Goal: Transaction & Acquisition: Purchase product/service

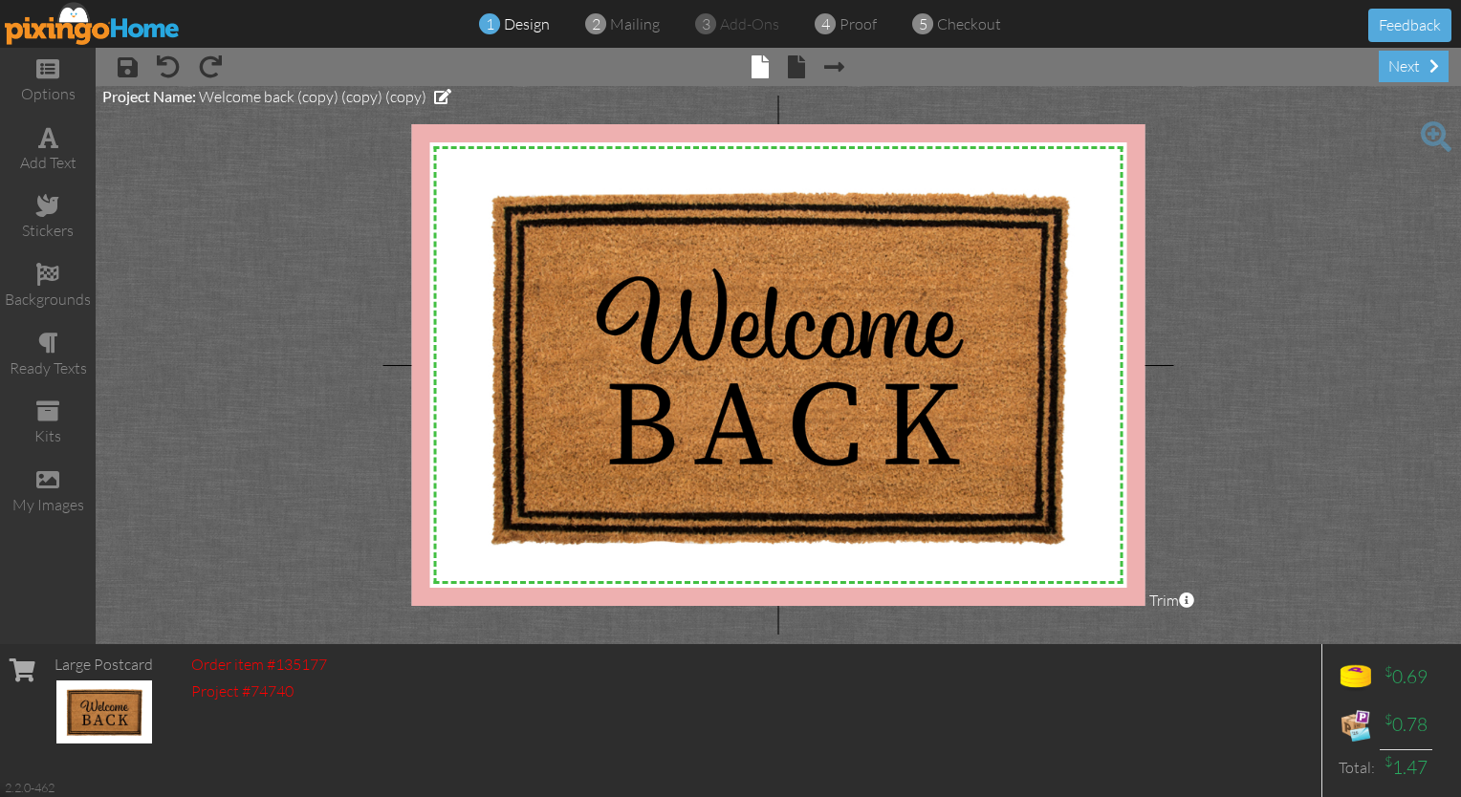
click at [47, 28] on img at bounding box center [93, 23] width 176 height 43
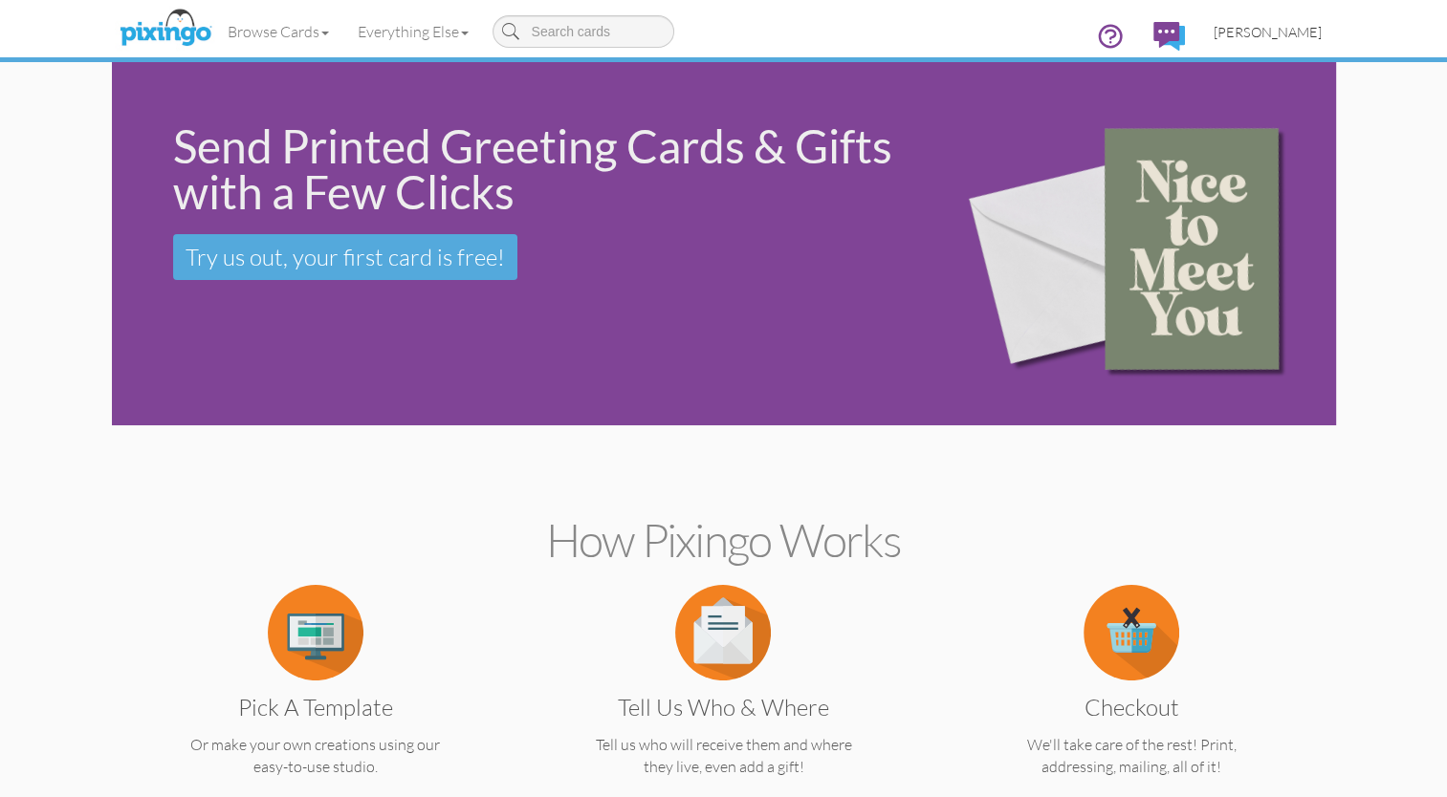
click at [1282, 34] on span "[PERSON_NAME]" at bounding box center [1267, 32] width 108 height 16
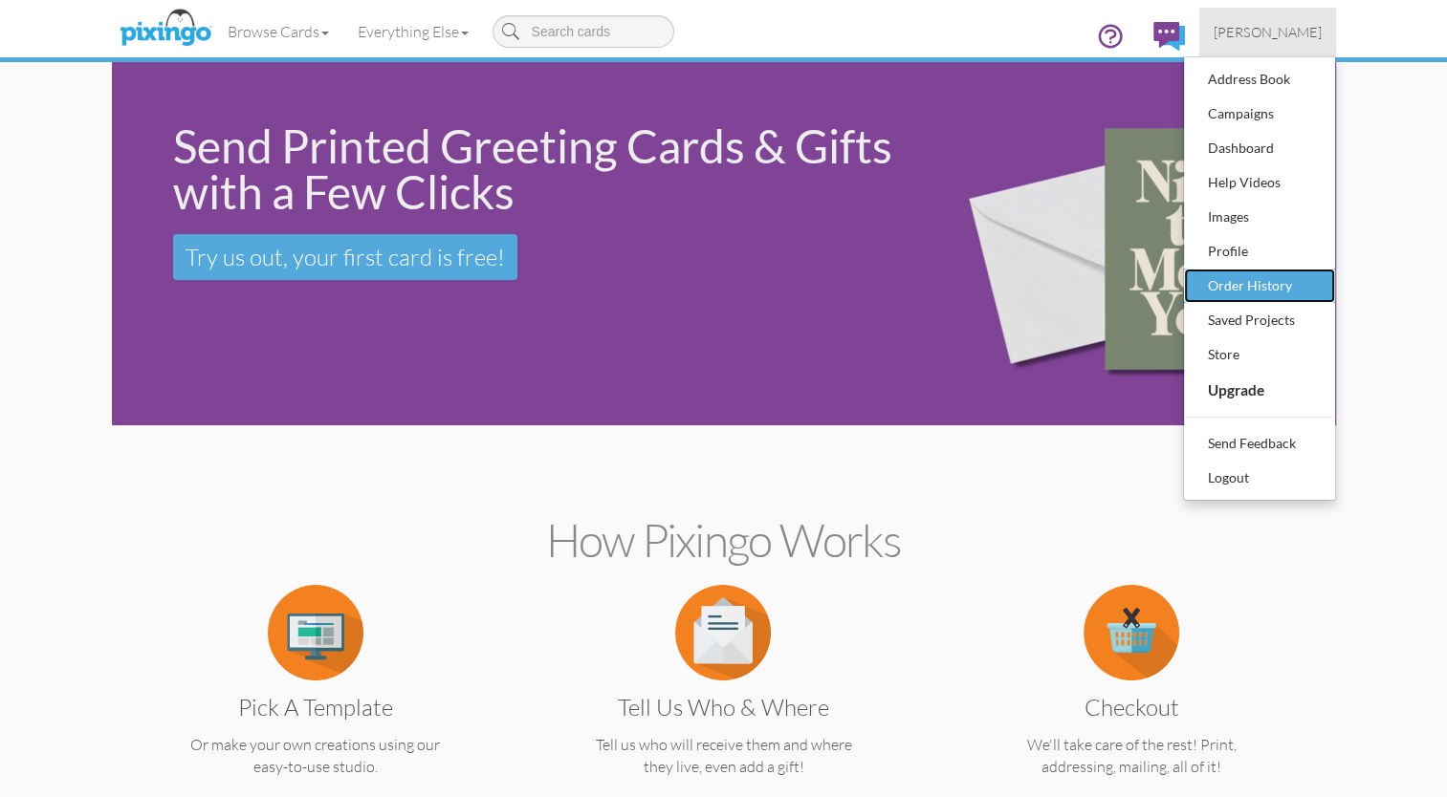
click at [1225, 291] on div "Order History" at bounding box center [1259, 286] width 113 height 29
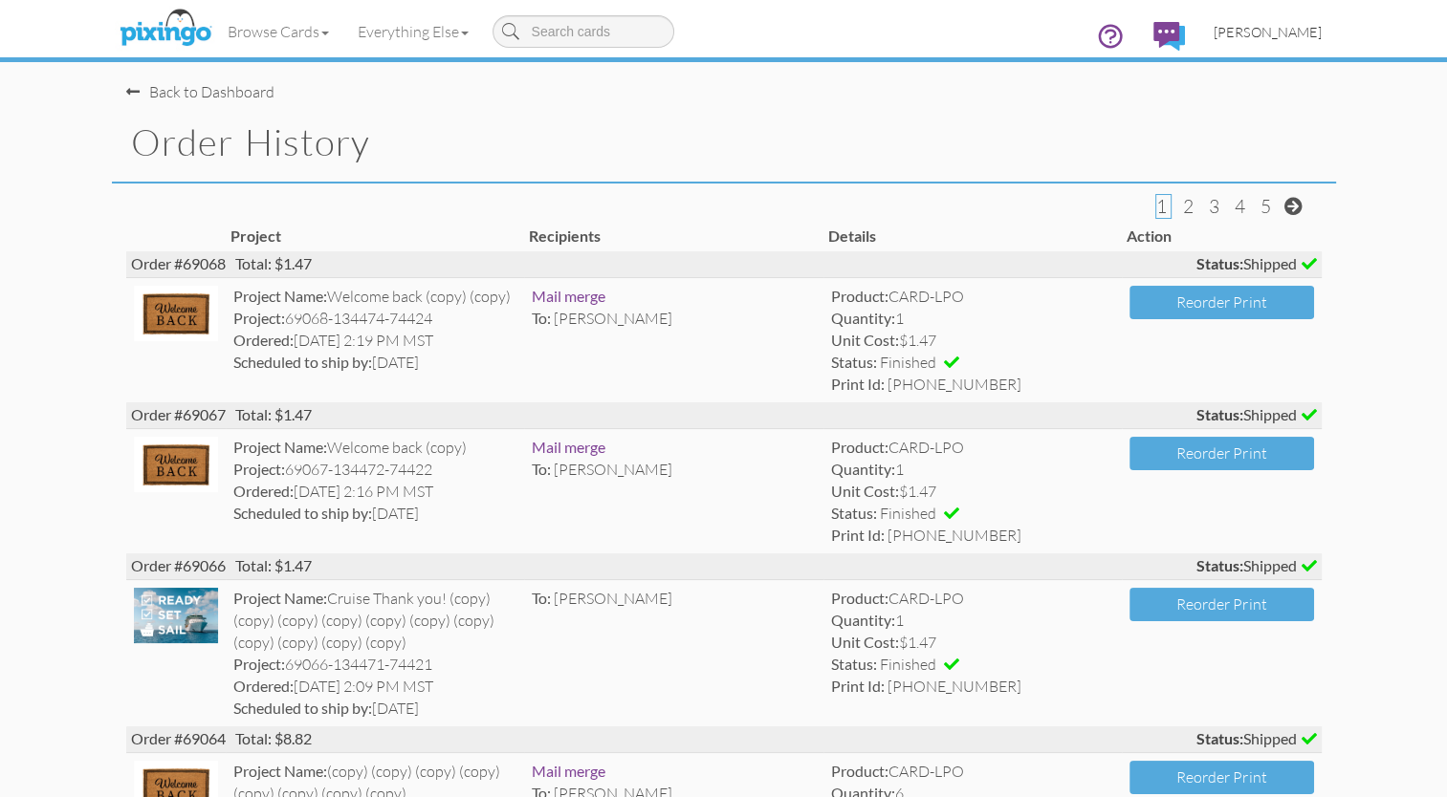
click at [1283, 42] on link "[PERSON_NAME]" at bounding box center [1267, 32] width 137 height 49
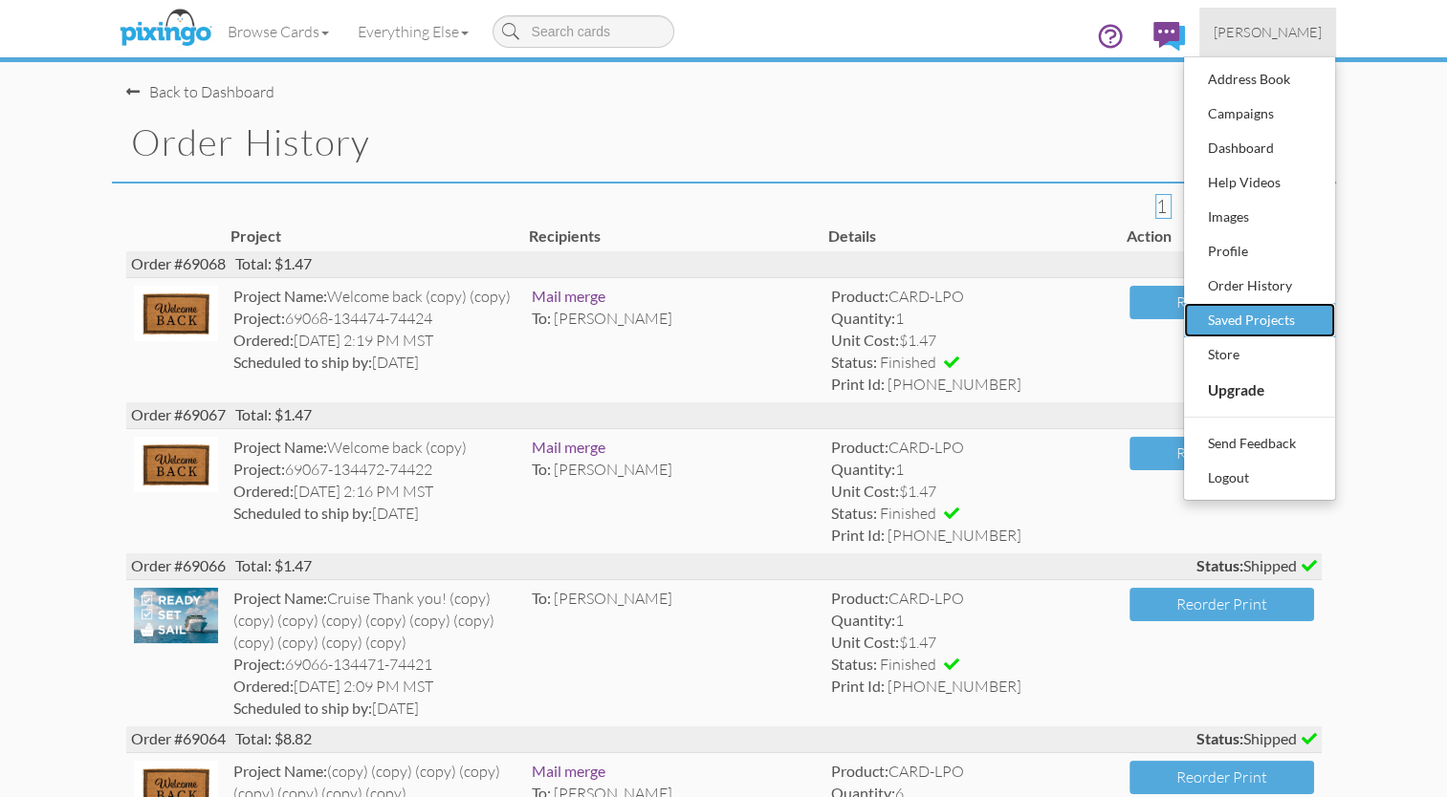
click at [1255, 312] on div "Saved Projects" at bounding box center [1259, 320] width 113 height 29
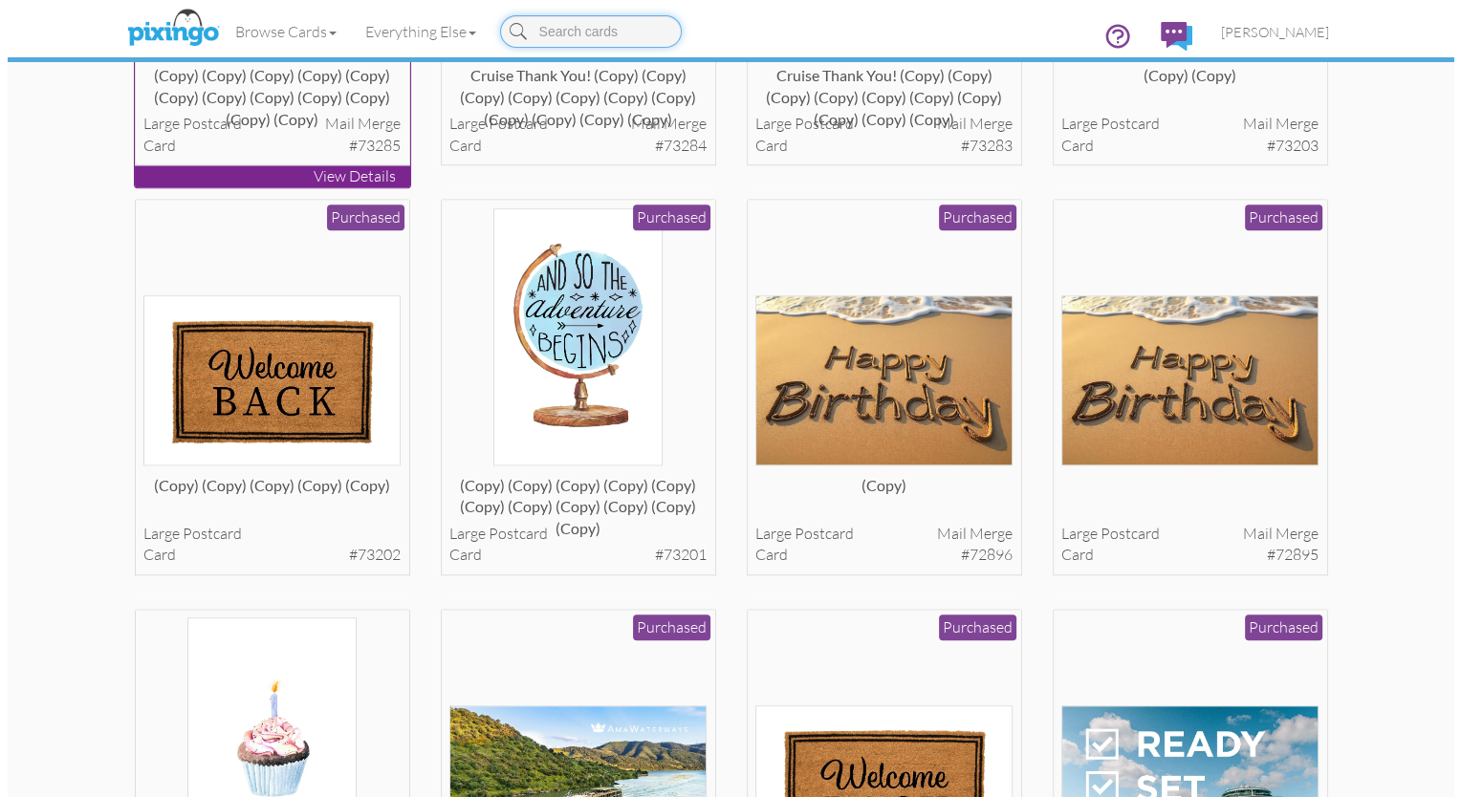
scroll to position [1655, 0]
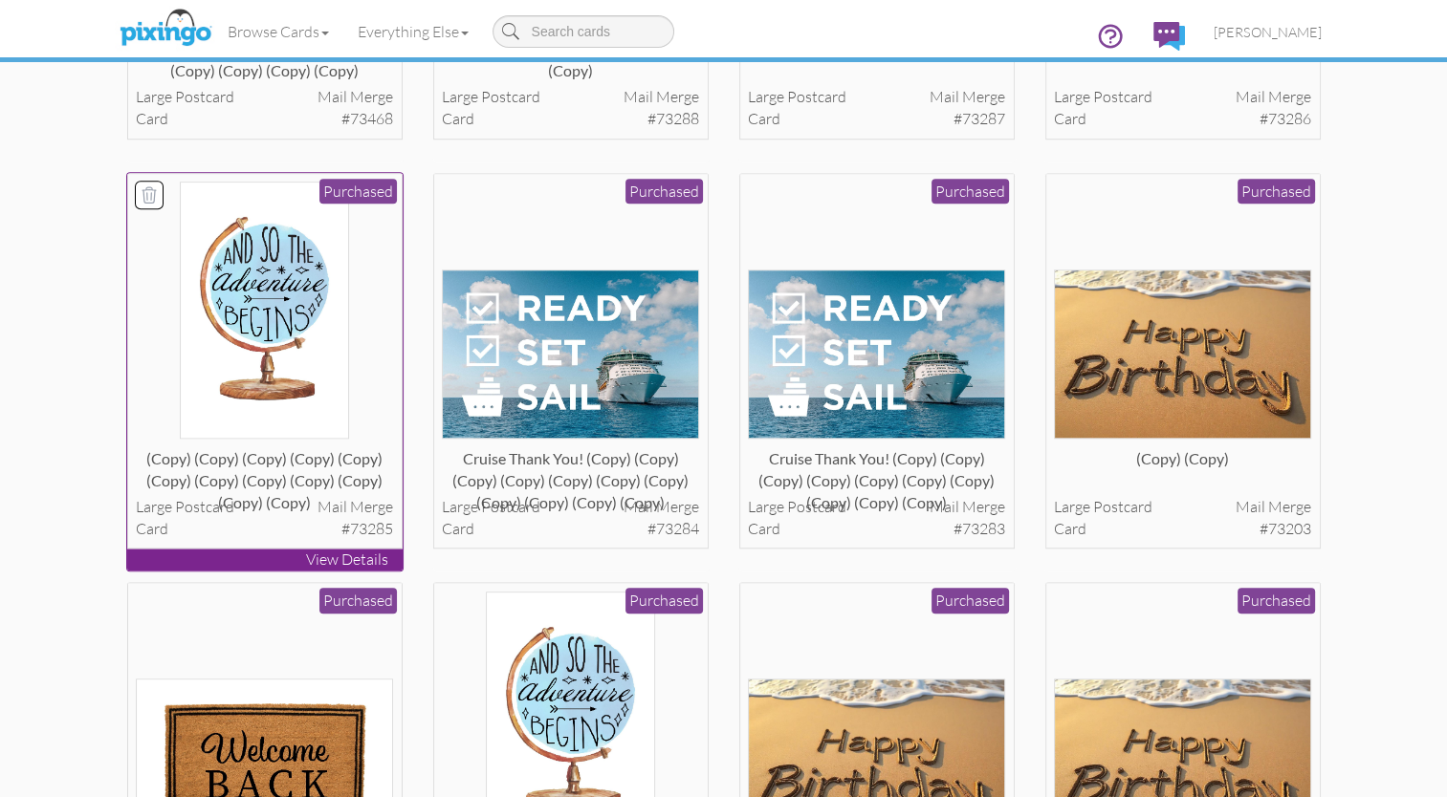
click at [253, 279] on img at bounding box center [264, 310] width 169 height 257
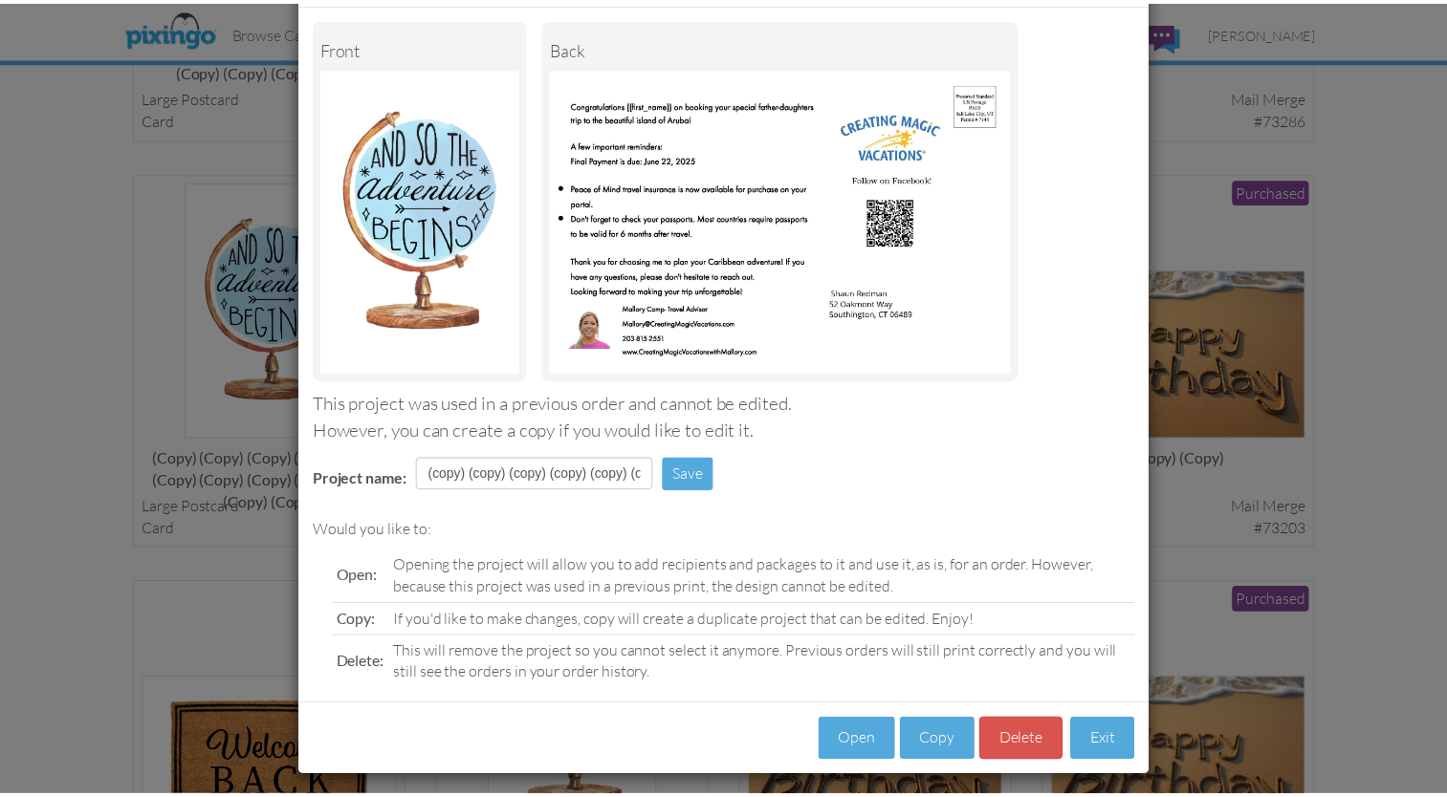
scroll to position [96, 0]
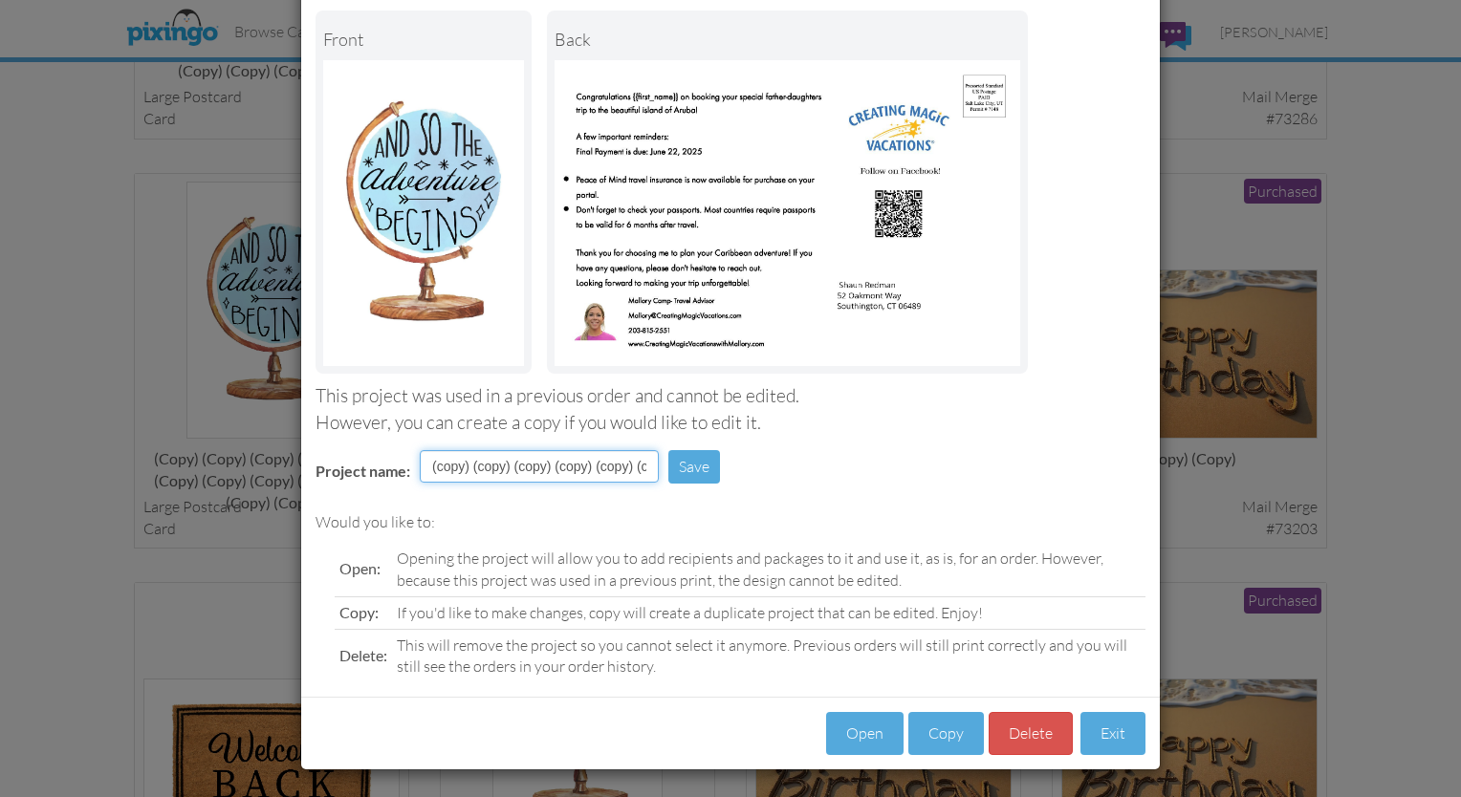
click at [584, 458] on input "(copy) (copy) (copy) (copy) (copy) (copy) (copy) (copy) (copy) (copy) (copy) (c…" at bounding box center [539, 466] width 239 height 33
type input "All Inclusive Welcome mailer"
click at [683, 459] on button "Save" at bounding box center [694, 466] width 52 height 33
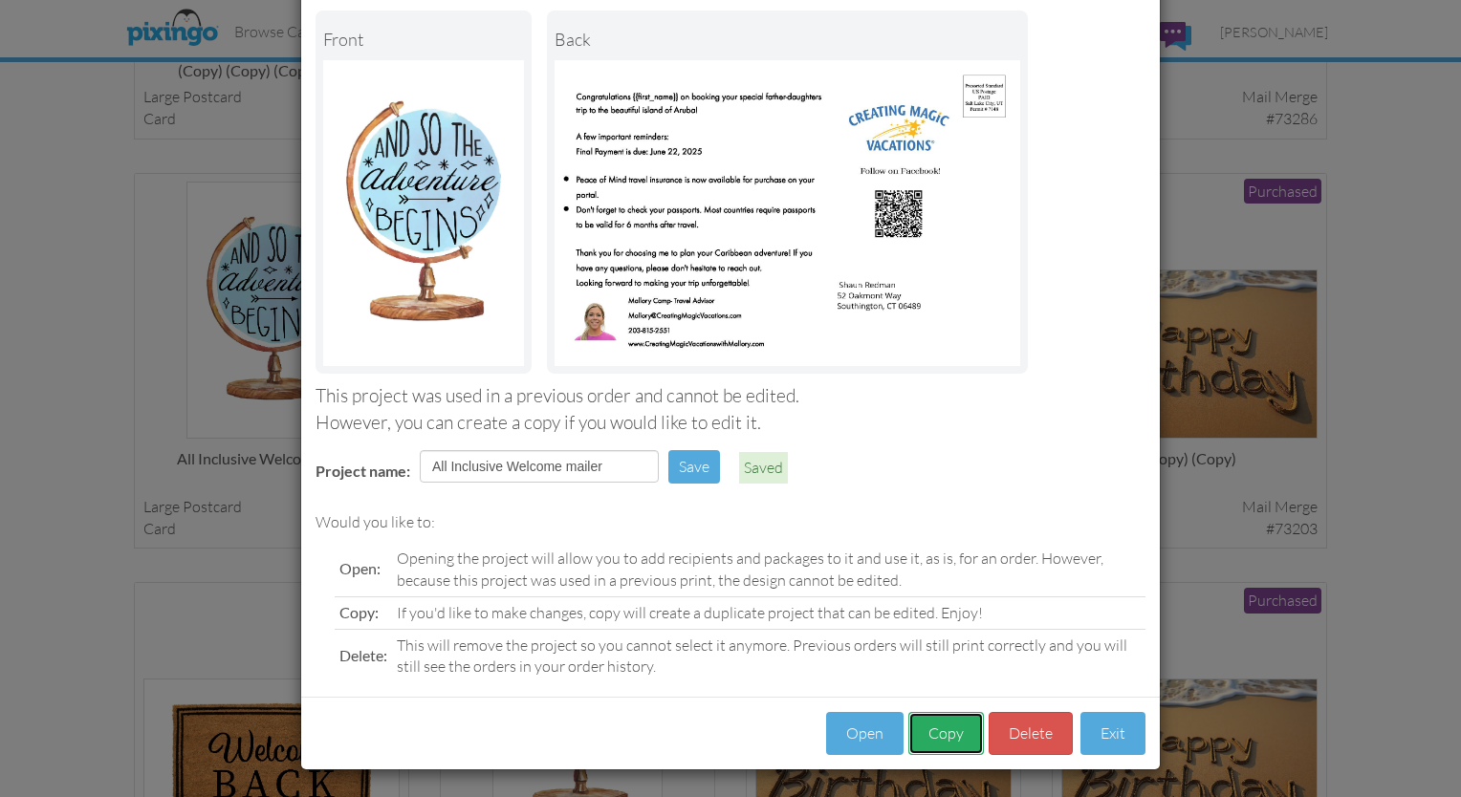
click at [943, 732] on button "Copy" at bounding box center [946, 733] width 76 height 43
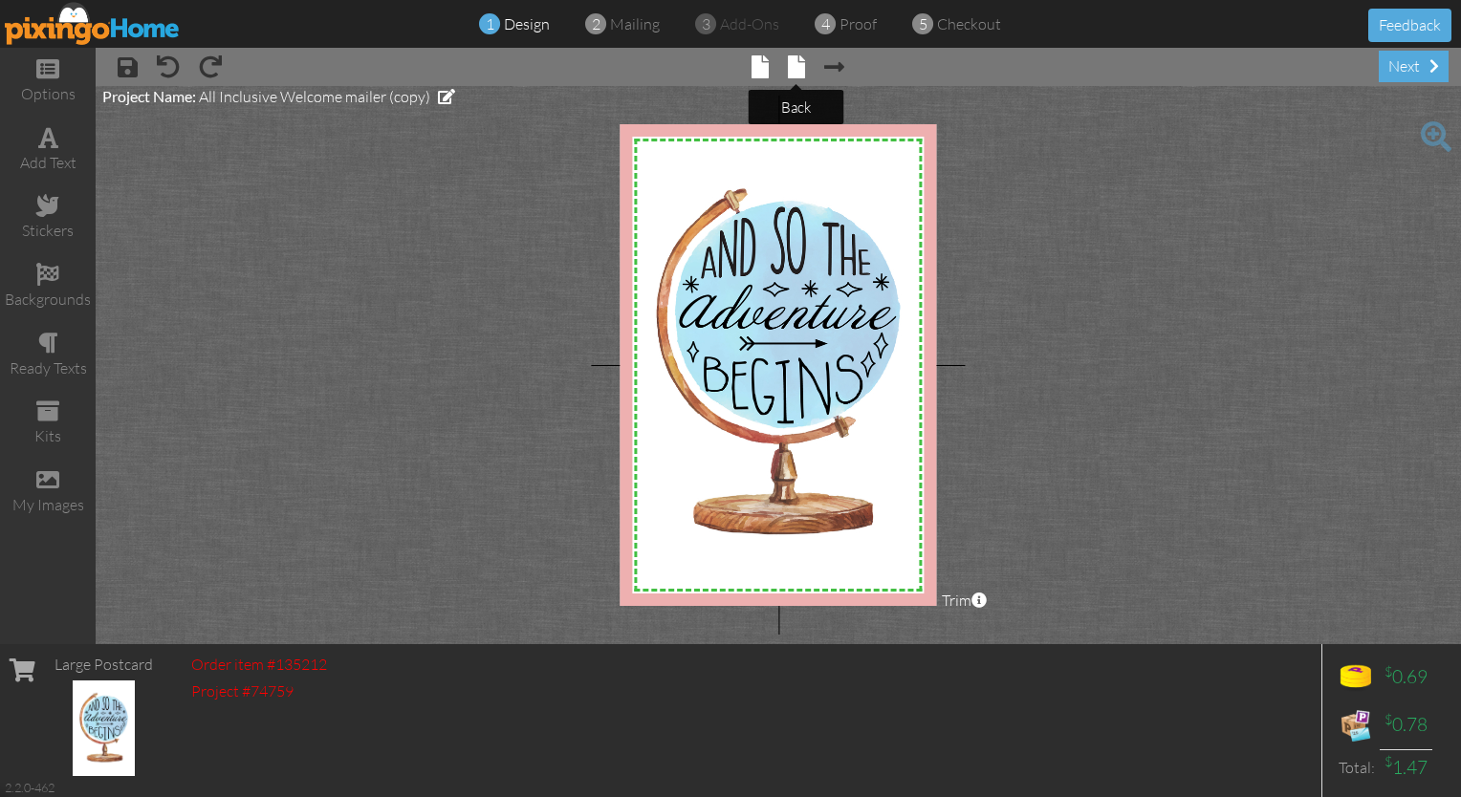
click at [799, 65] on span at bounding box center [796, 66] width 17 height 23
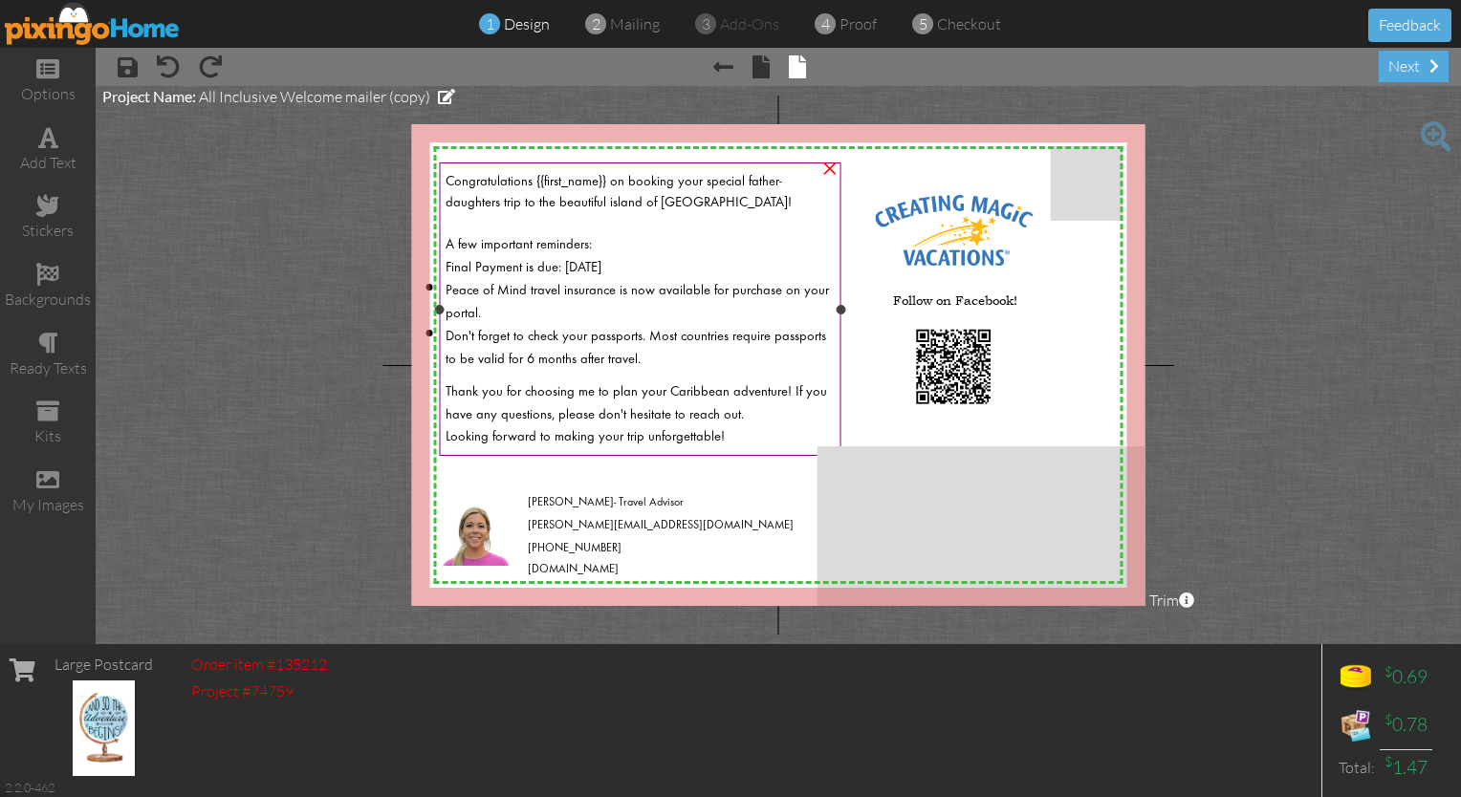
click at [757, 187] on span "Congratulations {{first_name}} on booking your special father-daughters trip to…" at bounding box center [619, 192] width 346 height 34
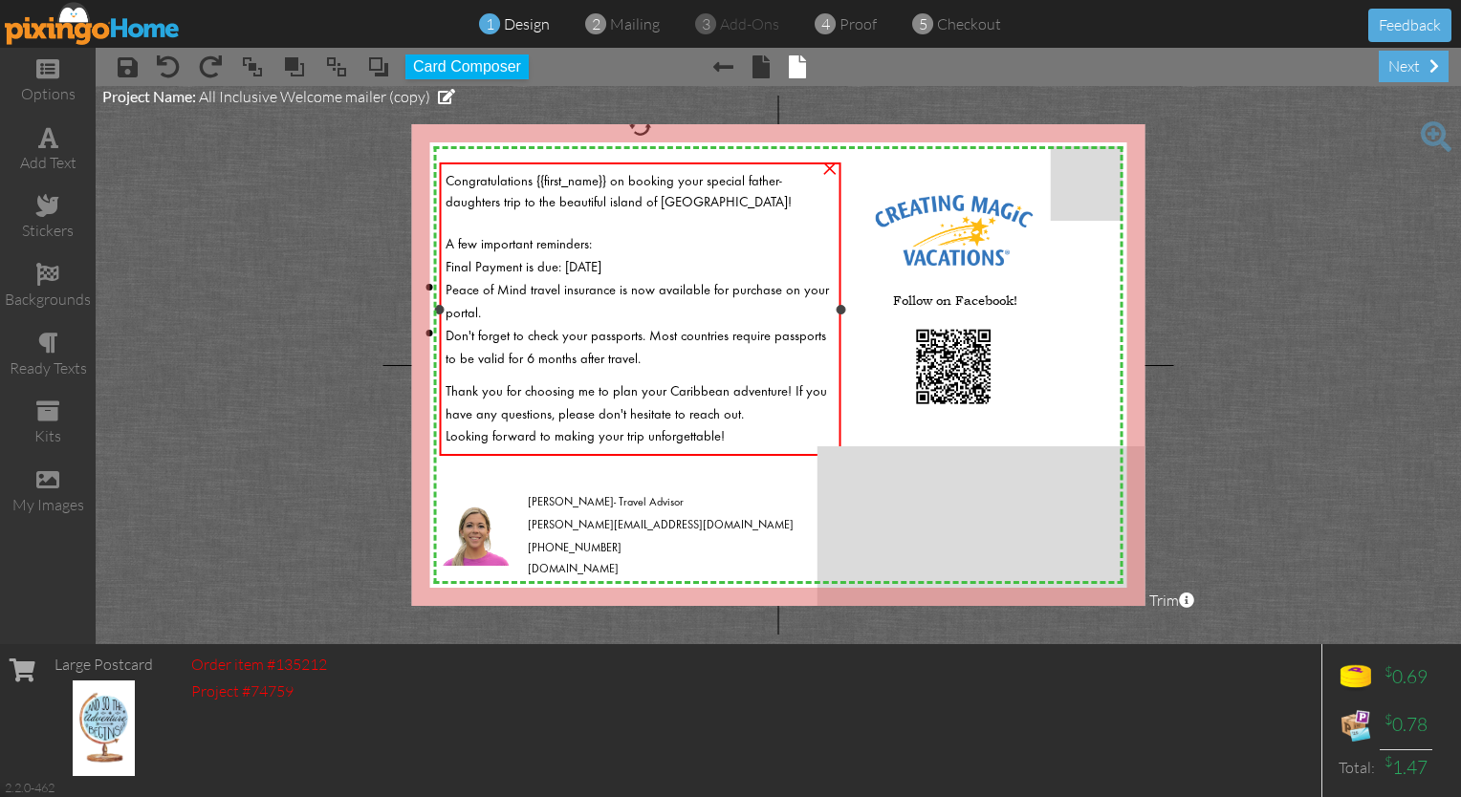
click at [776, 181] on span "Congratulations {{first_name}} on booking your special father-daughters trip to…" at bounding box center [619, 192] width 346 height 34
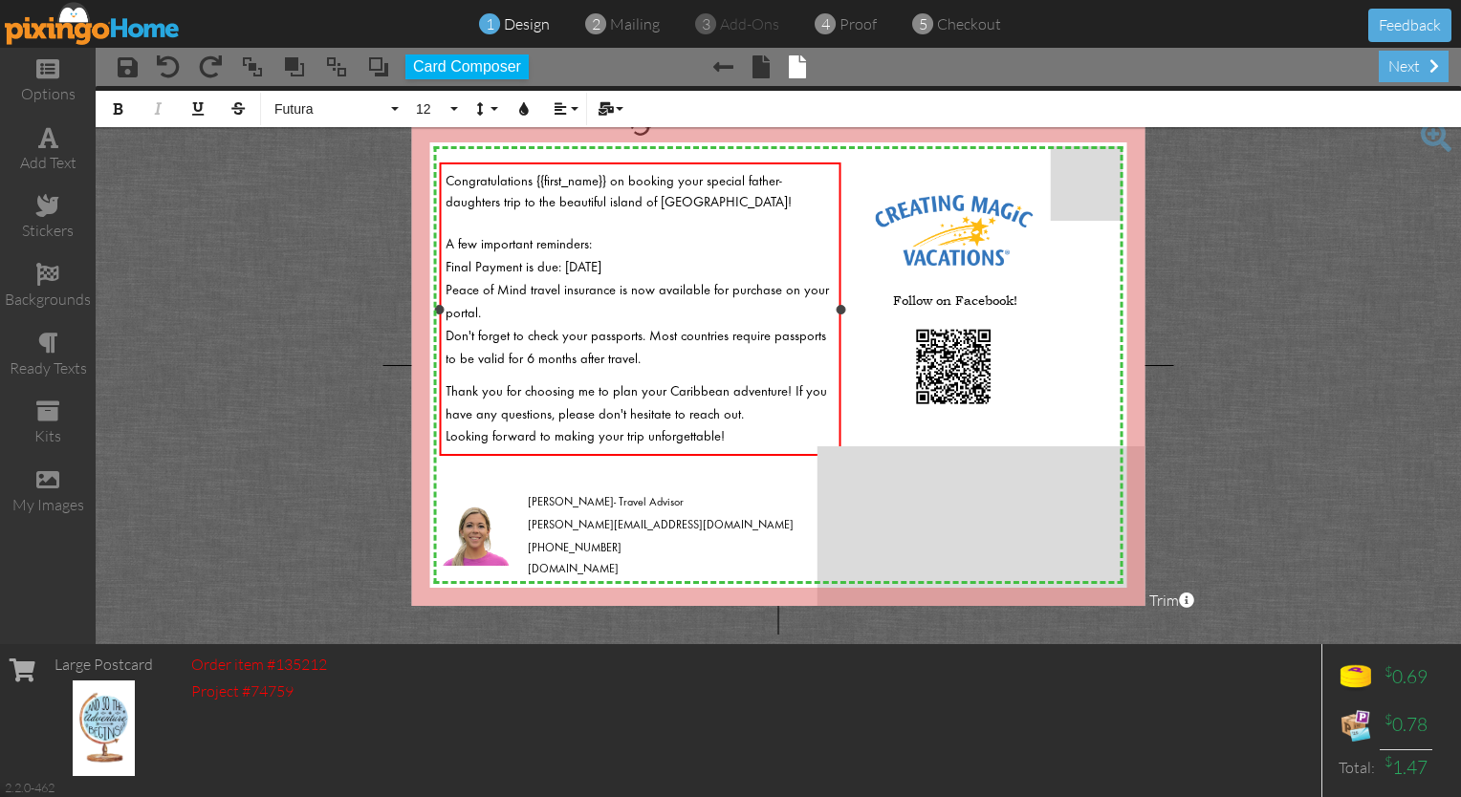
click at [757, 184] on span "Congratulations {{first_name}} on booking your special father-daughters trip to…" at bounding box center [619, 192] width 346 height 34
click at [742, 184] on span "Congratulations {{first_name}} on booking your special father-daughters trip to…" at bounding box center [619, 192] width 346 height 34
drag, startPoint x: 831, startPoint y: 179, endPoint x: 702, endPoint y: 185, distance: 129.2
click at [702, 185] on span "Congratulations {{first_name}} on booking your special father-daughters trip to…" at bounding box center [619, 192] width 346 height 34
click at [633, 205] on span "Congratulations {{first_name}} on booking your much needed relaxation trip to t…" at bounding box center [619, 192] width 347 height 34
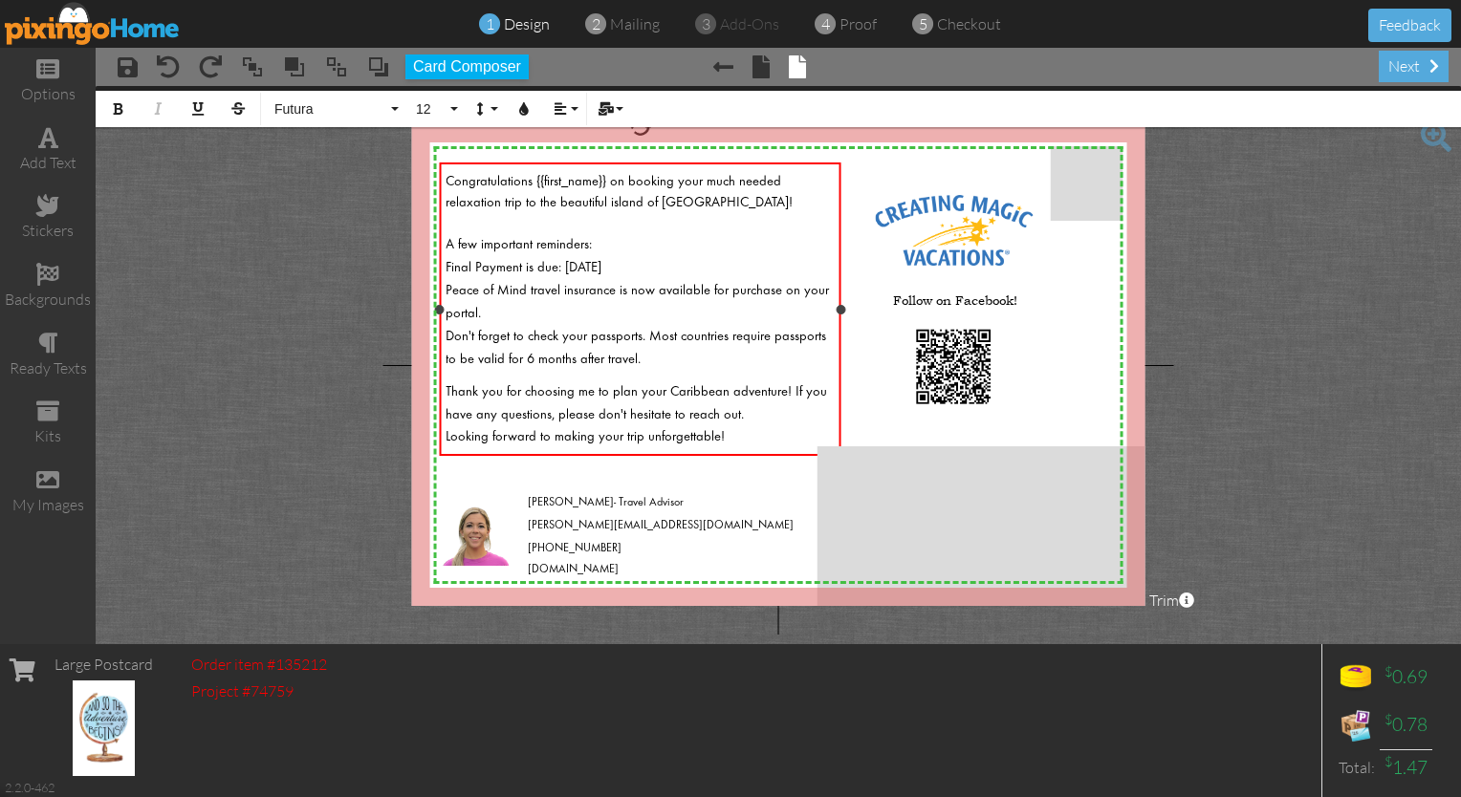
click at [601, 267] on span "Final Payment is due: June 22, 2025" at bounding box center [524, 267] width 156 height 13
drag, startPoint x: 490, startPoint y: 312, endPoint x: 436, endPoint y: 287, distance: 59.0
click at [440, 287] on div "Congratulations {{first_name}} on booking your much needed relaxation trip to t…" at bounding box center [641, 310] width 402 height 294
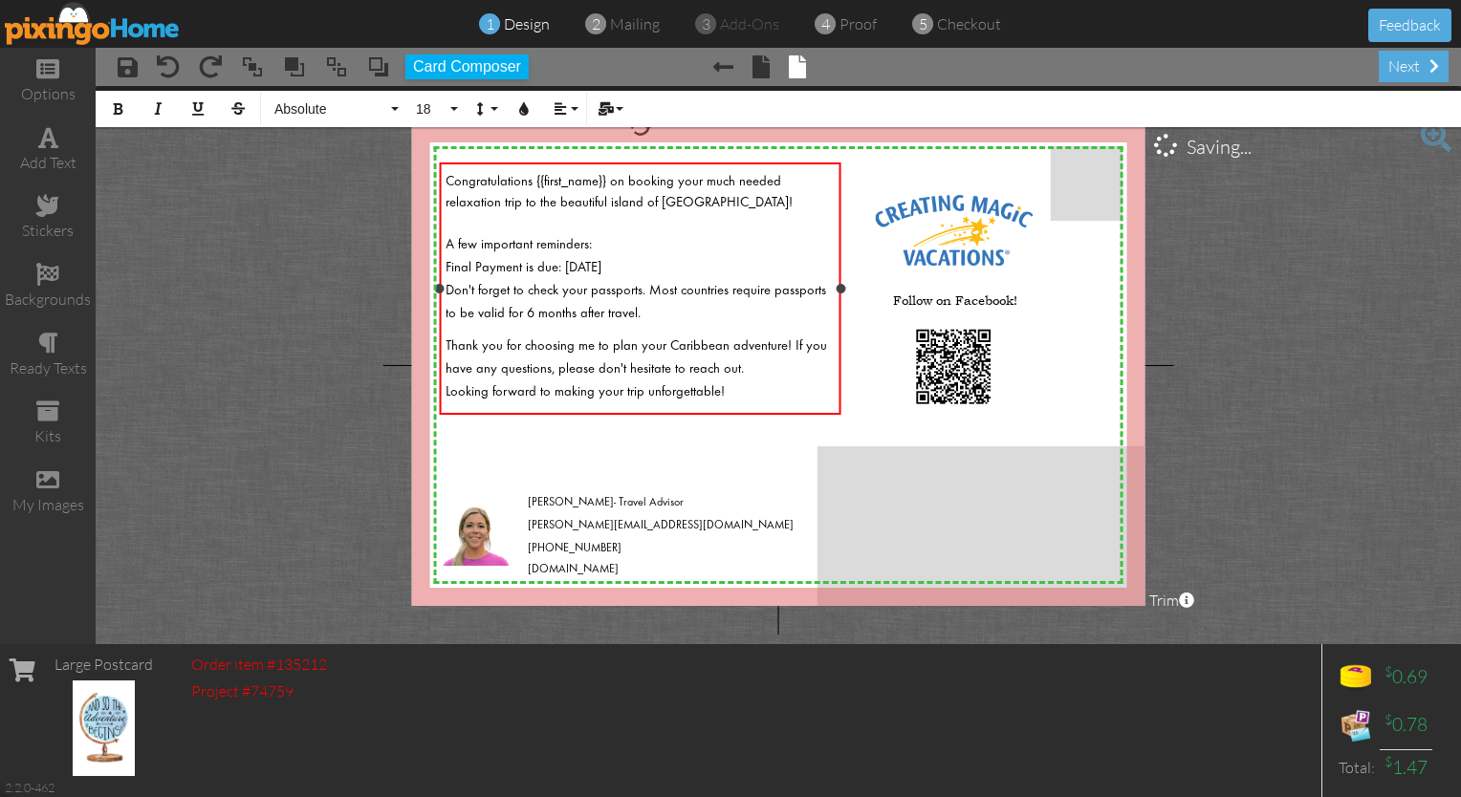
click at [655, 306] on li "Don't forget to check your passports. Most countries require passports to be va…" at bounding box center [641, 300] width 390 height 46
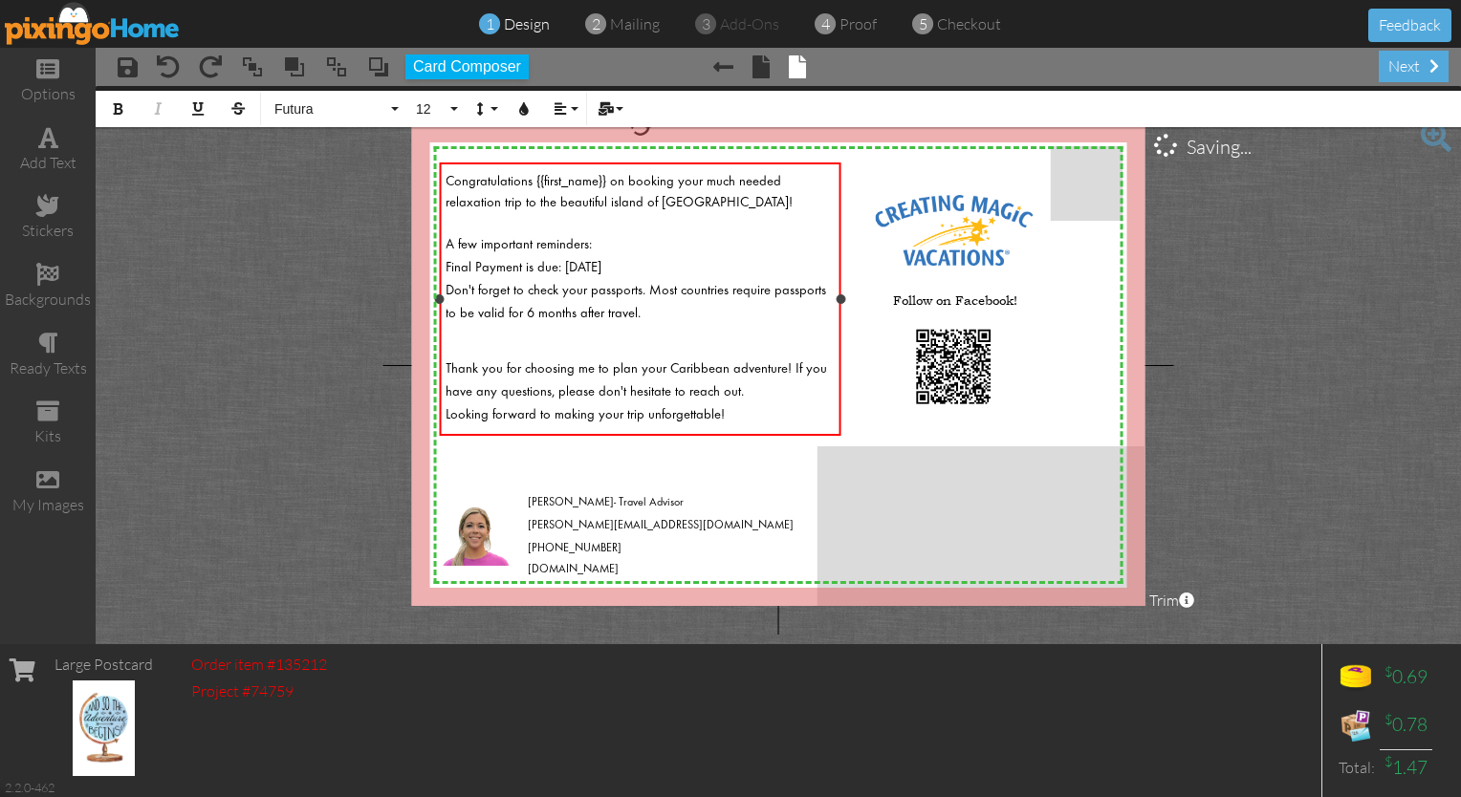
click at [684, 262] on div "Final Payment is due: [DATE]" at bounding box center [641, 265] width 390 height 23
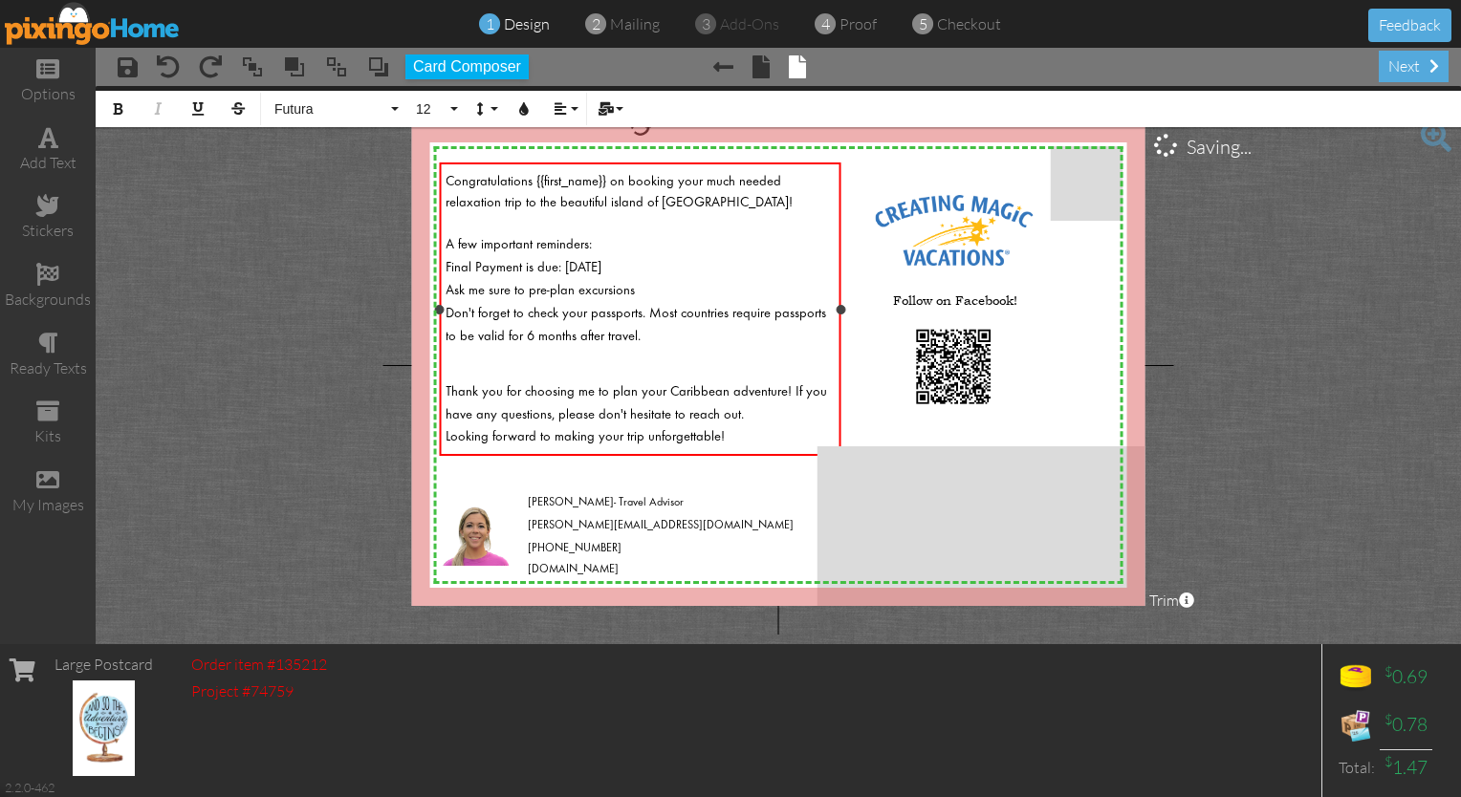
click at [546, 286] on span "Ask me sure to pre-plan excursions" at bounding box center [540, 290] width 189 height 13
click at [641, 287] on div "Ask me sure to pre plan excursions" at bounding box center [641, 288] width 390 height 23
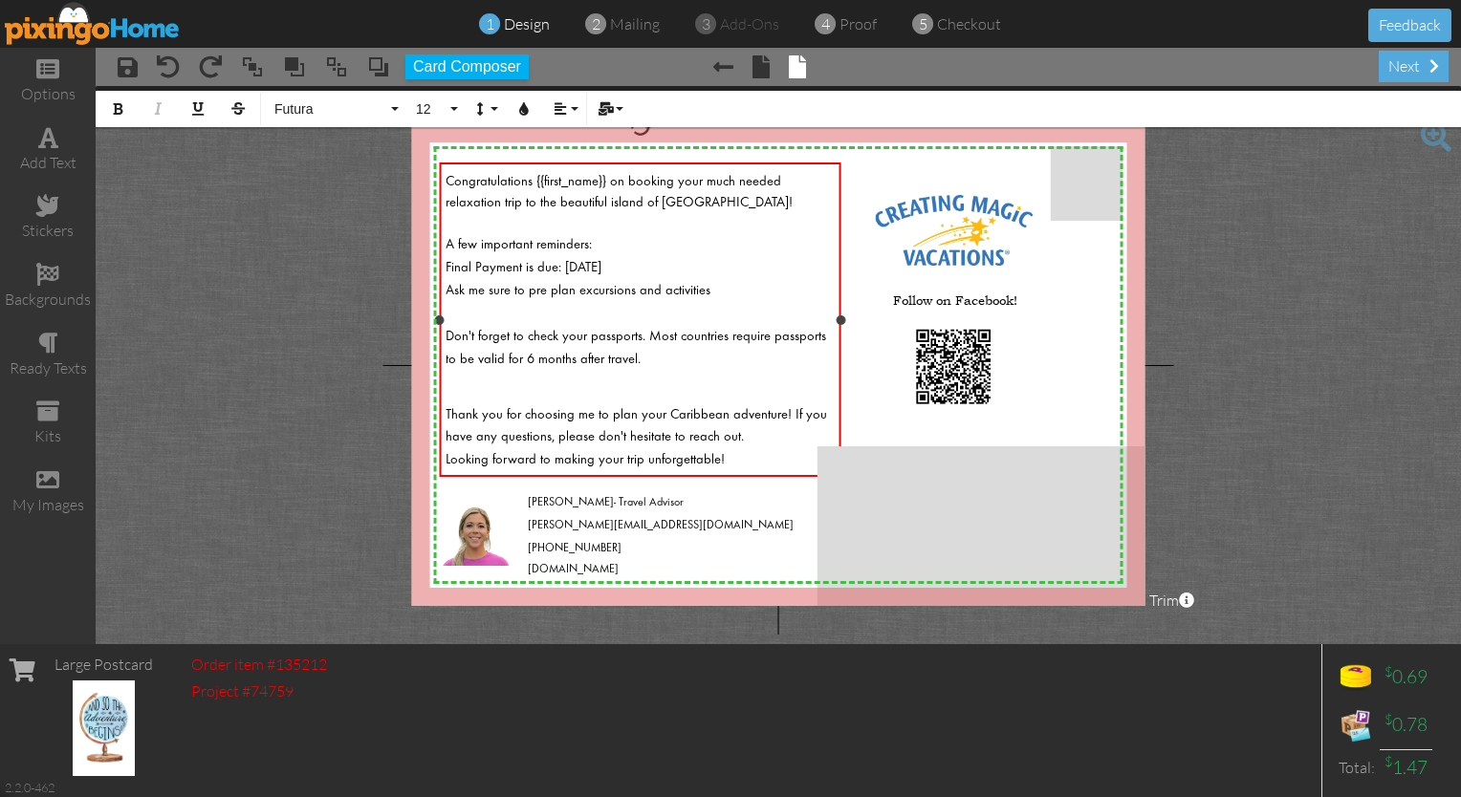
click at [707, 290] on div "Ask me sure to pre plan excursions and activities" at bounding box center [641, 288] width 390 height 23
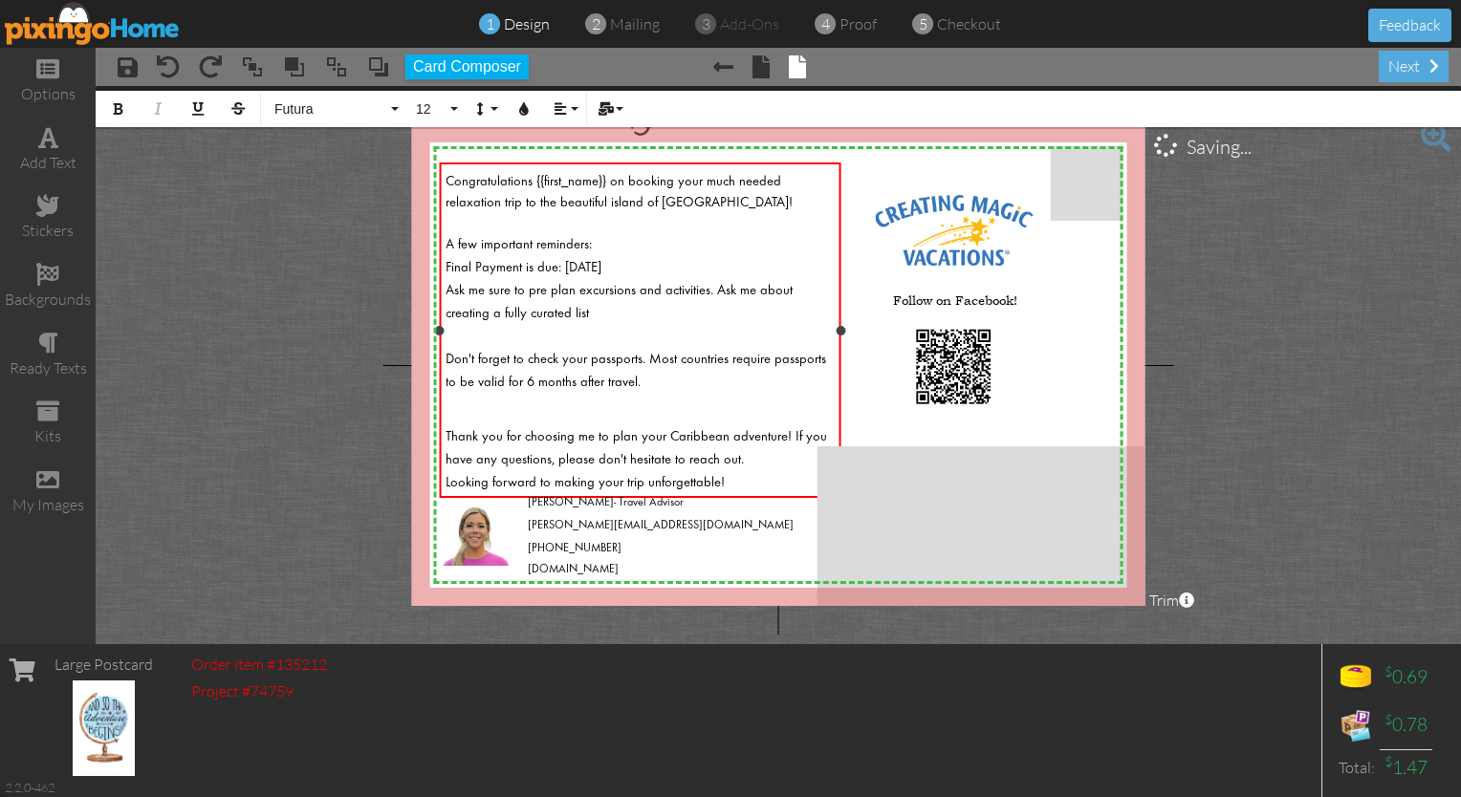
click at [548, 303] on div "Ask me sure to pre plan excursions and activities. Ask me about creating a full…" at bounding box center [641, 300] width 390 height 46
click at [521, 304] on span "Ask me sure to pre plan excursions and activities. Ask me about creating a full…" at bounding box center [619, 302] width 347 height 36
drag, startPoint x: 580, startPoint y: 310, endPoint x: 715, endPoint y: 287, distance: 136.7
click at [715, 287] on div "Ask me sure to pre plan excursions and activities. Ask me about creating a fu l…" at bounding box center [641, 300] width 390 height 46
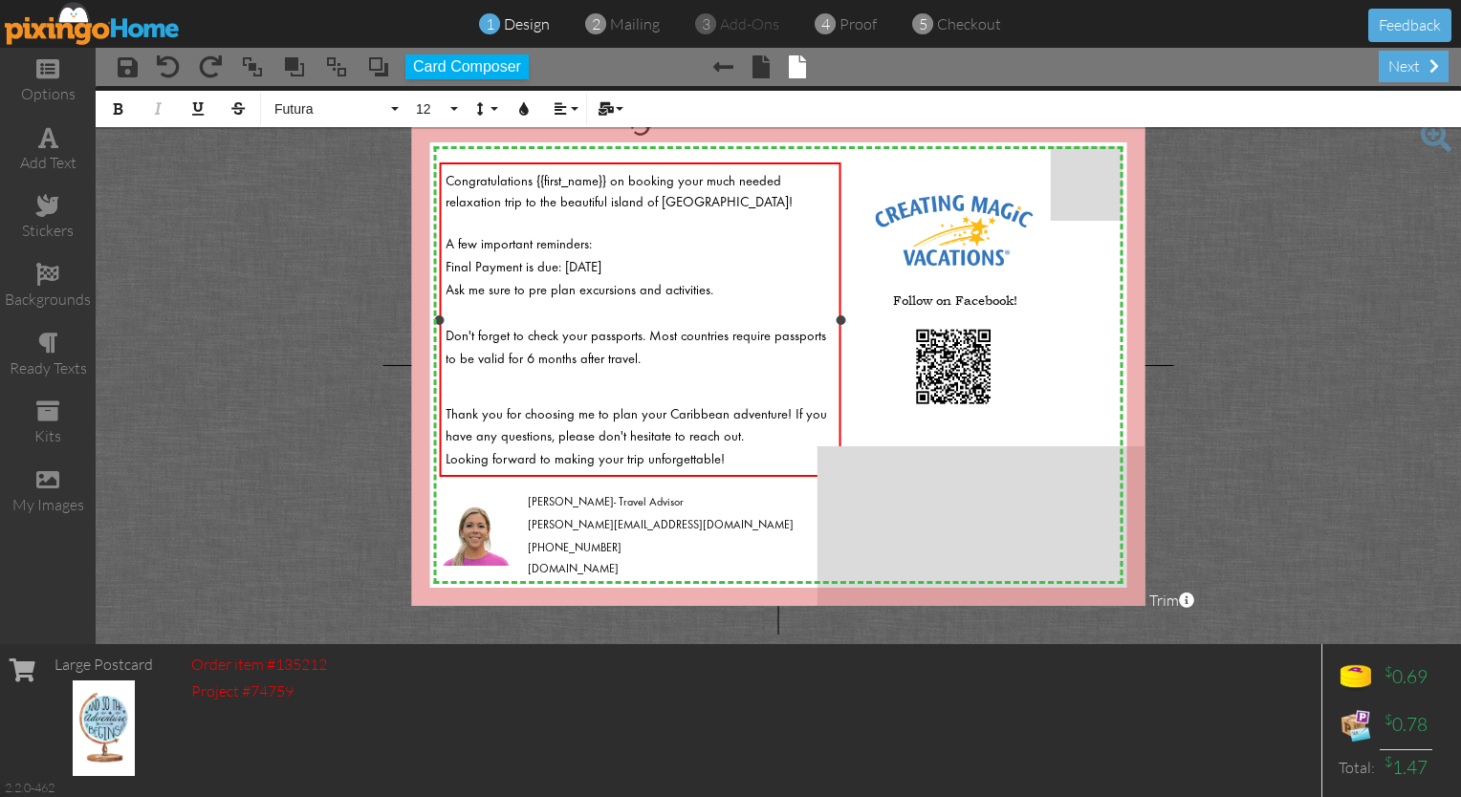
click at [540, 308] on div "​" at bounding box center [641, 311] width 390 height 23
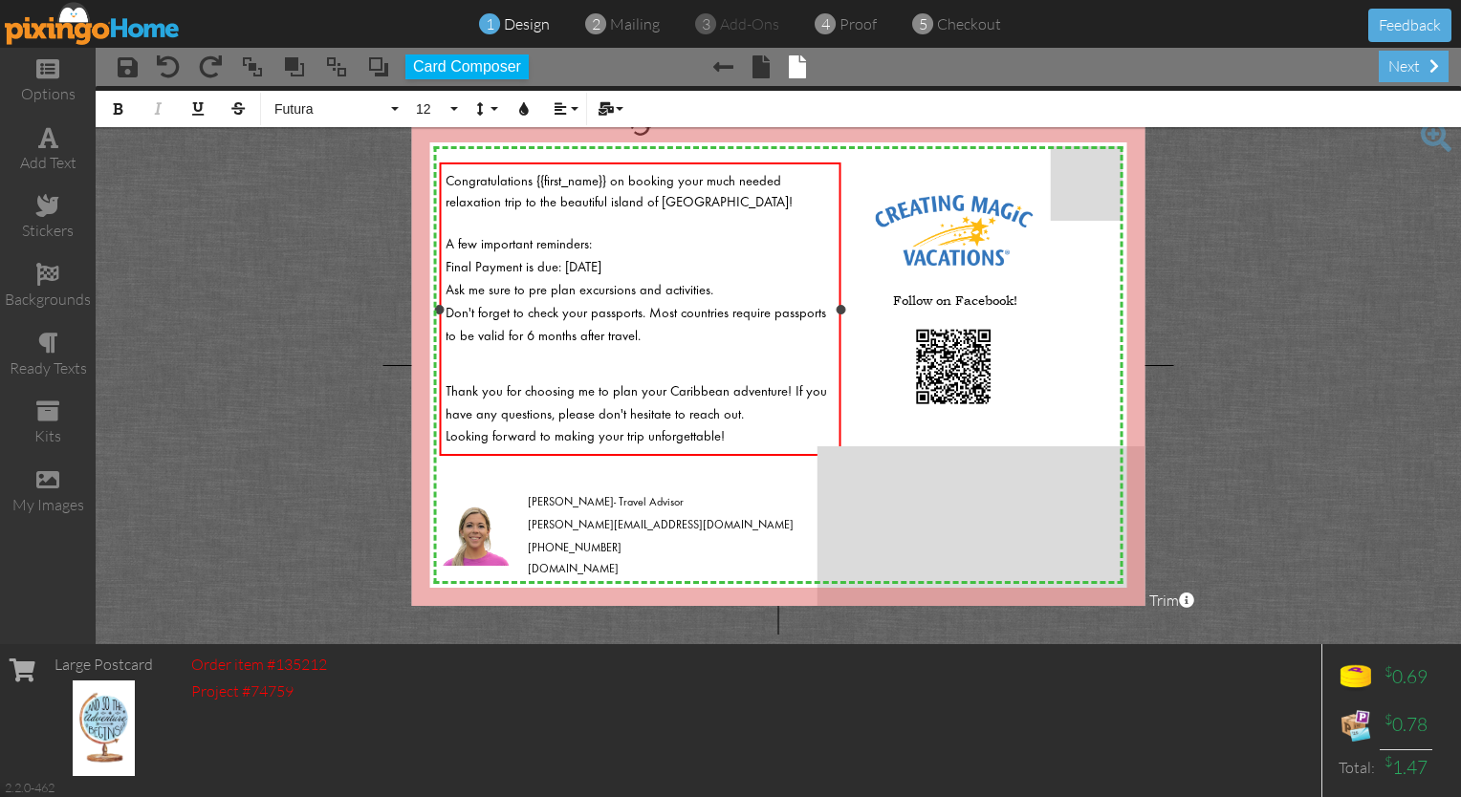
click at [448, 356] on li "​" at bounding box center [641, 357] width 390 height 23
click at [302, 312] on project-studio-wrapper "X X X X X X X X X X X X X X X X X X X X X X X X X X X X X X X X X X X X X X X X…" at bounding box center [778, 365] width 1365 height 558
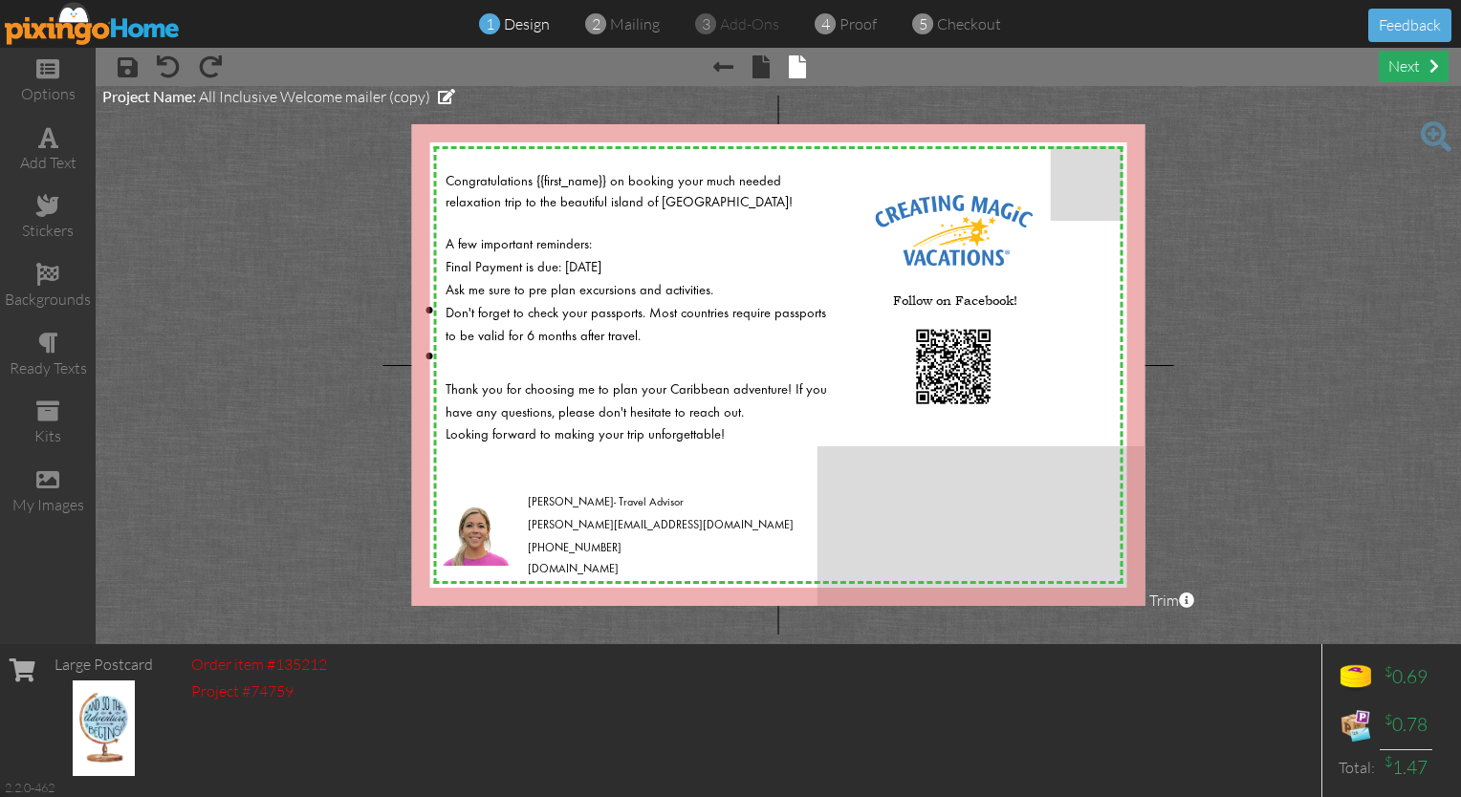
click at [1395, 76] on div "next" at bounding box center [1414, 67] width 70 height 32
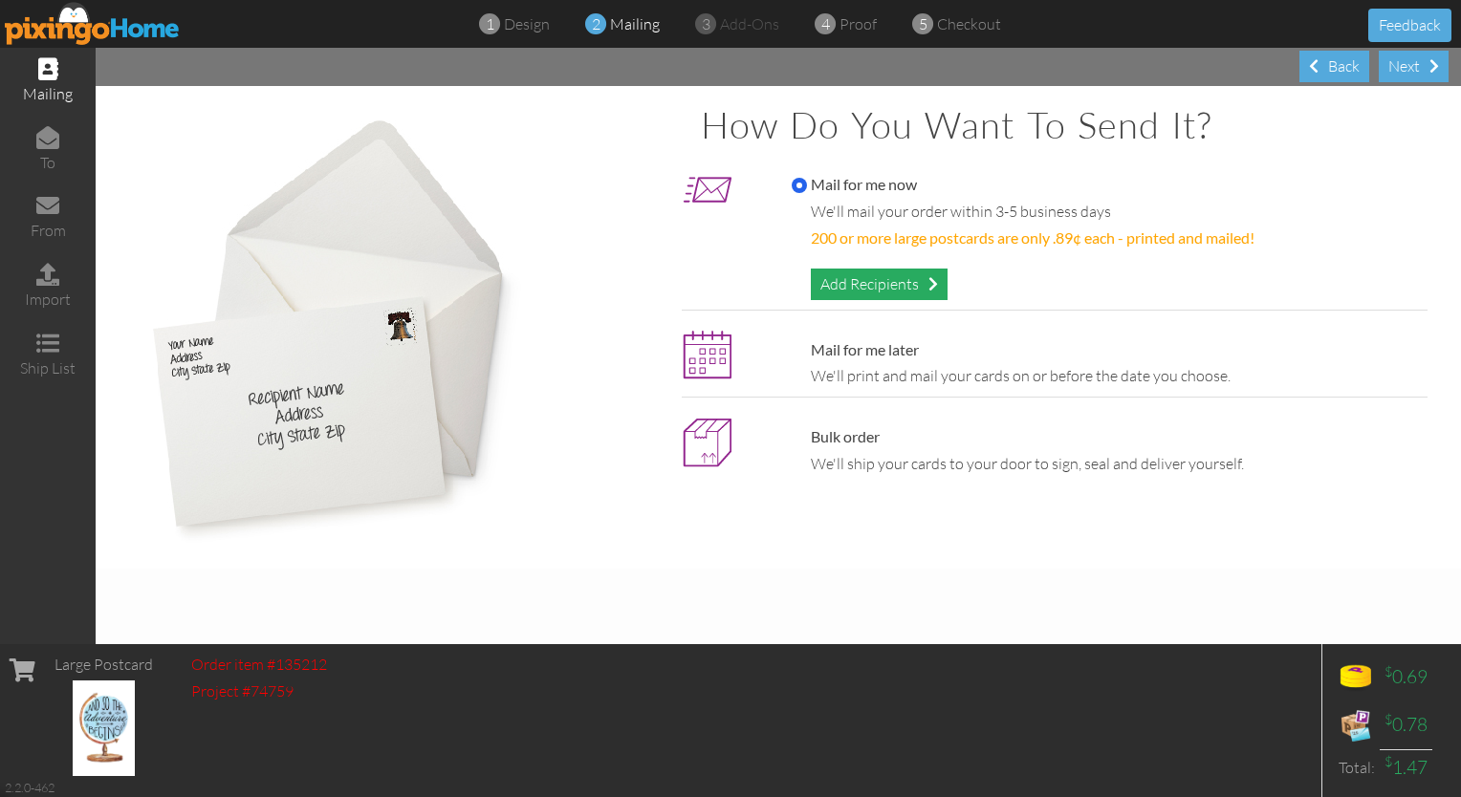
click at [863, 281] on div "Add Recipients" at bounding box center [879, 285] width 137 height 32
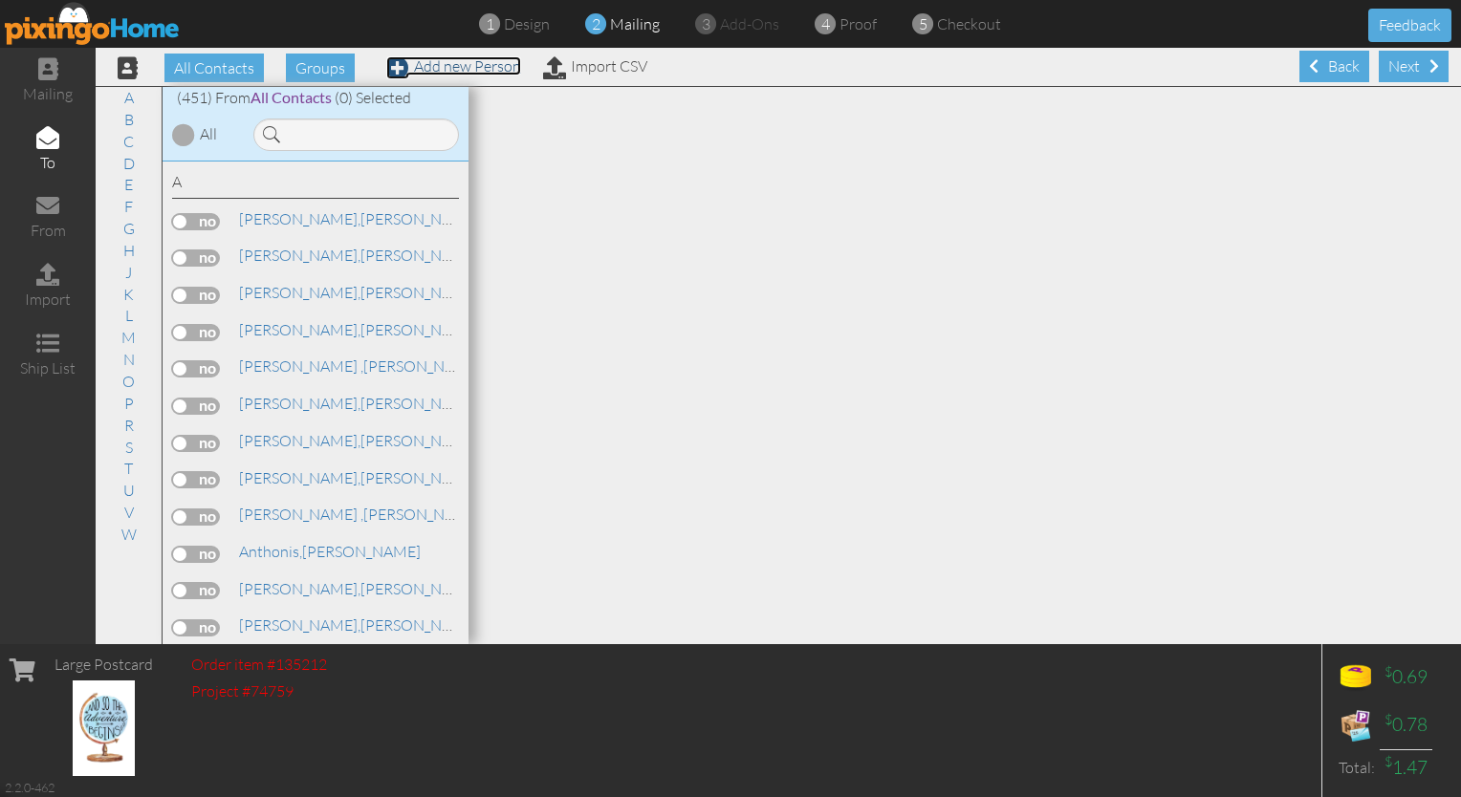
click at [447, 66] on link "Add new Person" at bounding box center [453, 65] width 135 height 19
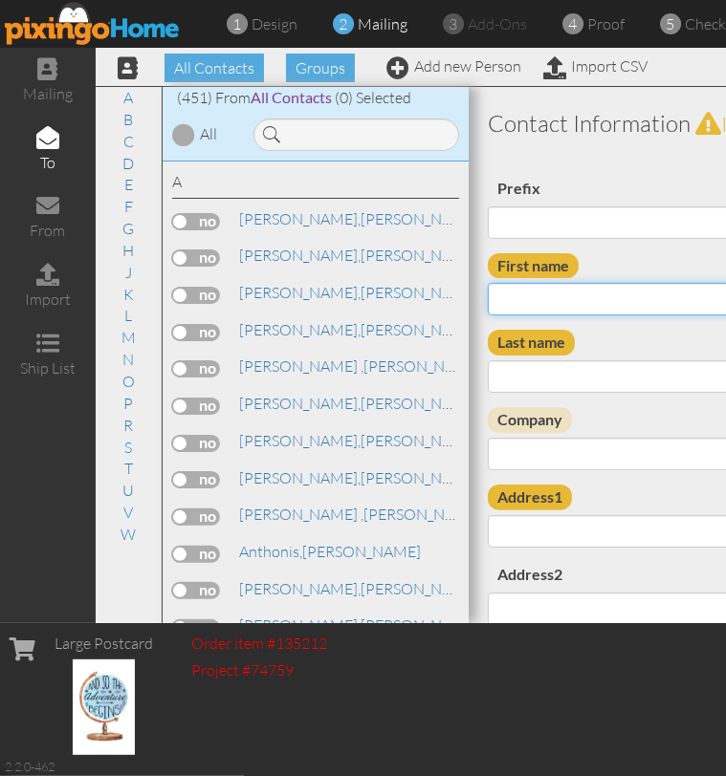
click at [524, 305] on input "First name" at bounding box center [712, 299] width 449 height 33
type input "Lauren"
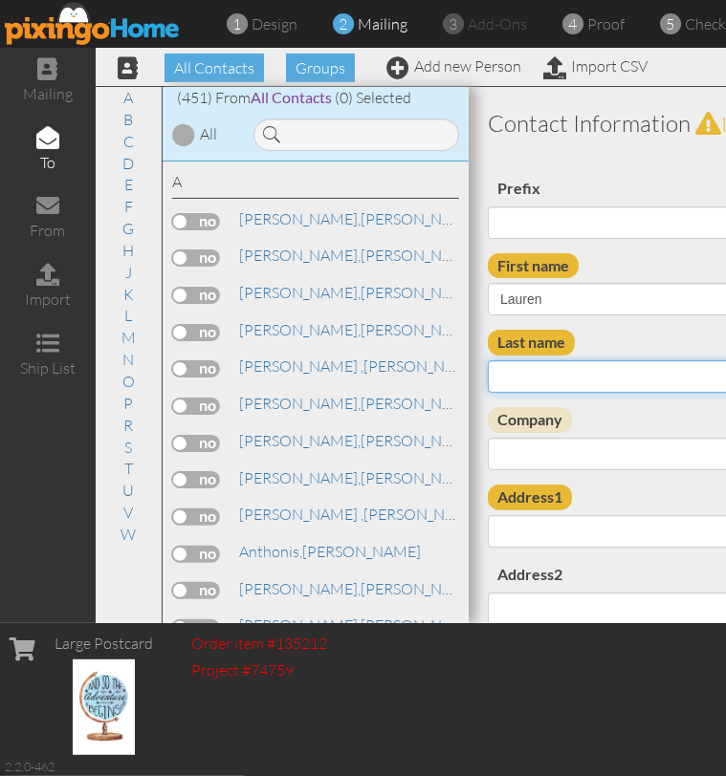
scroll to position [0, 196]
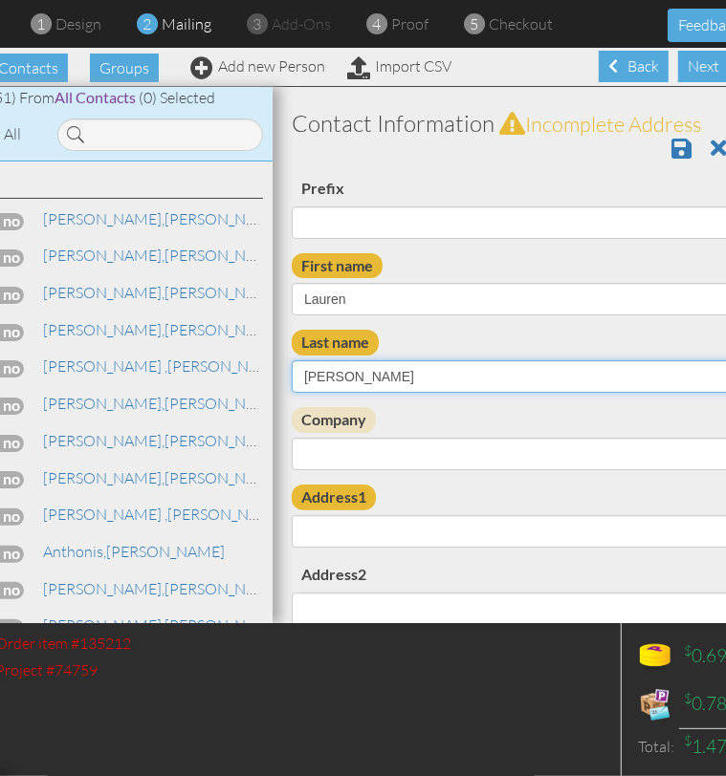
type input "DiFilippo"
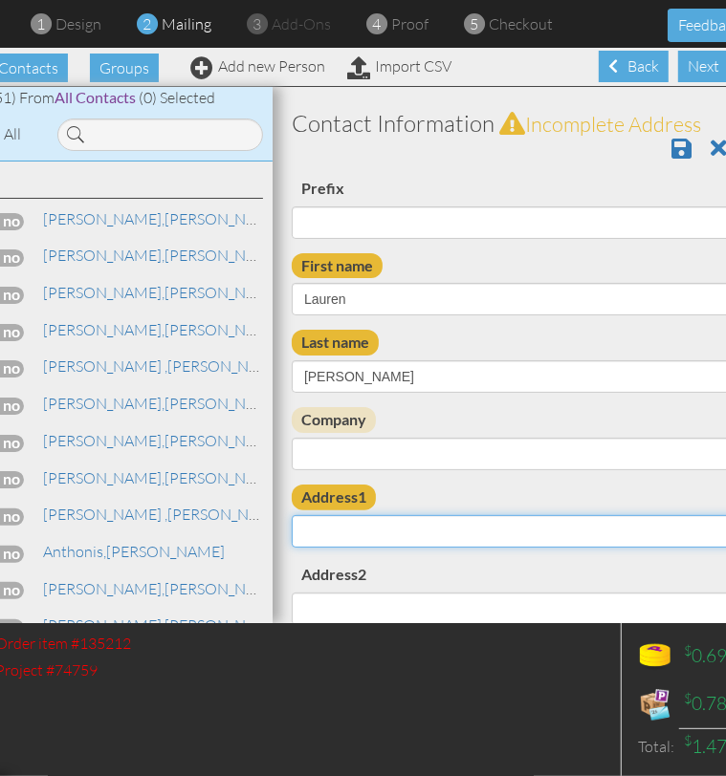
click at [367, 524] on input "Address1" at bounding box center [516, 531] width 449 height 33
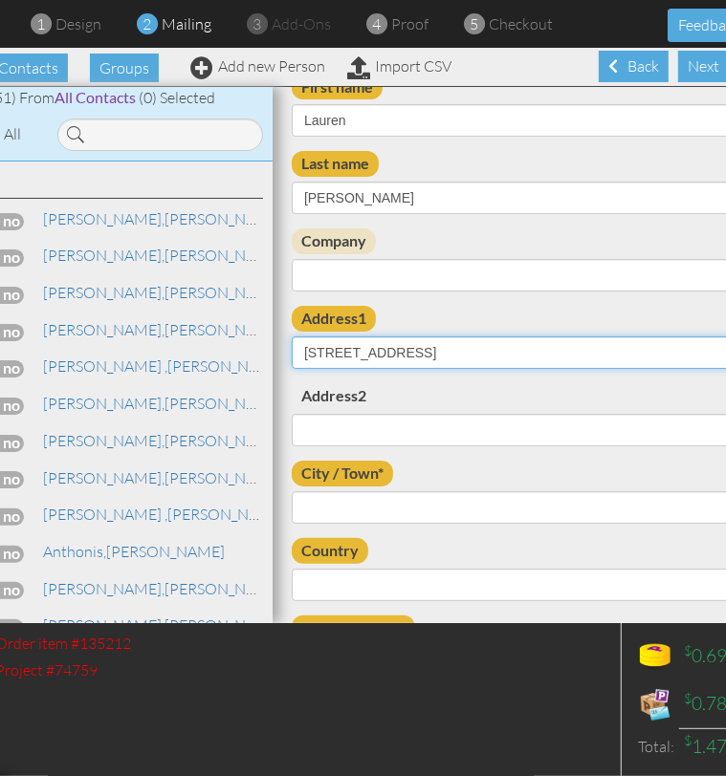
scroll to position [180, 0]
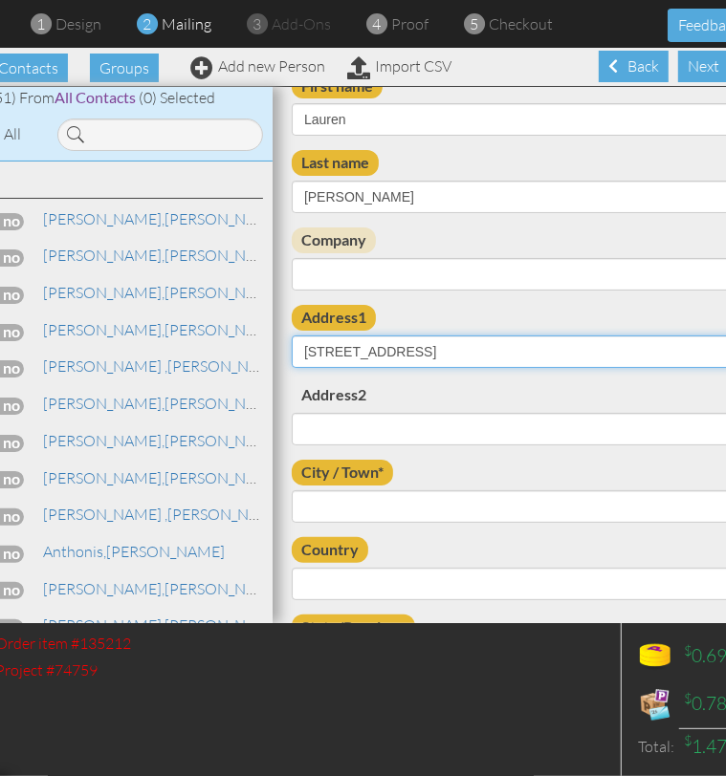
type input "[STREET_ADDRESS]"
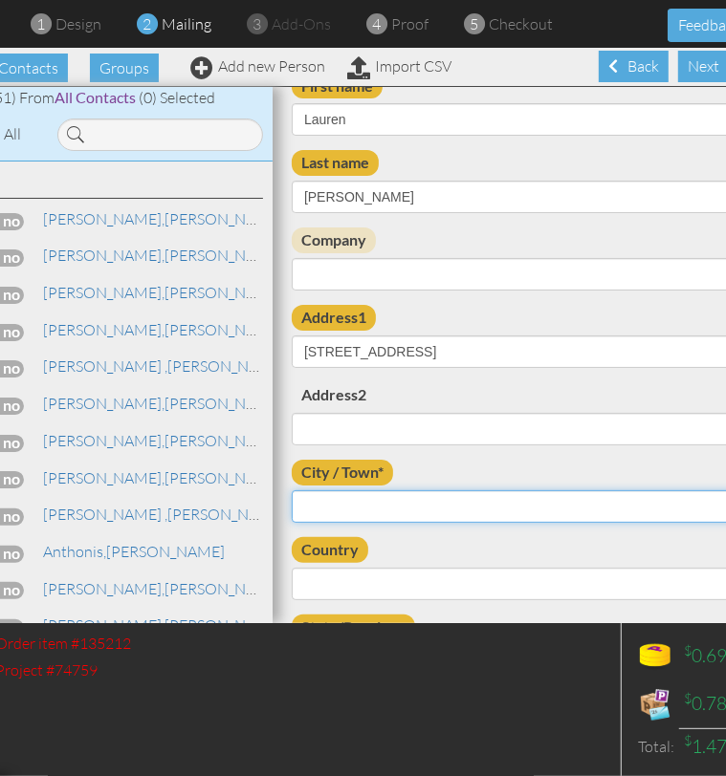
click at [340, 513] on input "City / Town*" at bounding box center [516, 506] width 449 height 33
type input "[PERSON_NAME]"
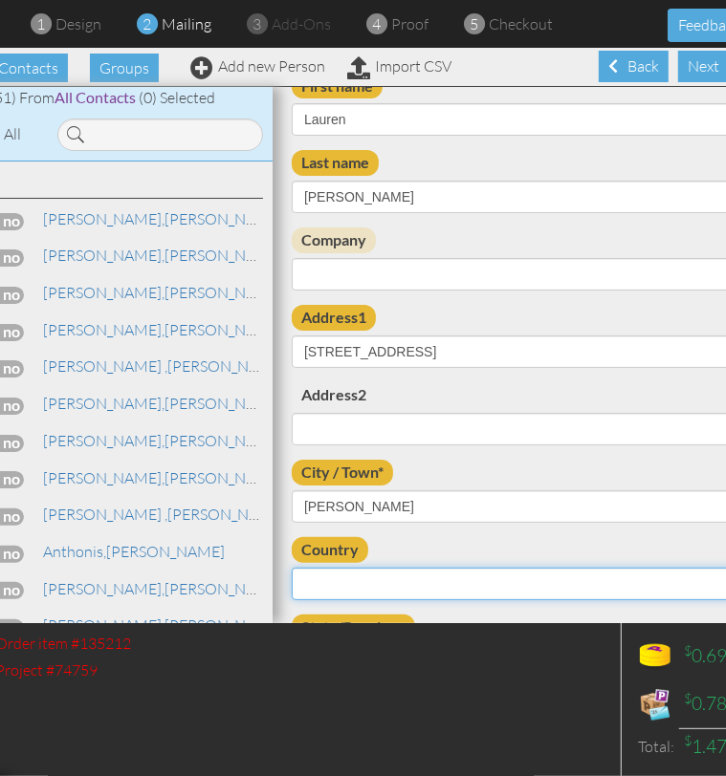
select select "object:3181"
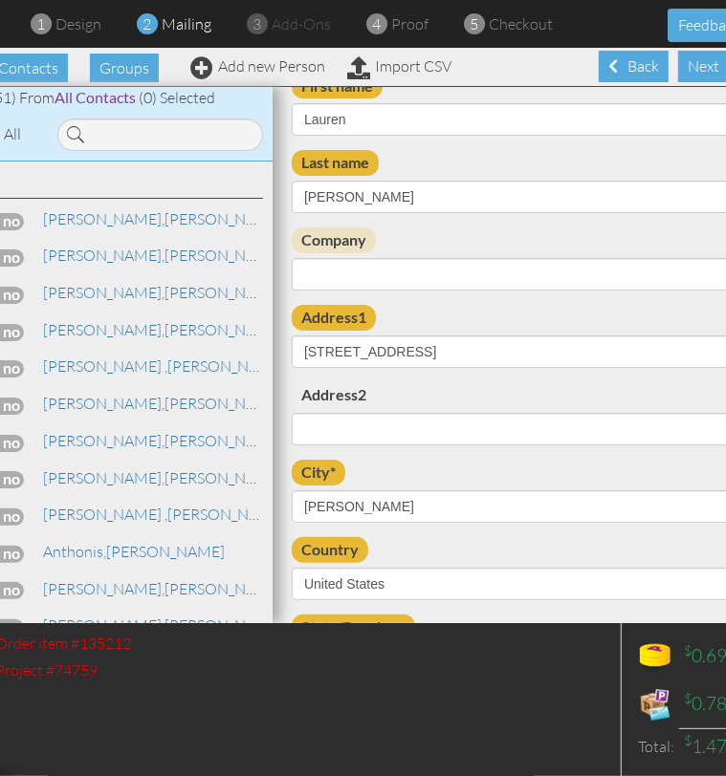
scroll to position [486, 0]
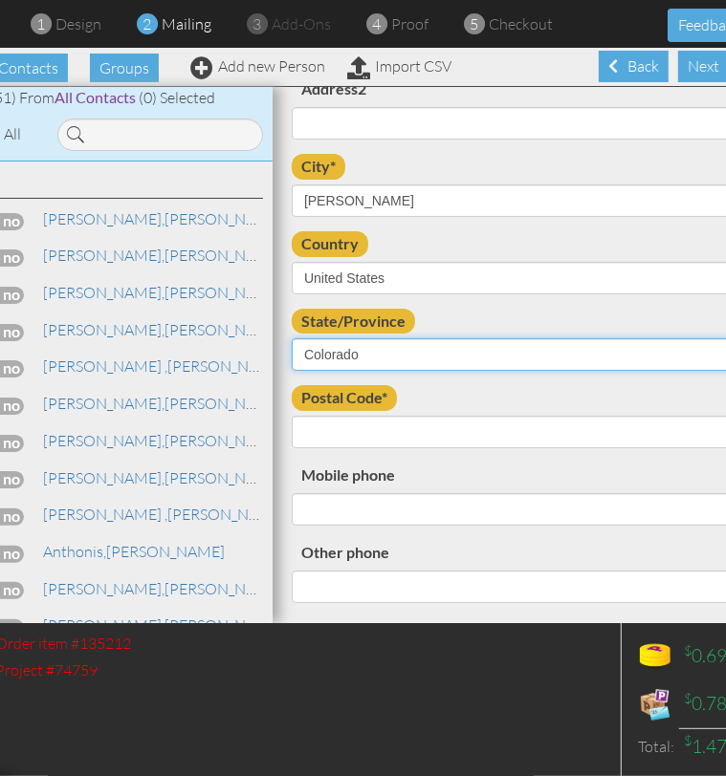
select select "object:3436"
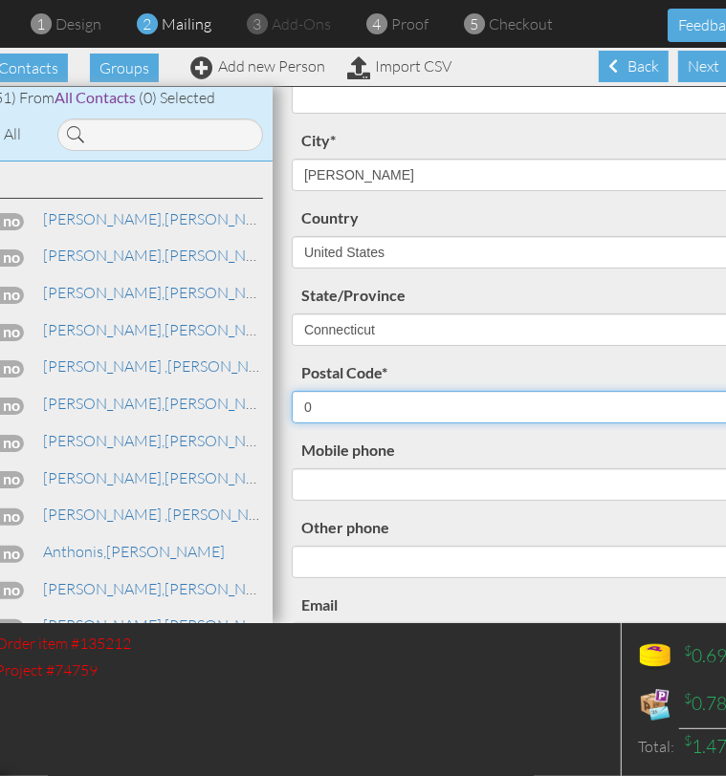
scroll to position [460, 0]
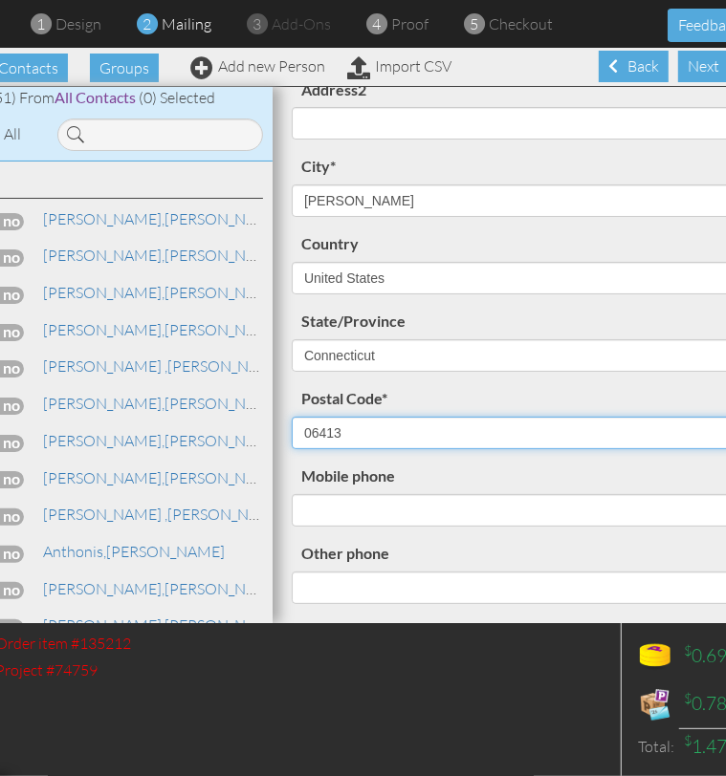
type input "06413"
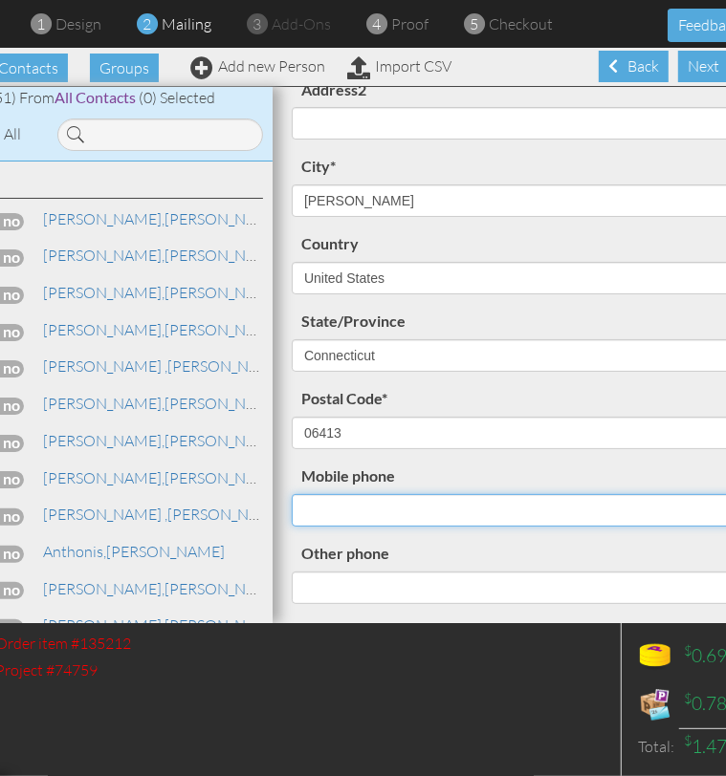
click at [373, 511] on input "Mobile phone" at bounding box center [516, 510] width 449 height 33
paste input "202-378-6602"
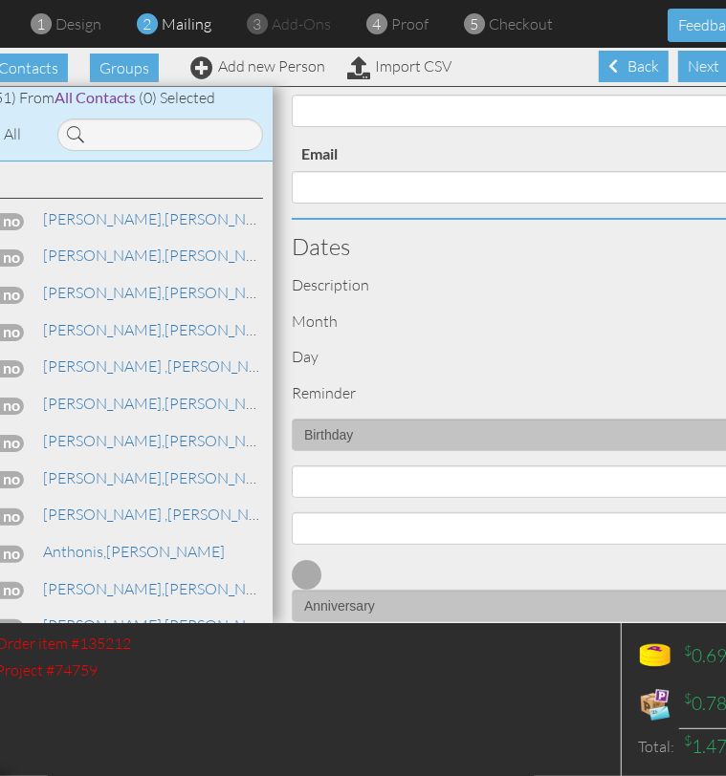
scroll to position [937, 0]
type input "202-378-6602"
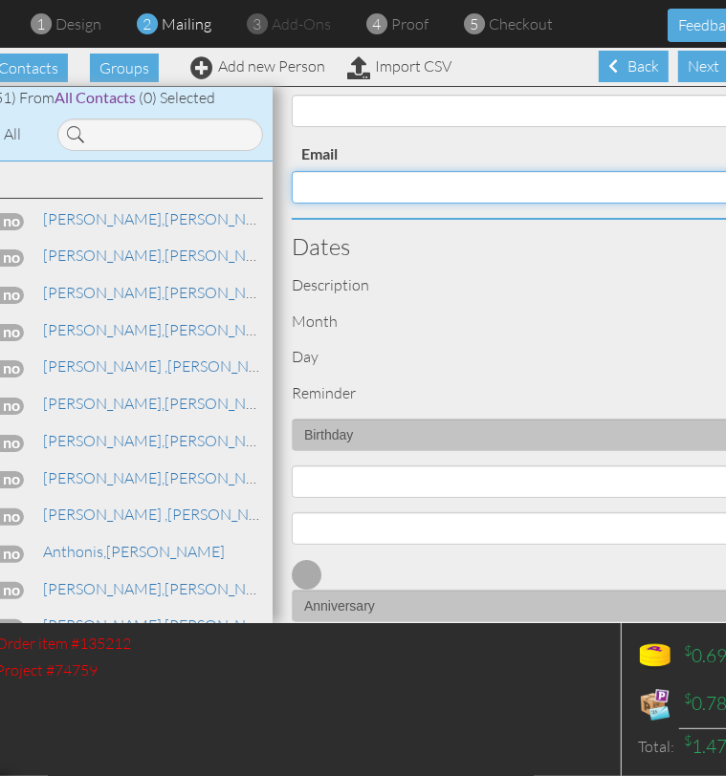
click at [390, 194] on input "Email" at bounding box center [516, 187] width 449 height 33
paste input "laurendi27@gmail.com"
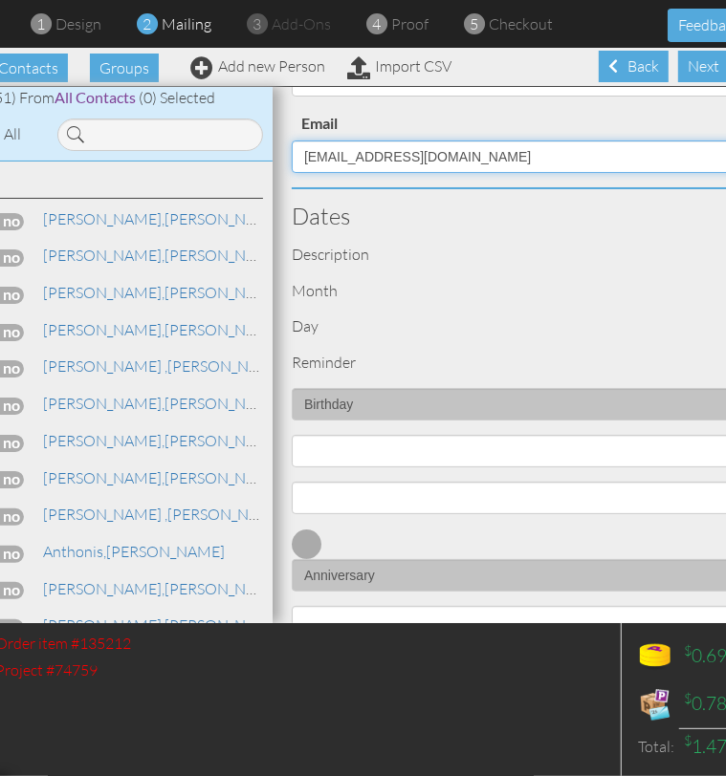
scroll to position [968, 0]
type input "laurendi27@gmail.com"
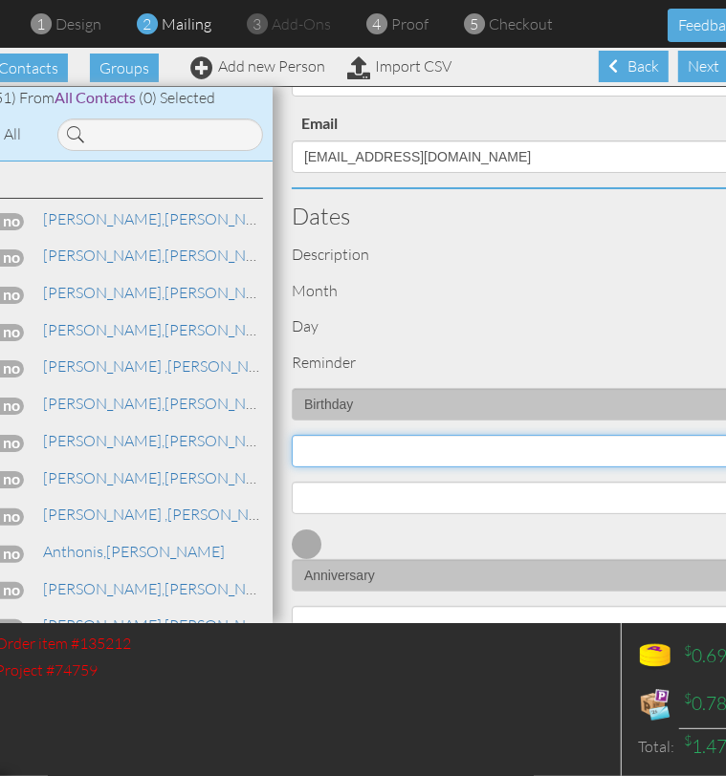
click at [344, 439] on select "1 - Jan 2 - Feb 3 - Mar 4 - Apr 5 - May 6 - Jun 7 - Jul 8 - Aug 9 - Sep 10 - Oc…" at bounding box center [516, 451] width 449 height 33
select select "object:3170"
click at [292, 435] on select "1 - Jan 2 - Feb 3 - Mar 4 - Apr 5 - May 6 - Jun 7 - Jul 8 - Aug 9 - Sep 10 - Oc…" at bounding box center [516, 451] width 449 height 33
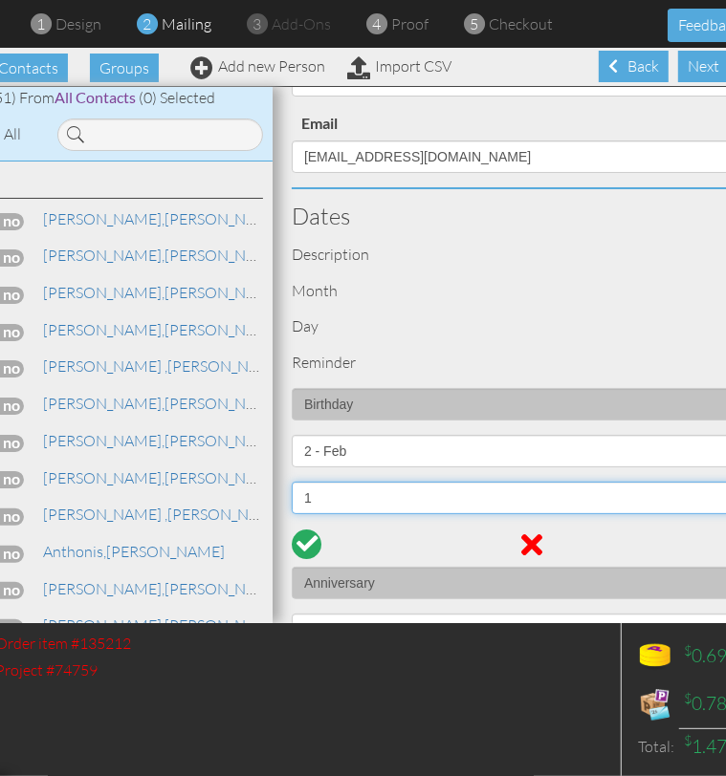
click at [347, 494] on select "1 2 3 4 5 6 7 8 9 10 11 12 13 14 15 16 17 18 19 20 21 22 23 24 25 26 27 28 29" at bounding box center [516, 498] width 449 height 33
select select "number:27"
click at [292, 482] on select "1 2 3 4 5 6 7 8 9 10 11 12 13 14 15 16 17 18 19 20 21 22 23 24 25 26 27 28 29" at bounding box center [516, 498] width 449 height 33
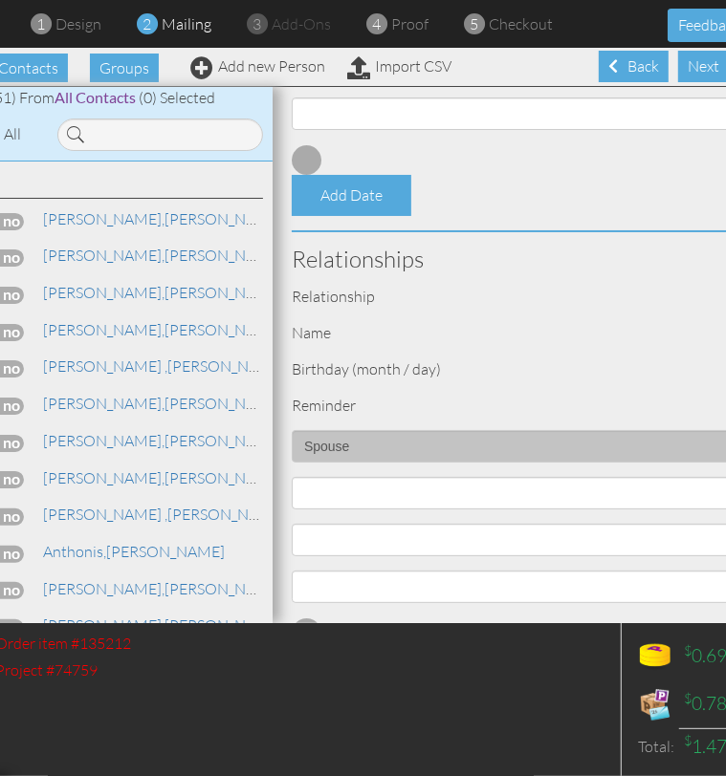
scroll to position [1532, 0]
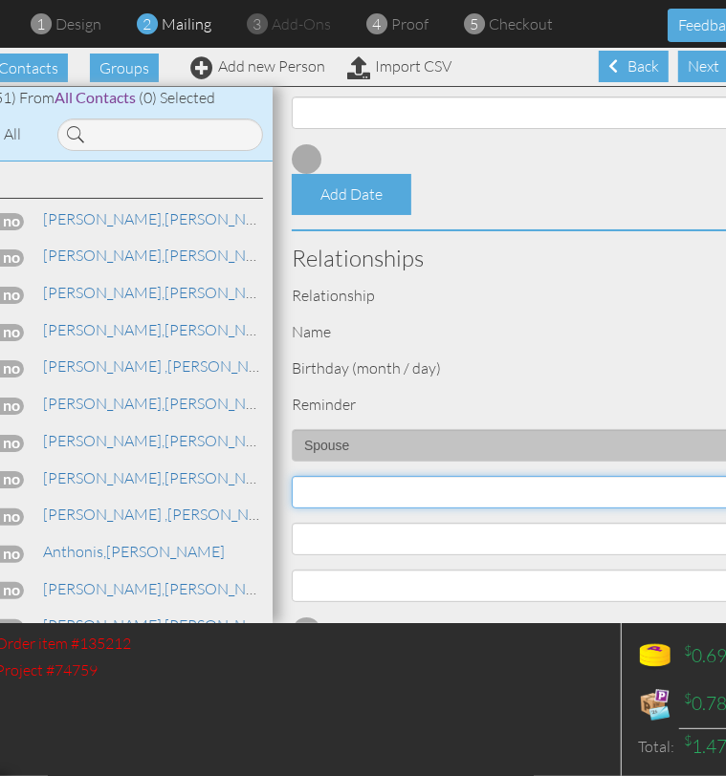
click at [365, 493] on input at bounding box center [516, 492] width 449 height 33
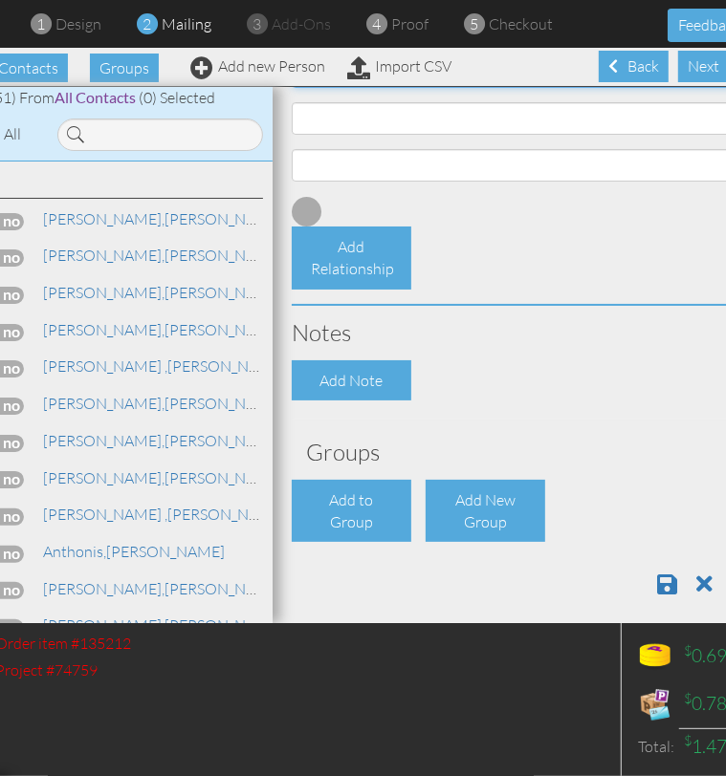
scroll to position [0, 229]
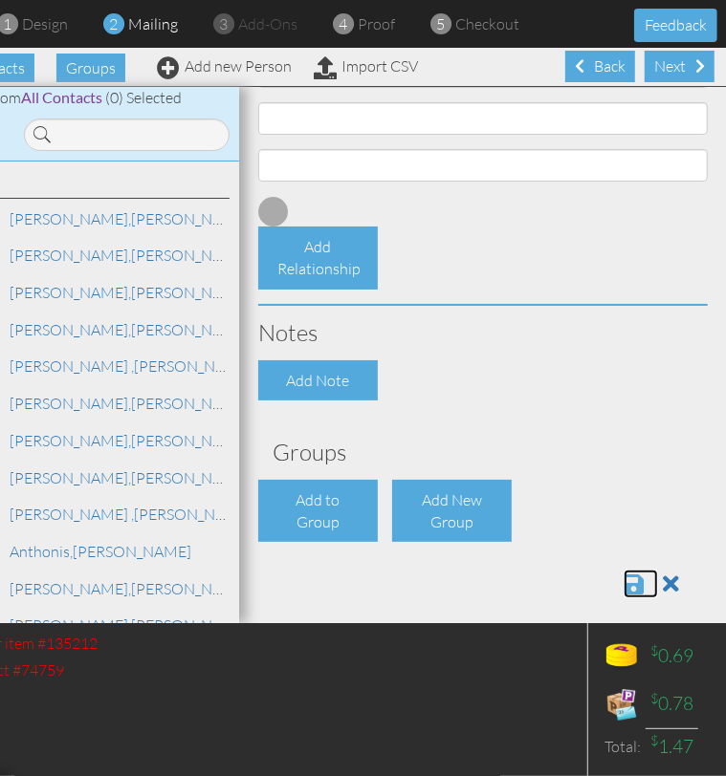
click at [623, 578] on span at bounding box center [633, 584] width 20 height 23
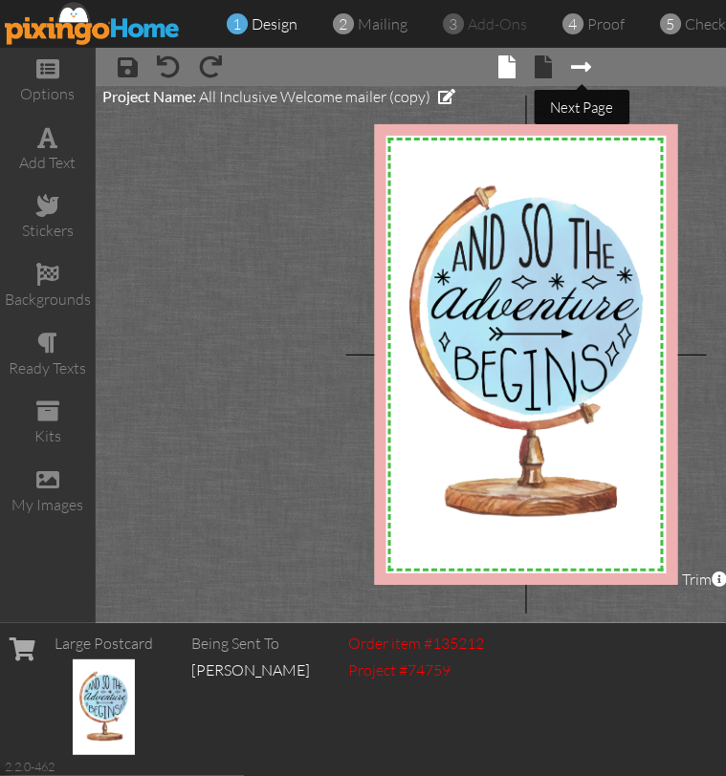
click at [581, 68] on span at bounding box center [582, 66] width 20 height 23
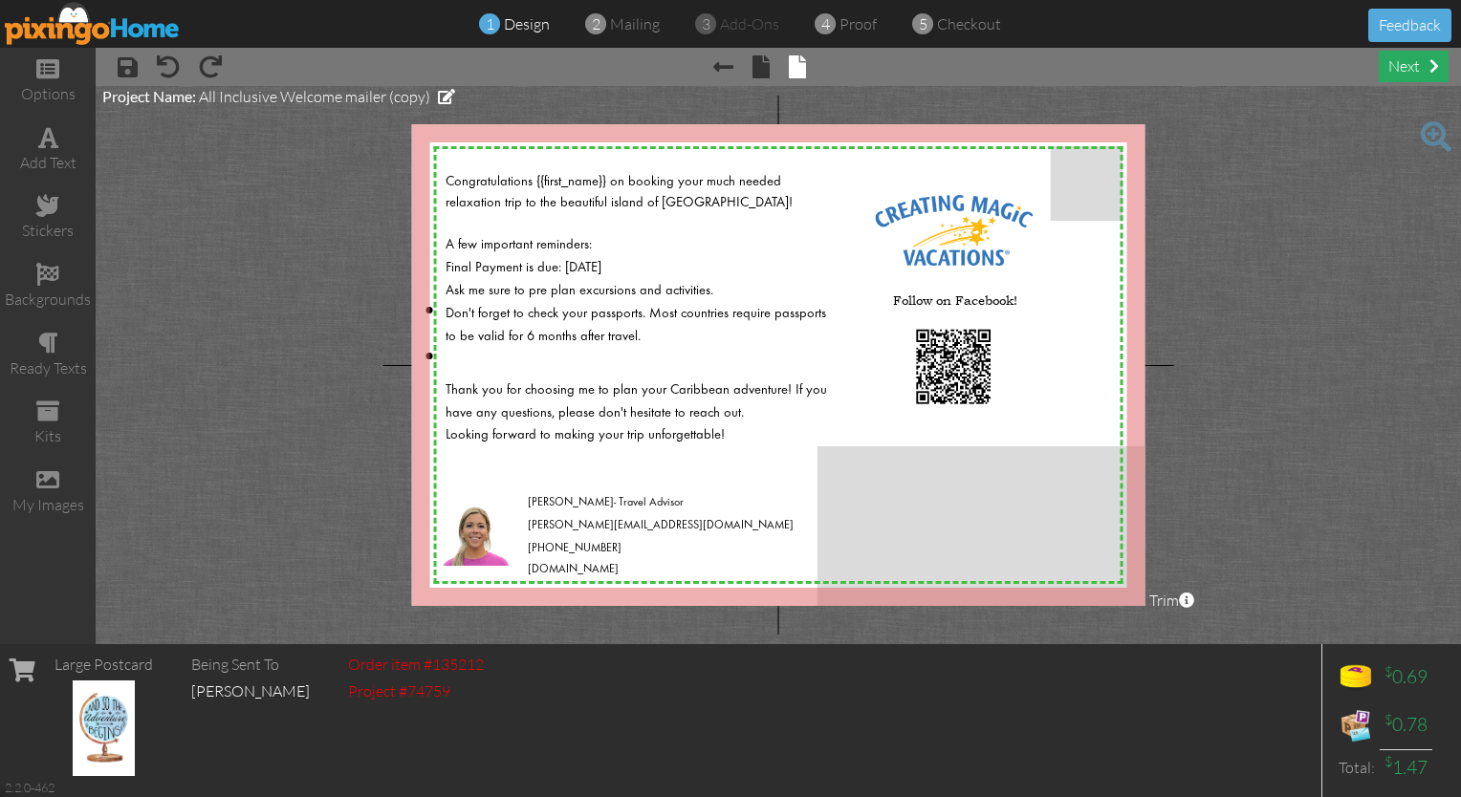
click at [725, 66] on div "next" at bounding box center [1414, 67] width 70 height 32
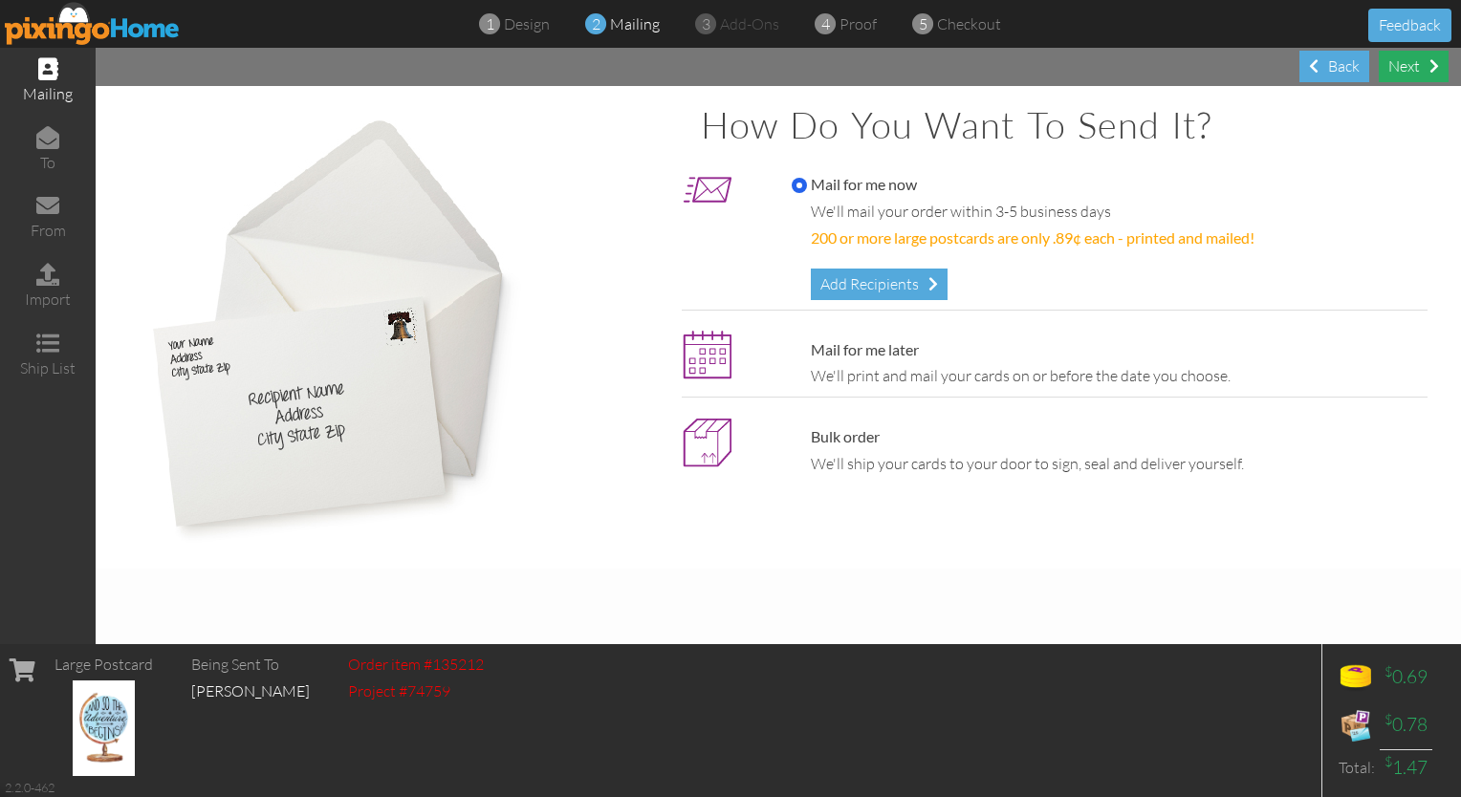
click at [725, 63] on div "Next" at bounding box center [1414, 67] width 70 height 32
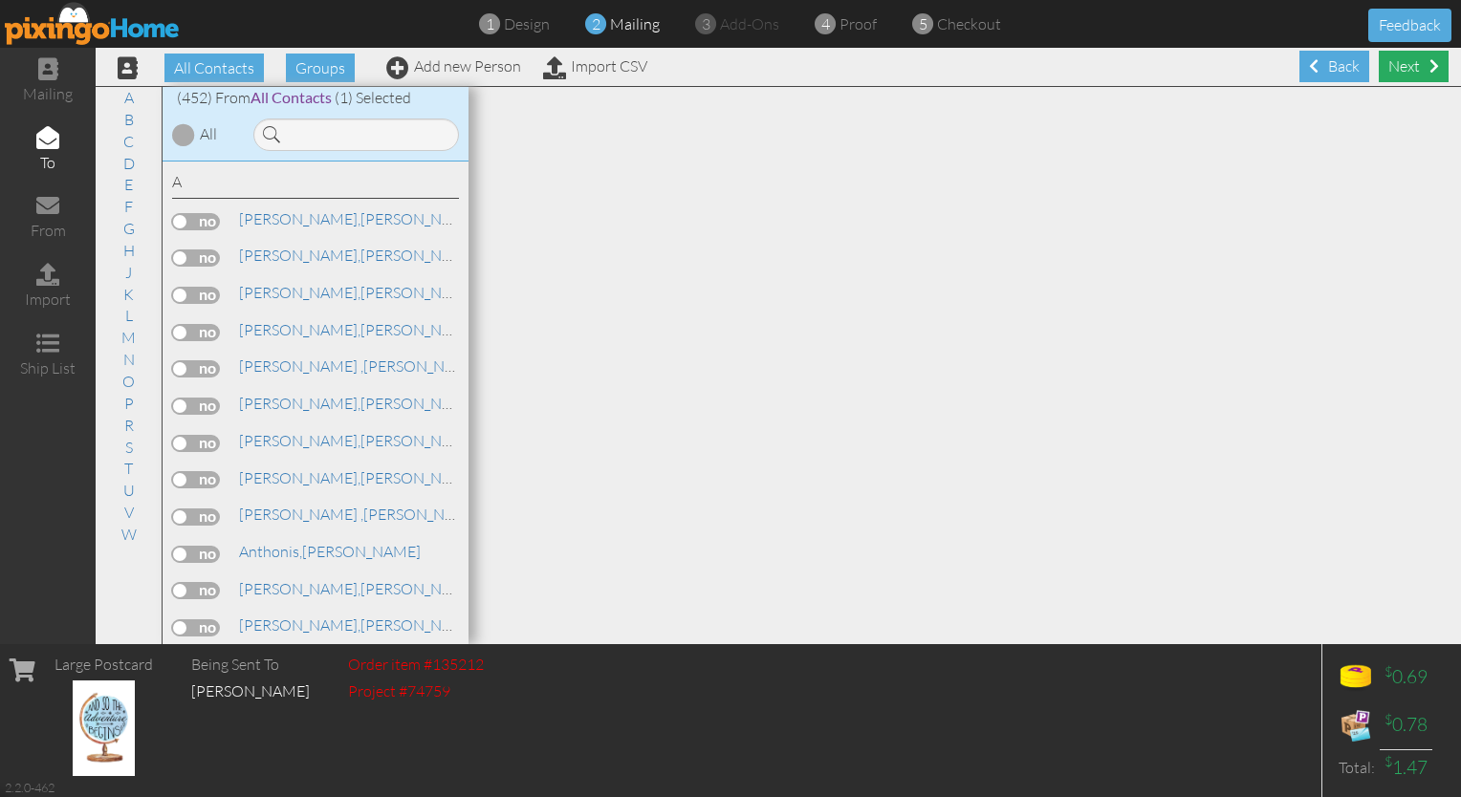
click at [725, 55] on div "Next" at bounding box center [1414, 67] width 70 height 32
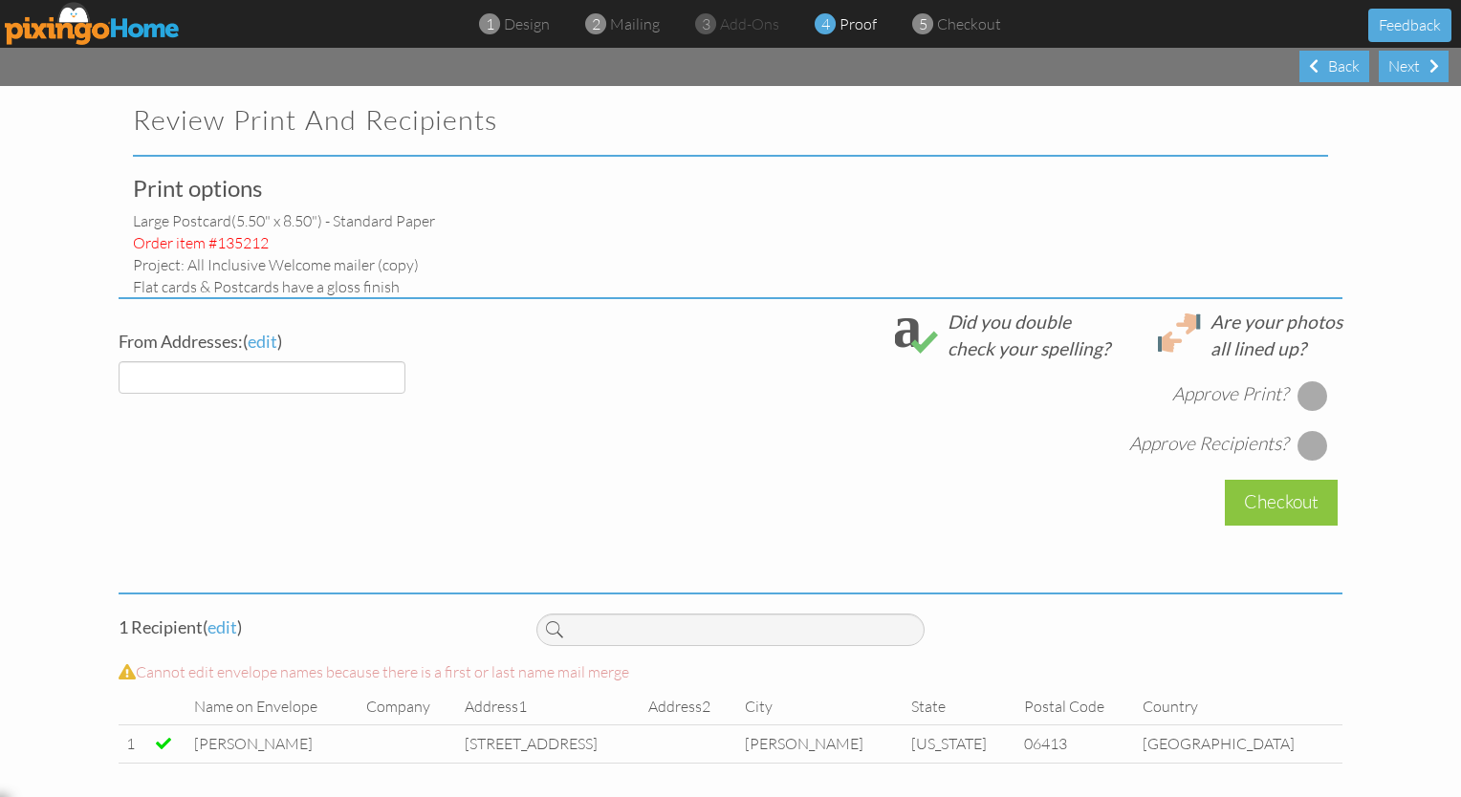
select select "object:1674"
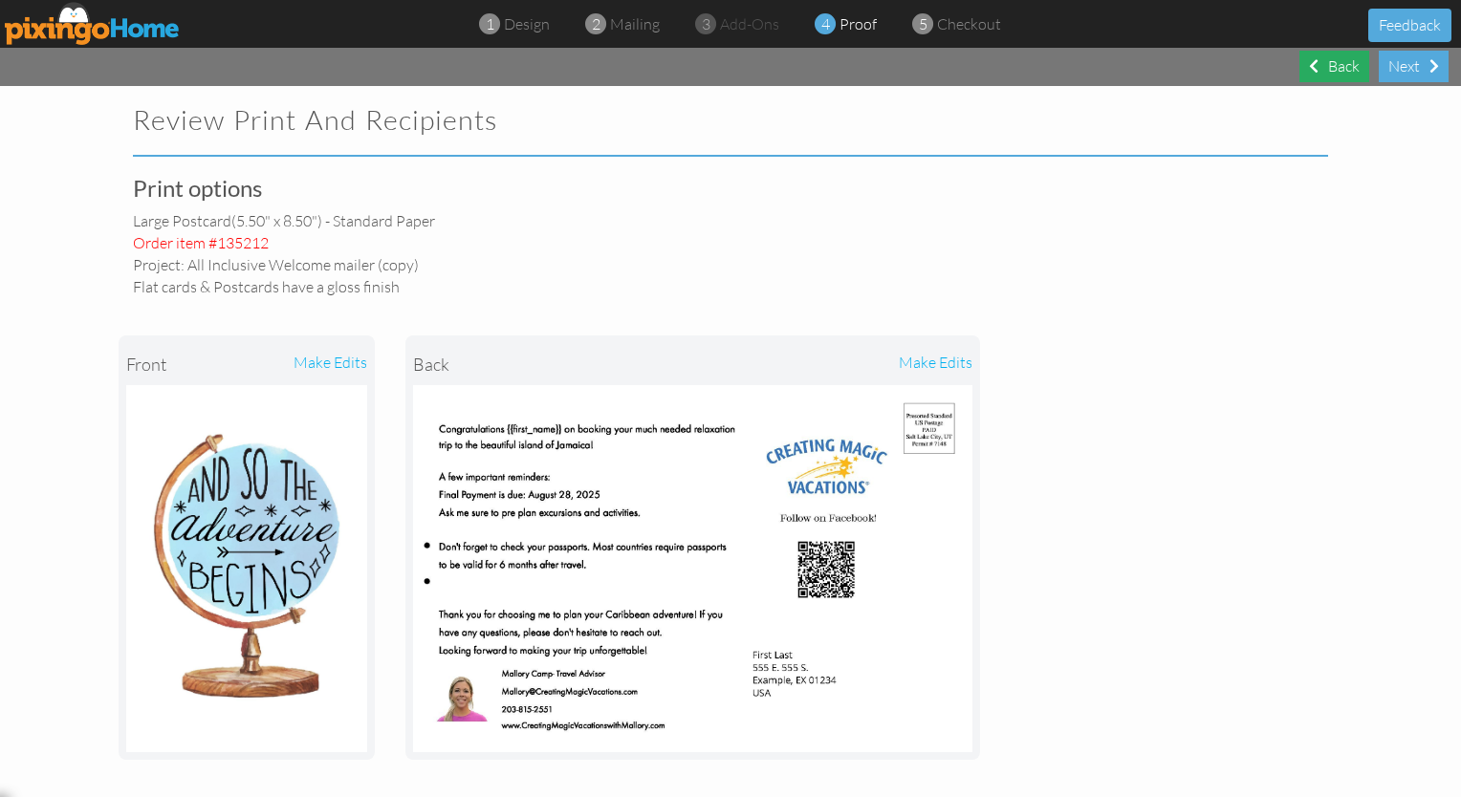
click at [725, 66] on div "Back" at bounding box center [1334, 67] width 70 height 32
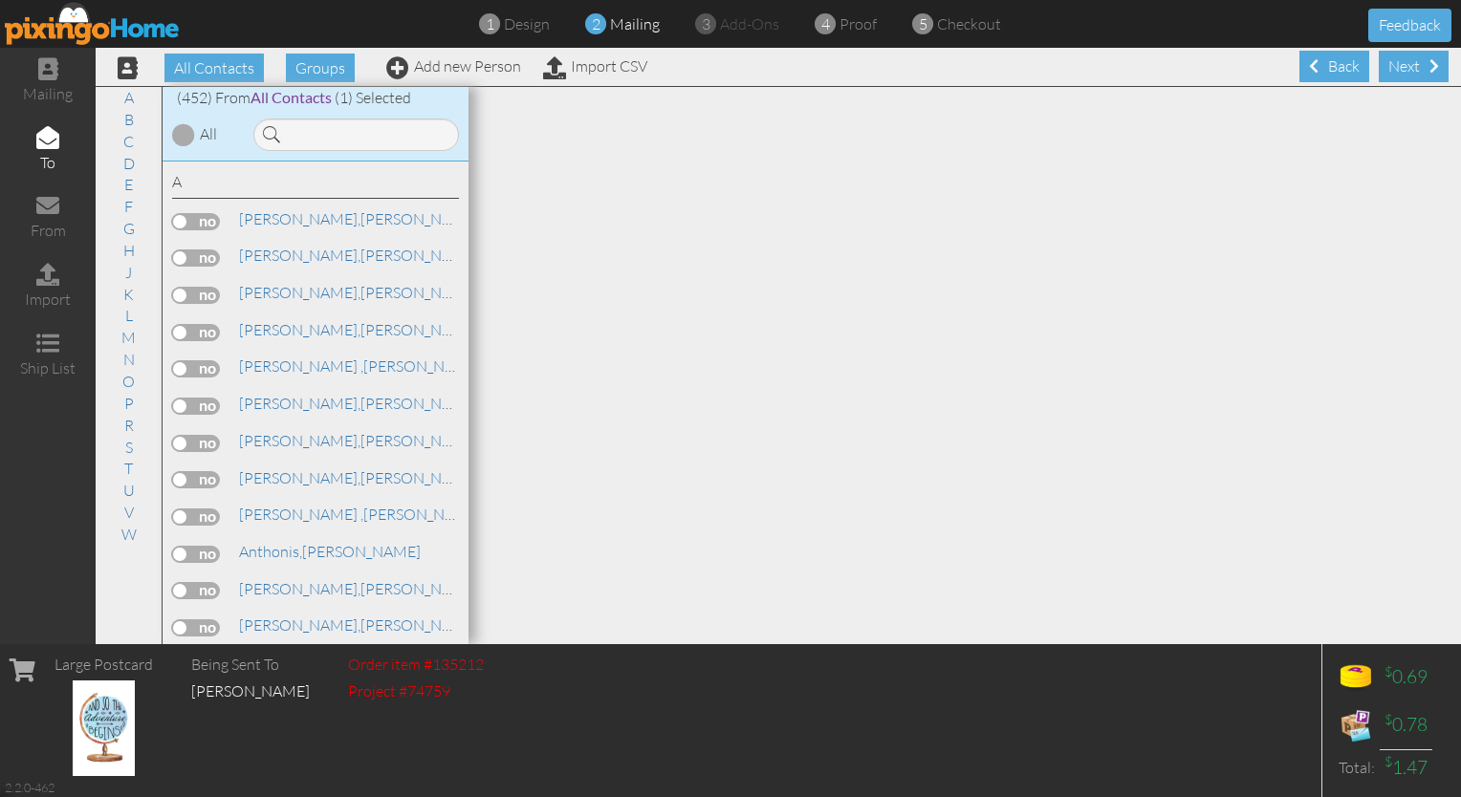
click at [725, 66] on div "Back" at bounding box center [1334, 67] width 70 height 32
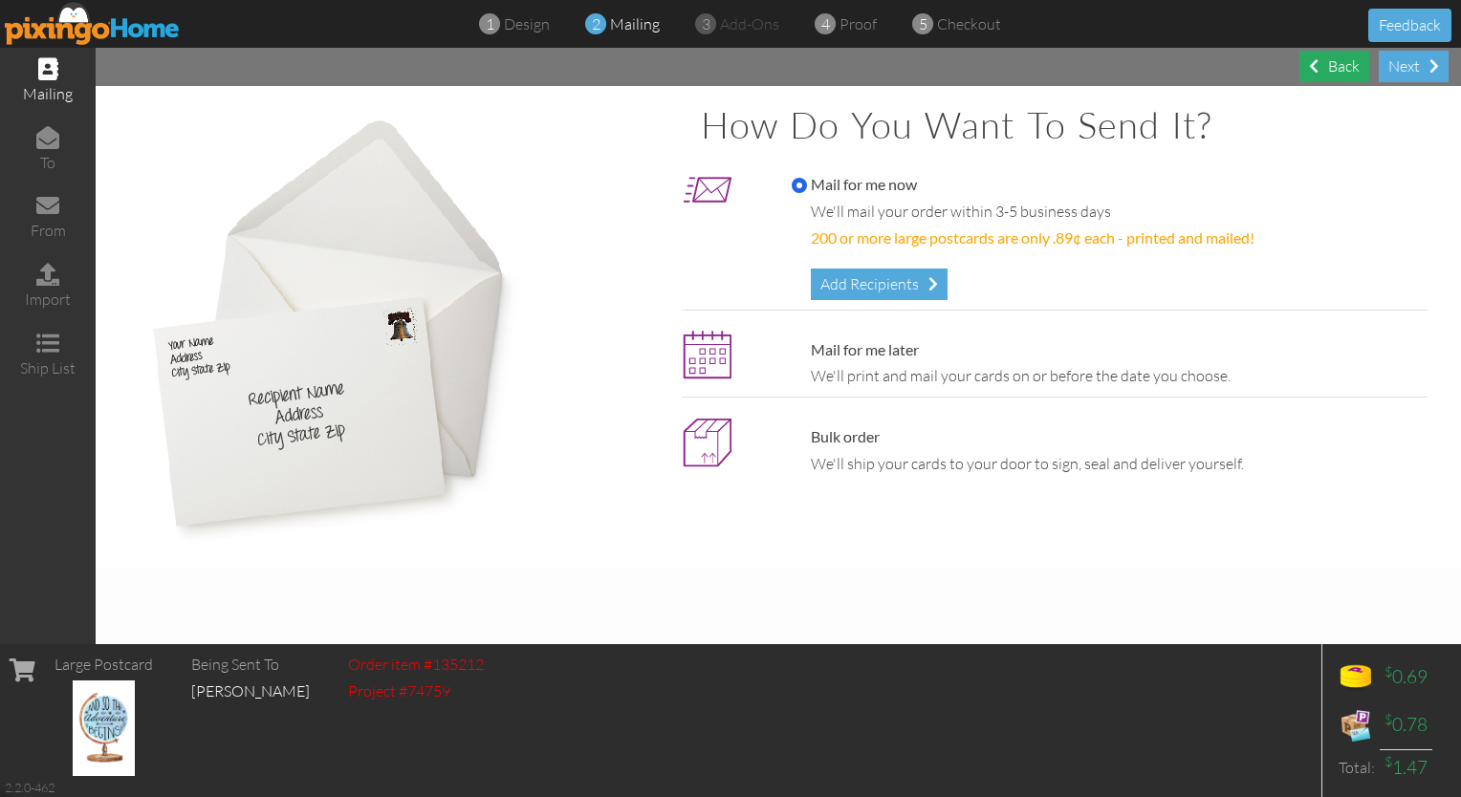
click at [725, 76] on div "Back" at bounding box center [1334, 67] width 70 height 32
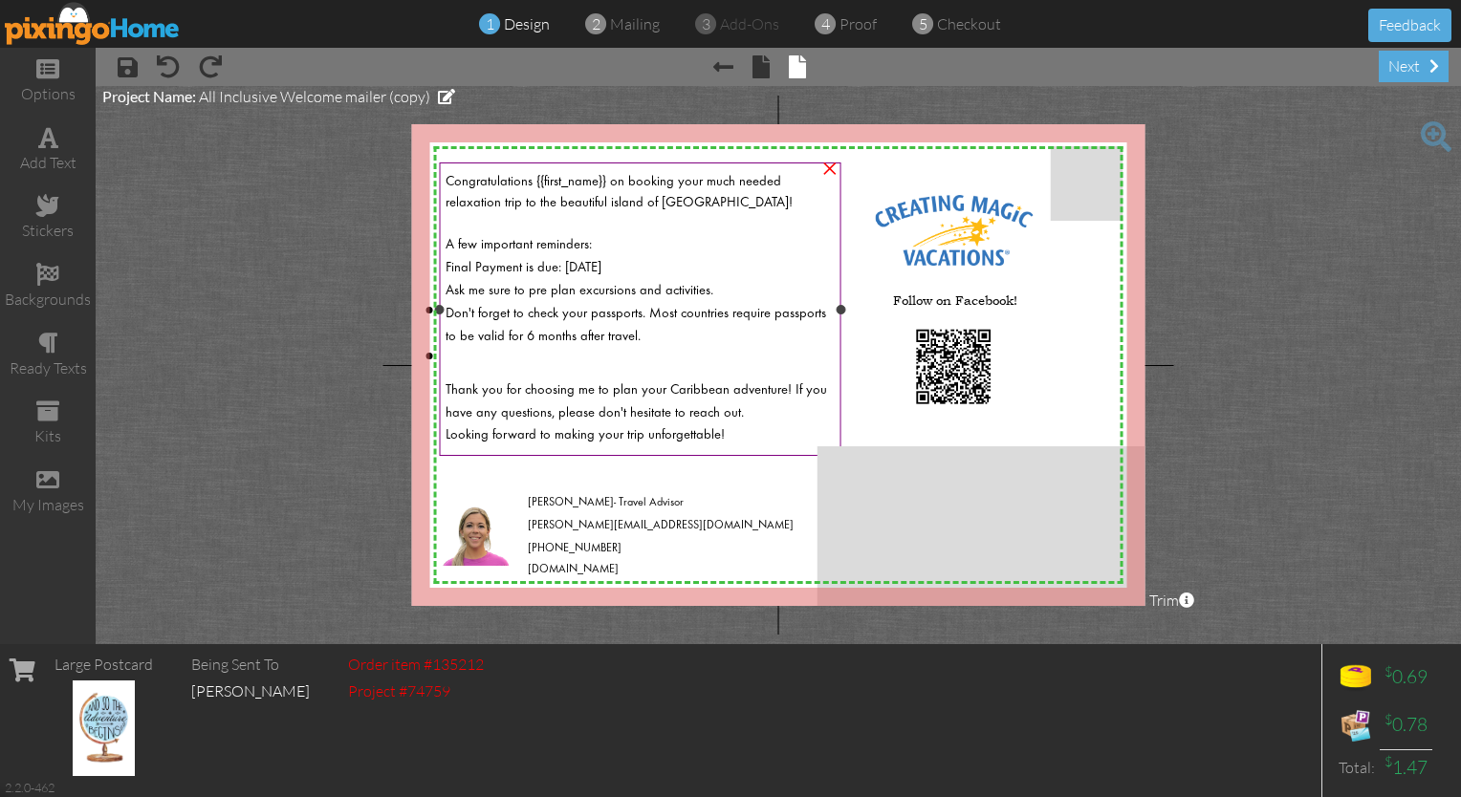
click at [606, 185] on span "Congratulations {{first_name}} on booking your much needed relaxation trip to t…" at bounding box center [619, 192] width 347 height 34
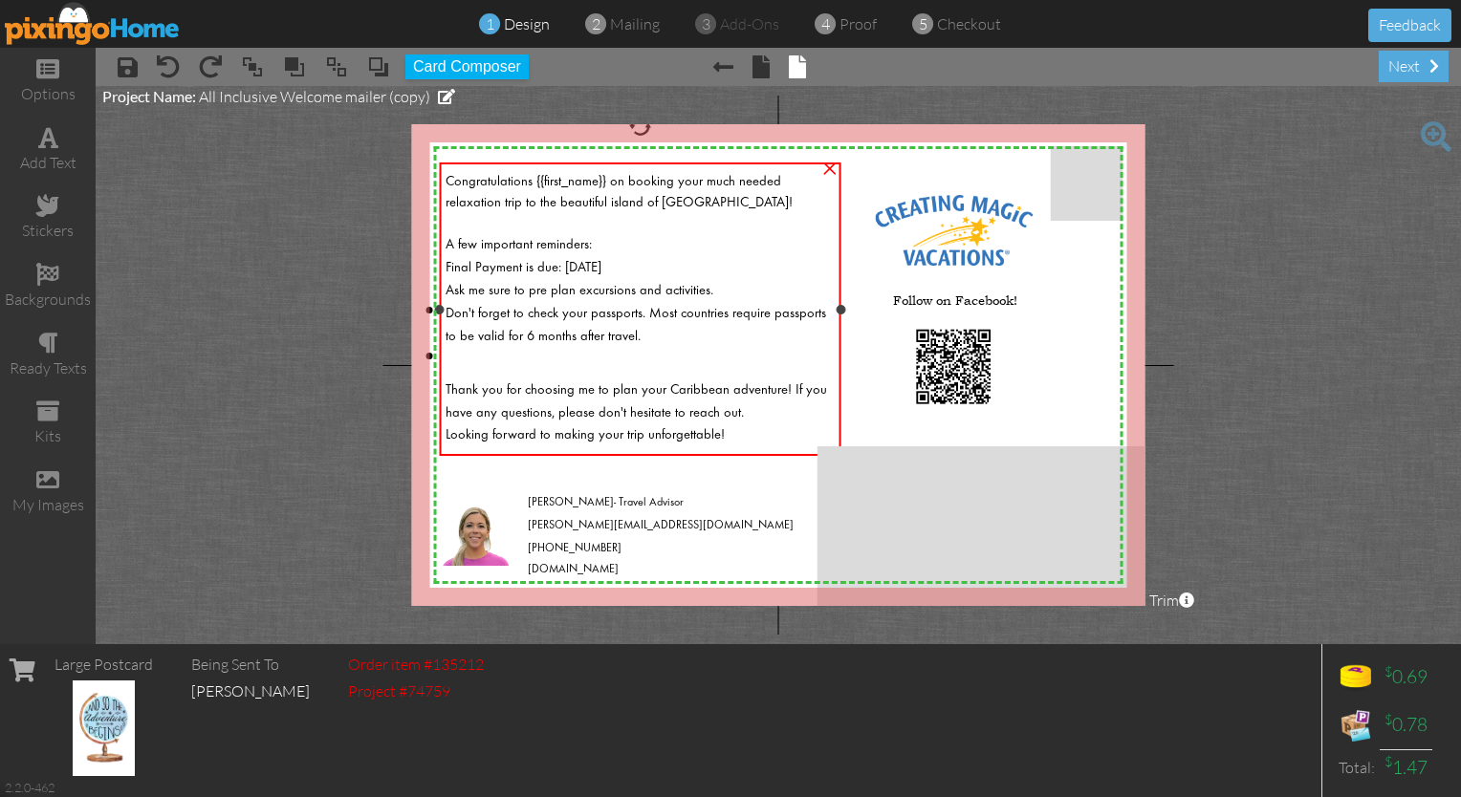
click at [604, 178] on span "Congratulations {{first_name}} on booking your much needed relaxation trip to t…" at bounding box center [619, 192] width 347 height 34
click at [612, 308] on span "Don't forget to check your passports. Most countries require passports to be va…" at bounding box center [636, 325] width 381 height 36
click at [641, 315] on span "Don't forget to check your passports. Most countries require passports to be va…" at bounding box center [636, 323] width 381 height 43
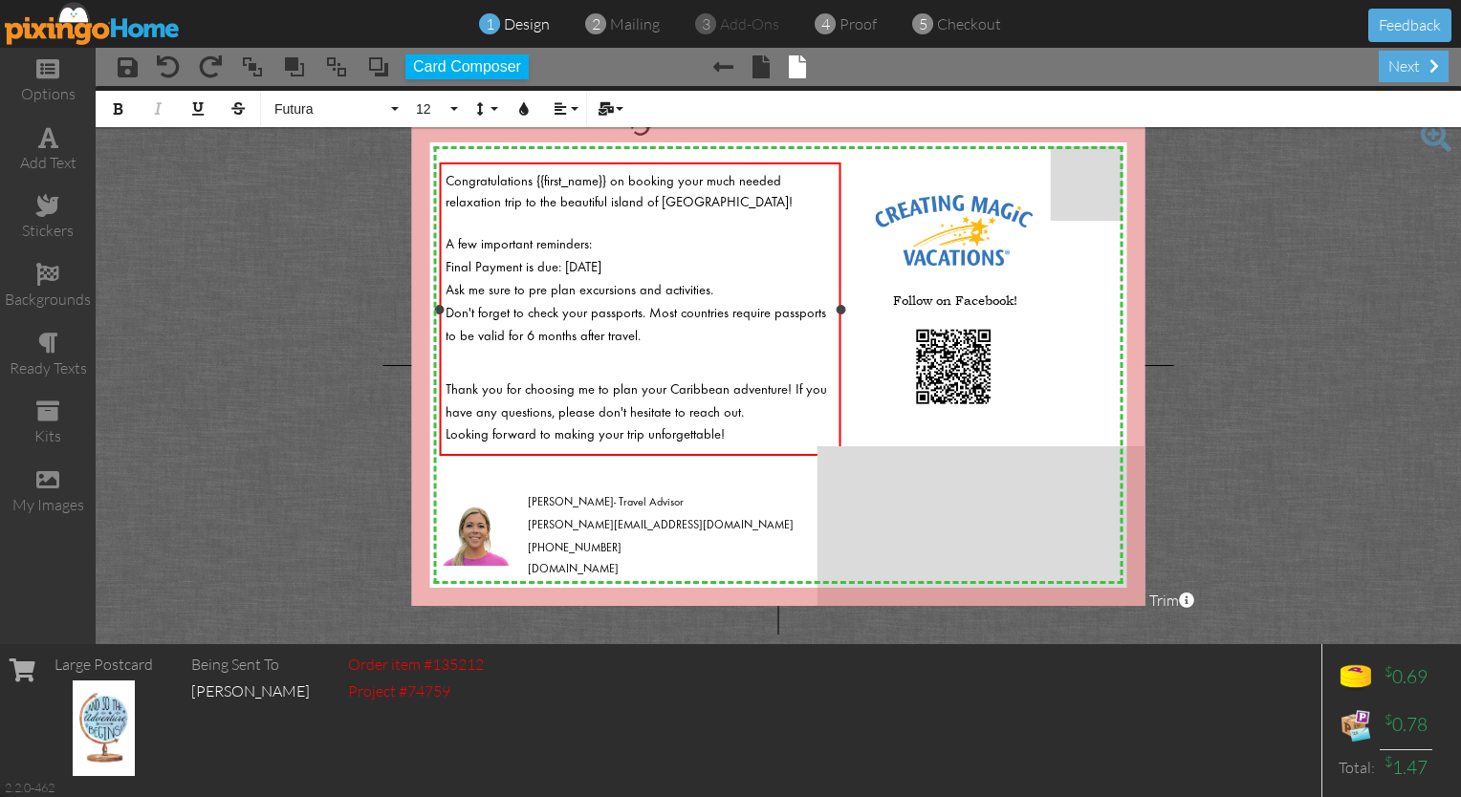
click at [643, 307] on span "Don't forget to check your passports. Most countries require passports to be va…" at bounding box center [636, 325] width 381 height 36
drag, startPoint x: 605, startPoint y: 180, endPoint x: 535, endPoint y: 181, distance: 69.8
click at [535, 181] on span "Congratulations {{first_name}} on booking your much needed relaxation trip to t…" at bounding box center [619, 192] width 347 height 34
click at [588, 182] on span "Congratulations [PERSON_NAME] on booking your much needed relaxation trip to th…" at bounding box center [630, 192] width 368 height 34
click at [725, 60] on div "next" at bounding box center [1414, 67] width 70 height 32
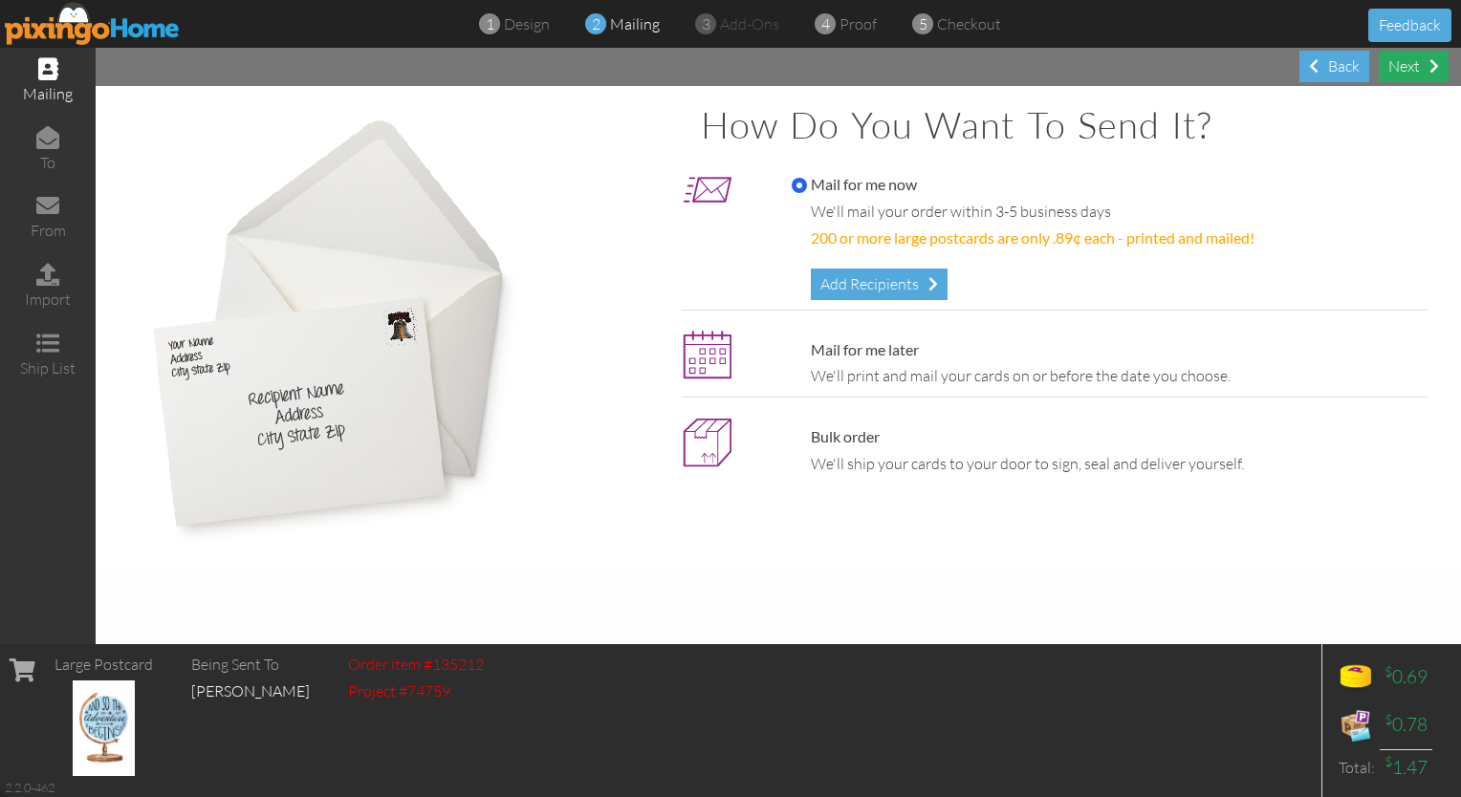
click at [725, 57] on div "Next" at bounding box center [1414, 67] width 70 height 32
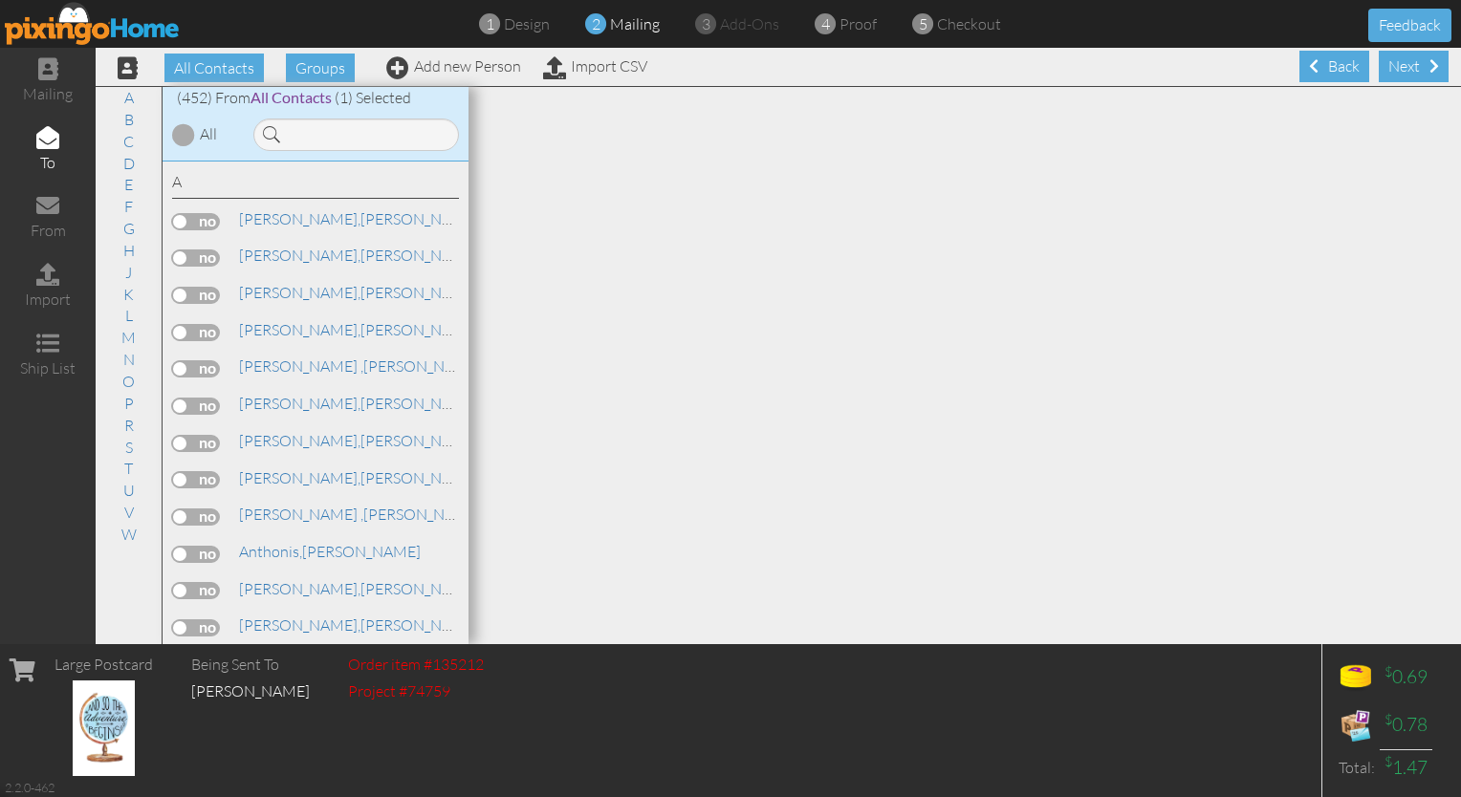
click at [725, 57] on div "Next" at bounding box center [1414, 67] width 70 height 32
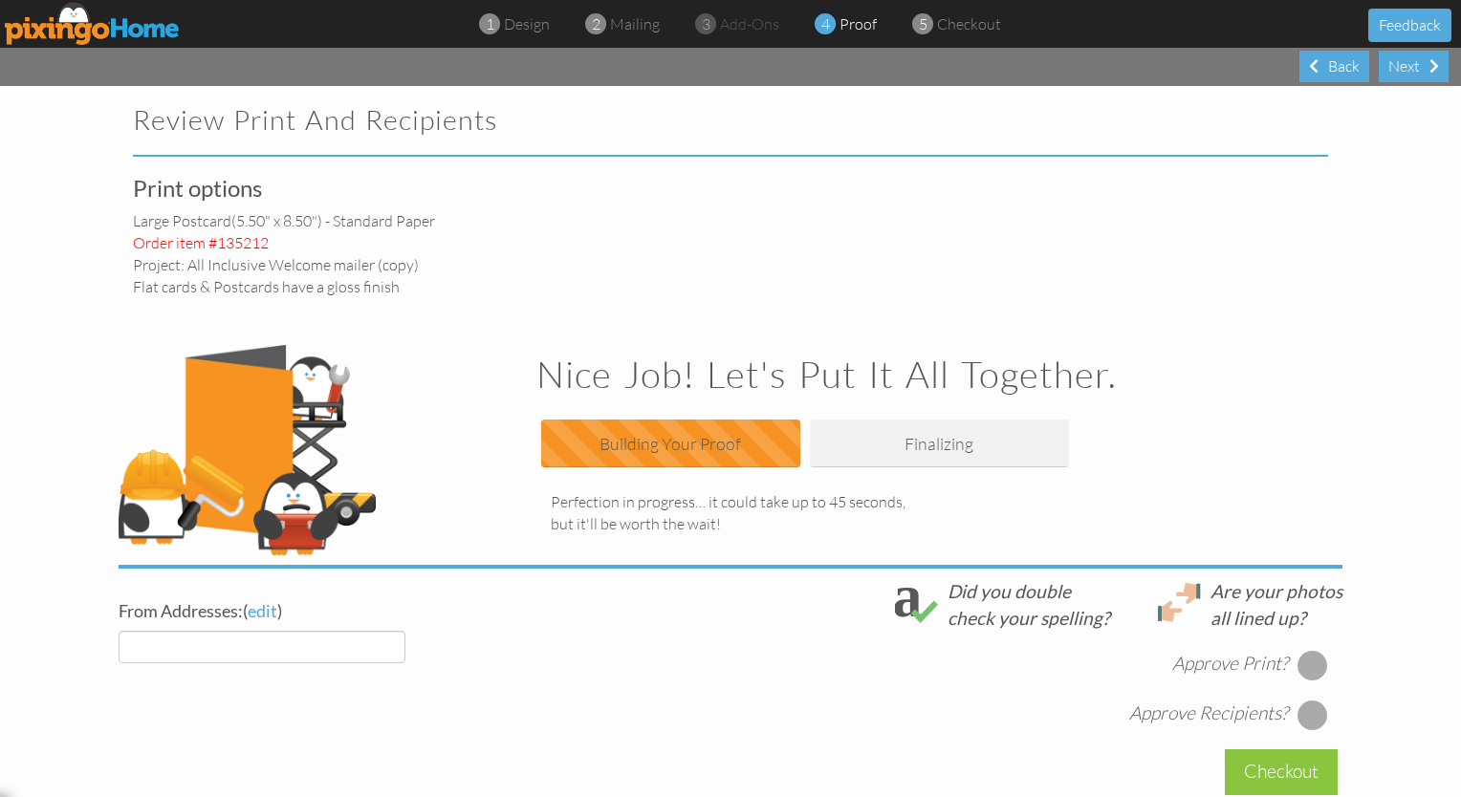
select select "object:3903"
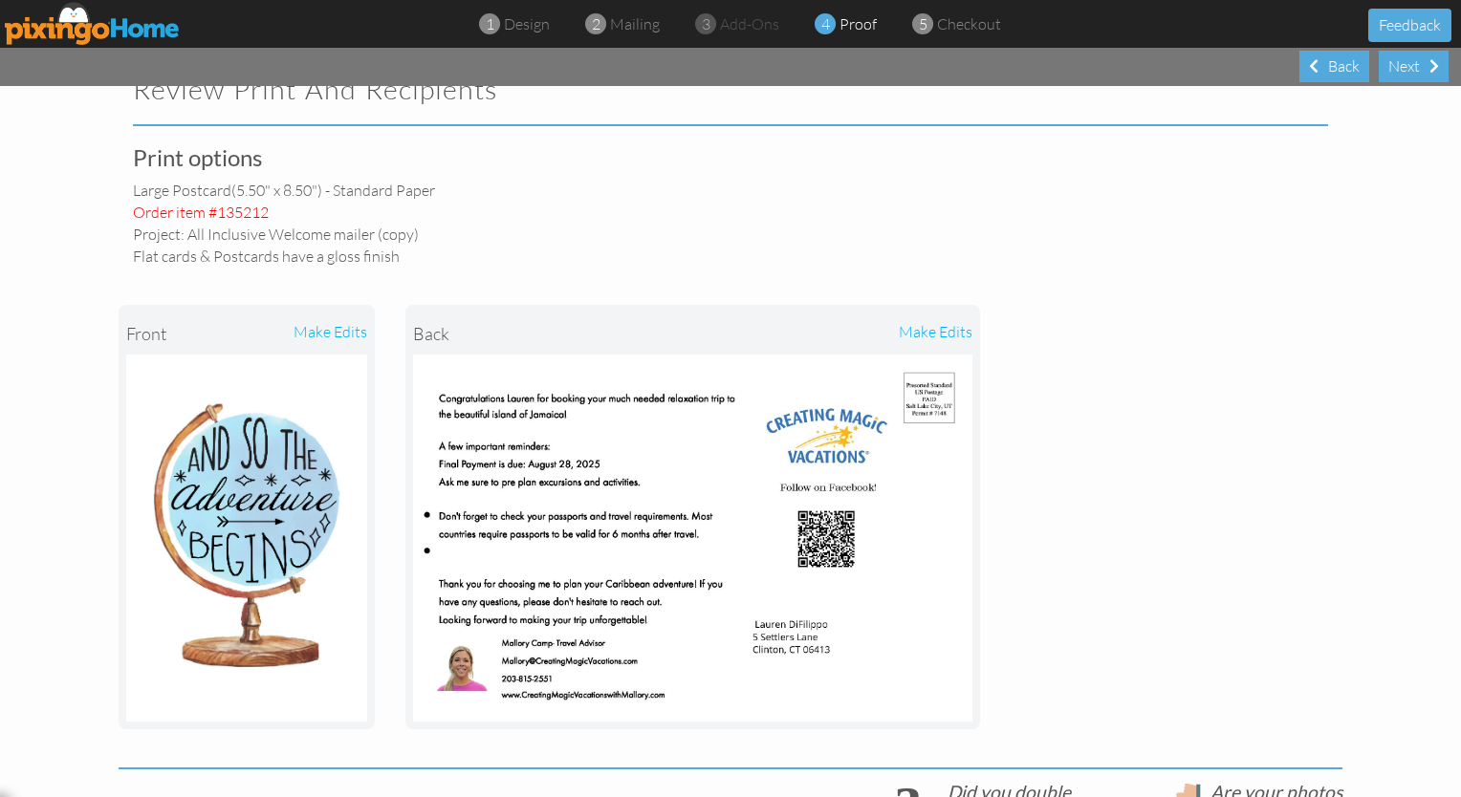
scroll to position [36, 0]
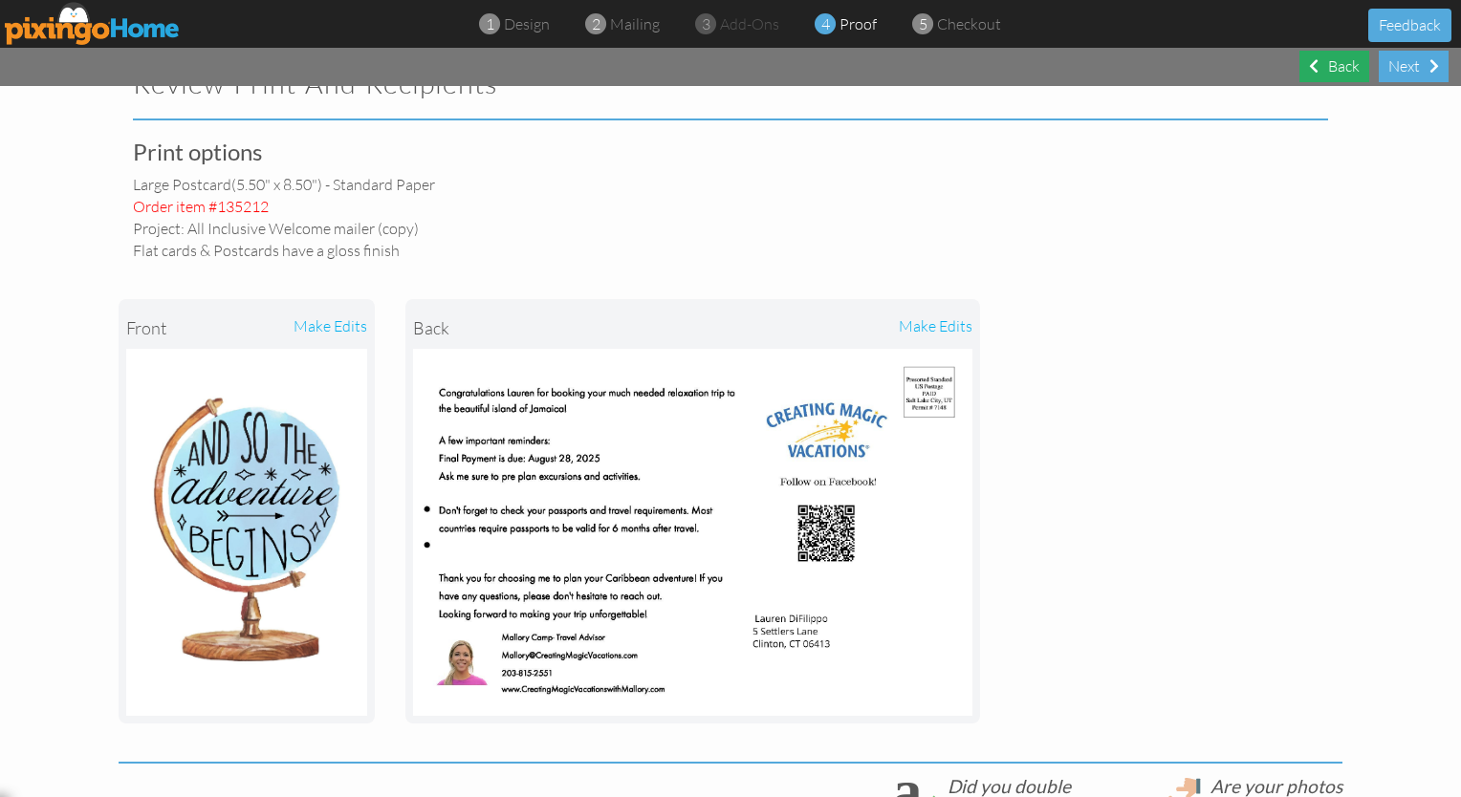
click at [725, 74] on div "Back" at bounding box center [1334, 67] width 70 height 32
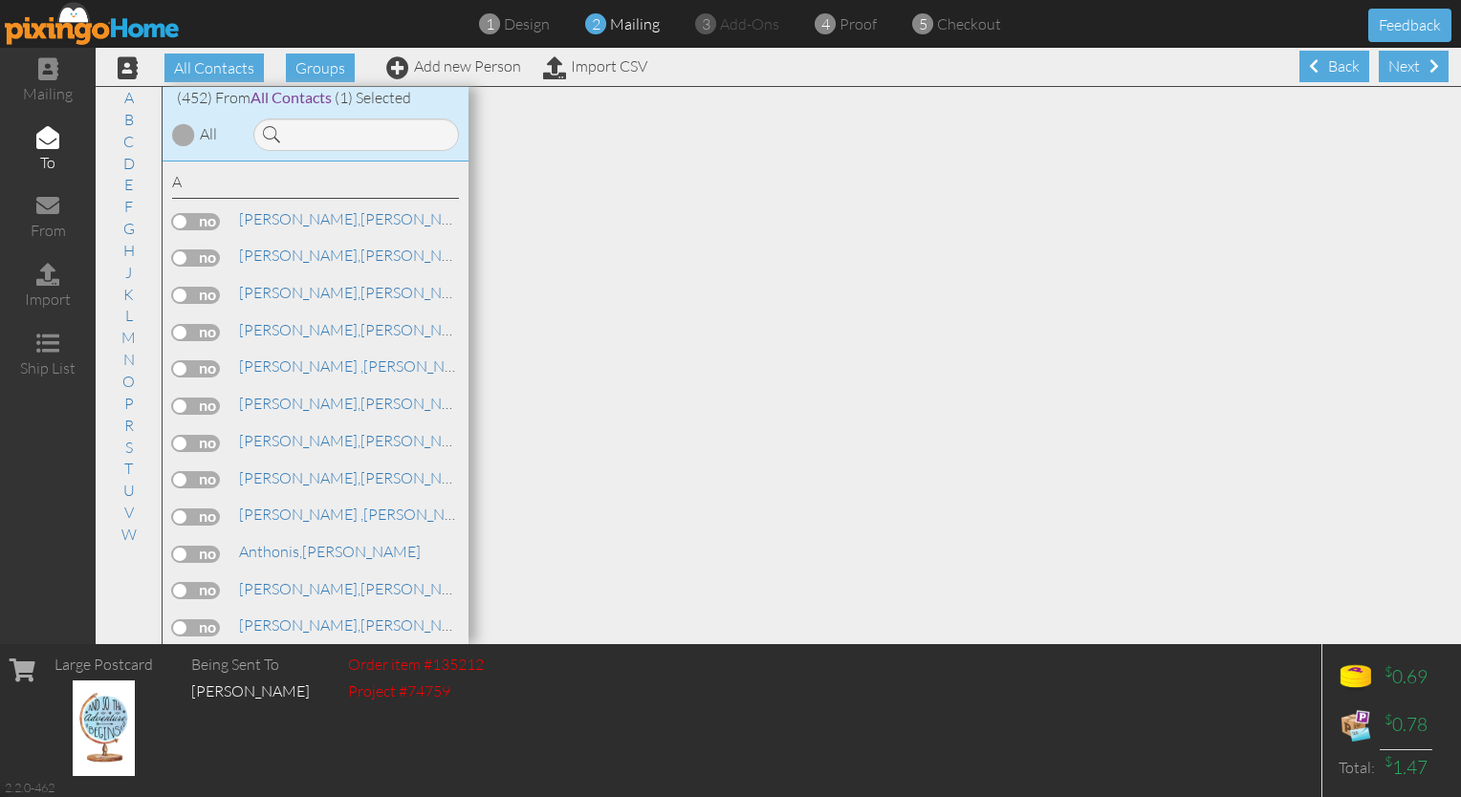
click at [725, 74] on div "Back" at bounding box center [1334, 67] width 70 height 32
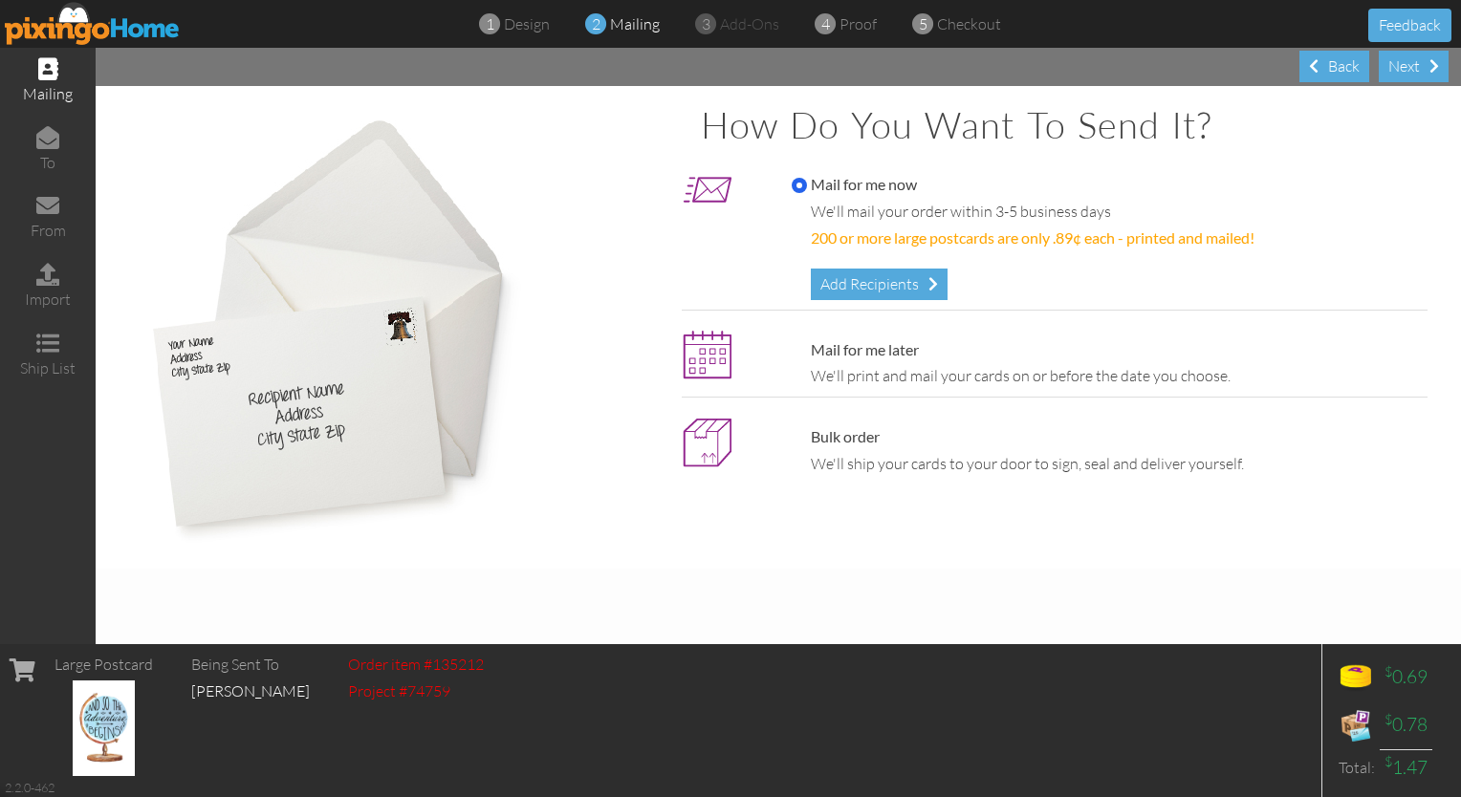
click at [725, 74] on div "Back" at bounding box center [1334, 67] width 70 height 32
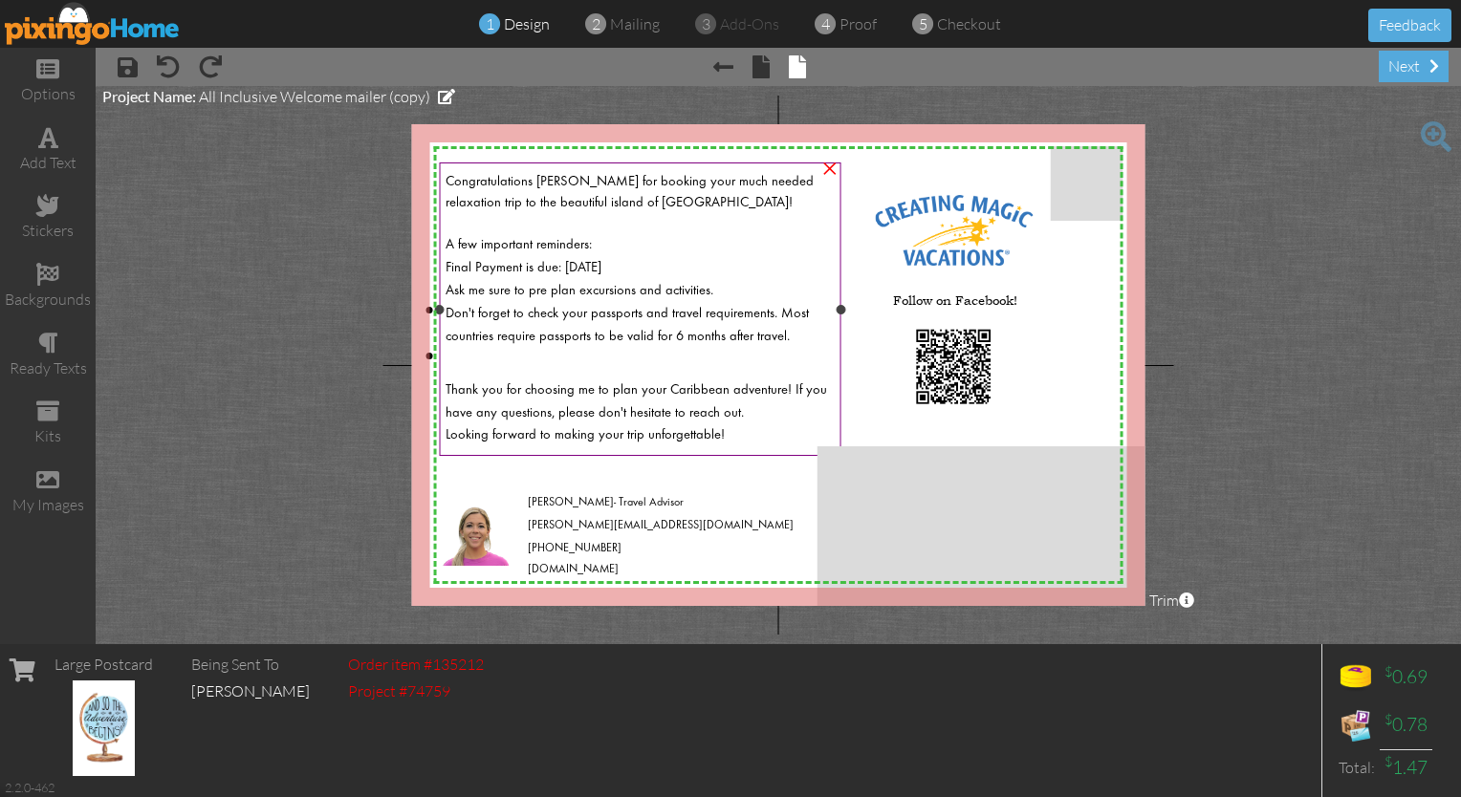
click at [706, 284] on span "Ask me sure to pre plan excursions and activities." at bounding box center [580, 290] width 268 height 13
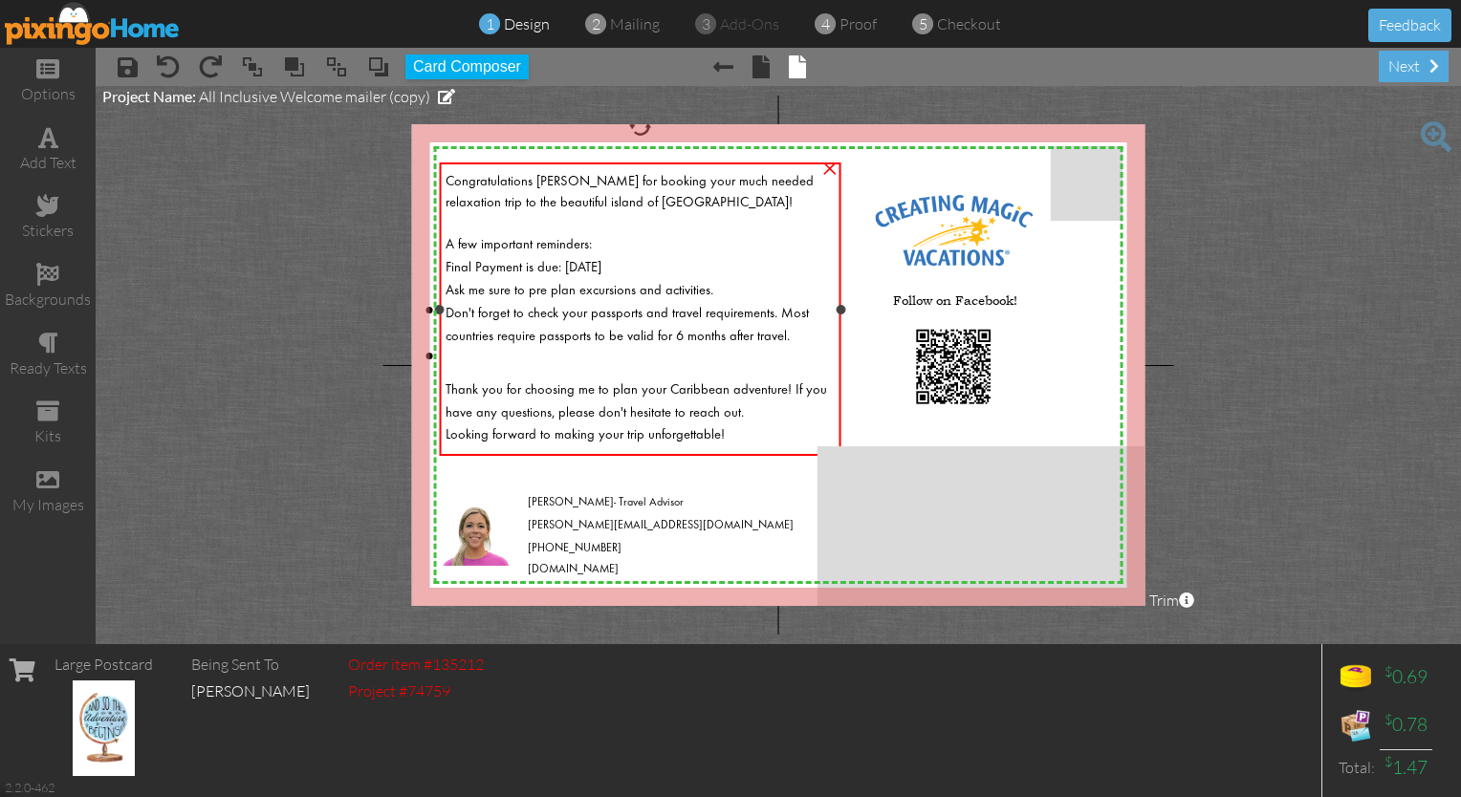
click at [715, 289] on div "Ask me sure to pre plan excursions and activities." at bounding box center [641, 288] width 390 height 23
click at [456, 350] on li at bounding box center [641, 356] width 390 height 21
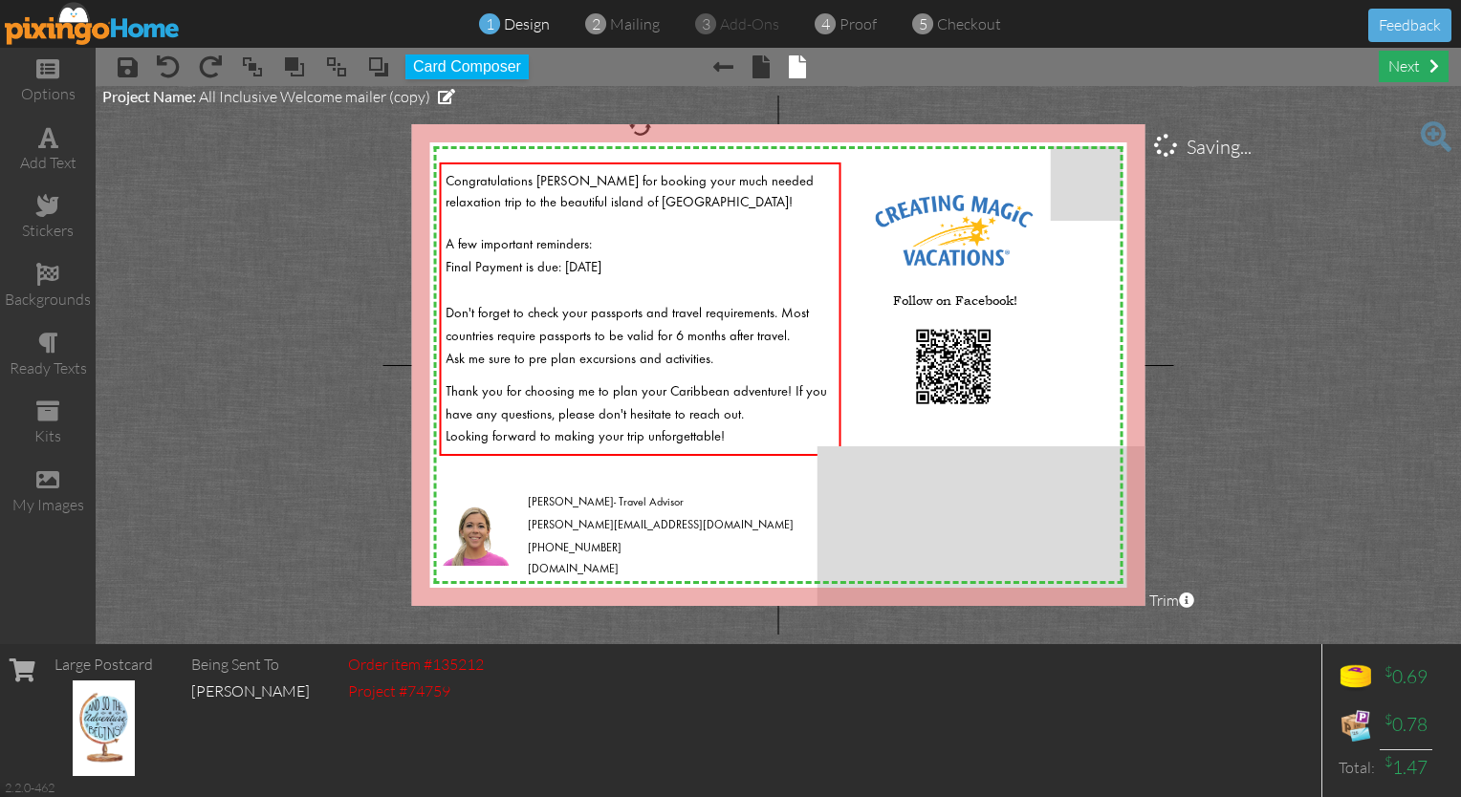
click at [725, 63] on div "next" at bounding box center [1414, 67] width 70 height 32
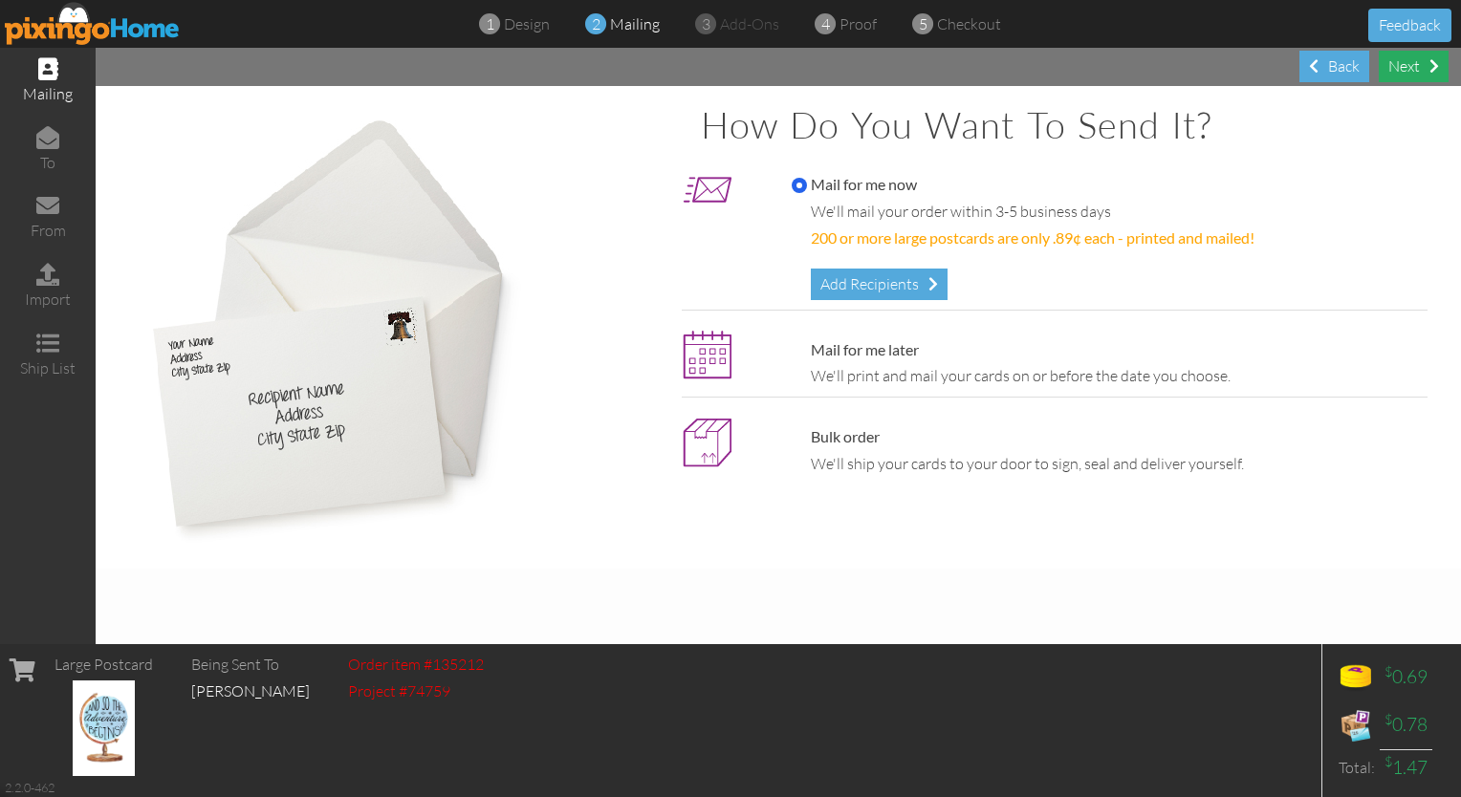
click at [725, 63] on div "Next" at bounding box center [1414, 67] width 70 height 32
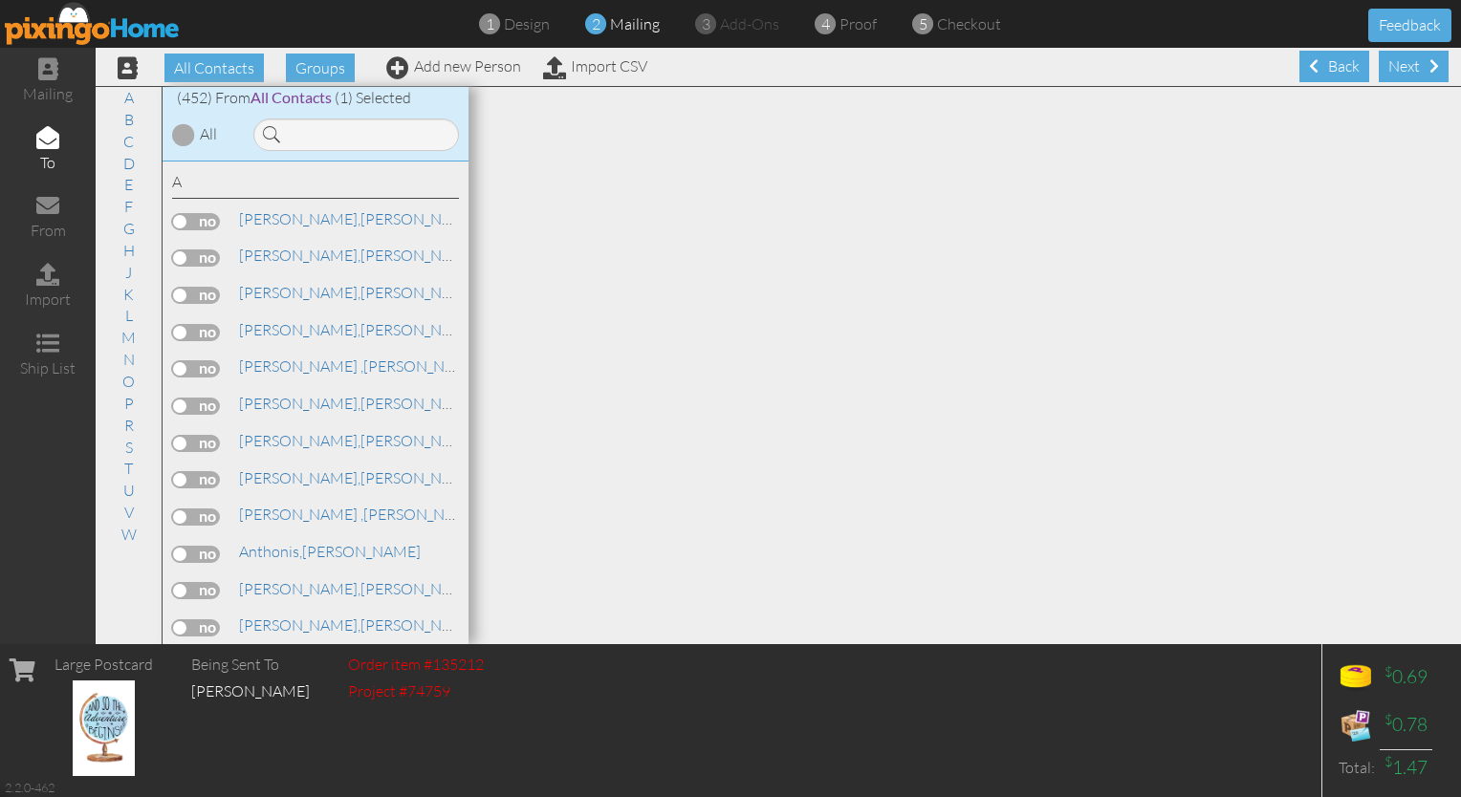
click at [725, 63] on div "Next" at bounding box center [1414, 67] width 70 height 32
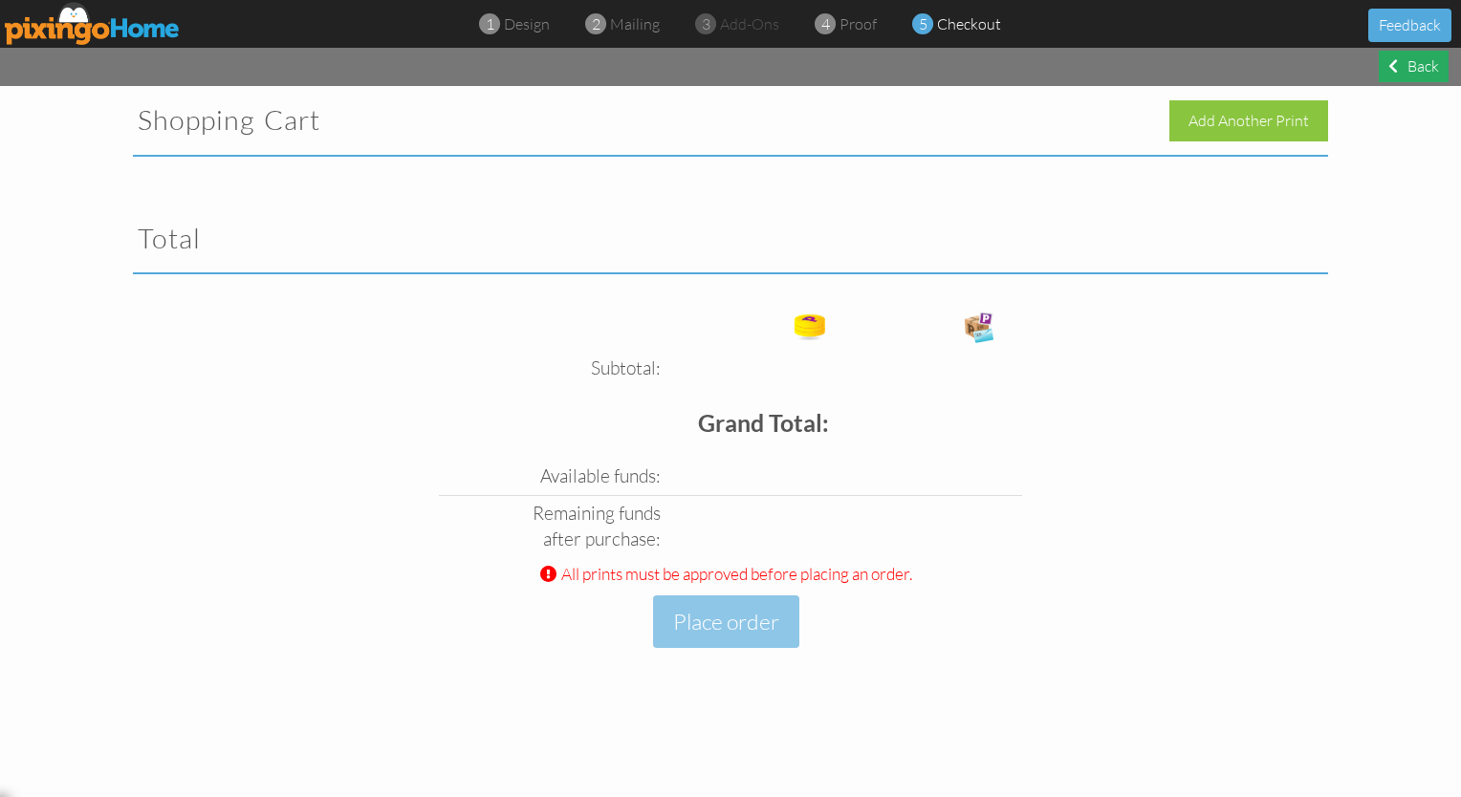
click at [725, 68] on div "Back" at bounding box center [1414, 67] width 70 height 32
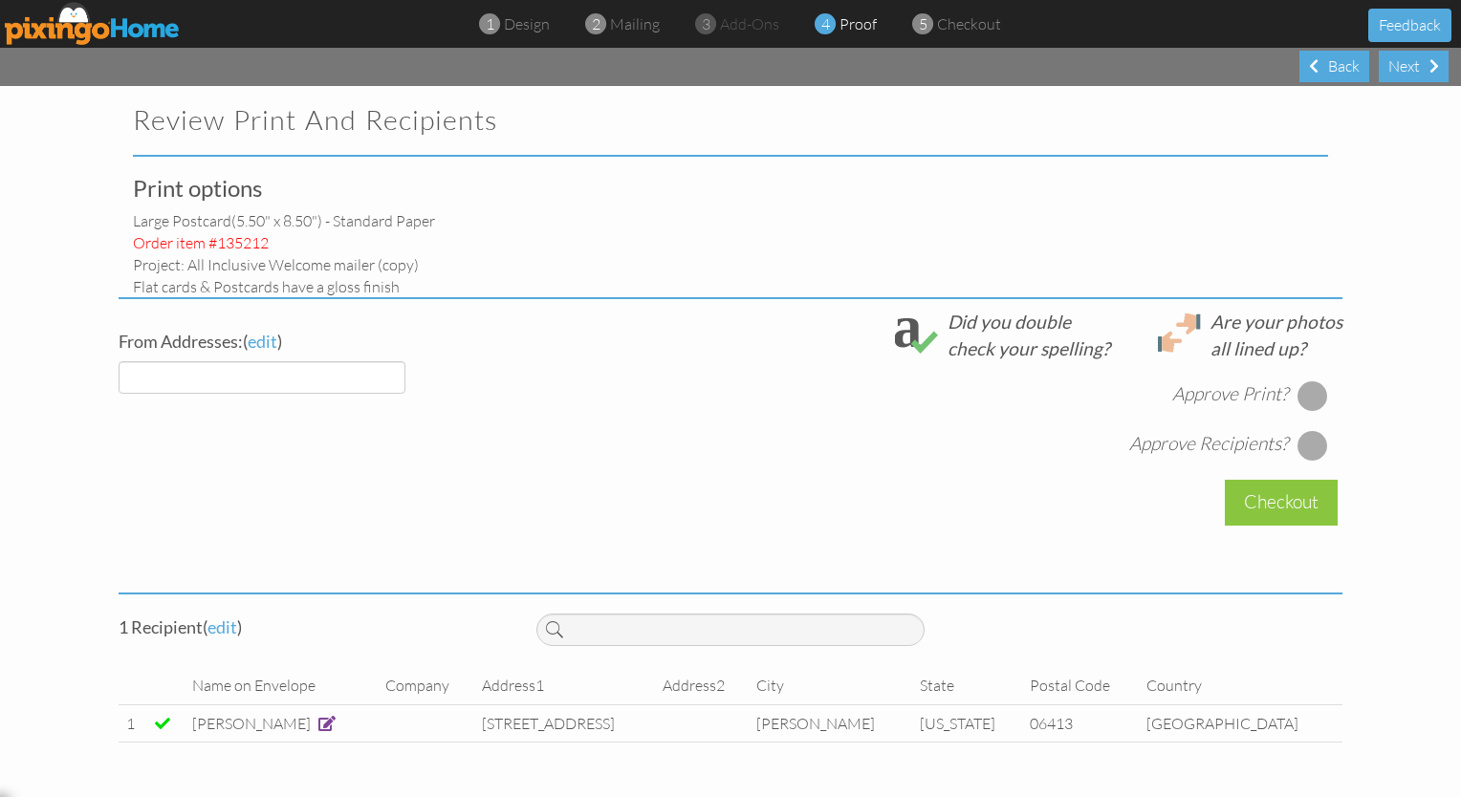
select select "object:6146"
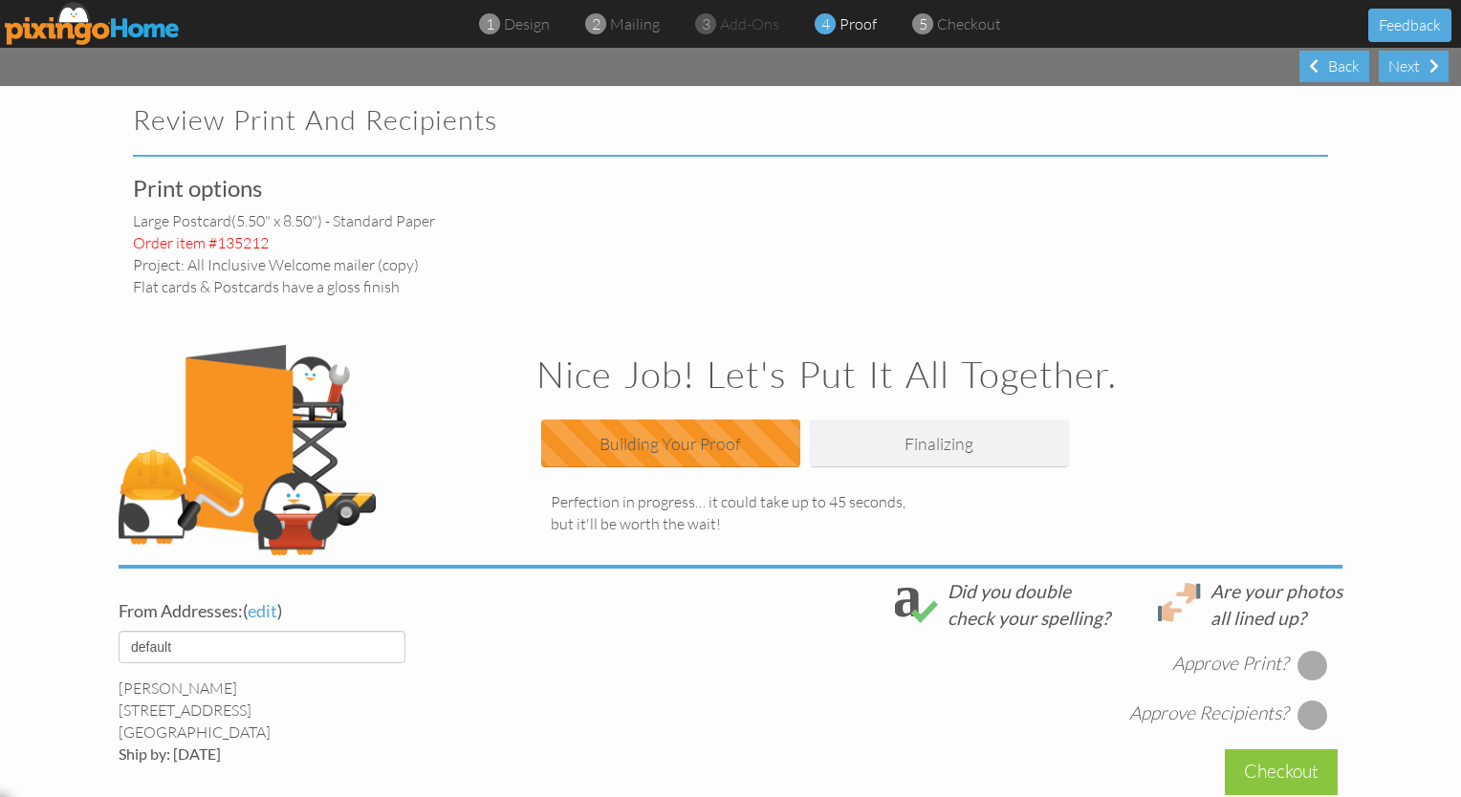
click at [689, 286] on div "Print options large postcard (5.50" x 8.50") - Standard paper Order item #13521…" at bounding box center [731, 614] width 1224 height 876
click at [725, 69] on div "Back" at bounding box center [1334, 67] width 70 height 32
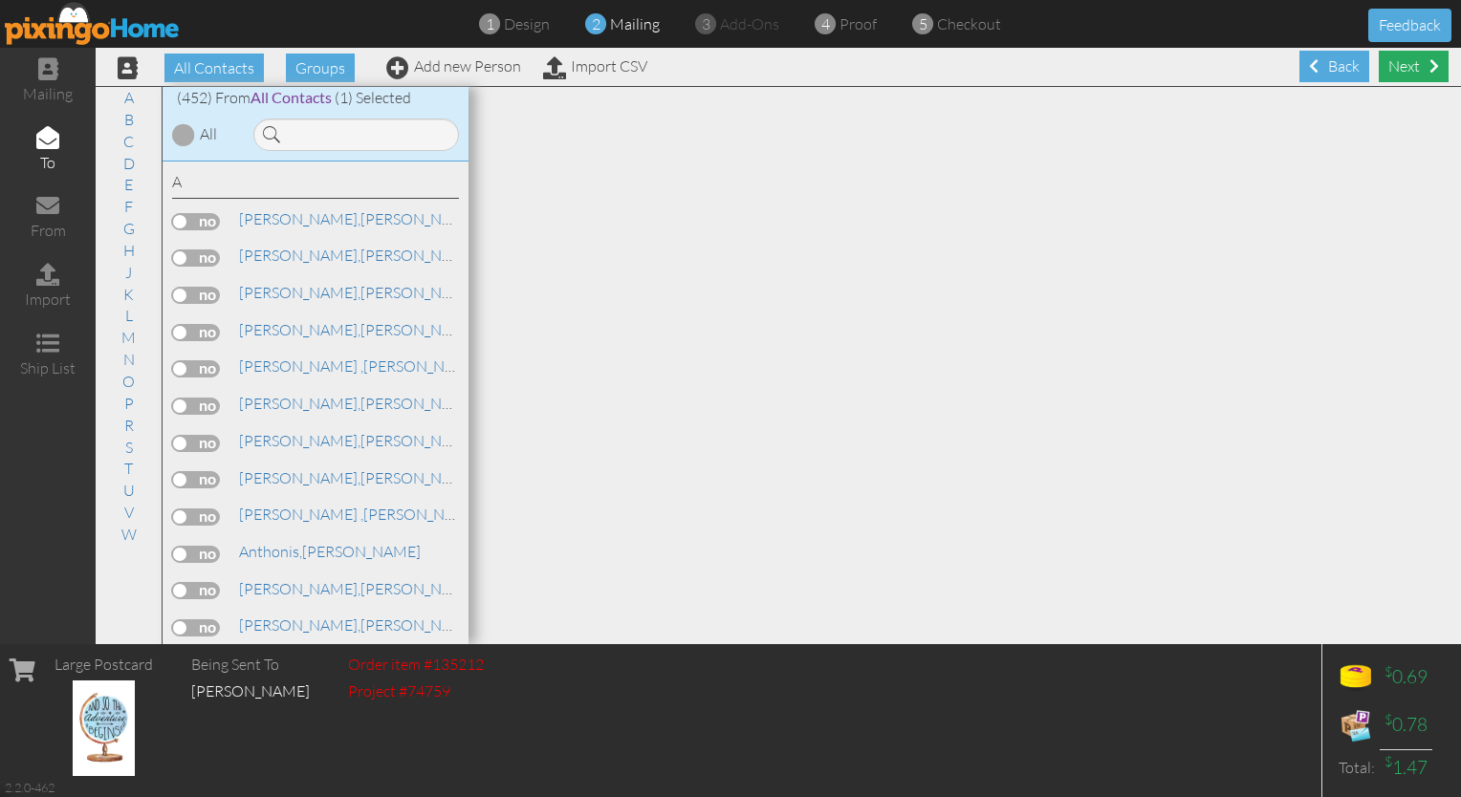
click at [725, 55] on div "Next" at bounding box center [1414, 67] width 70 height 32
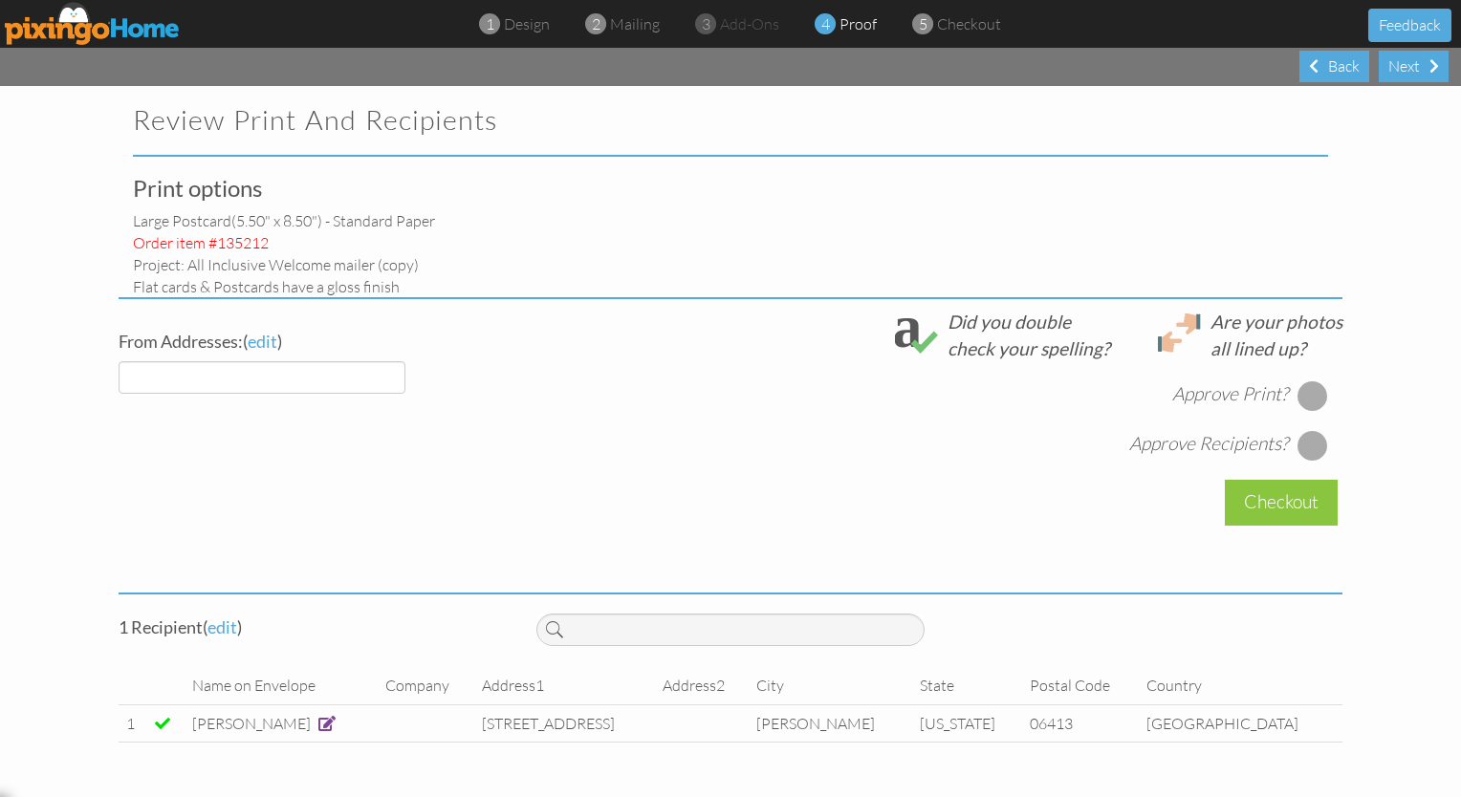
select select "object:7236"
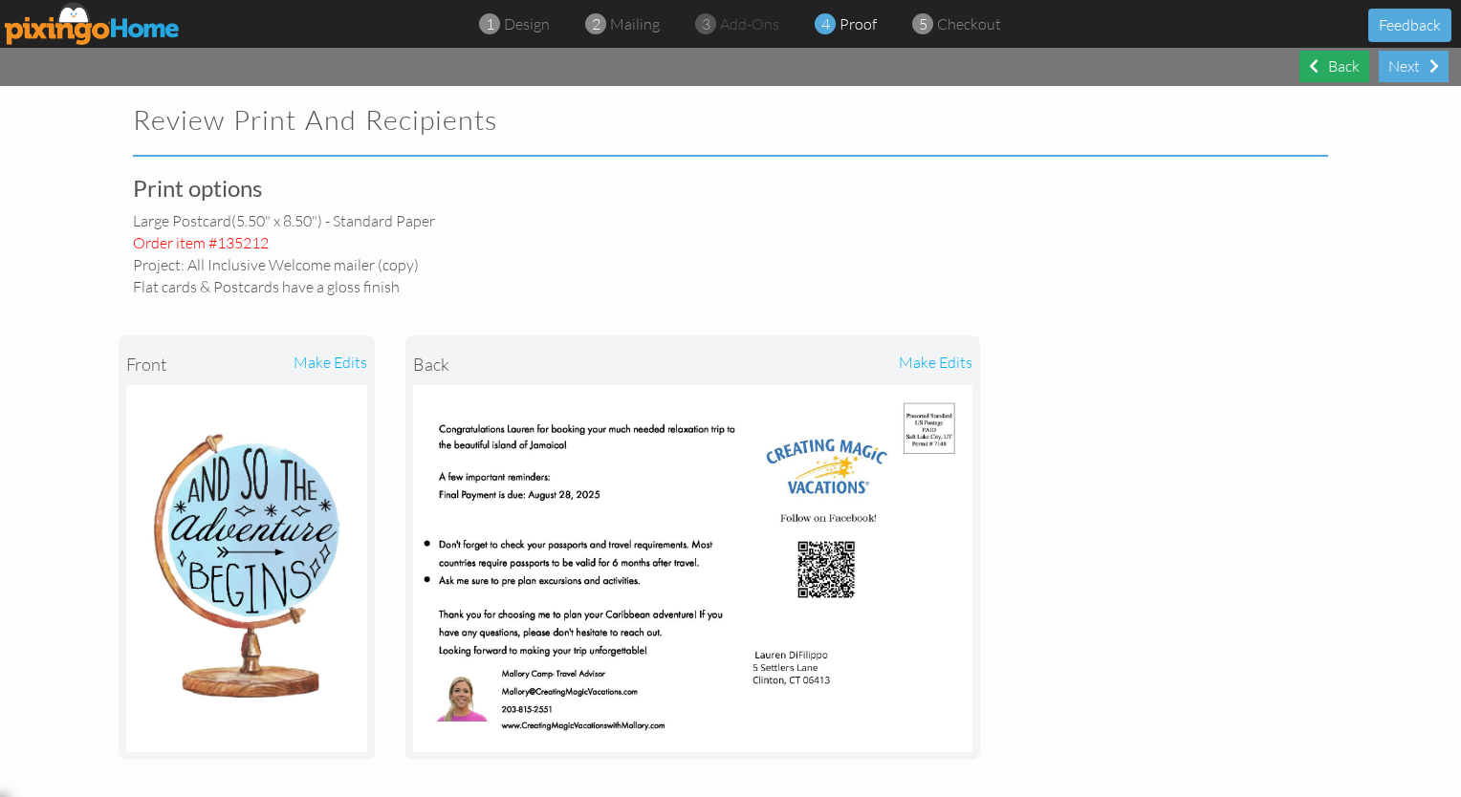
click at [725, 58] on div "Back" at bounding box center [1334, 67] width 70 height 32
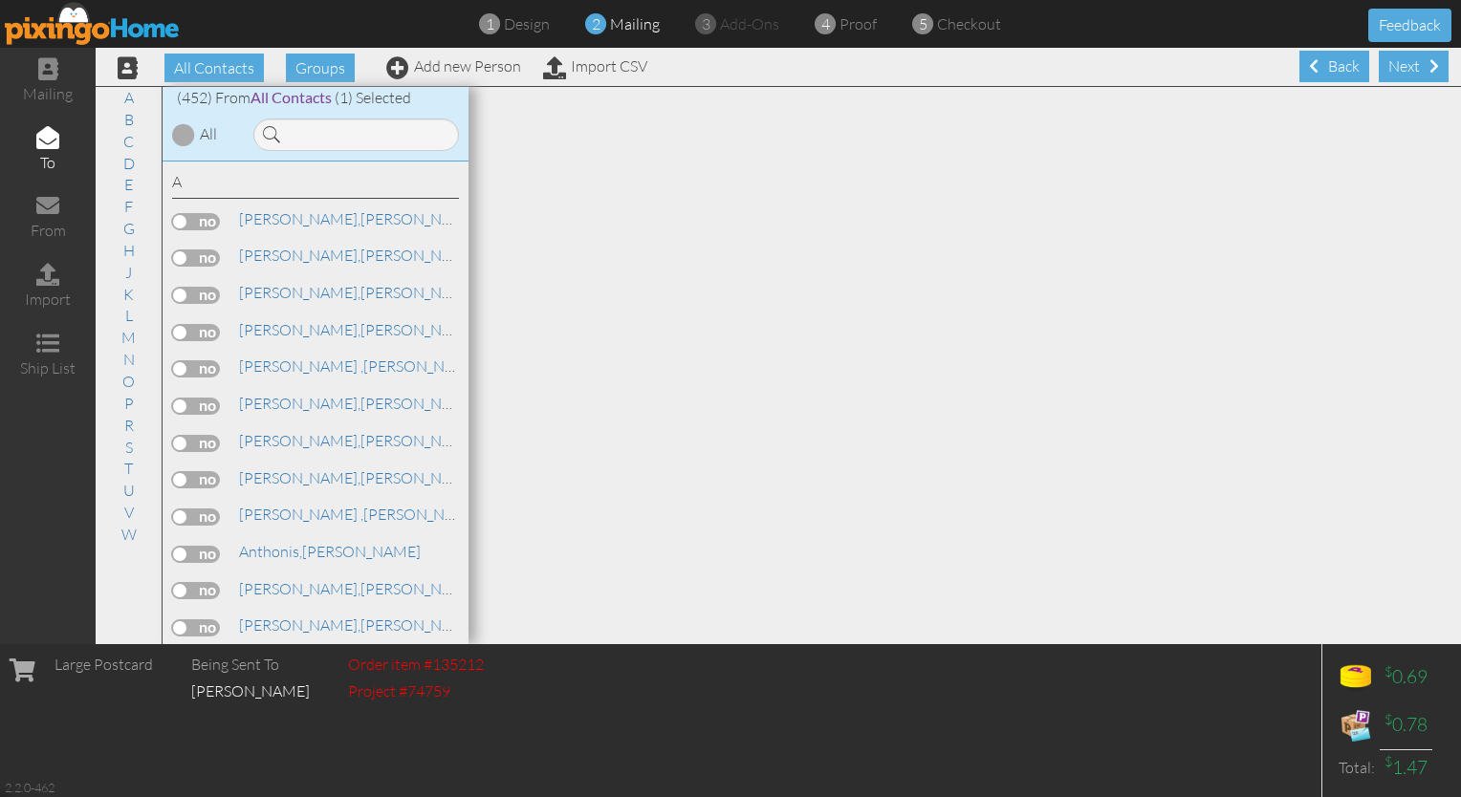
click at [725, 58] on div "Back" at bounding box center [1334, 67] width 70 height 32
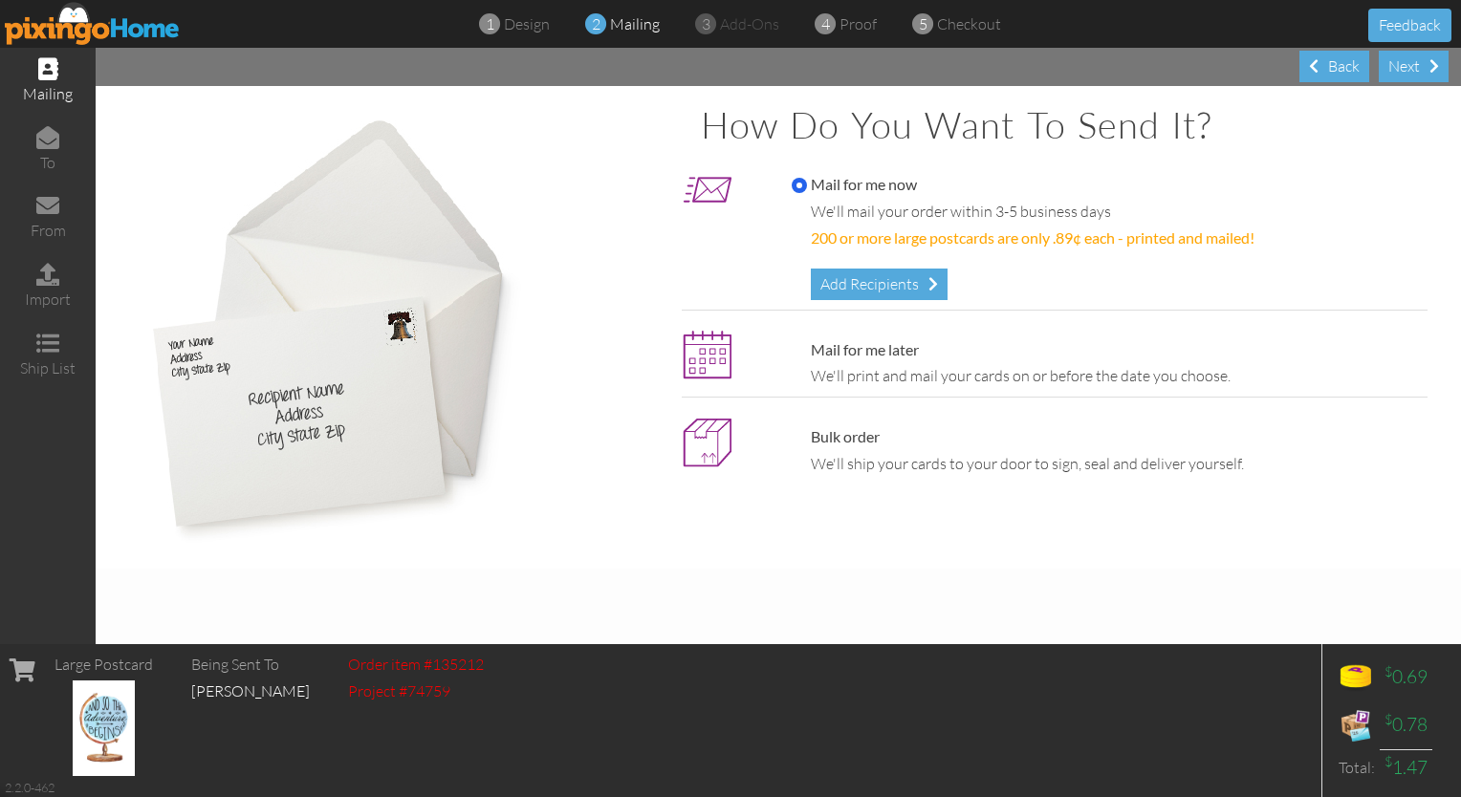
click at [725, 58] on div "Back" at bounding box center [1334, 67] width 70 height 32
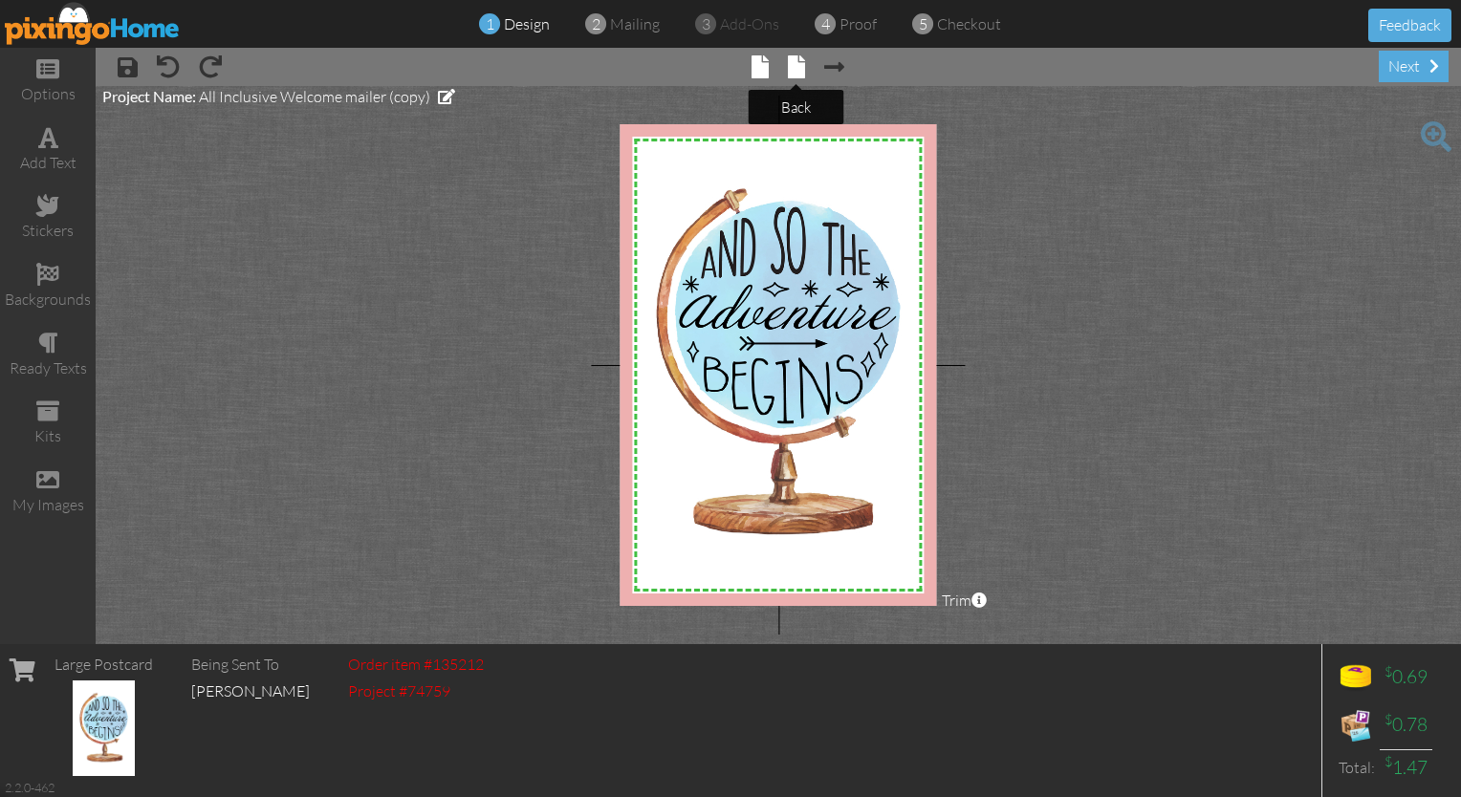
click at [725, 58] on span at bounding box center [796, 66] width 17 height 23
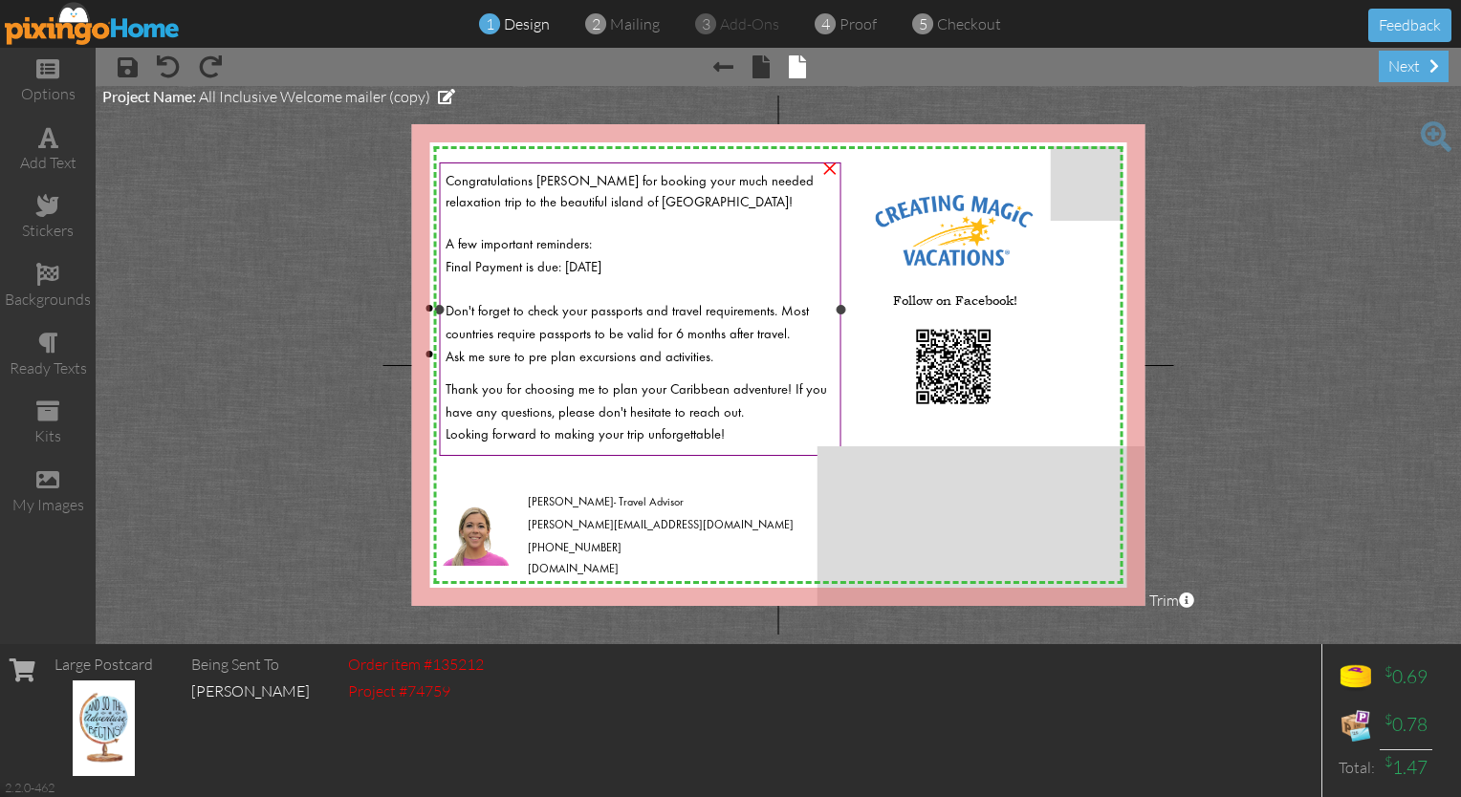
click at [601, 265] on span "Final Payment is due: [DATE]" at bounding box center [524, 267] width 156 height 13
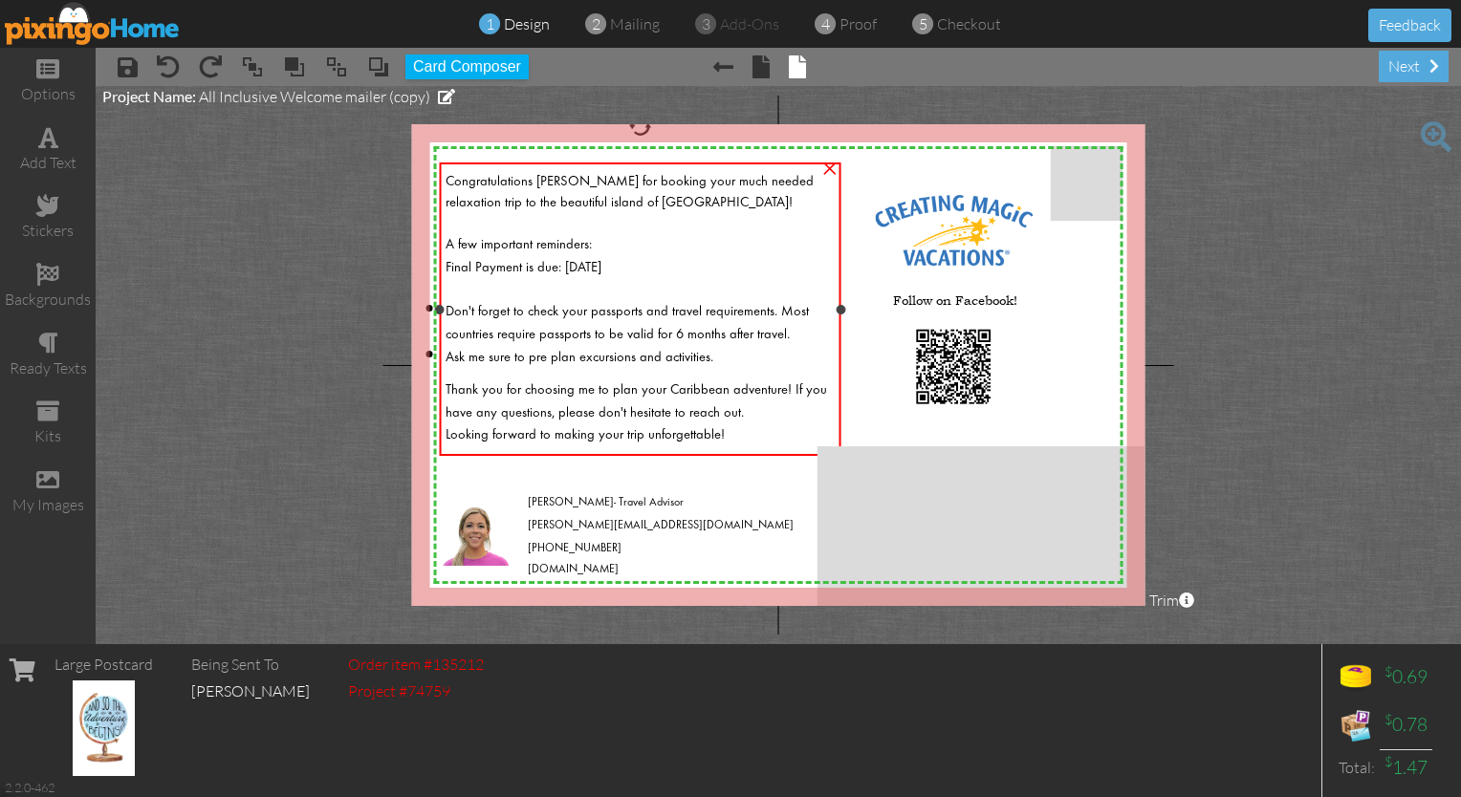
click at [601, 264] on span "Final Payment is due: [DATE]" at bounding box center [524, 267] width 156 height 13
click at [598, 266] on span "Final Payment is due: [DATE]" at bounding box center [524, 267] width 156 height 13
click at [661, 383] on span "Thank you for choosing me to plan your Caribbean adventure! If you have any que…" at bounding box center [636, 401] width 381 height 36
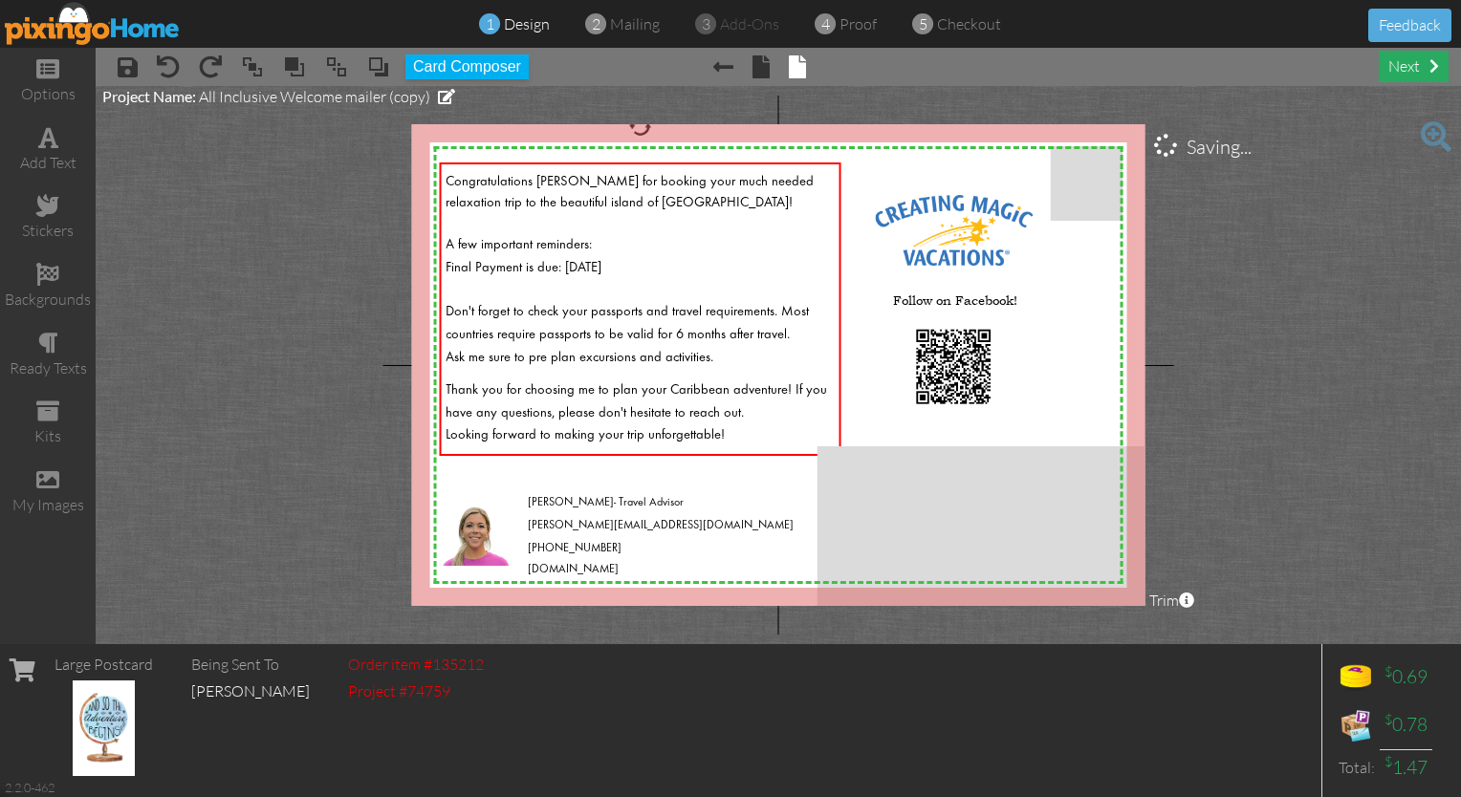
click at [725, 60] on div "next" at bounding box center [1414, 67] width 70 height 32
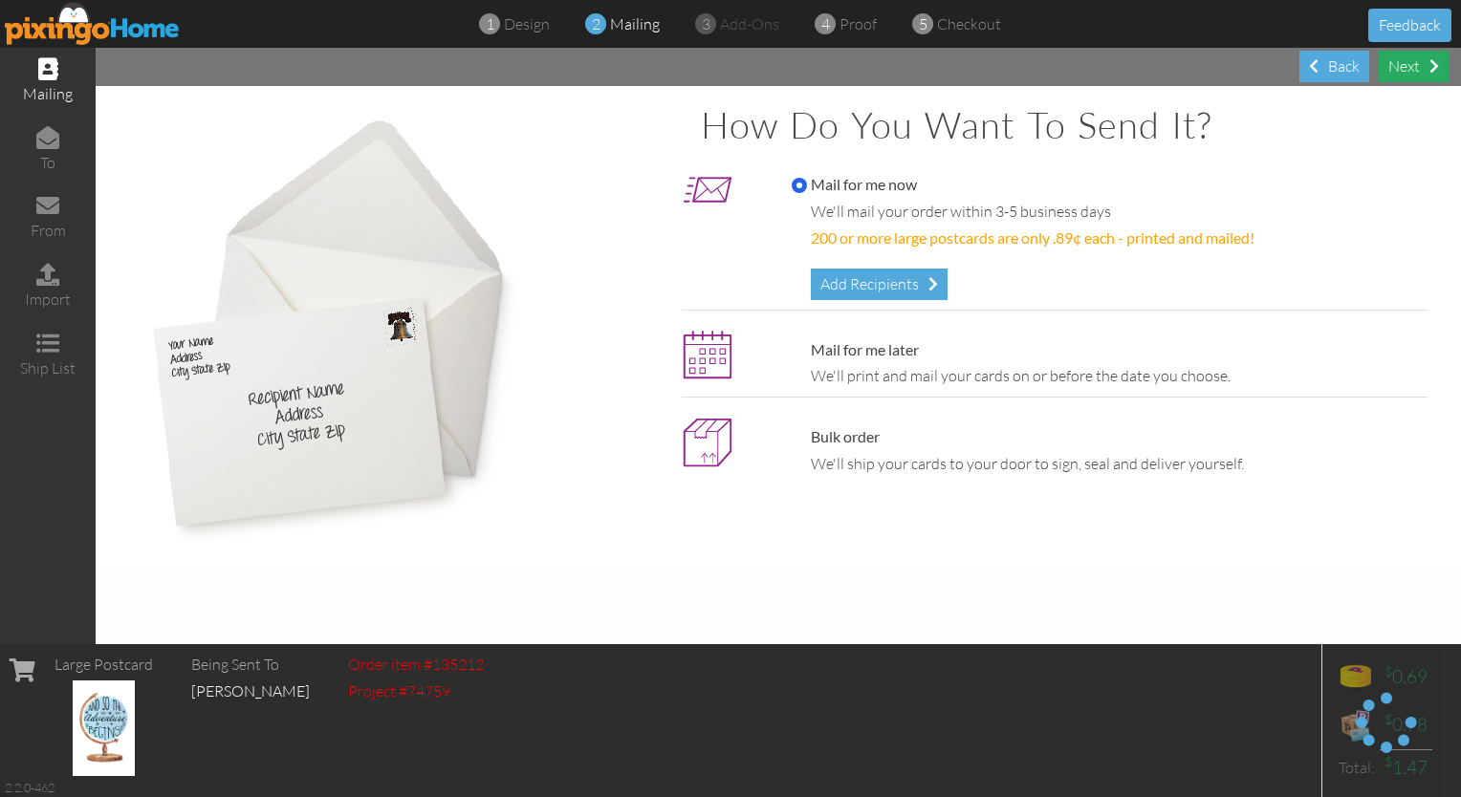
click at [725, 61] on div "Next" at bounding box center [1414, 67] width 70 height 32
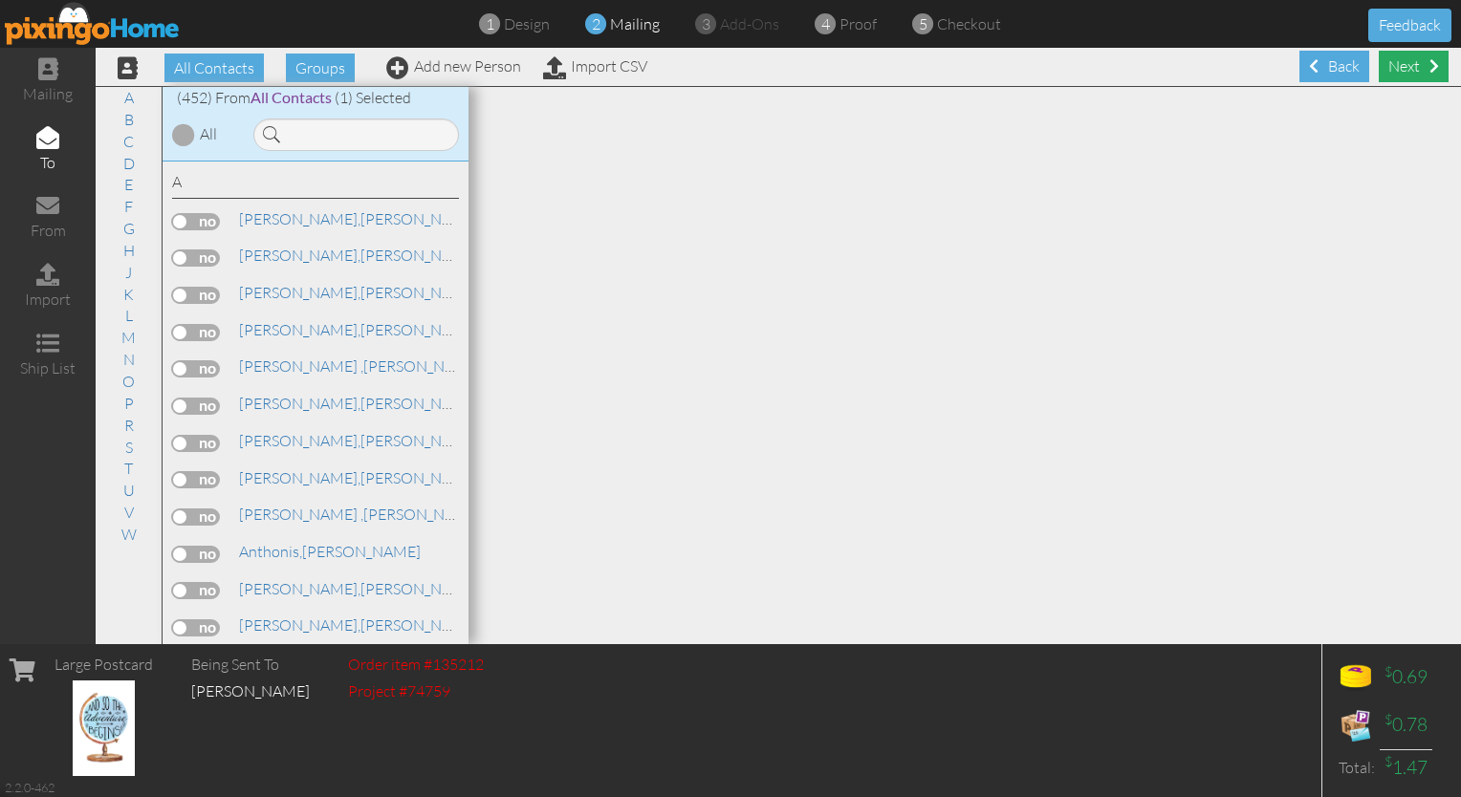
click at [725, 55] on div "Next" at bounding box center [1414, 67] width 70 height 32
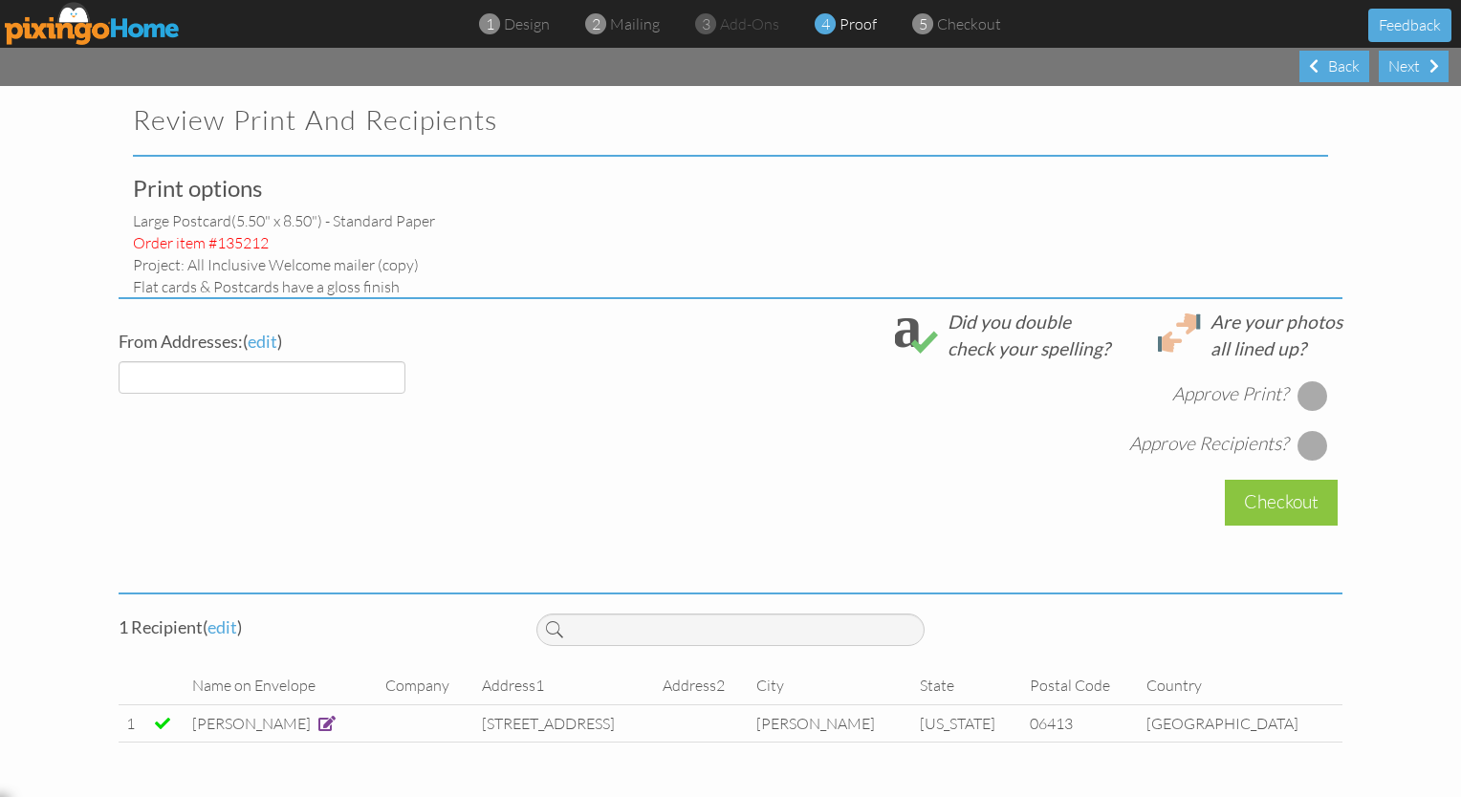
select select "object:9456"
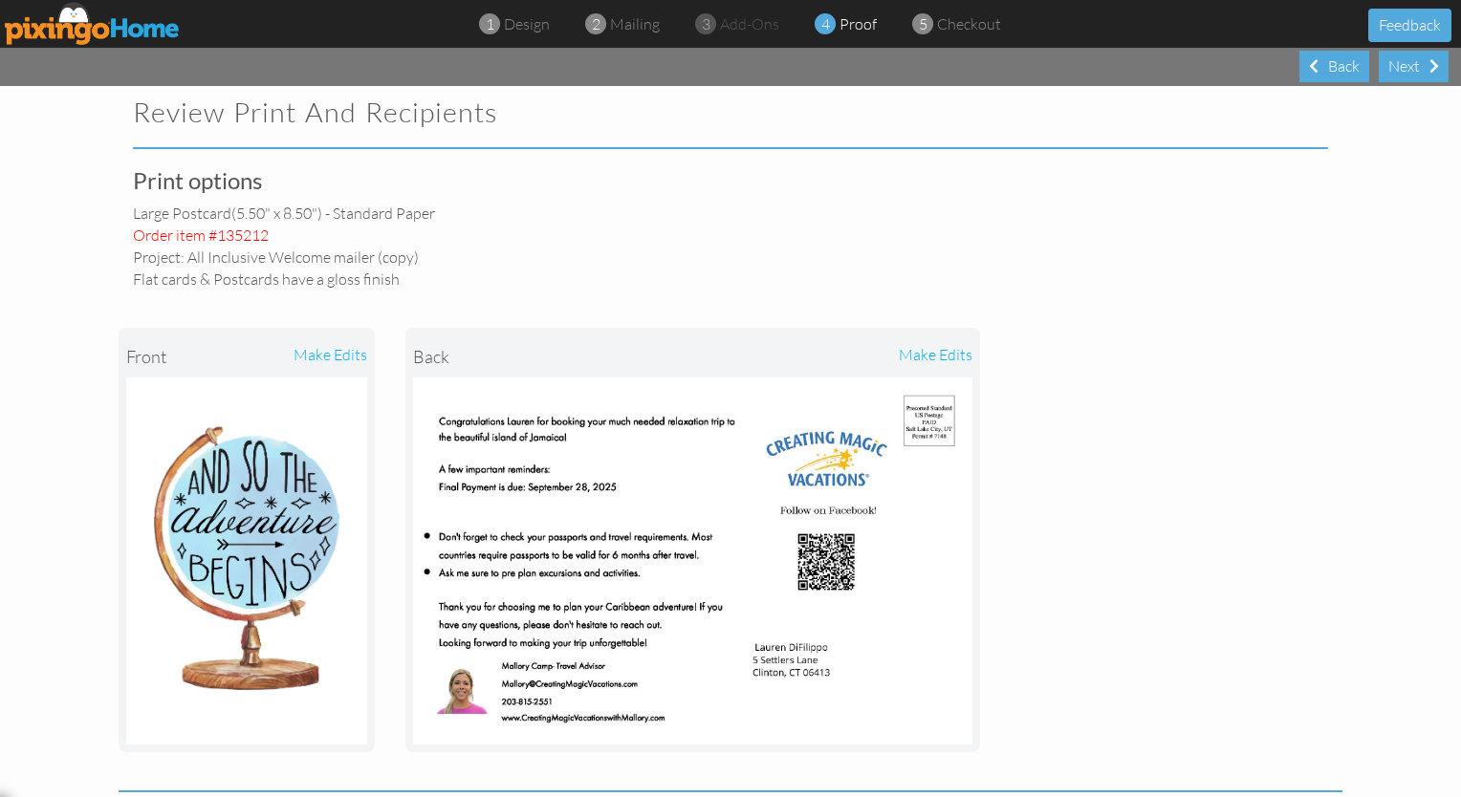
scroll to position [482, 0]
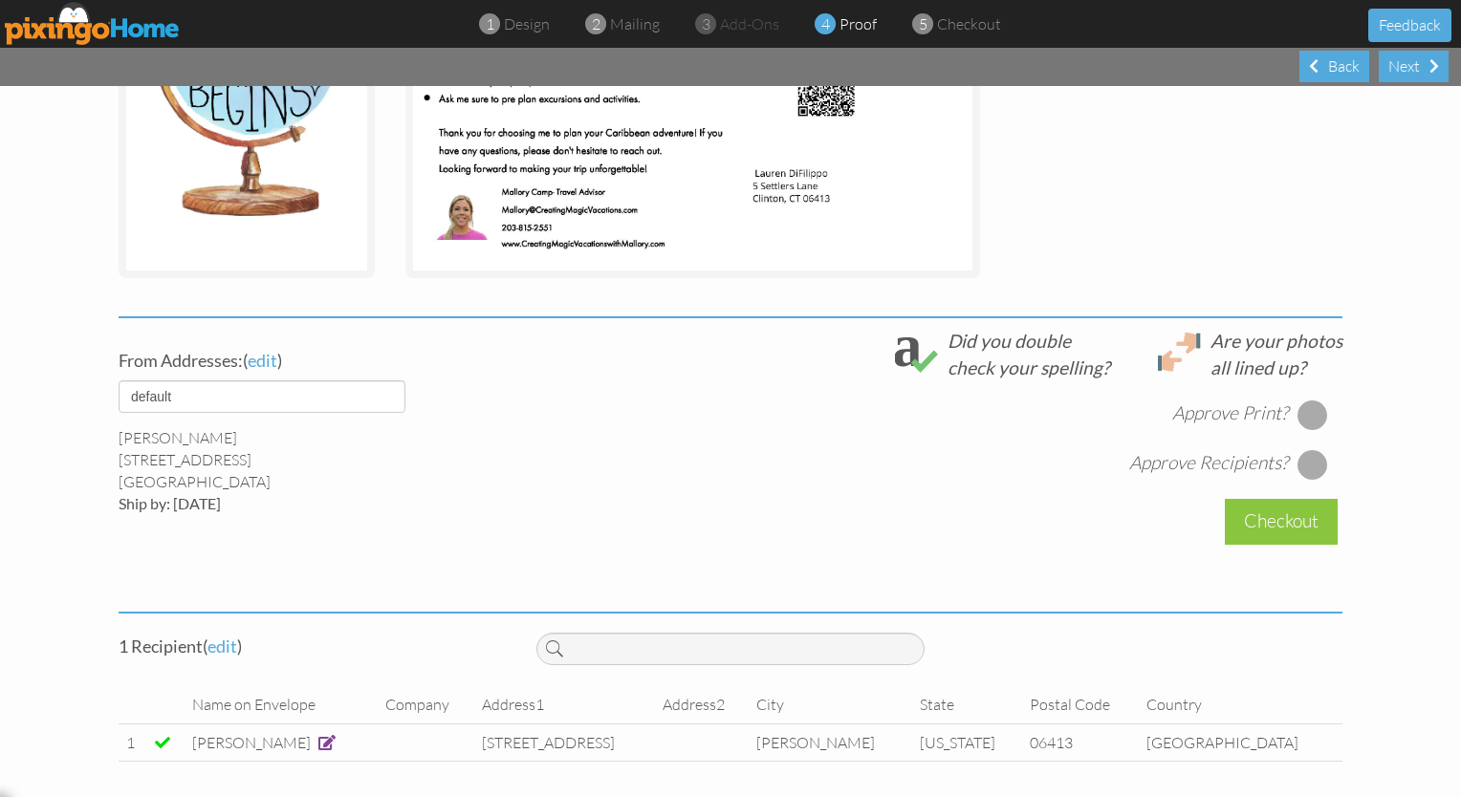
click at [725, 414] on div at bounding box center [1312, 415] width 31 height 31
click at [725, 463] on div at bounding box center [1312, 464] width 31 height 31
click at [725, 516] on div "Checkout" at bounding box center [1281, 521] width 113 height 45
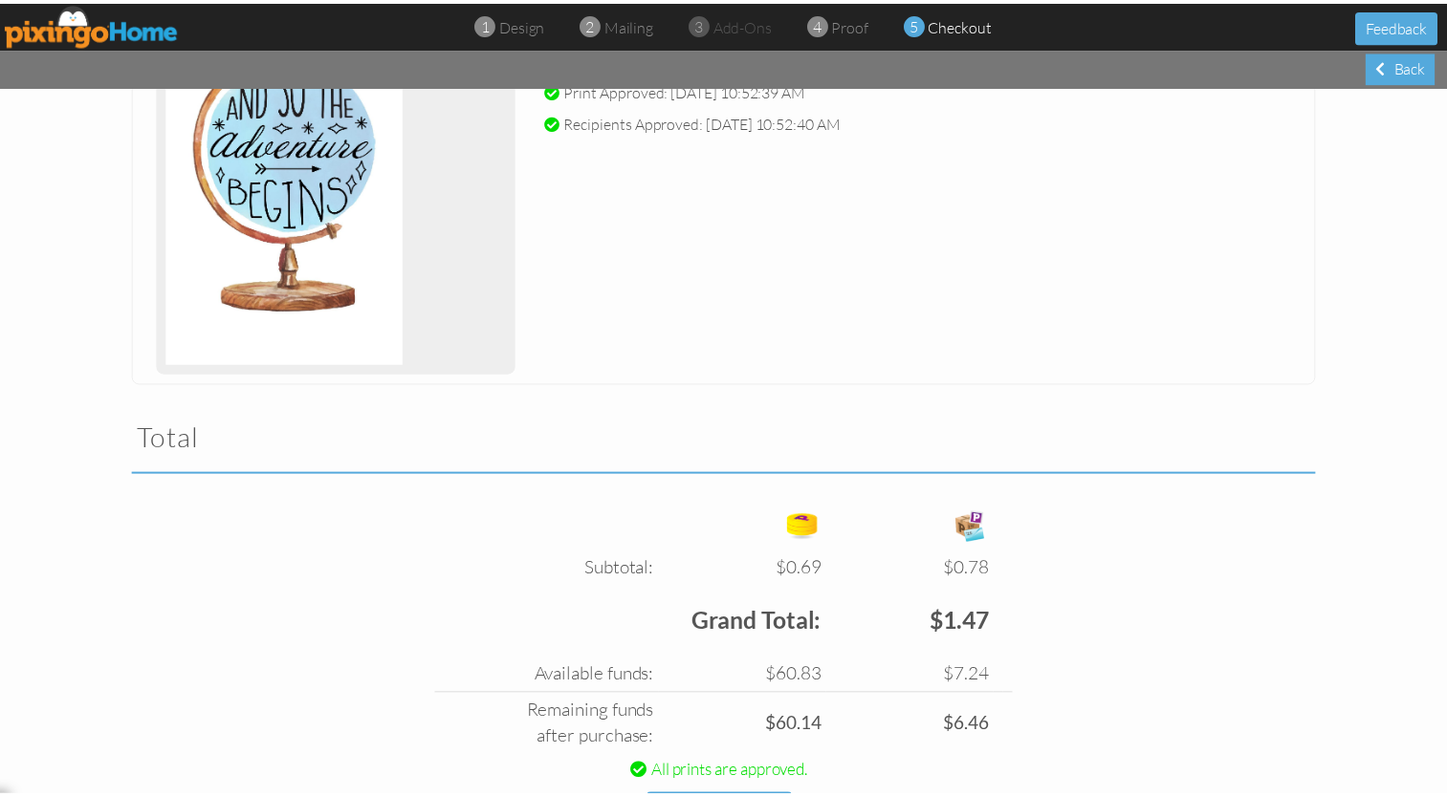
scroll to position [432, 0]
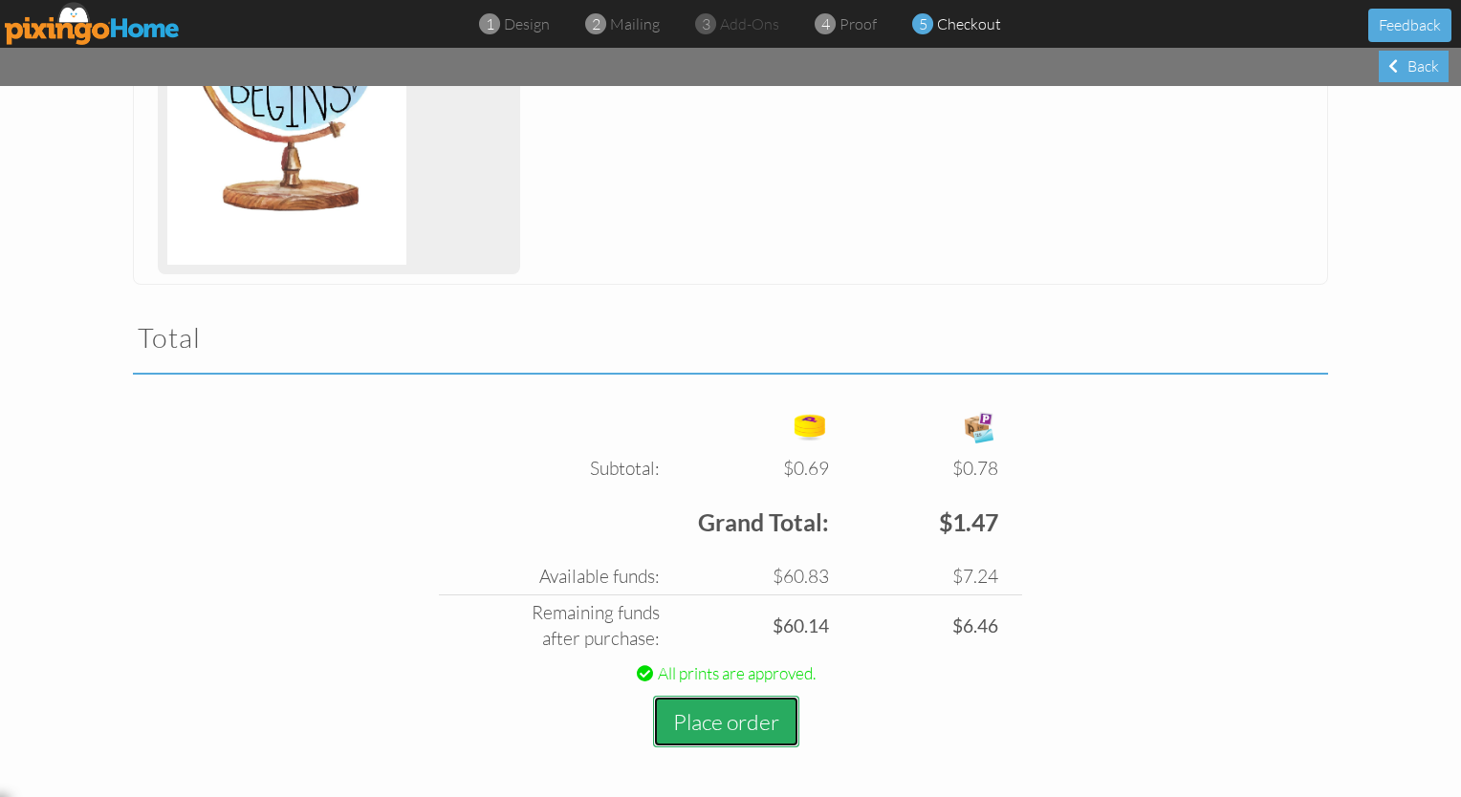
click at [707, 721] on button "Place order" at bounding box center [726, 722] width 146 height 53
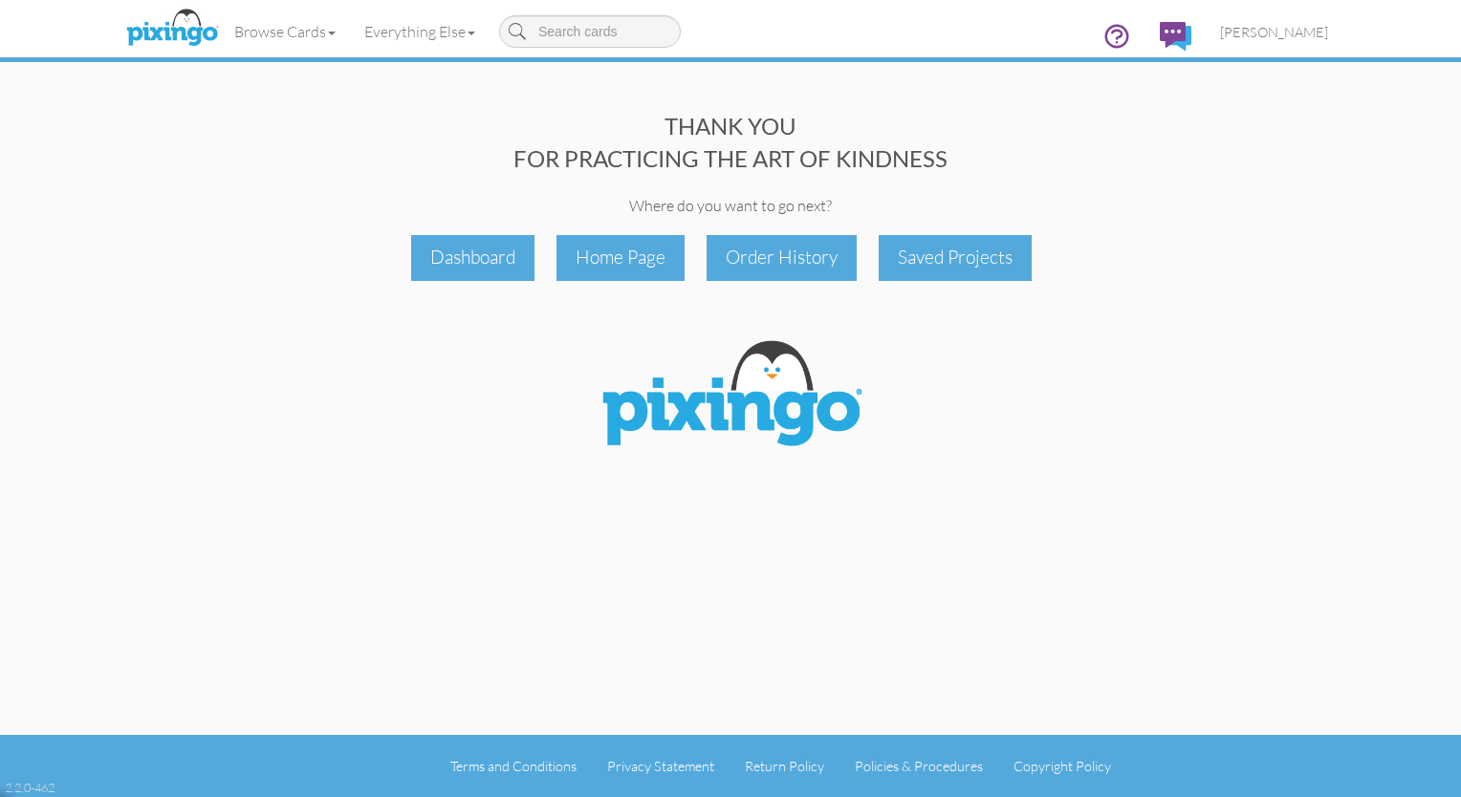
click at [707, 721] on div "THANK YOU FOR PRACTICING THE ART OF KINDNESS Where do you want to go next? Dash…" at bounding box center [731, 367] width 1224 height 735
click at [486, 254] on div "Dashboard" at bounding box center [472, 257] width 123 height 45
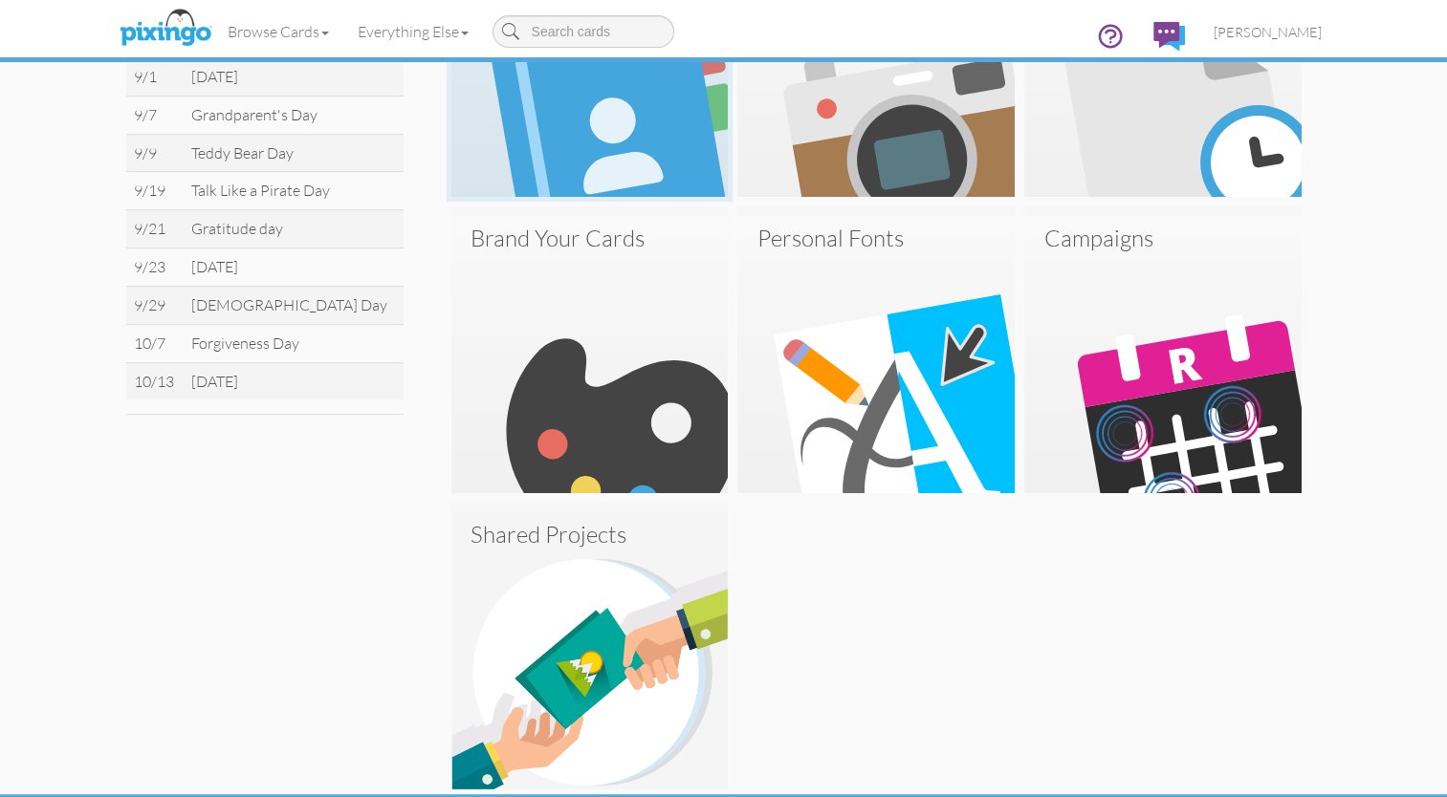
scroll to position [757, 0]
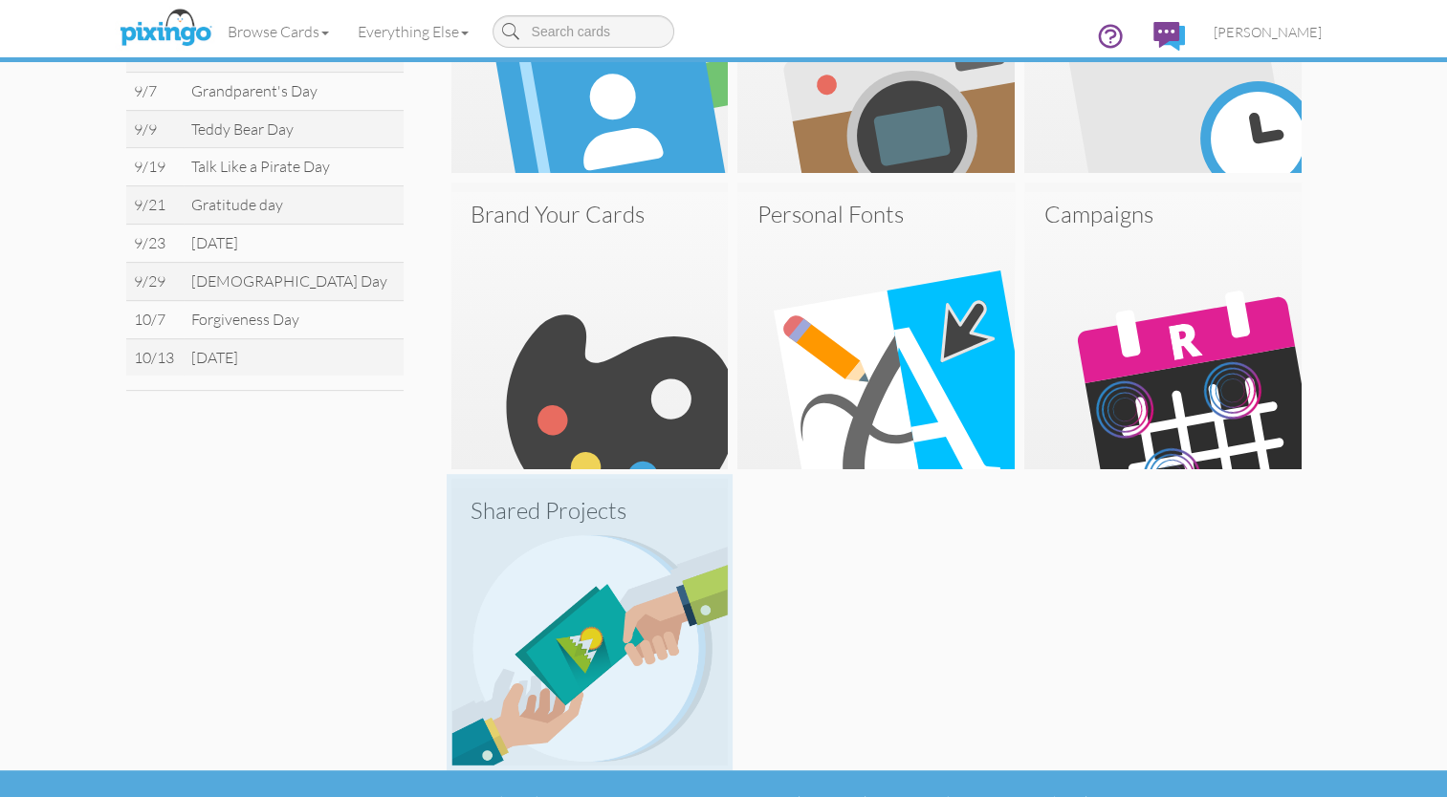
click at [595, 637] on img at bounding box center [589, 627] width 277 height 277
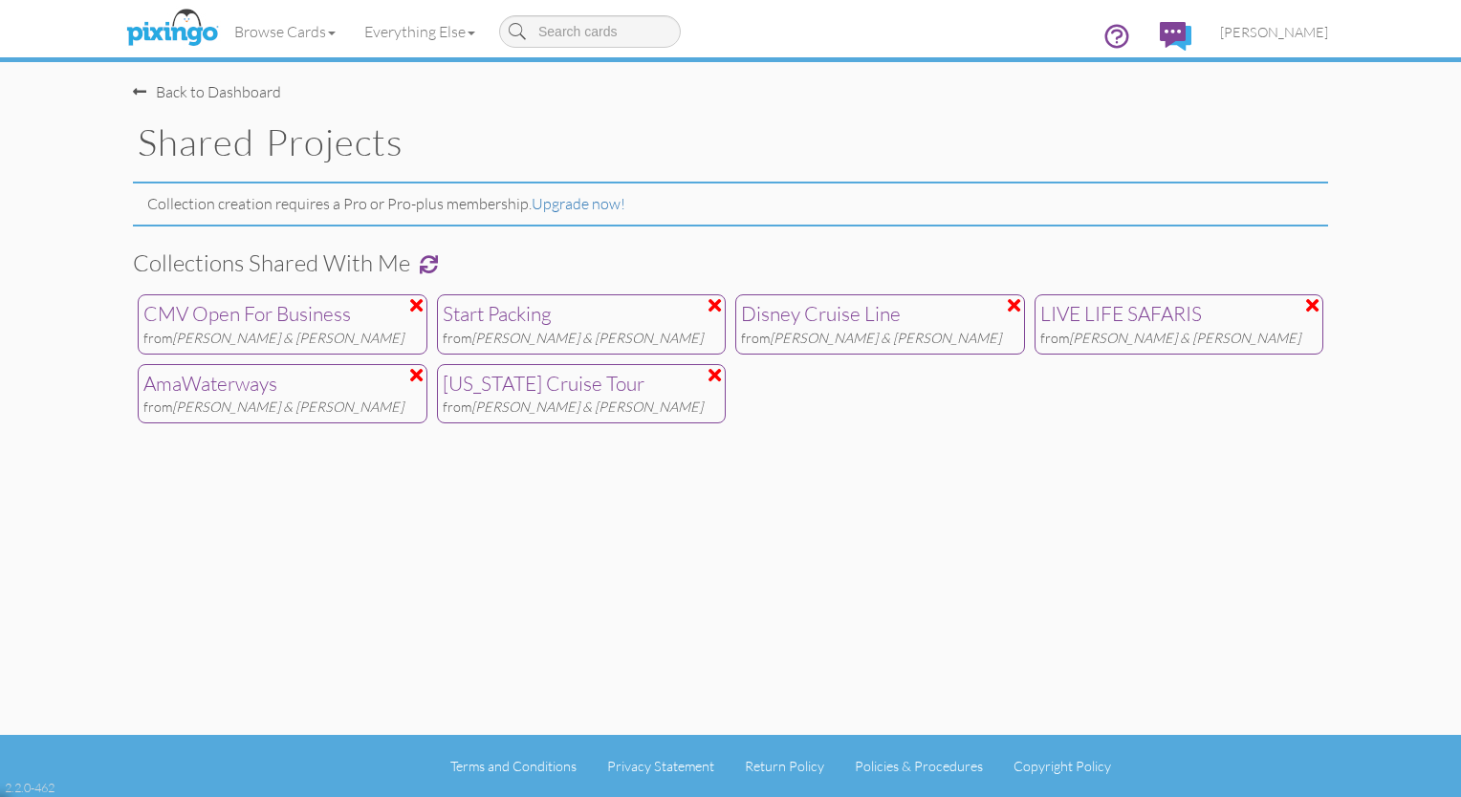
click at [505, 395] on div "[US_STATE] Cruise Tour" at bounding box center [582, 384] width 278 height 29
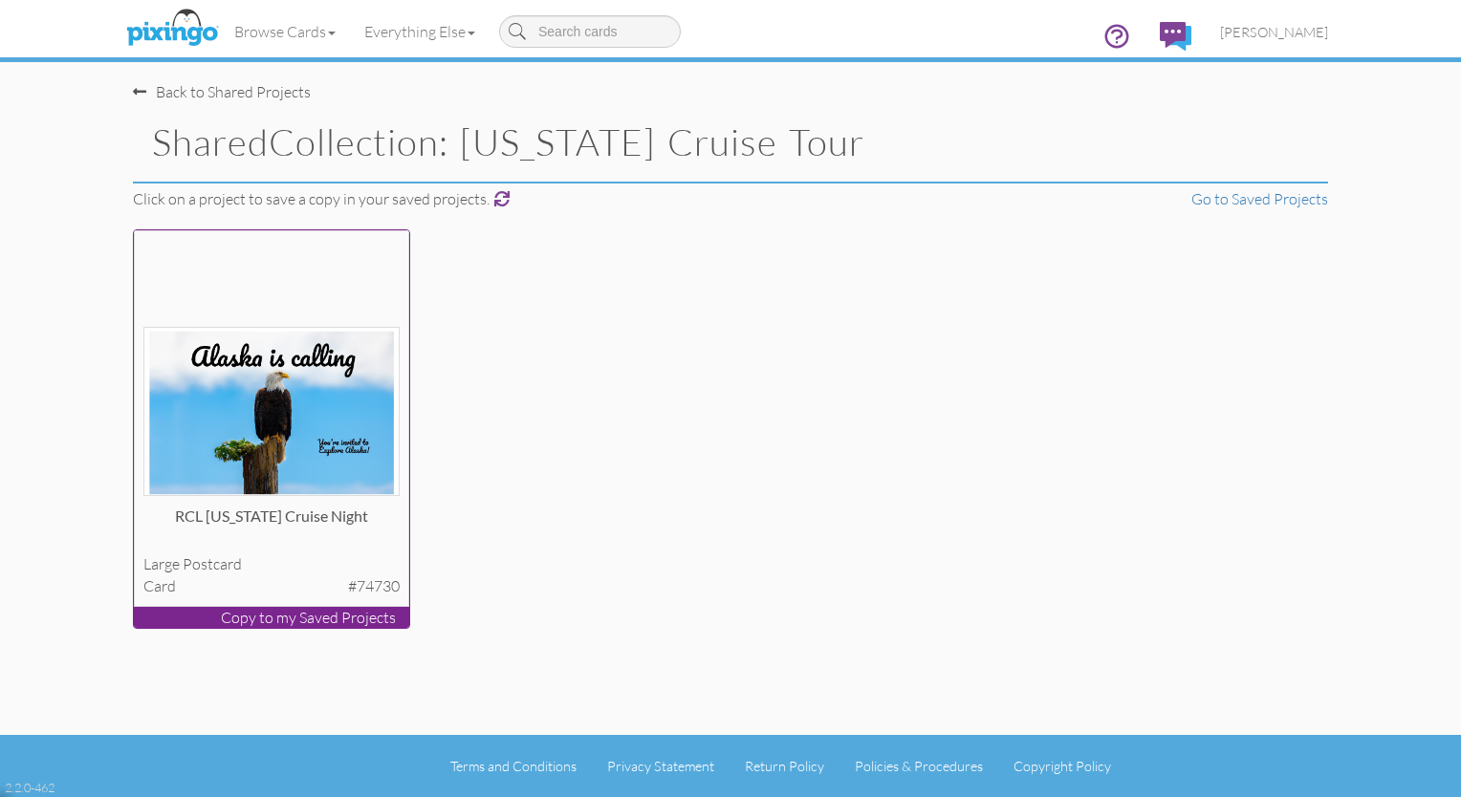
click at [277, 434] on img at bounding box center [271, 411] width 257 height 169
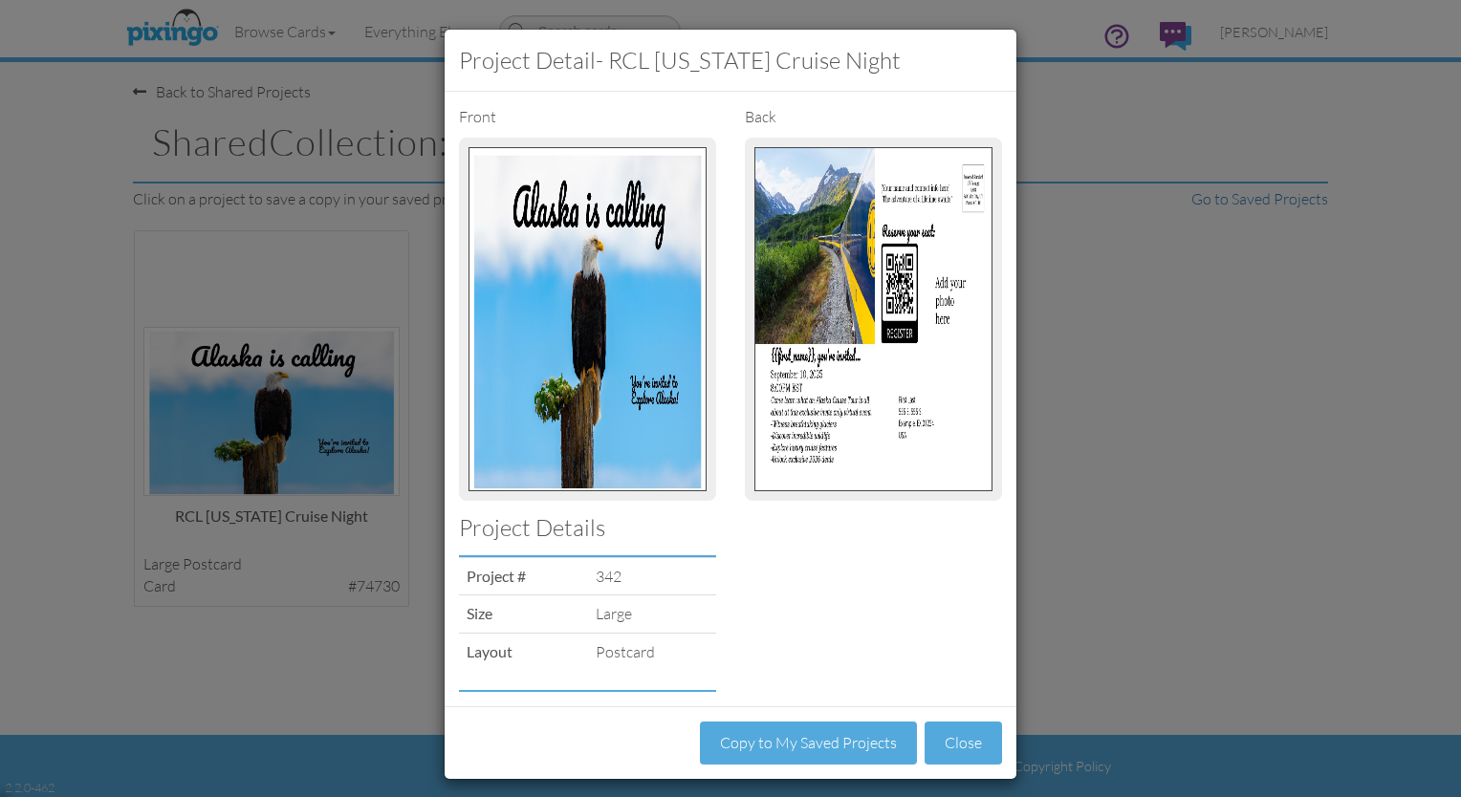
click at [725, 376] on img at bounding box center [873, 319] width 238 height 344
click at [725, 756] on button "Copy to My Saved Projects" at bounding box center [808, 743] width 217 height 43
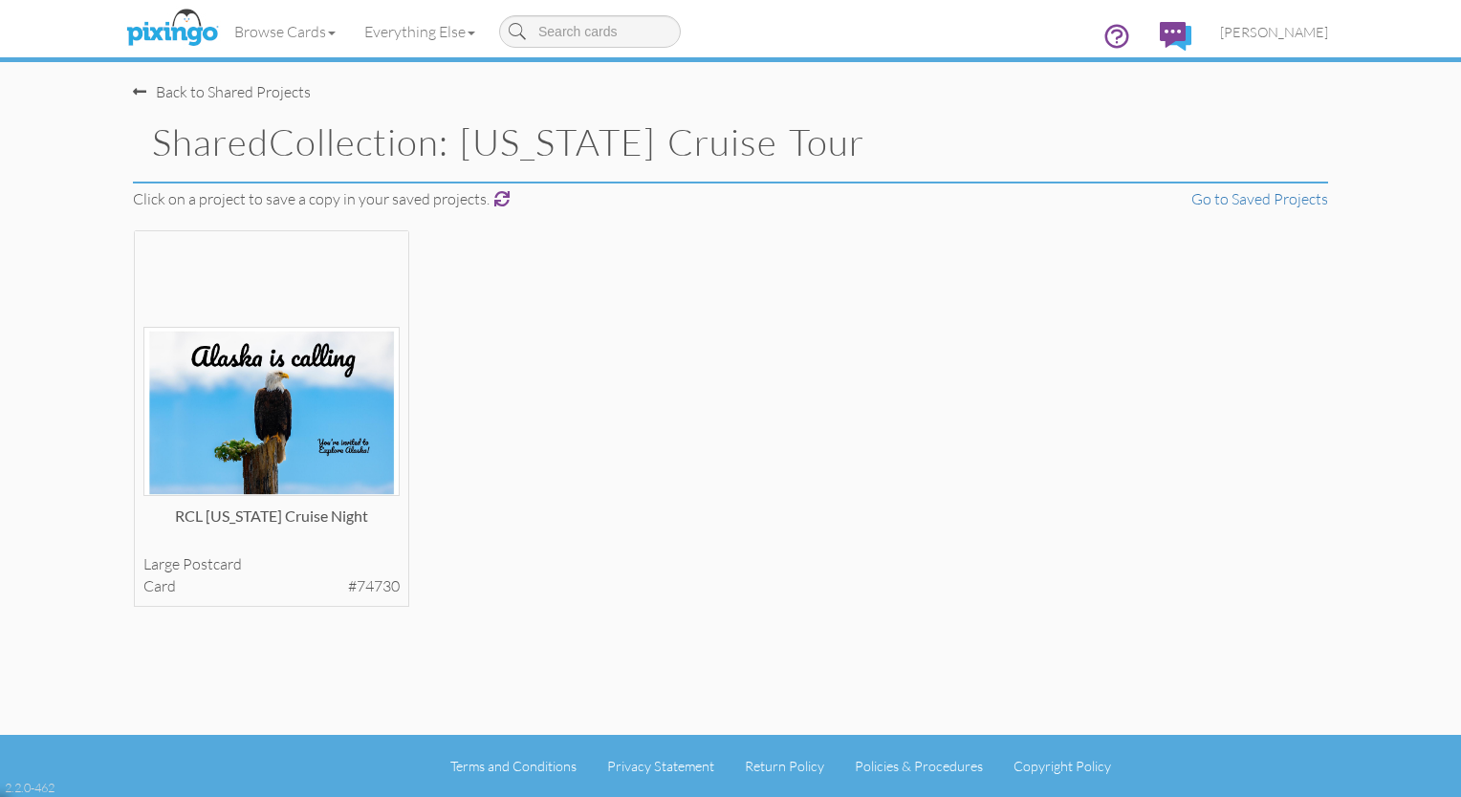
click at [215, 94] on div "Back to Shared Projects" at bounding box center [222, 92] width 178 height 22
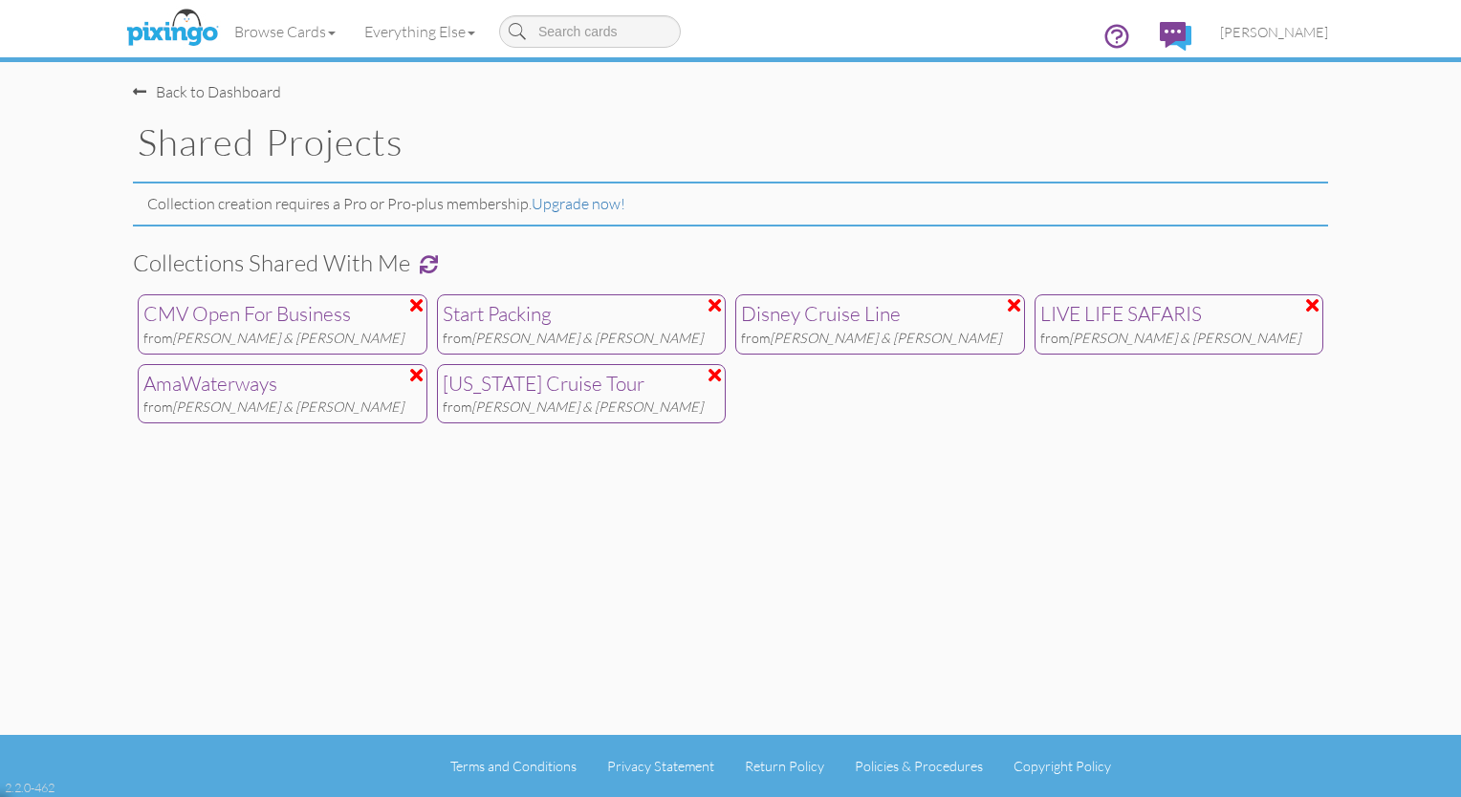
click at [186, 90] on div "Back to Dashboard" at bounding box center [207, 92] width 148 height 22
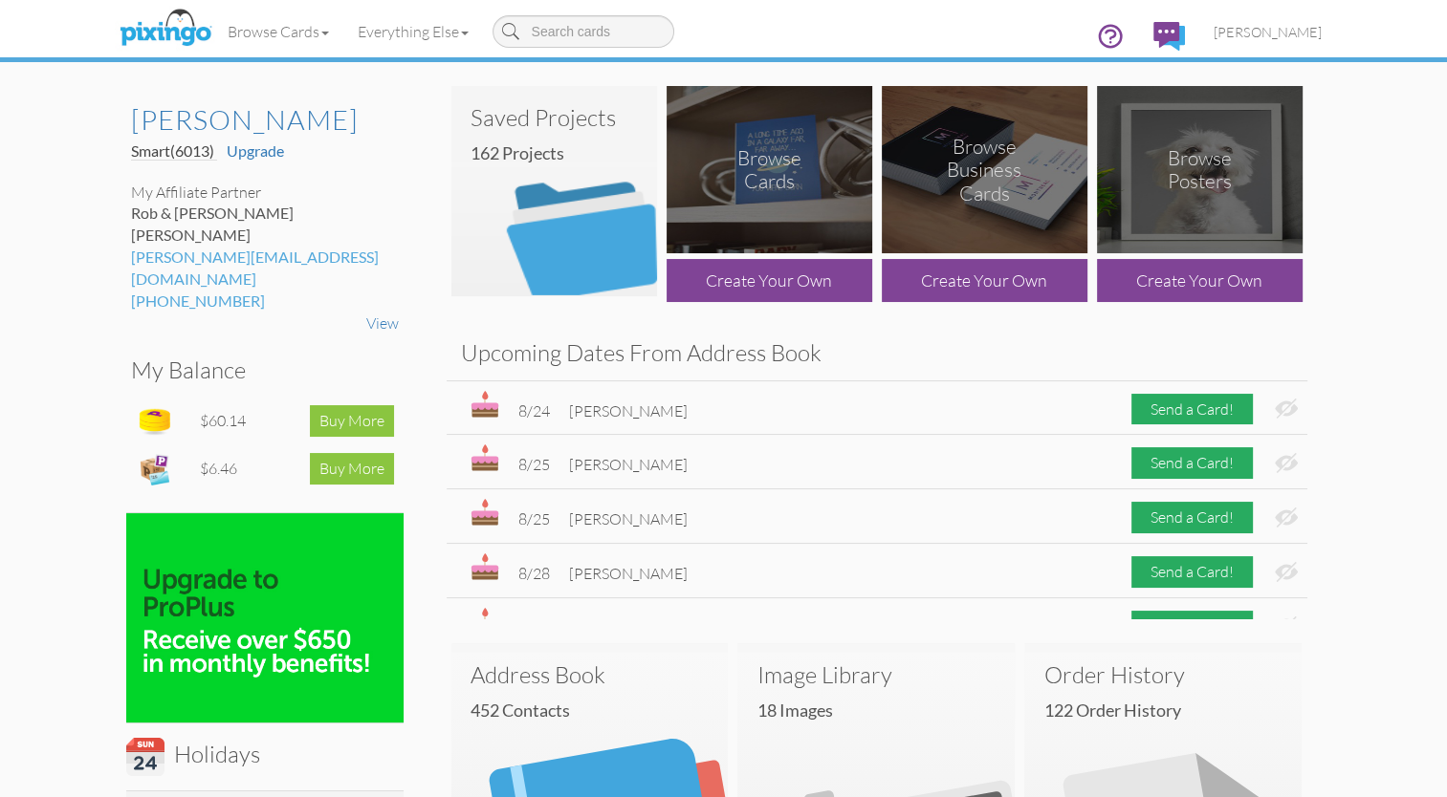
click at [541, 212] on img at bounding box center [554, 191] width 206 height 210
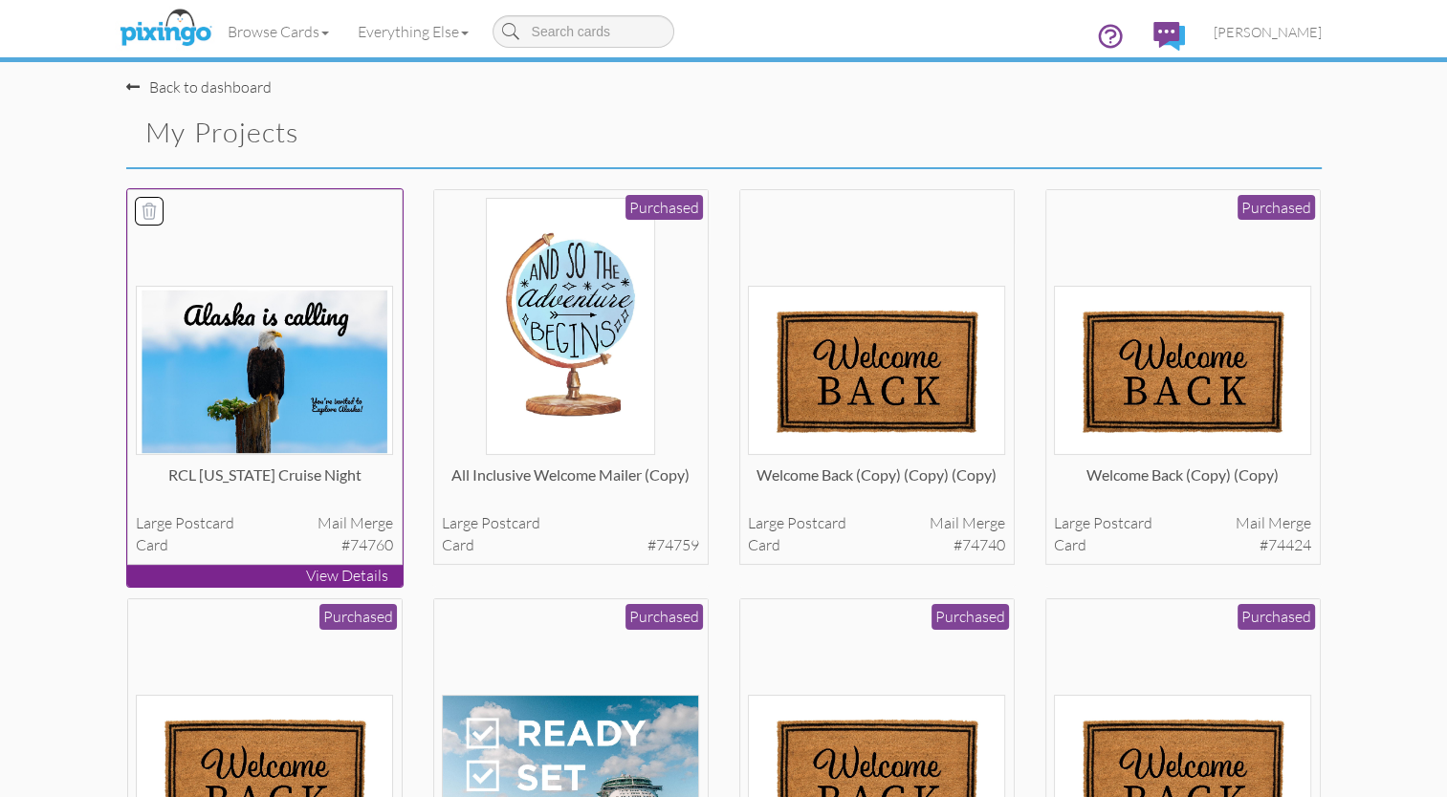
click at [256, 320] on img at bounding box center [264, 370] width 257 height 169
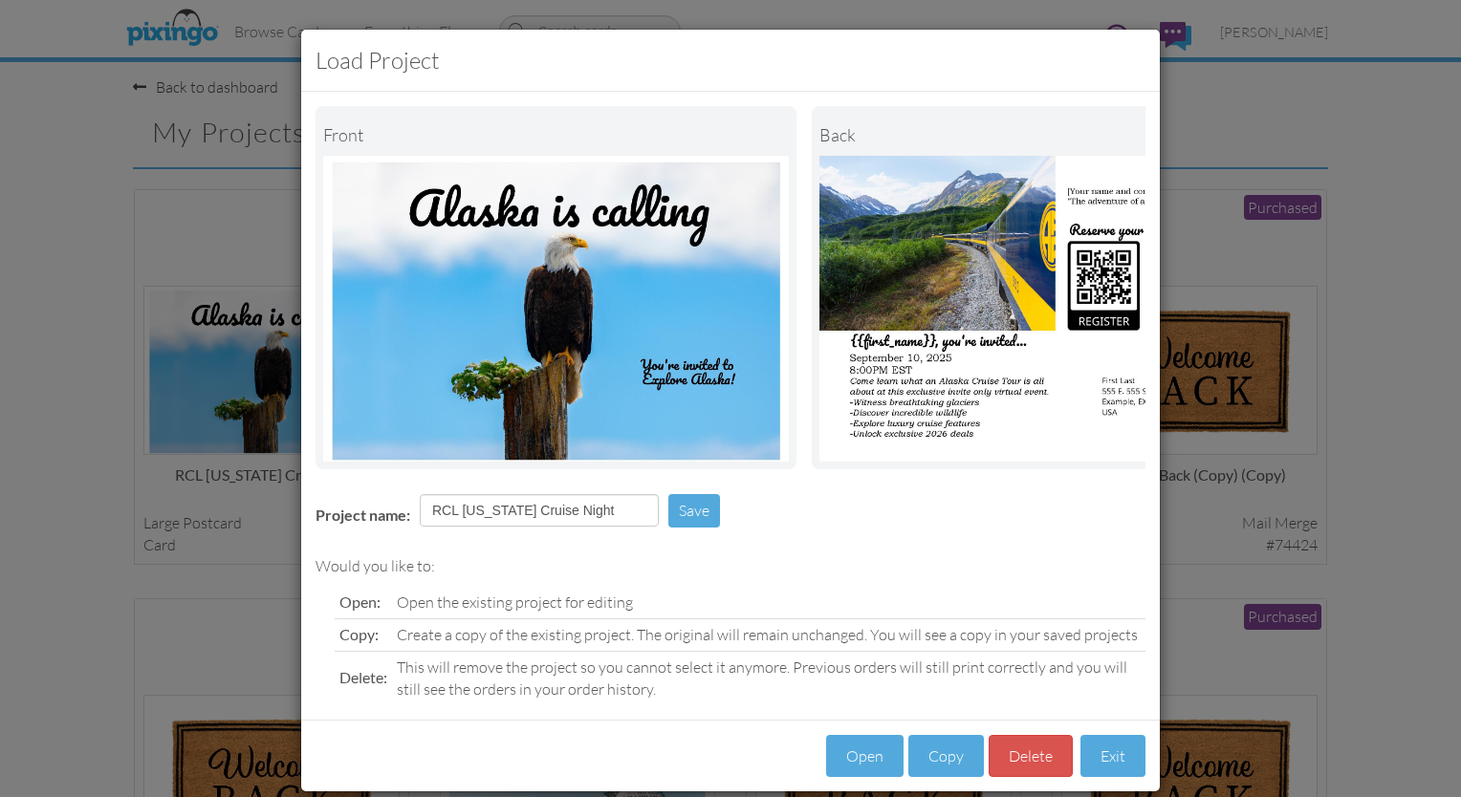
scroll to position [36, 0]
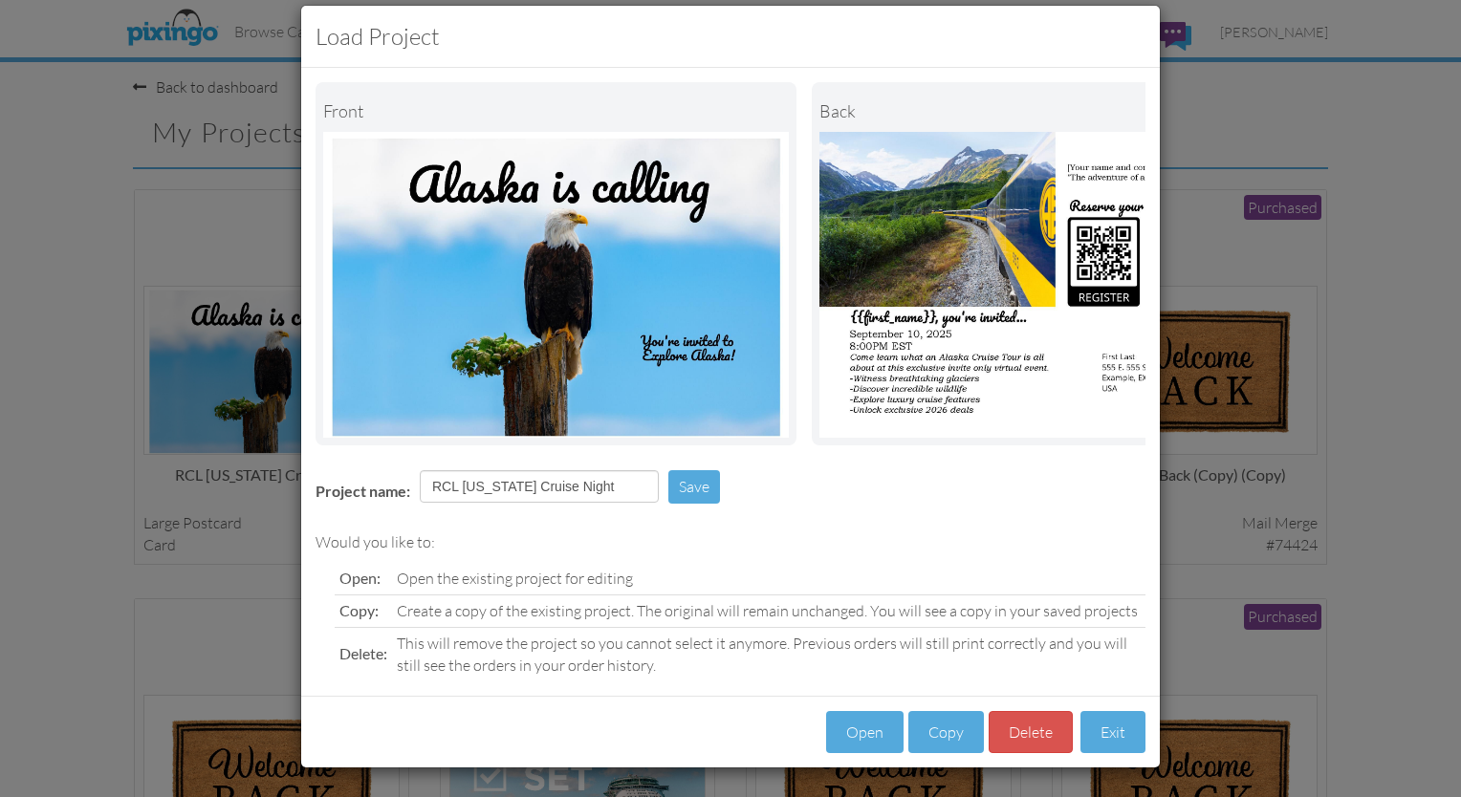
click at [725, 268] on img at bounding box center [1052, 285] width 466 height 306
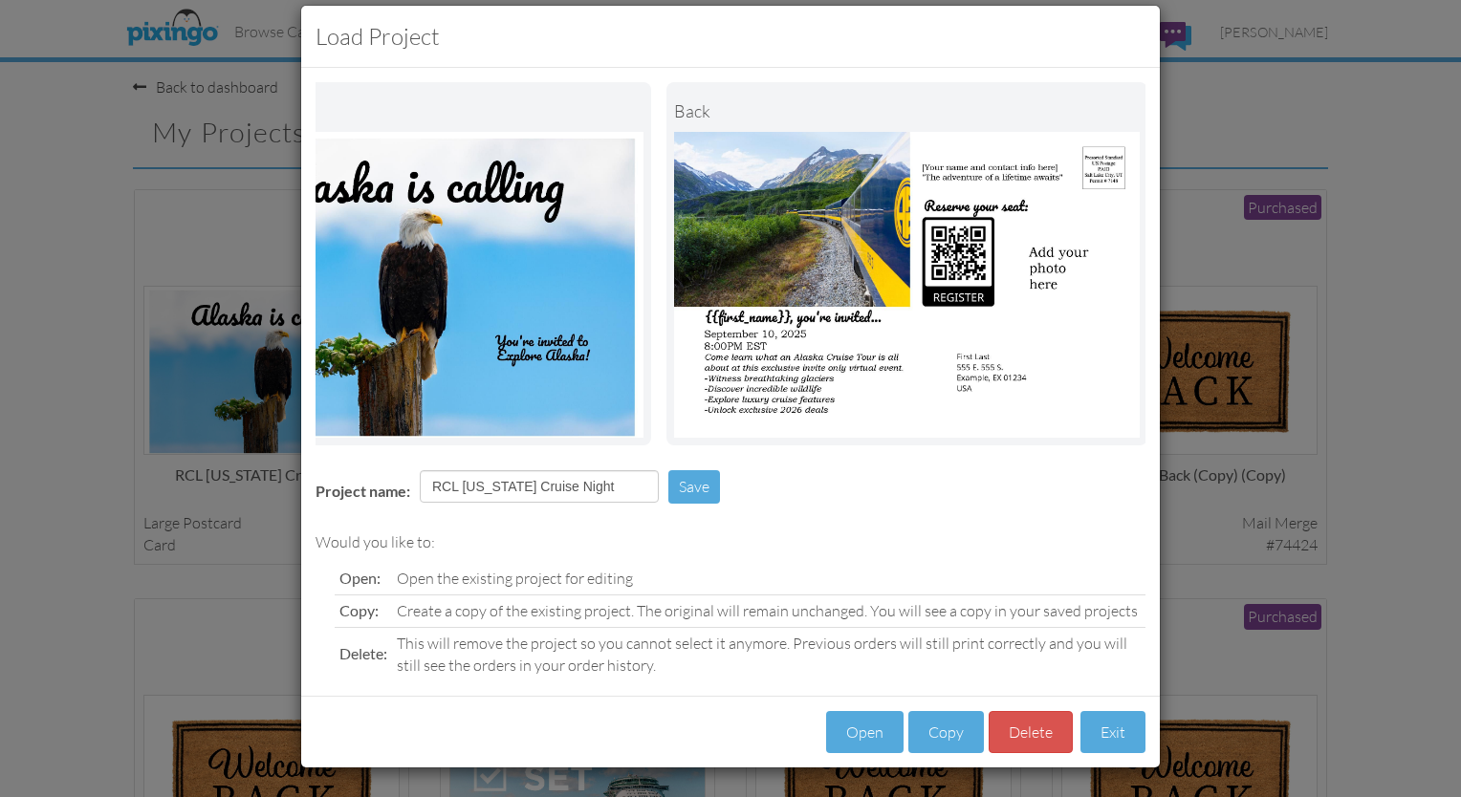
click at [38, 417] on div "Load Project Front back Project name: RCL [US_STATE] Cruise Night Save Would yo…" at bounding box center [730, 398] width 1461 height 797
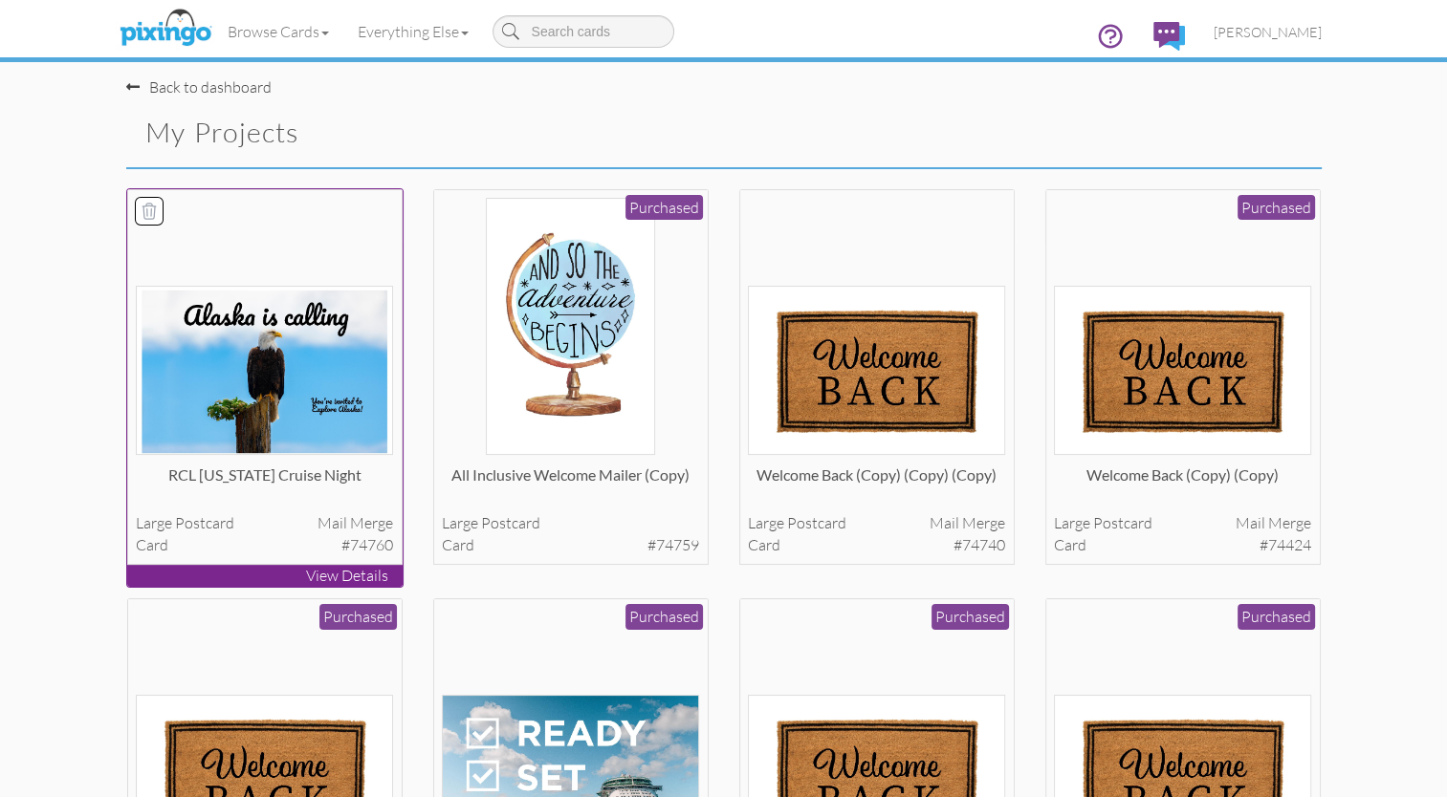
click at [265, 396] on img at bounding box center [264, 370] width 257 height 169
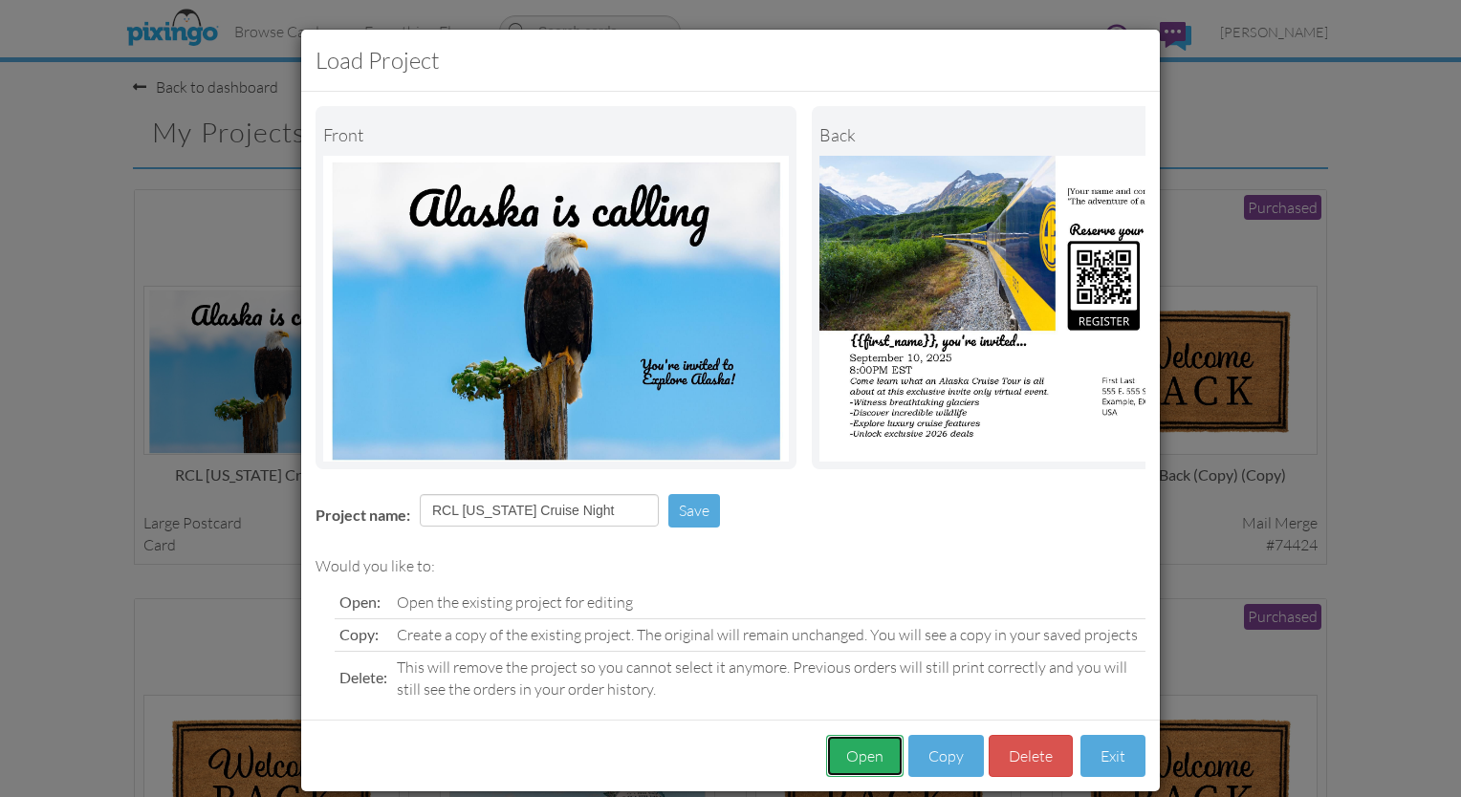
click at [725, 763] on button "Open" at bounding box center [864, 756] width 77 height 43
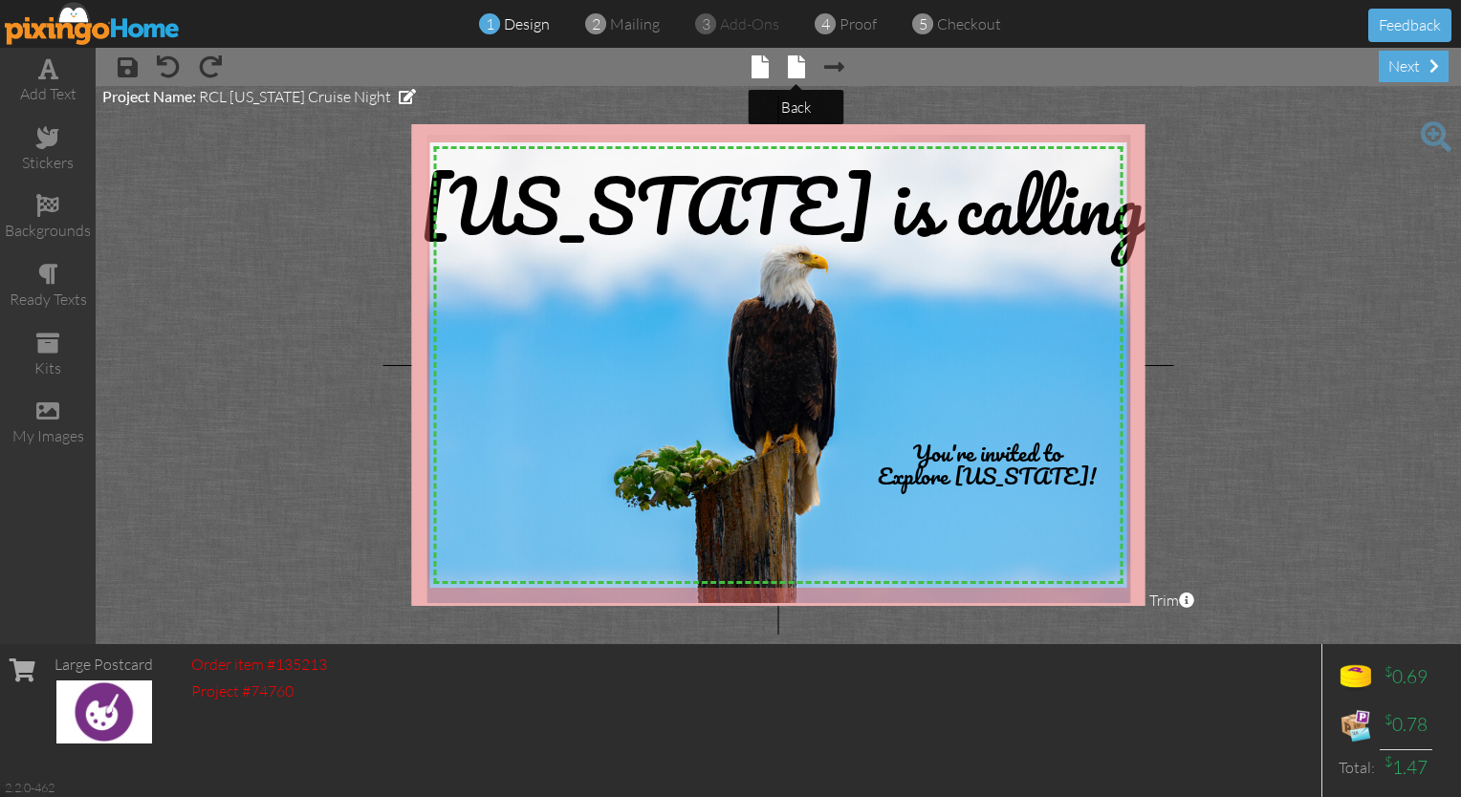
click at [725, 76] on span at bounding box center [796, 66] width 17 height 23
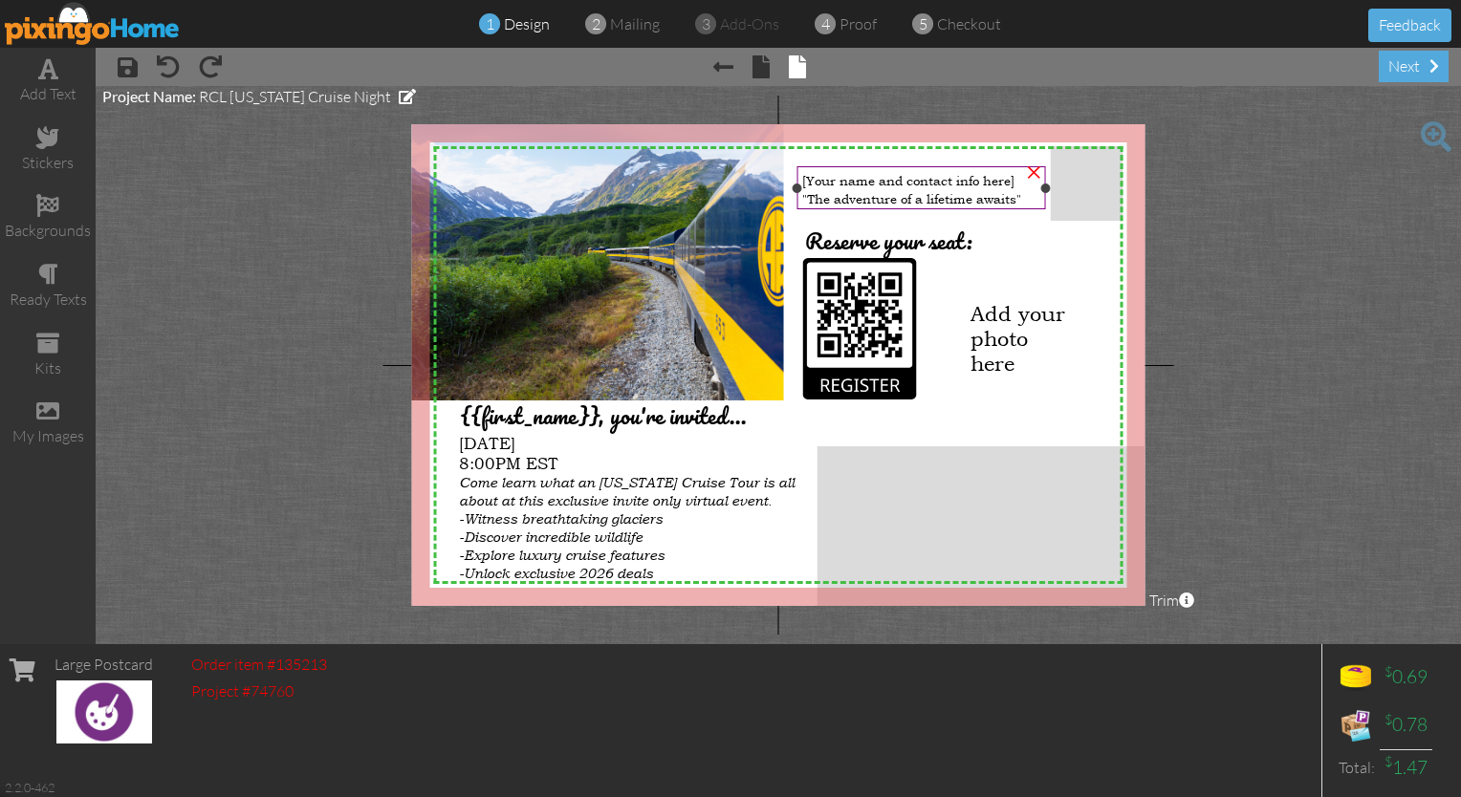
click at [725, 175] on span "[Your name and contact info here]" at bounding box center [908, 180] width 212 height 17
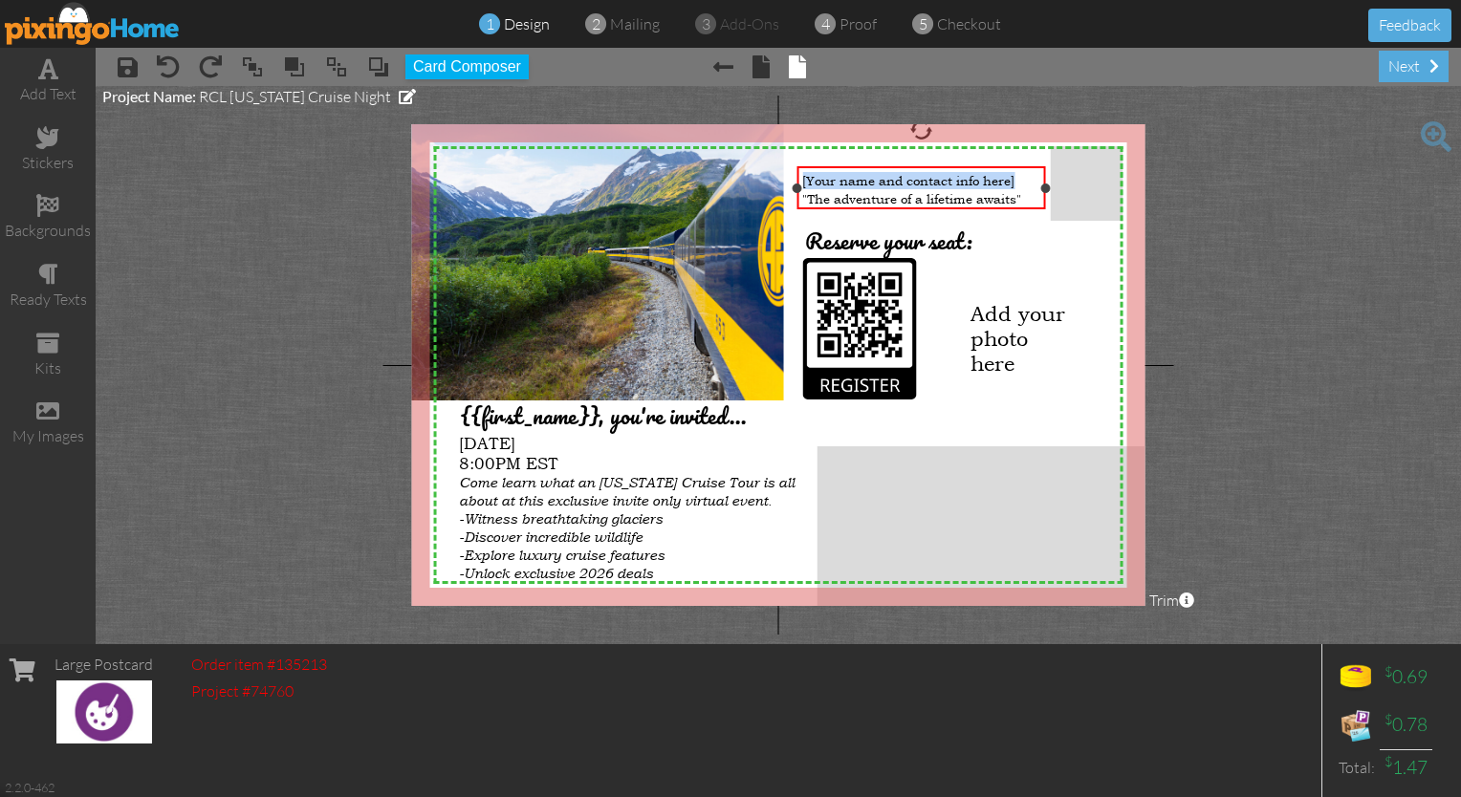
drag, startPoint x: 1019, startPoint y: 180, endPoint x: 802, endPoint y: 175, distance: 217.1
click at [725, 175] on div "[Your name and contact info here]" at bounding box center [920, 180] width 237 height 17
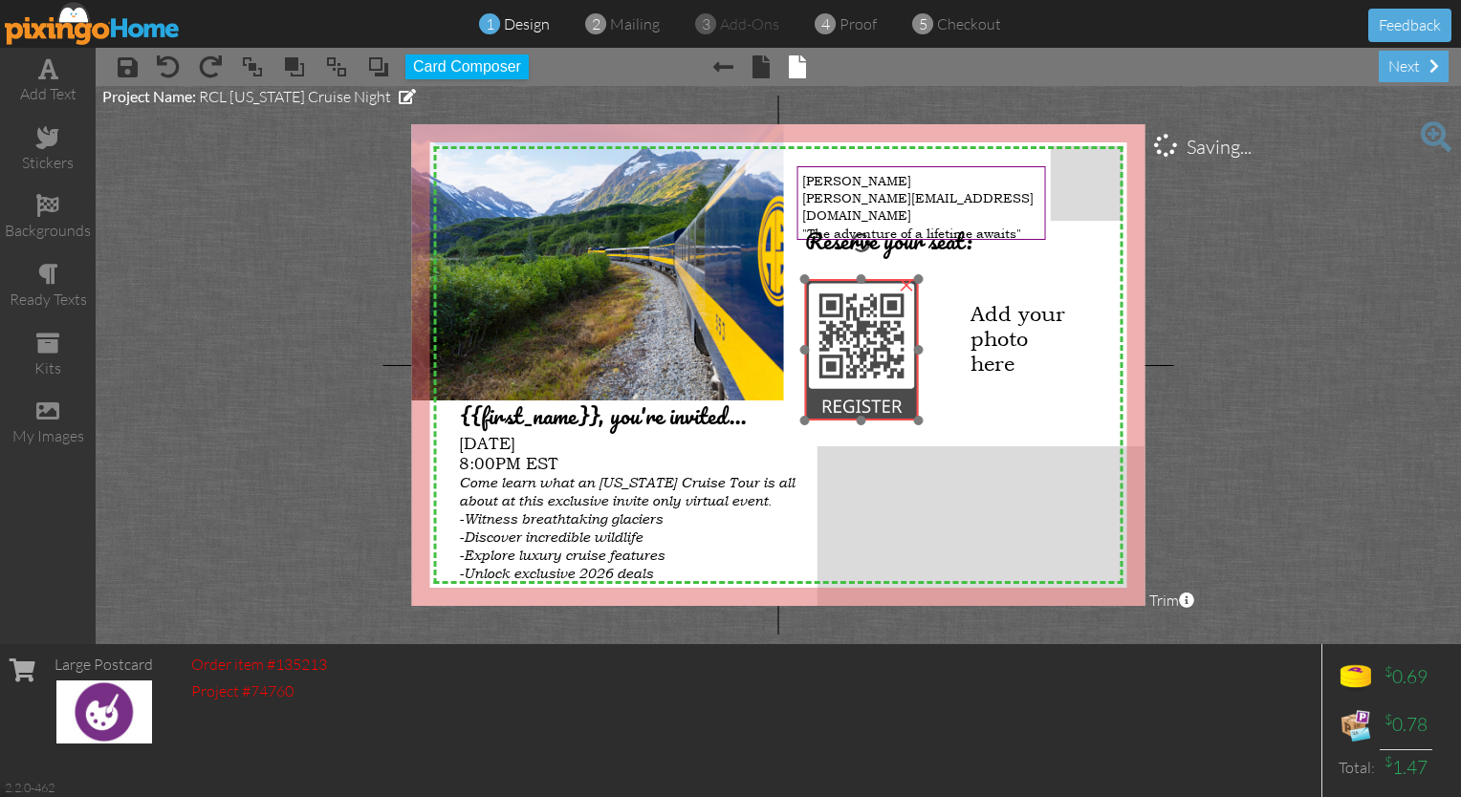
drag, startPoint x: 832, startPoint y: 321, endPoint x: 829, endPoint y: 333, distance: 11.8
click at [725, 333] on img at bounding box center [861, 349] width 114 height 141
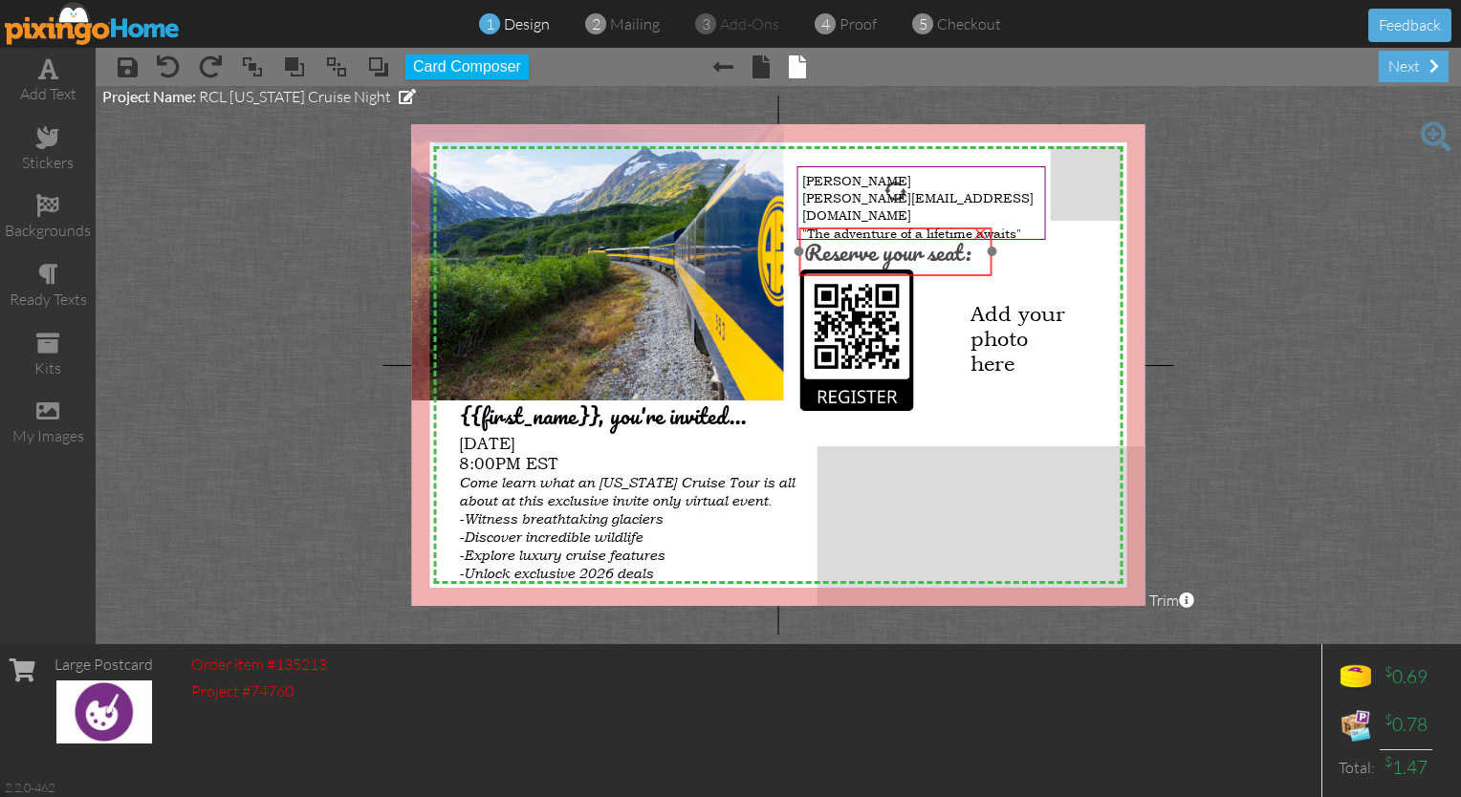
drag, startPoint x: 923, startPoint y: 243, endPoint x: 922, endPoint y: 254, distance: 11.5
click at [725, 254] on span "Reserve your seat:" at bounding box center [887, 251] width 167 height 37
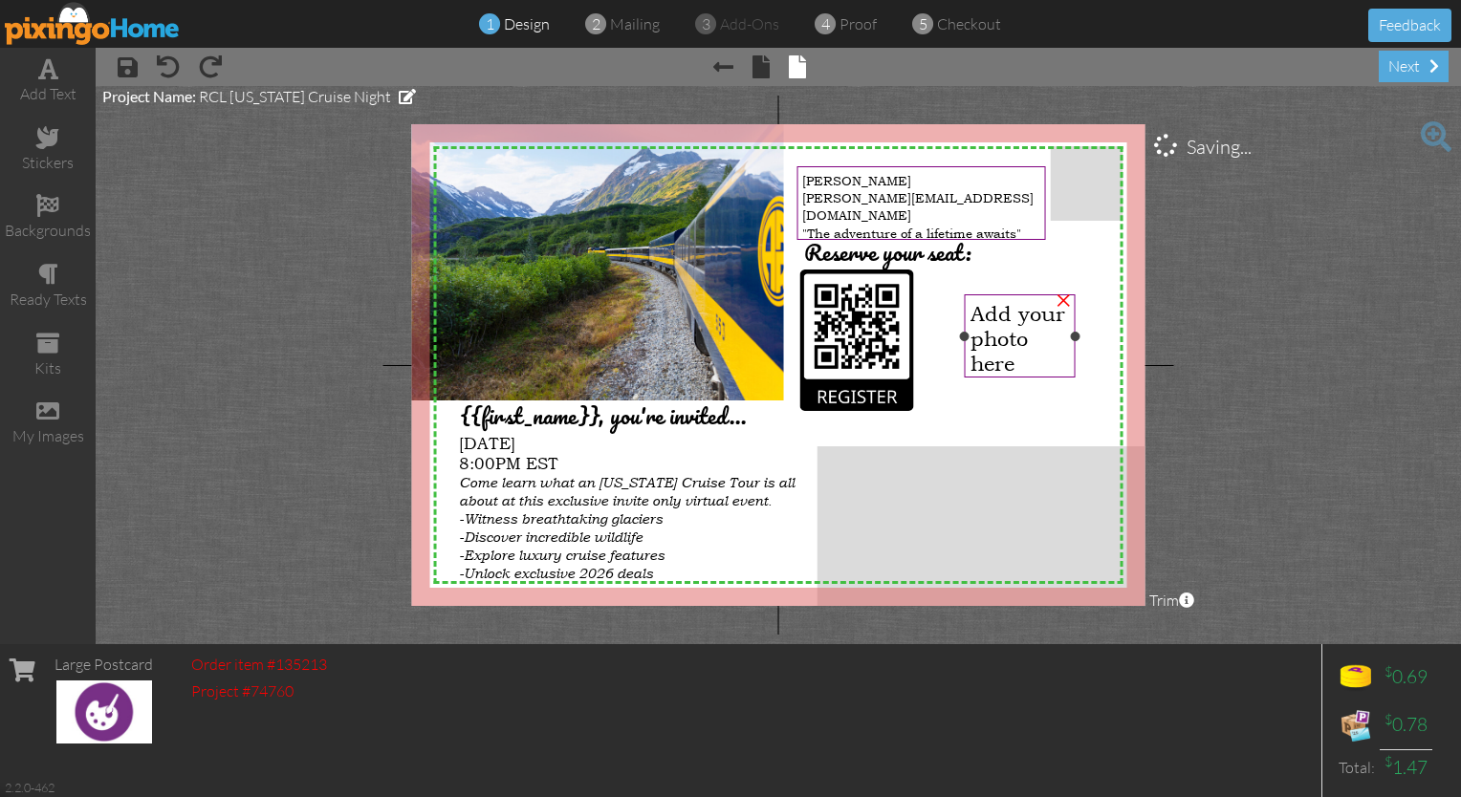
click at [725, 333] on span "Add your photo here" at bounding box center [1017, 338] width 95 height 75
click at [48, 425] on div "my images" at bounding box center [48, 436] width 96 height 22
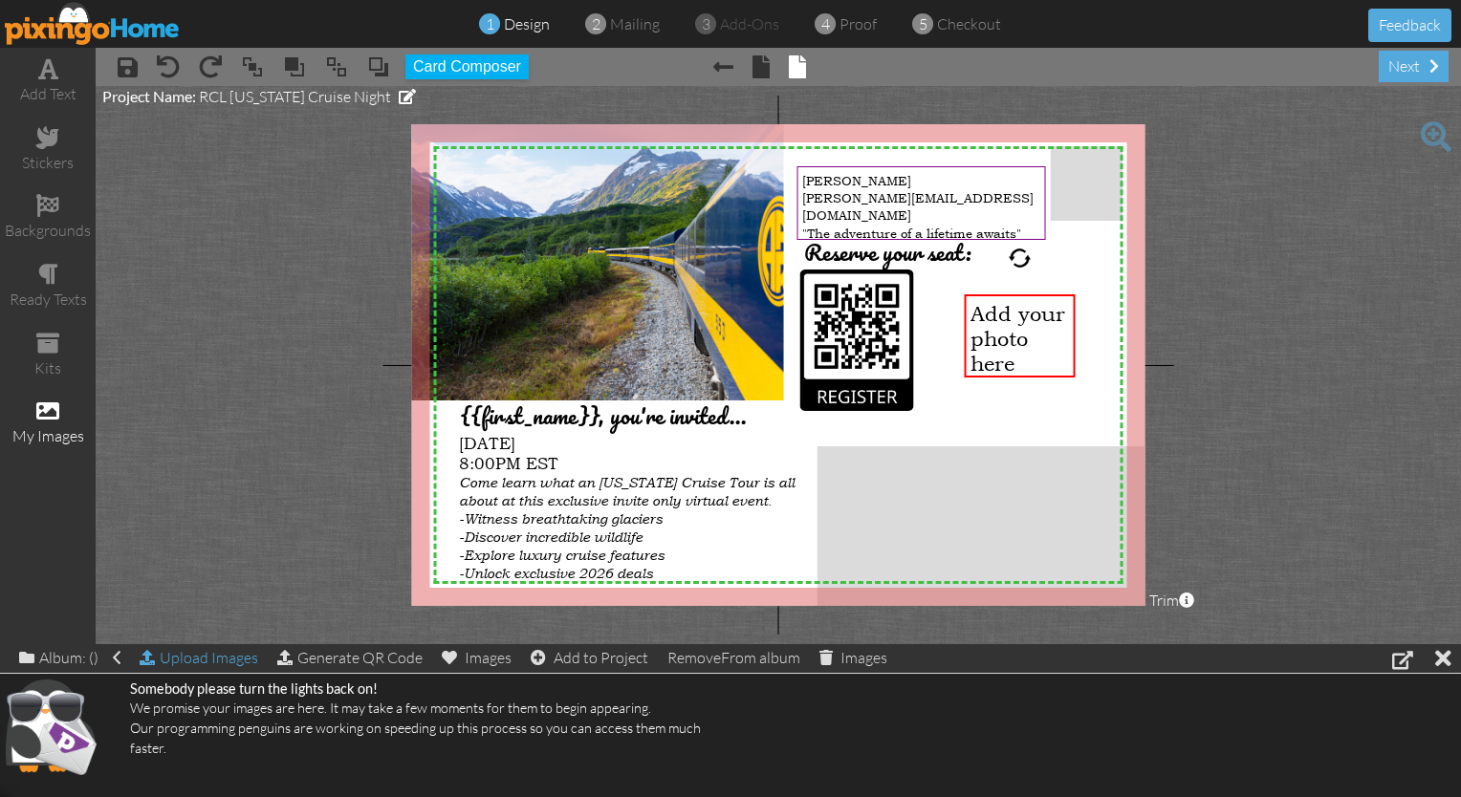
click at [192, 652] on div "Upload Images" at bounding box center [199, 658] width 119 height 28
click at [493, 659] on div "Images" at bounding box center [477, 657] width 70 height 27
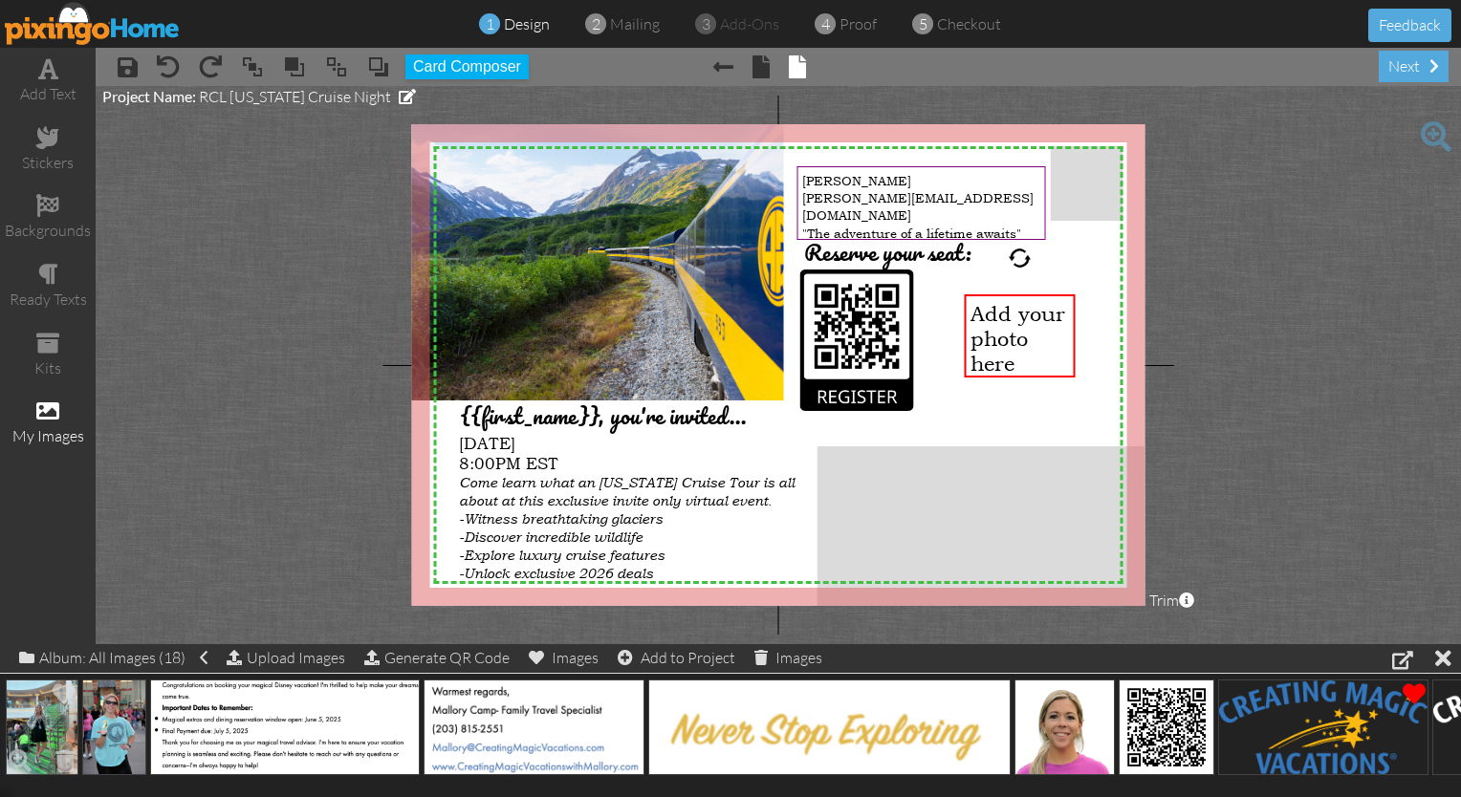
click at [32, 716] on img at bounding box center [42, 728] width 73 height 96
click at [677, 663] on span "(1)" at bounding box center [668, 657] width 18 height 19
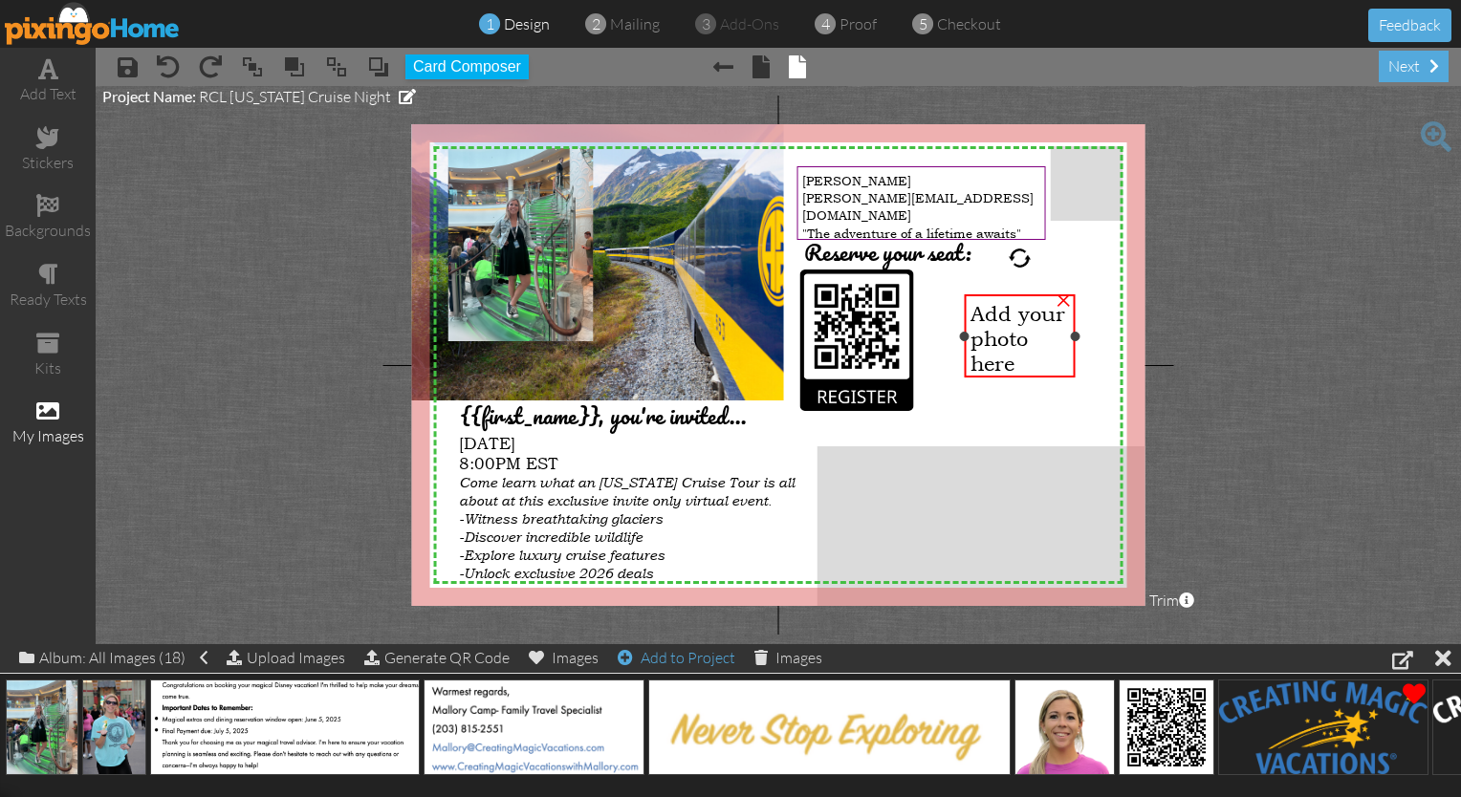
click at [725, 346] on span "Add your photo here" at bounding box center [1017, 338] width 95 height 75
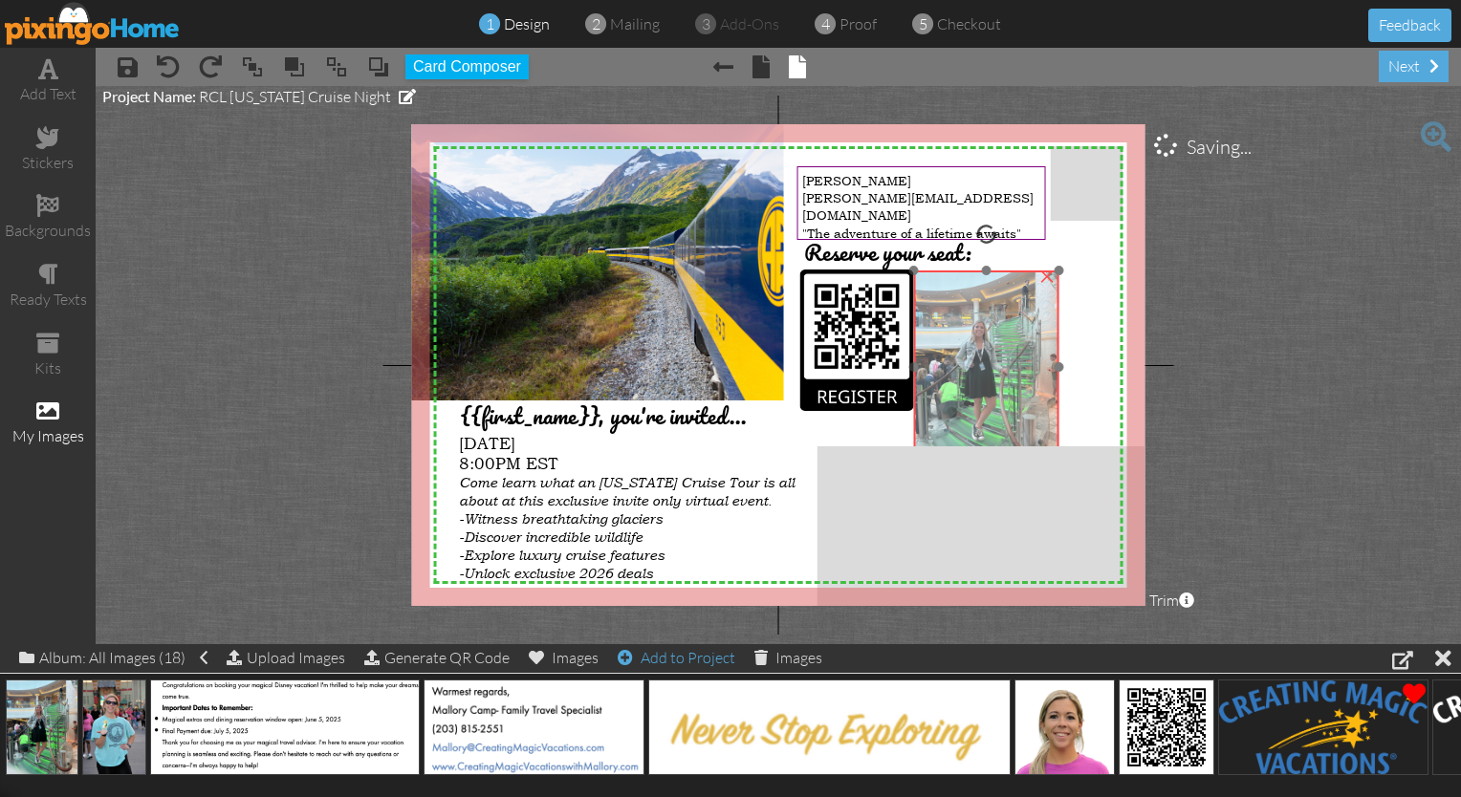
drag, startPoint x: 514, startPoint y: 269, endPoint x: 1010, endPoint y: 388, distance: 509.5
click at [725, 388] on img at bounding box center [986, 367] width 144 height 193
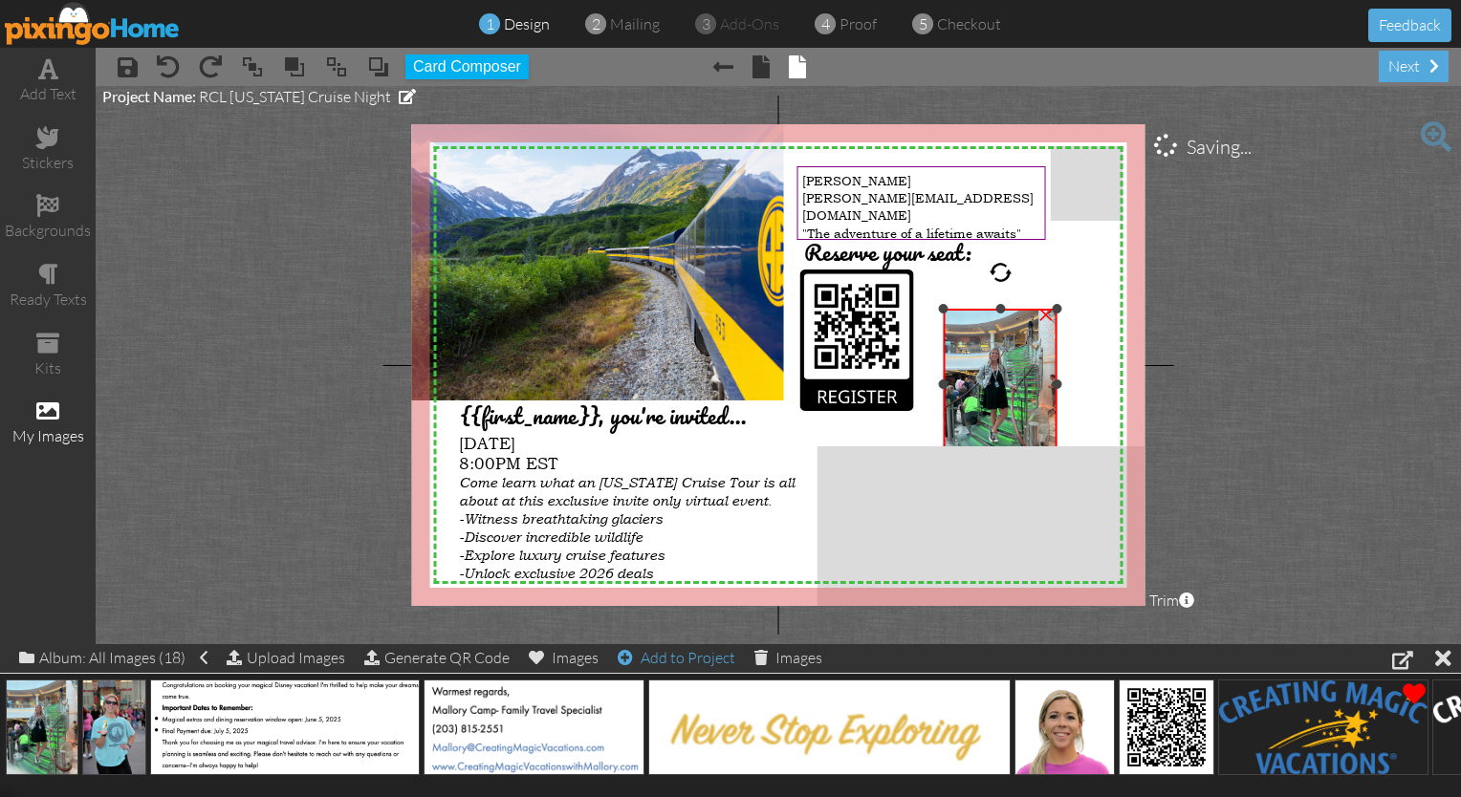
drag, startPoint x: 1087, startPoint y: 268, endPoint x: 1039, endPoint y: 312, distance: 65.0
click at [725, 312] on div "×" at bounding box center [1001, 385] width 114 height 152
click at [725, 356] on img at bounding box center [1000, 386] width 112 height 149
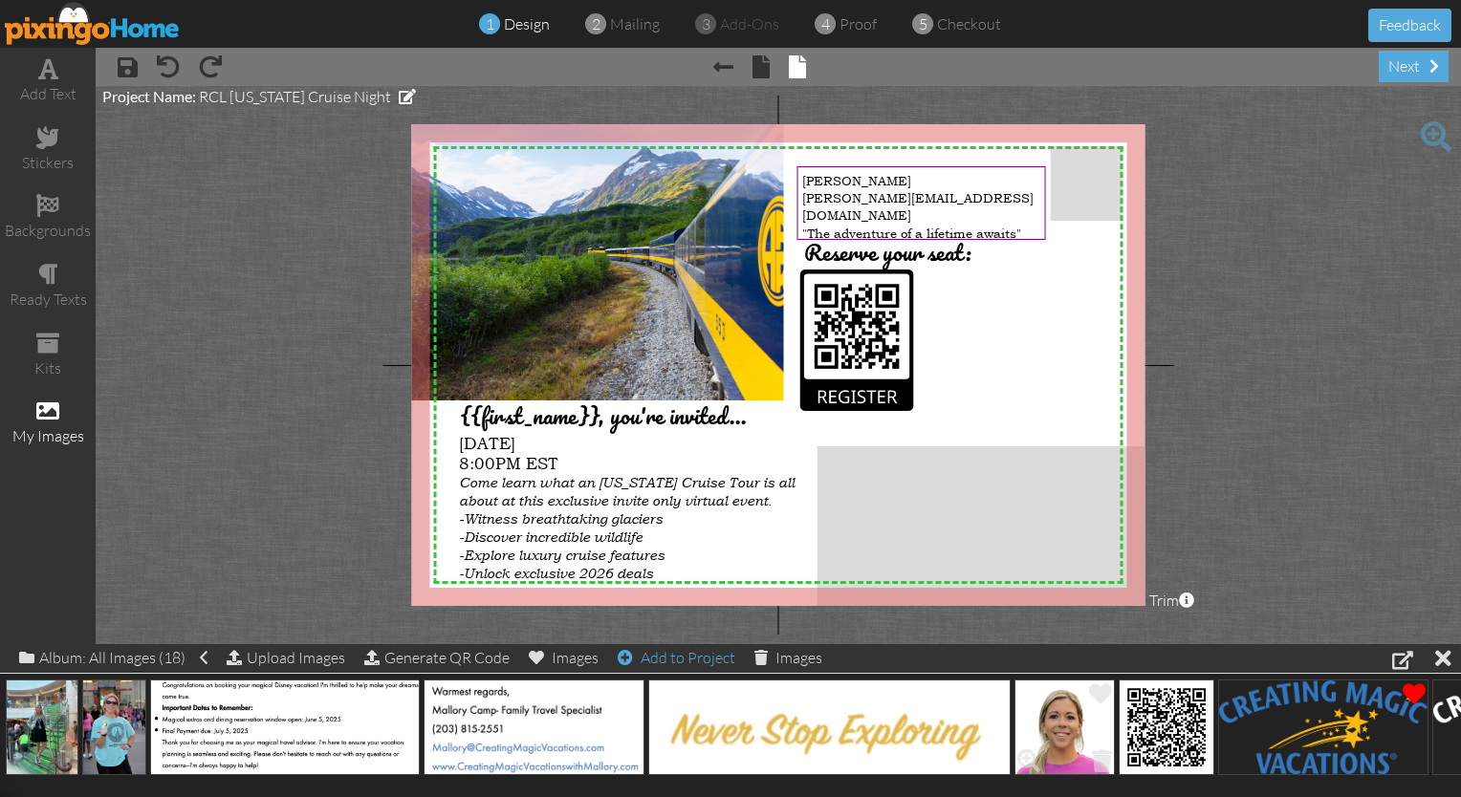
click at [725, 719] on img at bounding box center [1064, 728] width 101 height 96
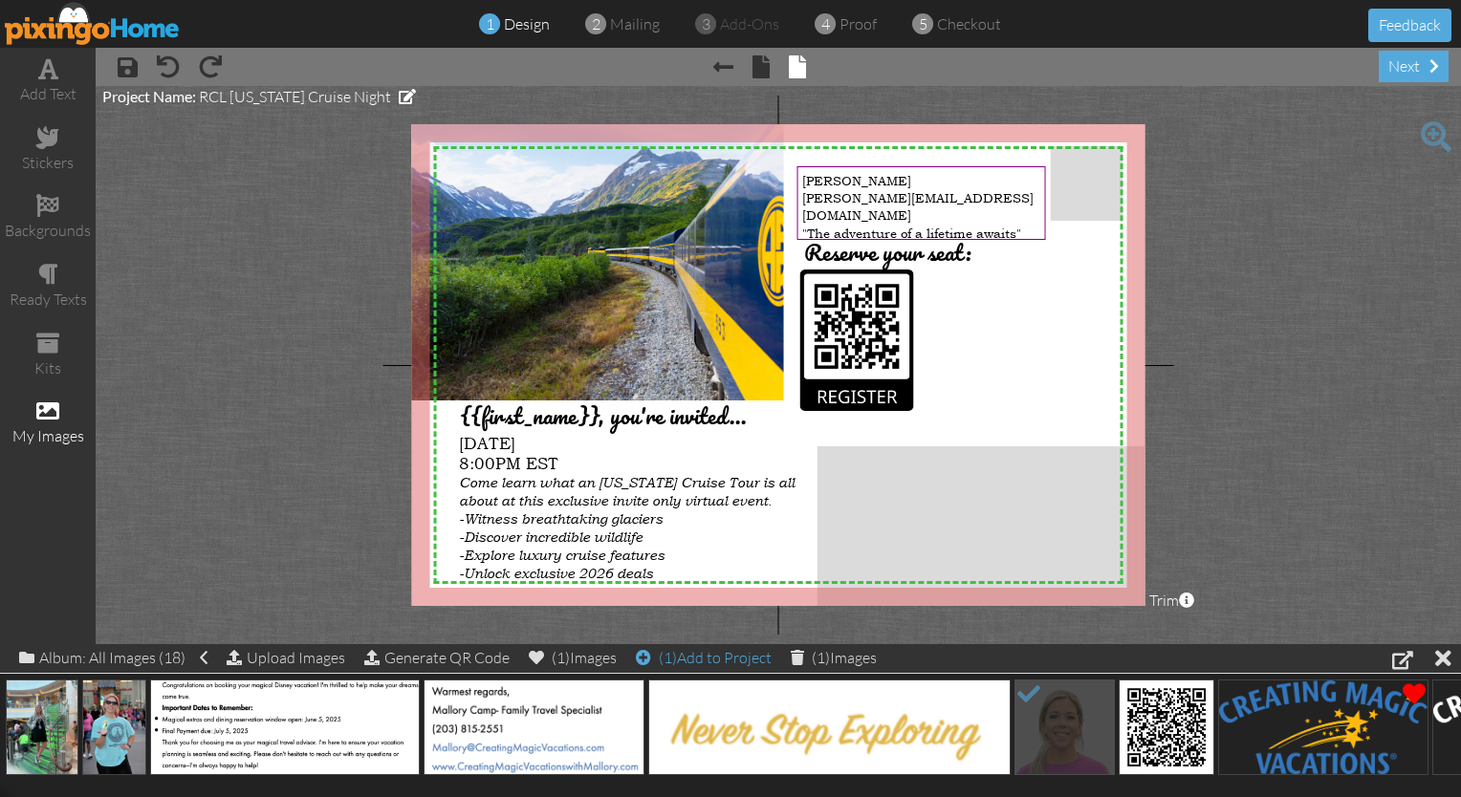
click at [725, 664] on div "(1) Add to Project" at bounding box center [704, 657] width 136 height 27
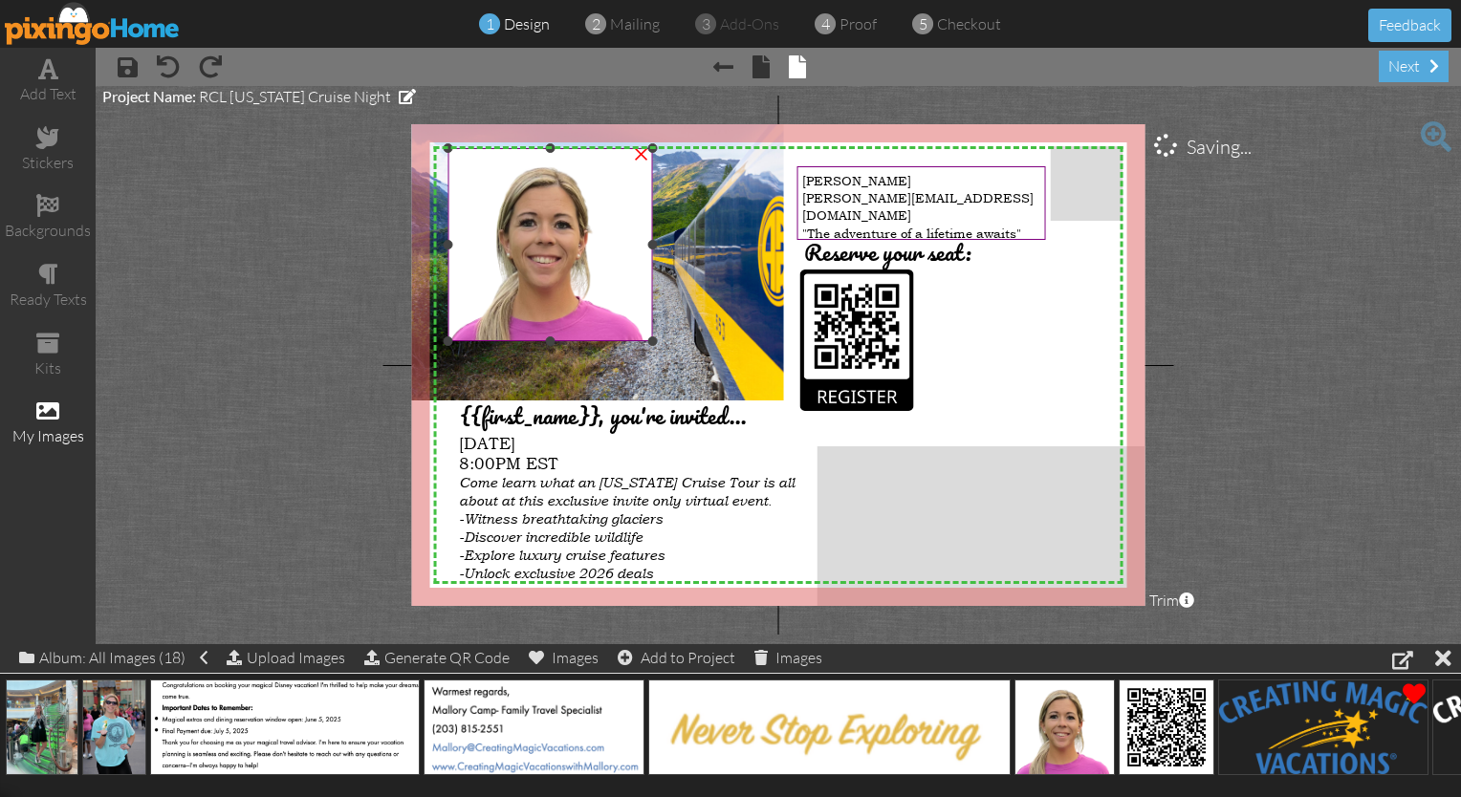
click at [591, 253] on img at bounding box center [550, 244] width 205 height 193
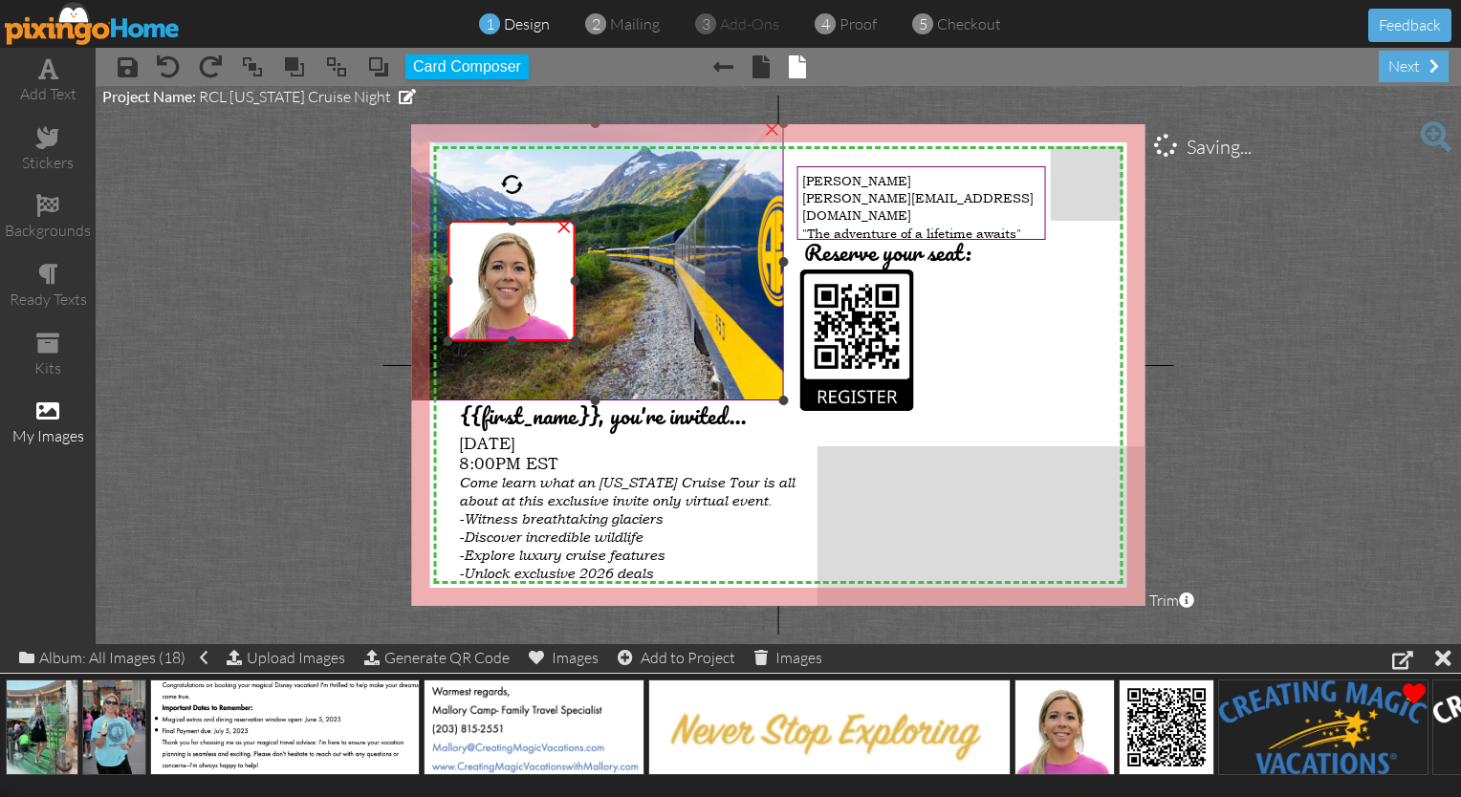
drag, startPoint x: 654, startPoint y: 143, endPoint x: 598, endPoint y: 215, distance: 90.6
click at [598, 215] on div "X X X X X X X X X X X X X X X X X X X X X X X X X X X X X X X X X X X X X X X X…" at bounding box center [778, 365] width 733 height 482
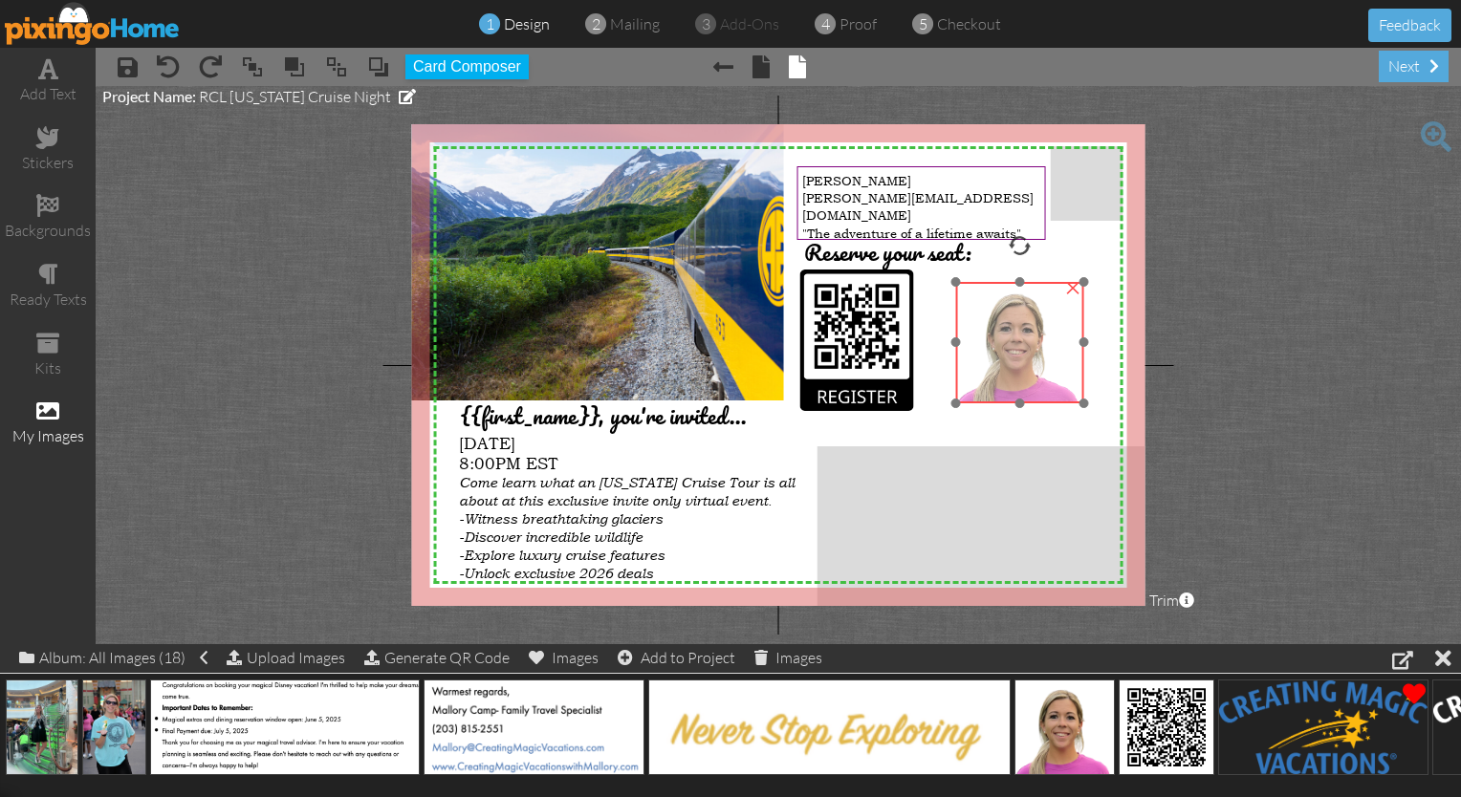
drag, startPoint x: 530, startPoint y: 274, endPoint x: 1037, endPoint y: 337, distance: 511.5
click at [725, 337] on img at bounding box center [1020, 342] width 128 height 121
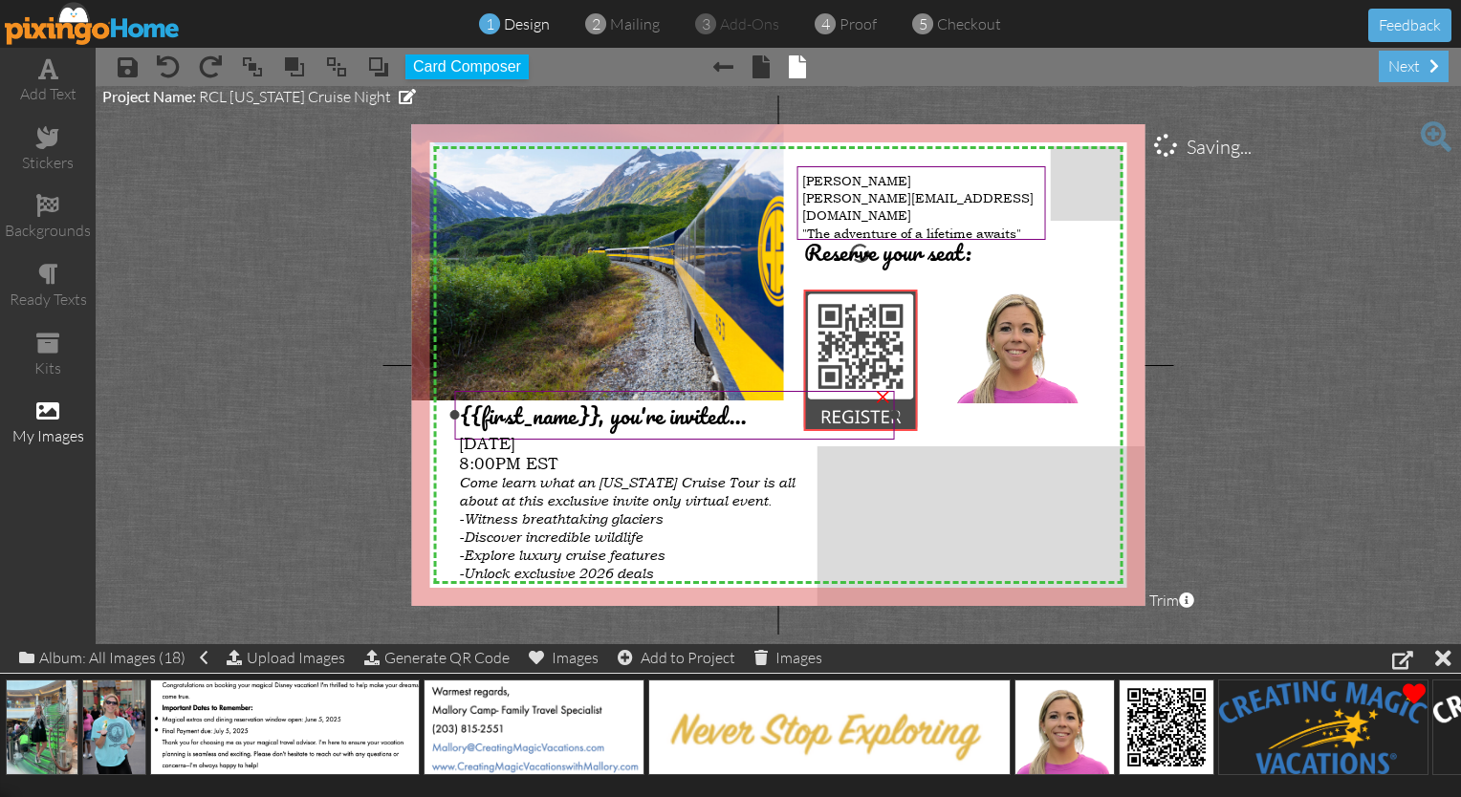
drag, startPoint x: 892, startPoint y: 363, endPoint x: 896, endPoint y: 383, distance: 20.4
click at [725, 383] on div "X X X X X X X X X X X X X X X X X X X X X X X X X X X X X X X X X X X X X X X X…" at bounding box center [778, 365] width 733 height 482
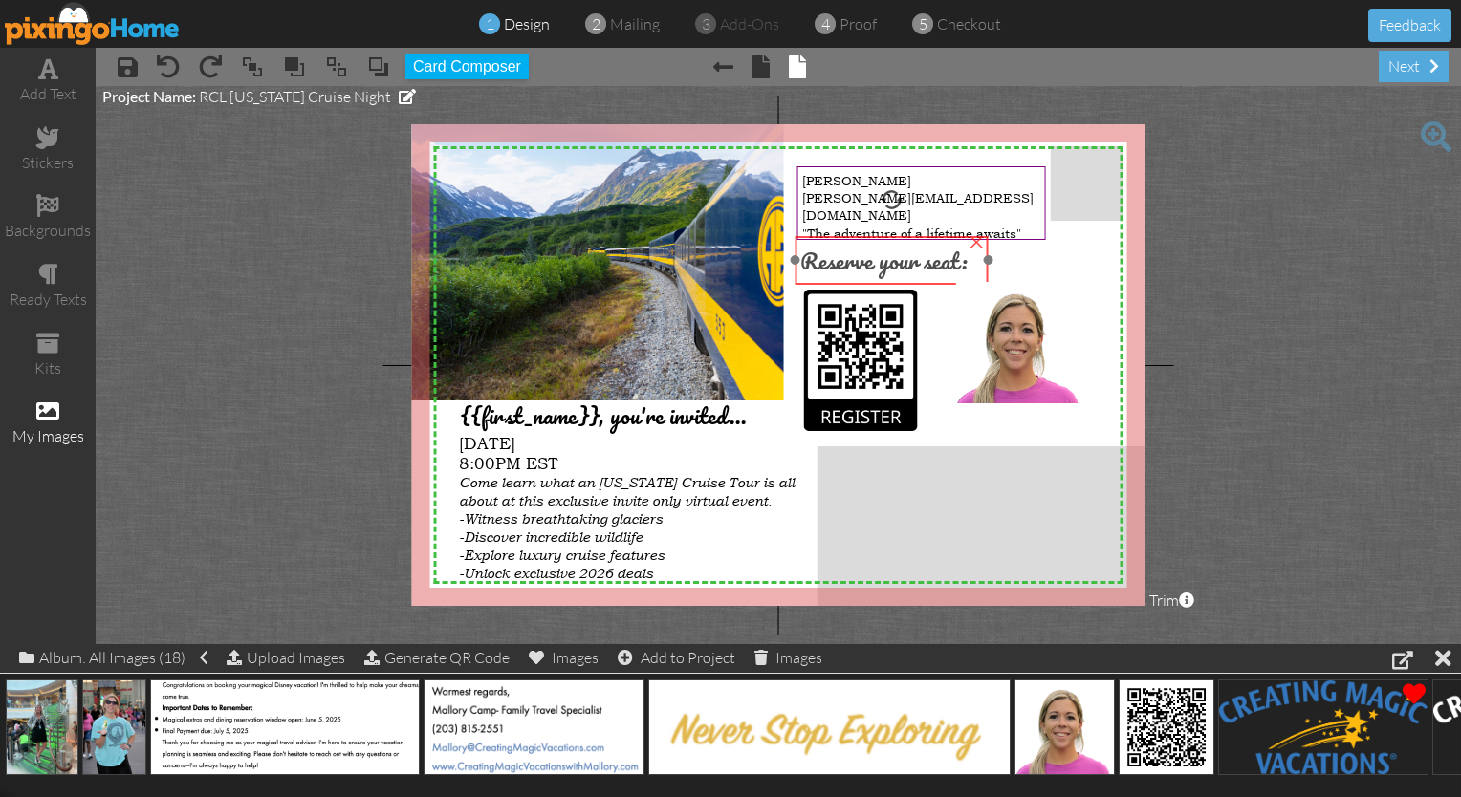
click at [725, 262] on span "Reserve your seat:" at bounding box center [883, 260] width 167 height 37
click at [725, 193] on span "[PERSON_NAME][EMAIL_ADDRESS][DOMAIN_NAME]" at bounding box center [917, 206] width 231 height 34
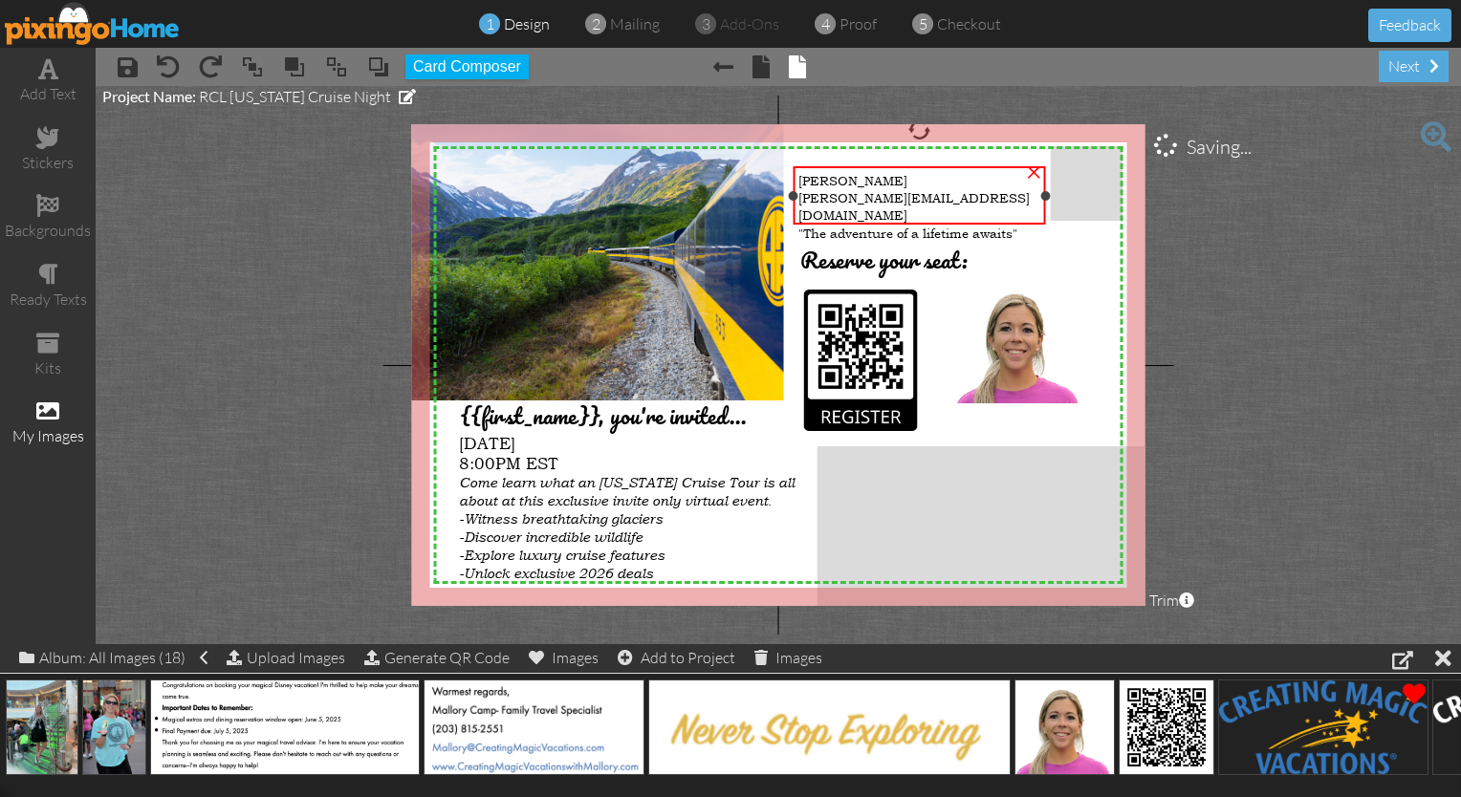
click at [725, 204] on div "[PERSON_NAME] [PERSON_NAME][EMAIL_ADDRESS][DOMAIN_NAME] "The adventure of a lif…" at bounding box center [919, 195] width 252 height 58
click at [725, 196] on span "[PERSON_NAME][EMAIL_ADDRESS][DOMAIN_NAME]" at bounding box center [913, 206] width 231 height 34
click at [725, 195] on span "[PERSON_NAME][EMAIL_ADDRESS][DOMAIN_NAME]" at bounding box center [913, 206] width 231 height 34
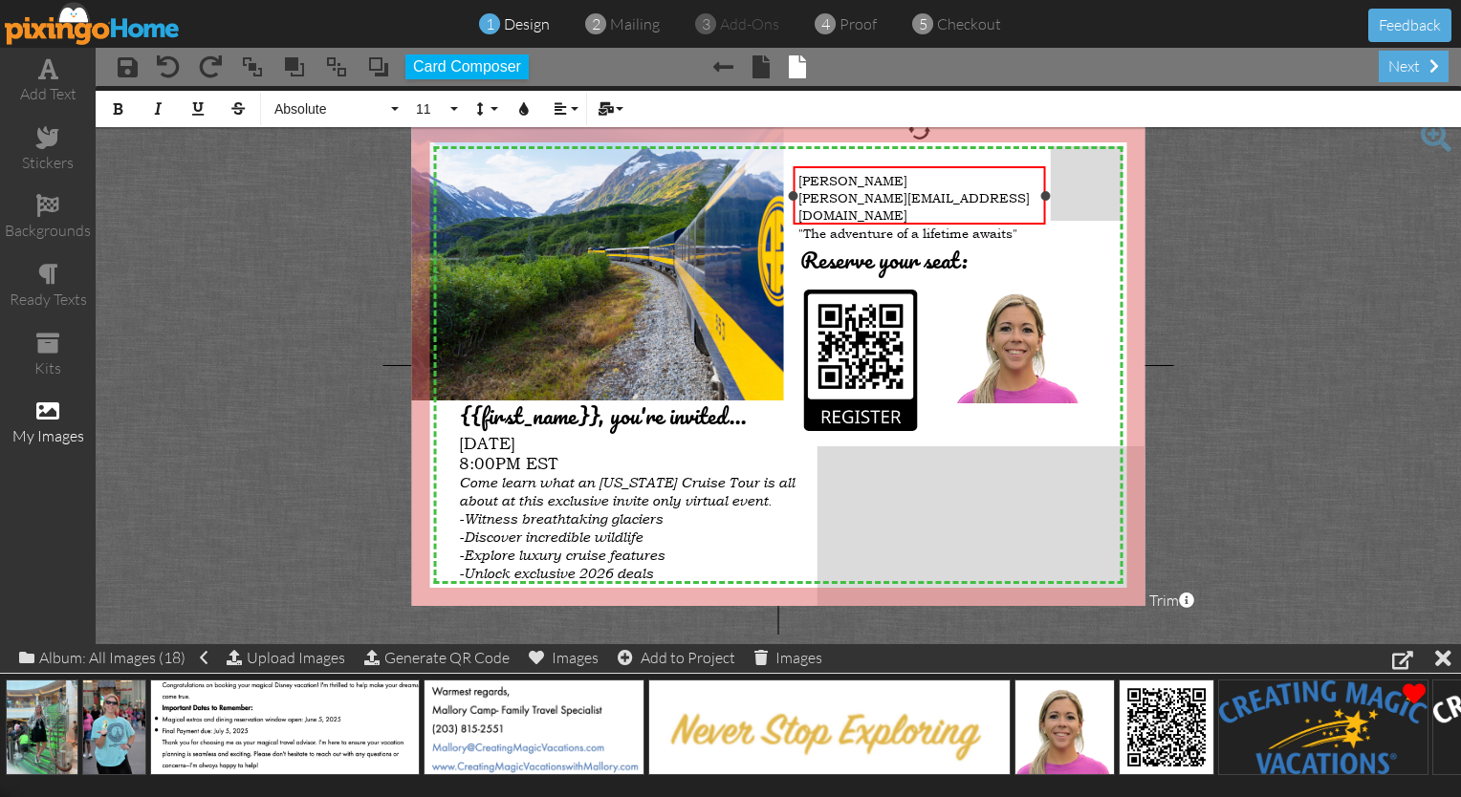
click at [725, 196] on span "[PERSON_NAME][EMAIL_ADDRESS][DOMAIN_NAME]" at bounding box center [913, 206] width 231 height 34
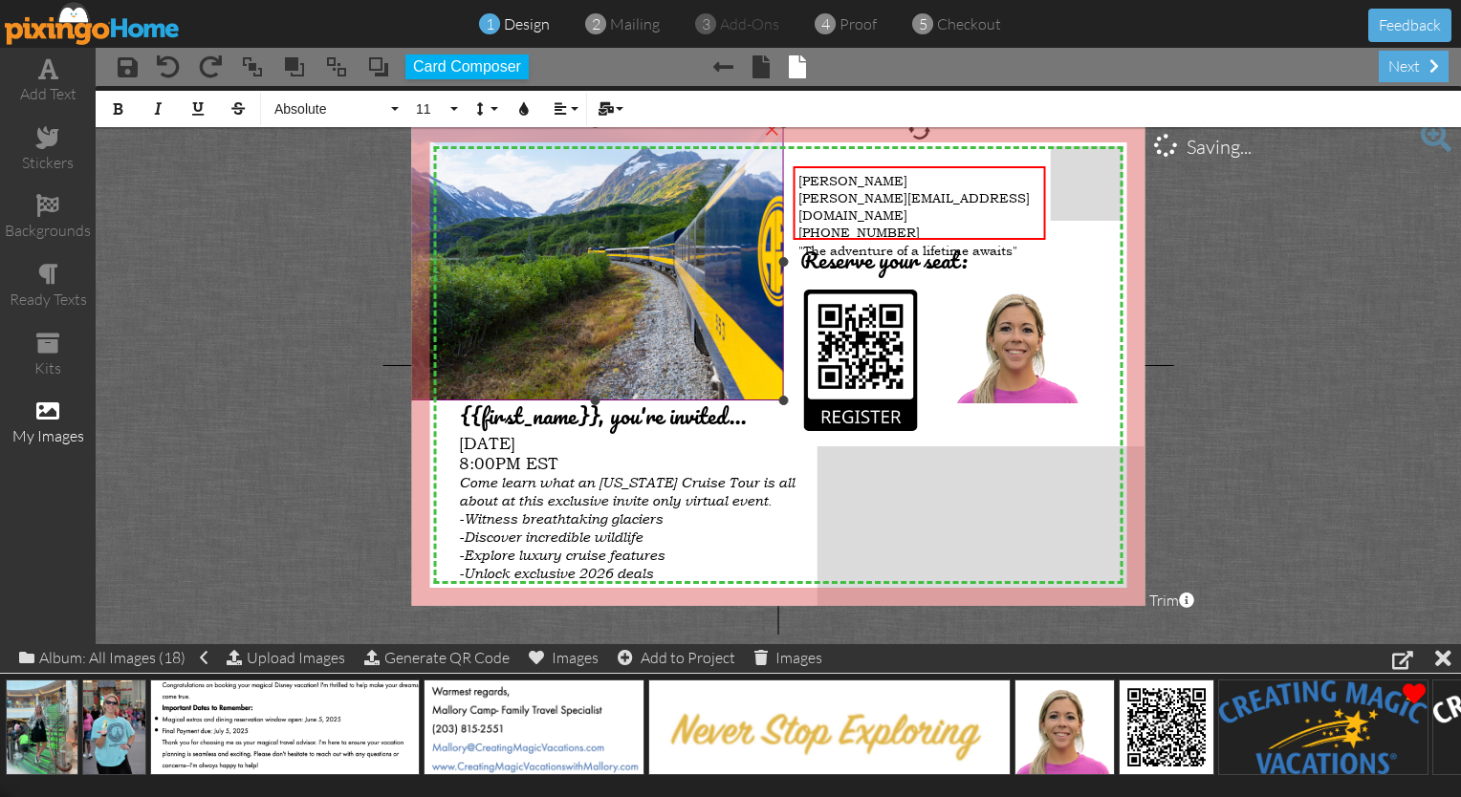
click at [635, 354] on img at bounding box center [587, 261] width 416 height 277
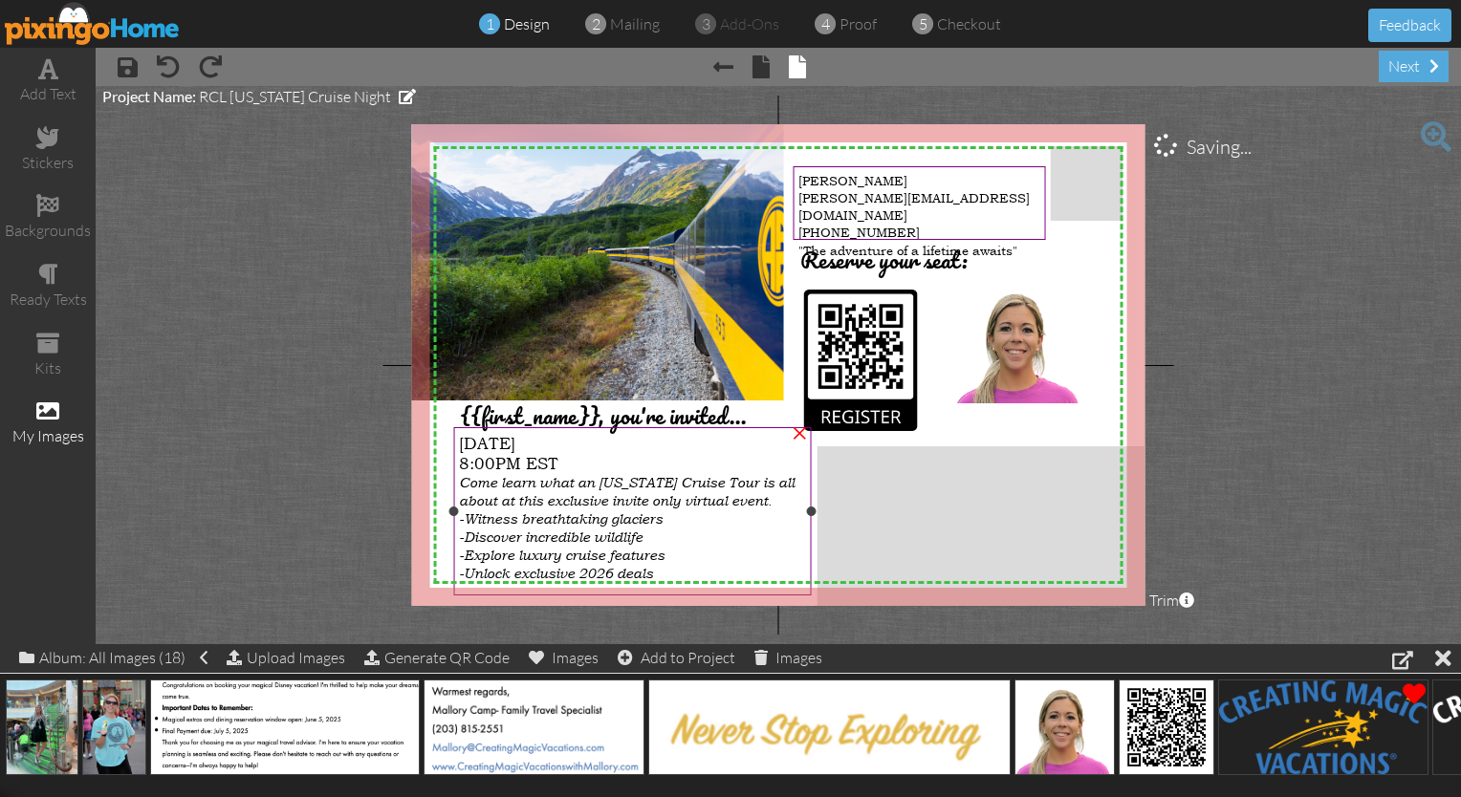
click at [627, 514] on span "-Witness breathtaking glaciers" at bounding box center [561, 519] width 204 height 17
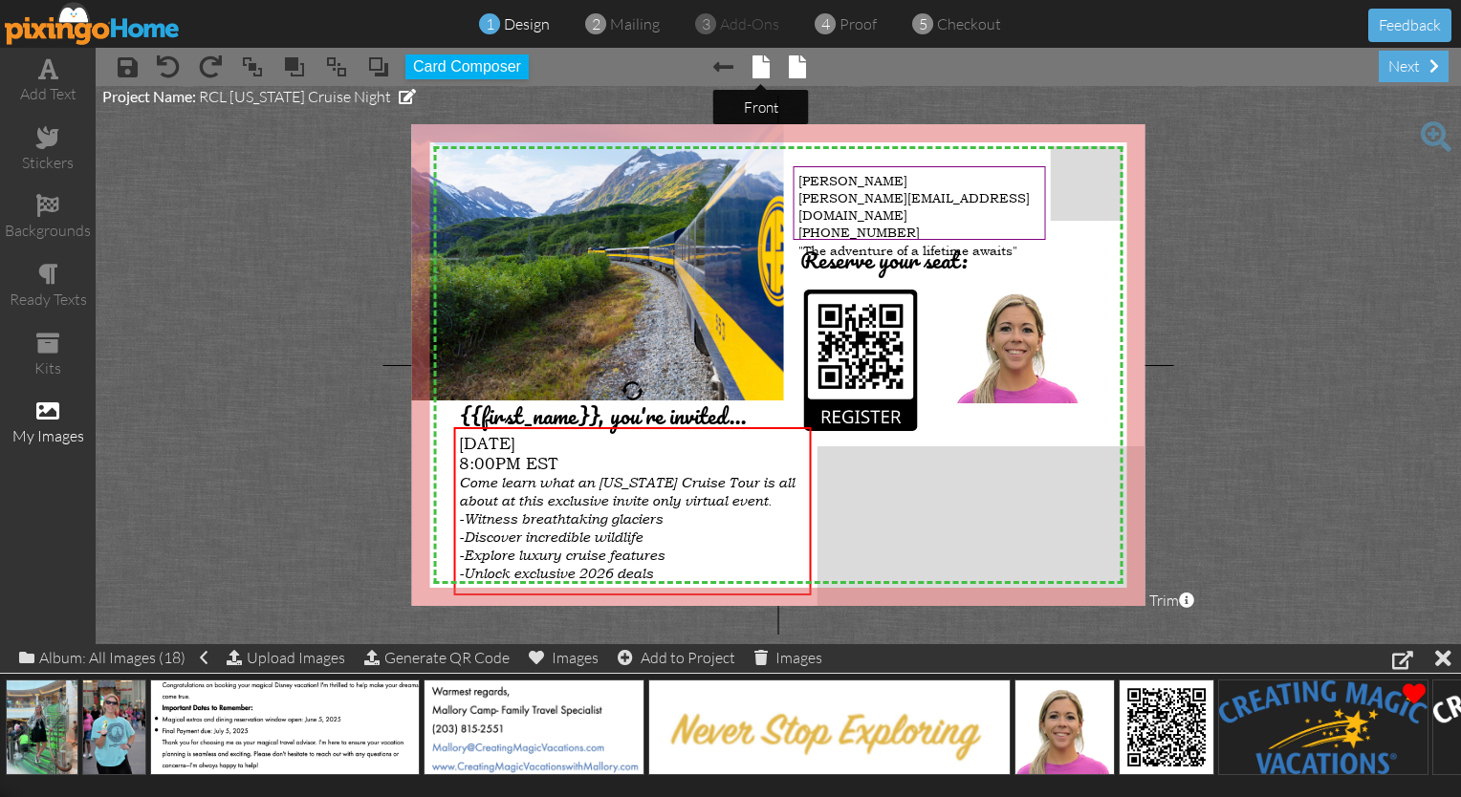
click at [725, 65] on span at bounding box center [760, 66] width 17 height 23
click at [725, 56] on span at bounding box center [760, 66] width 17 height 23
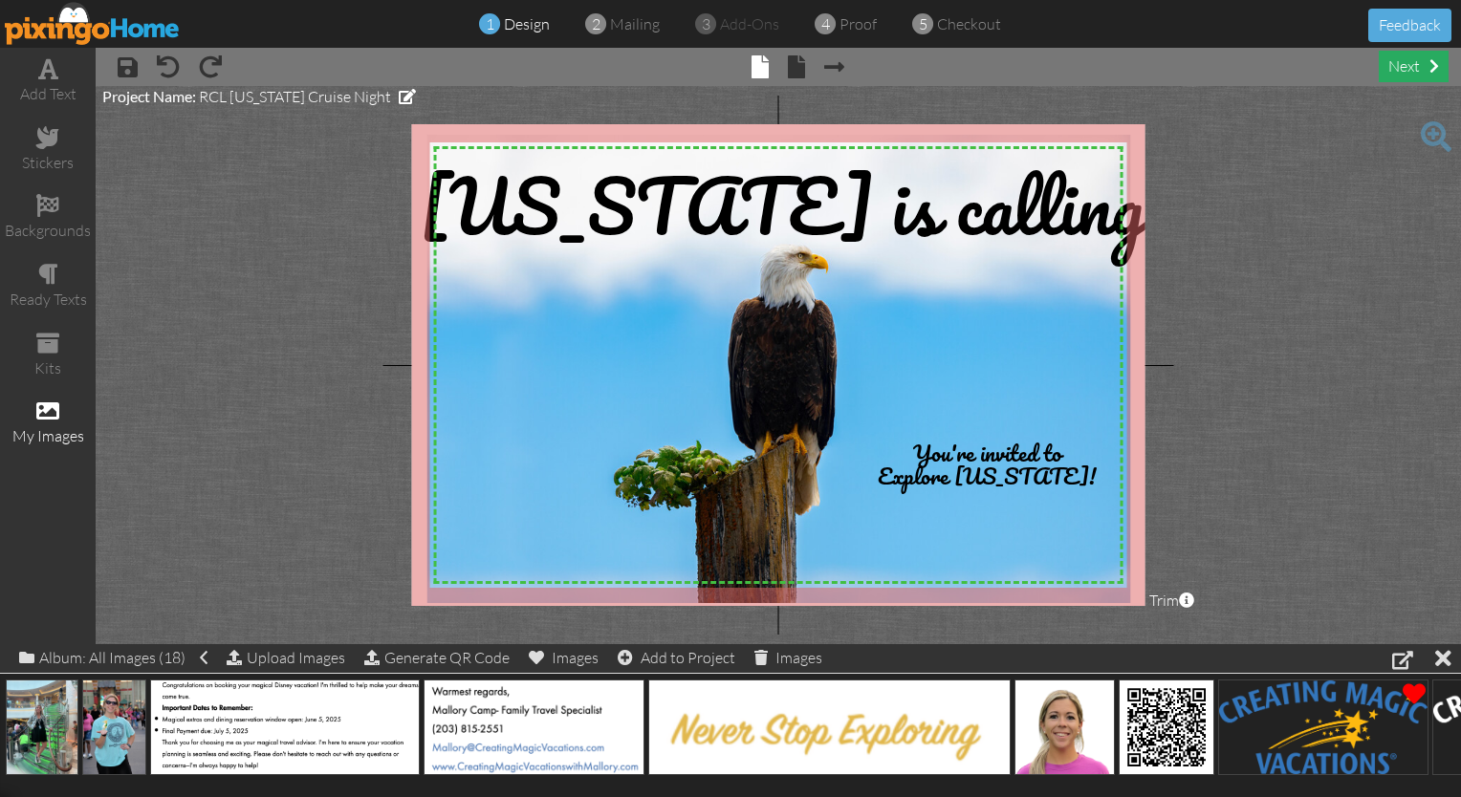
click at [725, 69] on div "next" at bounding box center [1414, 67] width 70 height 32
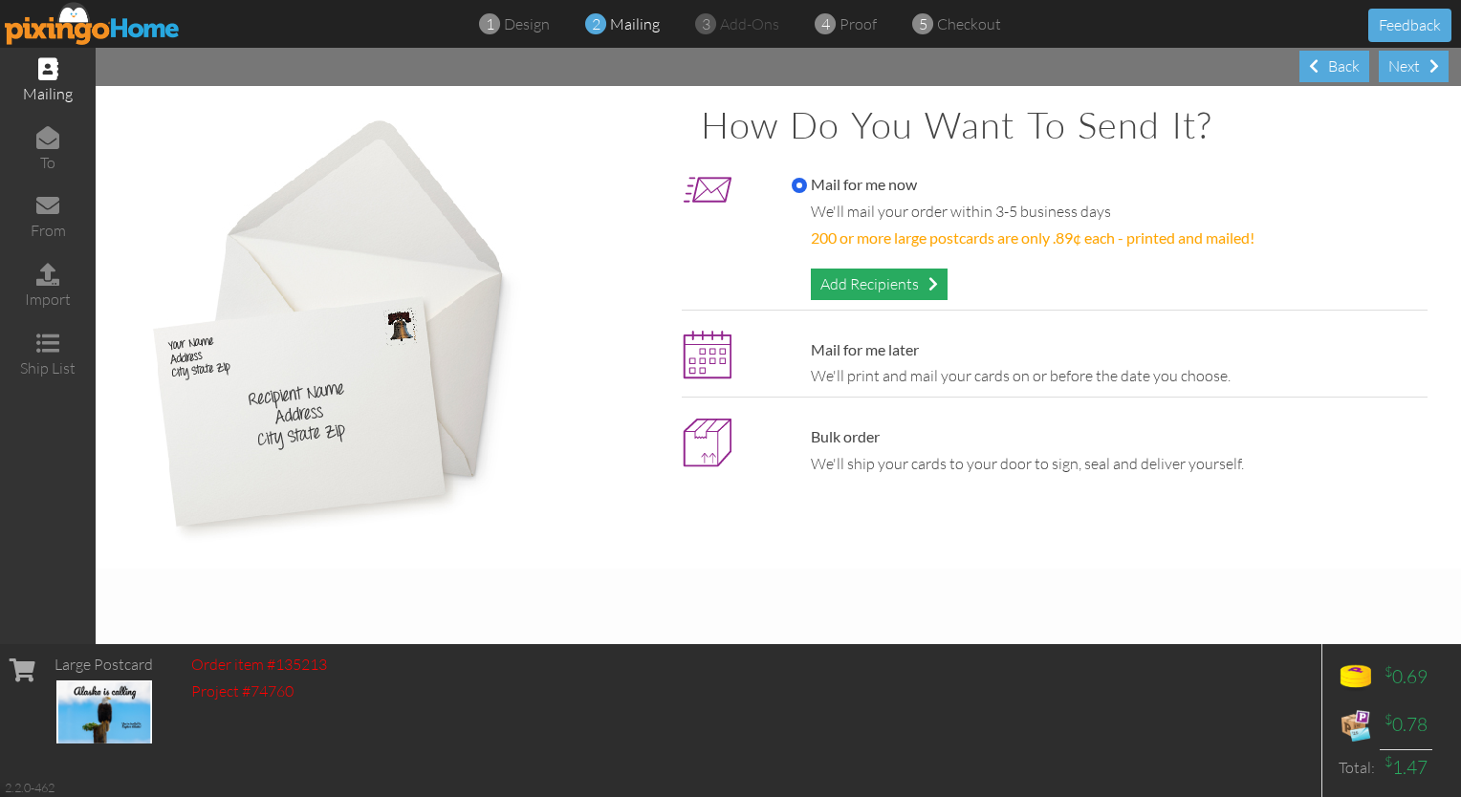
click at [725, 283] on div "Add Recipients" at bounding box center [879, 285] width 137 height 32
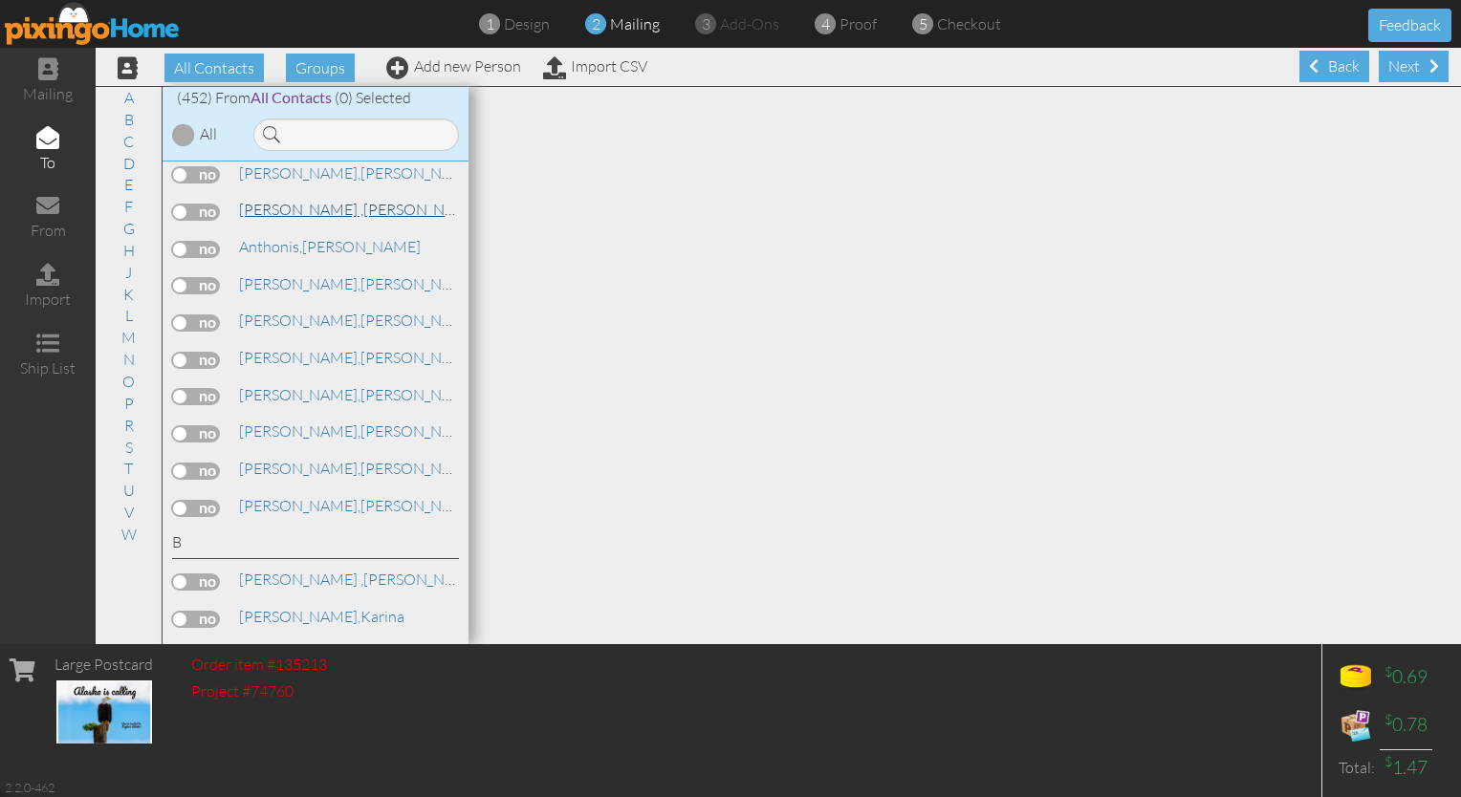
scroll to position [306, 0]
click at [204, 278] on label at bounding box center [196, 284] width 48 height 17
click at [0, 0] on input "checkbox" at bounding box center [0, 0] width 0 height 0
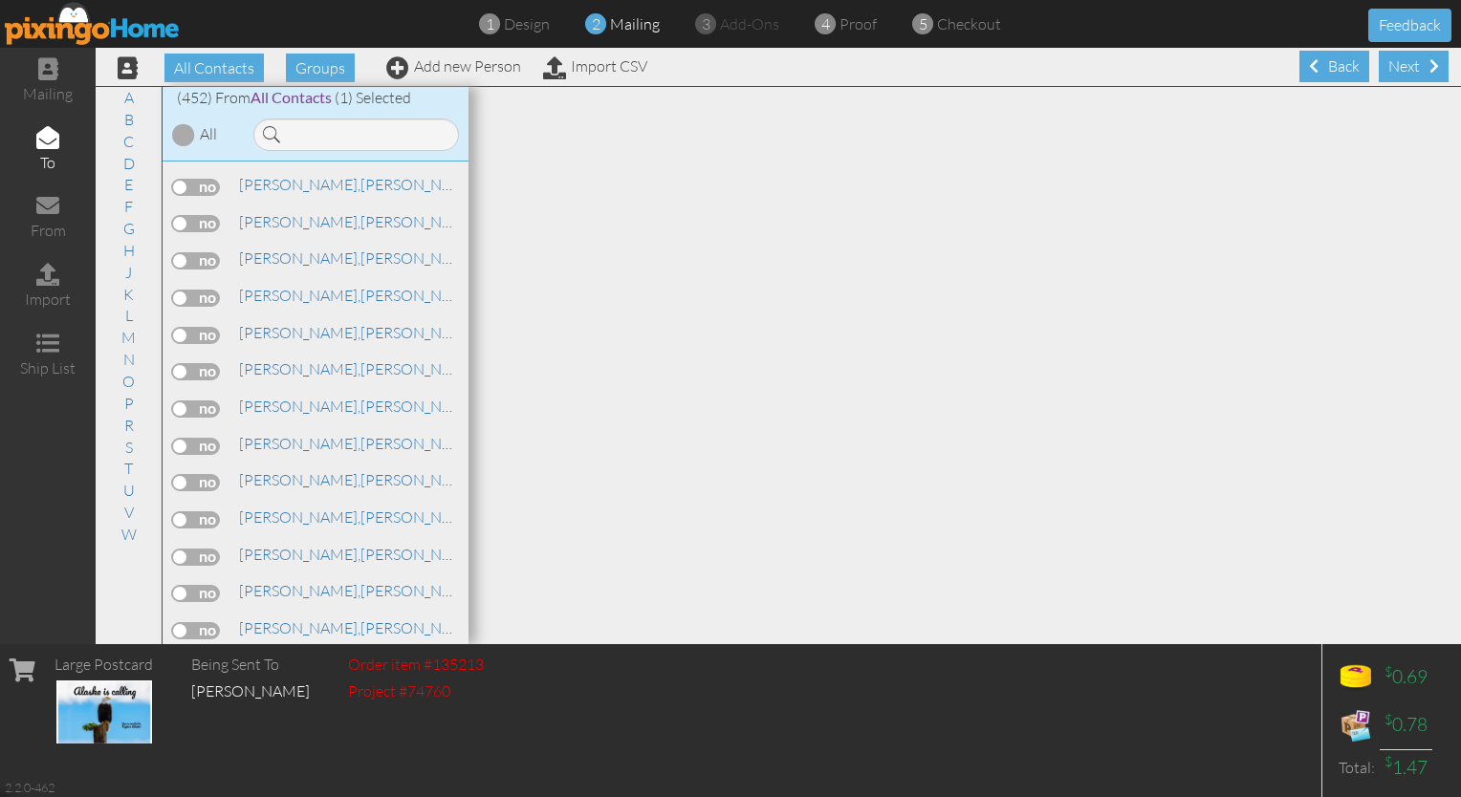
scroll to position [4325, 0]
click at [195, 327] on label at bounding box center [196, 335] width 48 height 17
click at [0, 0] on input "checkbox" at bounding box center [0, 0] width 0 height 0
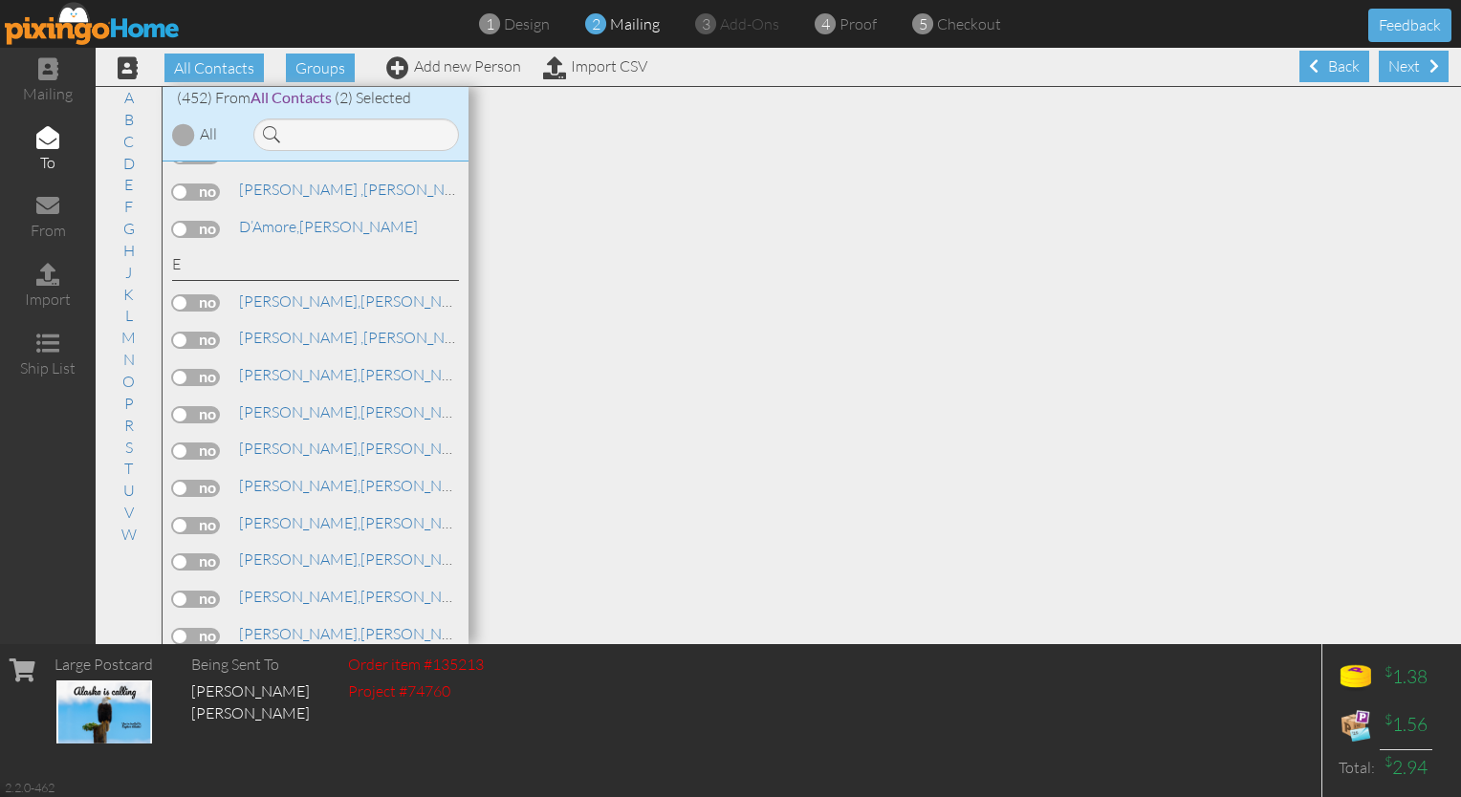
scroll to position [5211, 0]
click at [197, 403] on label at bounding box center [196, 411] width 48 height 17
click at [0, 0] on input "checkbox" at bounding box center [0, 0] width 0 height 0
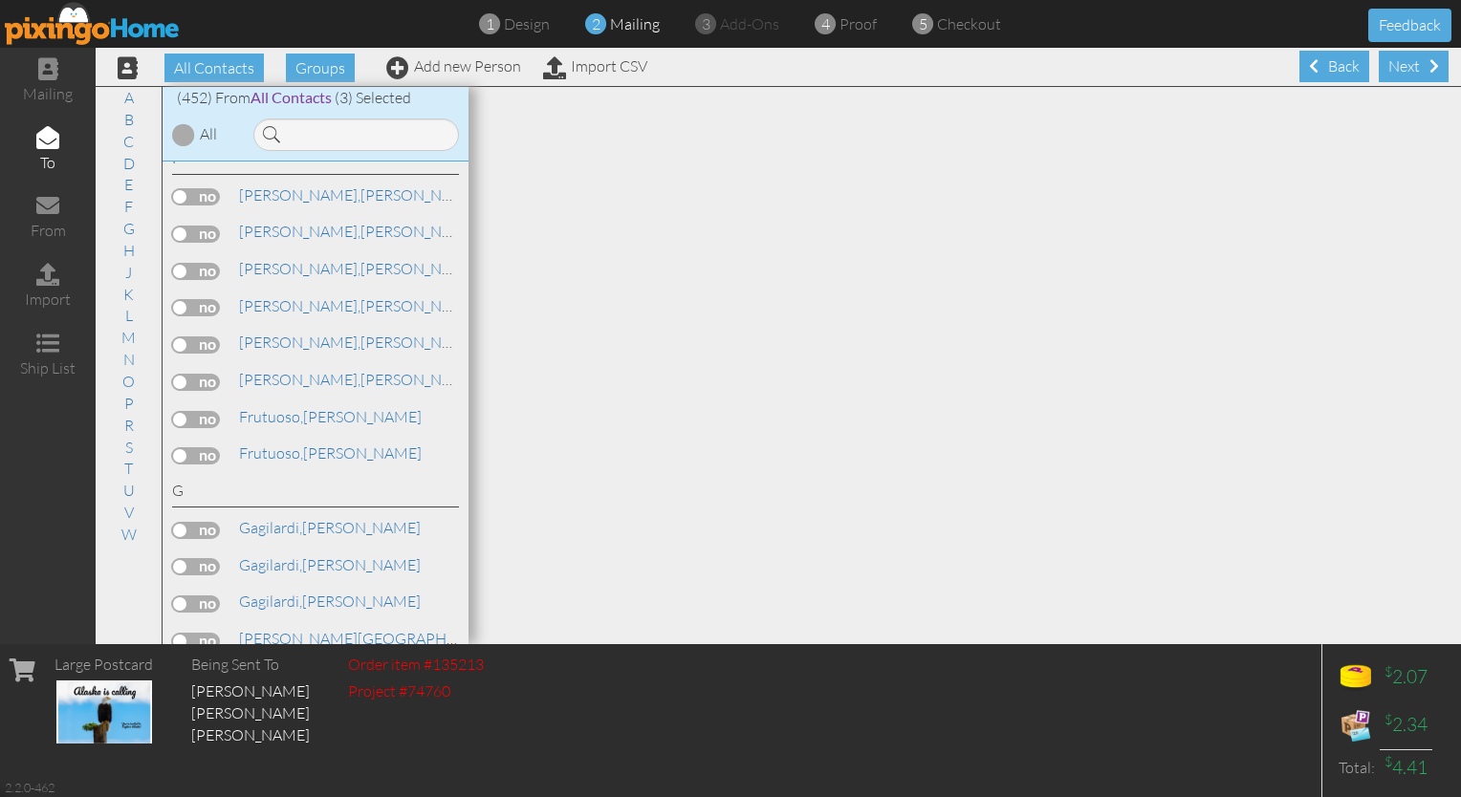
scroll to position [6056, 0]
click at [197, 335] on label at bounding box center [196, 343] width 48 height 17
click at [0, 0] on input "checkbox" at bounding box center [0, 0] width 0 height 0
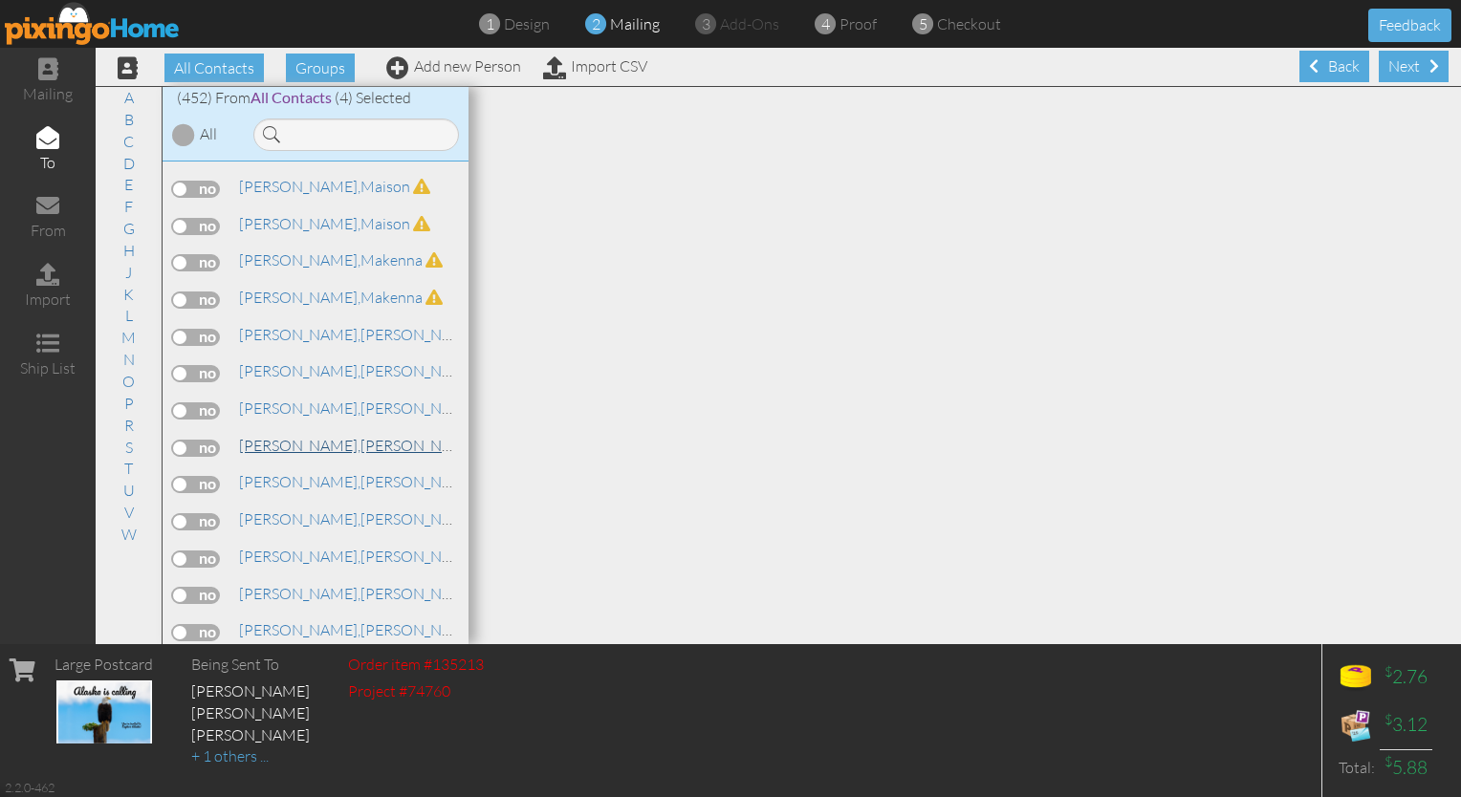
scroll to position [8049, 0]
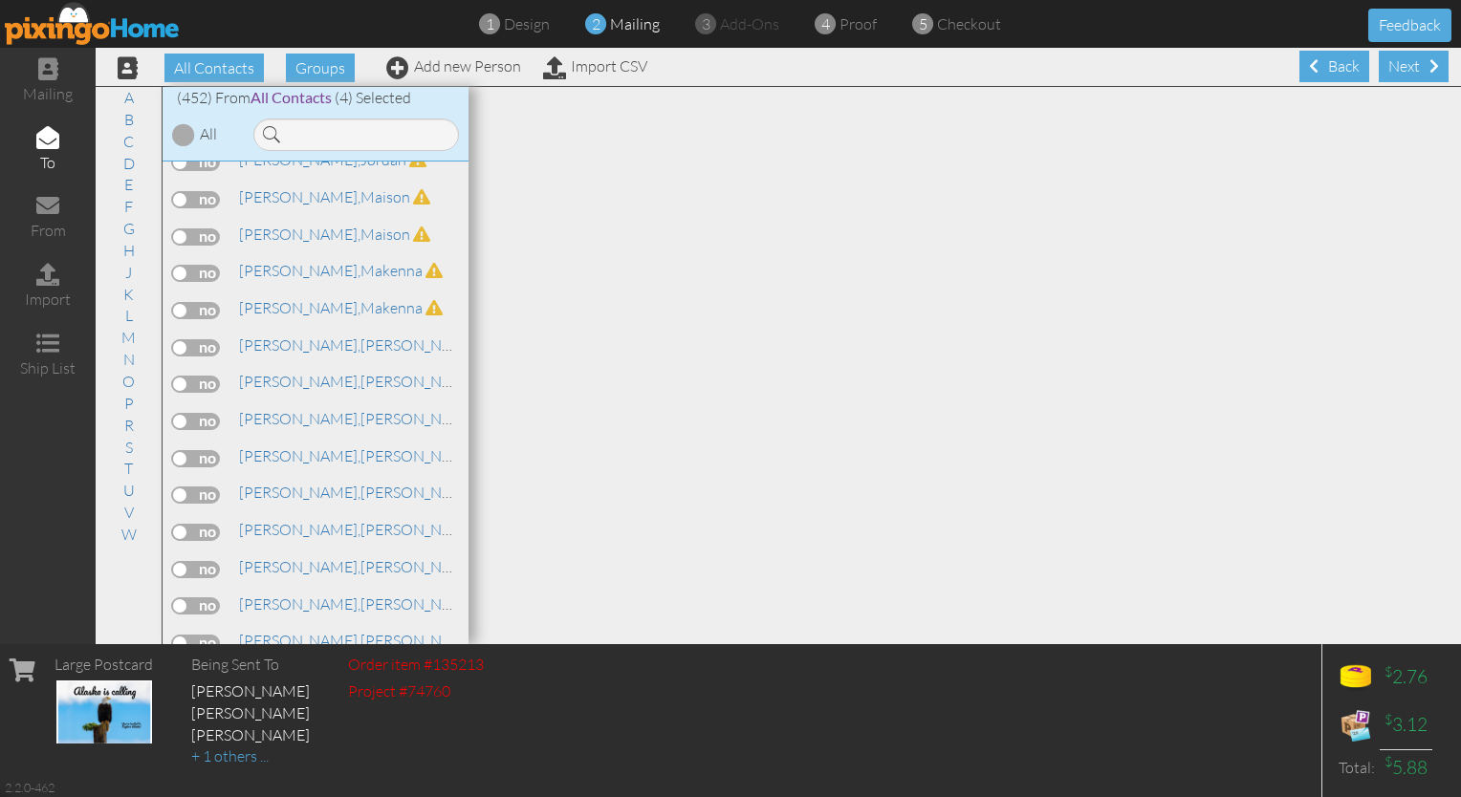
click at [196, 413] on label at bounding box center [196, 421] width 48 height 17
click at [0, 0] on input "checkbox" at bounding box center [0, 0] width 0 height 0
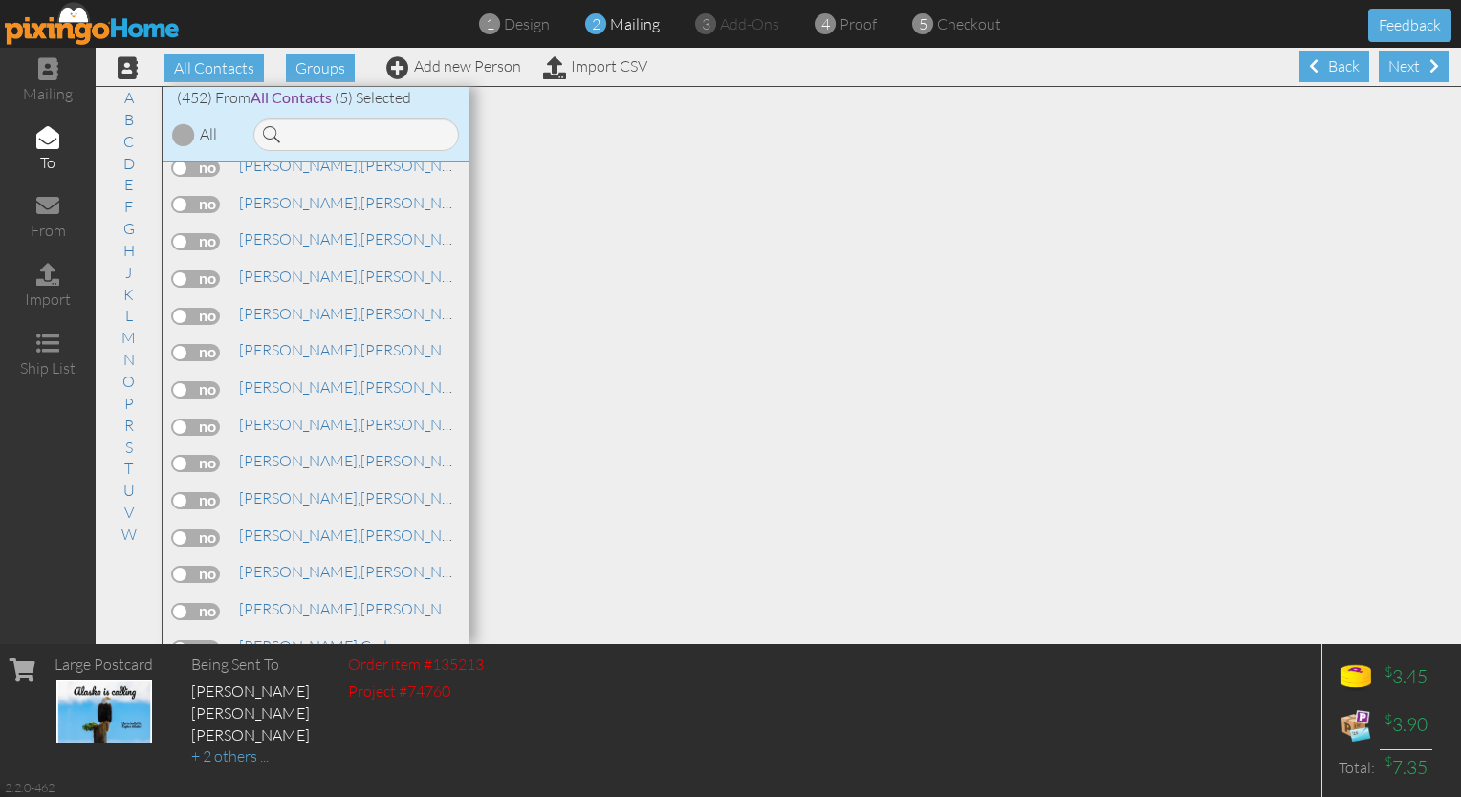
scroll to position [8562, 0]
click at [196, 491] on label at bounding box center [196, 499] width 48 height 17
click at [0, 0] on input "checkbox" at bounding box center [0, 0] width 0 height 0
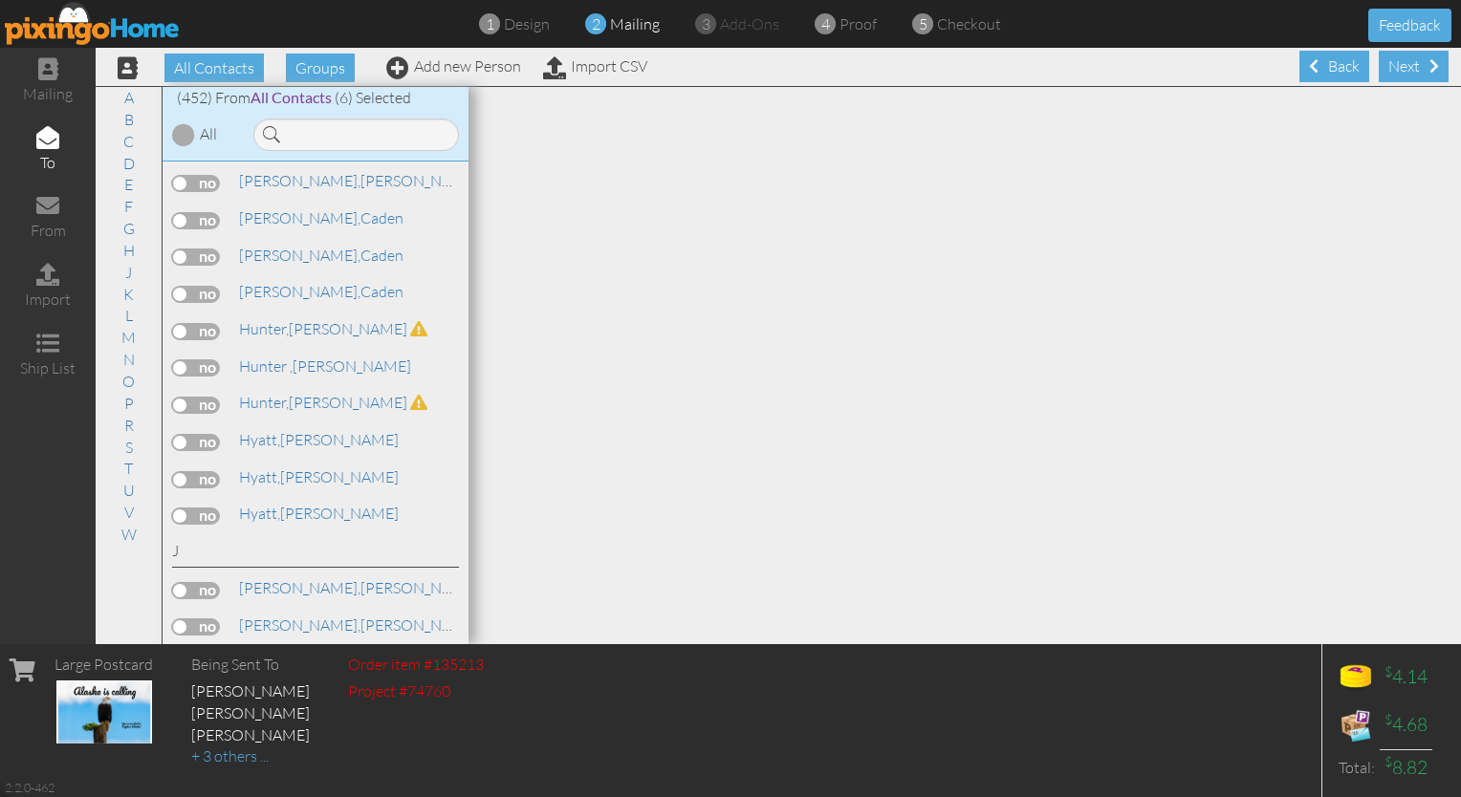
scroll to position [8994, 0]
click at [201, 430] on label at bounding box center [196, 438] width 48 height 17
click at [0, 0] on input "checkbox" at bounding box center [0, 0] width 0 height 0
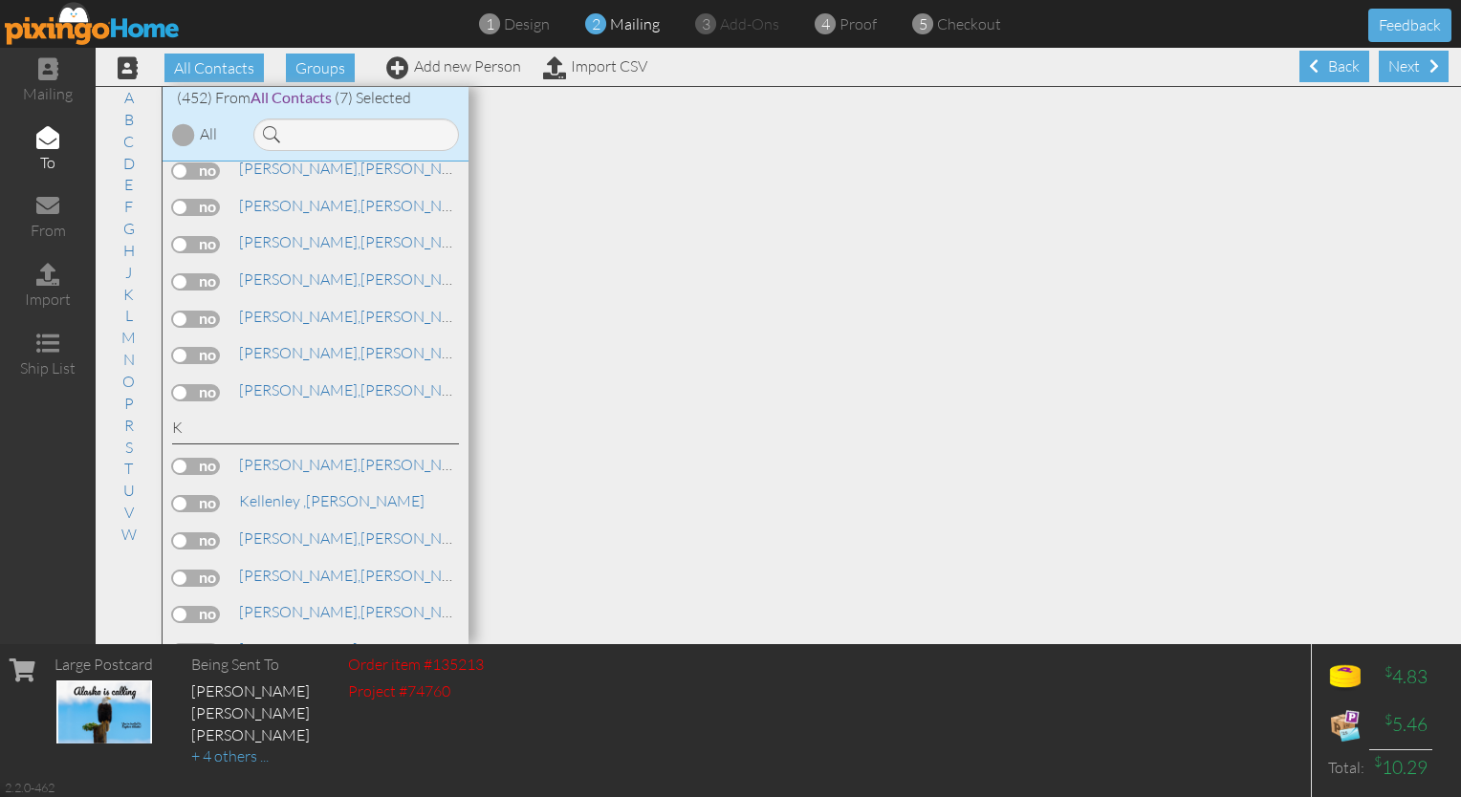
scroll to position [9586, 0]
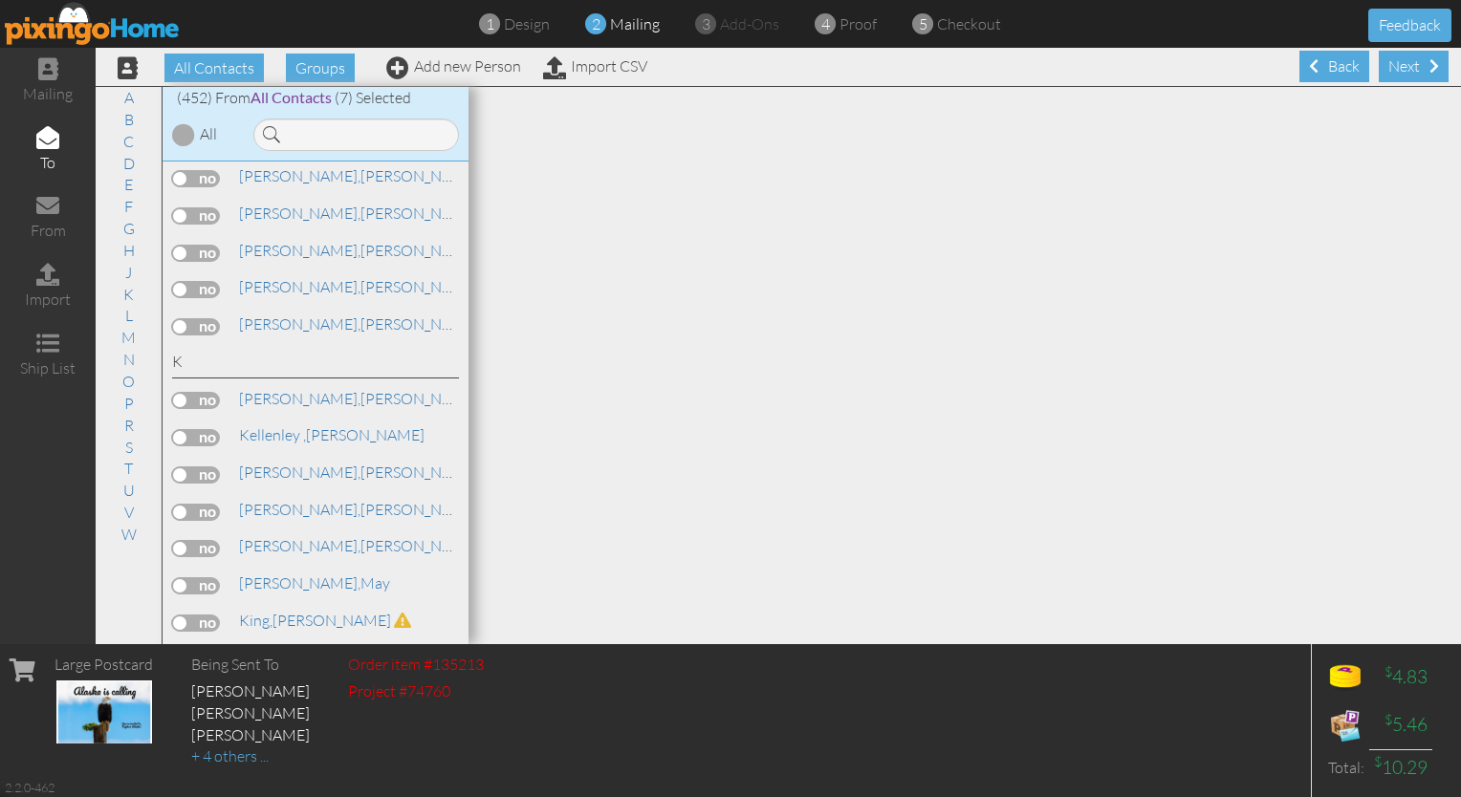
click at [193, 392] on label at bounding box center [196, 400] width 48 height 17
click at [0, 0] on input "checkbox" at bounding box center [0, 0] width 0 height 0
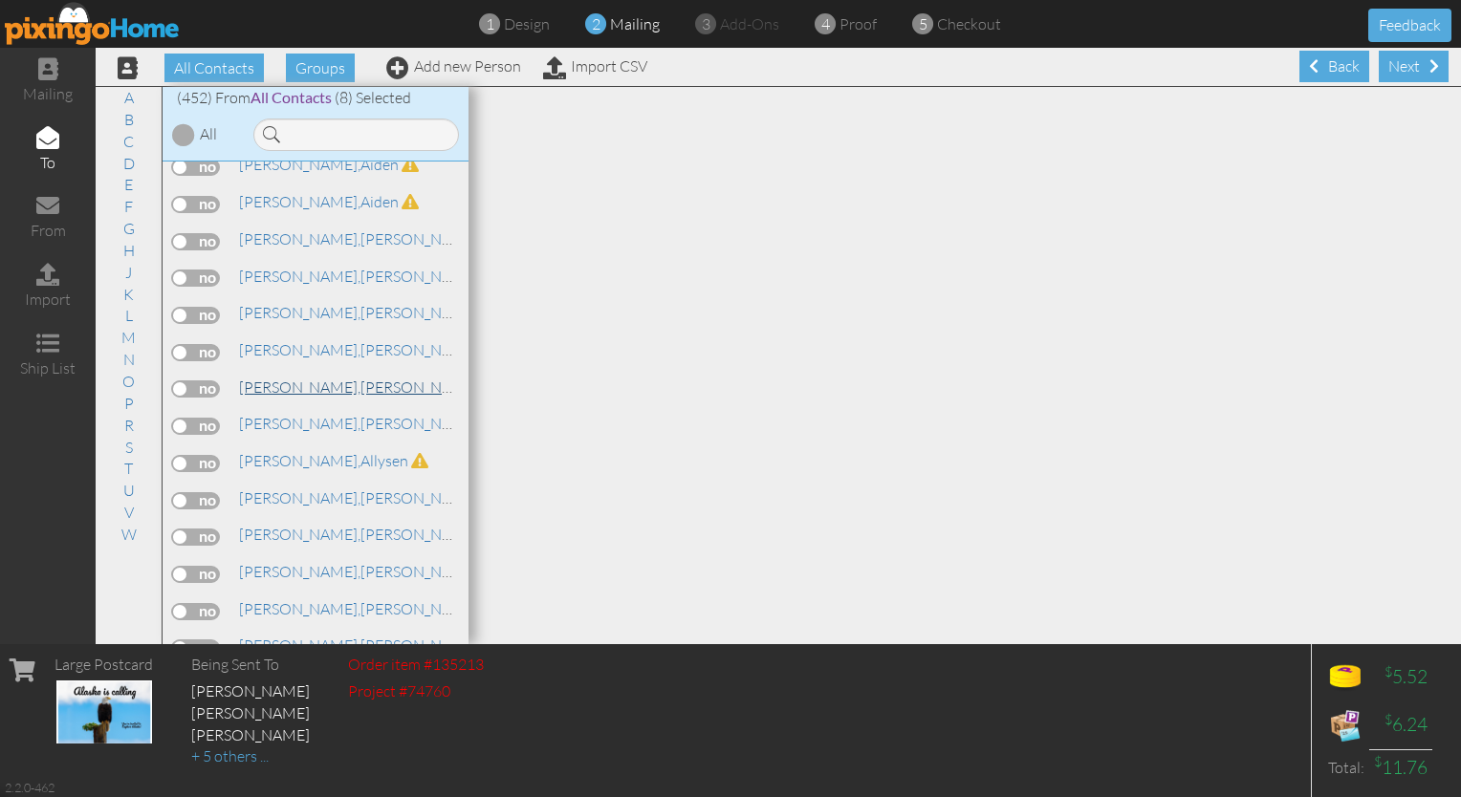
scroll to position [10819, 0]
click at [203, 418] on label at bounding box center [196, 426] width 48 height 17
click at [0, 0] on input "checkbox" at bounding box center [0, 0] width 0 height 0
click at [208, 566] on label at bounding box center [196, 574] width 48 height 17
click at [0, 0] on input "checkbox" at bounding box center [0, 0] width 0 height 0
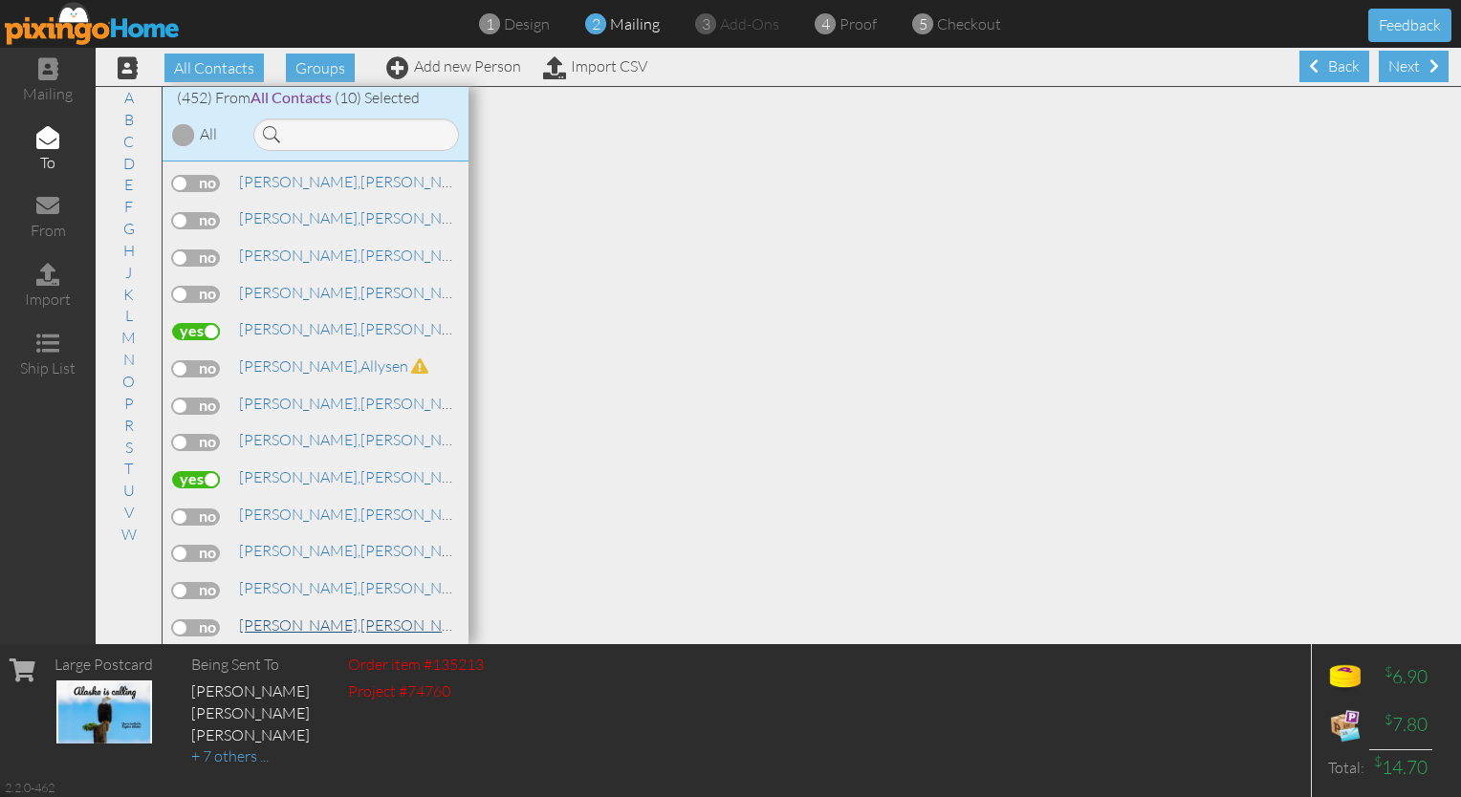
scroll to position [10933, 0]
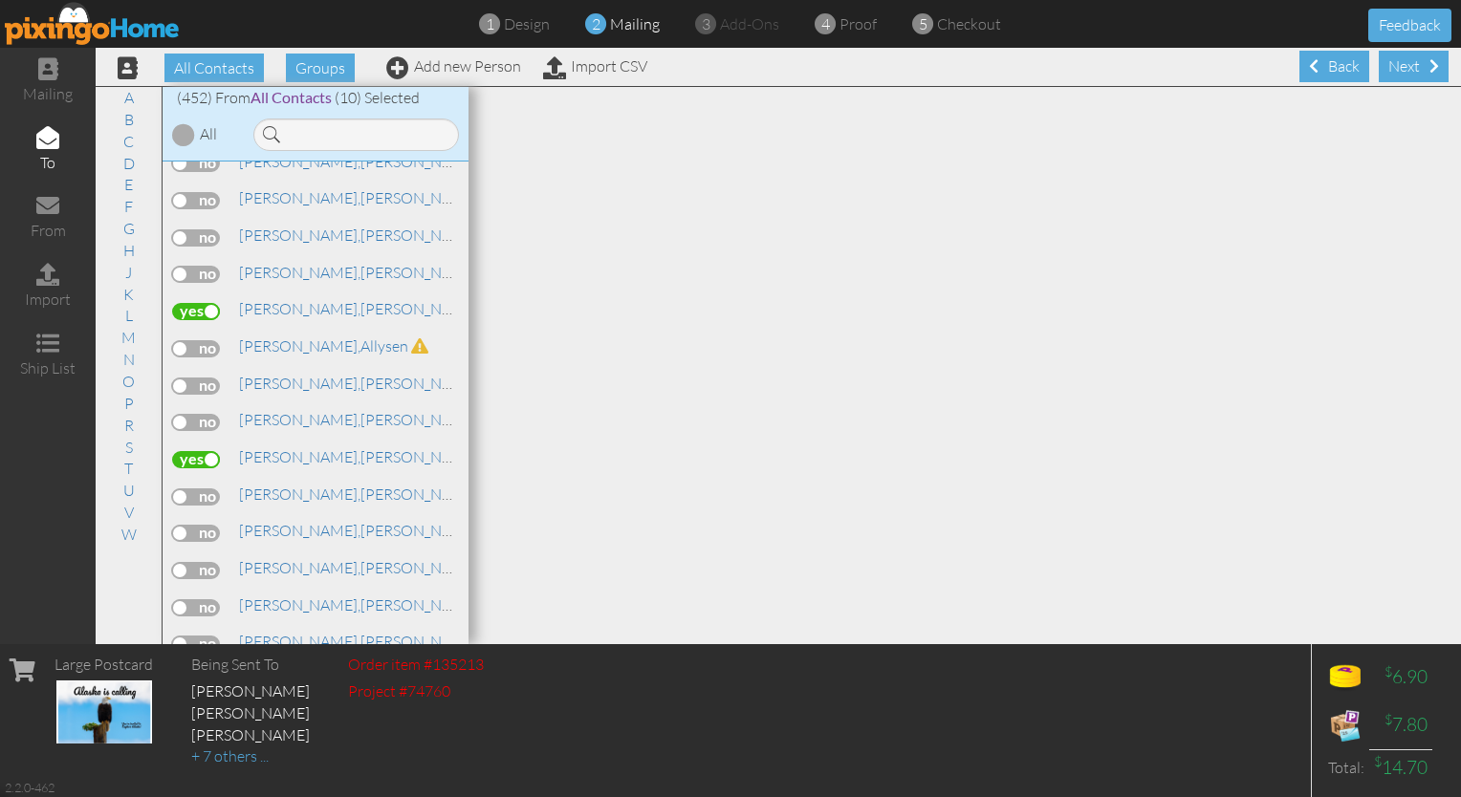
click at [199, 525] on label at bounding box center [196, 533] width 48 height 17
click at [0, 0] on input "checkbox" at bounding box center [0, 0] width 0 height 0
click at [196, 562] on label at bounding box center [196, 570] width 48 height 17
click at [0, 0] on input "checkbox" at bounding box center [0, 0] width 0 height 0
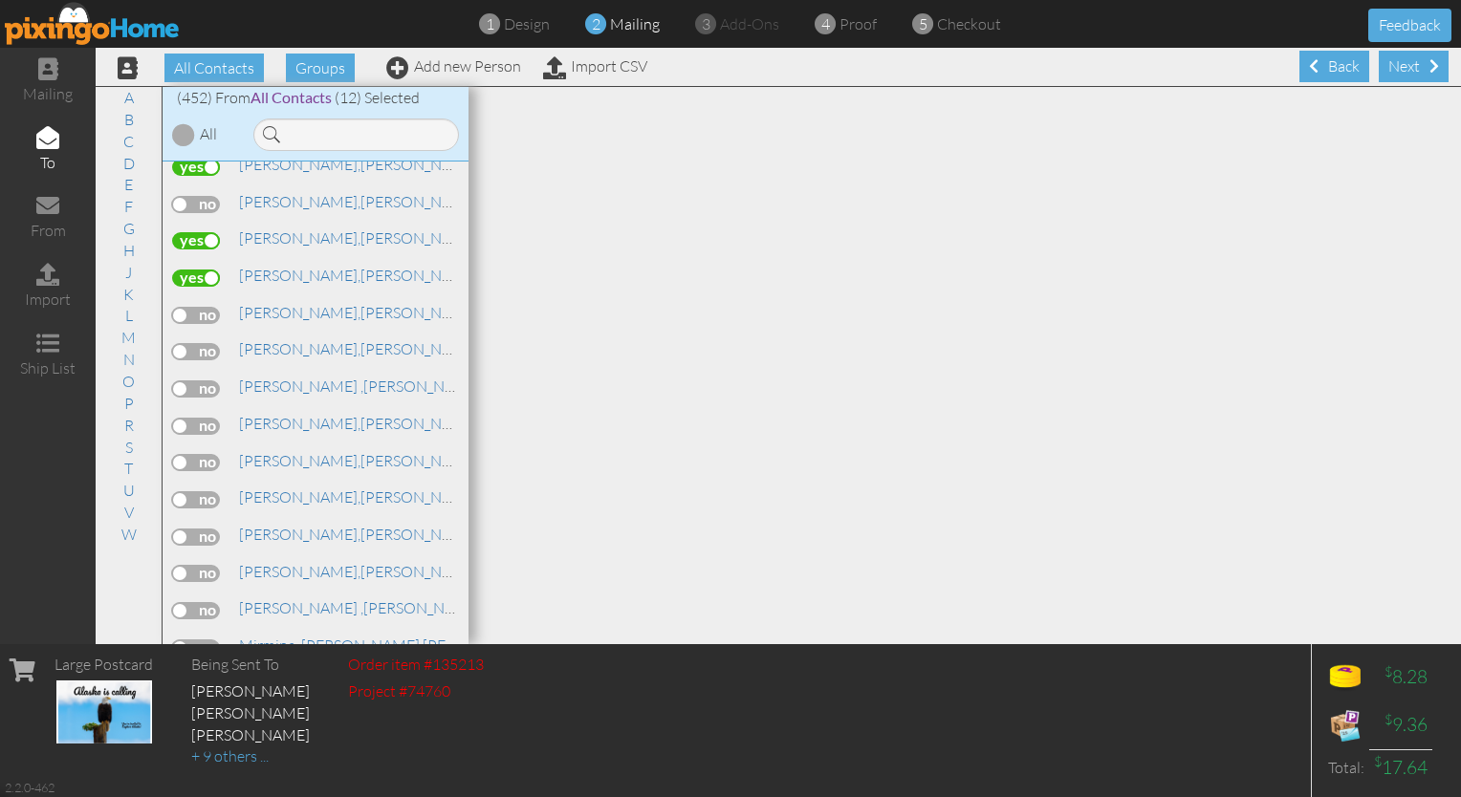
click at [200, 529] on label at bounding box center [196, 537] width 48 height 17
click at [0, 0] on input "checkbox" at bounding box center [0, 0] width 0 height 0
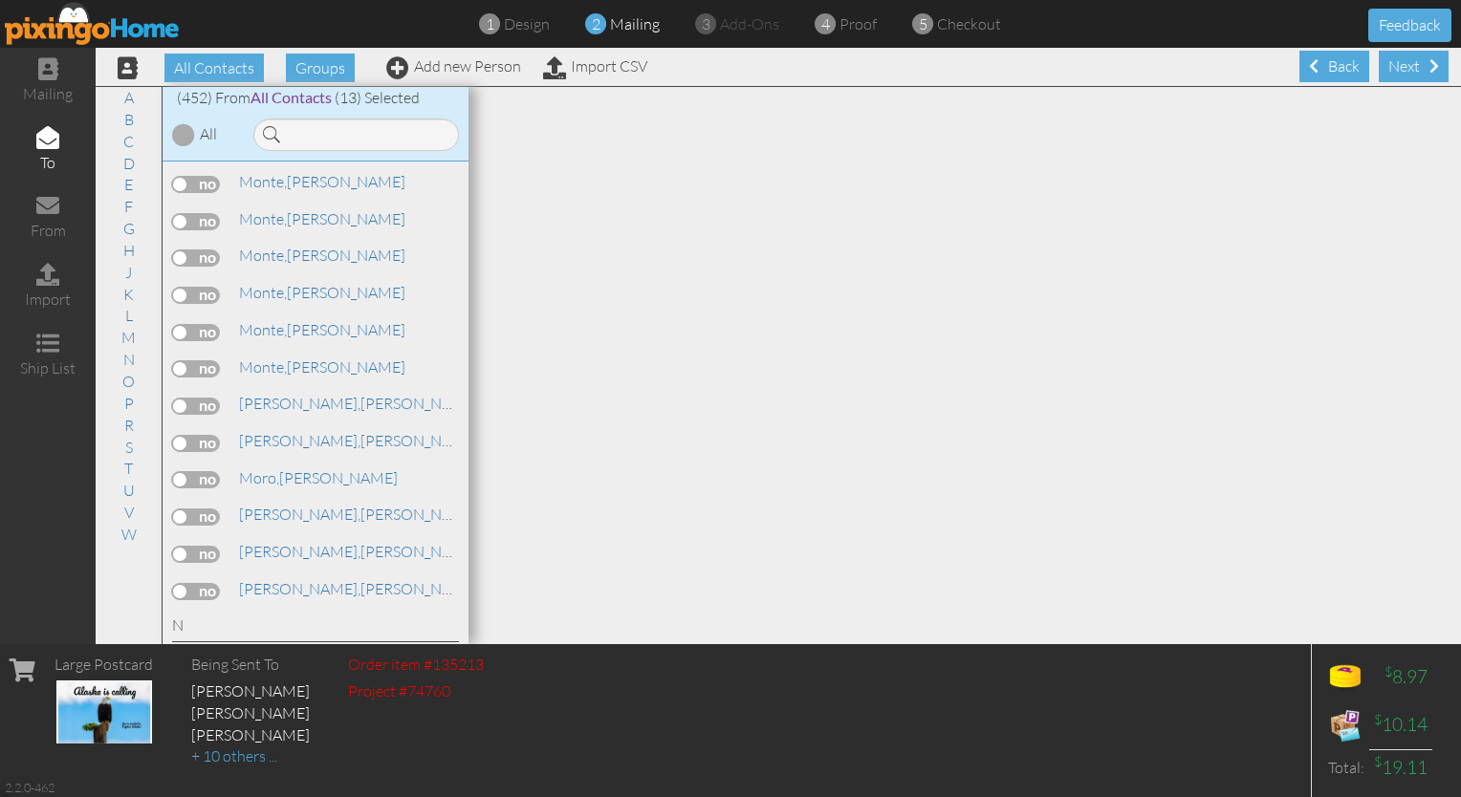
scroll to position [11914, 0]
click at [198, 468] on label at bounding box center [196, 476] width 48 height 17
click at [0, 0] on input "checkbox" at bounding box center [0, 0] width 0 height 0
click at [195, 474] on label at bounding box center [196, 482] width 48 height 17
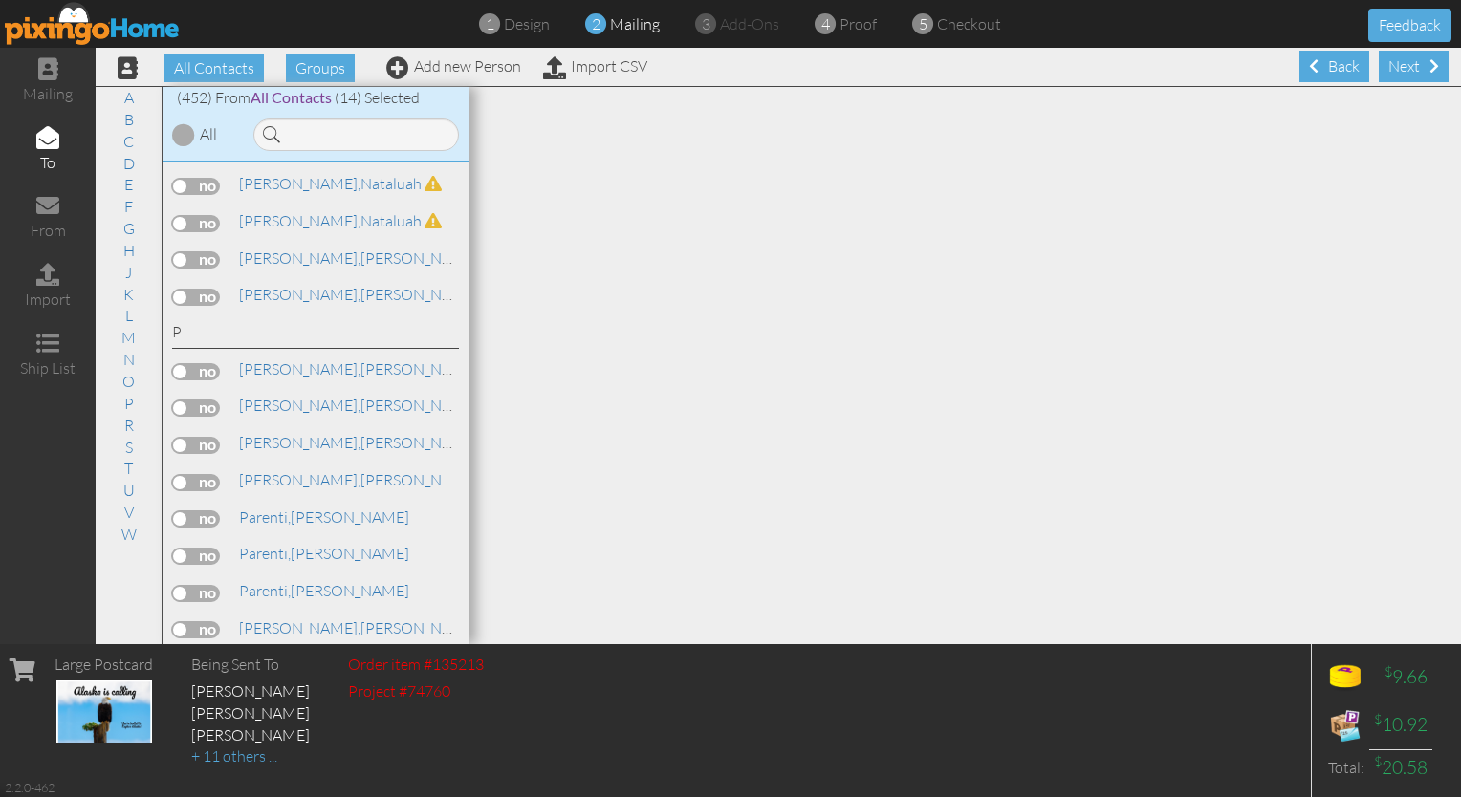
click at [0, 0] on input "checkbox" at bounding box center [0, 0] width 0 height 0
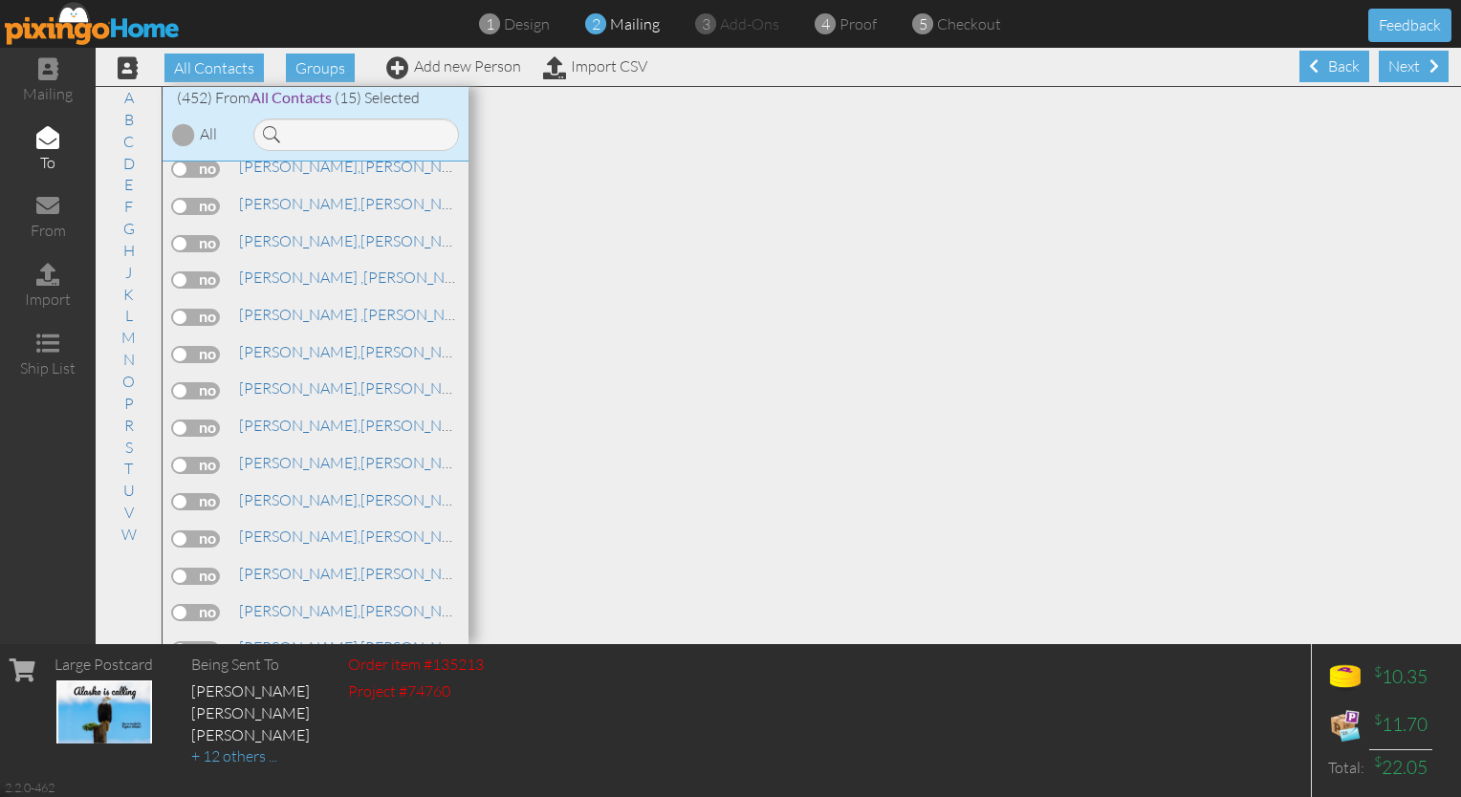
scroll to position [14221, 0]
click at [200, 567] on label at bounding box center [196, 575] width 48 height 17
click at [0, 0] on input "checkbox" at bounding box center [0, 0] width 0 height 0
click at [199, 641] on label at bounding box center [196, 649] width 48 height 17
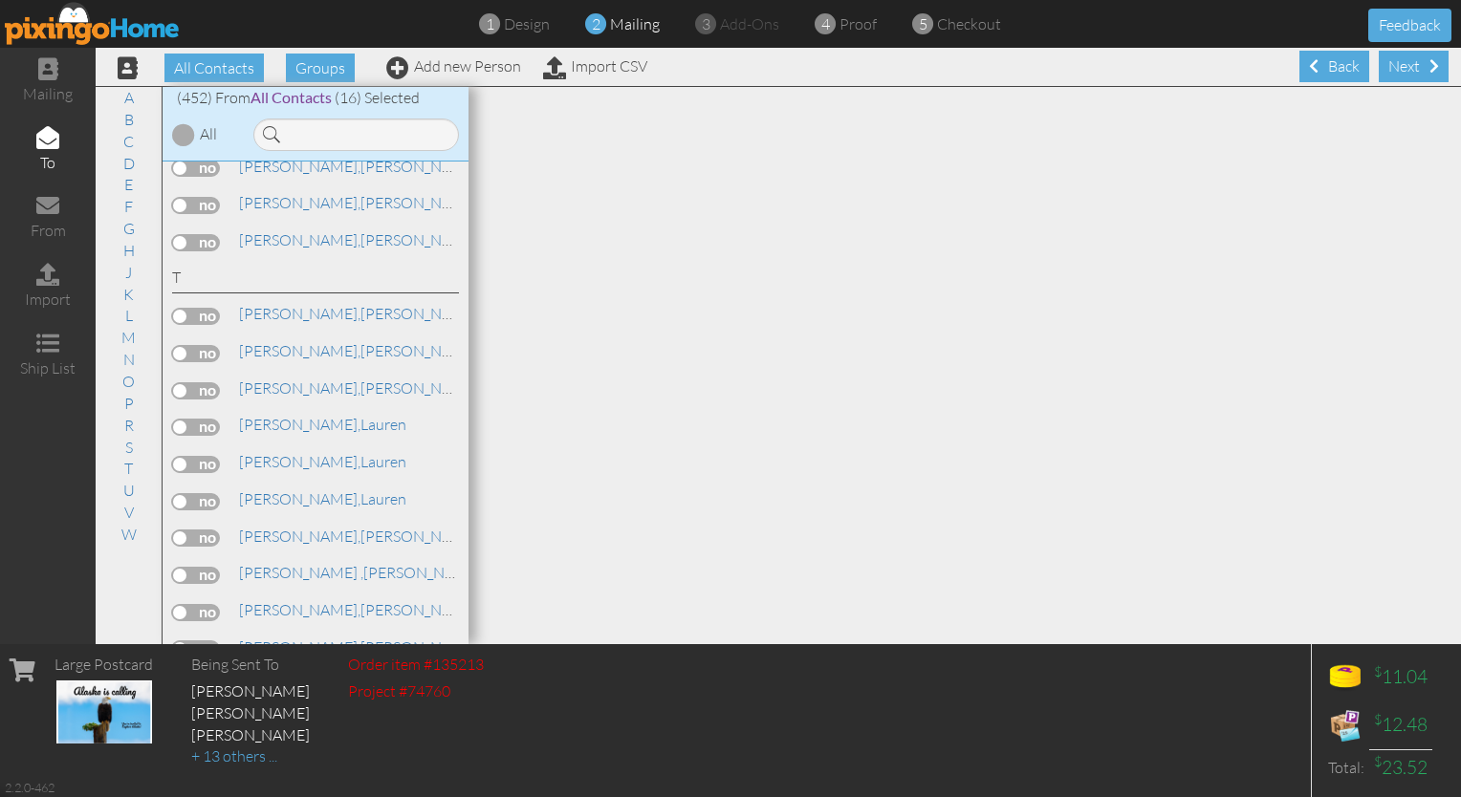
click at [0, 0] on input "checkbox" at bounding box center [0, 0] width 0 height 0
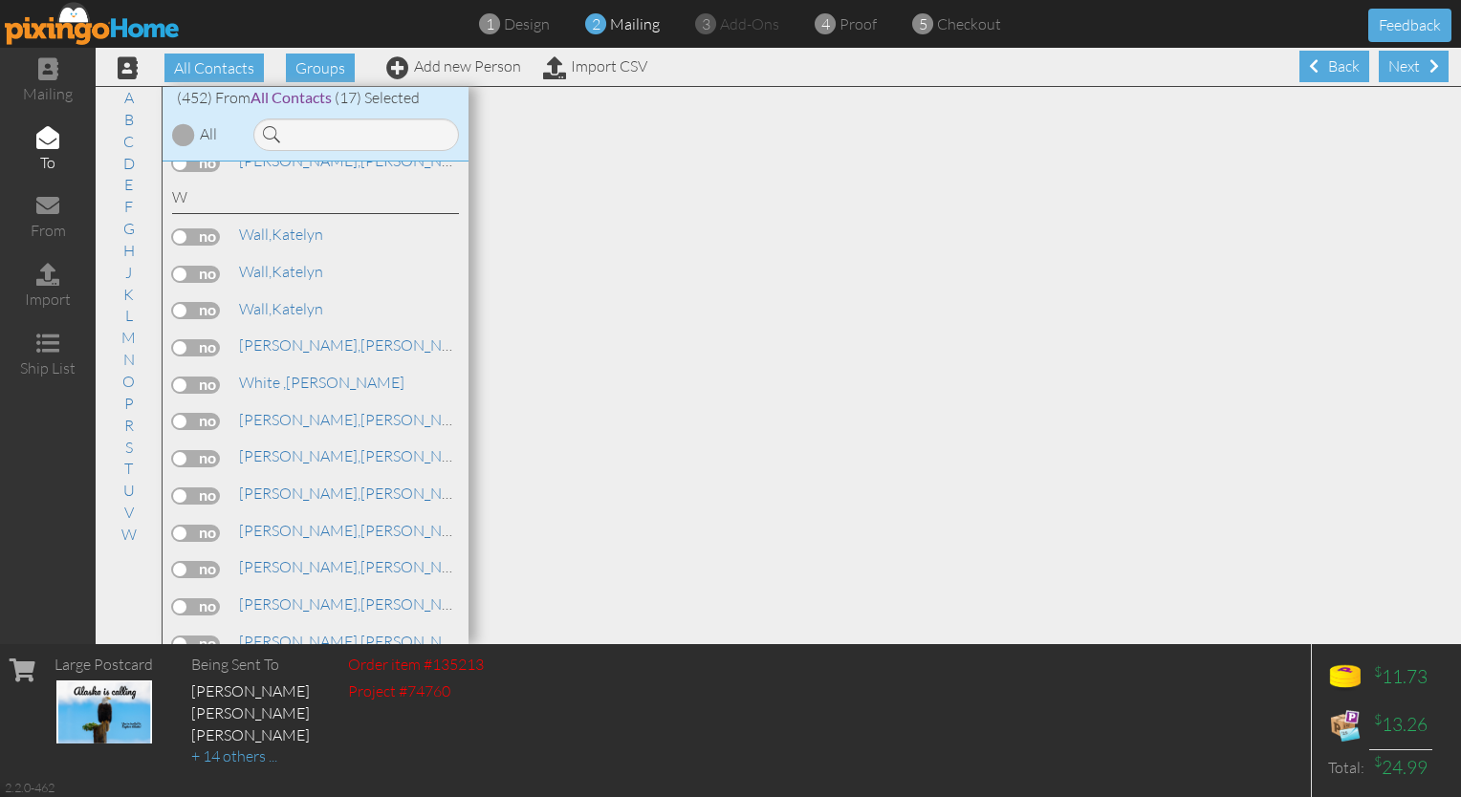
scroll to position [16632, 0]
click at [203, 672] on label at bounding box center [196, 680] width 48 height 17
click at [0, 0] on input "checkbox" at bounding box center [0, 0] width 0 height 0
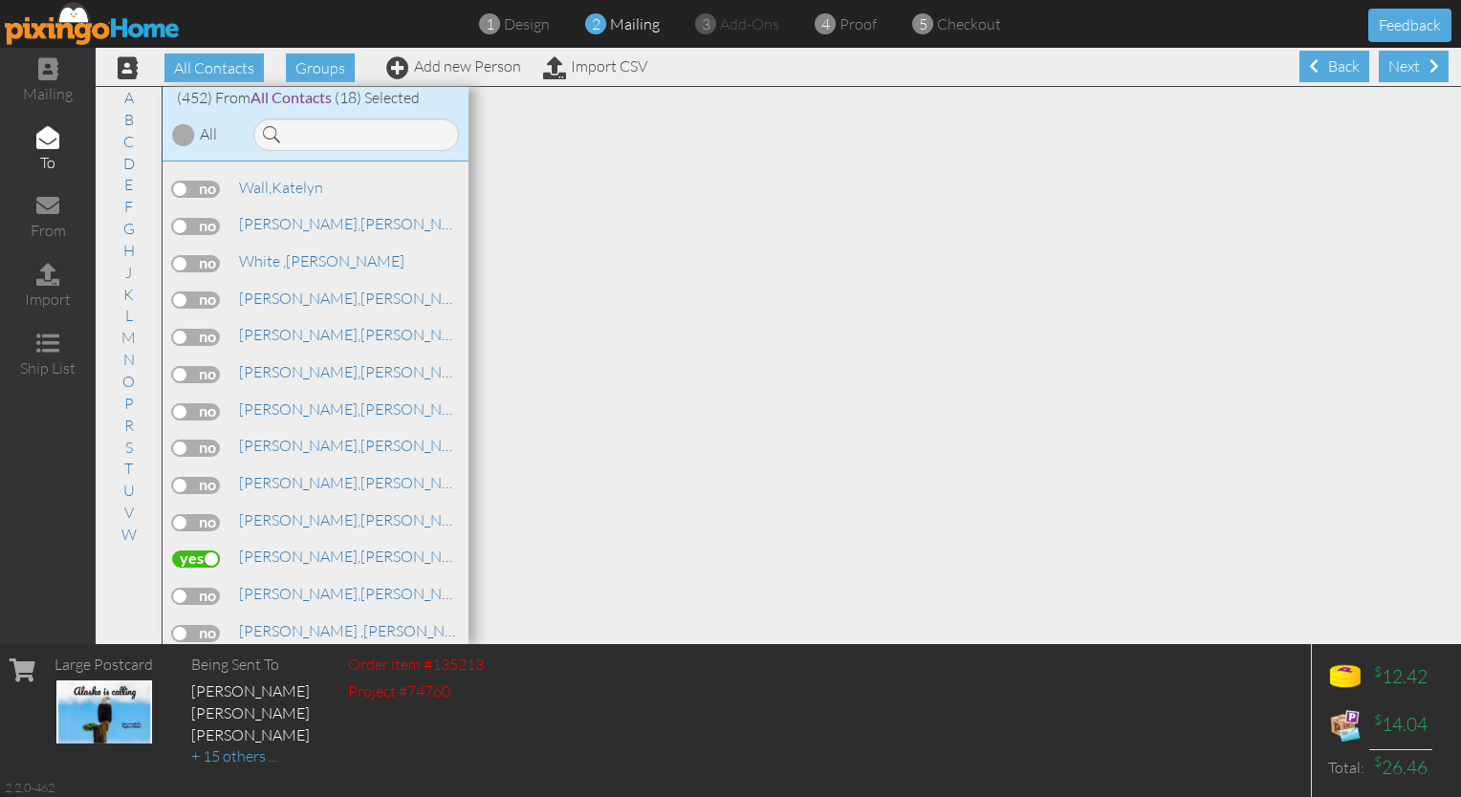
scroll to position [16765, 0]
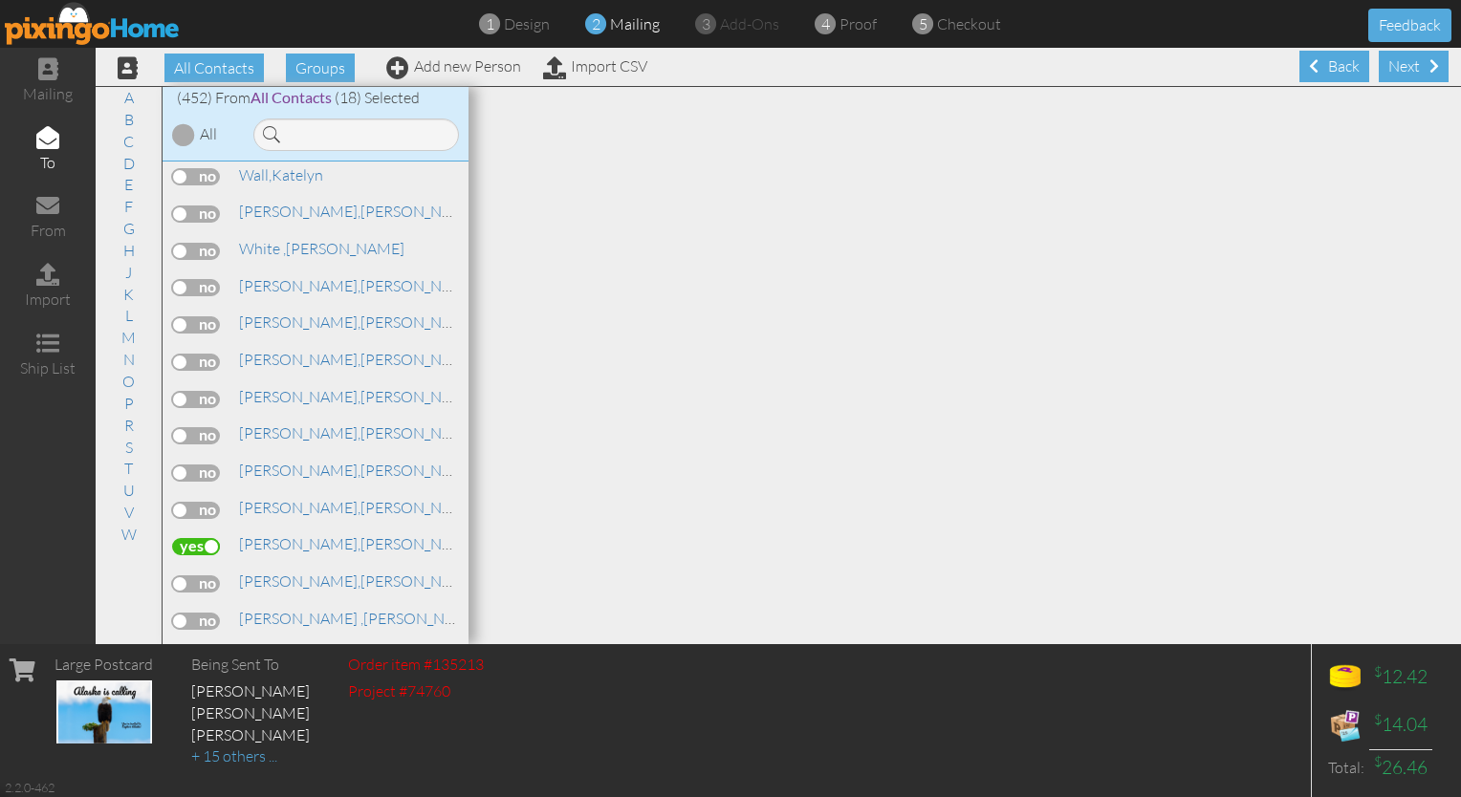
click at [191, 724] on label at bounding box center [196, 732] width 48 height 17
click at [0, 0] on input "checkbox" at bounding box center [0, 0] width 0 height 0
click at [207, 724] on label at bounding box center [196, 732] width 48 height 17
click at [0, 0] on input "checkbox" at bounding box center [0, 0] width 0 height 0
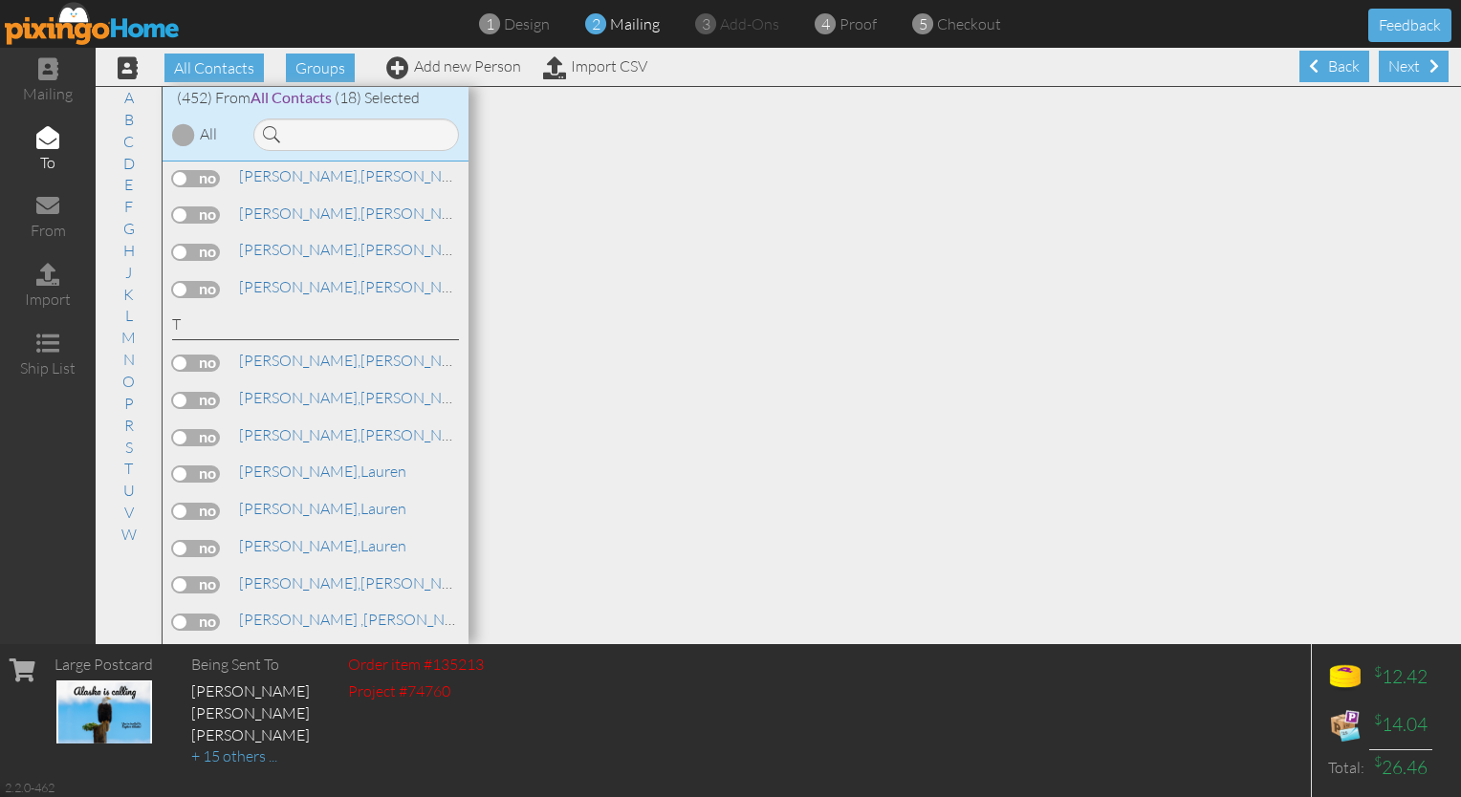
click at [184, 651] on label at bounding box center [196, 659] width 48 height 17
click at [0, 0] on input "checkbox" at bounding box center [0, 0] width 0 height 0
click at [725, 67] on div "Next" at bounding box center [1414, 67] width 70 height 32
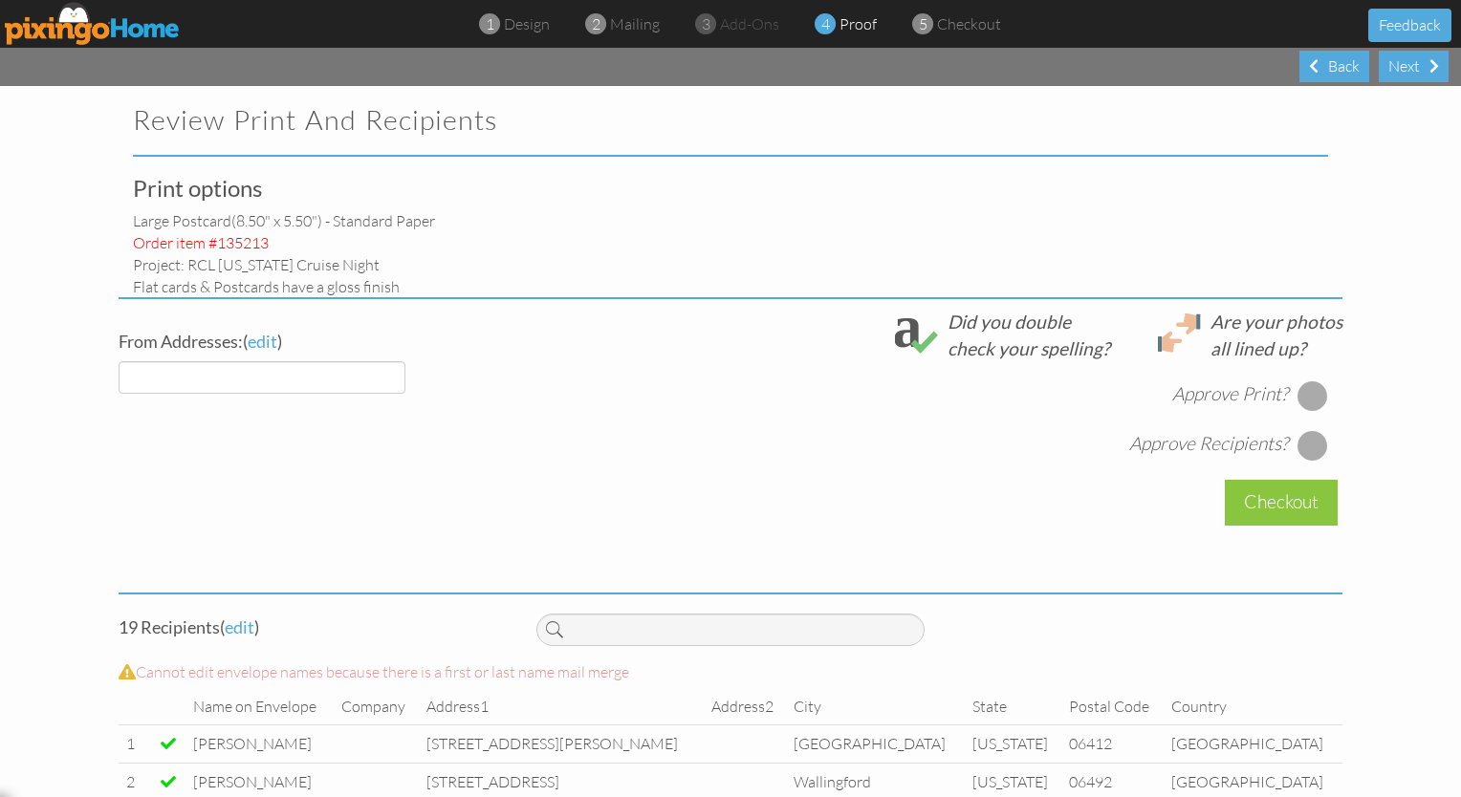
select select "object:12964"
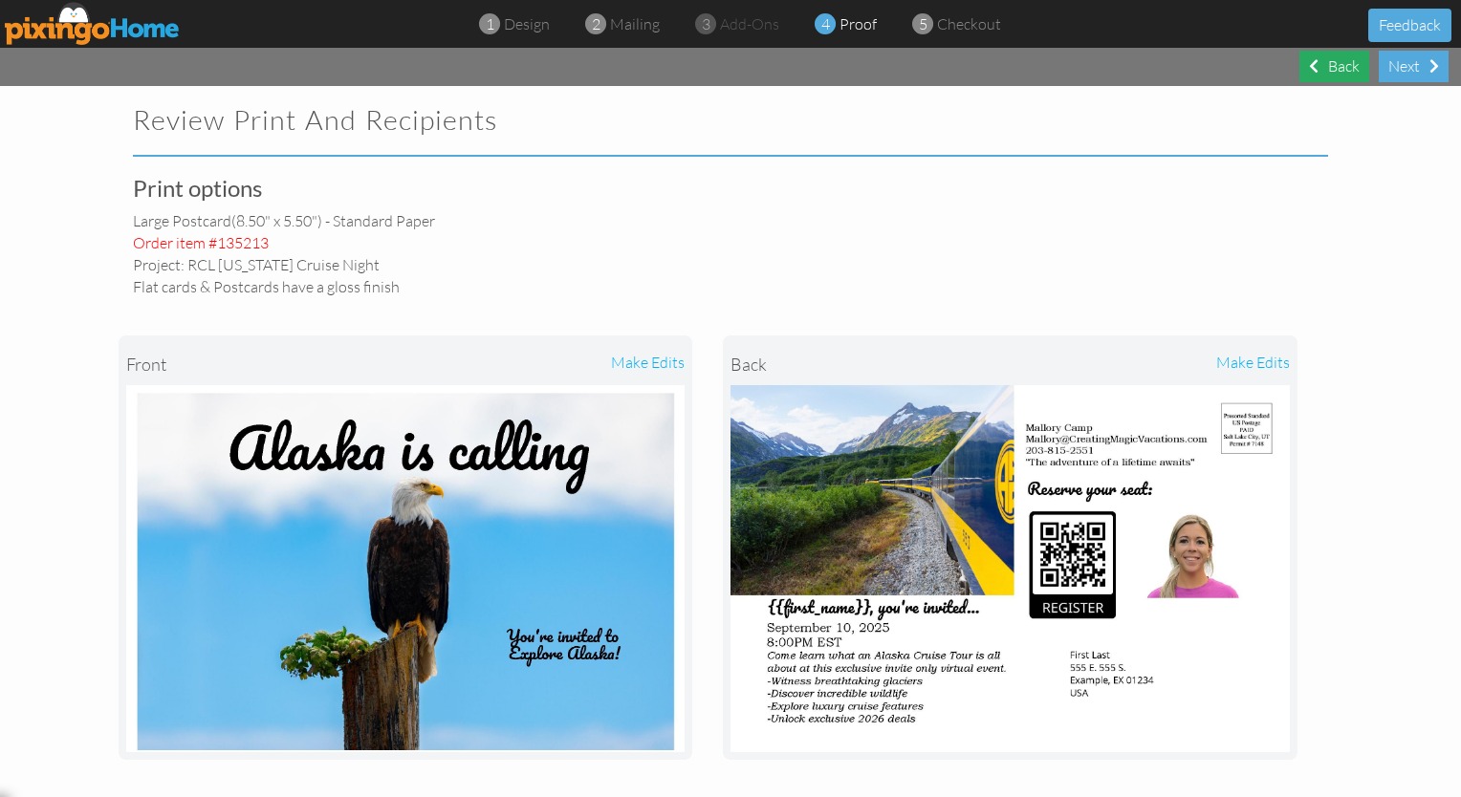
click at [725, 71] on div "Back" at bounding box center [1334, 67] width 70 height 32
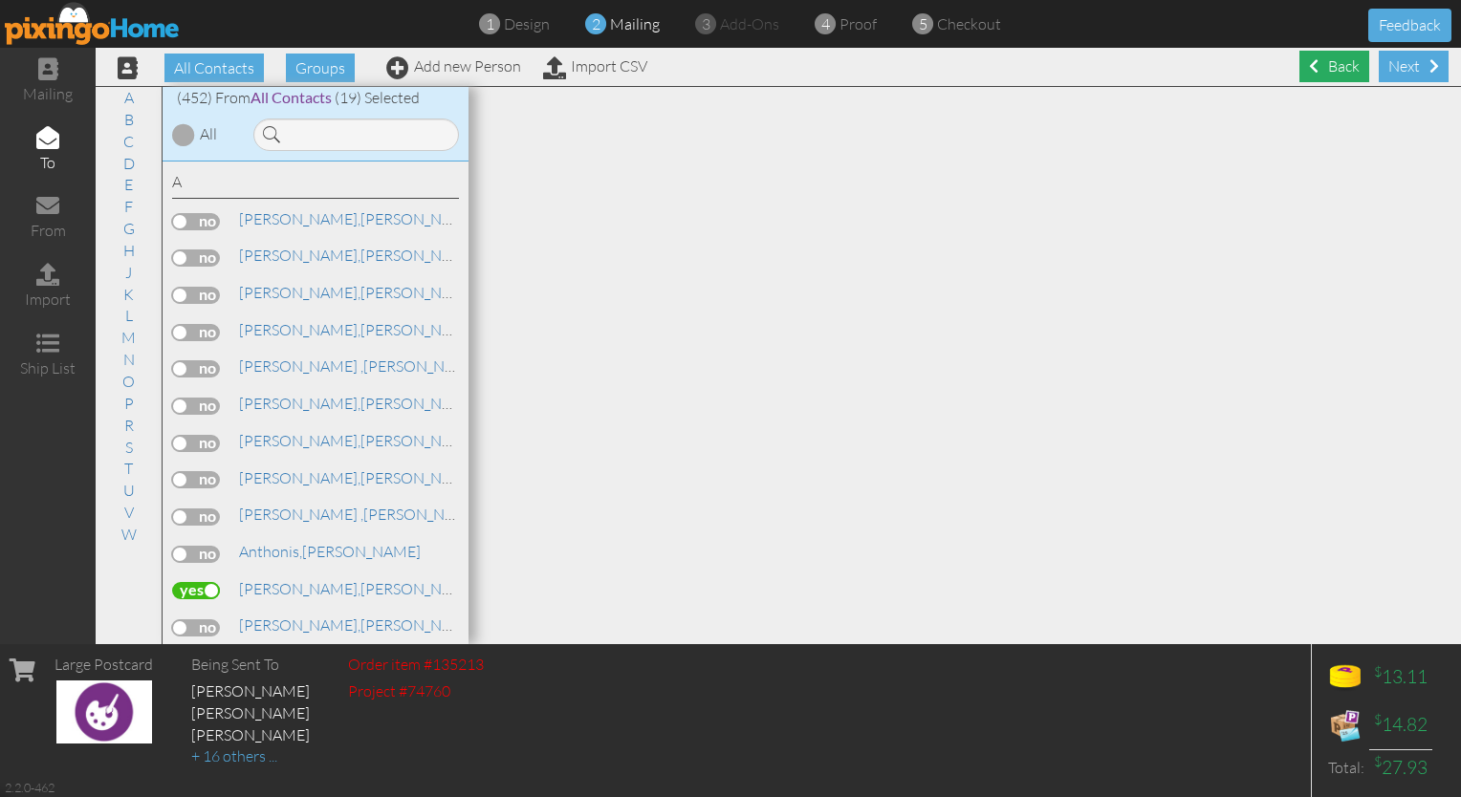
click at [725, 71] on div "Back" at bounding box center [1334, 67] width 70 height 32
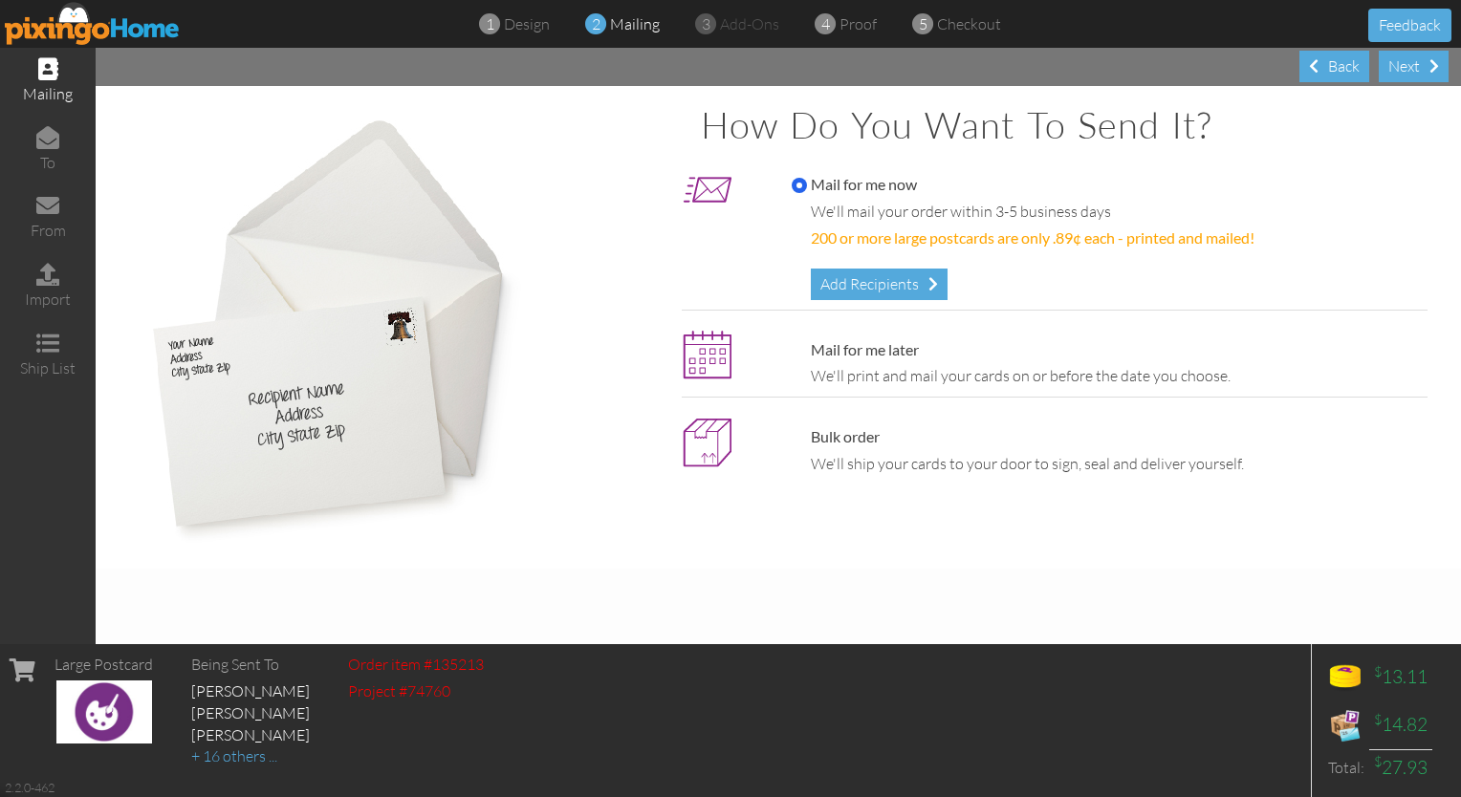
click at [725, 71] on div "Back" at bounding box center [1334, 67] width 70 height 32
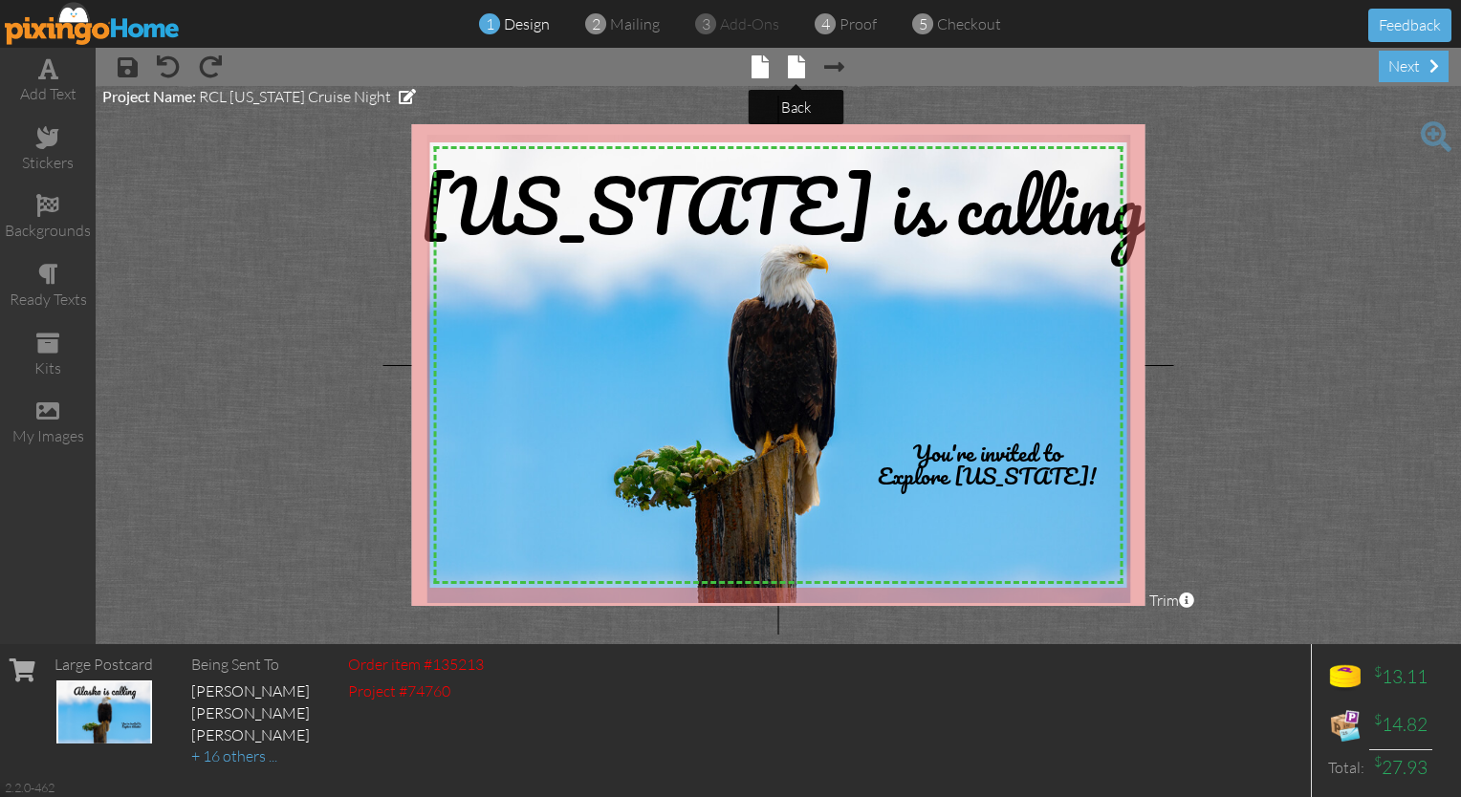
click at [725, 77] on span at bounding box center [796, 66] width 17 height 23
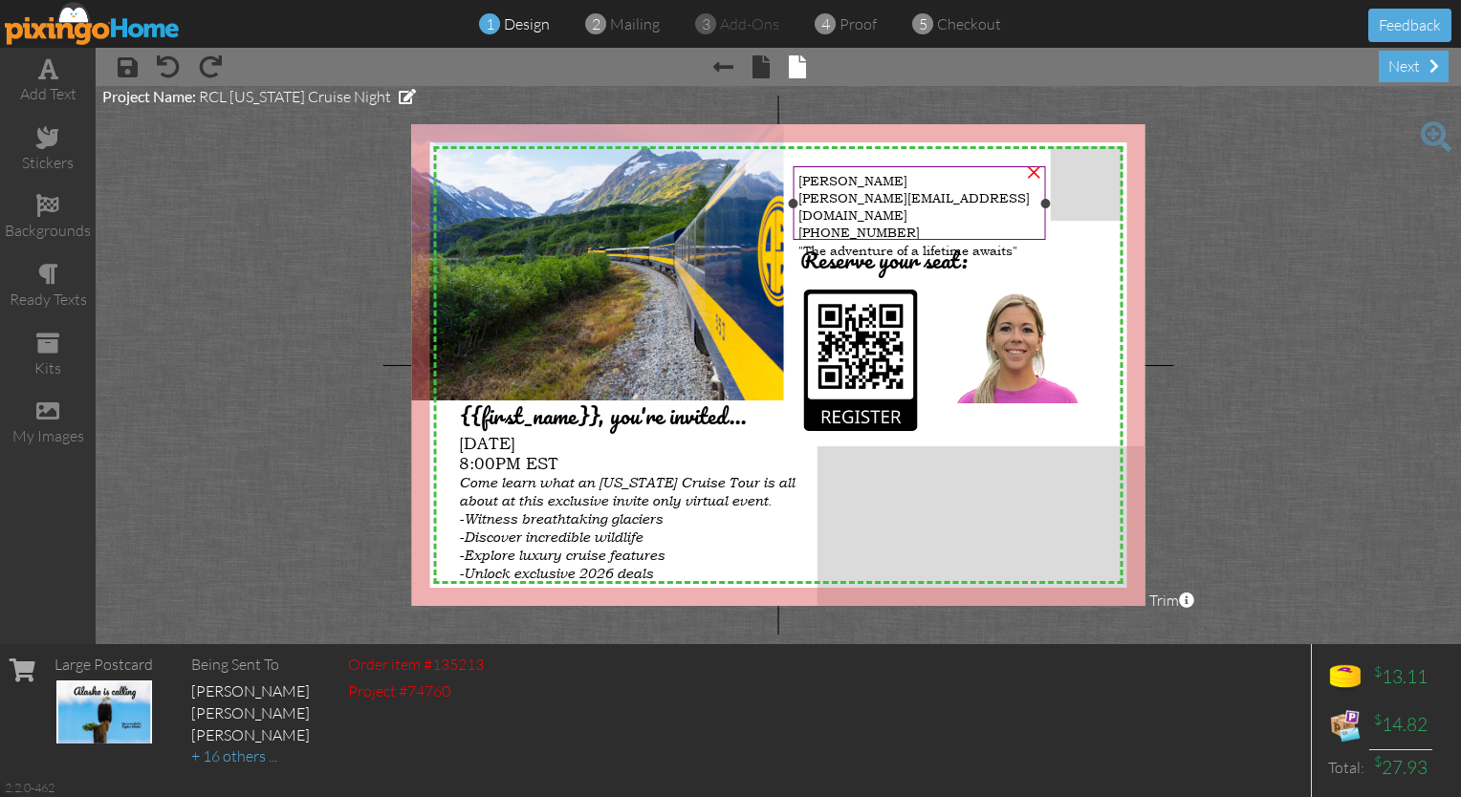
click at [725, 185] on div "[PERSON_NAME]" at bounding box center [918, 180] width 241 height 17
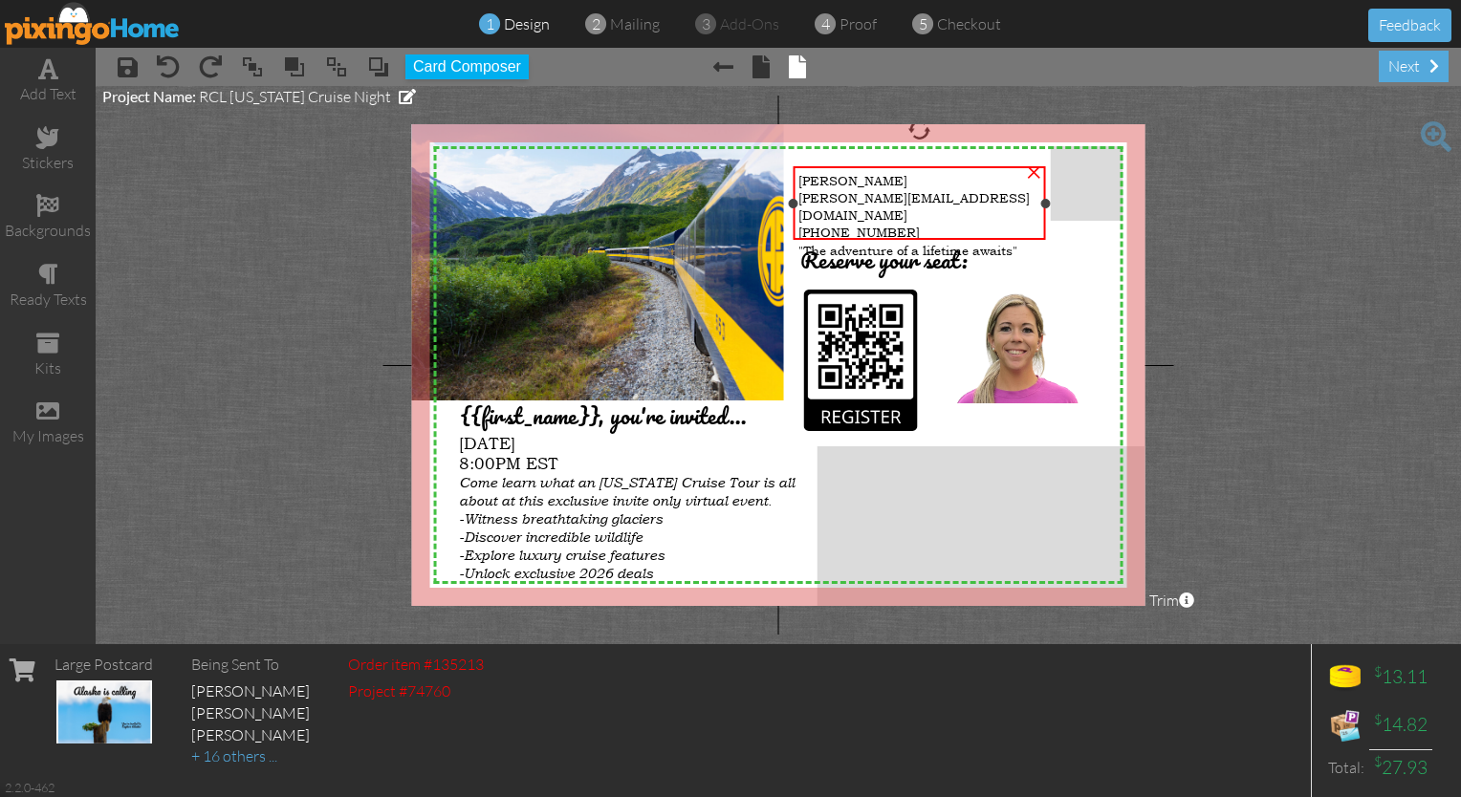
click at [725, 179] on div "[PERSON_NAME]" at bounding box center [918, 180] width 241 height 17
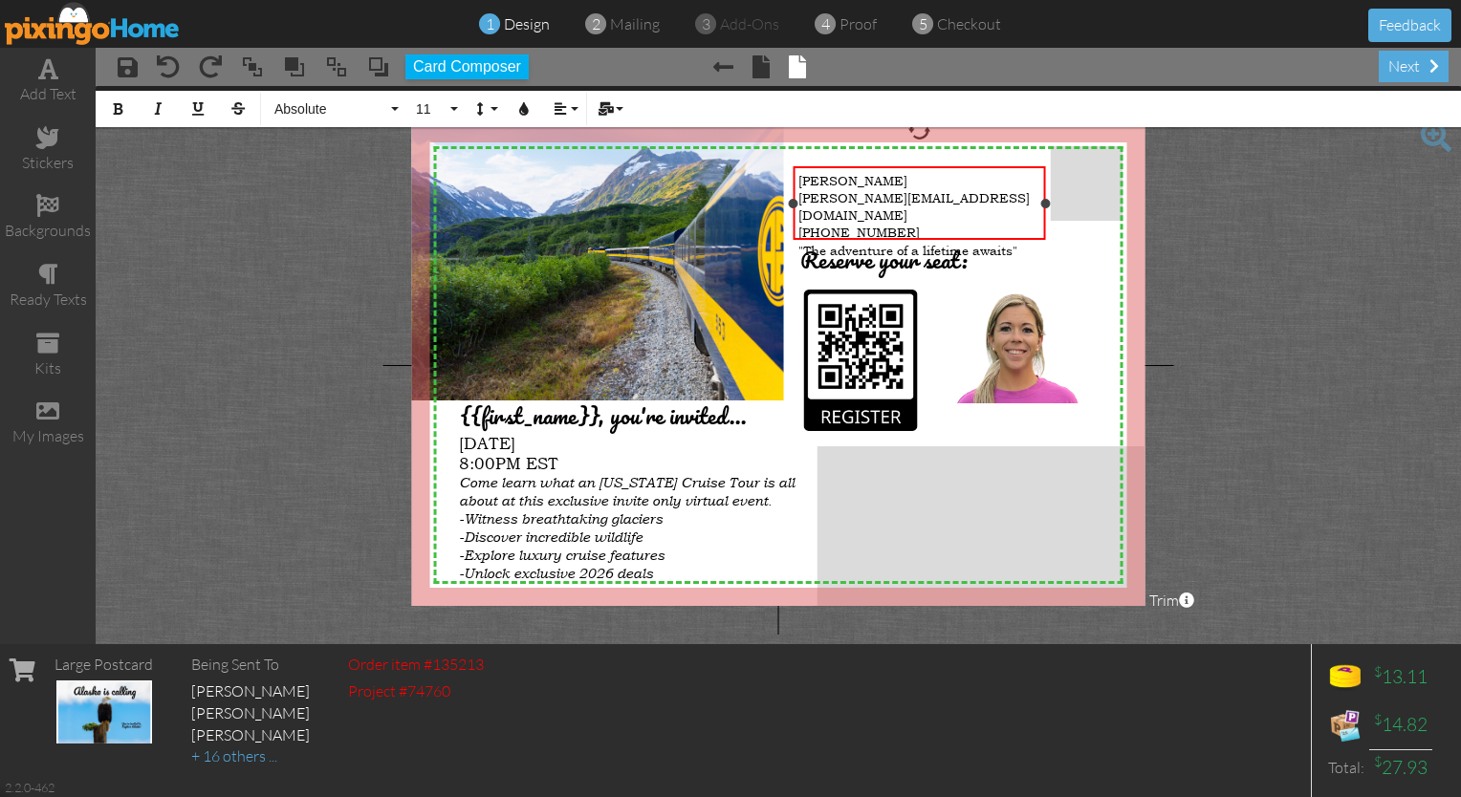
click at [725, 181] on div "[PERSON_NAME]" at bounding box center [918, 180] width 241 height 17
click at [725, 69] on div "next" at bounding box center [1414, 67] width 70 height 32
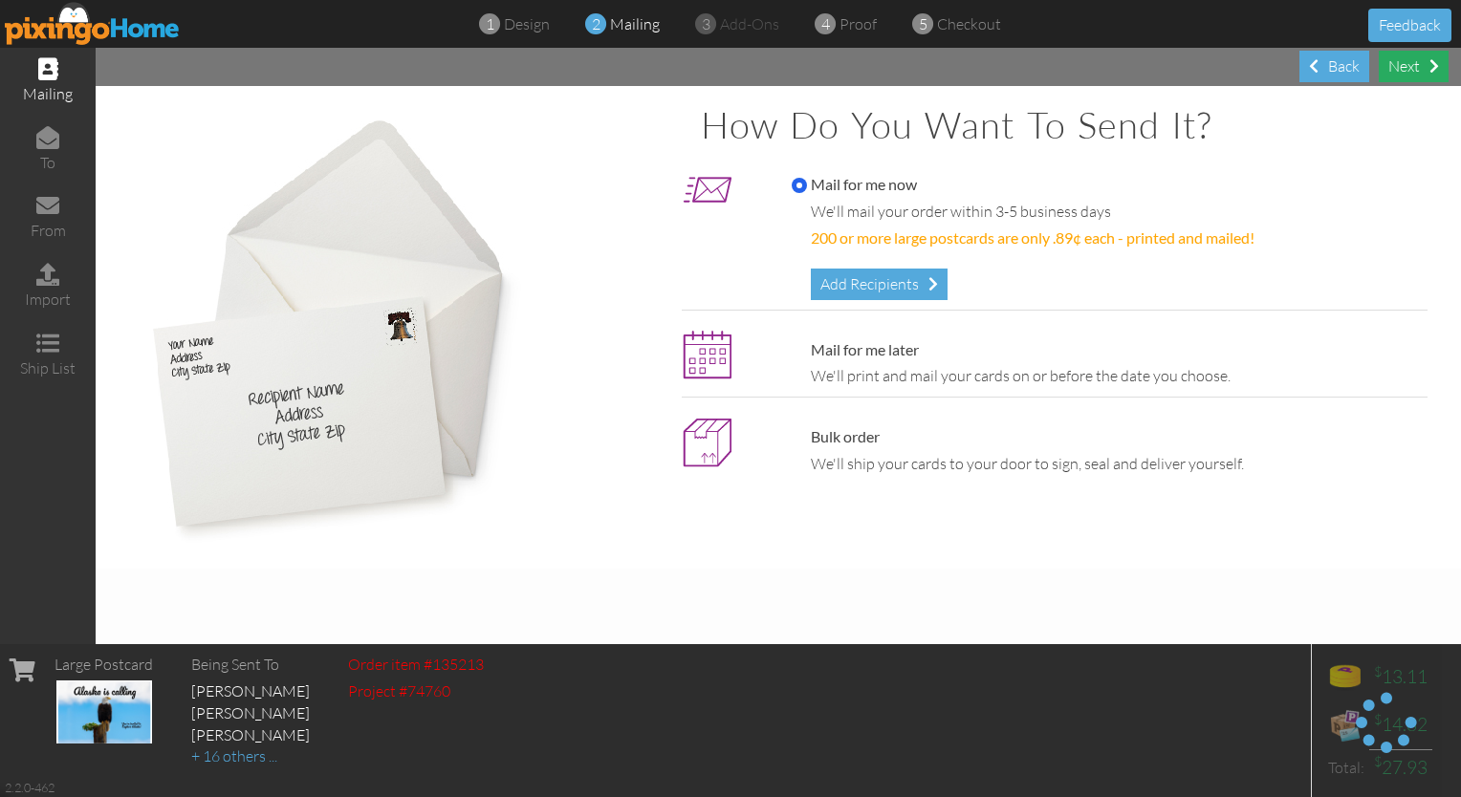
click at [725, 69] on div "Next" at bounding box center [1414, 67] width 70 height 32
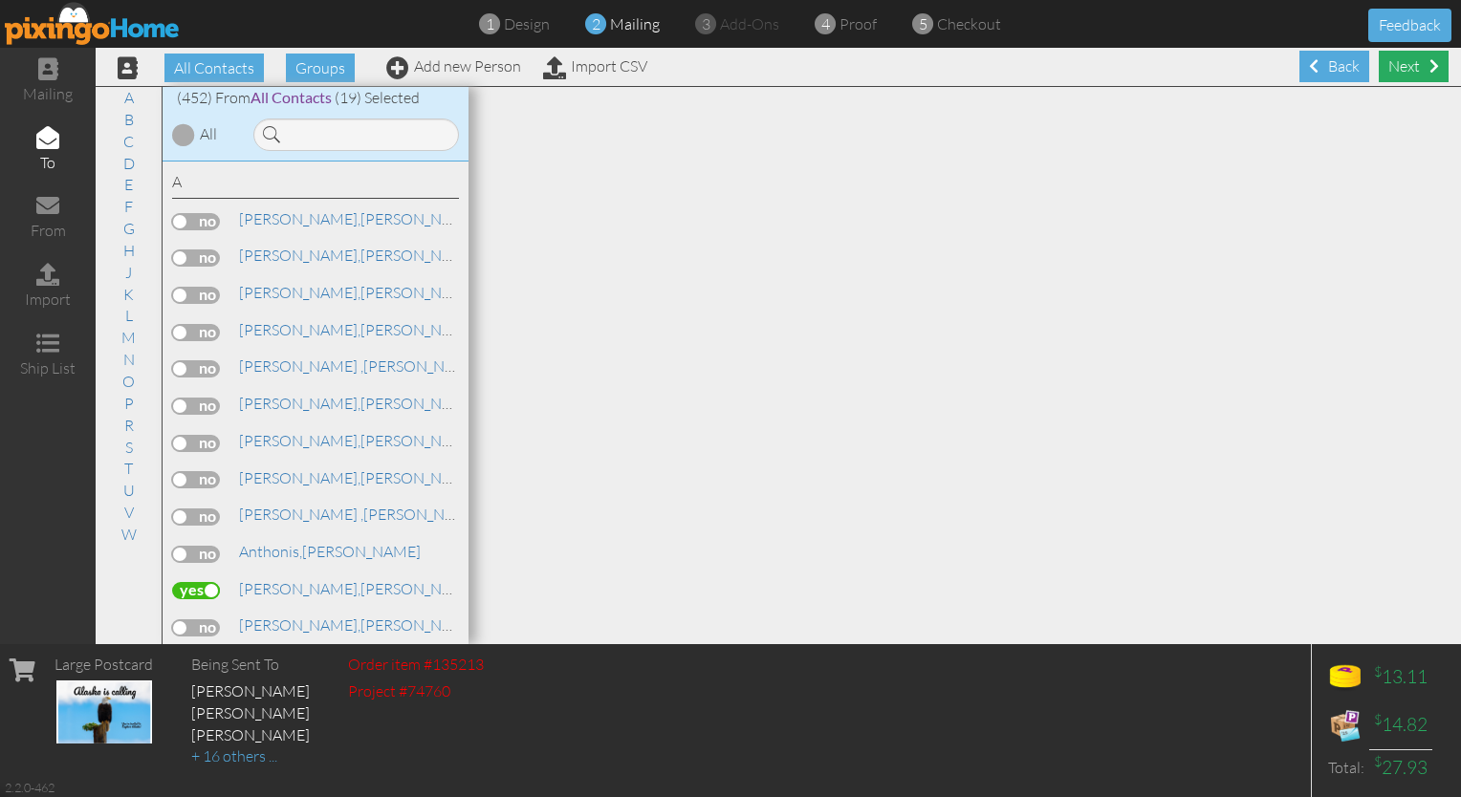
click at [725, 59] on div "Next" at bounding box center [1414, 67] width 70 height 32
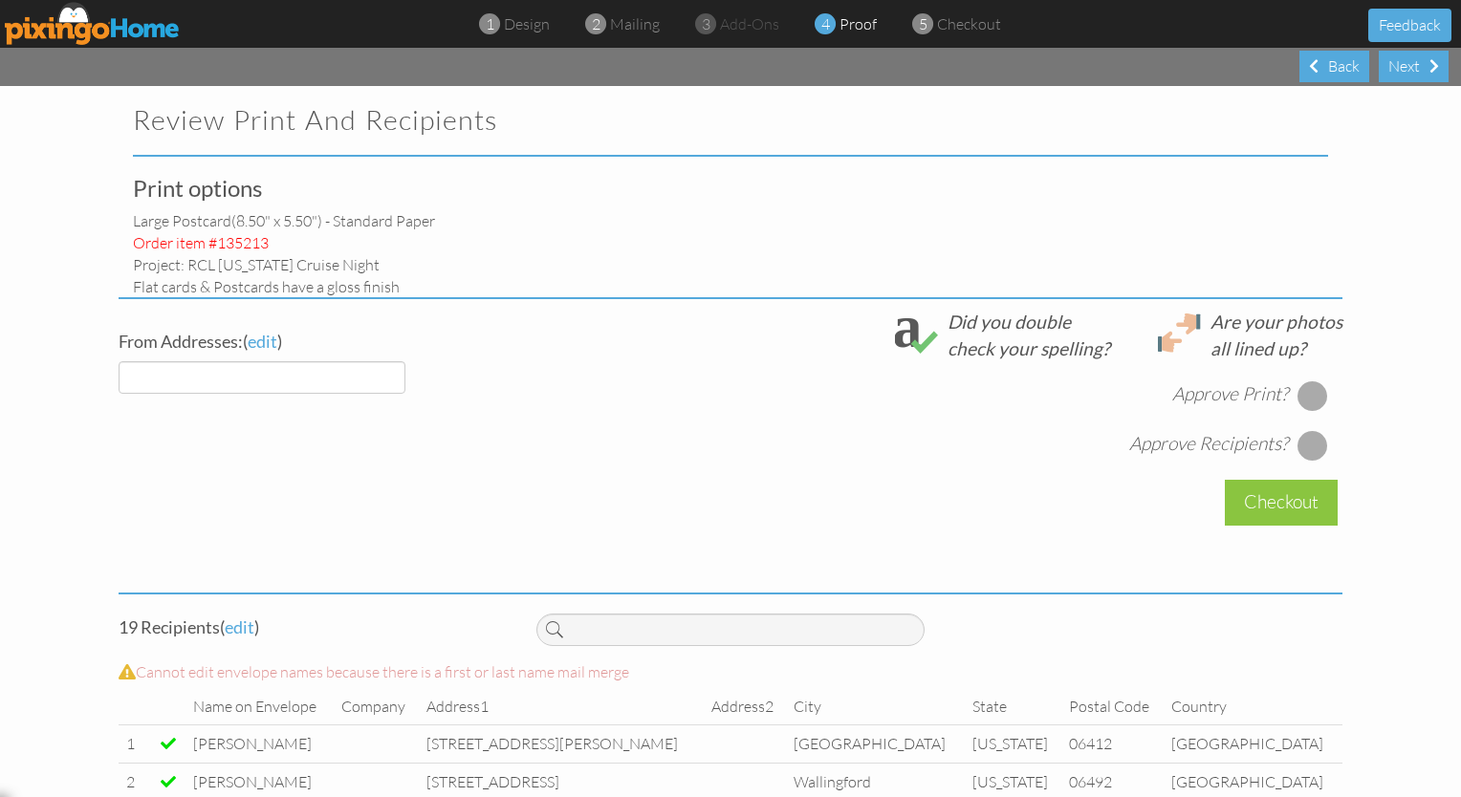
select select "object:15263"
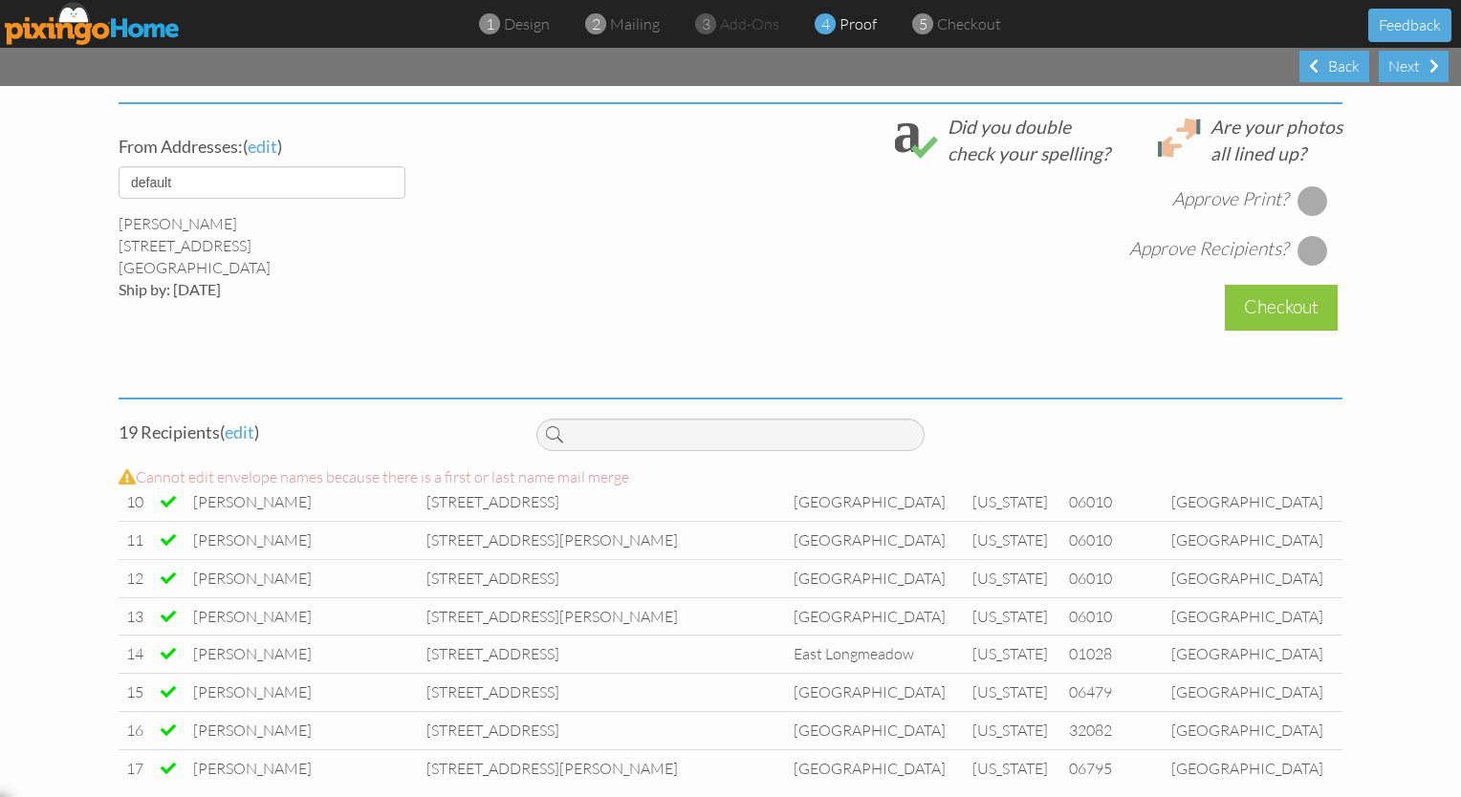
scroll to position [361, 0]
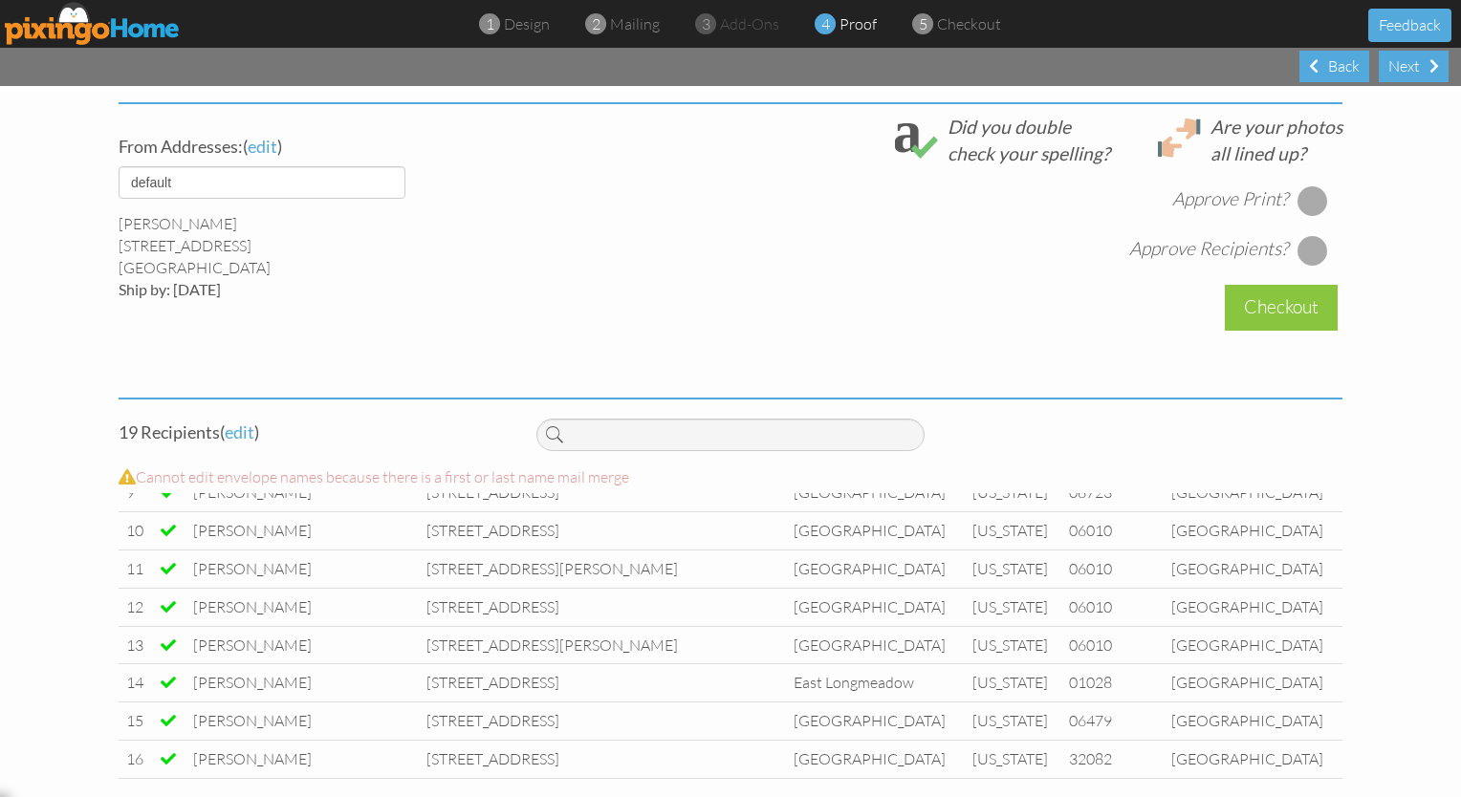
click at [725, 307] on div "From Addresses: ( edit ) default [PERSON_NAME] [STREET_ADDRESS] [GEOGRAPHIC_DAT…" at bounding box center [730, 246] width 1252 height 264
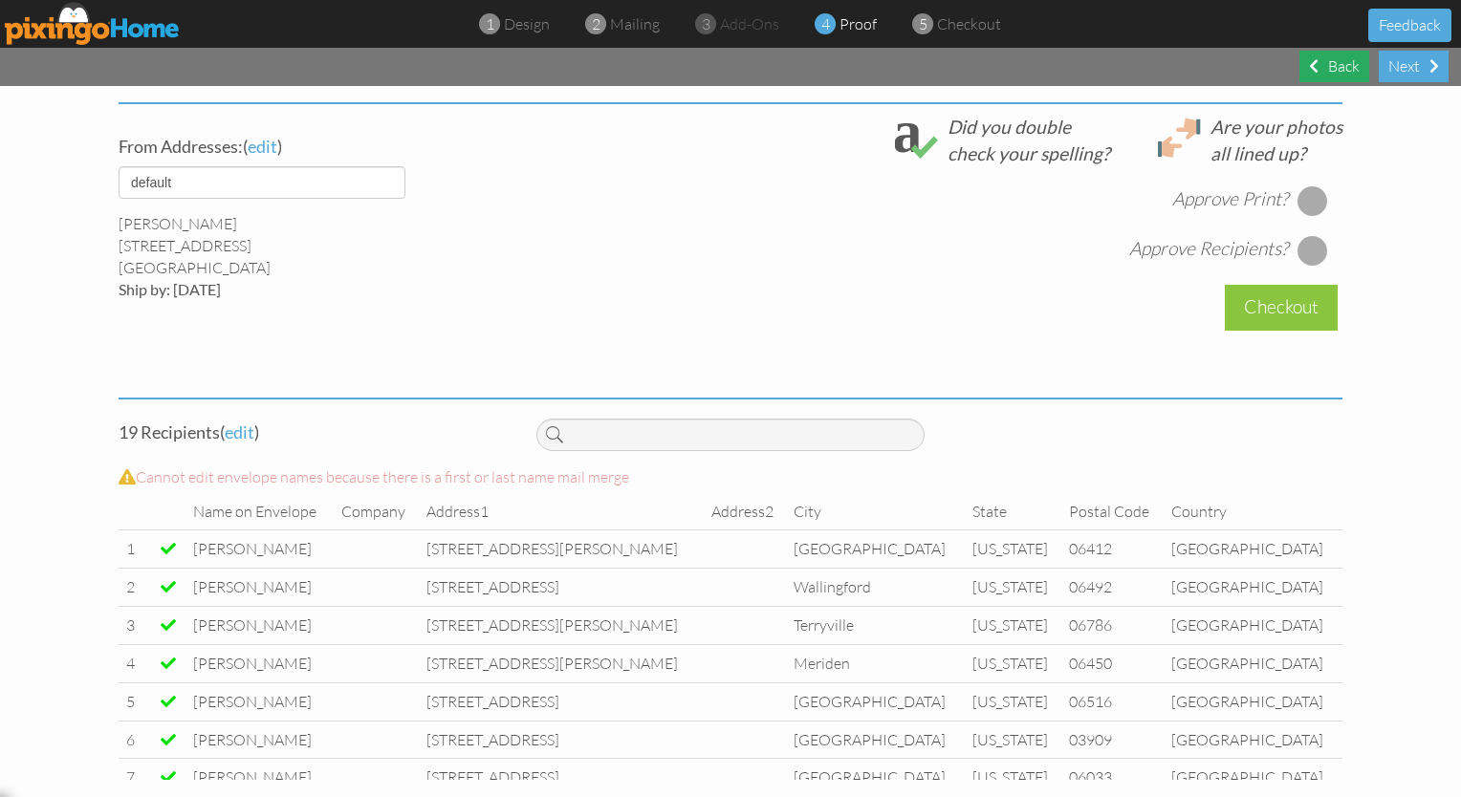
click at [725, 65] on div "Back" at bounding box center [1334, 67] width 70 height 32
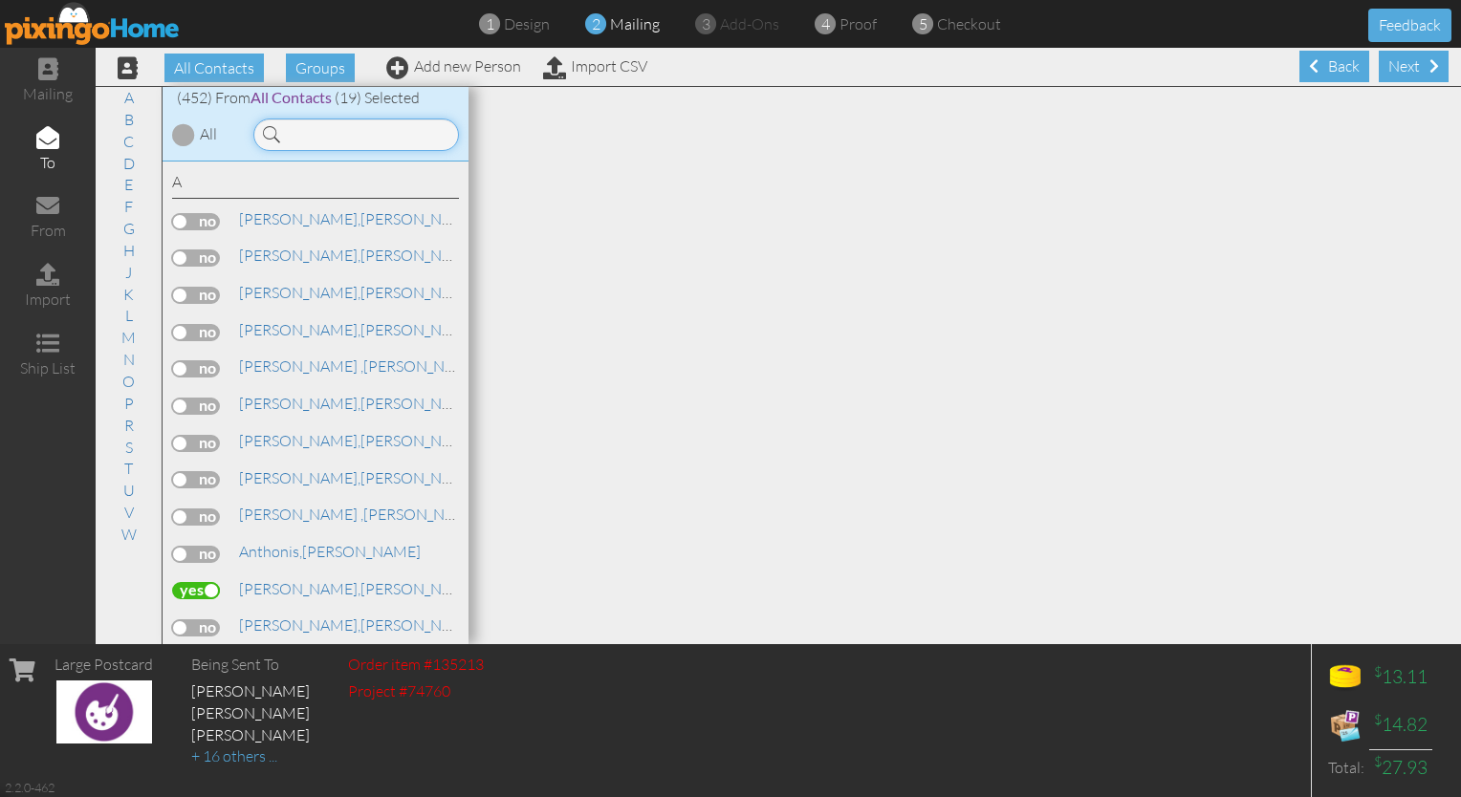
click at [340, 135] on input at bounding box center [356, 135] width 206 height 33
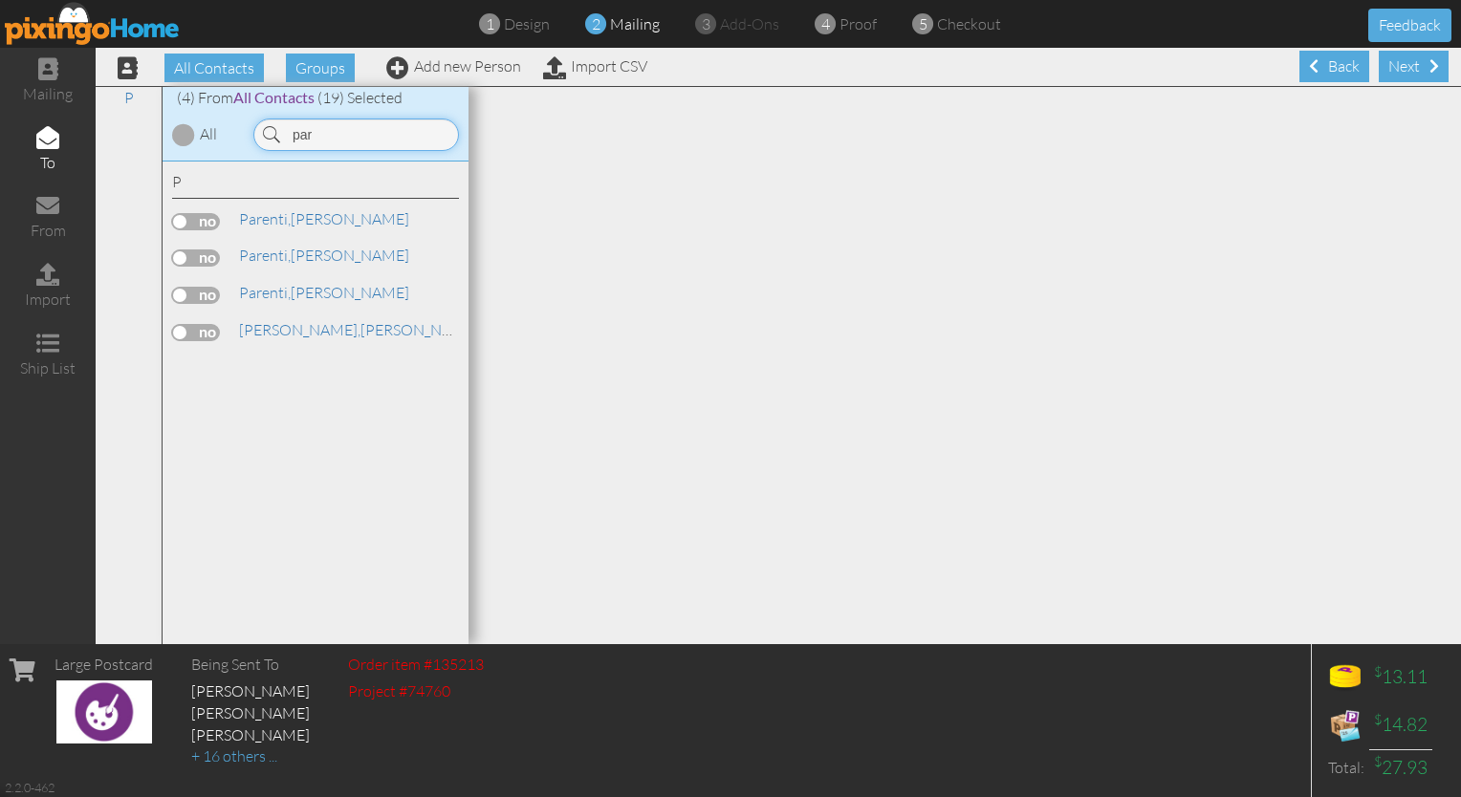
type input "par"
click at [189, 255] on label at bounding box center [196, 258] width 48 height 17
click at [0, 0] on input "checkbox" at bounding box center [0, 0] width 0 height 0
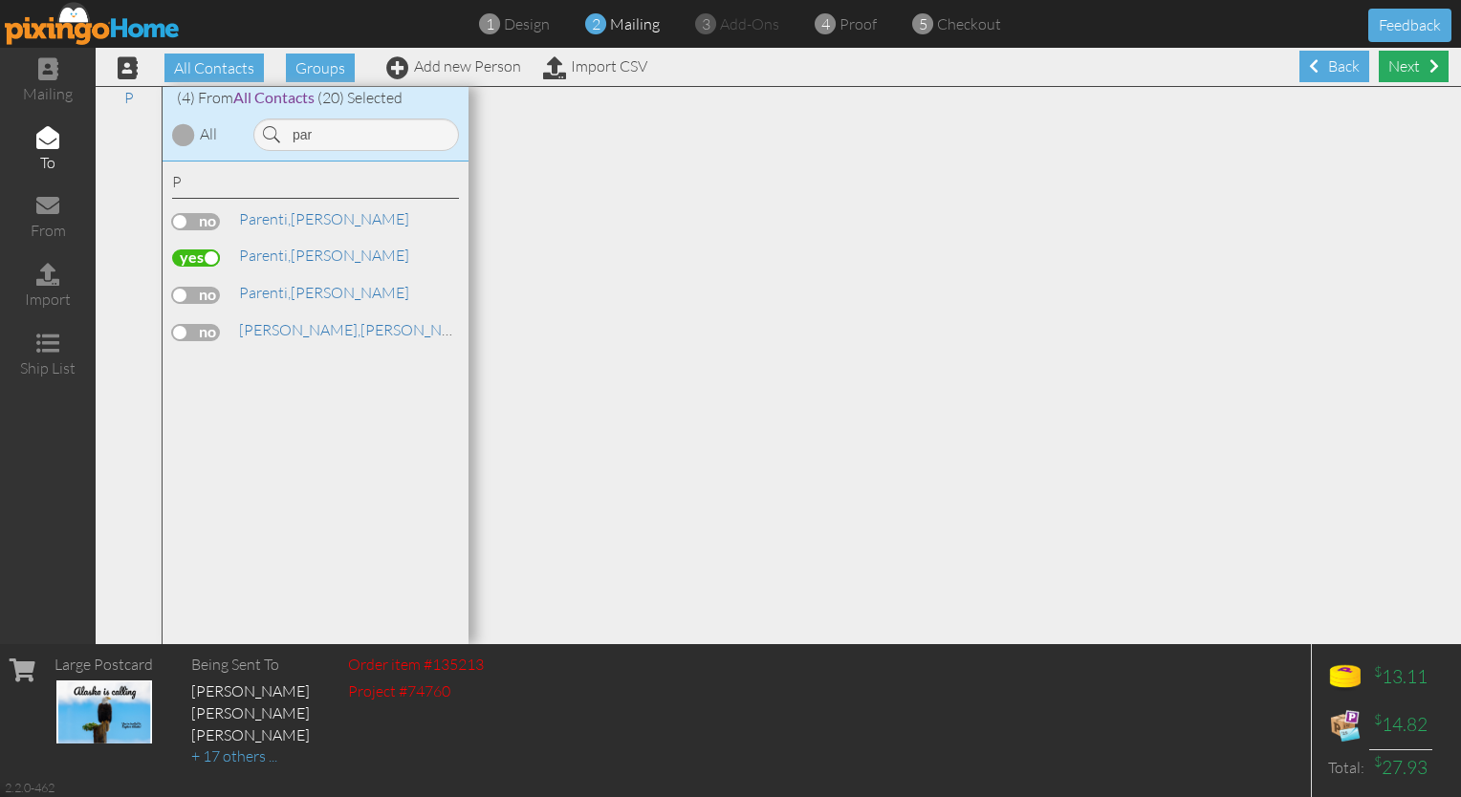
click at [725, 74] on div "Next" at bounding box center [1414, 67] width 70 height 32
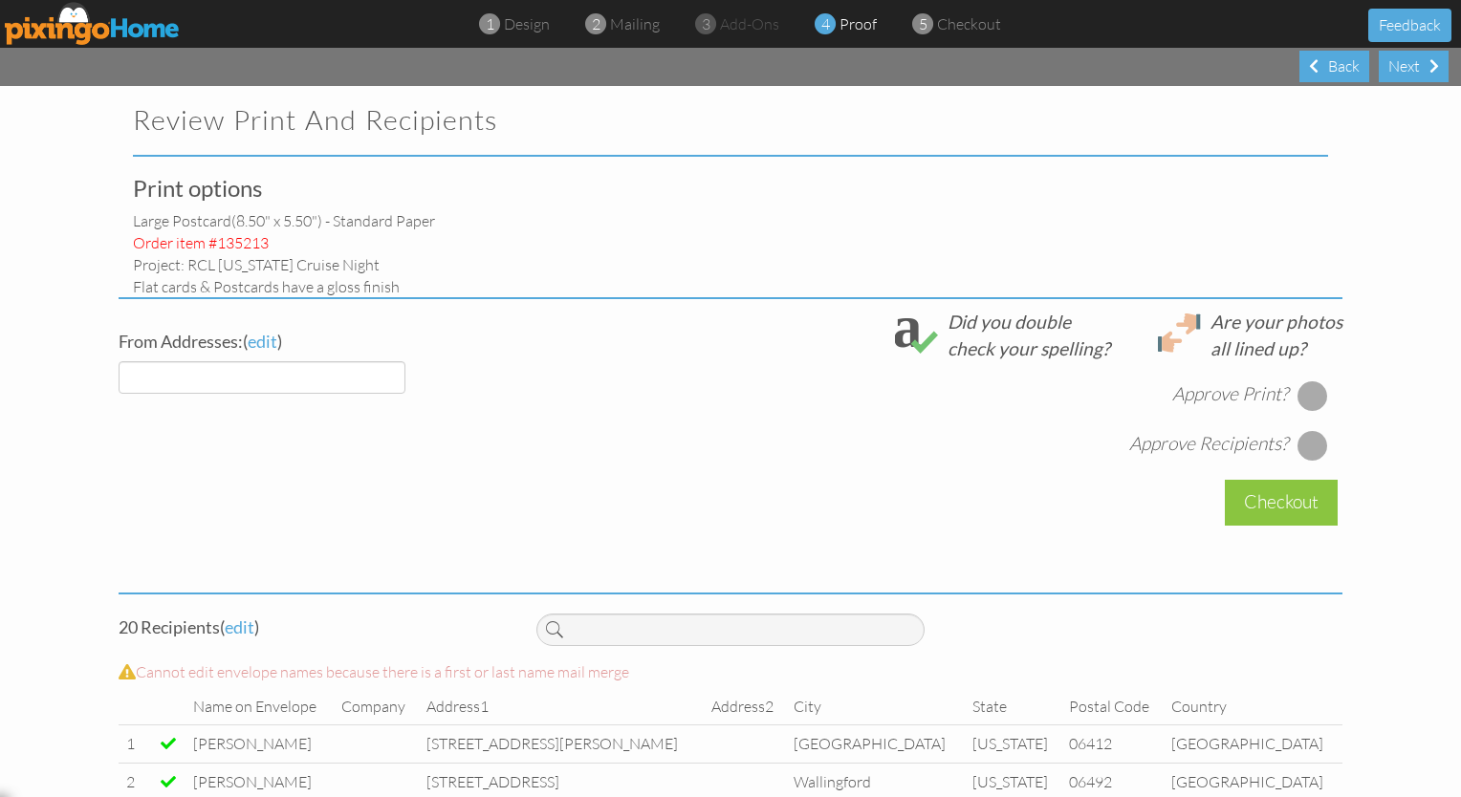
select select "object:16476"
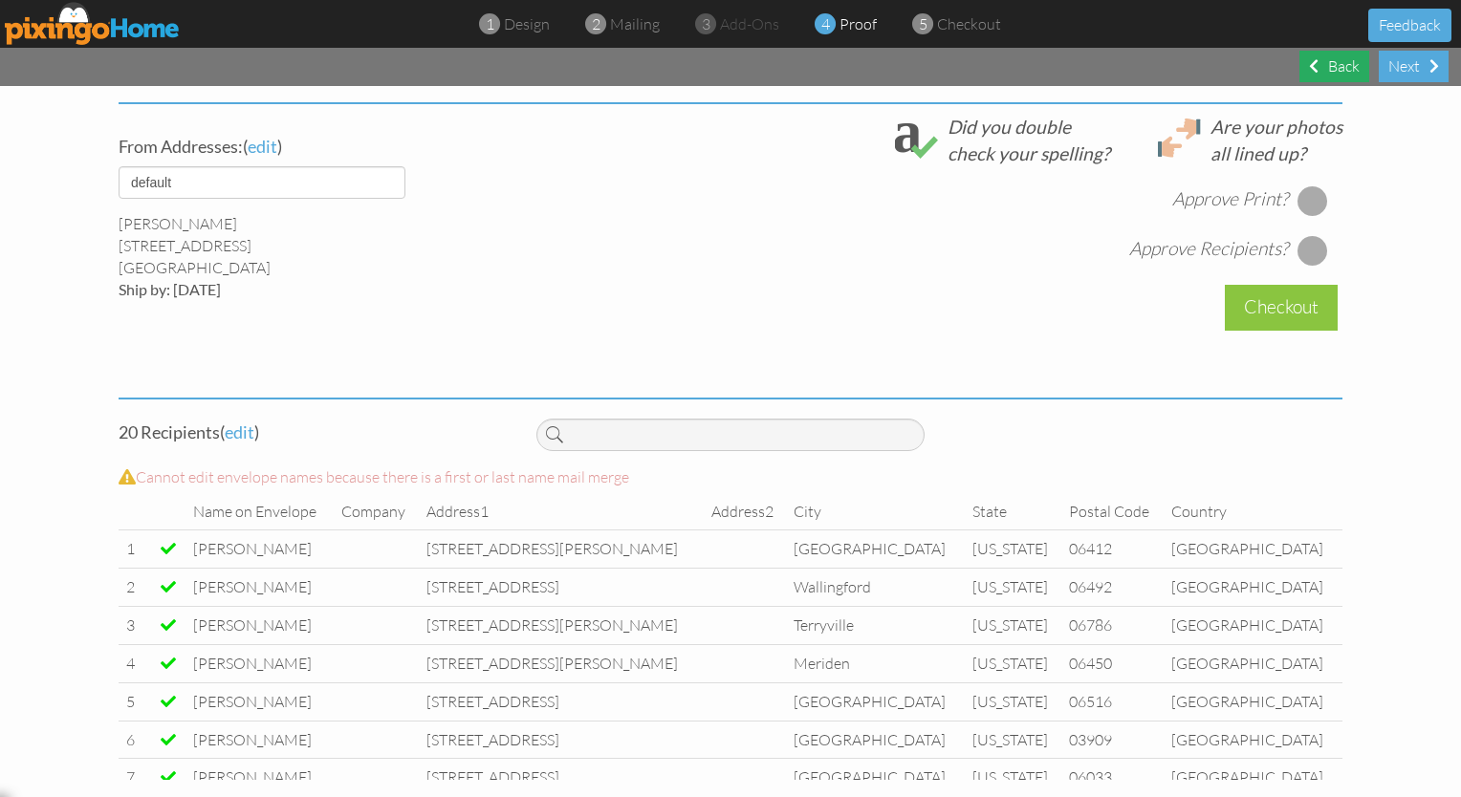
click at [725, 65] on div "Back" at bounding box center [1334, 67] width 70 height 32
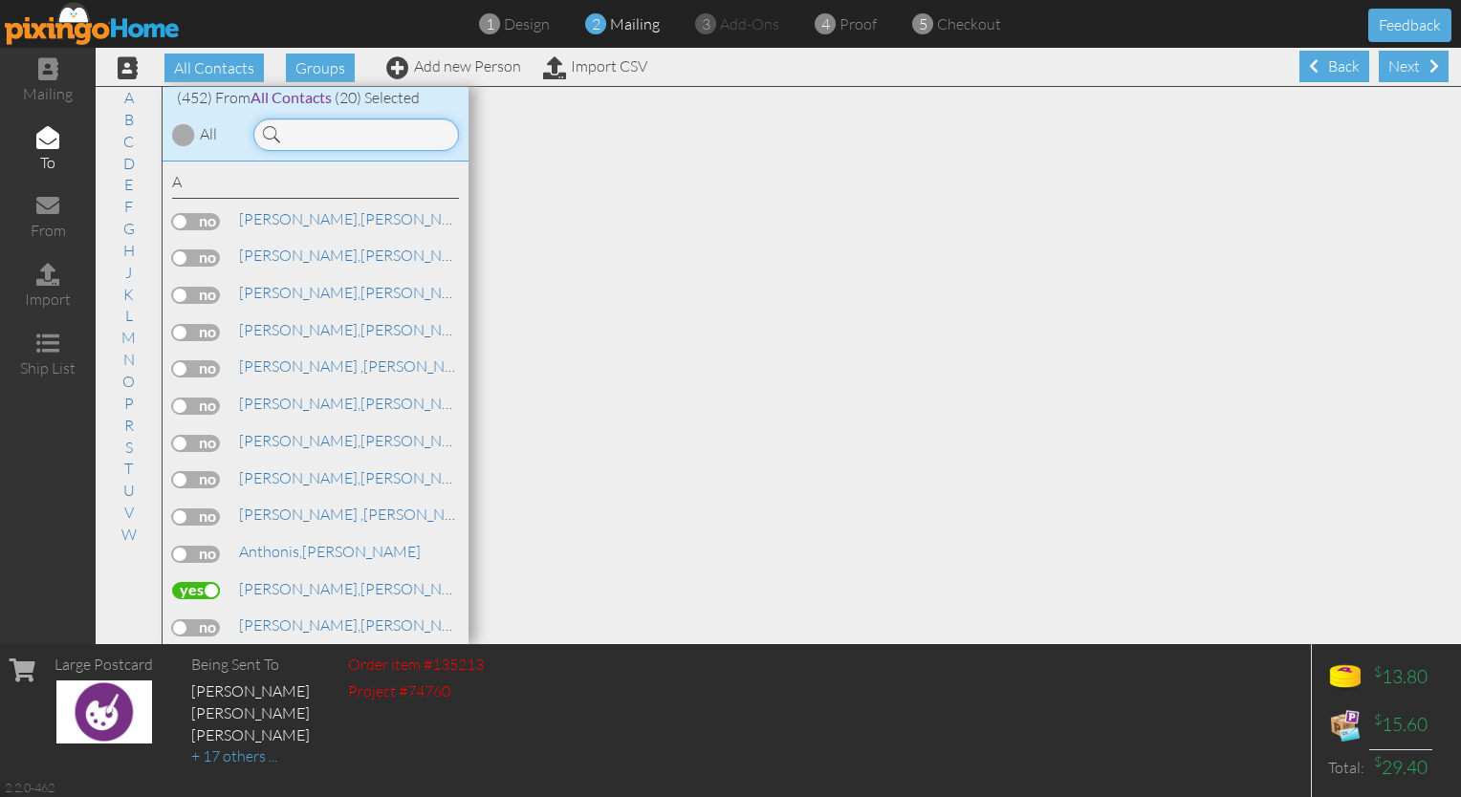
click at [314, 139] on input at bounding box center [356, 135] width 206 height 33
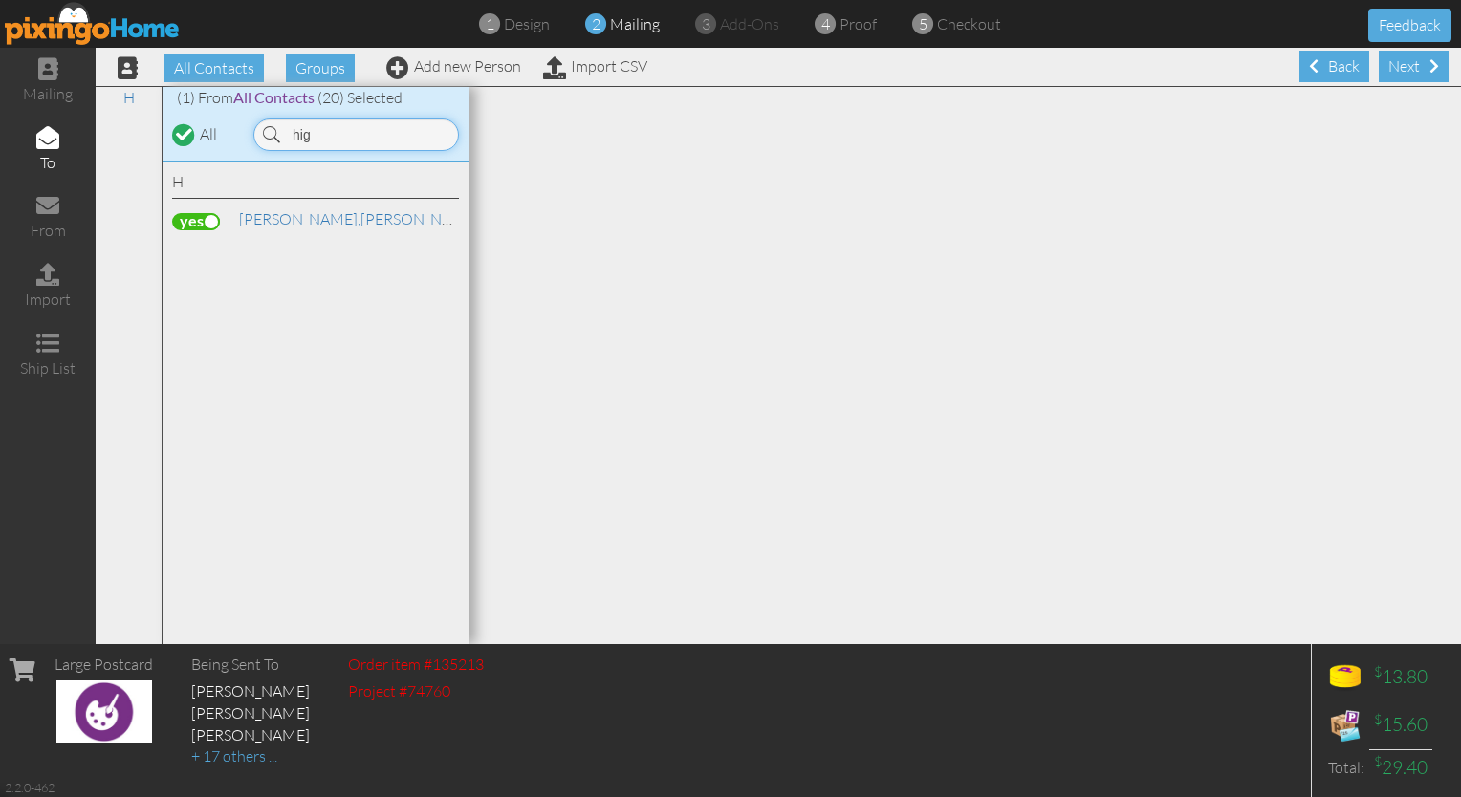
type input "hig"
click at [200, 216] on label at bounding box center [196, 221] width 48 height 17
click at [0, 0] on input "checkbox" at bounding box center [0, 0] width 0 height 0
click at [725, 64] on div "All Contacts Groups Add new Person Import CSV Next Back" at bounding box center [778, 67] width 1365 height 38
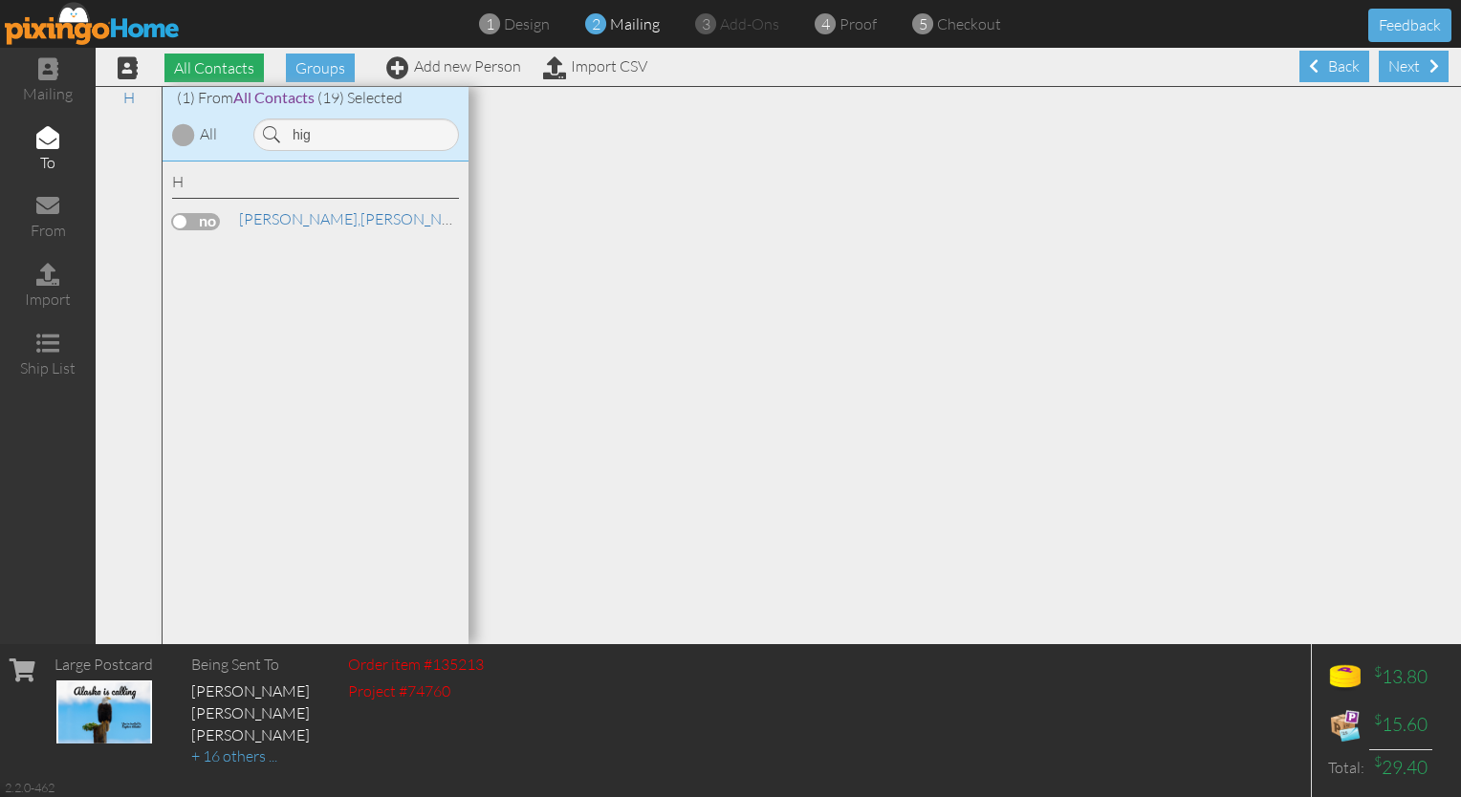
click at [185, 67] on span "All Contacts" at bounding box center [213, 68] width 99 height 29
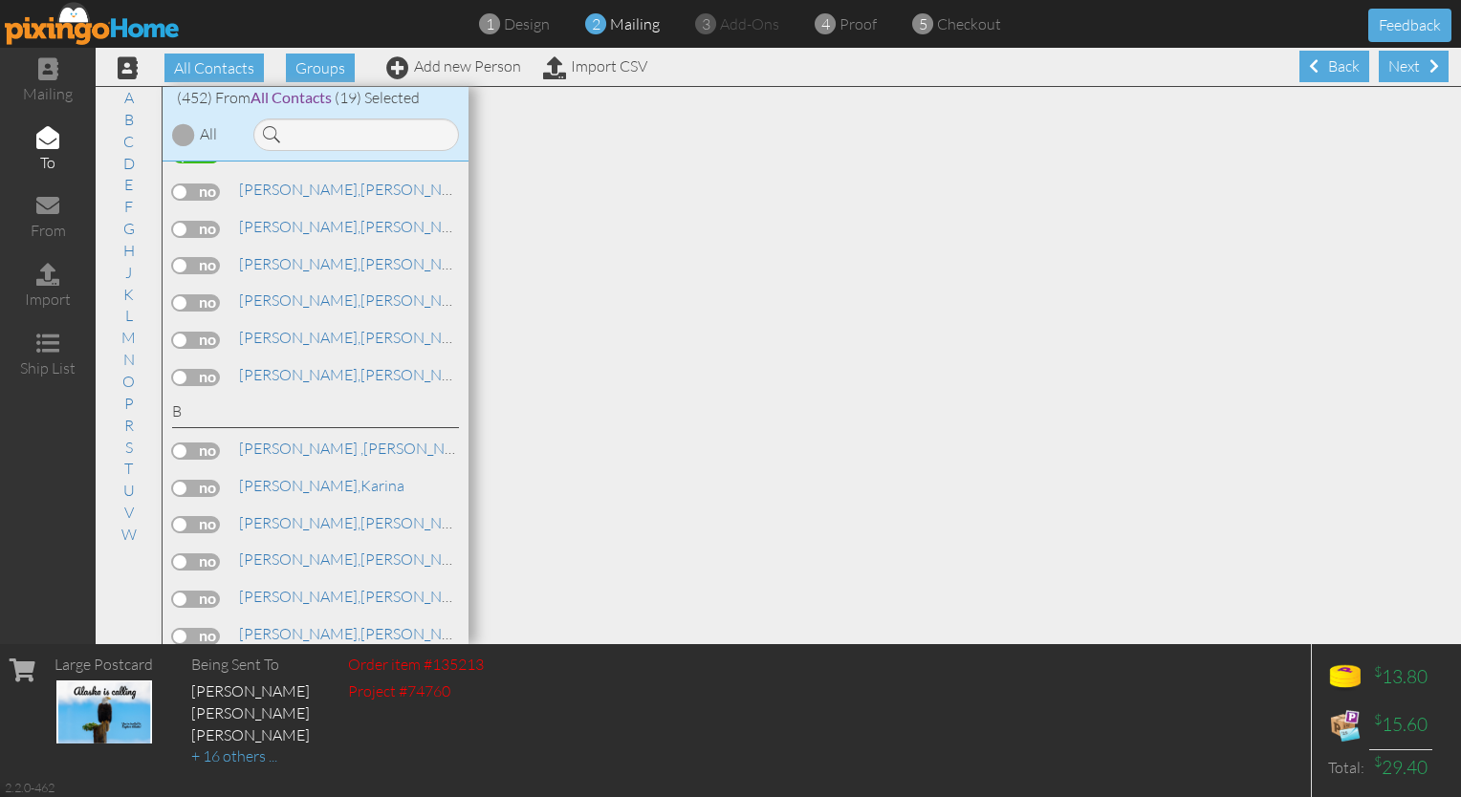
scroll to position [84, 0]
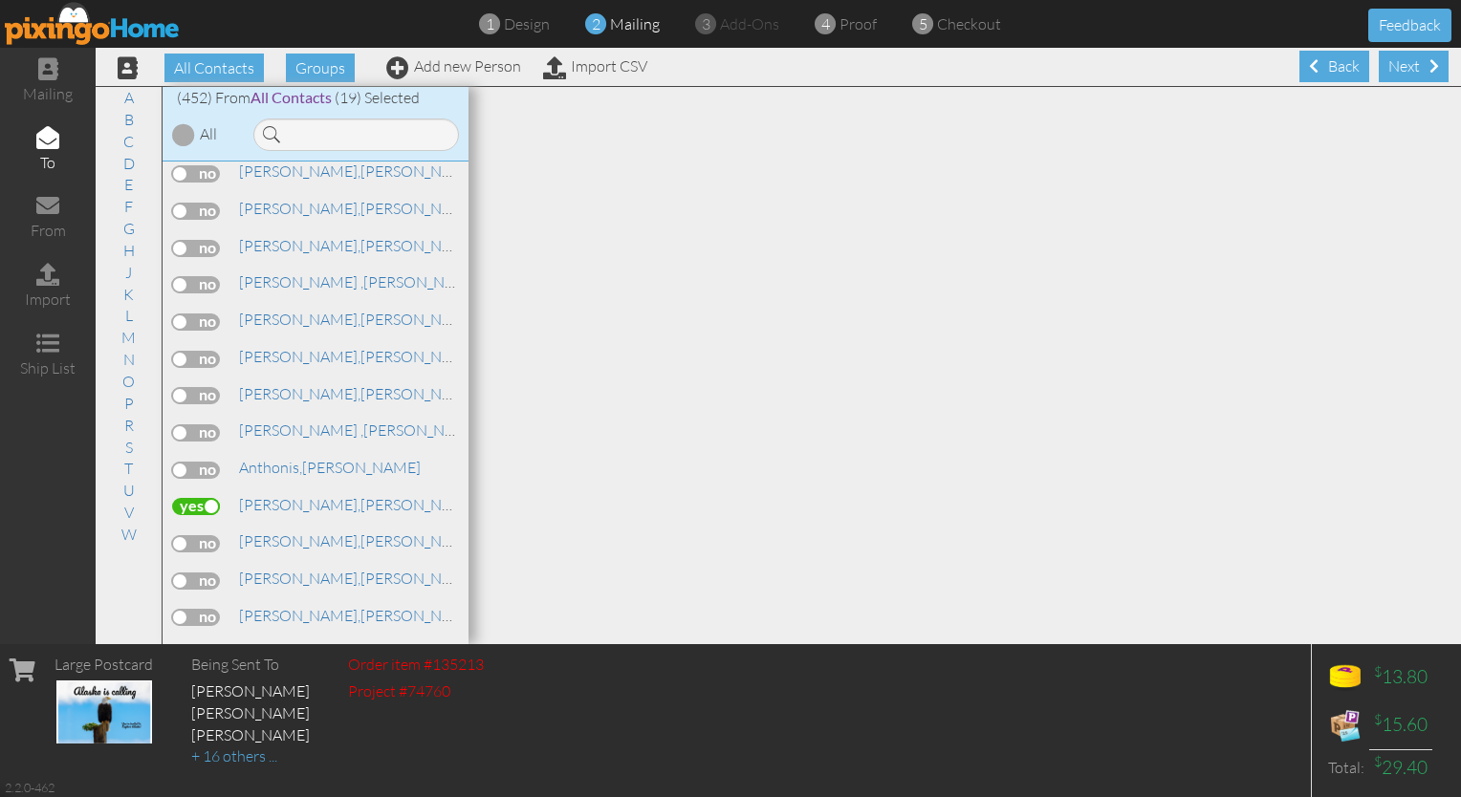
click at [204, 468] on label at bounding box center [196, 470] width 48 height 17
click at [0, 0] on input "checkbox" at bounding box center [0, 0] width 0 height 0
click at [189, 350] on label at bounding box center [196, 357] width 48 height 17
click at [0, 0] on input "checkbox" at bounding box center [0, 0] width 0 height 0
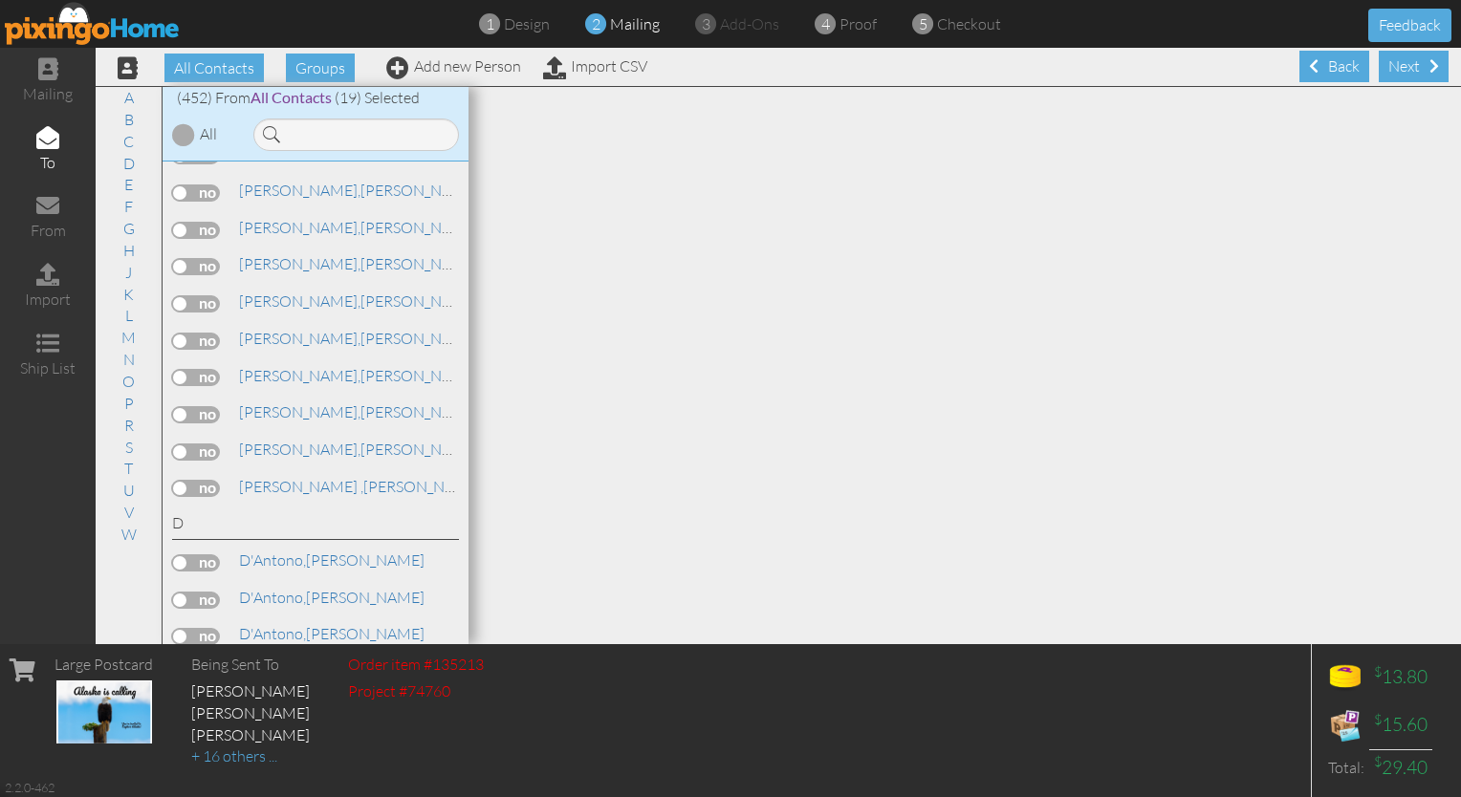
scroll to position [3697, 0]
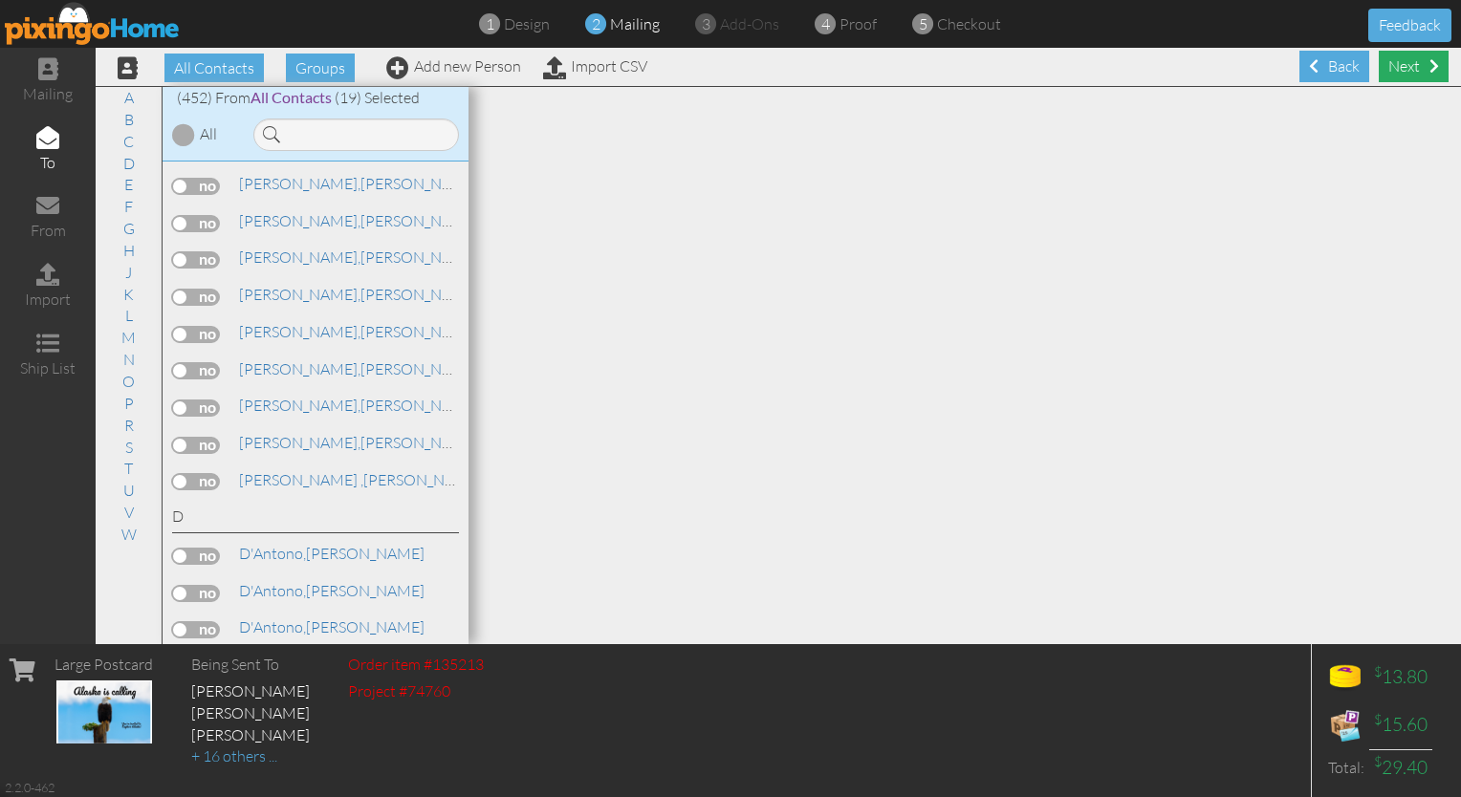
click at [725, 68] on div "Next" at bounding box center [1414, 67] width 70 height 32
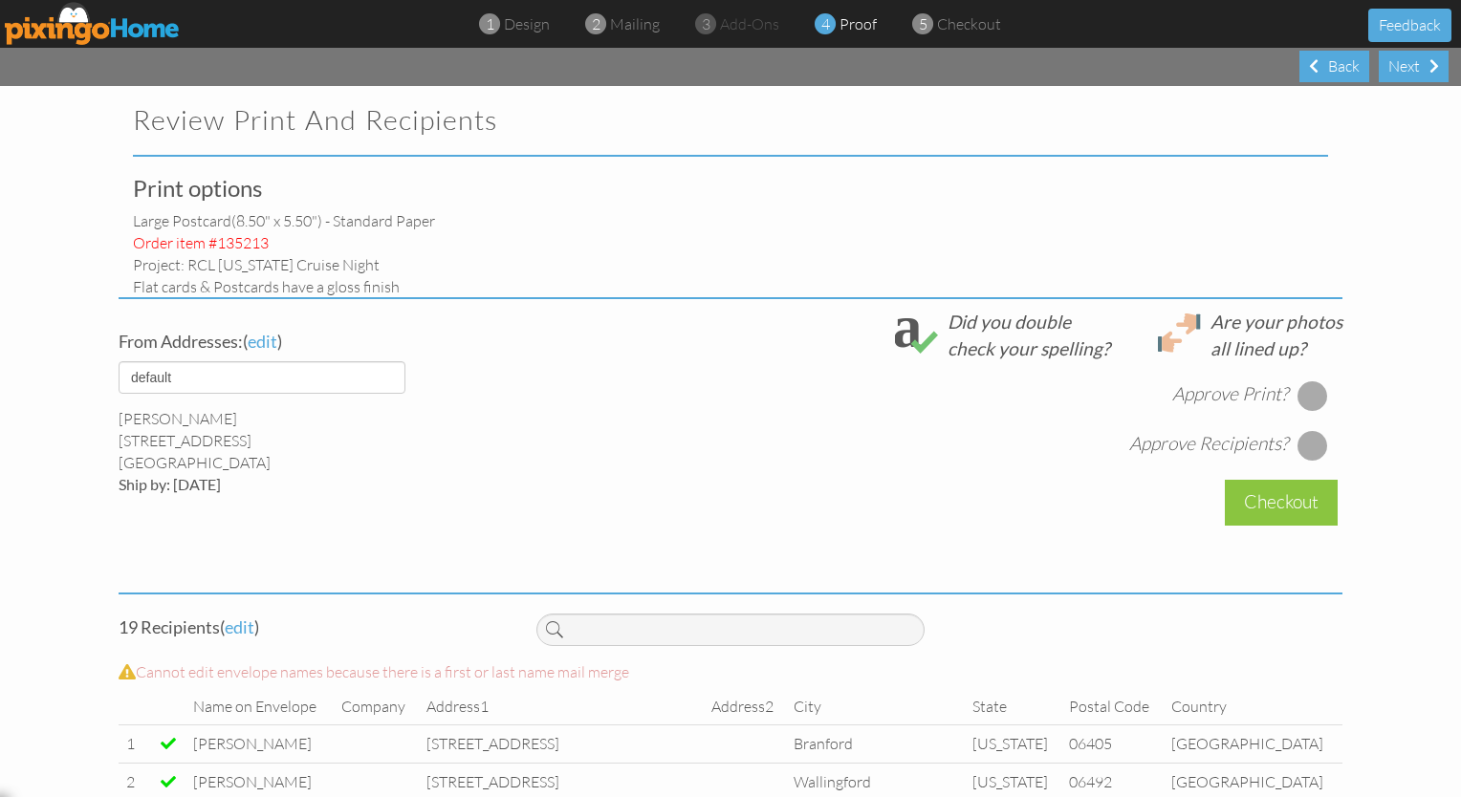
select select "object:18690"
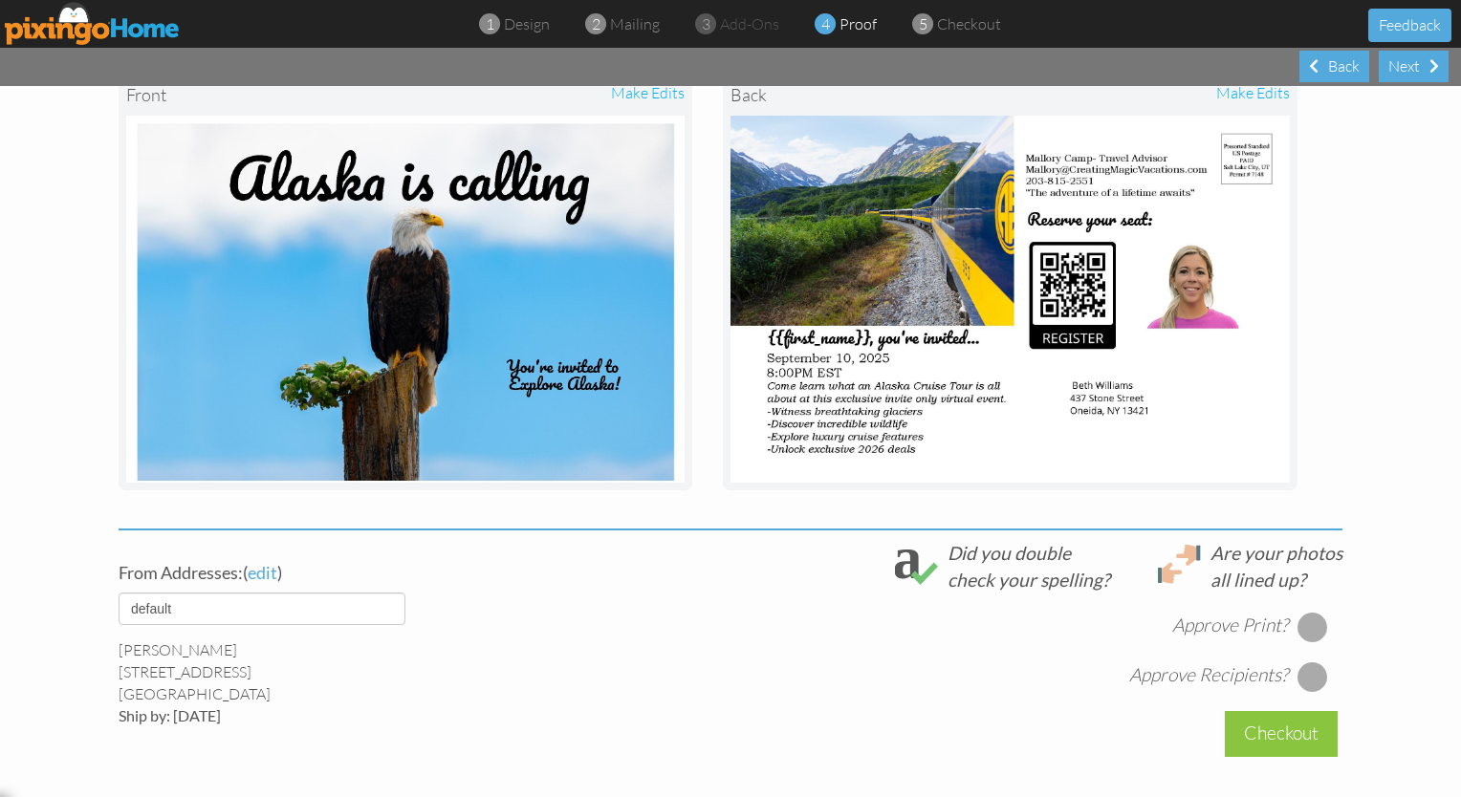
scroll to position [251, 0]
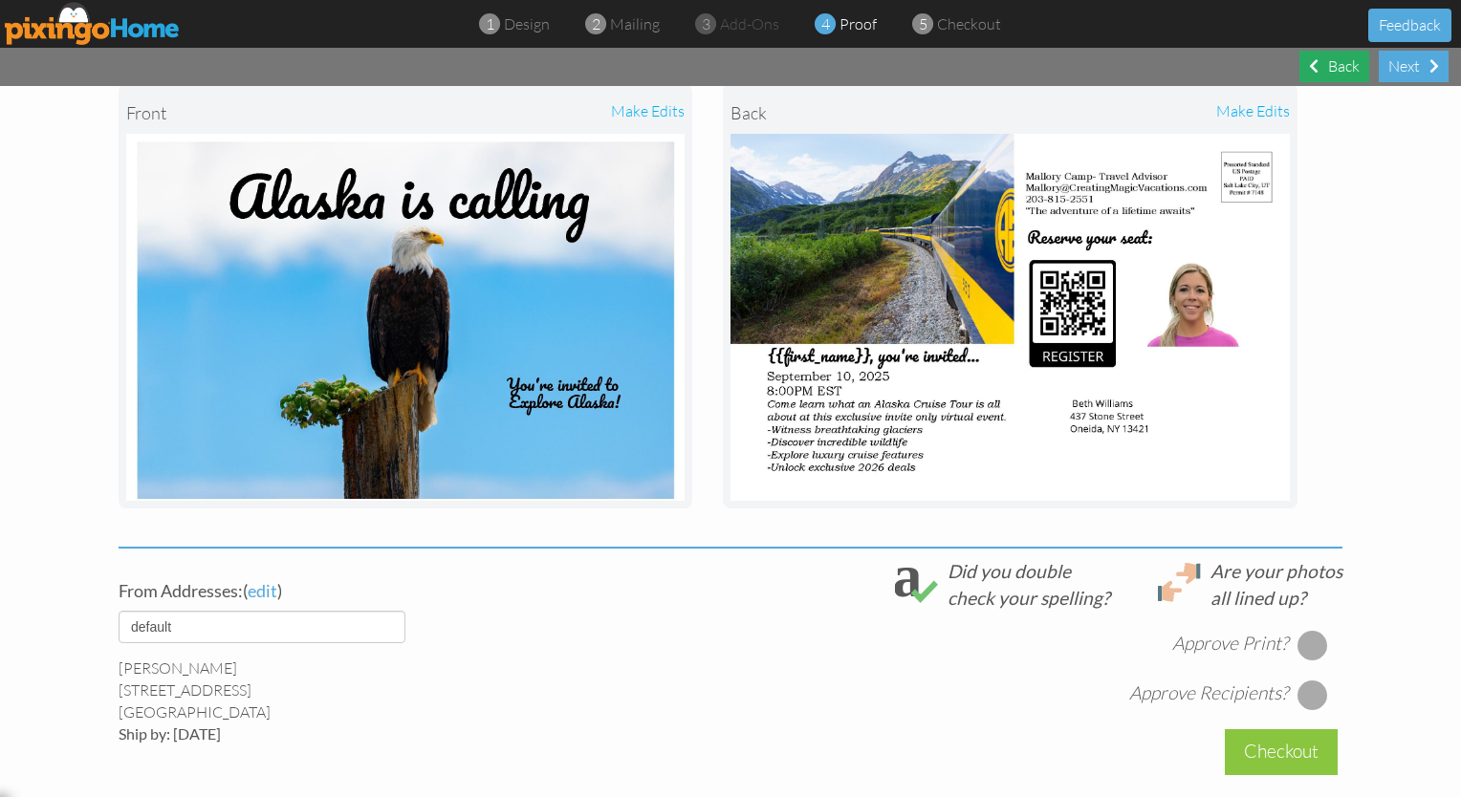
click at [725, 67] on div "Back" at bounding box center [1334, 67] width 70 height 32
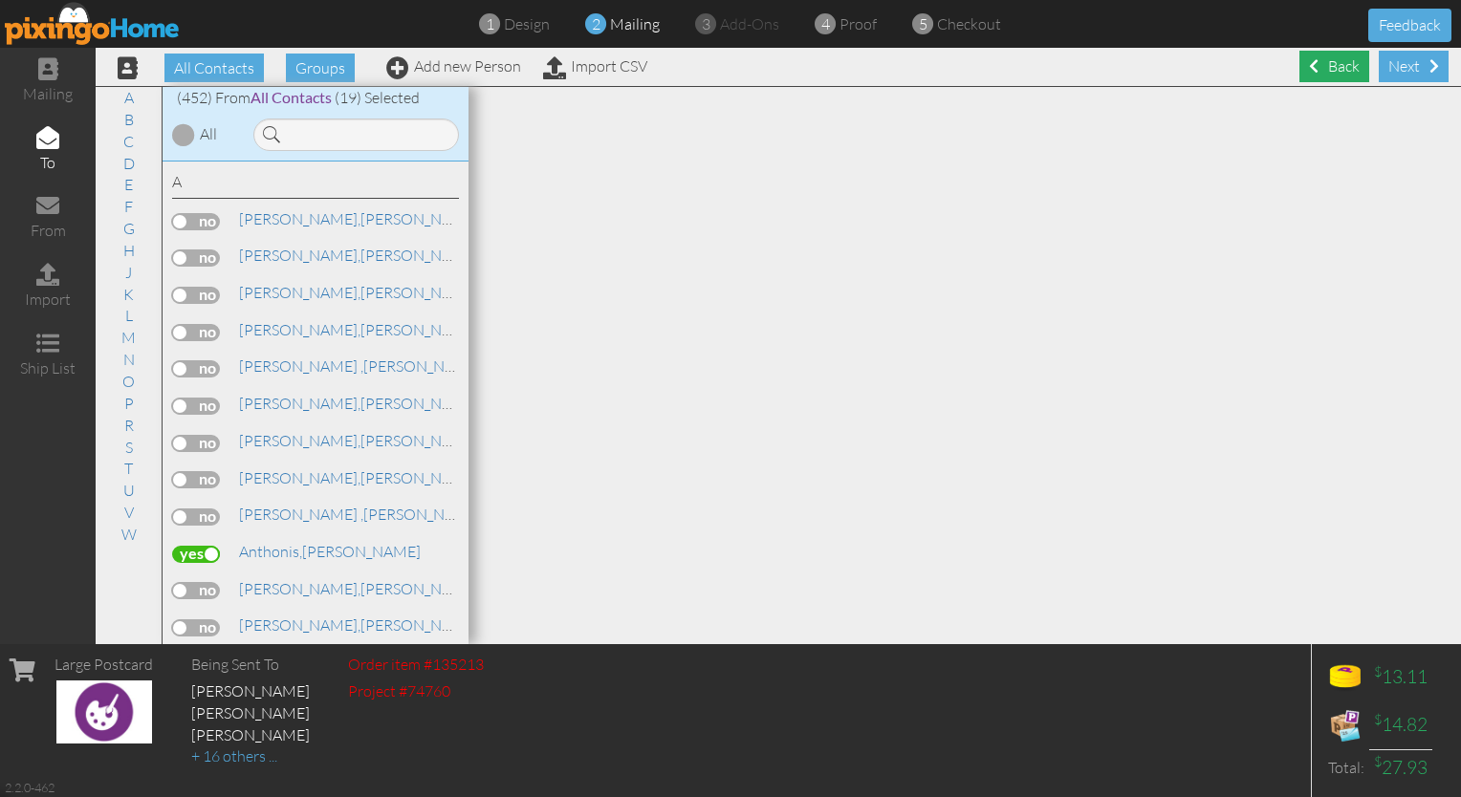
click at [725, 57] on div "Back" at bounding box center [1334, 67] width 70 height 32
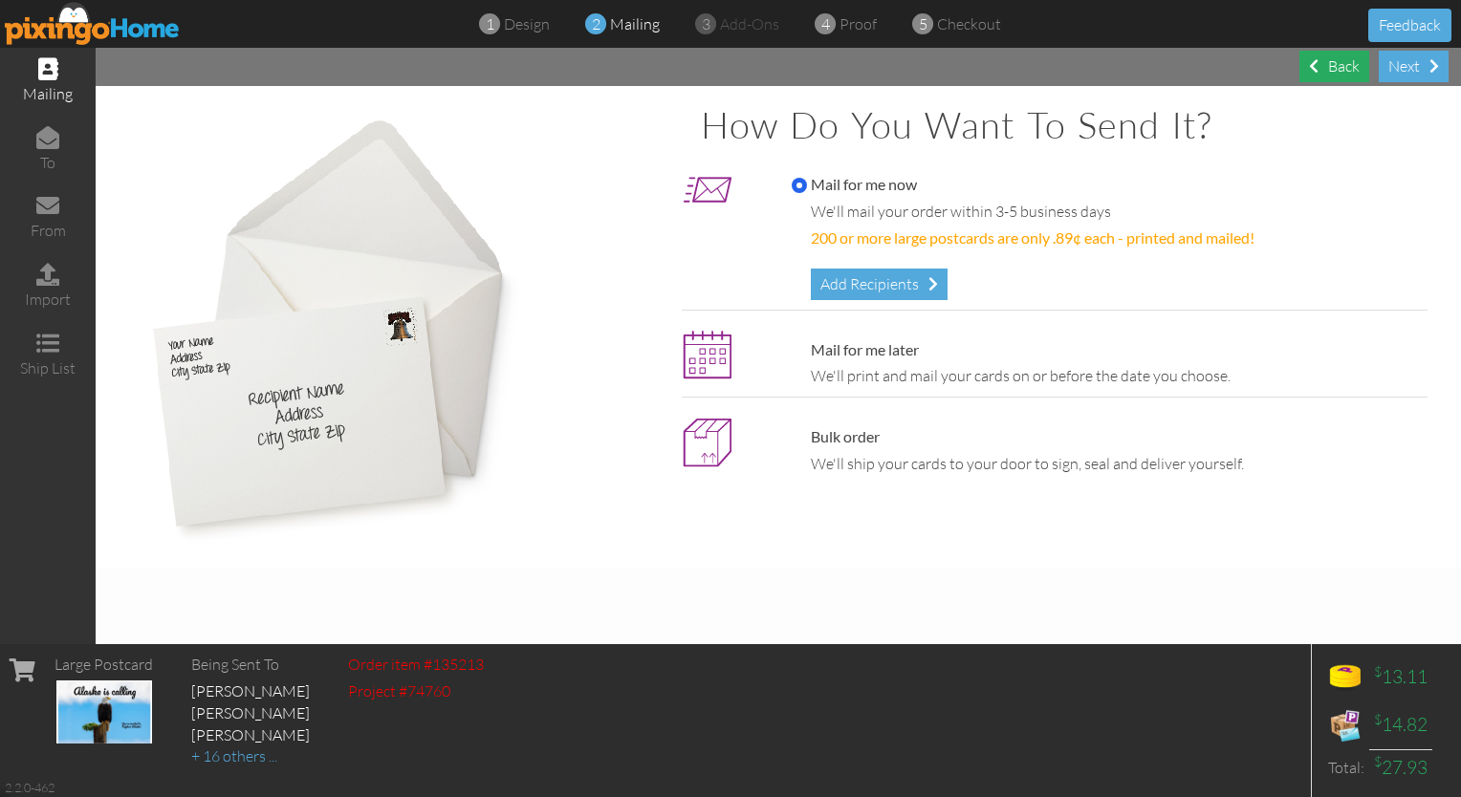
click at [725, 54] on div "Back" at bounding box center [1334, 67] width 70 height 32
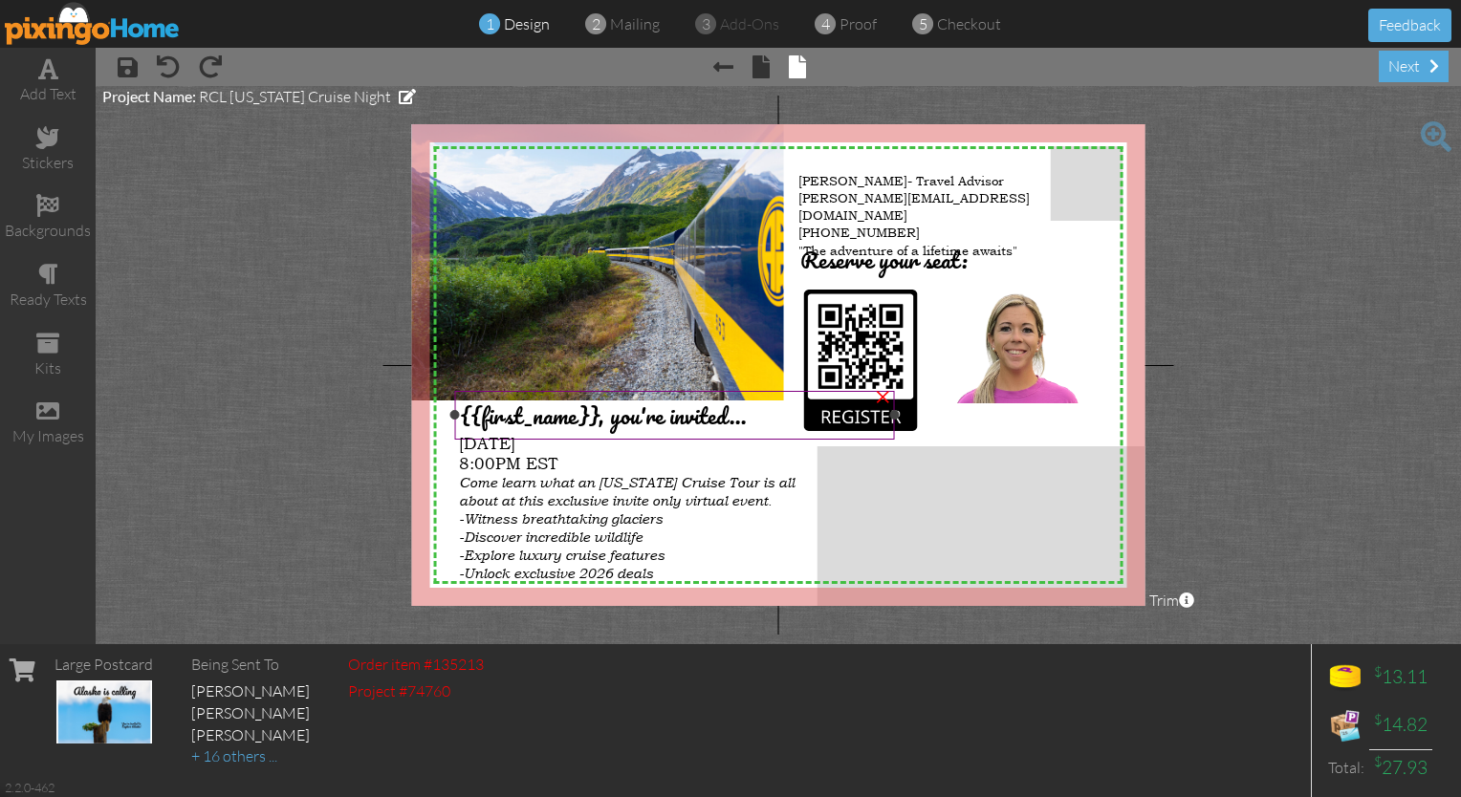
click at [539, 411] on span "{{first_name}}, you're invited..." at bounding box center [603, 415] width 287 height 37
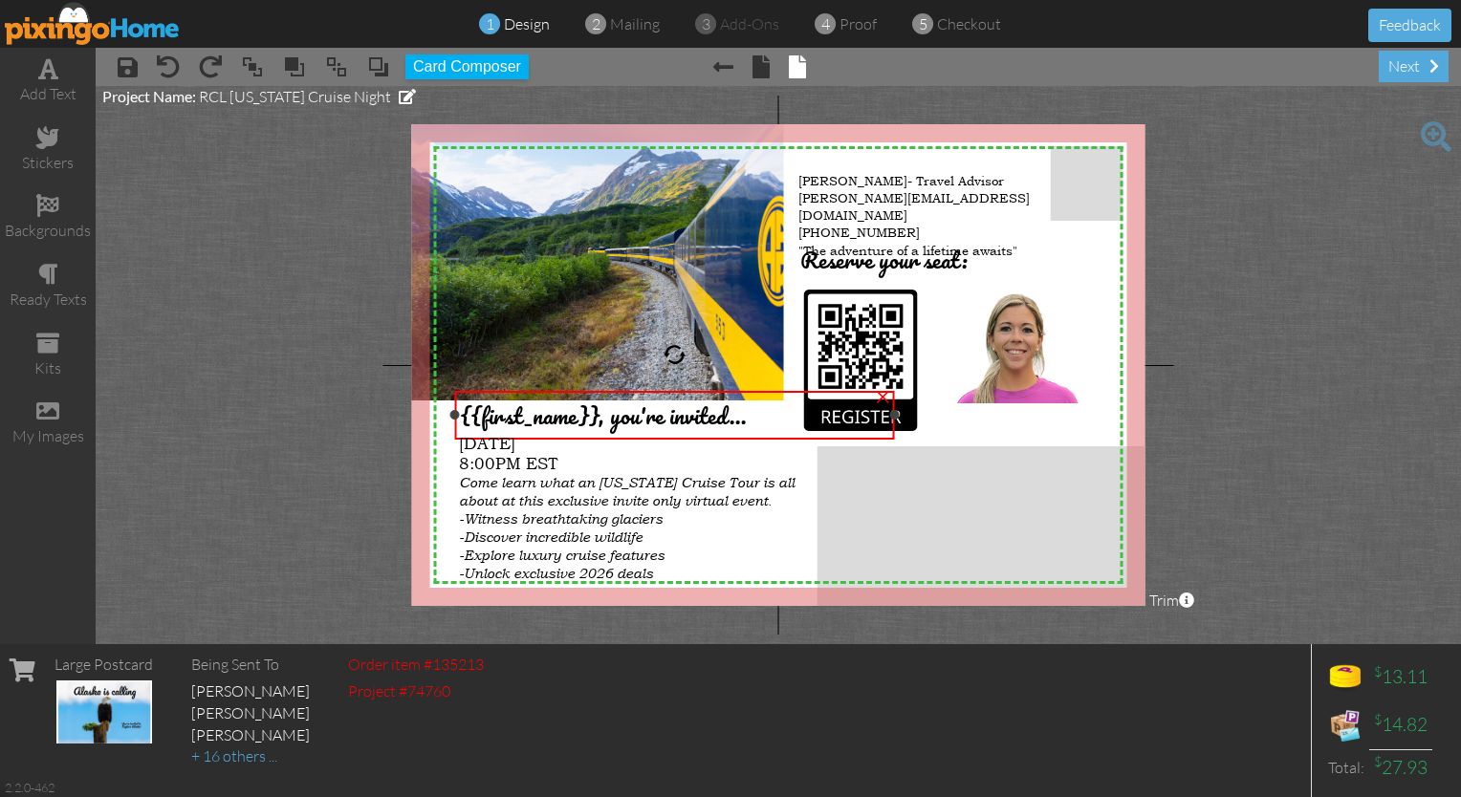
click at [569, 416] on span "{{first_name}}, you're invited..." at bounding box center [603, 415] width 287 height 37
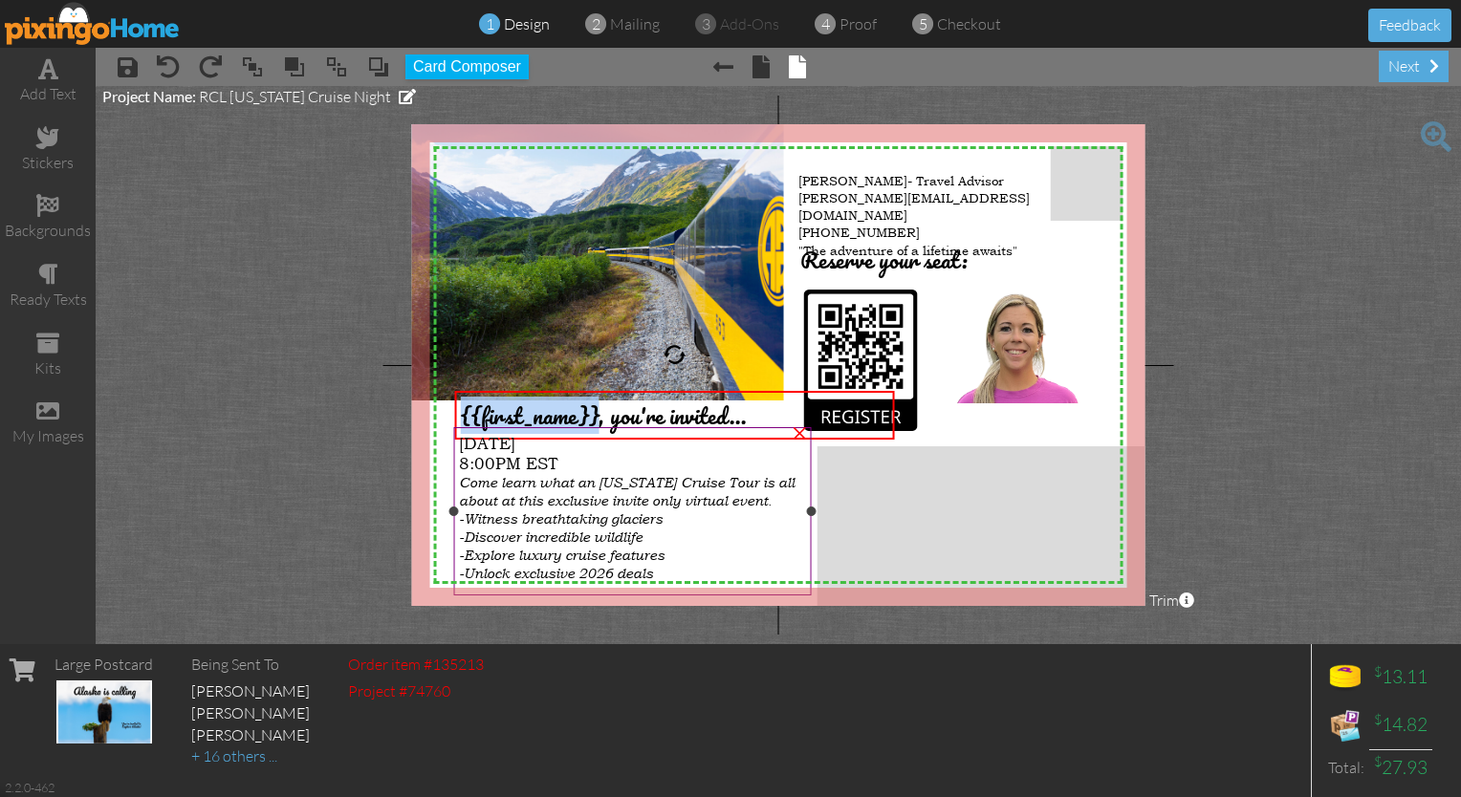
drag, startPoint x: 597, startPoint y: 417, endPoint x: 456, endPoint y: 428, distance: 141.0
click at [456, 428] on div "X X X X X X X X X X X X X X X X X X X X X X X X X X X X X X X X X X X X X X X X…" at bounding box center [778, 365] width 733 height 482
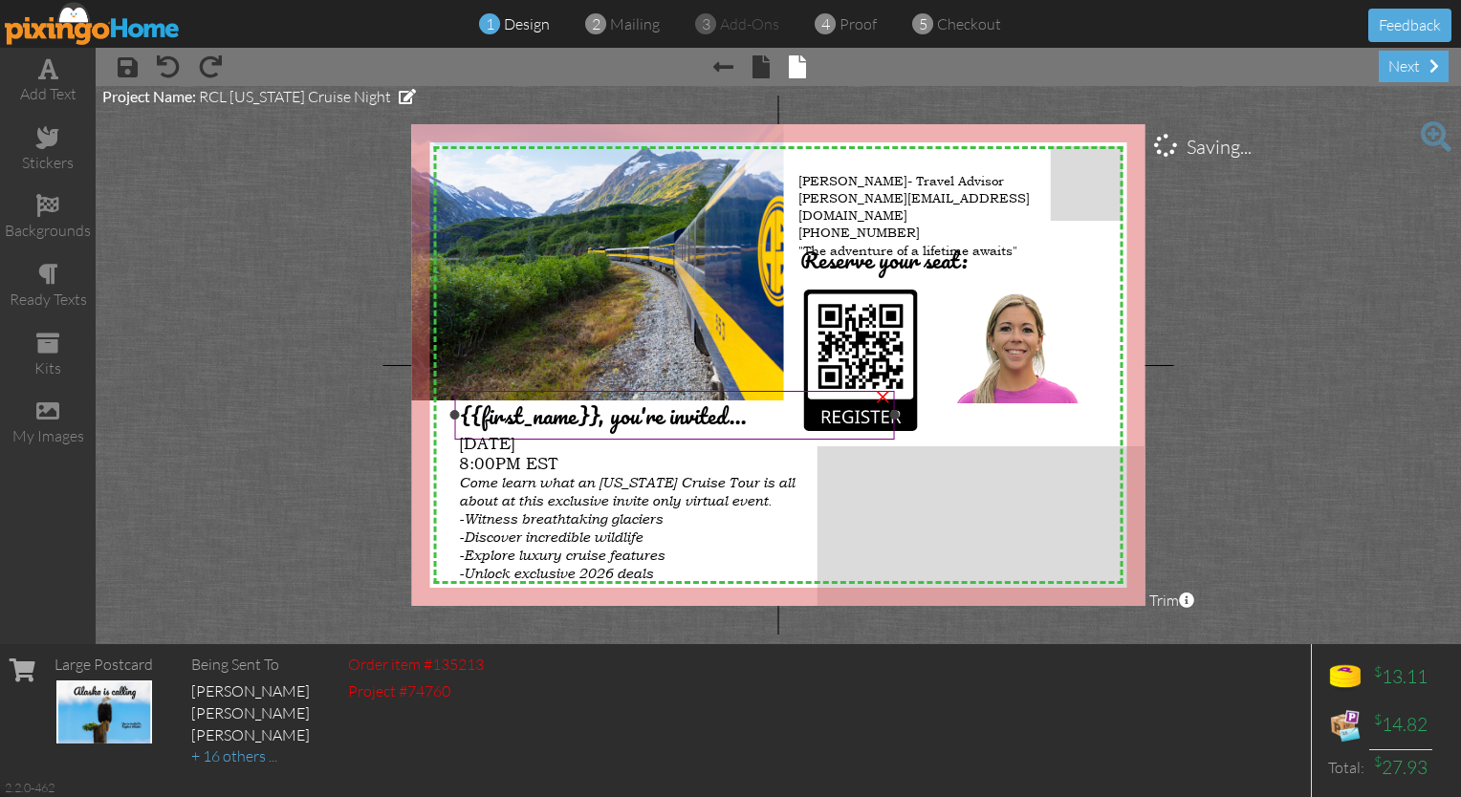
drag, startPoint x: 555, startPoint y: 425, endPoint x: 547, endPoint y: 415, distance: 13.6
click at [547, 415] on span "{{first_name}}, you're invited..." at bounding box center [603, 415] width 287 height 37
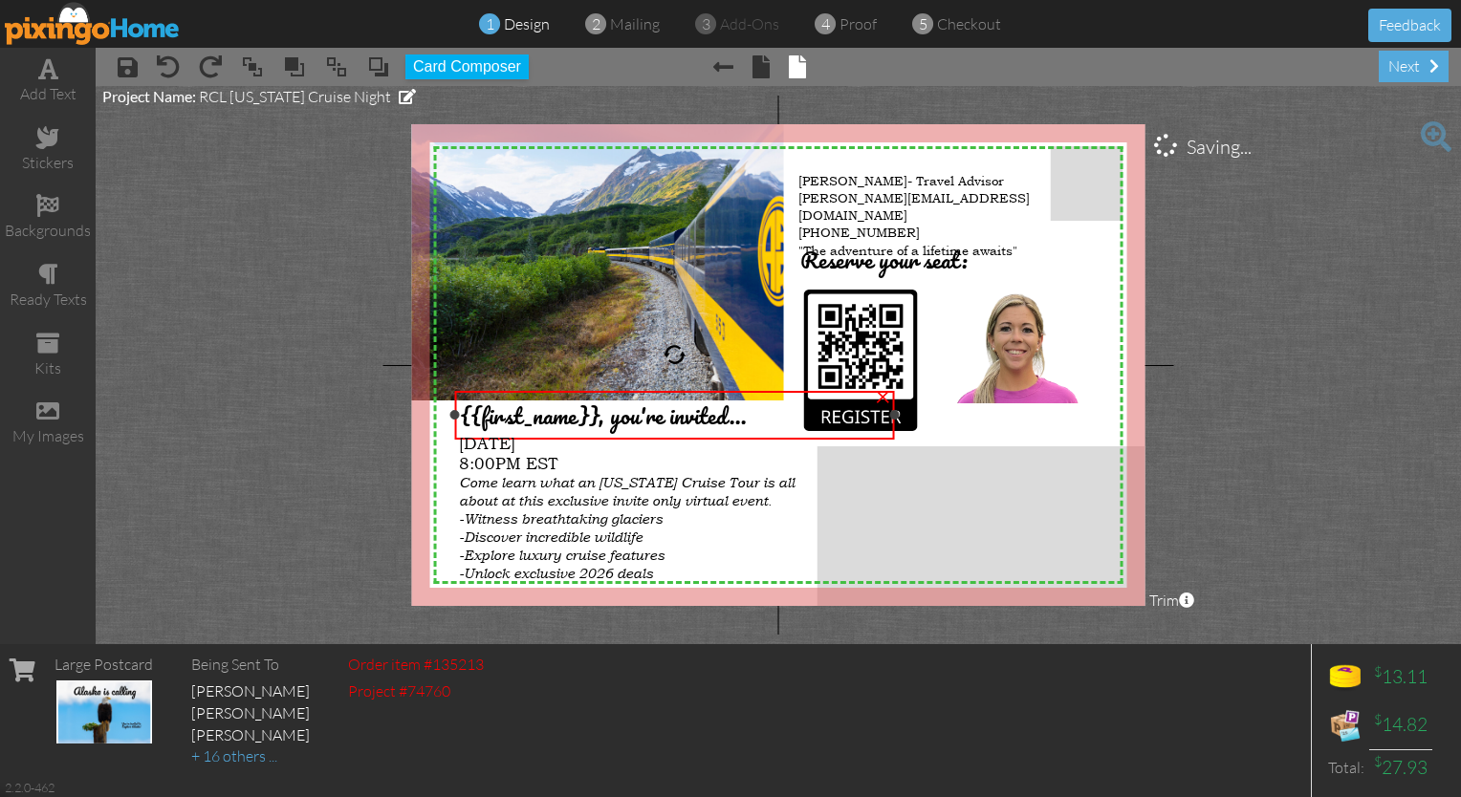
click at [547, 415] on span "{{first_name}}, you're invited..." at bounding box center [603, 415] width 287 height 37
click at [328, 346] on project-studio-wrapper "X X X X X X X X X X X X X X X X X X X X X X X X X X X X X X X X X X X X X X X X…" at bounding box center [778, 365] width 1365 height 558
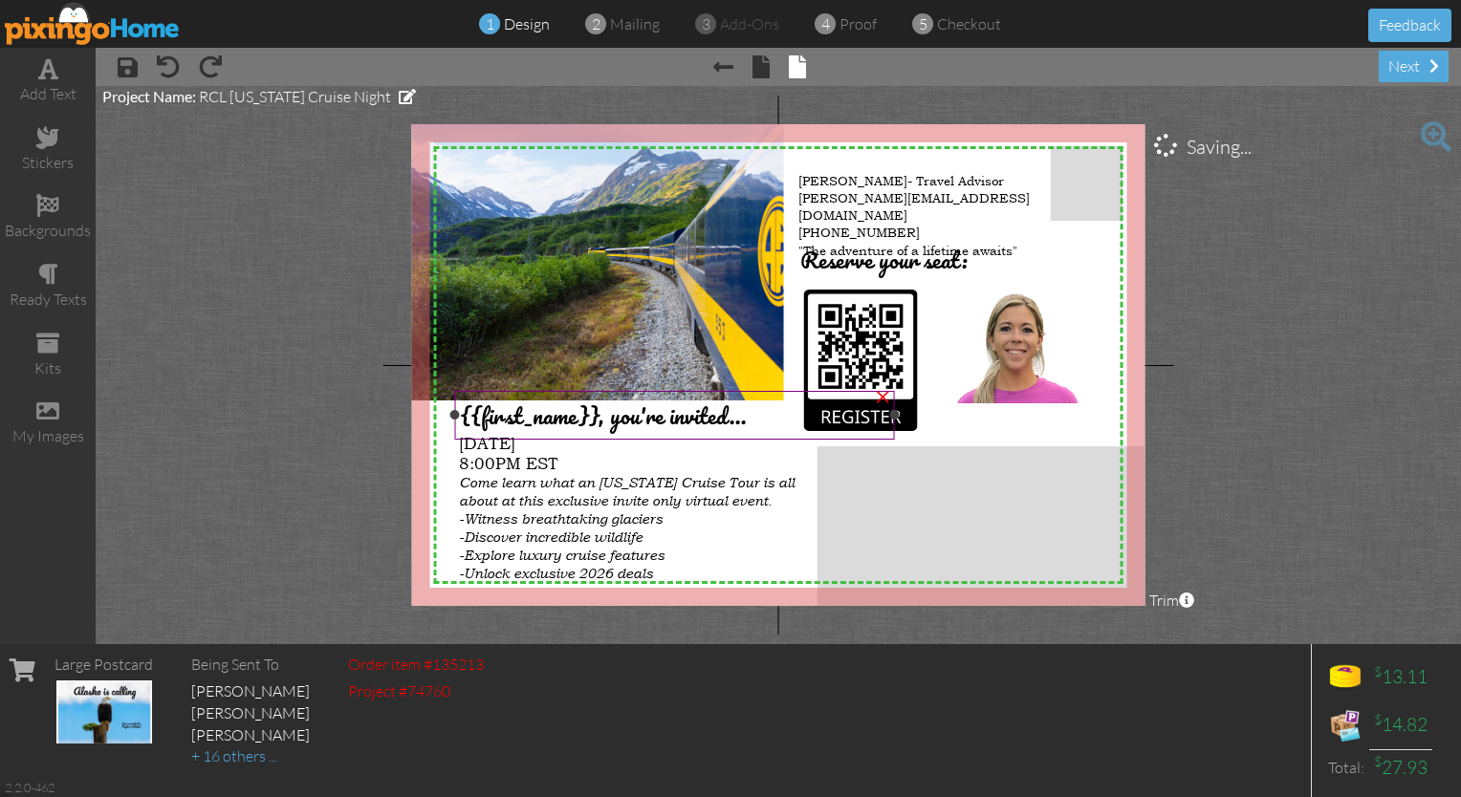
click at [534, 411] on span "{{first_name}}, you're invited..." at bounding box center [603, 415] width 287 height 37
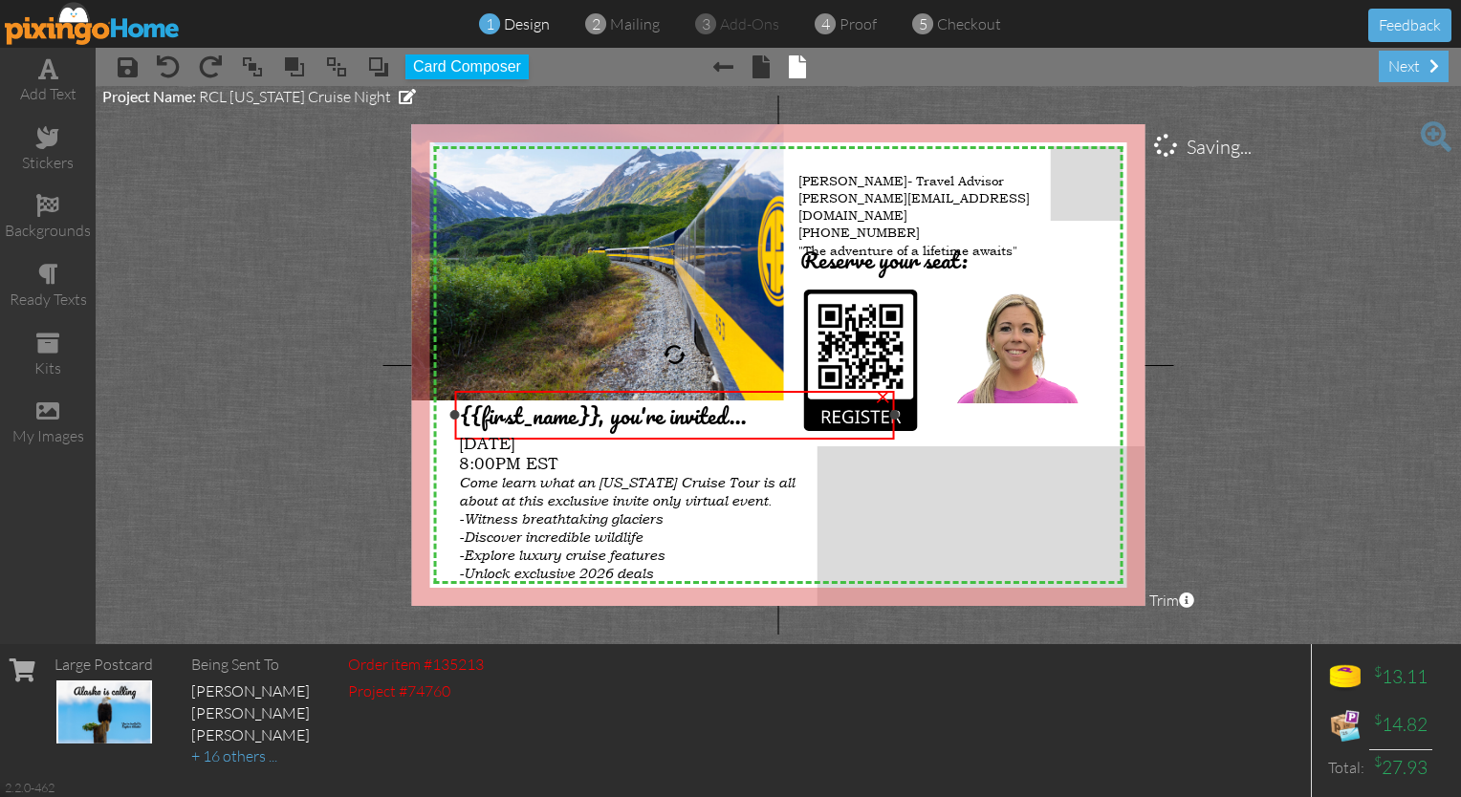
click at [534, 411] on span "{{first_name}}, you're invited..." at bounding box center [603, 415] width 287 height 37
drag, startPoint x: 599, startPoint y: 416, endPoint x: 380, endPoint y: 424, distance: 220.1
click at [380, 424] on project-studio-wrapper "X X X X X X X X X X X X X X X X X X X X X X X X X X X X X X X X X X X X X X X X…" at bounding box center [778, 365] width 1365 height 558
click at [723, 71] on span at bounding box center [723, 66] width 20 height 23
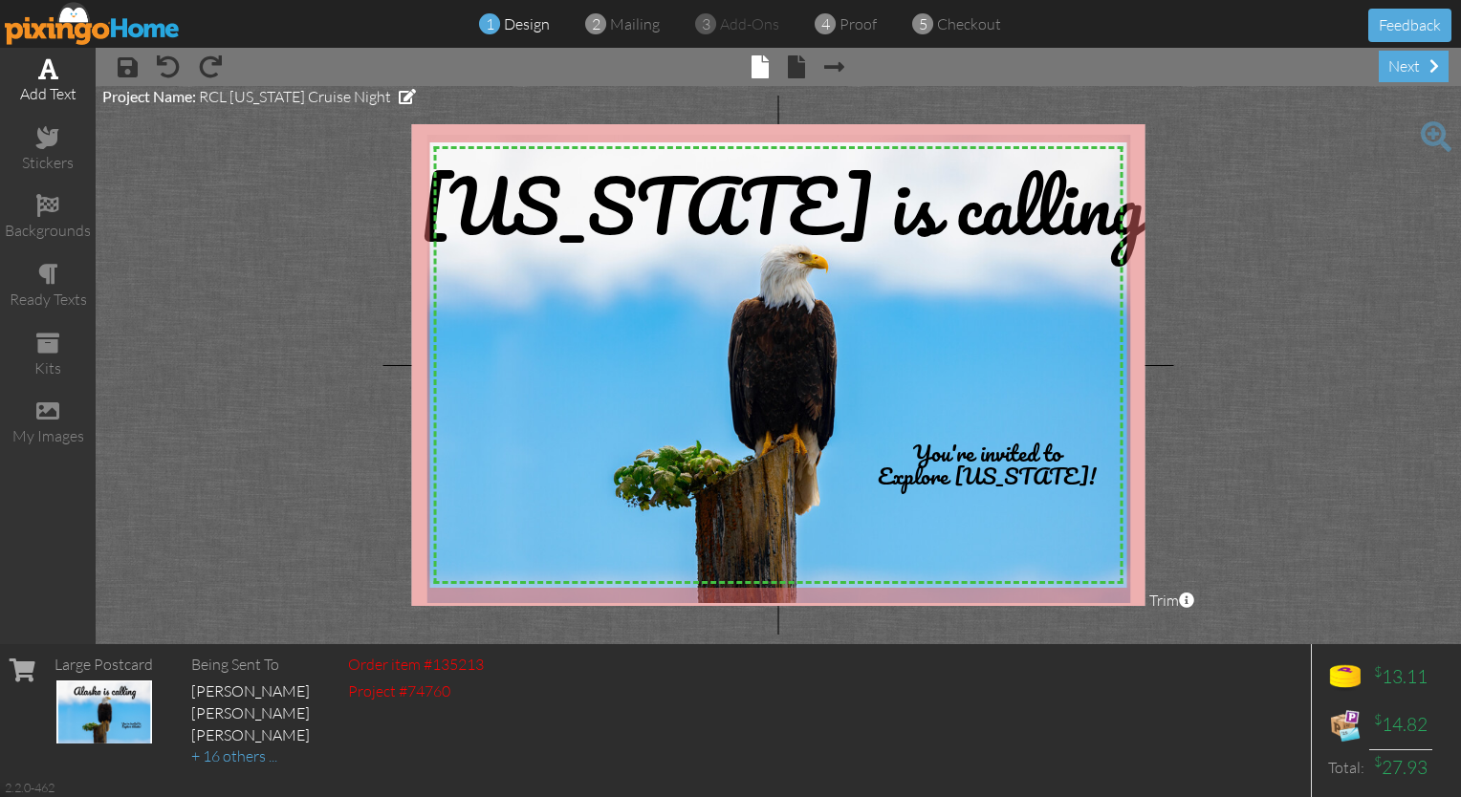
click at [50, 77] on span at bounding box center [48, 68] width 20 height 23
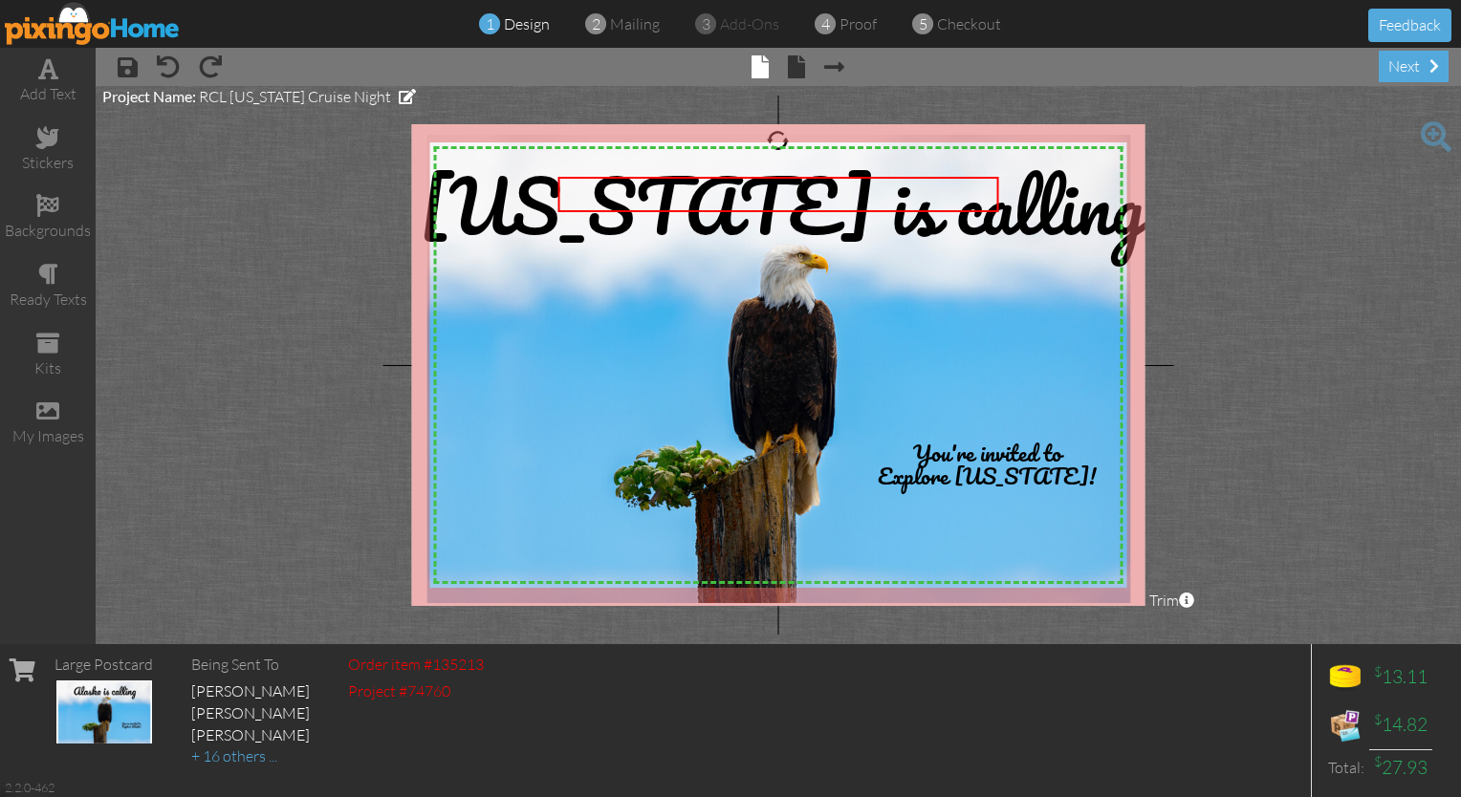
click at [291, 382] on project-studio-wrapper "X X X X X X X X X X X X X X X X X X X X X X X X X X X X X X X X X X X X X X X X…" at bounding box center [778, 365] width 1365 height 558
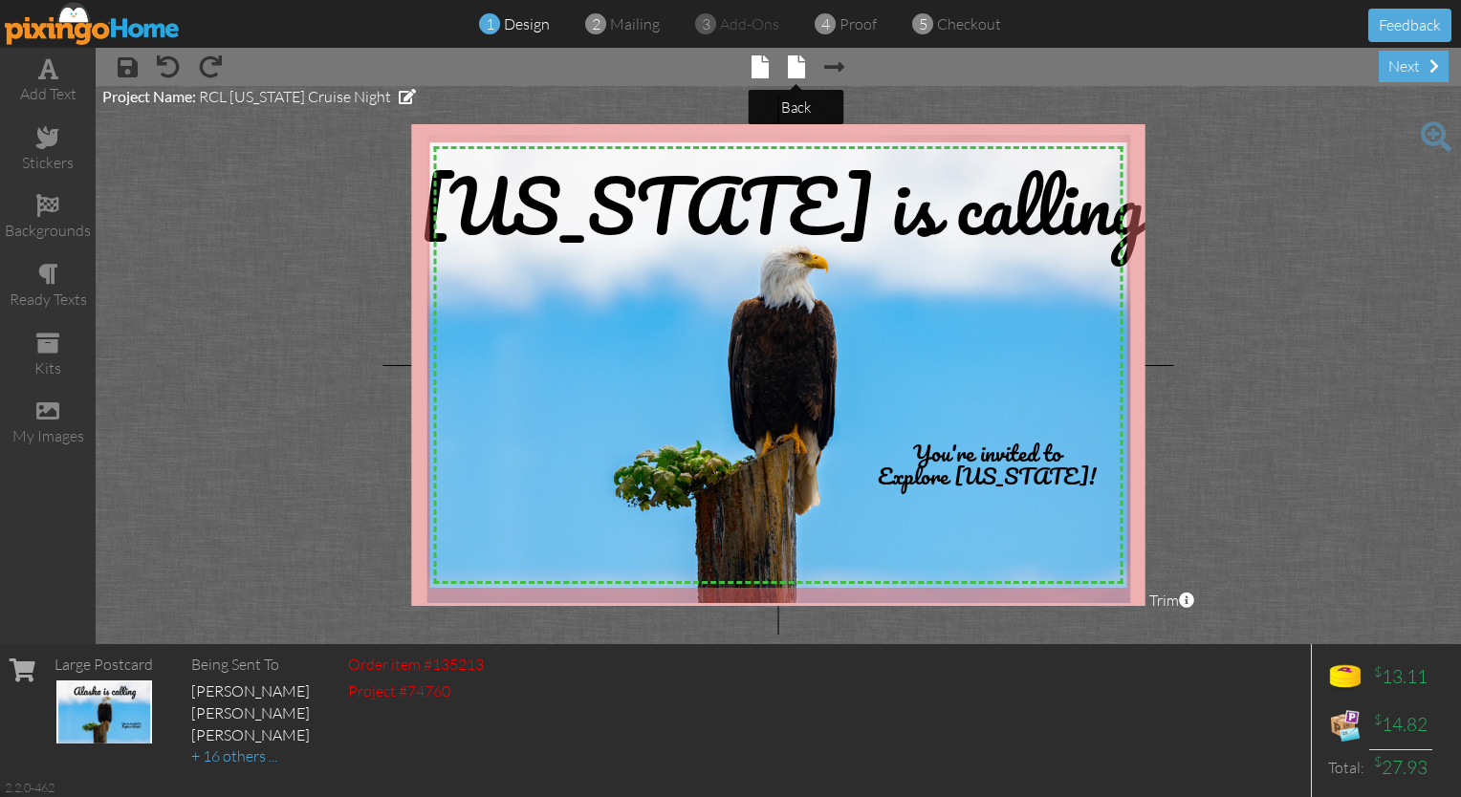
click at [725, 64] on span at bounding box center [796, 66] width 17 height 23
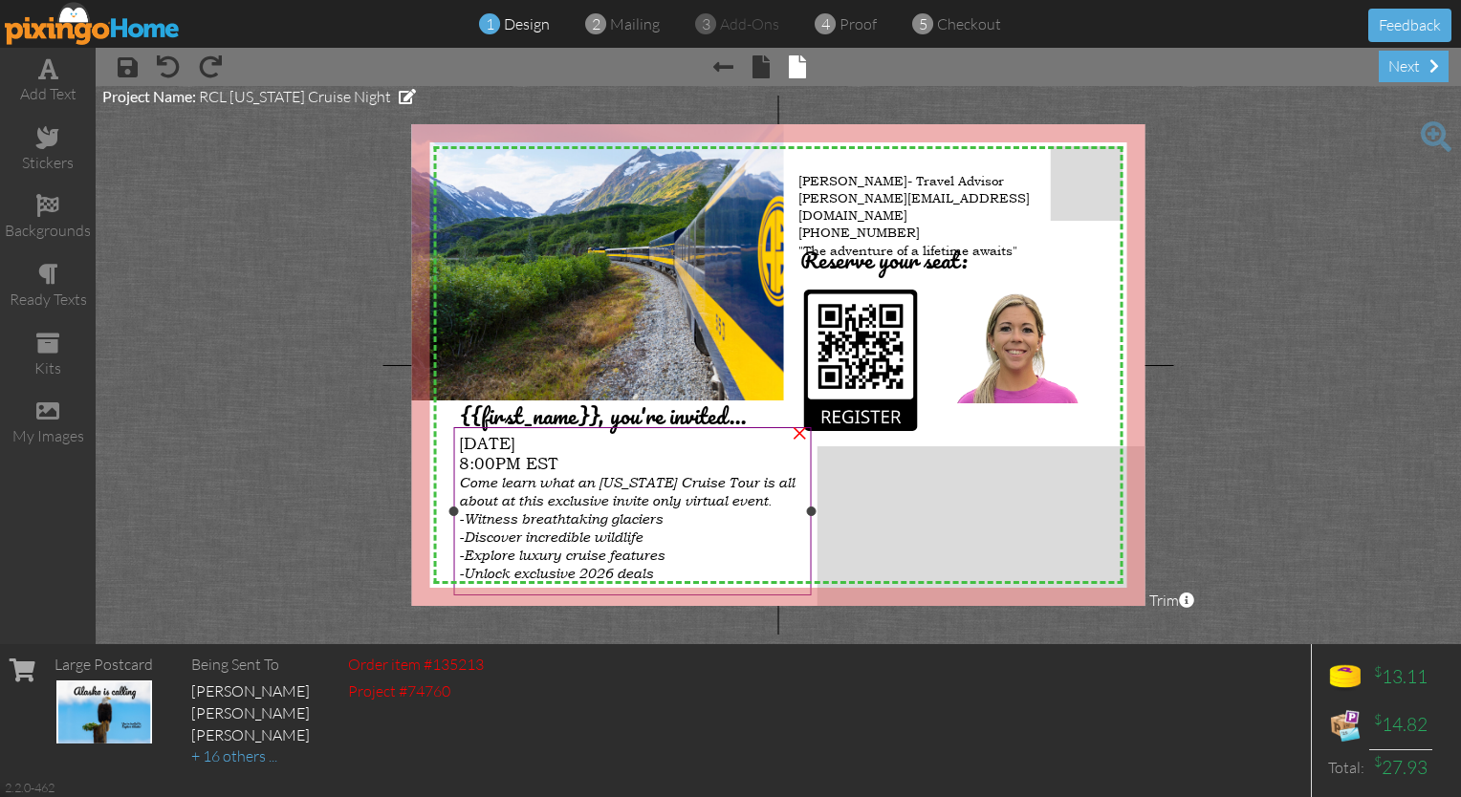
click at [578, 487] on span "Come learn what an [US_STATE] Cruise Tour is all about at this exclusive invite…" at bounding box center [627, 491] width 336 height 35
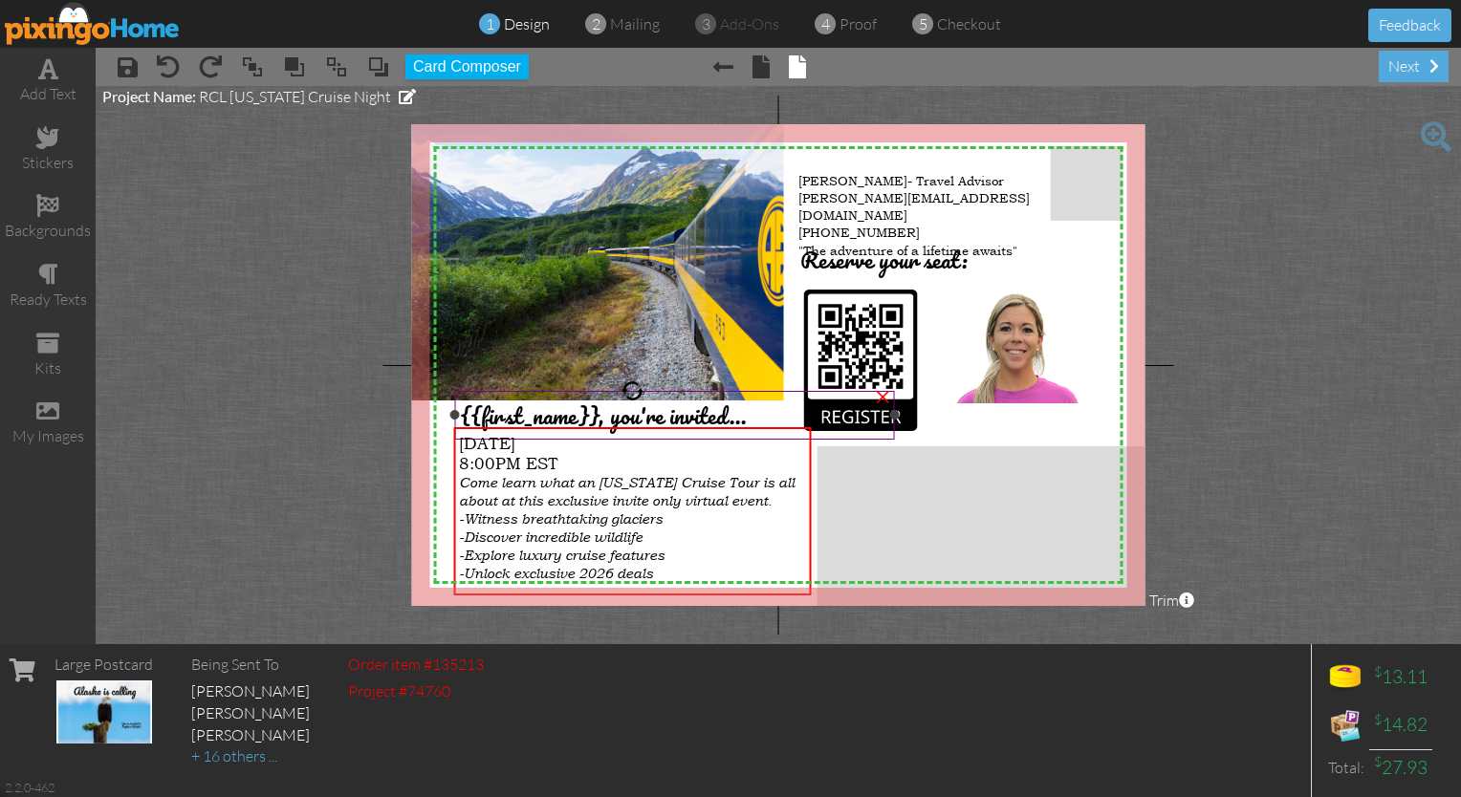
click at [542, 408] on span "{{first_name}}, you're invited..." at bounding box center [603, 415] width 287 height 37
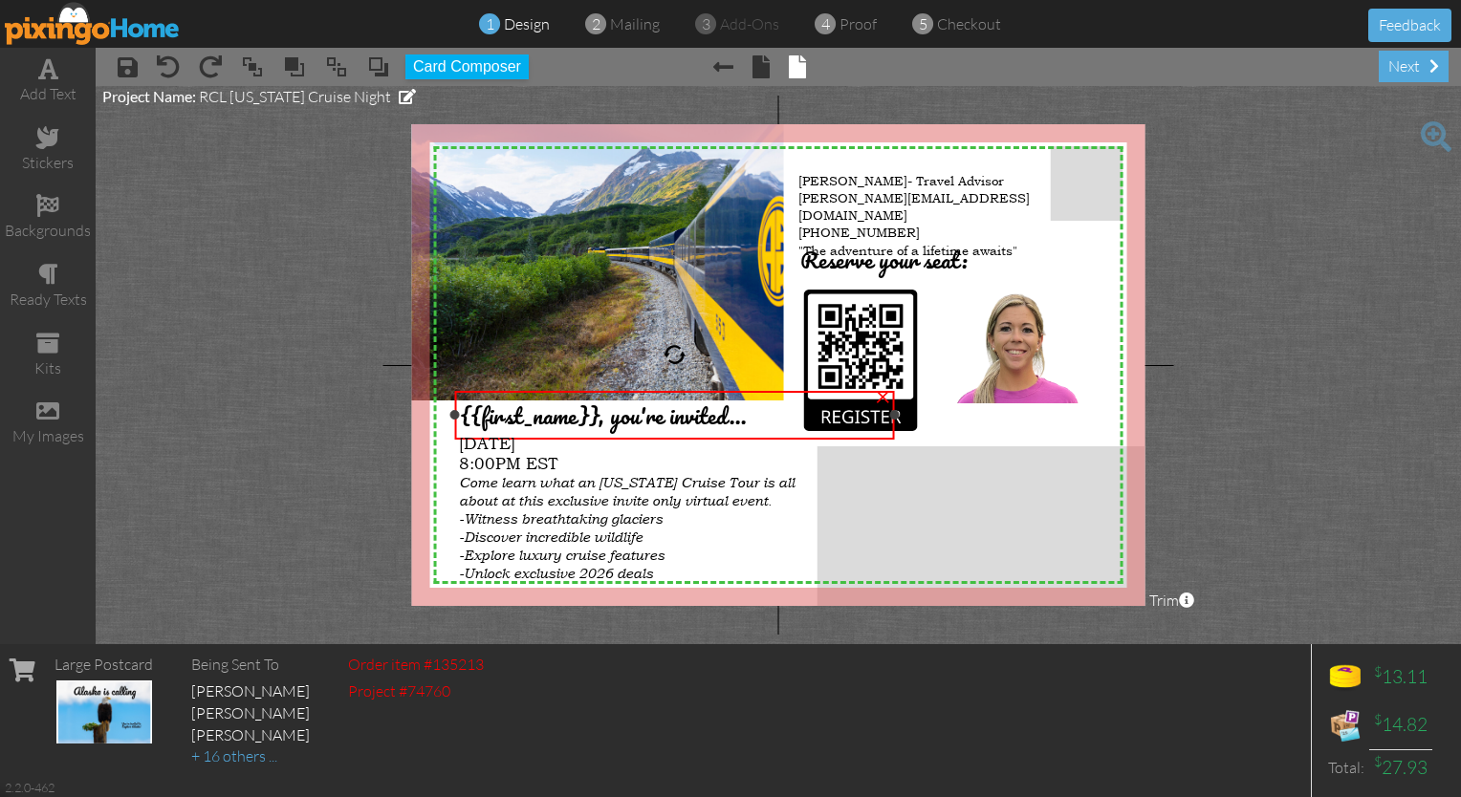
click at [542, 408] on span "{{first_name}}, you're invited..." at bounding box center [603, 415] width 287 height 37
click at [41, 77] on span at bounding box center [48, 68] width 20 height 23
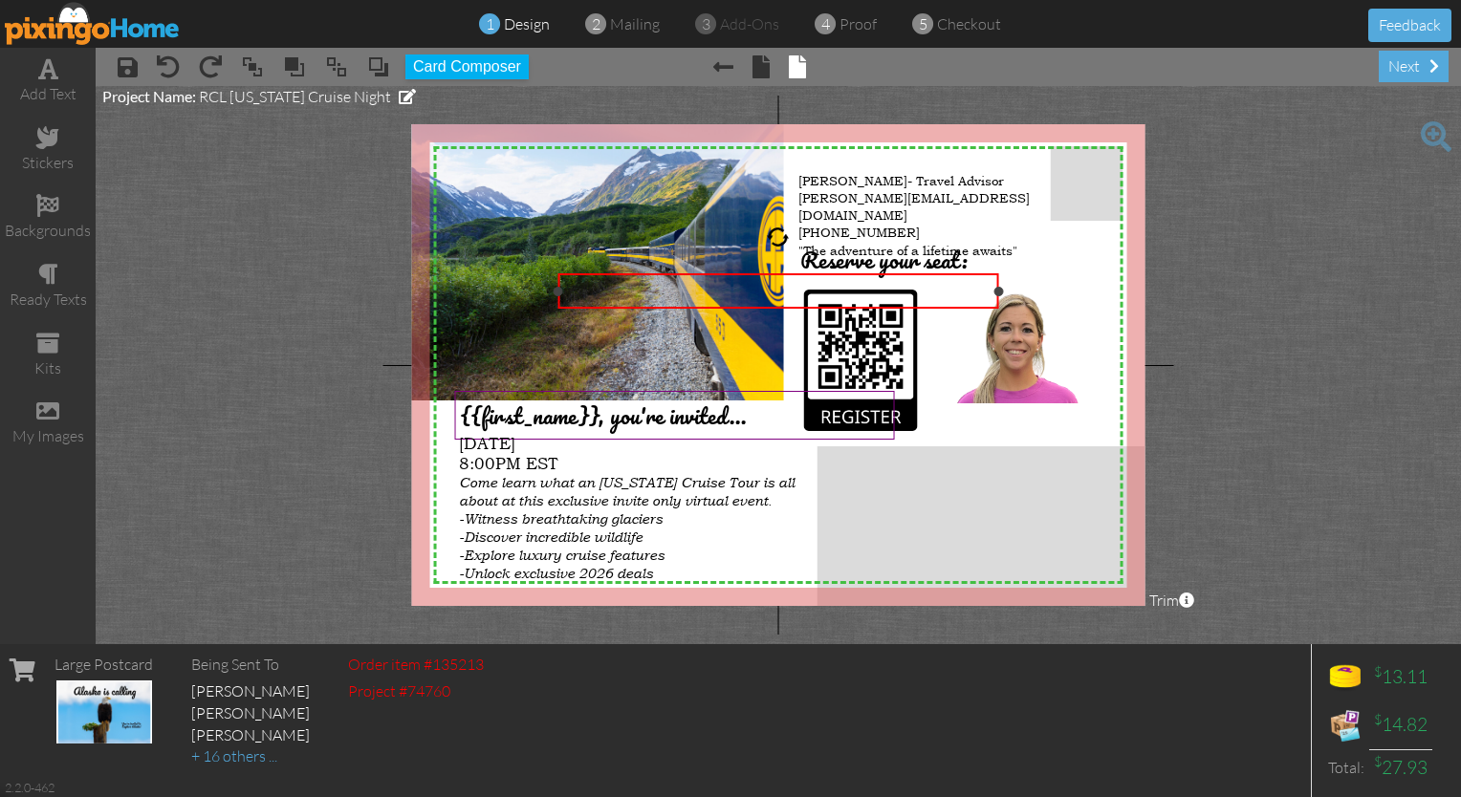
click at [725, 294] on div "​" at bounding box center [778, 291] width 428 height 25
click at [275, 355] on project-studio-wrapper "X X X X X X X X X X X X X X X X X X X X X X X X X X X X X X X X X X X X X X X X…" at bounding box center [778, 365] width 1365 height 558
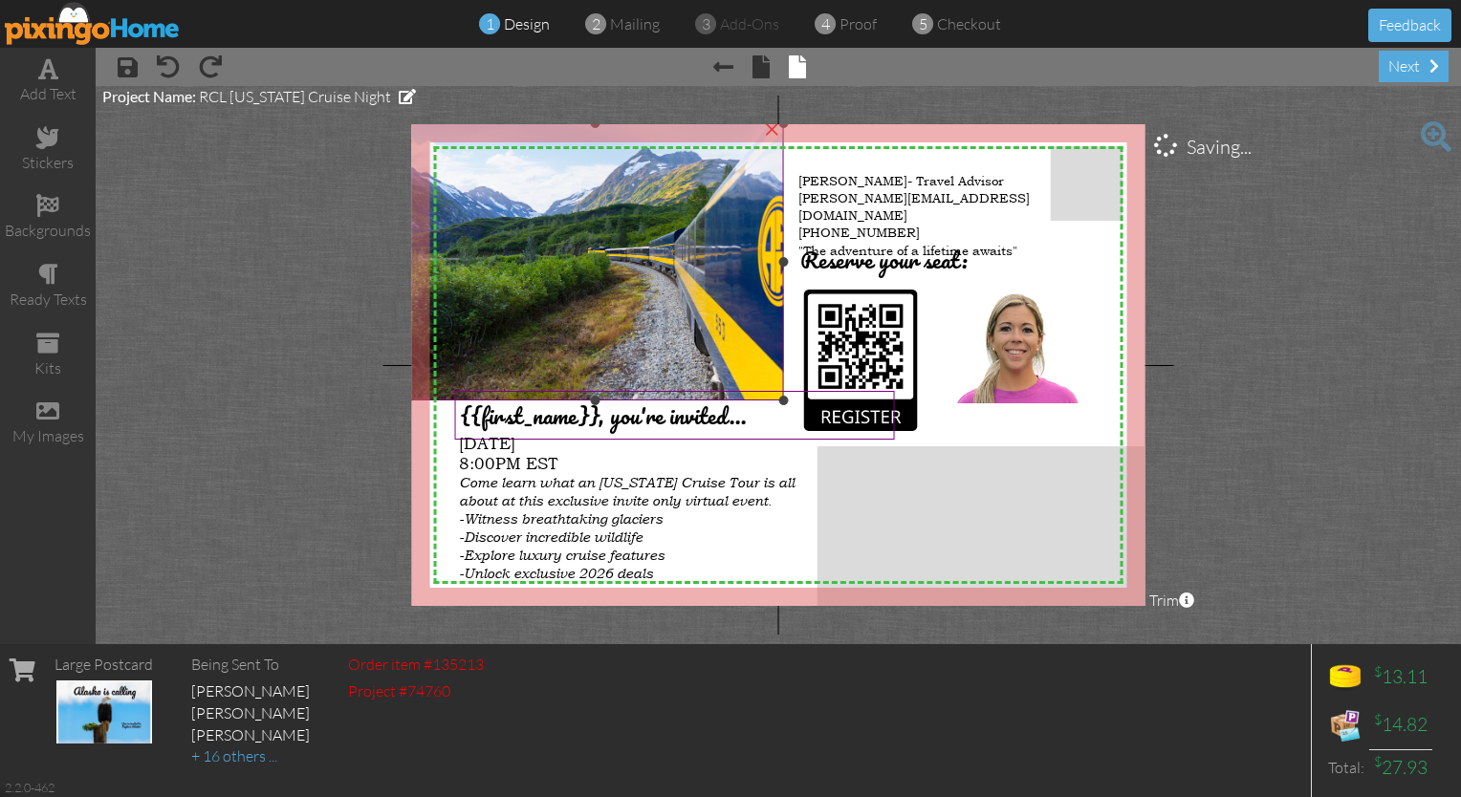
click at [673, 277] on img at bounding box center [587, 261] width 416 height 277
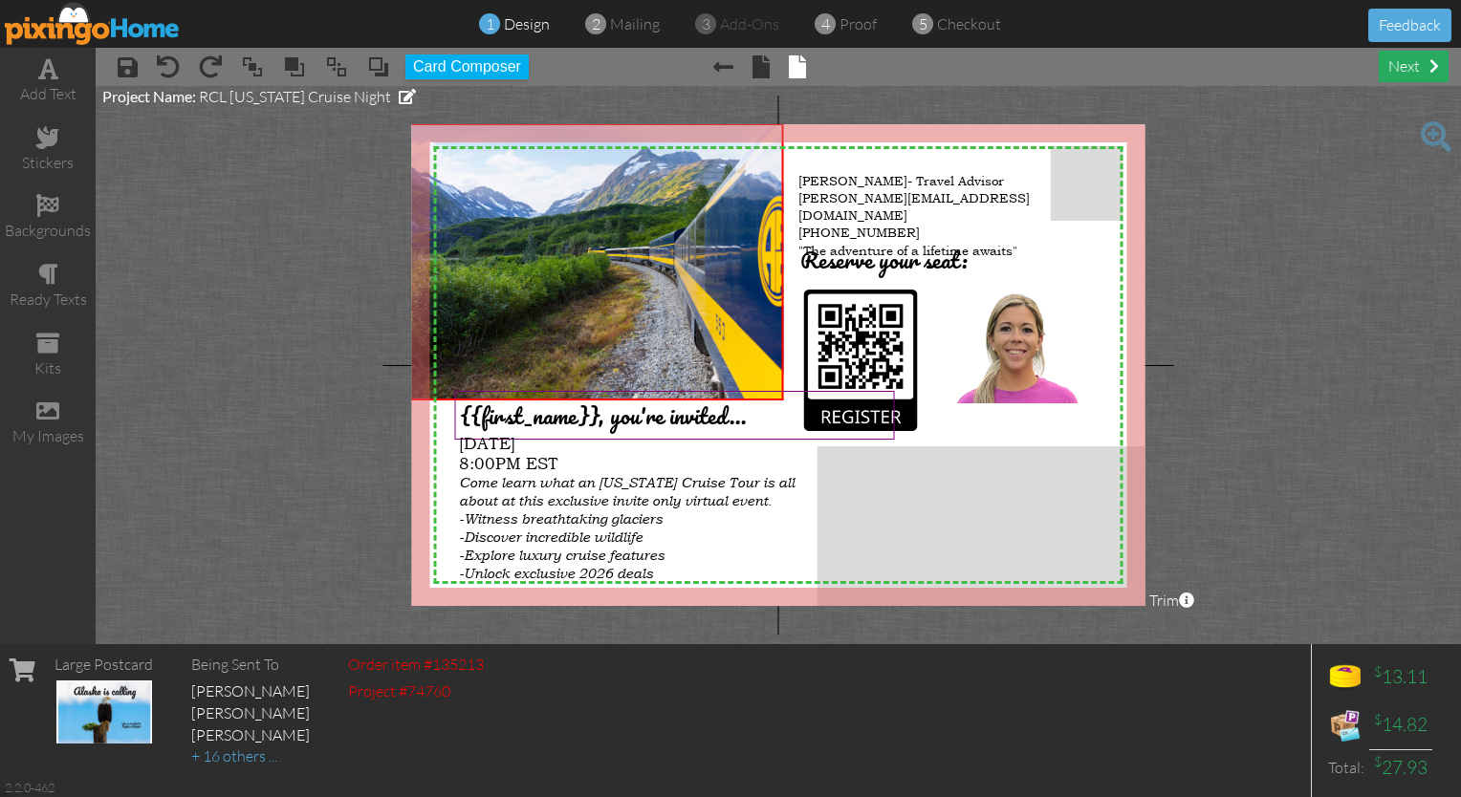
click at [725, 60] on div "next" at bounding box center [1414, 67] width 70 height 32
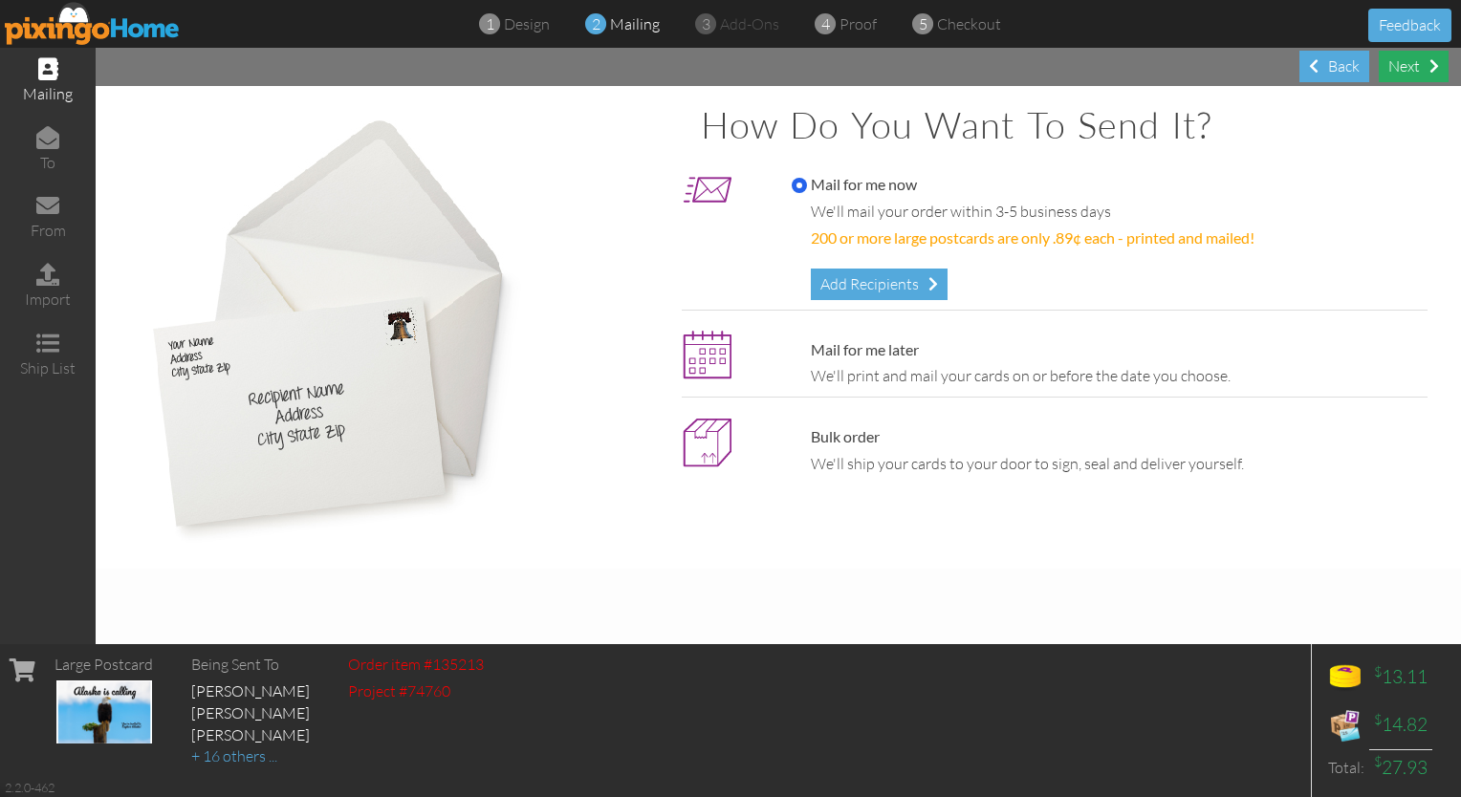
click at [725, 60] on div "Next" at bounding box center [1414, 67] width 70 height 32
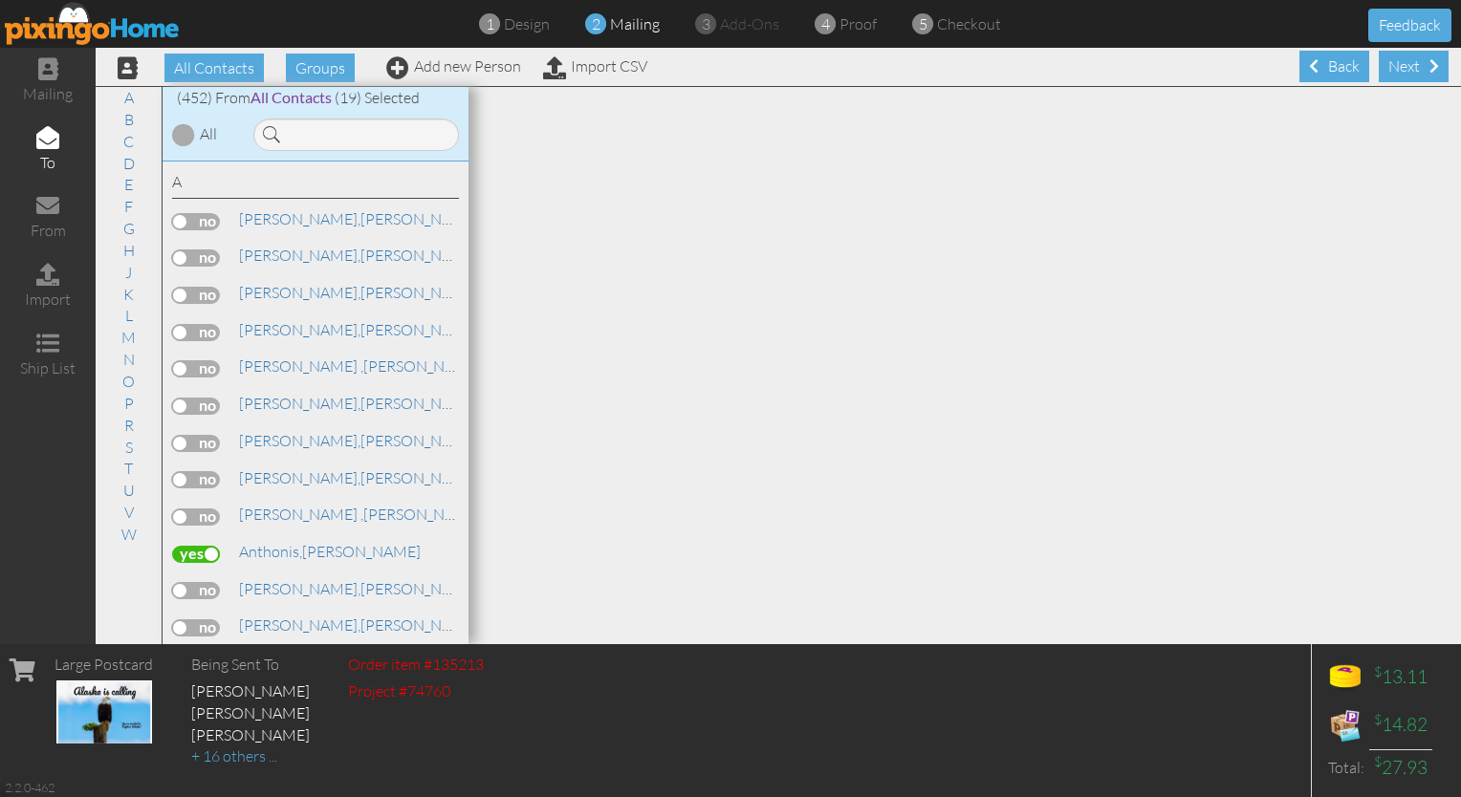
click at [725, 60] on div "Next" at bounding box center [1414, 67] width 70 height 32
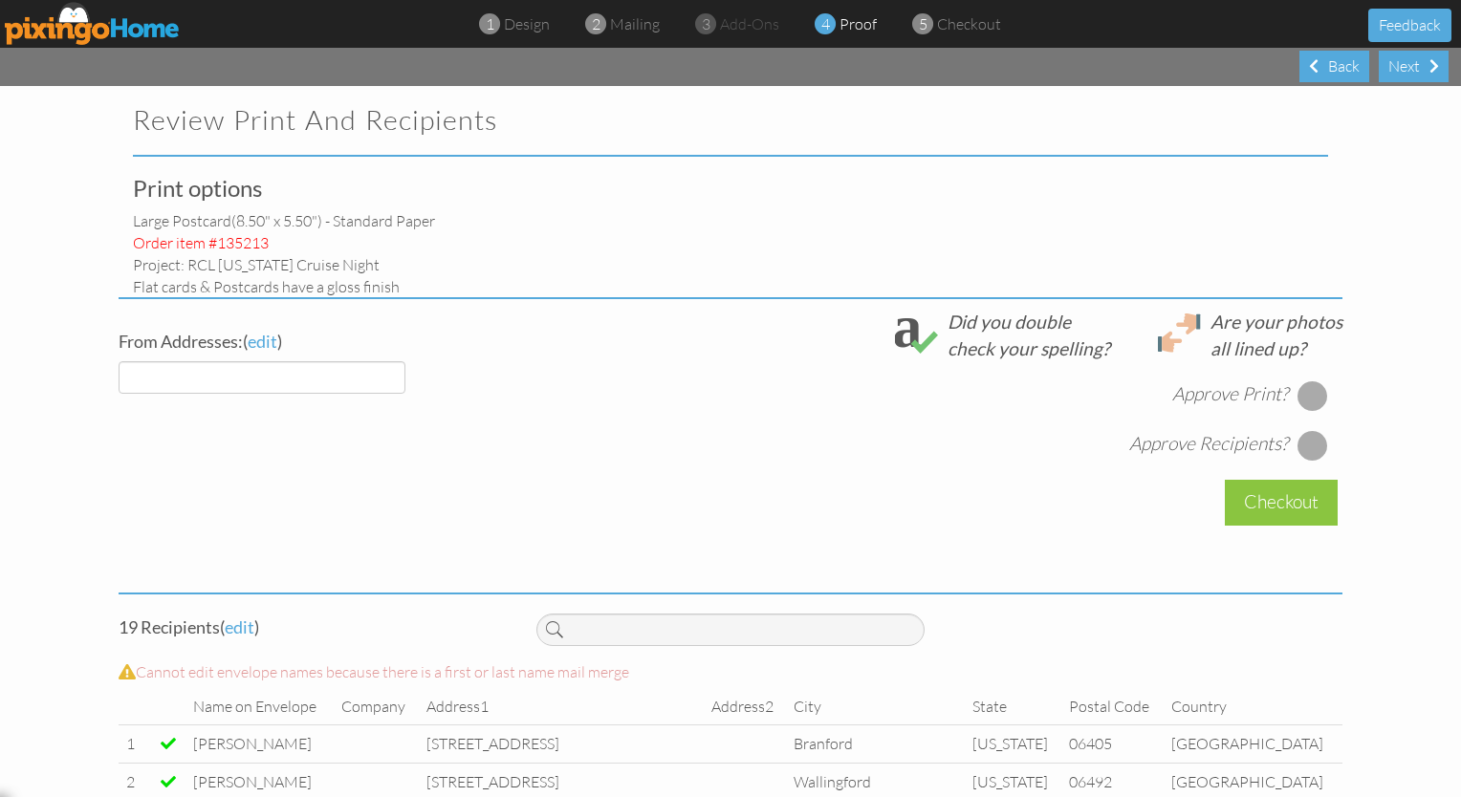
select select "object:21030"
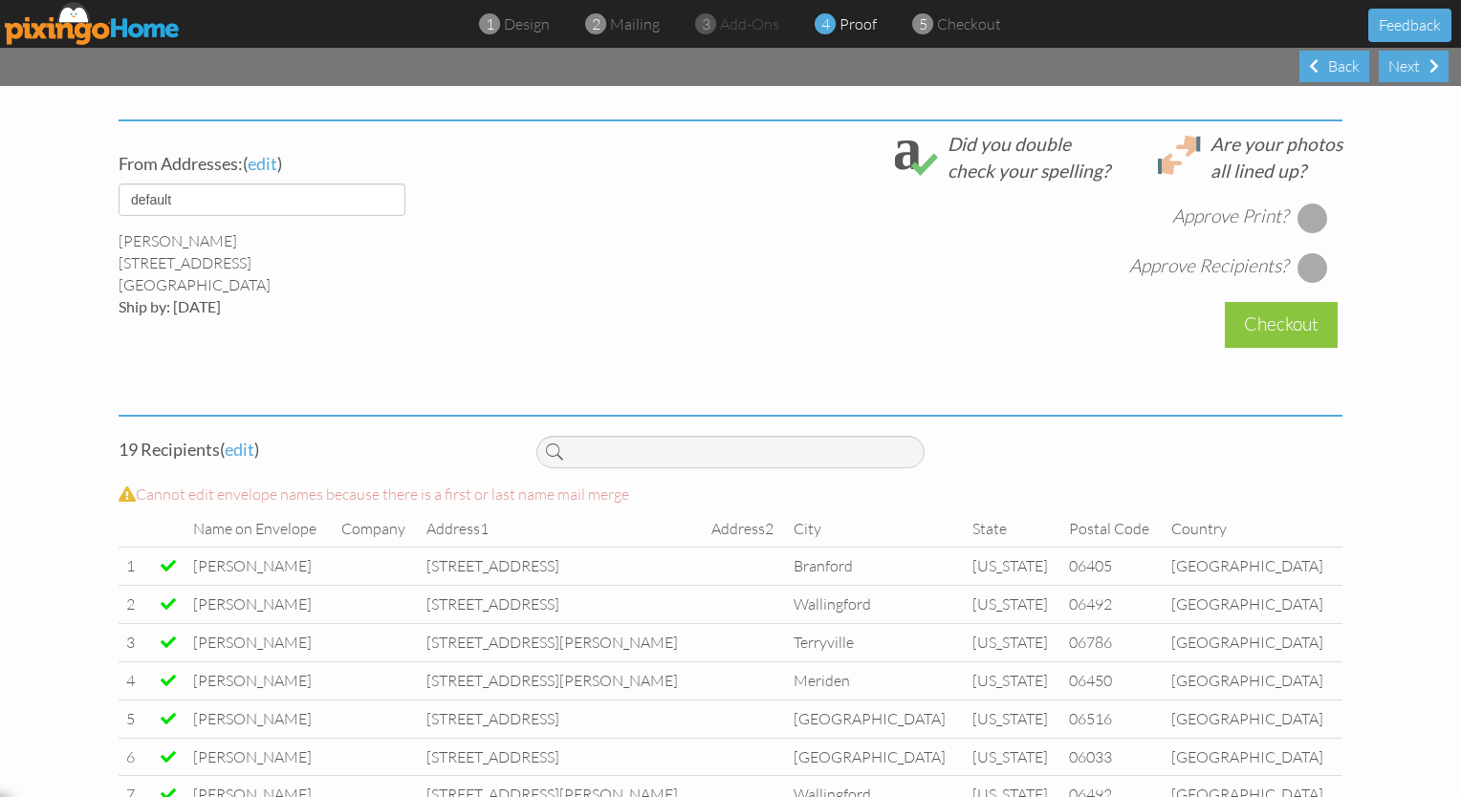
scroll to position [427, 0]
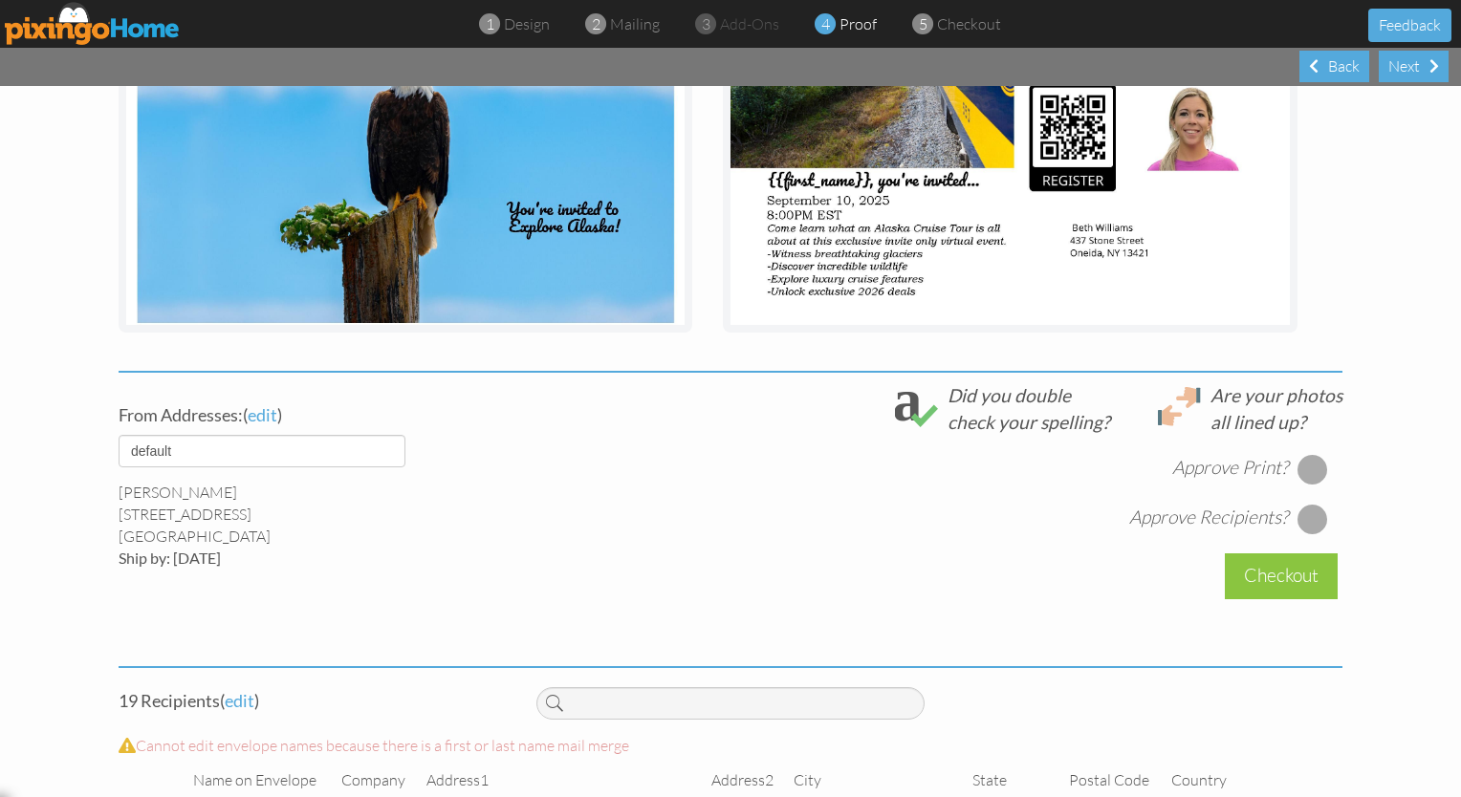
click at [725, 465] on div at bounding box center [1312, 469] width 31 height 31
click at [725, 522] on div at bounding box center [1312, 519] width 31 height 31
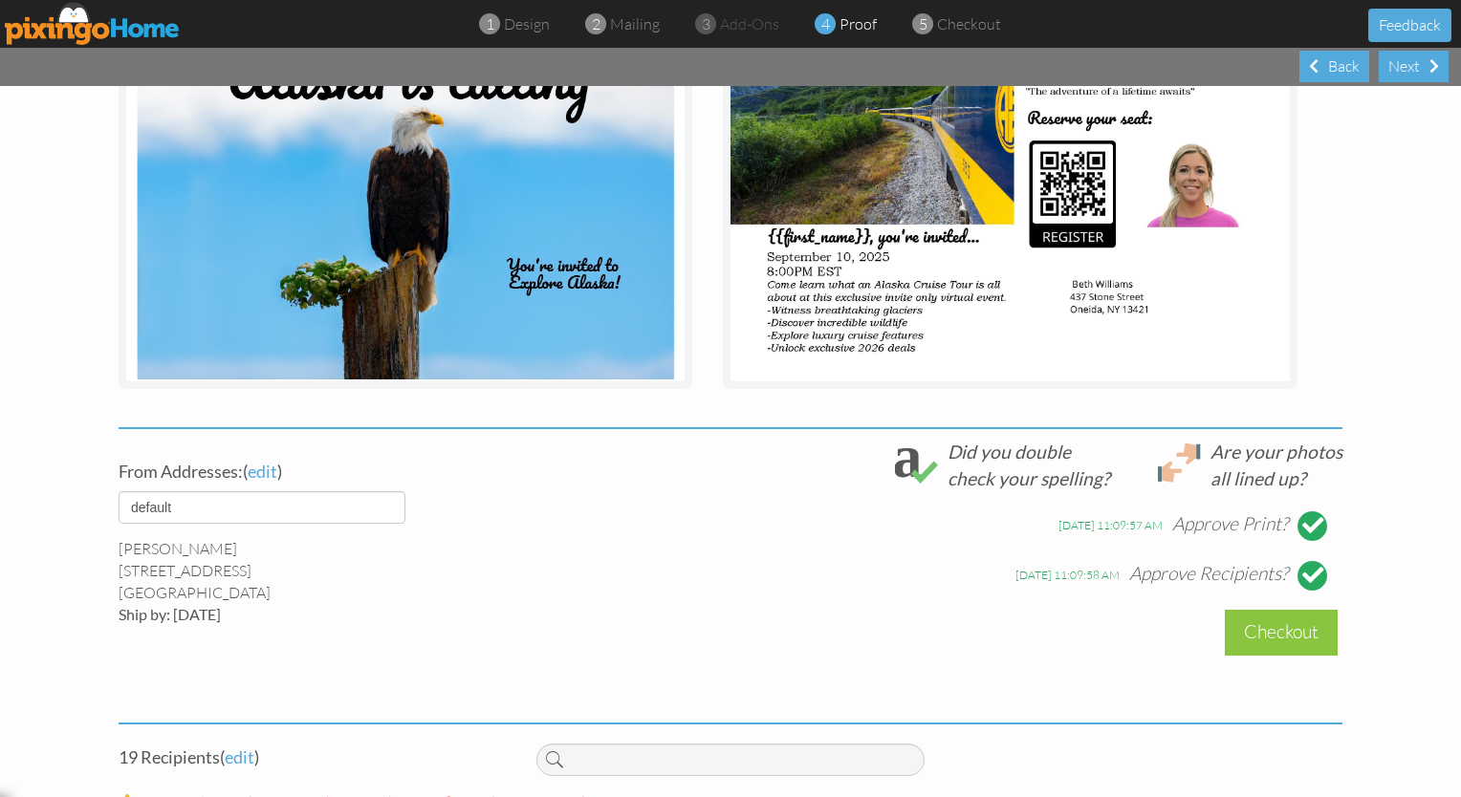
scroll to position [503, 0]
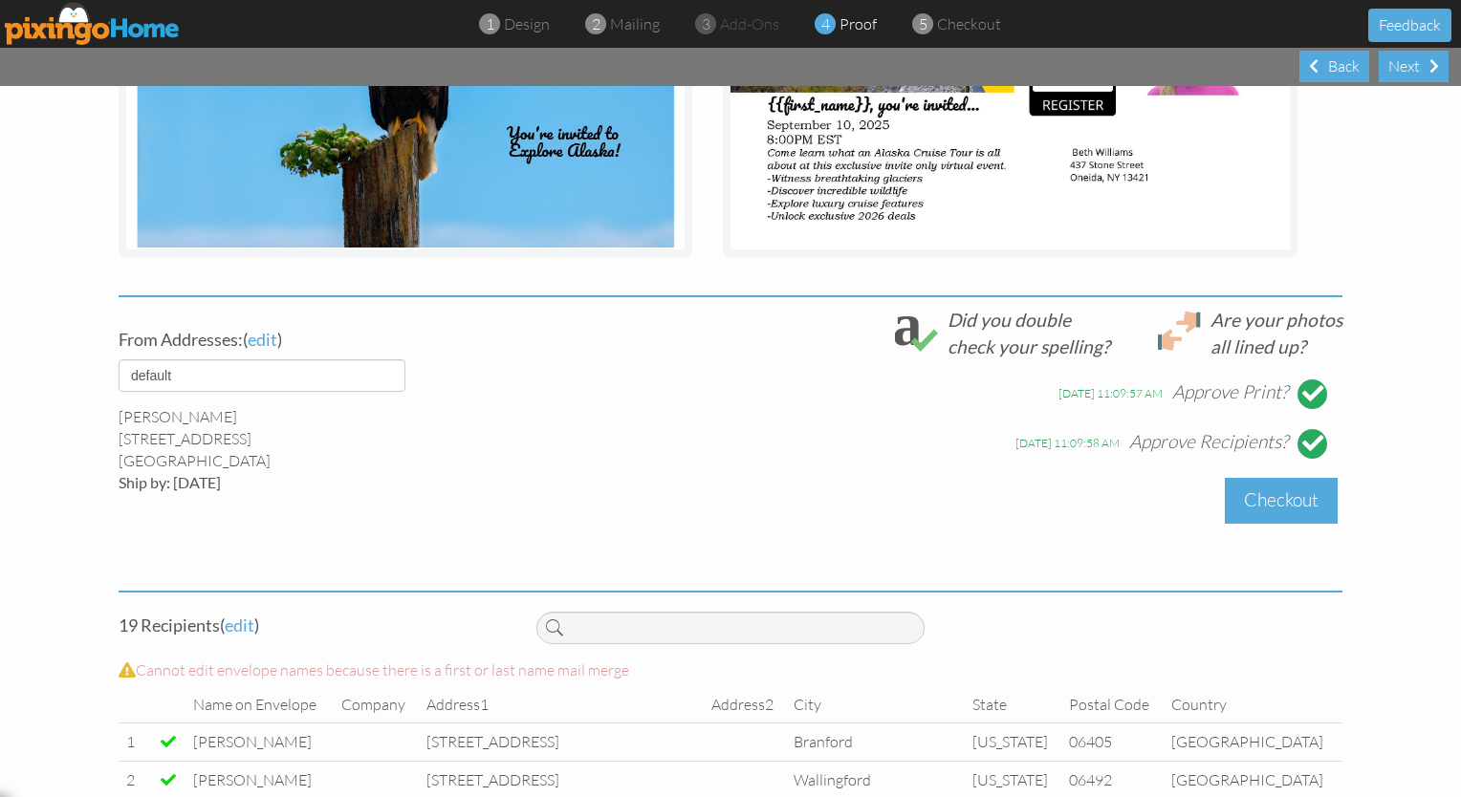
click at [725, 510] on div "Checkout" at bounding box center [1281, 500] width 113 height 45
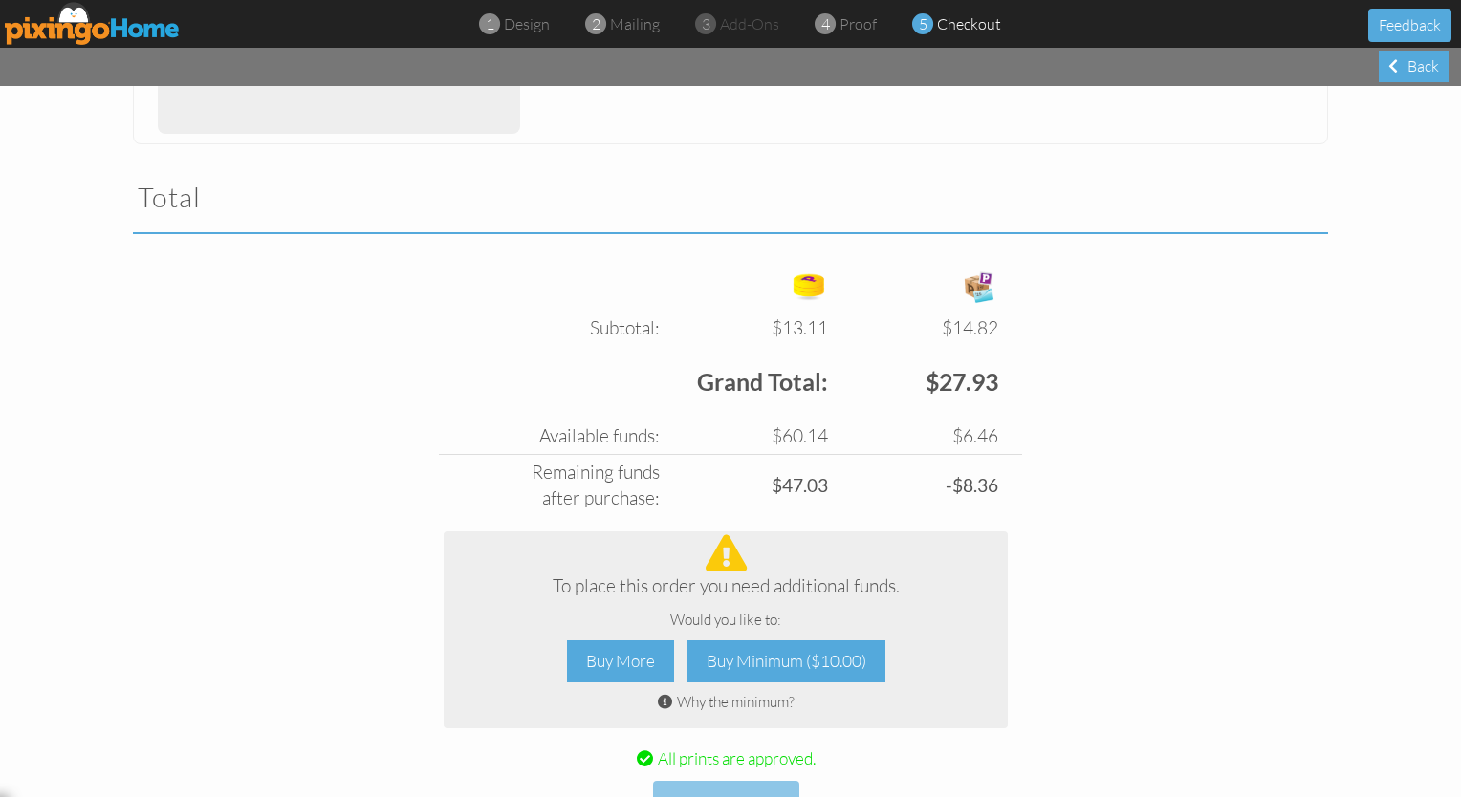
scroll to position [639, 0]
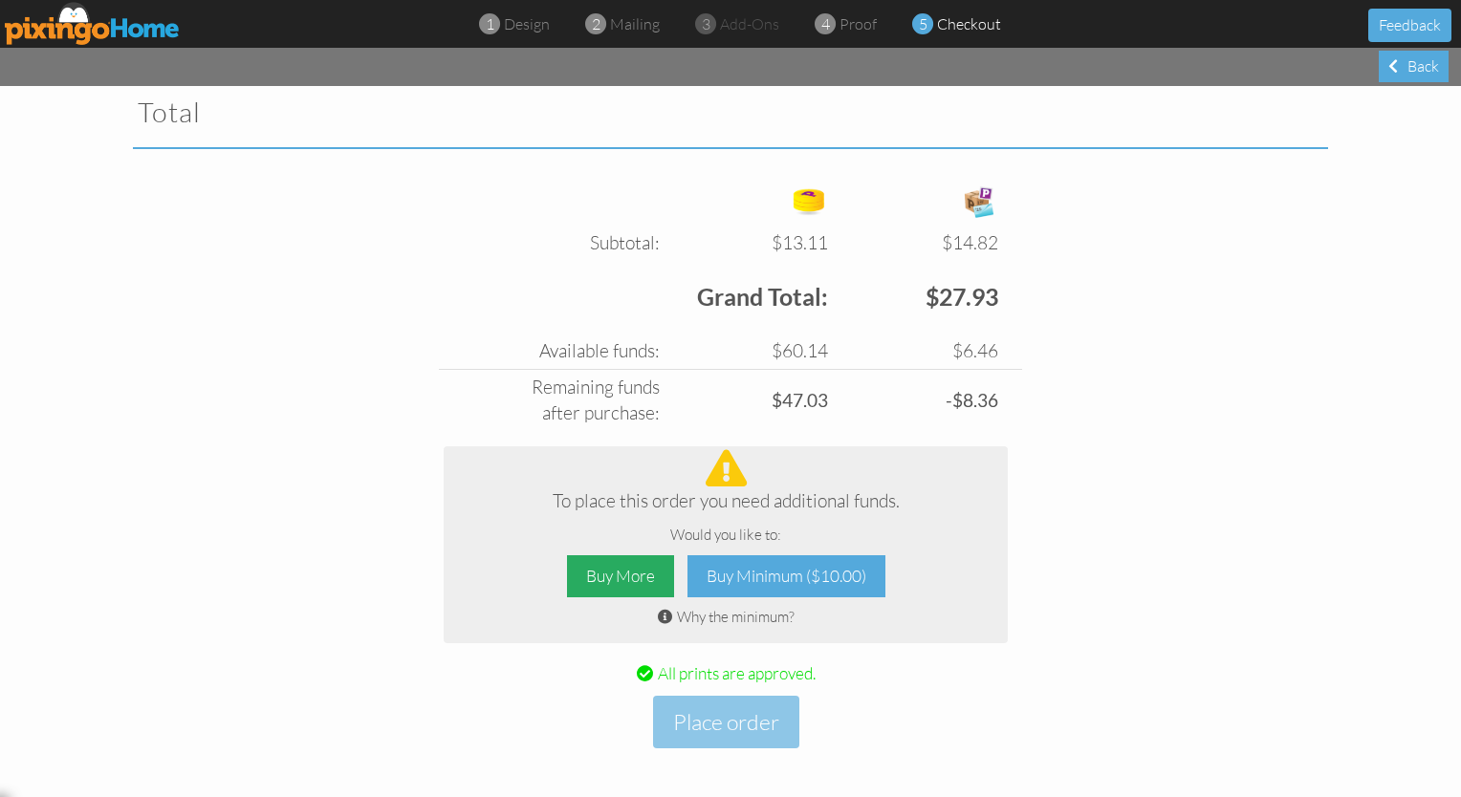
click at [591, 569] on div "Buy More" at bounding box center [620, 576] width 107 height 43
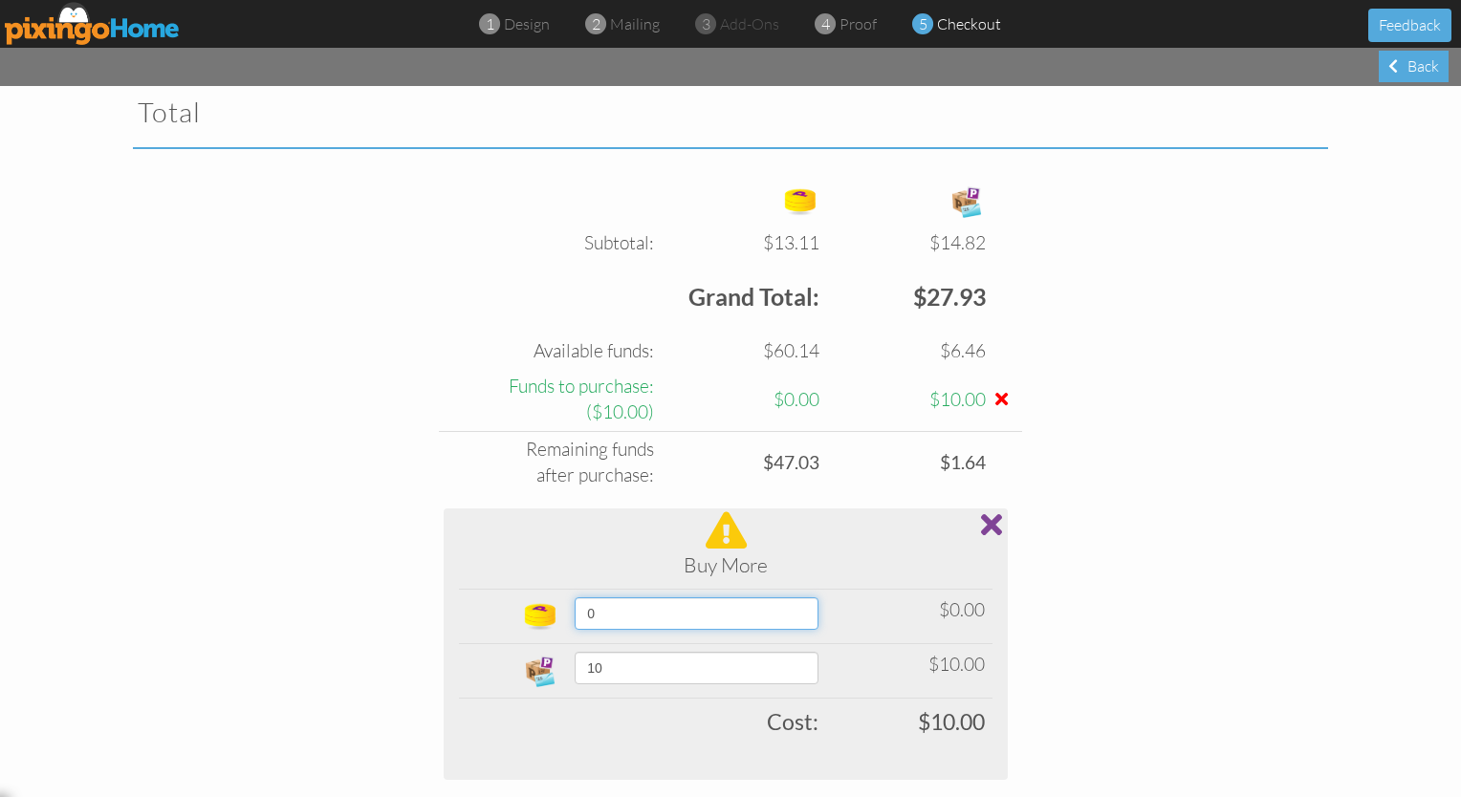
click at [725, 611] on select "0 10 20 30 40 50 60 70 80 90 100 150 200 250 300 350 400 (10% off) 450 (10% off…" at bounding box center [697, 614] width 244 height 33
drag, startPoint x: 807, startPoint y: 611, endPoint x: 691, endPoint y: 678, distance: 133.6
click at [691, 678] on tbody "0 10 20 30 40 50 60 70 80 90 100 150 200 250 300 350 400 (10% off) 450 (10% off…" at bounding box center [725, 668] width 533 height 156
click at [691, 678] on select "10 15 20 25 30 35 40 45 50 60 70 80 90 100 200 300 400 500 1000 1500 2000 2500 …" at bounding box center [697, 668] width 244 height 33
click at [354, 620] on div "Subtotal: $13.11 $14.82 Free card: $0.00 $0.00 $13.11 $14.82 Grand Total: $27.9…" at bounding box center [731, 558] width 1224 height 760
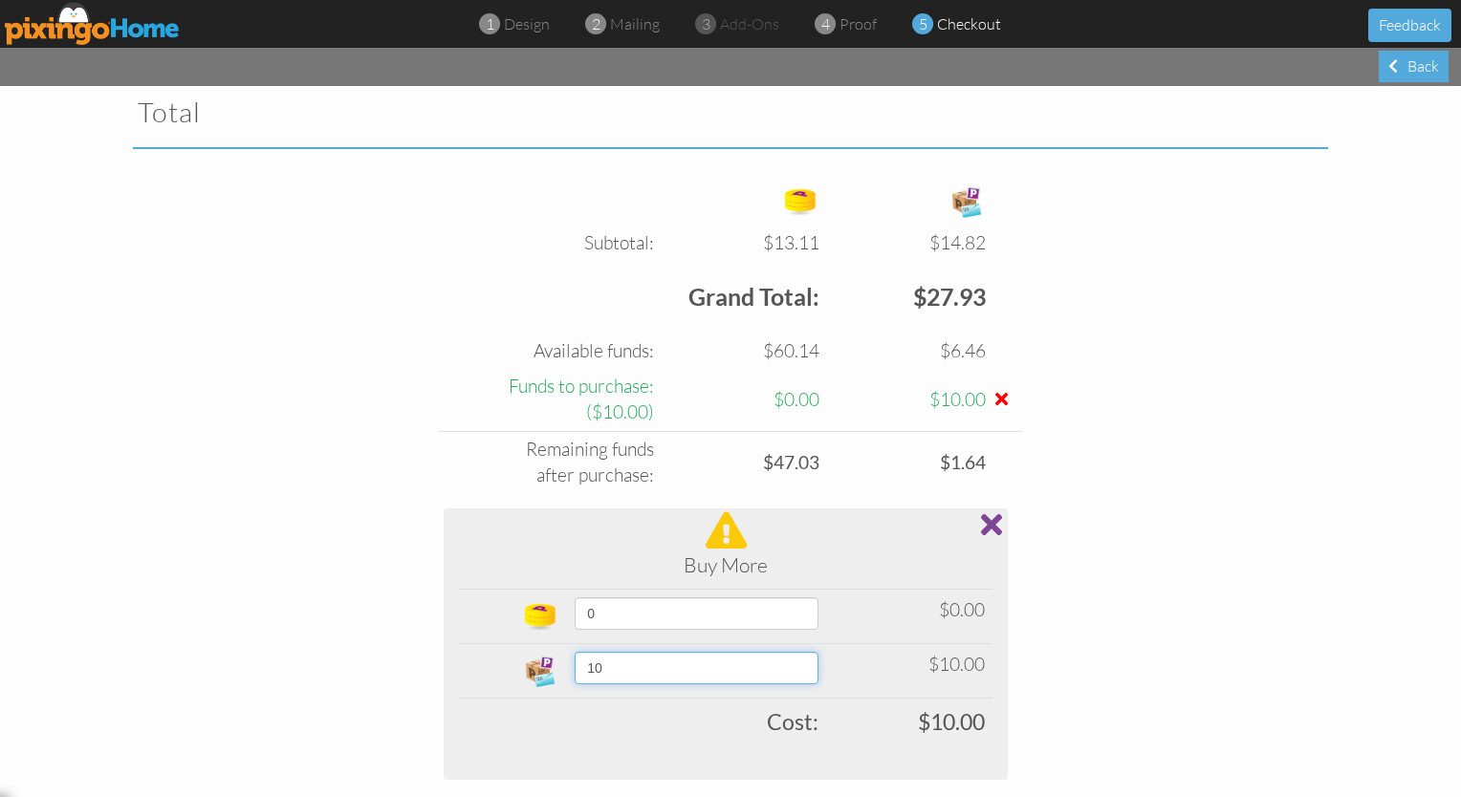
click at [725, 666] on select "10 15 20 25 30 35 40 45 50 60 70 80 90 100 200 300 400 500 1000 1500 2000 2500 …" at bounding box center [697, 668] width 244 height 33
click at [575, 652] on select "10 15 20 25 30 35 40 45 50 60 70 80 90 100 200 300 400 500 1000 1500 2000 2500 …" at bounding box center [697, 668] width 244 height 33
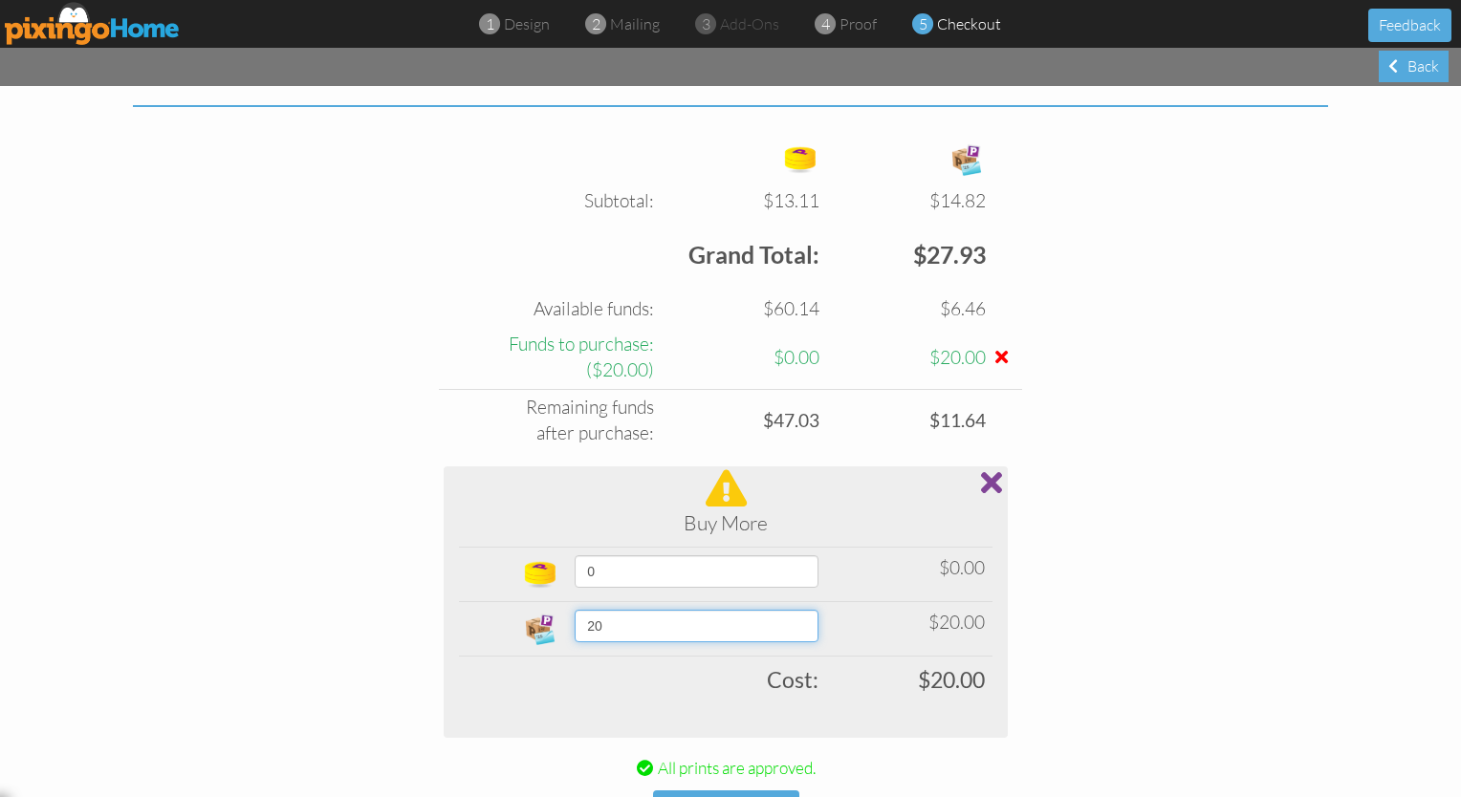
scroll to position [775, 0]
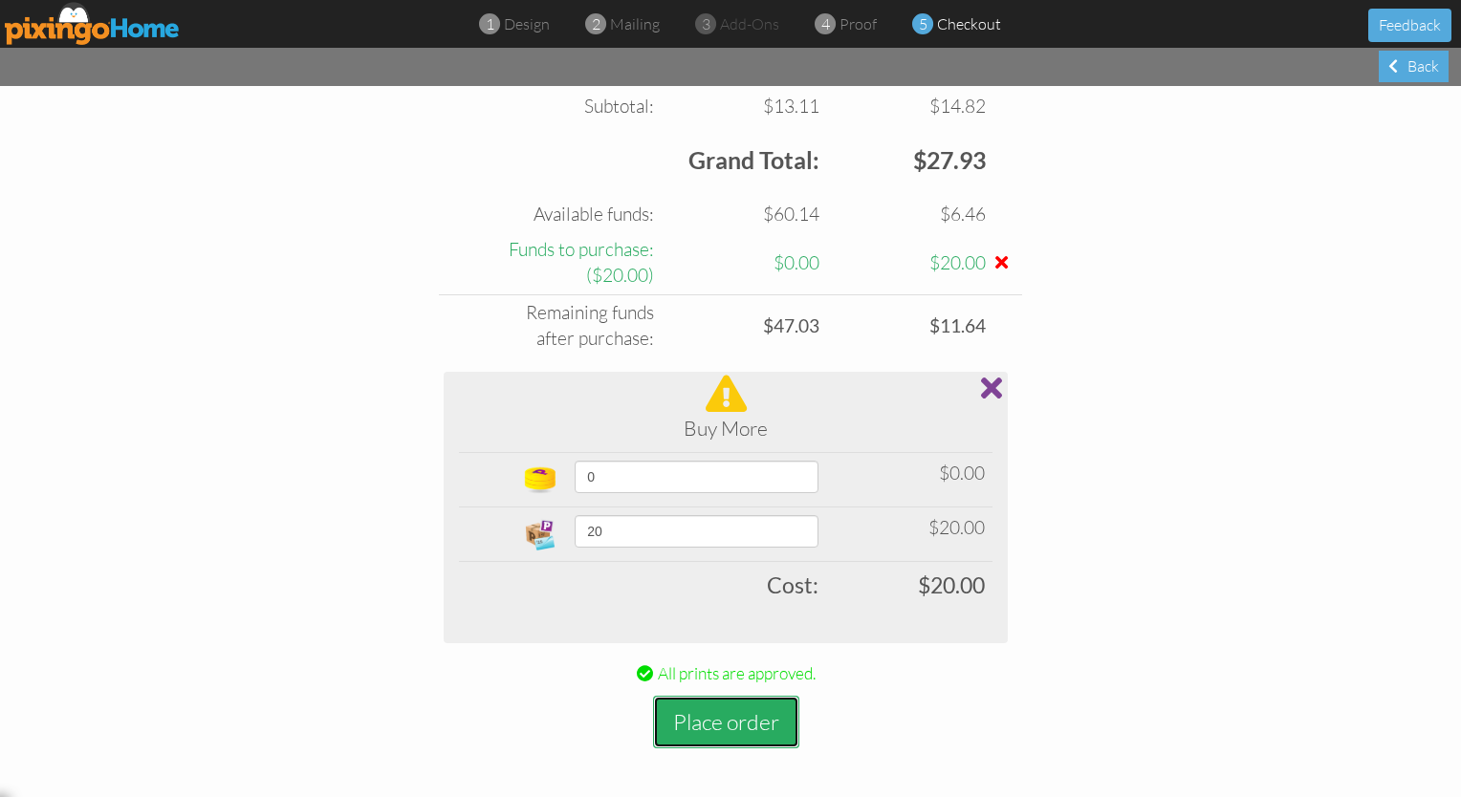
click at [693, 723] on button "Place order" at bounding box center [726, 722] width 146 height 53
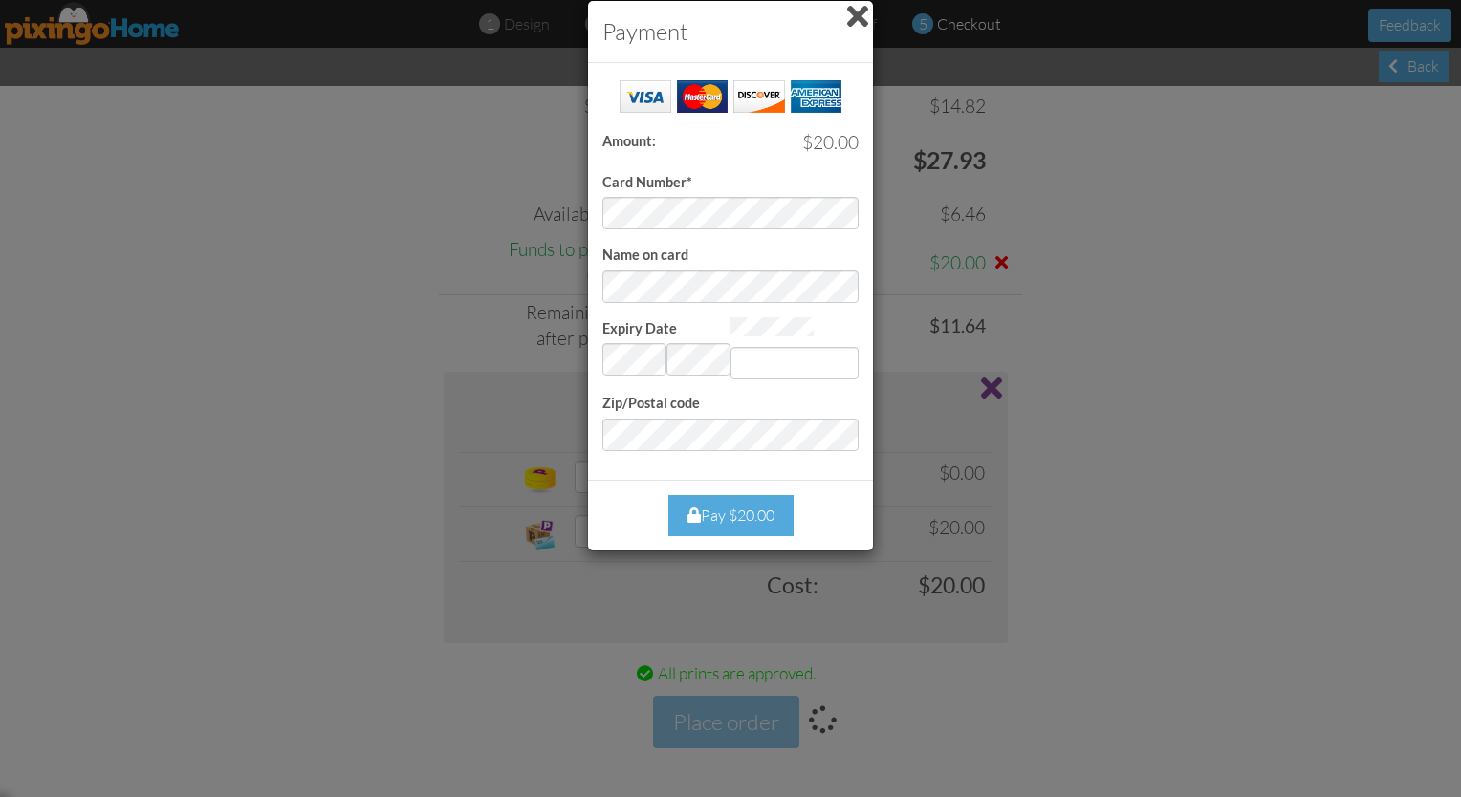
click at [725, 13] on span at bounding box center [857, 16] width 21 height 31
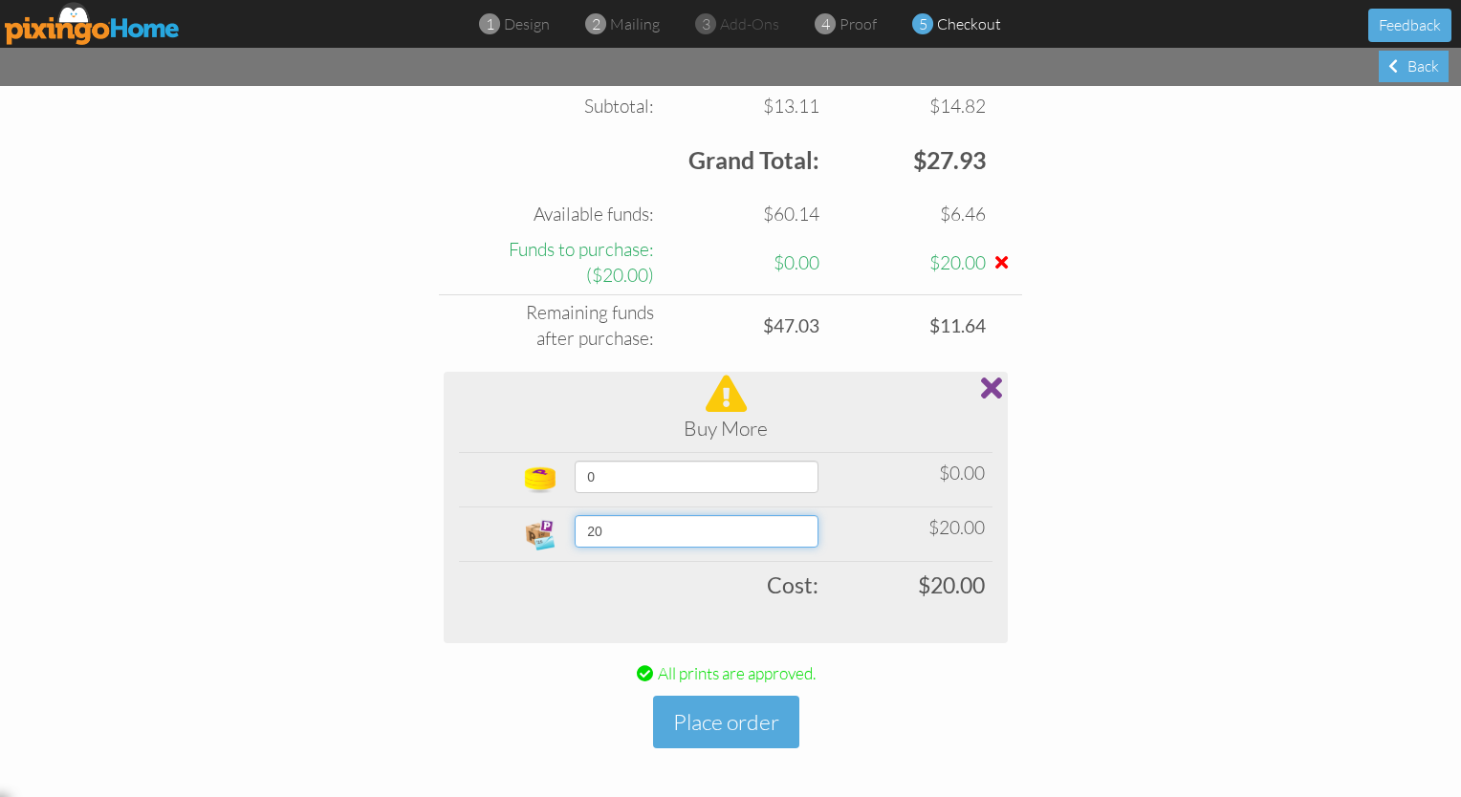
click at [725, 533] on select "10 15 20 25 30 35 40 45 50 60 70 80 90 100 200 300 400 500 1000 1500 2000 2500 …" at bounding box center [697, 531] width 244 height 33
select select "number:30"
click at [575, 515] on select "10 15 20 25 30 35 40 45 50 60 70 80 90 100 200 300 400 500 1000 1500 2000 2500 …" at bounding box center [697, 531] width 244 height 33
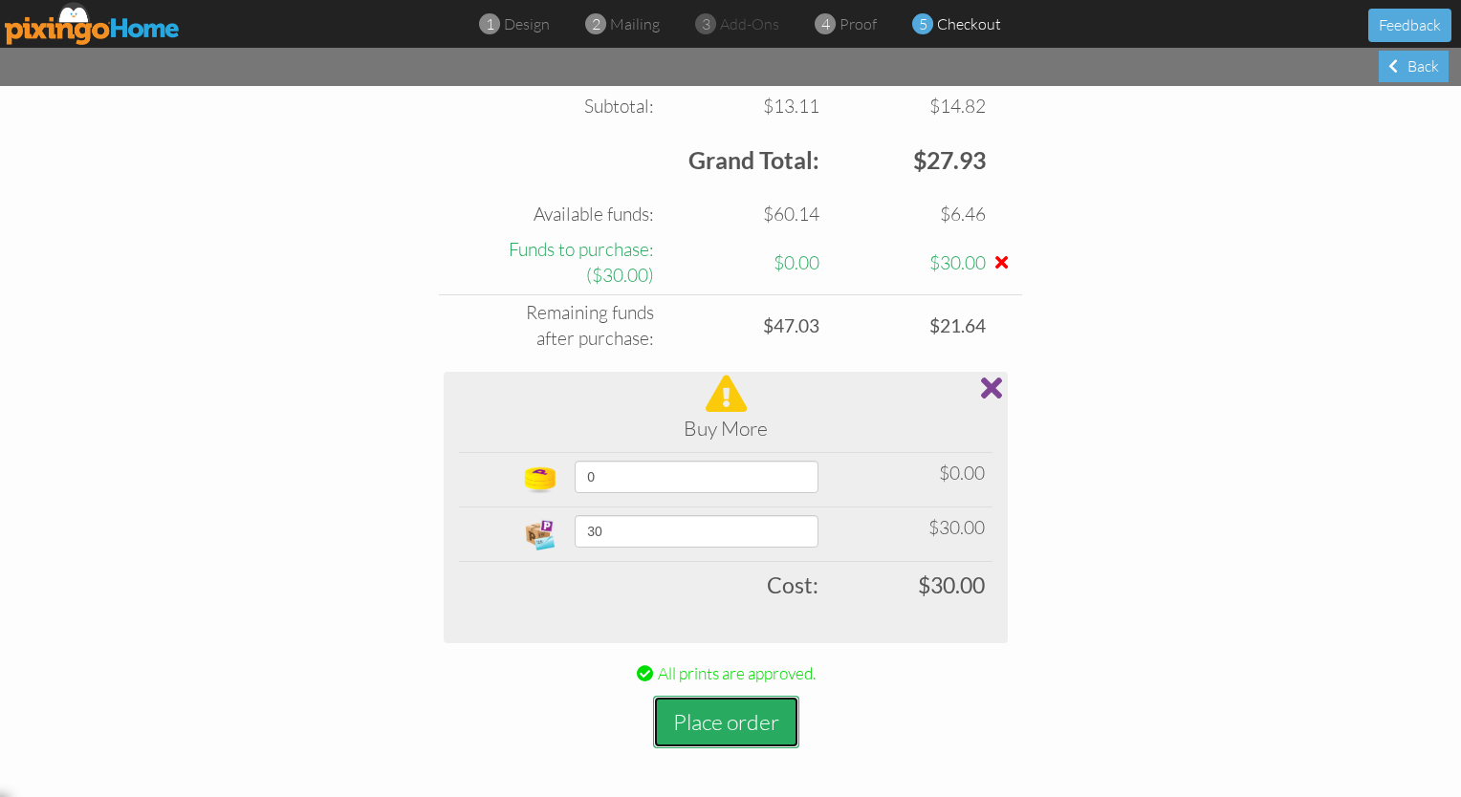
click at [688, 723] on button "Place order" at bounding box center [726, 722] width 146 height 53
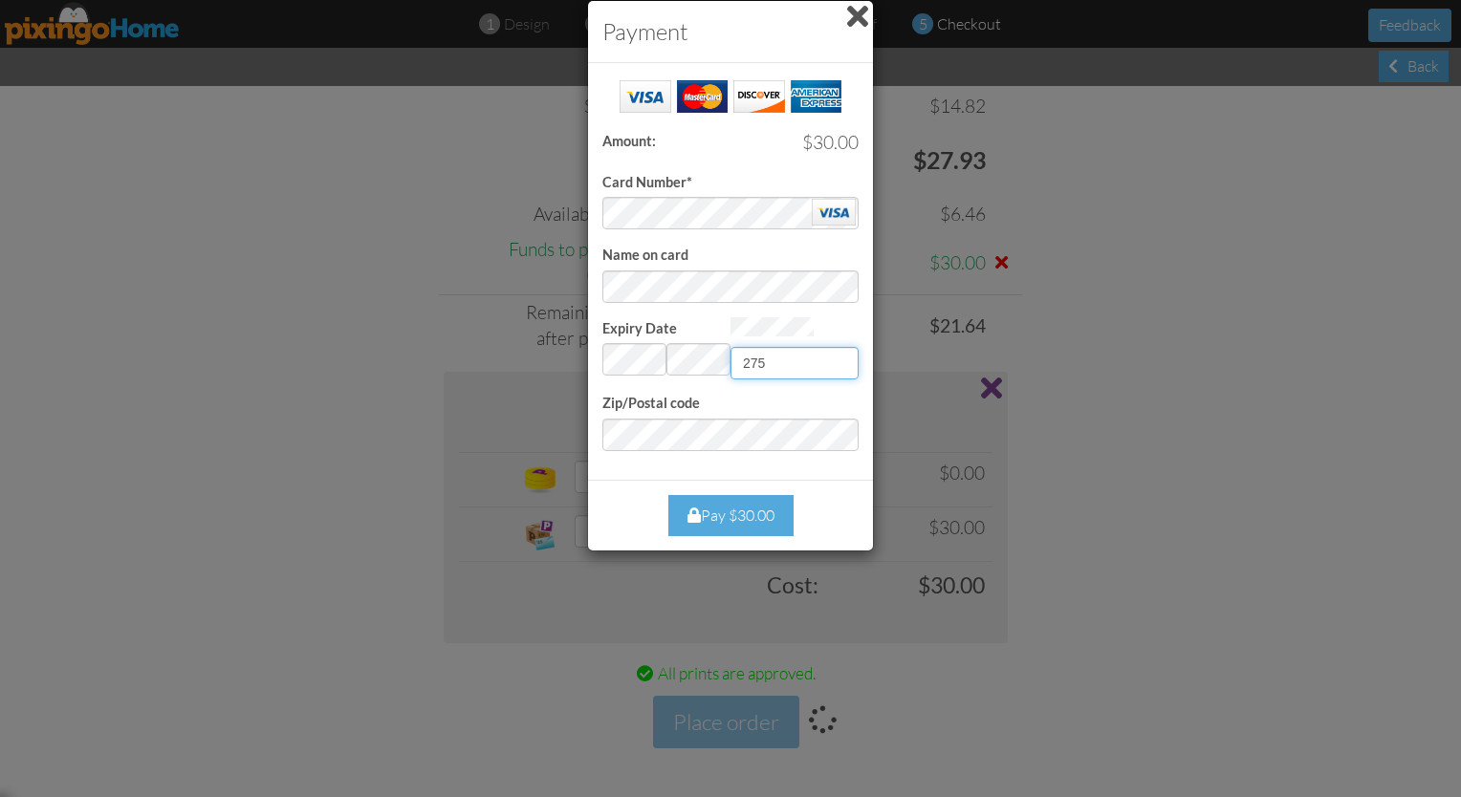
type input "275"
click at [724, 511] on div "Pay $30.00" at bounding box center [730, 515] width 125 height 41
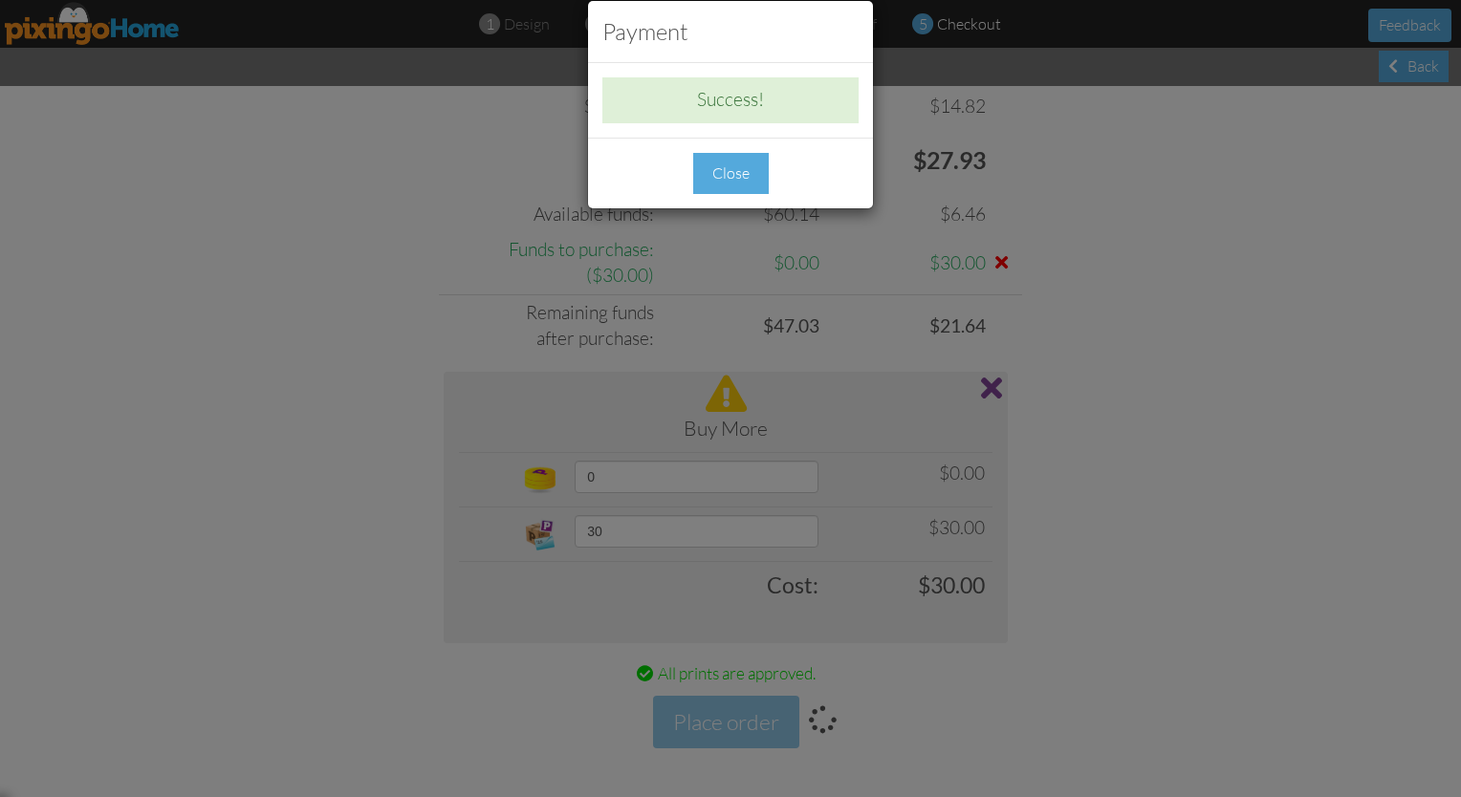
click at [725, 178] on div "Close" at bounding box center [731, 173] width 76 height 41
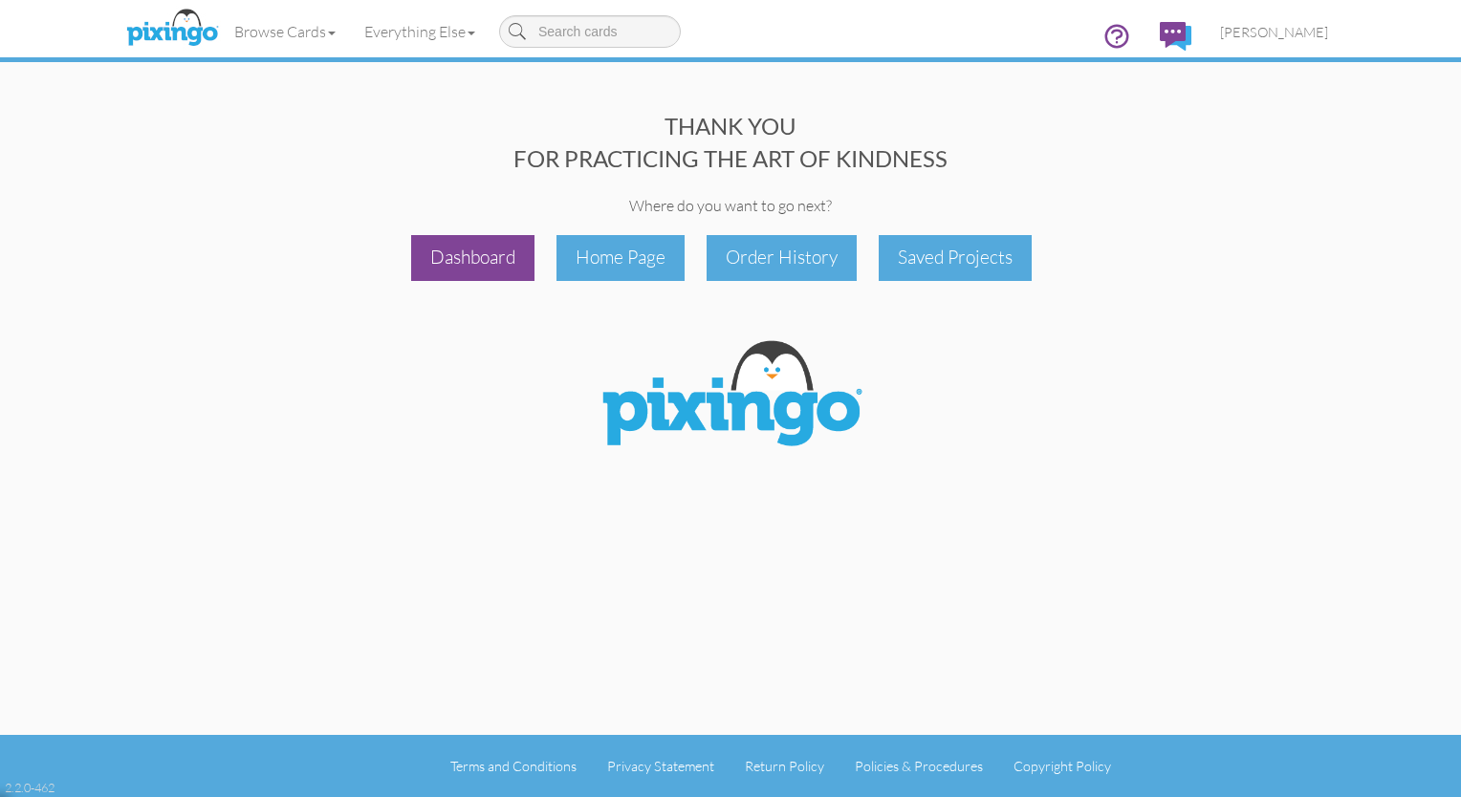
click at [464, 250] on div "Dashboard" at bounding box center [472, 257] width 123 height 45
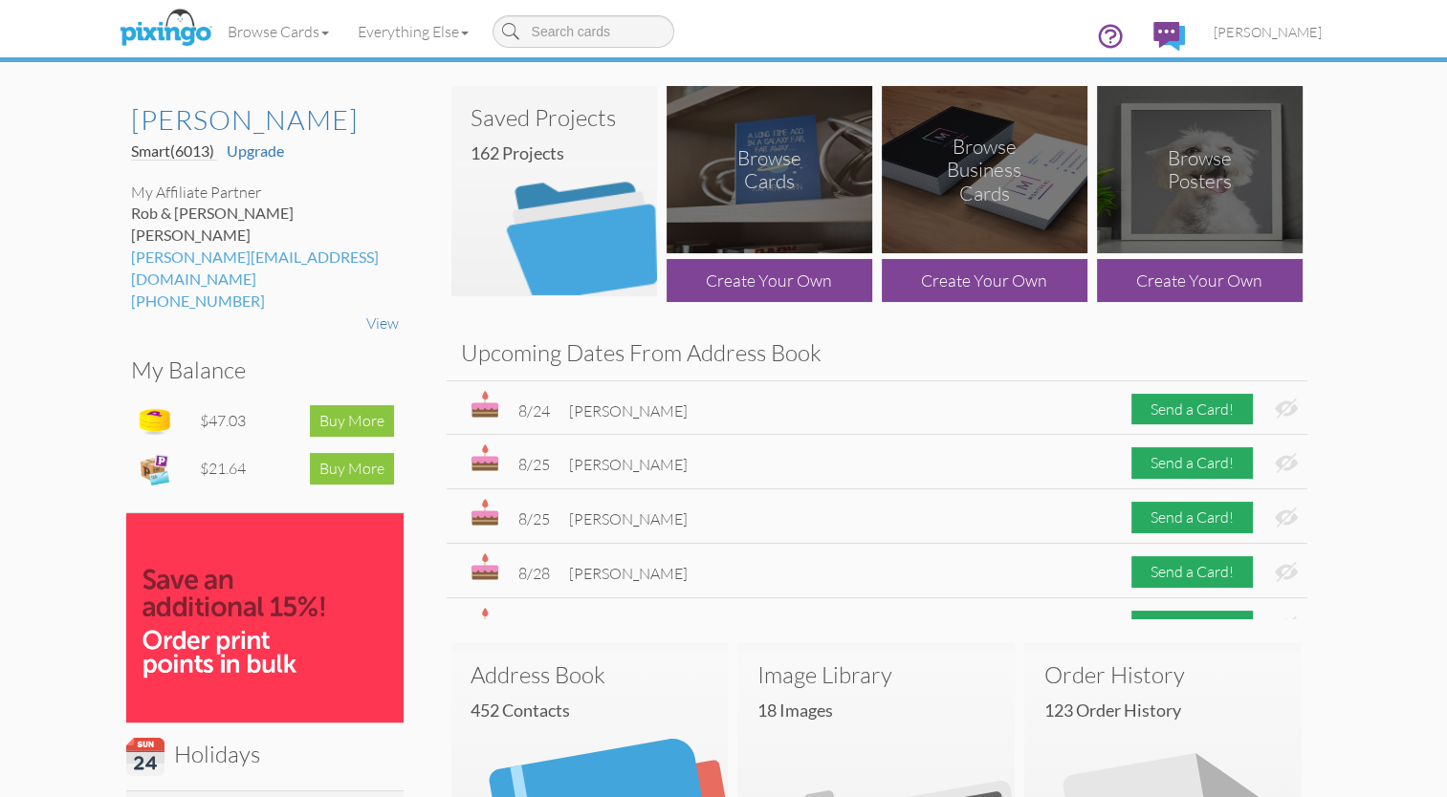
click at [566, 249] on img at bounding box center [554, 191] width 206 height 210
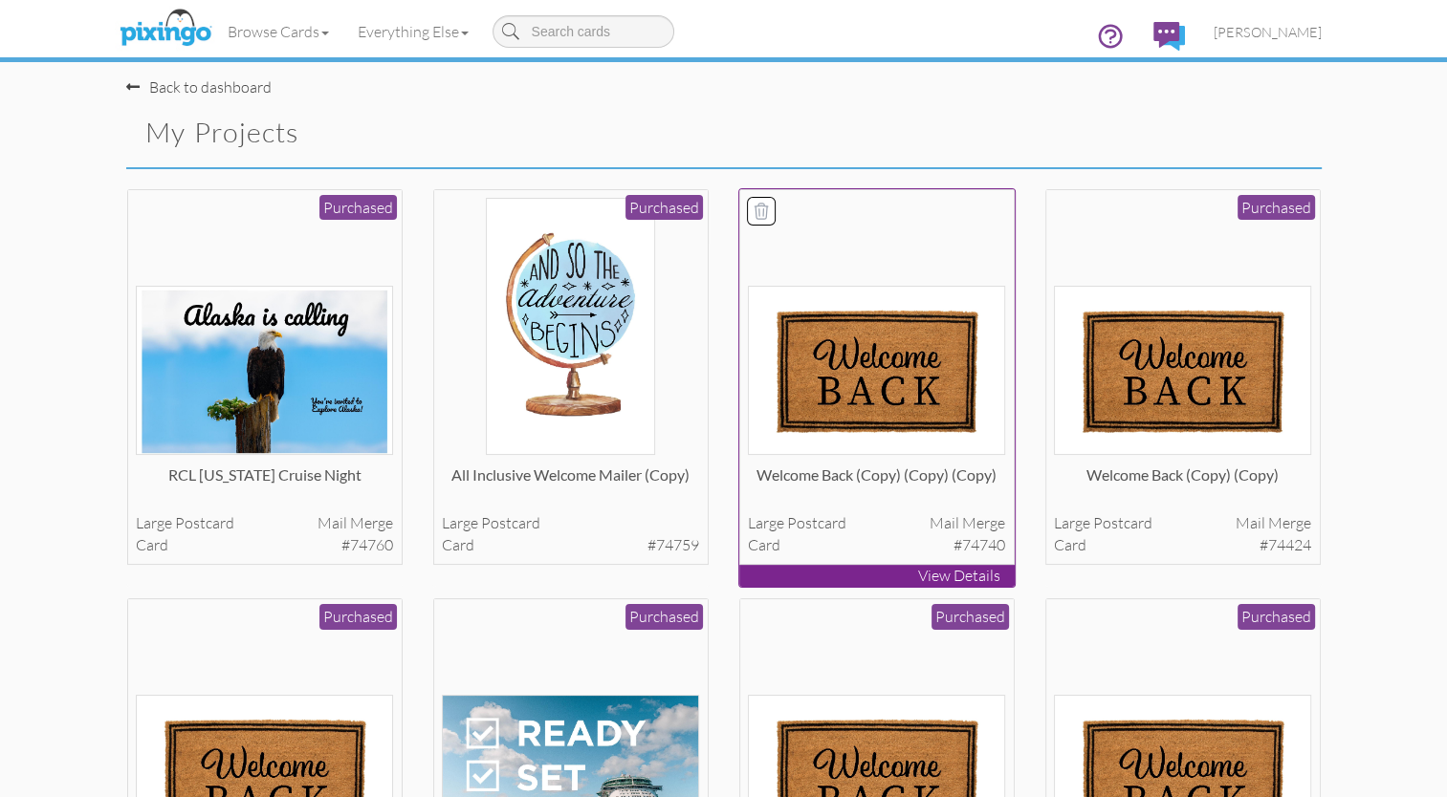
click at [725, 386] on img at bounding box center [876, 370] width 257 height 169
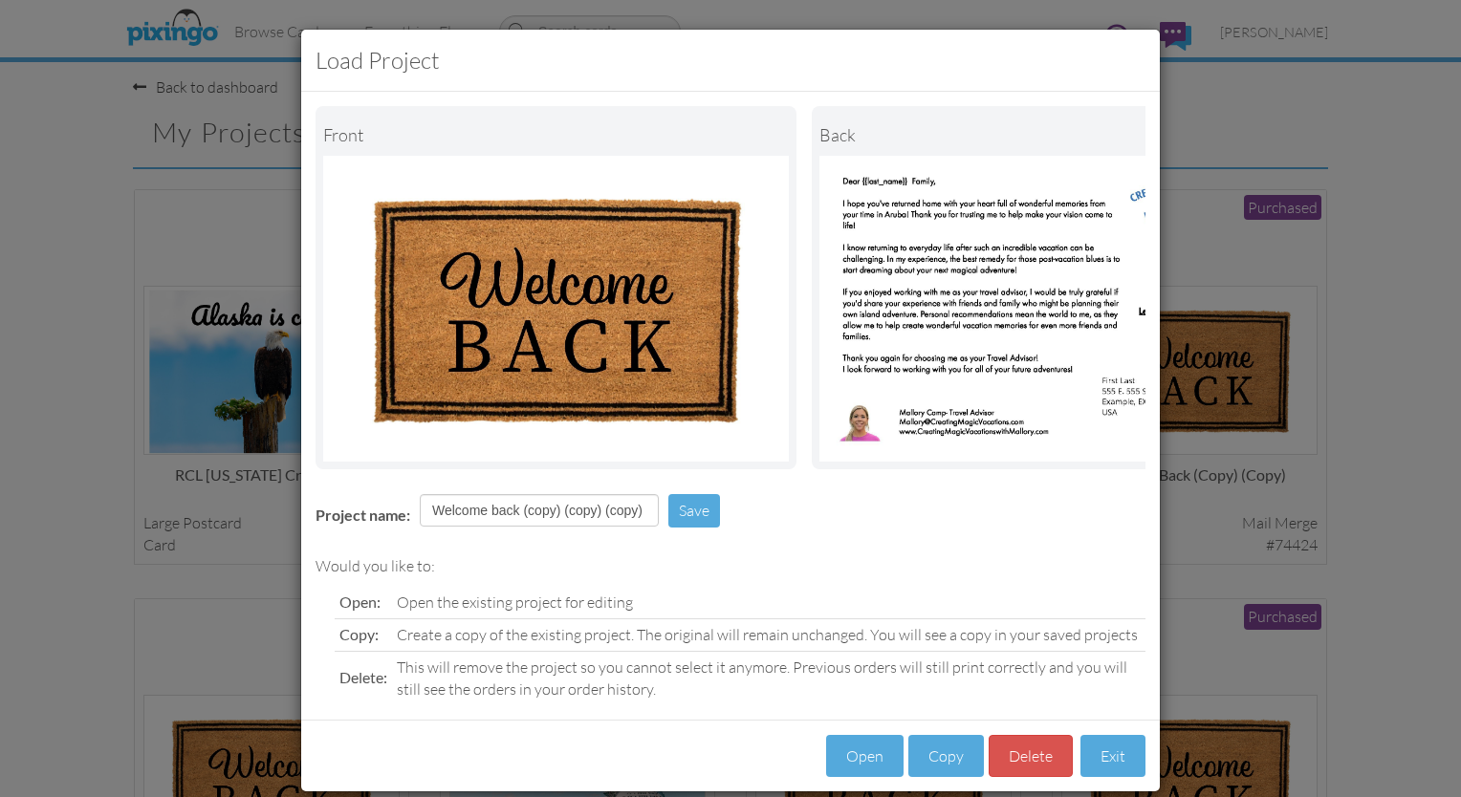
click at [725, 106] on div "Load Project Front back Project name: Welcome back (copy) (copy) (copy) Save Wo…" at bounding box center [730, 398] width 1461 height 797
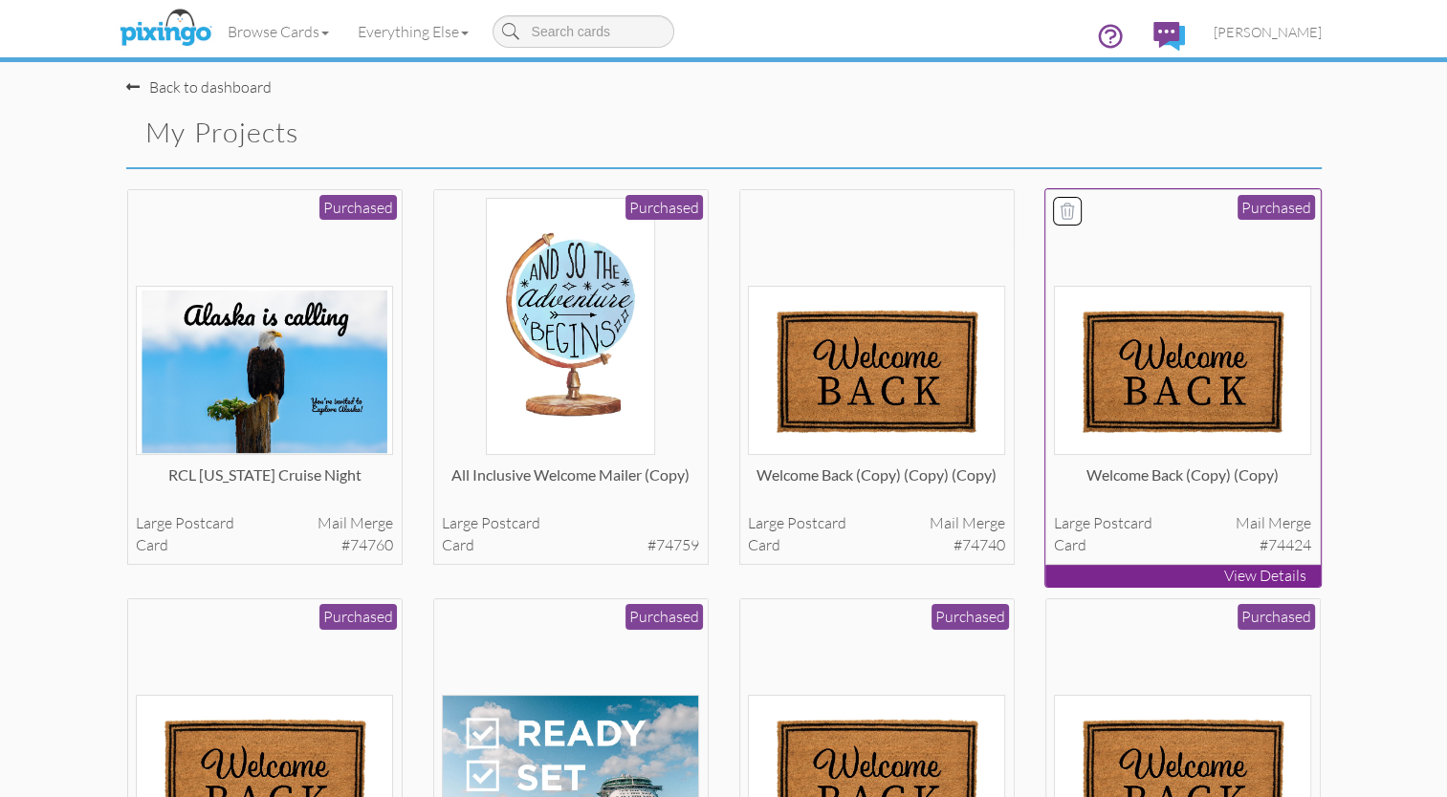
click at [725, 403] on img at bounding box center [1182, 370] width 257 height 169
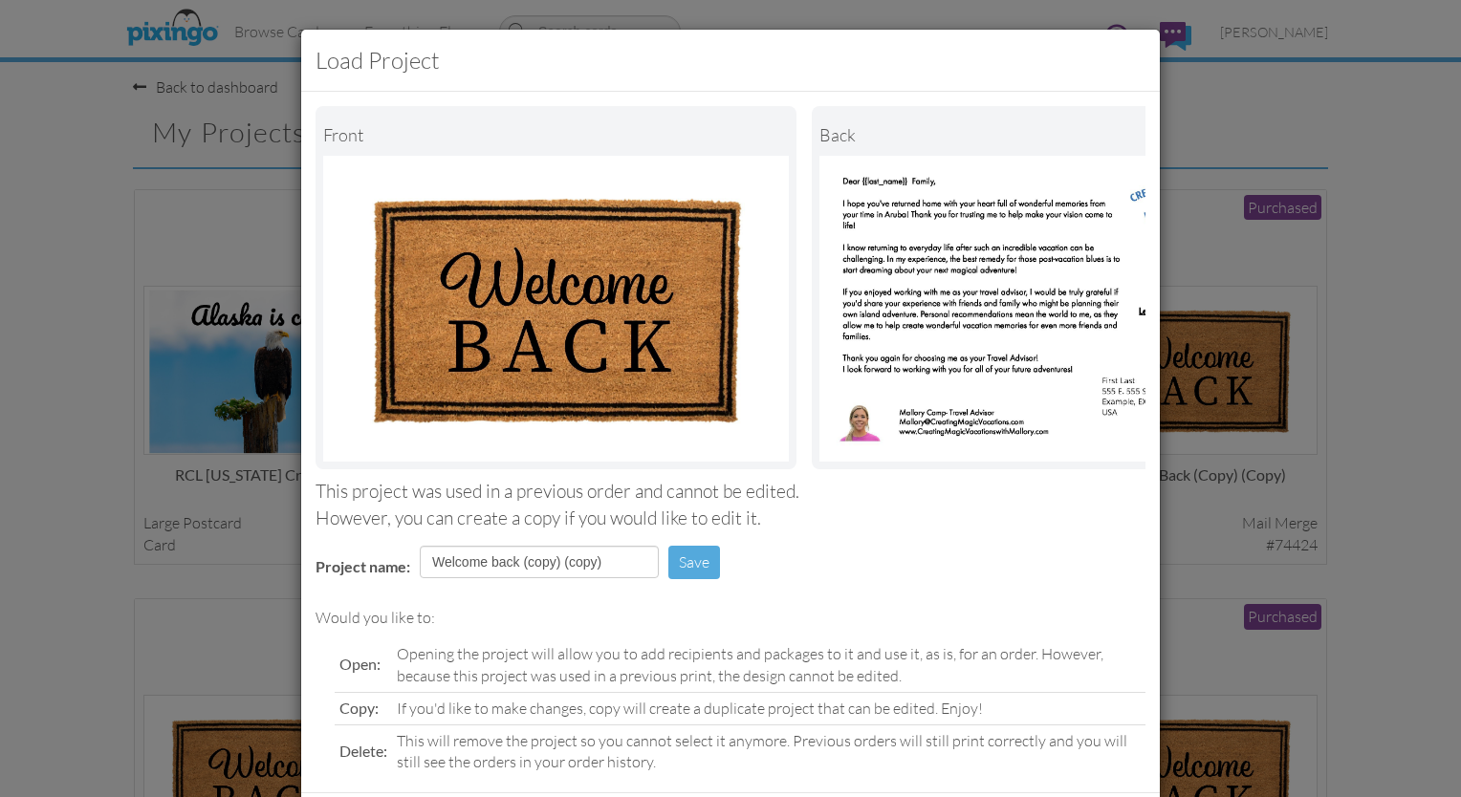
click at [725, 412] on div "Load Project Front back This project was used in a previous order and cannot be…" at bounding box center [730, 398] width 1461 height 797
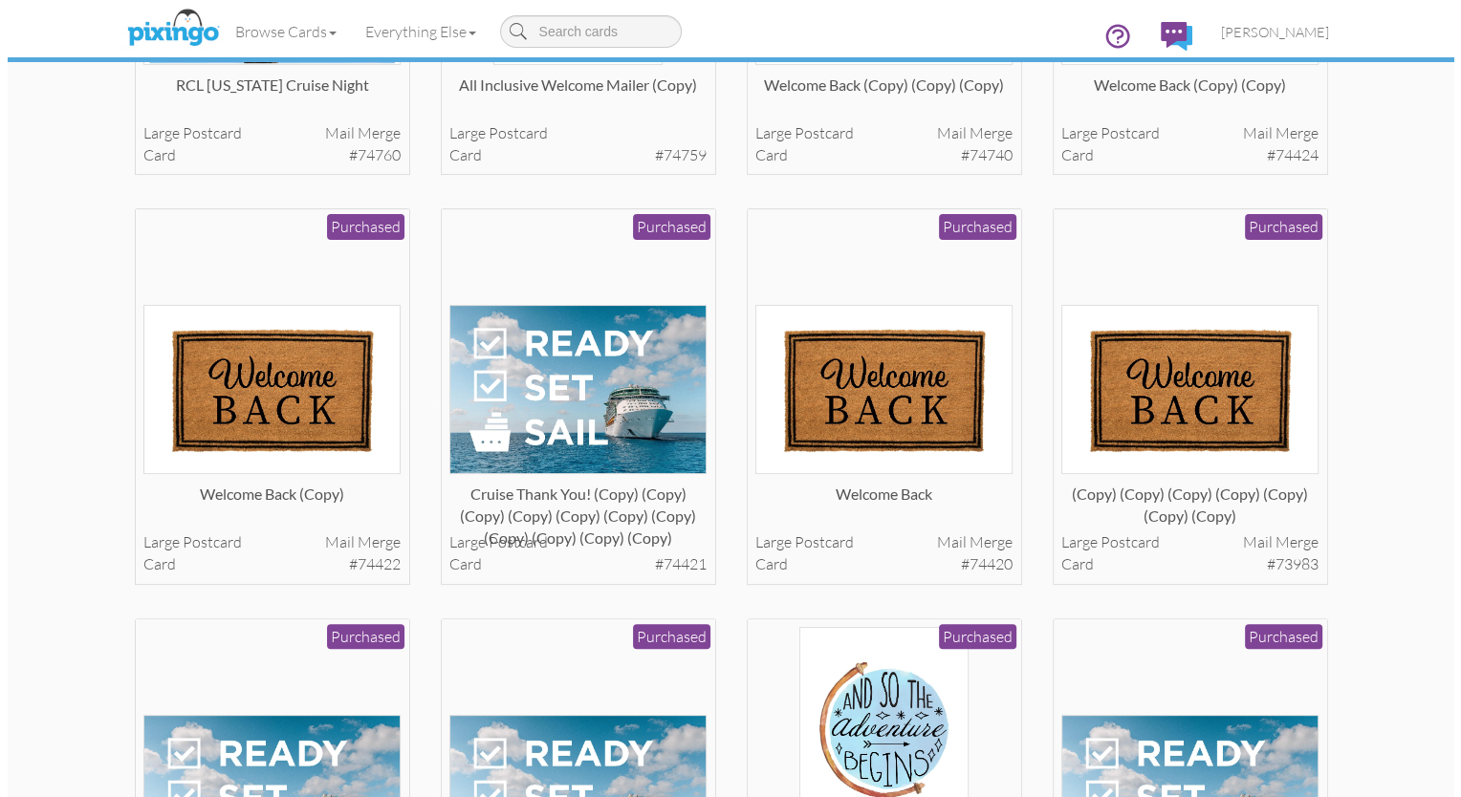
scroll to position [390, 0]
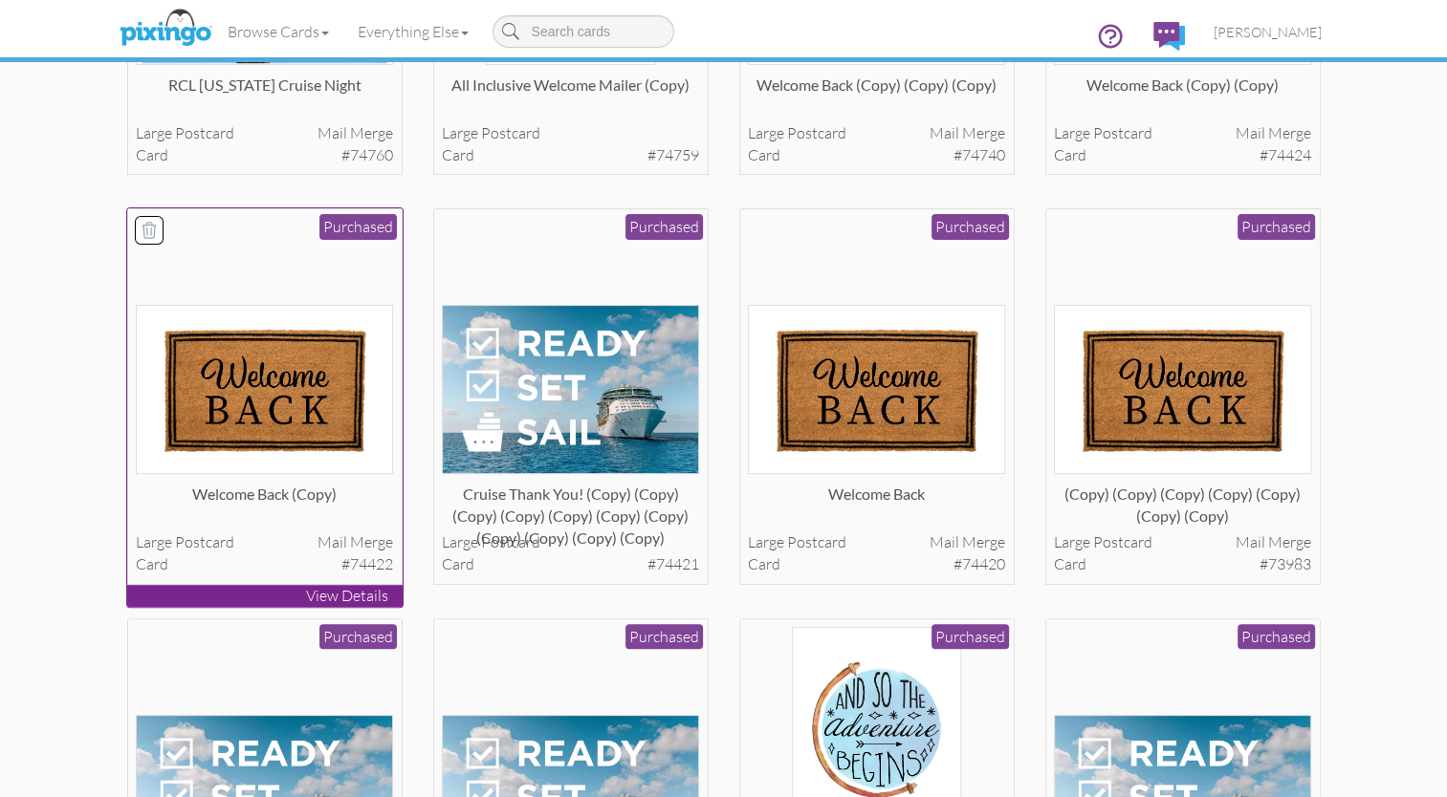
click at [270, 382] on img at bounding box center [264, 389] width 257 height 169
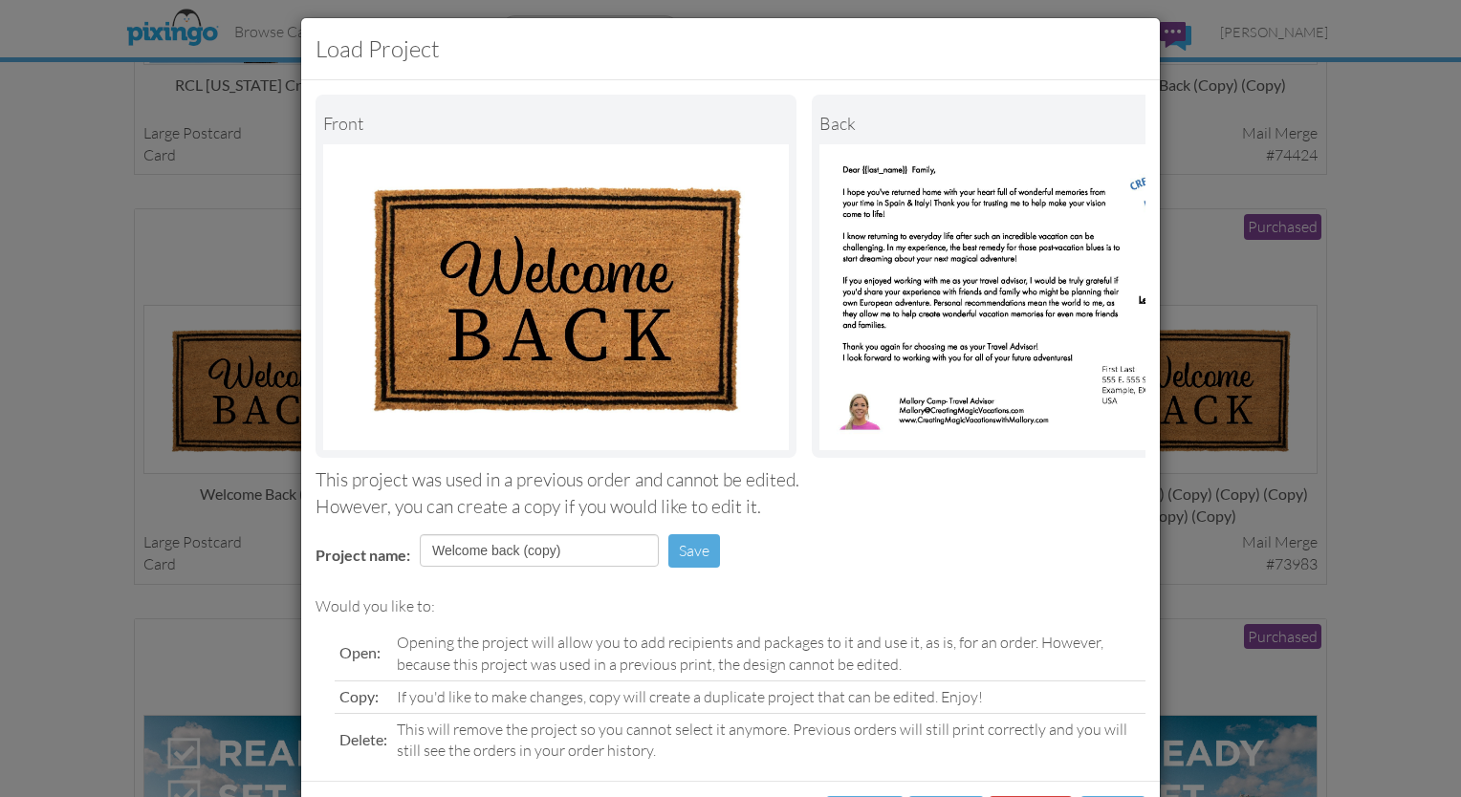
scroll to position [110, 0]
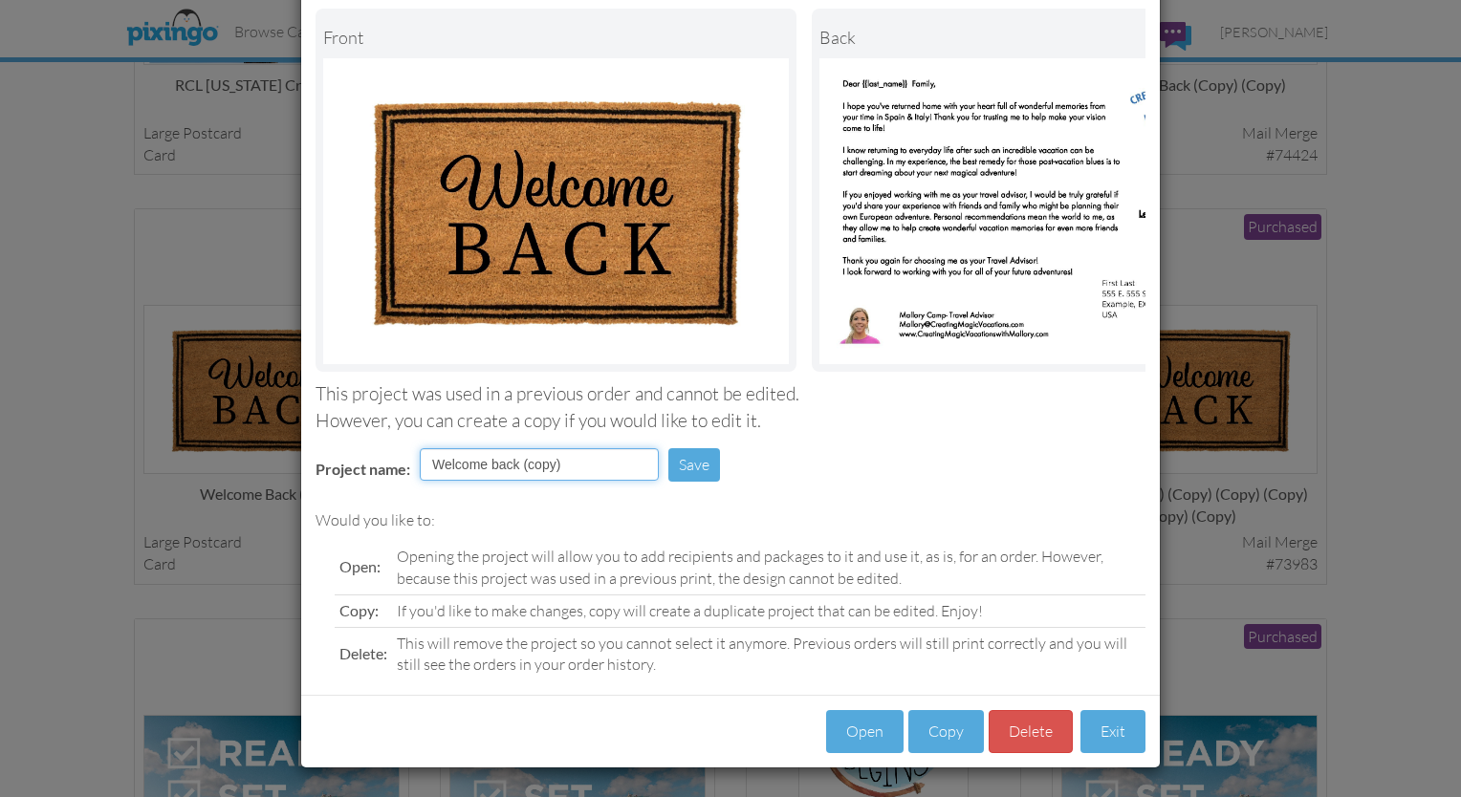
drag, startPoint x: 595, startPoint y: 455, endPoint x: 264, endPoint y: 448, distance: 330.9
click at [264, 448] on div "Load Project Front back This project was used in a previous order and cannot be…" at bounding box center [730, 398] width 1461 height 797
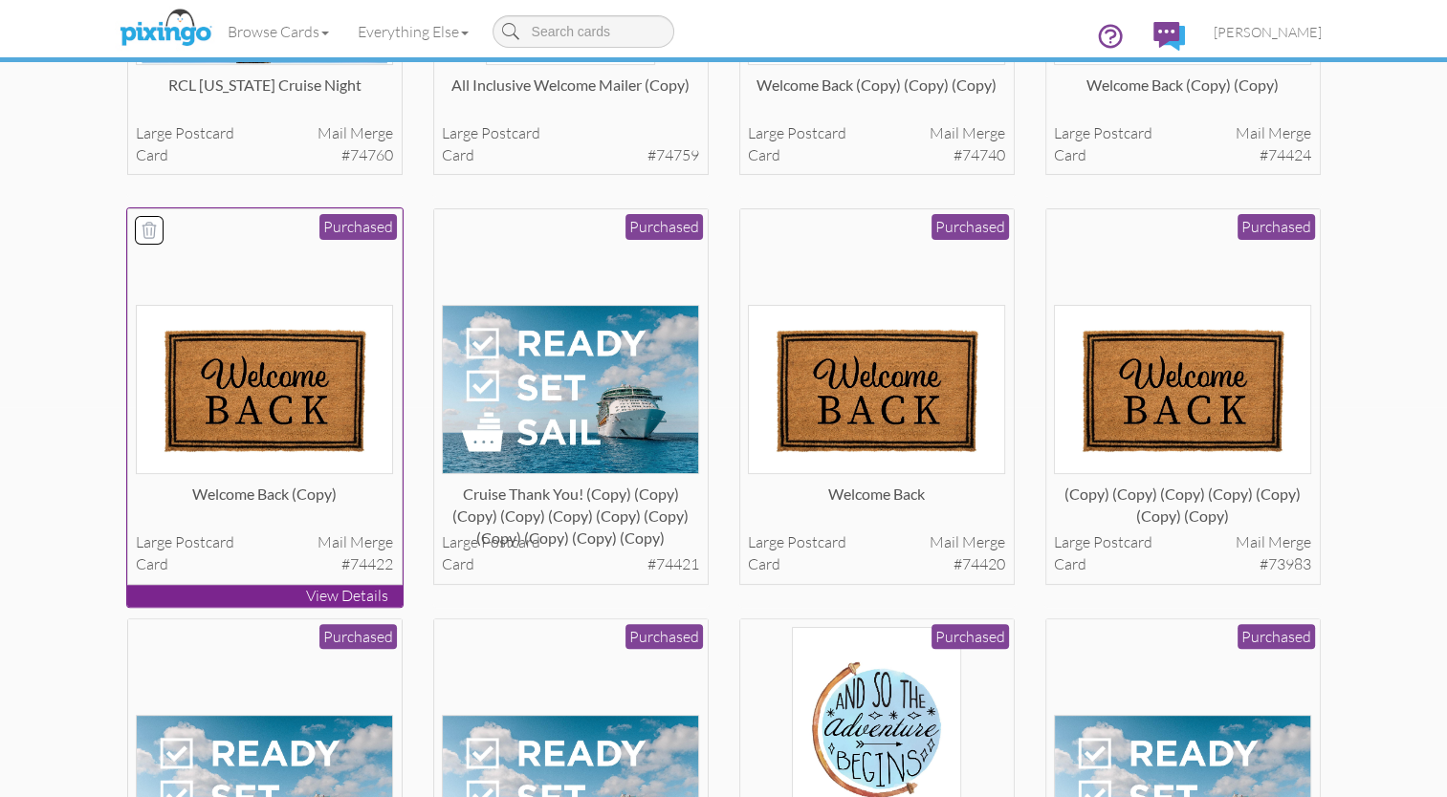
click at [275, 401] on img at bounding box center [264, 389] width 257 height 169
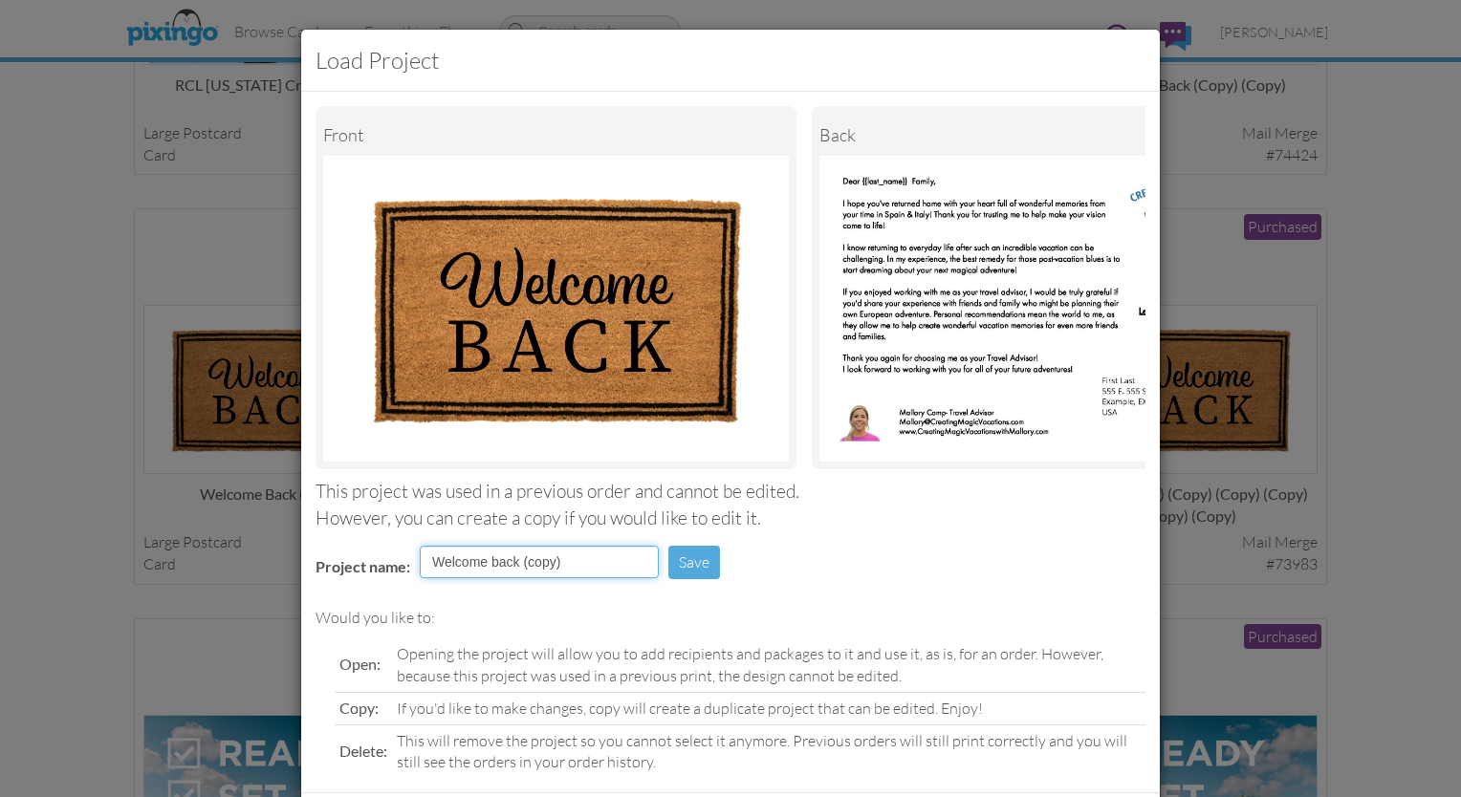
drag, startPoint x: 577, startPoint y: 572, endPoint x: 383, endPoint y: 555, distance: 194.8
click at [383, 555] on tr "Project name: Welcome back (copy) Save" at bounding box center [522, 569] width 443 height 56
type input "Europe"
click at [690, 577] on button "Save" at bounding box center [694, 562] width 52 height 33
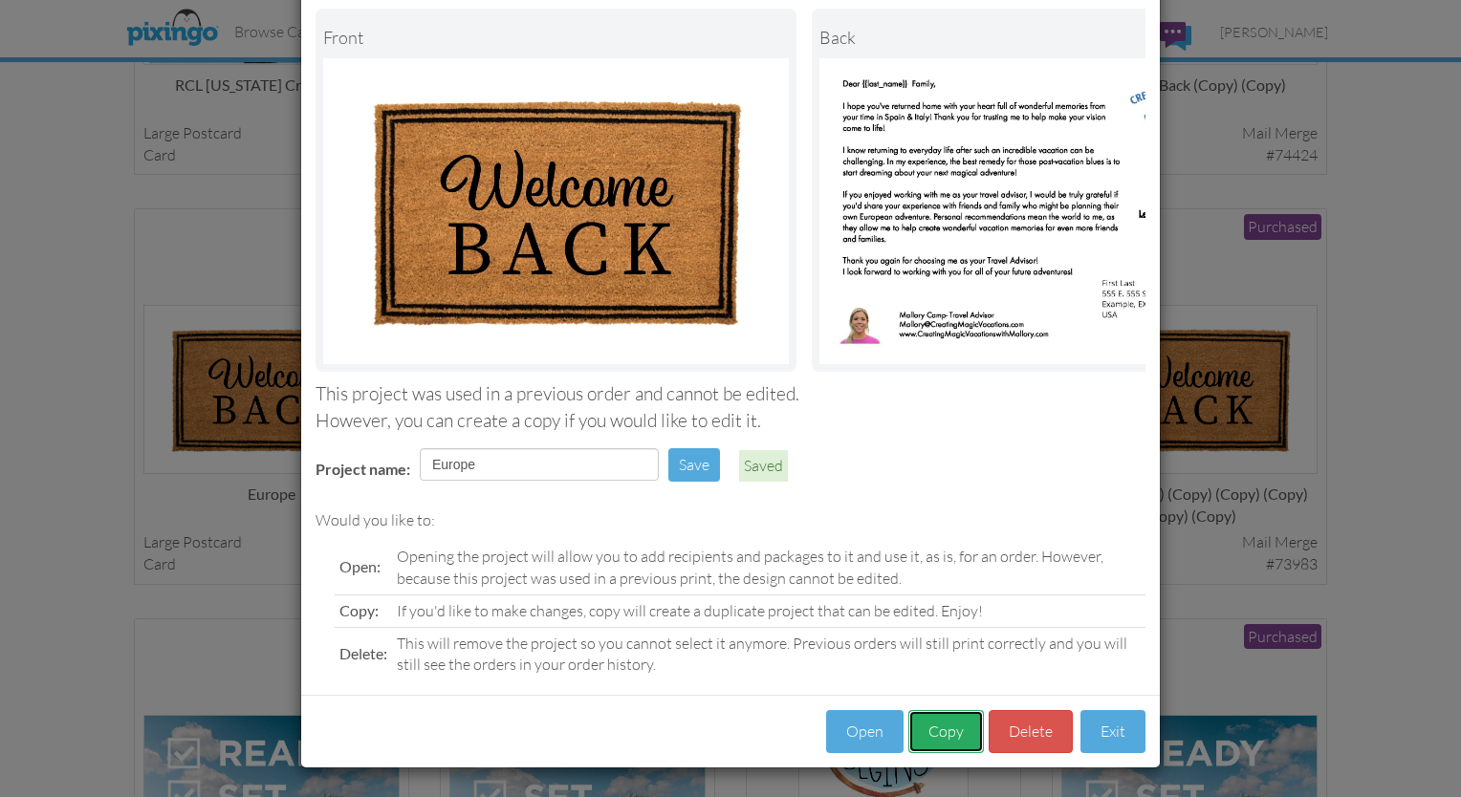
click at [725, 743] on button "Copy" at bounding box center [946, 731] width 76 height 43
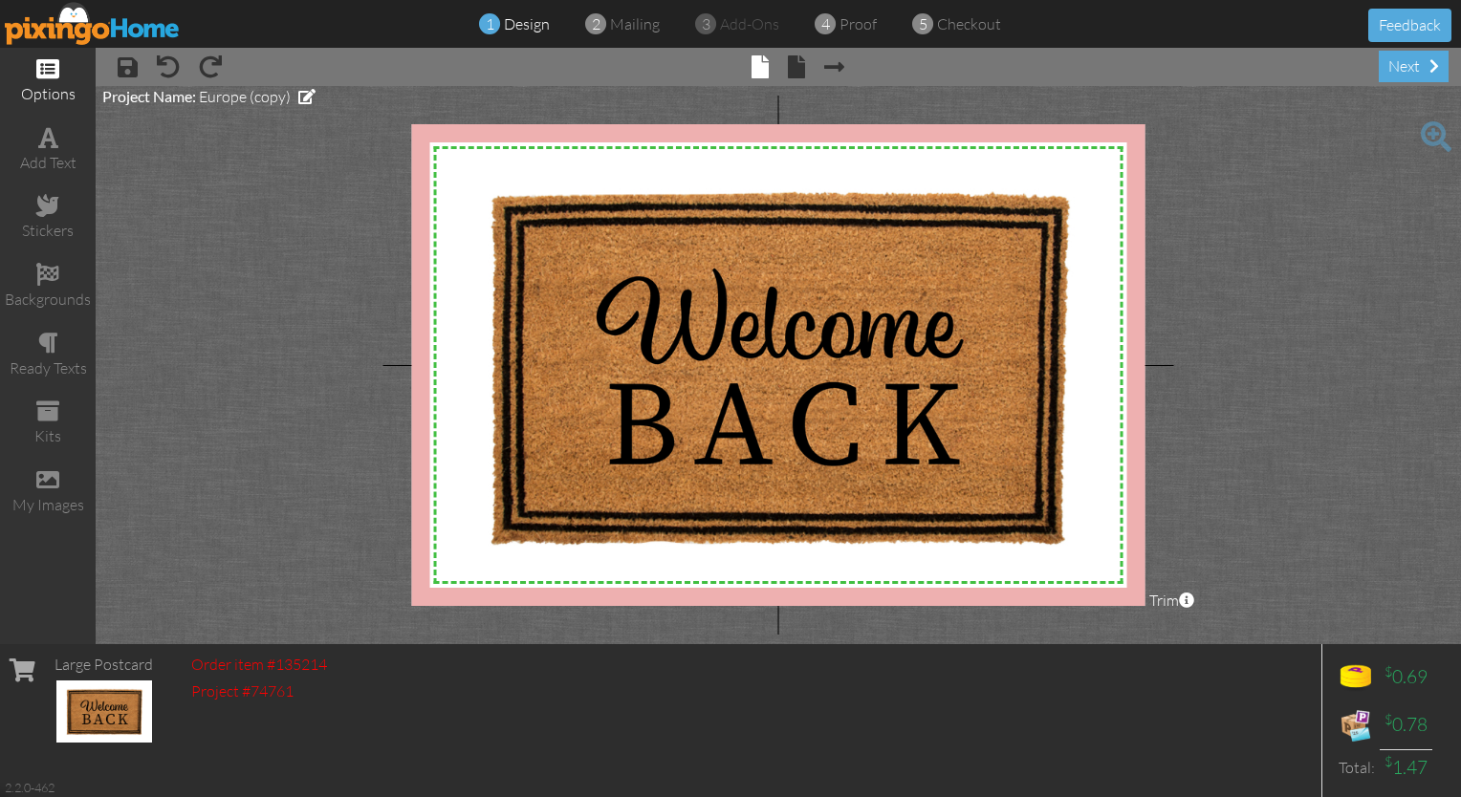
click at [48, 86] on div "options" at bounding box center [48, 94] width 96 height 22
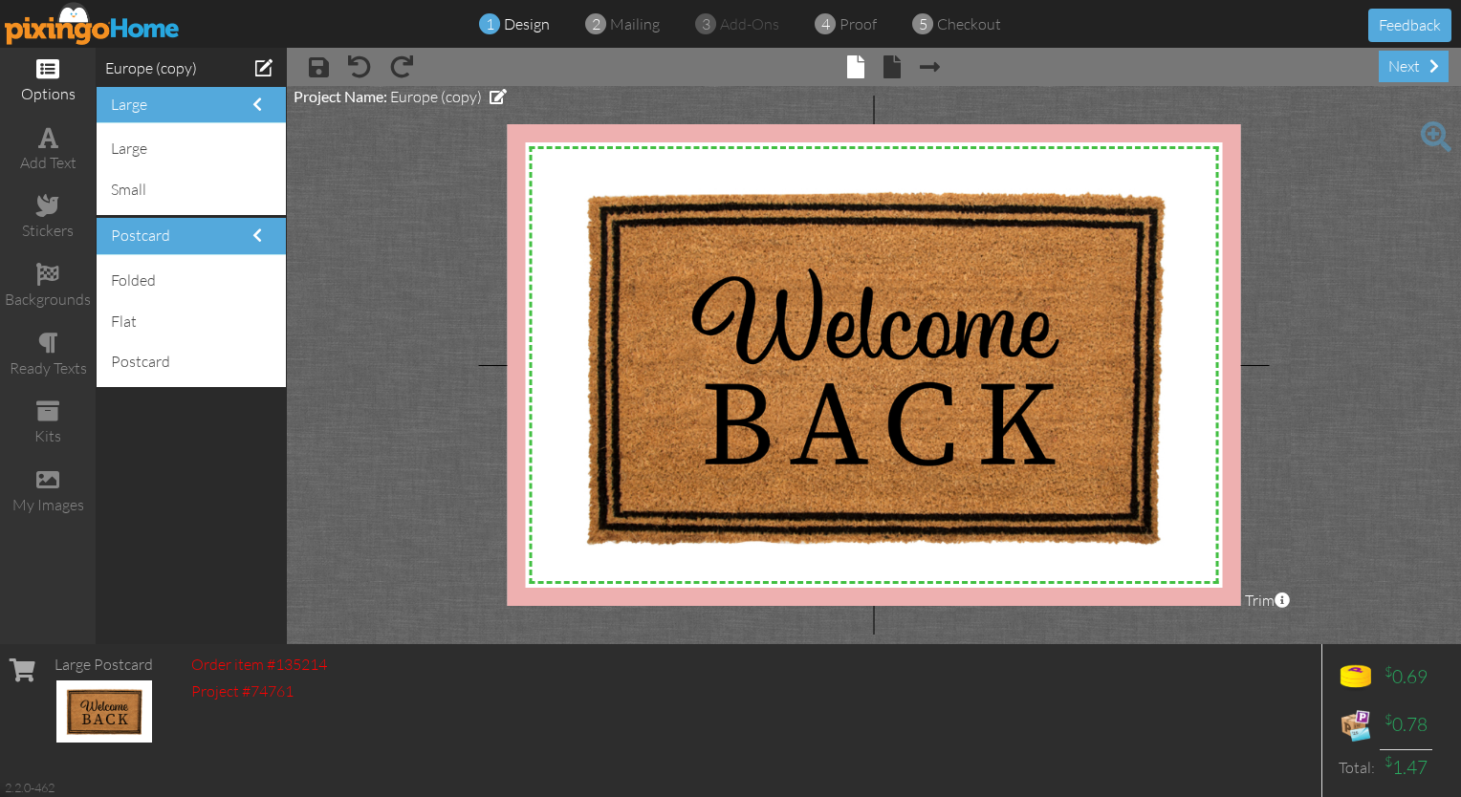
click at [46, 85] on div "options" at bounding box center [48, 94] width 96 height 22
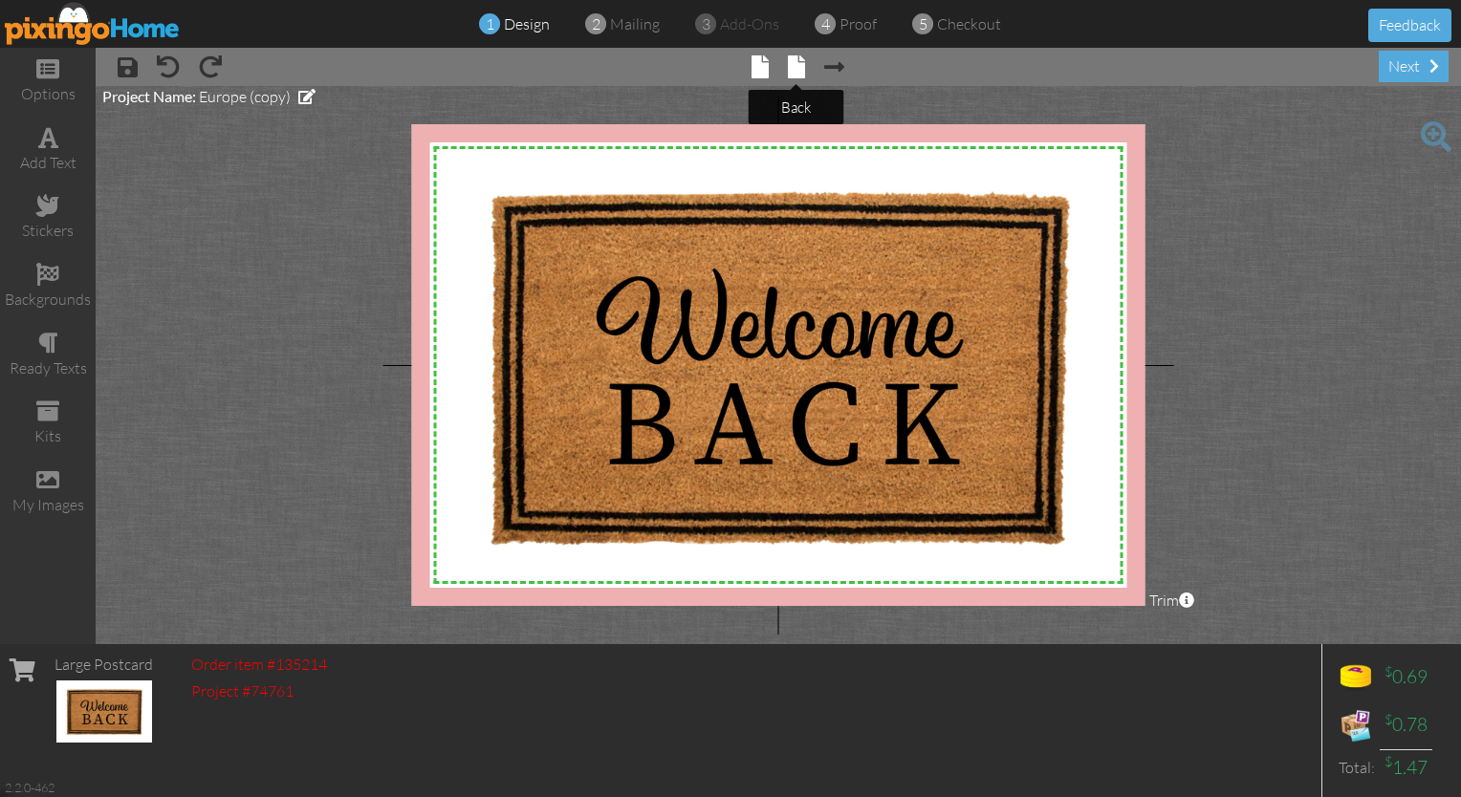
click at [725, 56] on span at bounding box center [796, 66] width 17 height 23
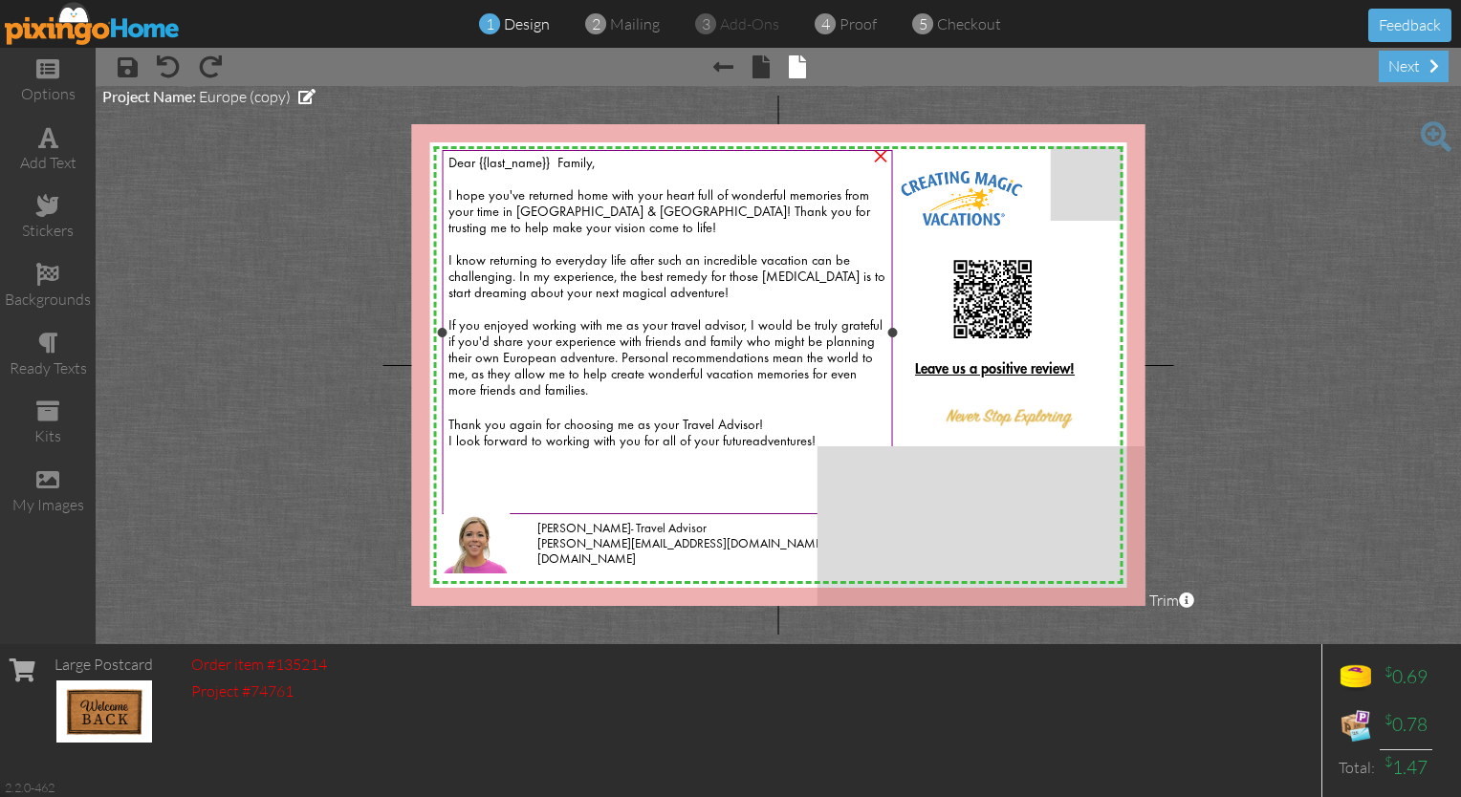
click at [602, 418] on div at bounding box center [667, 409] width 438 height 18
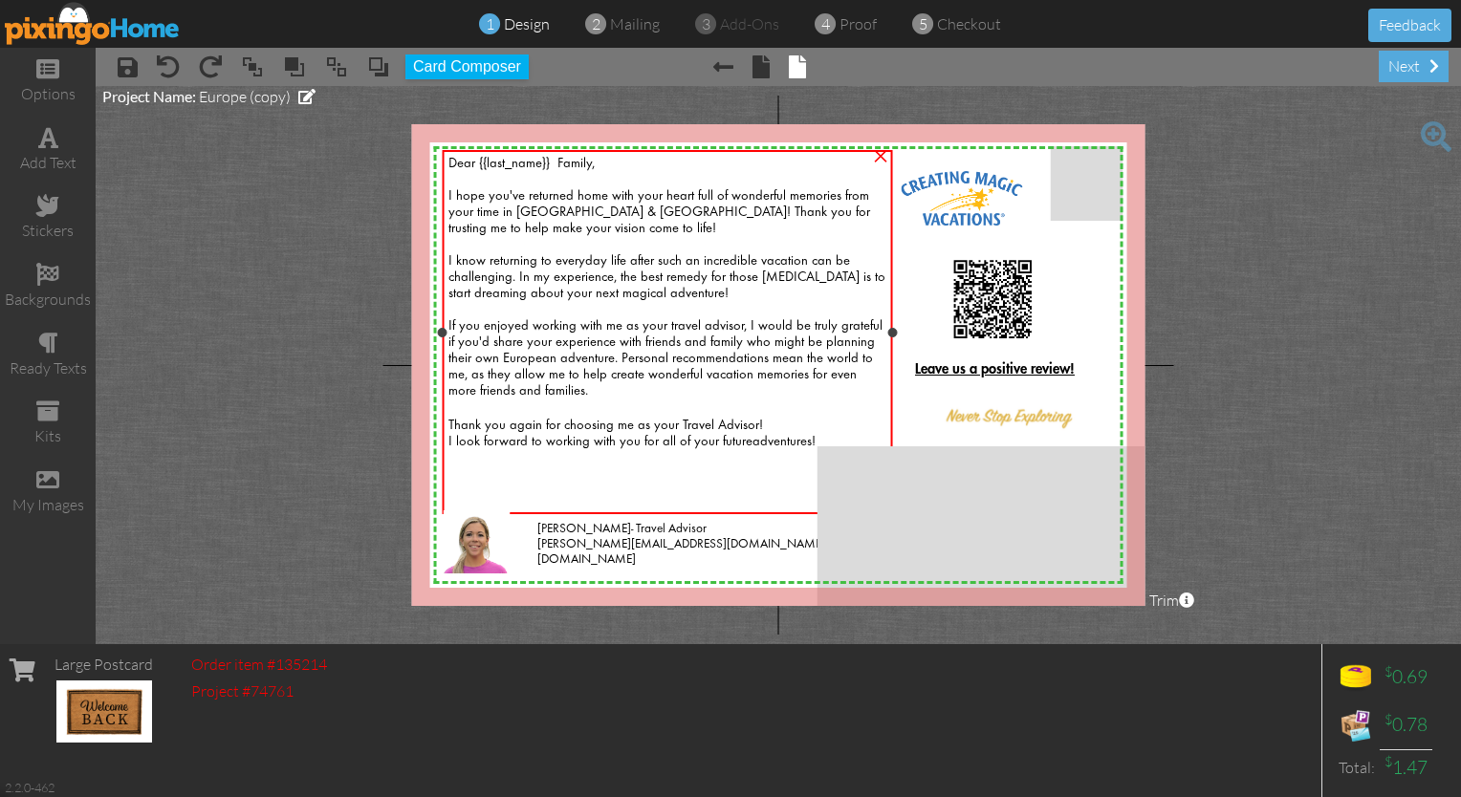
click at [602, 418] on div at bounding box center [667, 409] width 438 height 18
click at [584, 216] on span "I hope you've returned home with your heart full of wonderful memories from you…" at bounding box center [666, 293] width 437 height 208
click at [685, 216] on span "I hope you've returned home with your heart full of wonderful memories from you…" at bounding box center [666, 293] width 437 height 208
drag, startPoint x: 666, startPoint y: 228, endPoint x: 570, endPoint y: 238, distance: 97.1
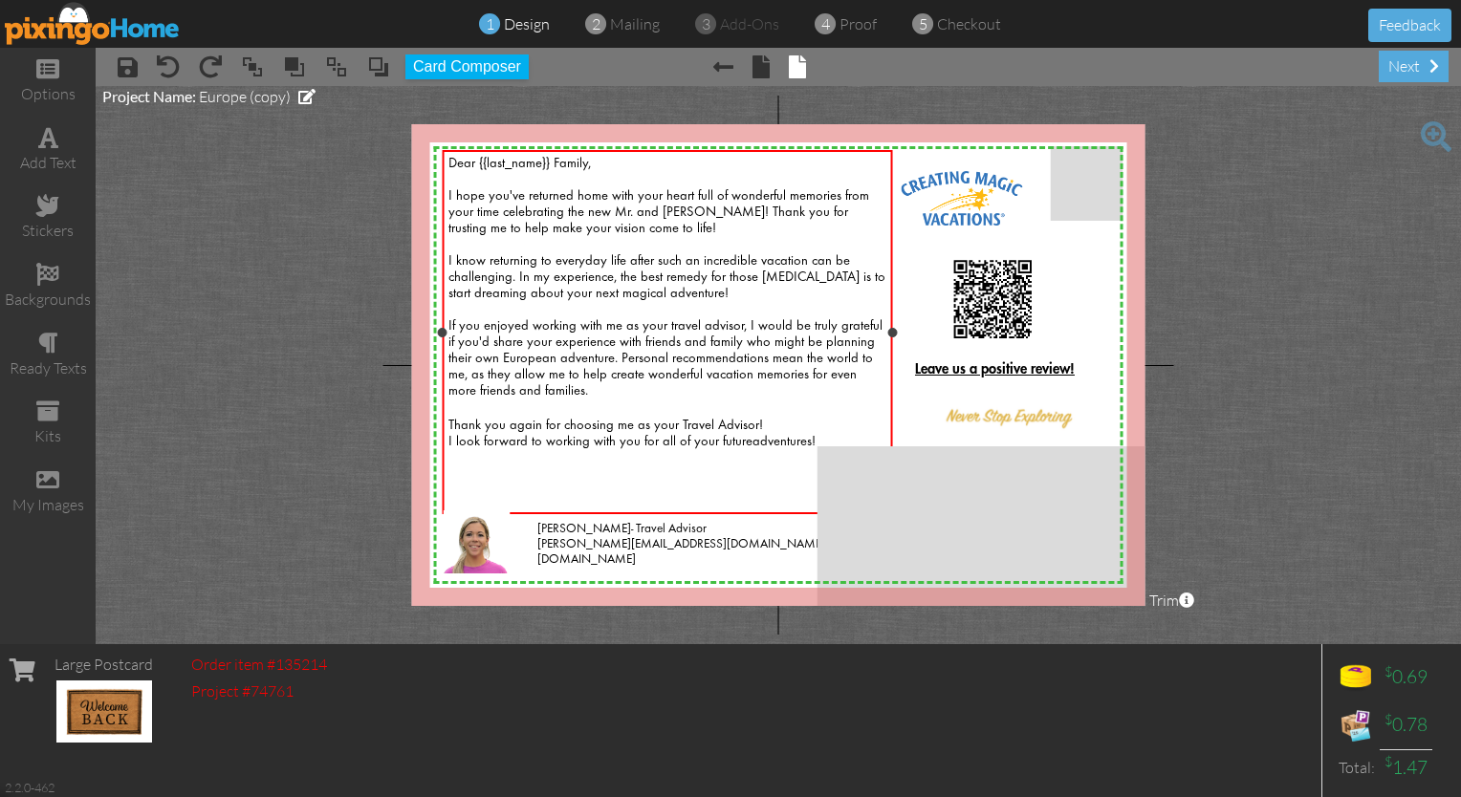
click at [570, 238] on span "I hope you've returned home with your heart full of wonderful memories from you…" at bounding box center [666, 293] width 437 height 208
click at [539, 234] on span "I hope you've returned home with your heart full of wonderful memories from you…" at bounding box center [666, 293] width 437 height 208
click at [579, 229] on span "I hope you've returned home with your heart full of wonderful memories from you…" at bounding box center [666, 293] width 437 height 208
click at [725, 265] on span "I hope you've returned home with your heart full of wonderful memories from you…" at bounding box center [666, 293] width 437 height 208
drag, startPoint x: 727, startPoint y: 296, endPoint x: 440, endPoint y: 270, distance: 288.1
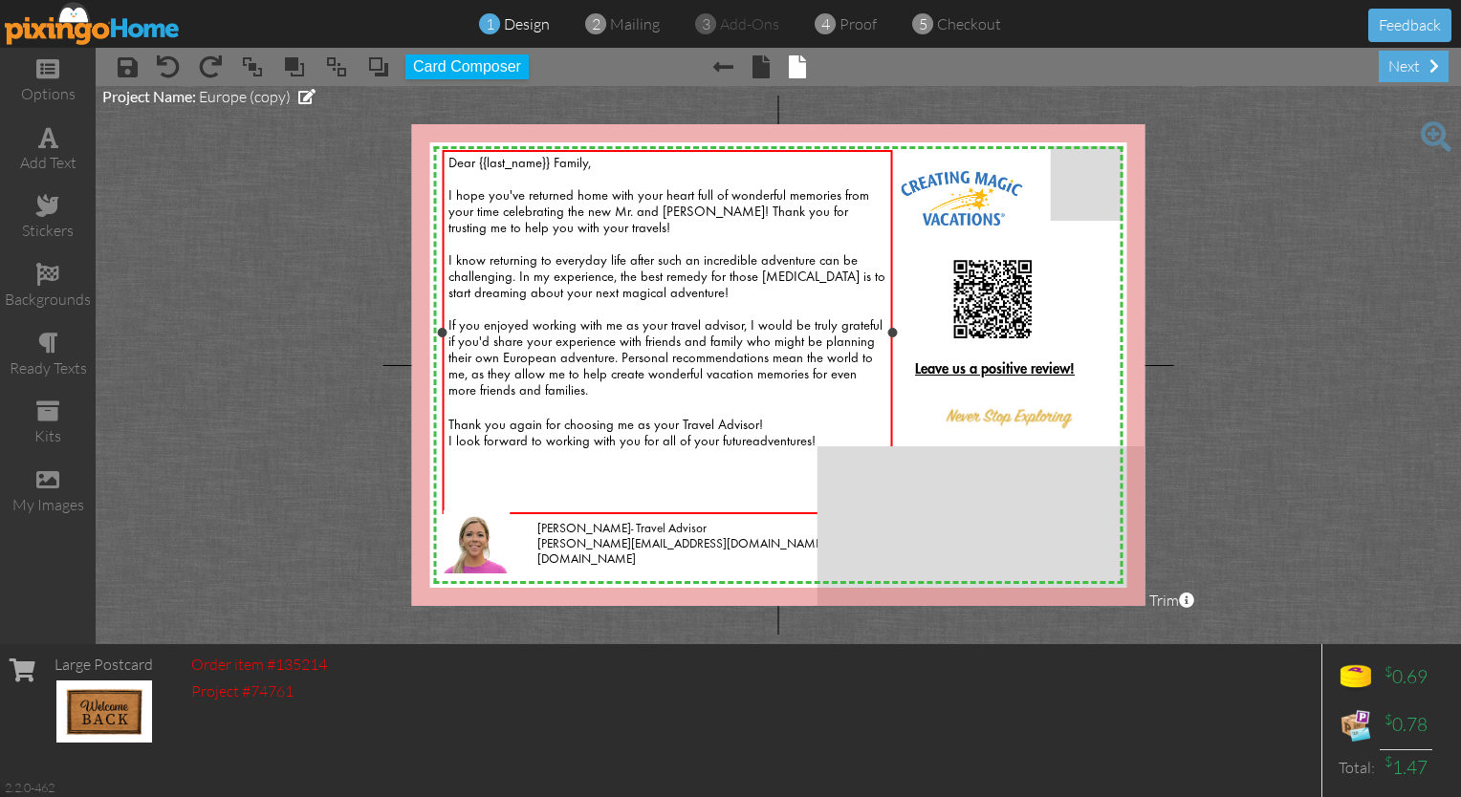
click at [443, 270] on div "Dear {{last_name}} Family, I hope you've returned home with your heart full of …" at bounding box center [667, 332] width 449 height 364
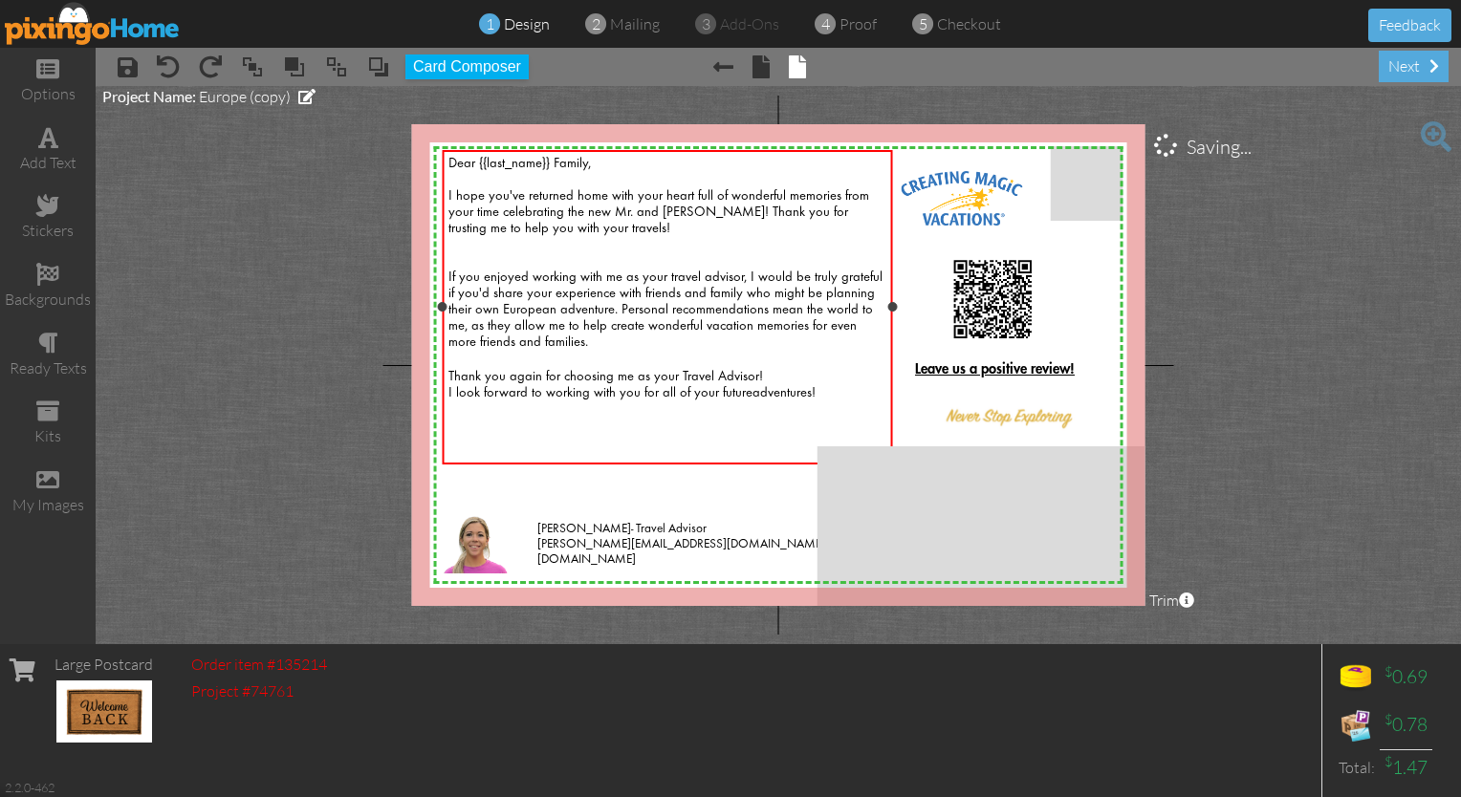
click at [585, 319] on span "I hope you've returned home with your heart full of wonderful memories from you…" at bounding box center [665, 269] width 434 height 160
click at [464, 260] on div "I hope you've returned home with your heart full of wonderful memories from you…" at bounding box center [667, 261] width 438 height 179
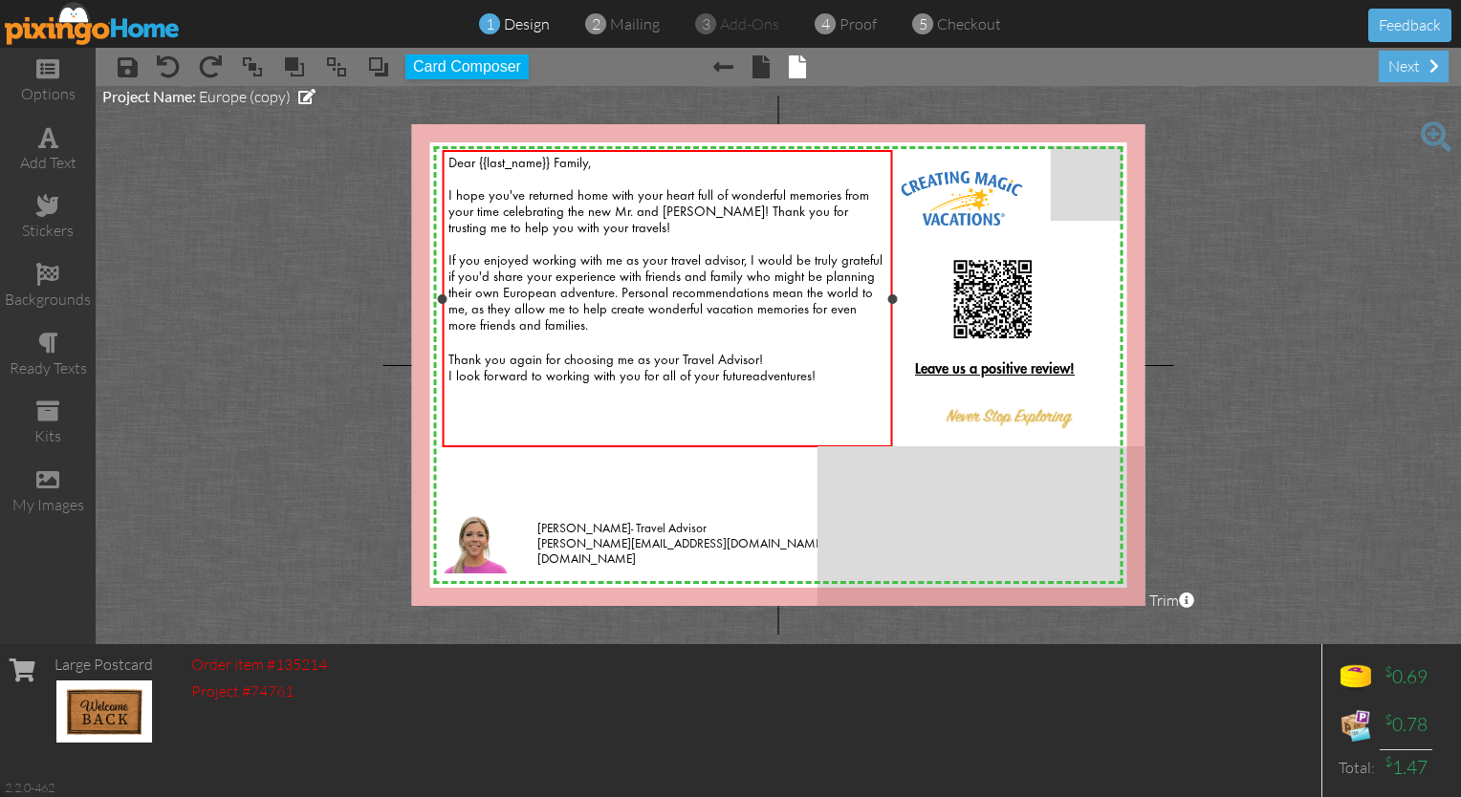
click at [639, 231] on div "I hope you've returned home with your heart full of wonderful memories from you…" at bounding box center [667, 253] width 438 height 163
click at [725, 266] on span "I hope you've returned home with your heart full of wonderful memories from you…" at bounding box center [665, 260] width 434 height 143
click at [583, 299] on span "I hope you've returned home with your heart full of wonderful memories from you…" at bounding box center [660, 260] width 424 height 143
click at [501, 431] on div at bounding box center [667, 418] width 438 height 33
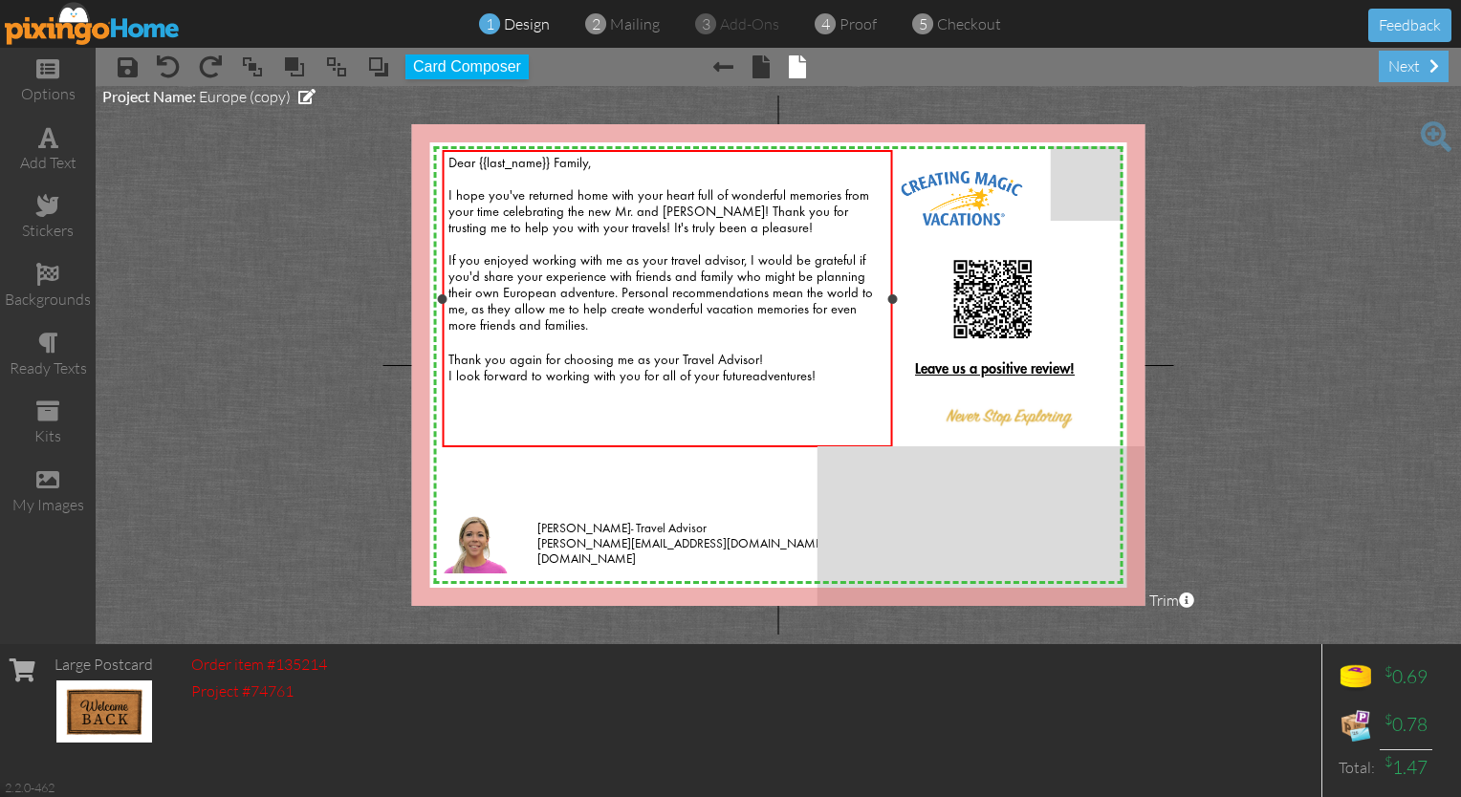
click at [725, 381] on span "adventures!" at bounding box center [783, 376] width 63 height 13
click at [549, 434] on div at bounding box center [667, 418] width 438 height 33
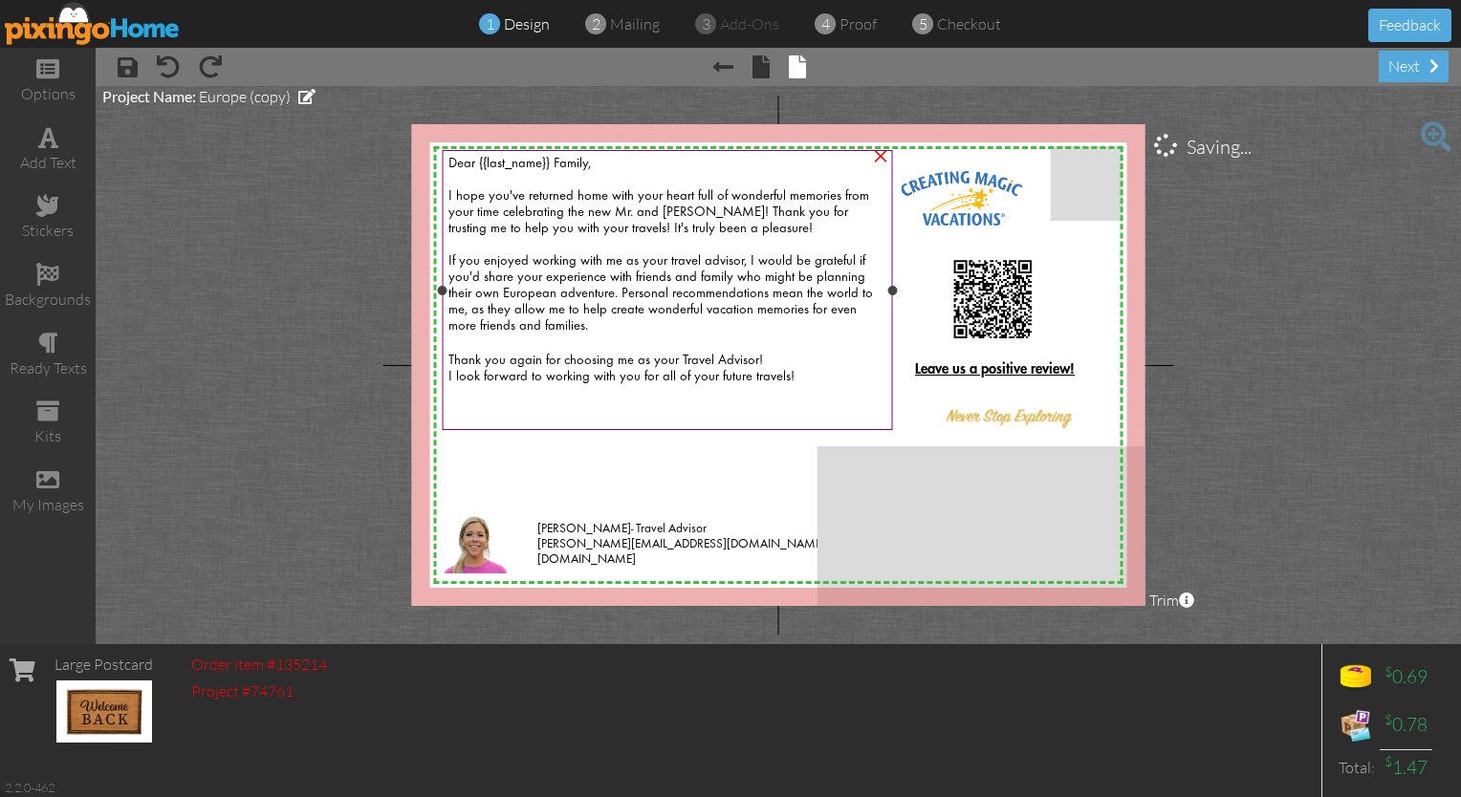
click at [725, 385] on div "I look forward to working with you for all of your future travels !" at bounding box center [667, 377] width 438 height 16
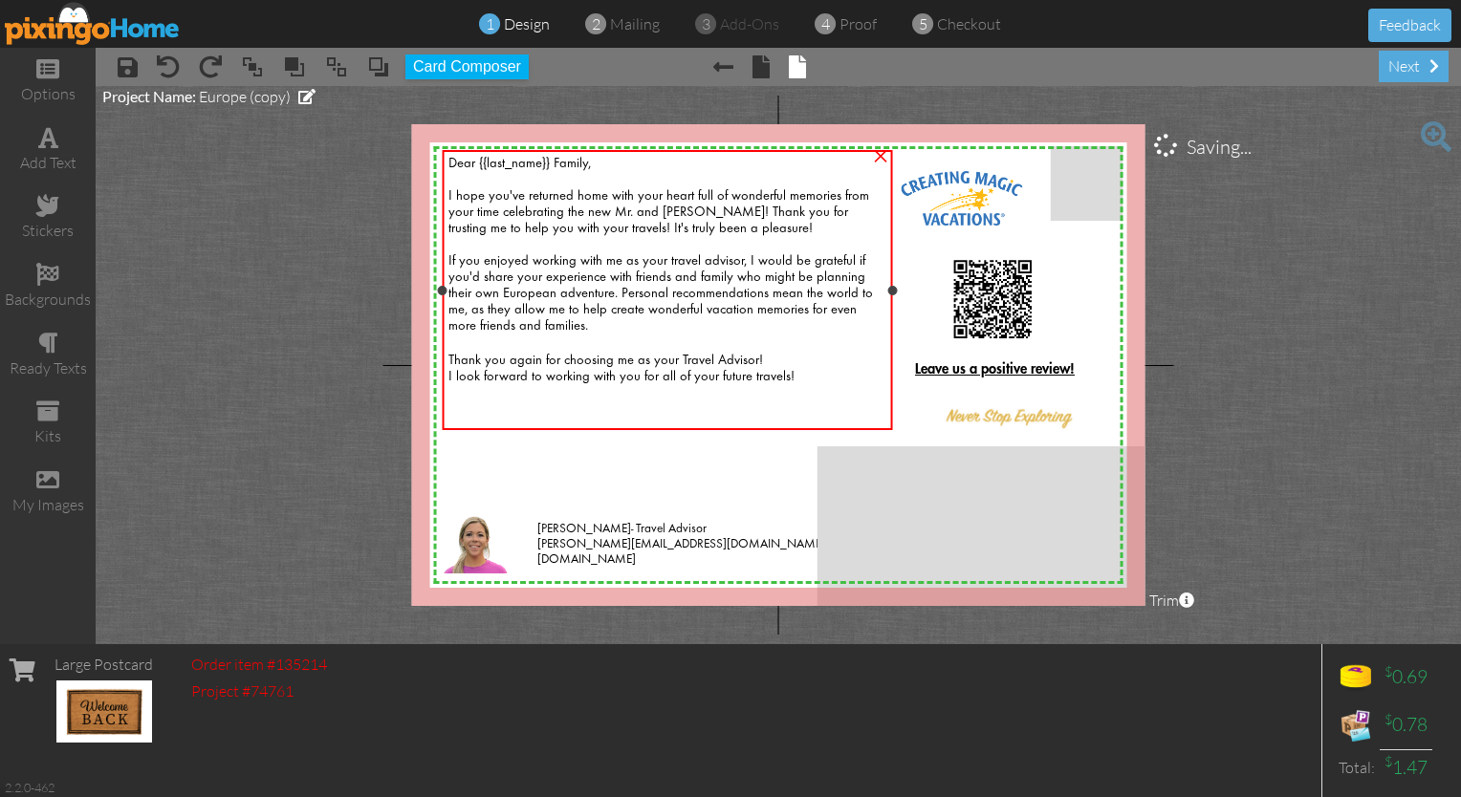
click at [725, 385] on div "I look forward to working with you for all of your future travels !" at bounding box center [667, 377] width 438 height 16
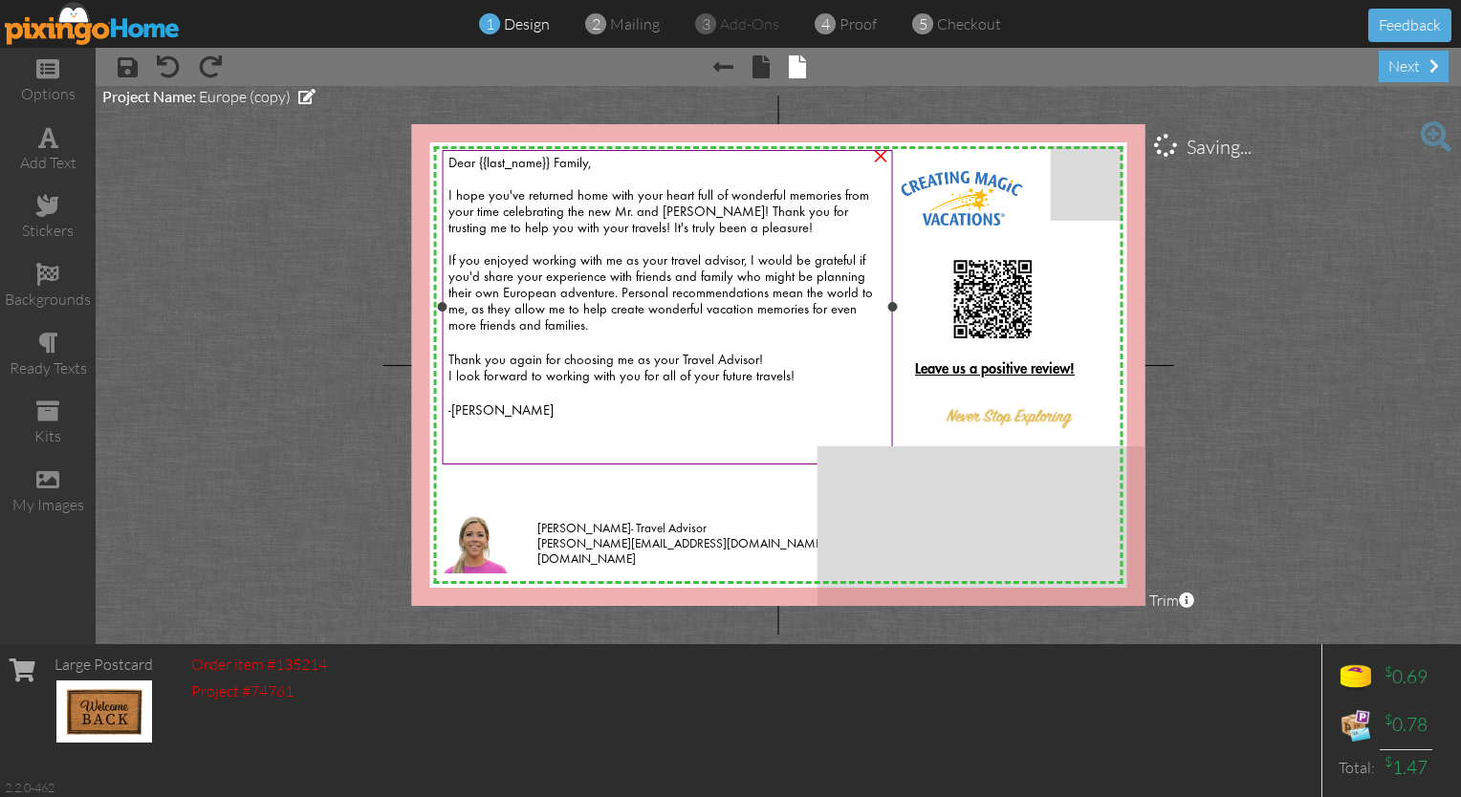
click at [552, 163] on span "Dear {{last_name}} Family," at bounding box center [519, 163] width 142 height 13
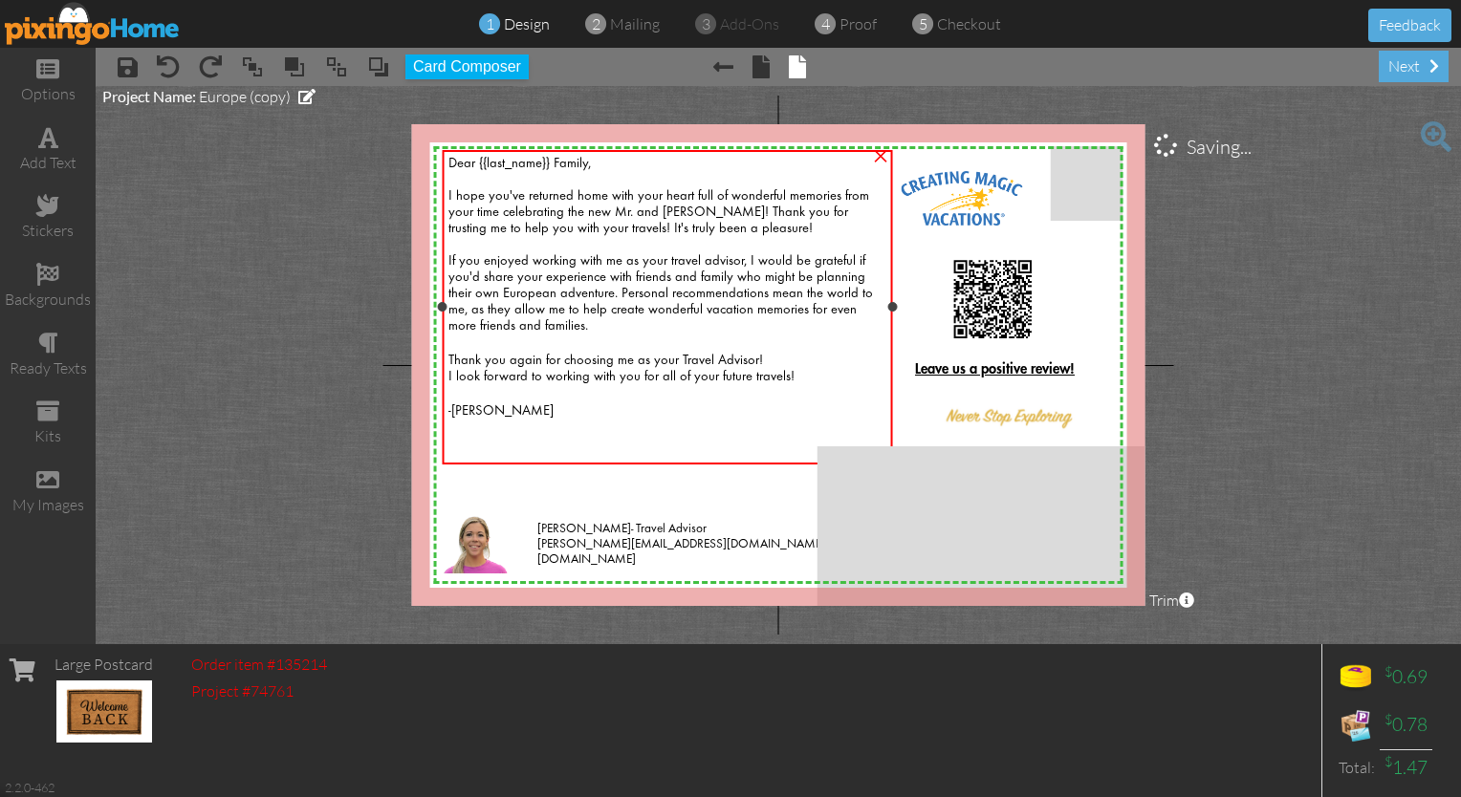
click at [558, 163] on span "Dear {{last_name}} Family," at bounding box center [519, 163] width 142 height 13
click at [549, 165] on span "Dear {{last_name}} Family," at bounding box center [519, 163] width 142 height 13
click at [683, 216] on span "I hope you've returned home with your heart full of wonderful memories from you…" at bounding box center [660, 260] width 424 height 143
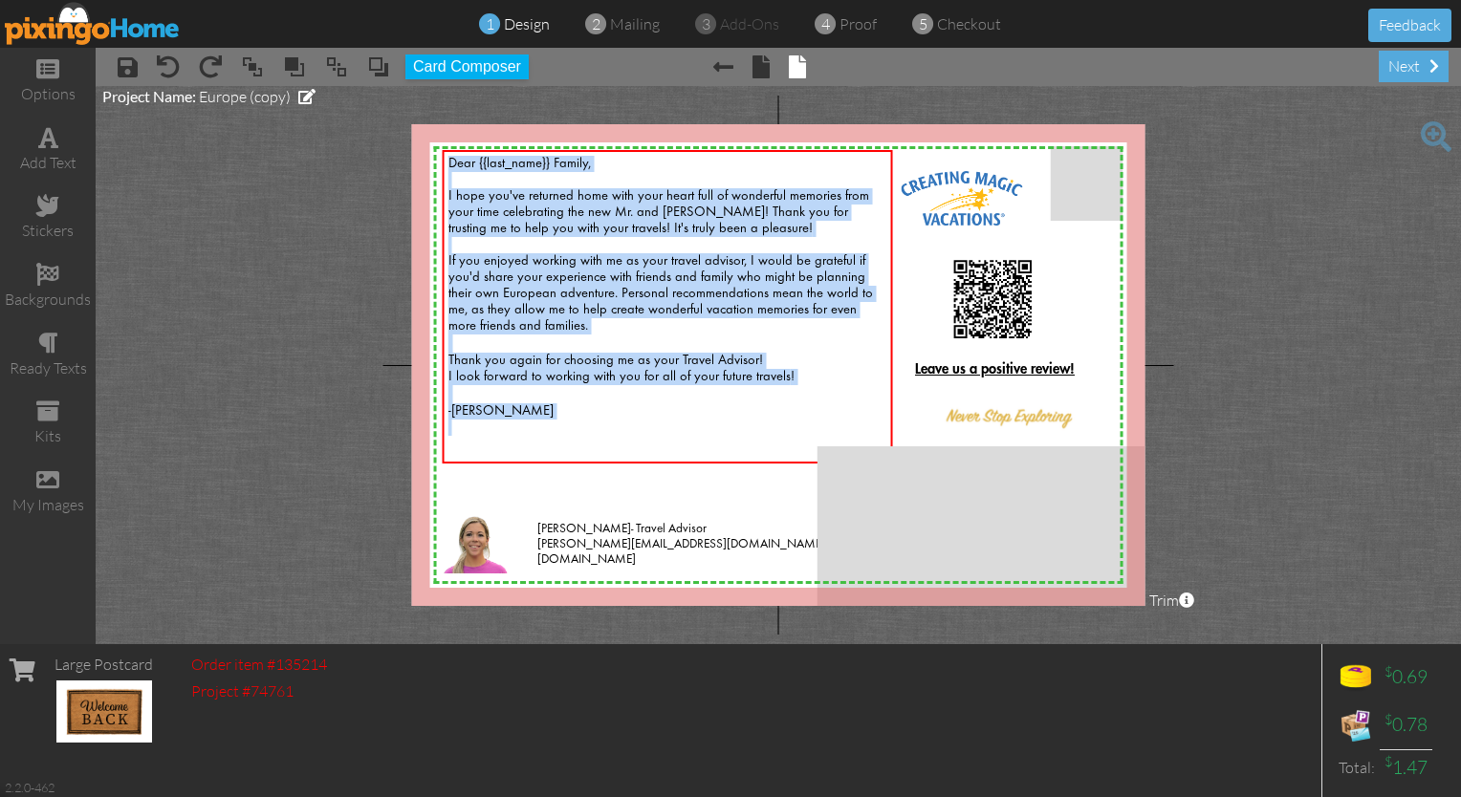
drag, startPoint x: 528, startPoint y: 426, endPoint x: 395, endPoint y: 141, distance: 315.2
click at [395, 141] on project-studio-wrapper "X X X X X X X X X X X X X X X X X X X X X X X X X X X X X X X X X X X X X X X X…" at bounding box center [778, 365] width 1365 height 558
copy div "Dear {{last_name}} Family, I hope you've returned home with your heart full of …"
click at [179, 217] on project-studio-wrapper "X X X X X X X X X X X X X X X X X X X X X X X X X X X X X X X X X X X X X X X X…" at bounding box center [778, 365] width 1365 height 558
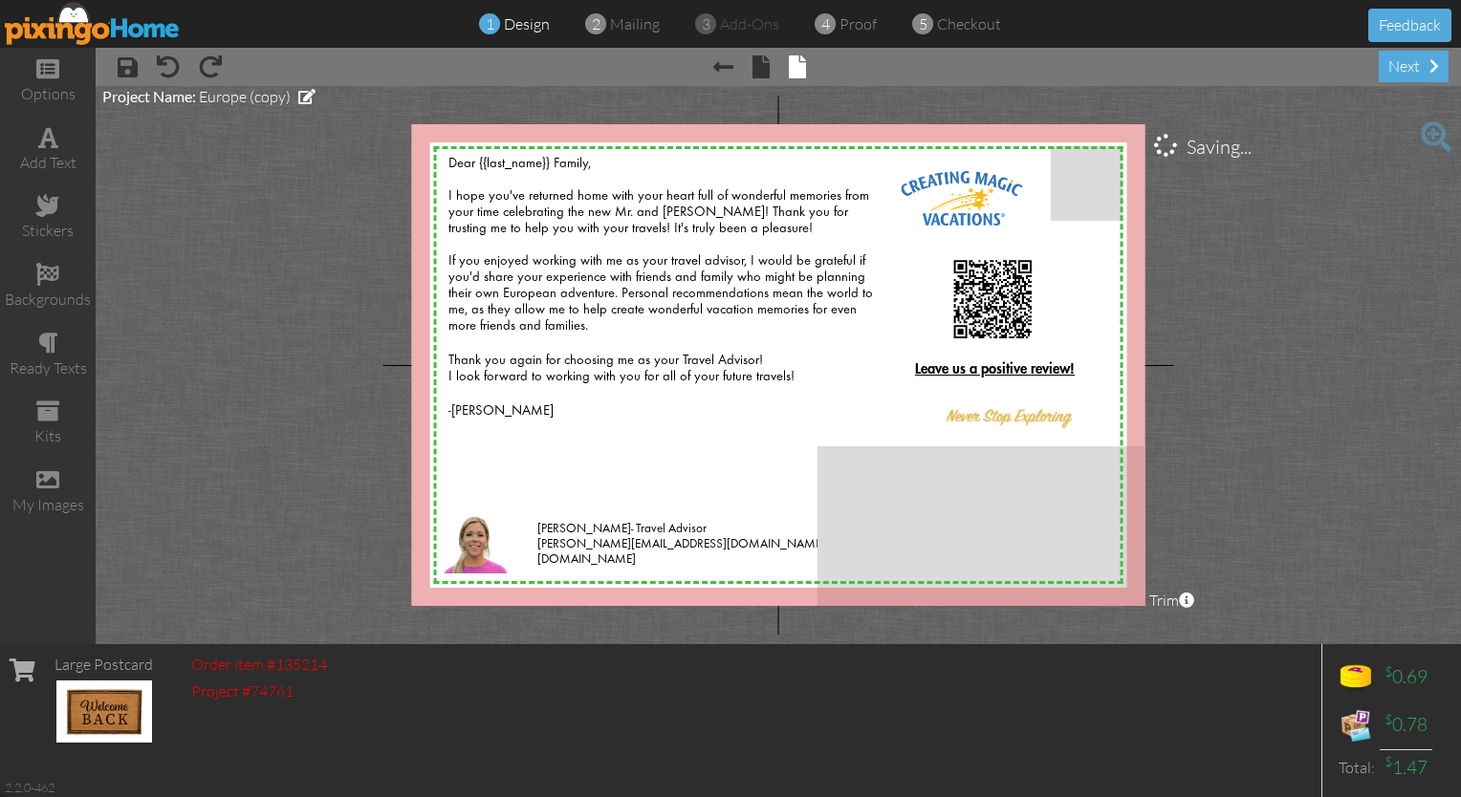
click at [61, 29] on img at bounding box center [93, 23] width 176 height 43
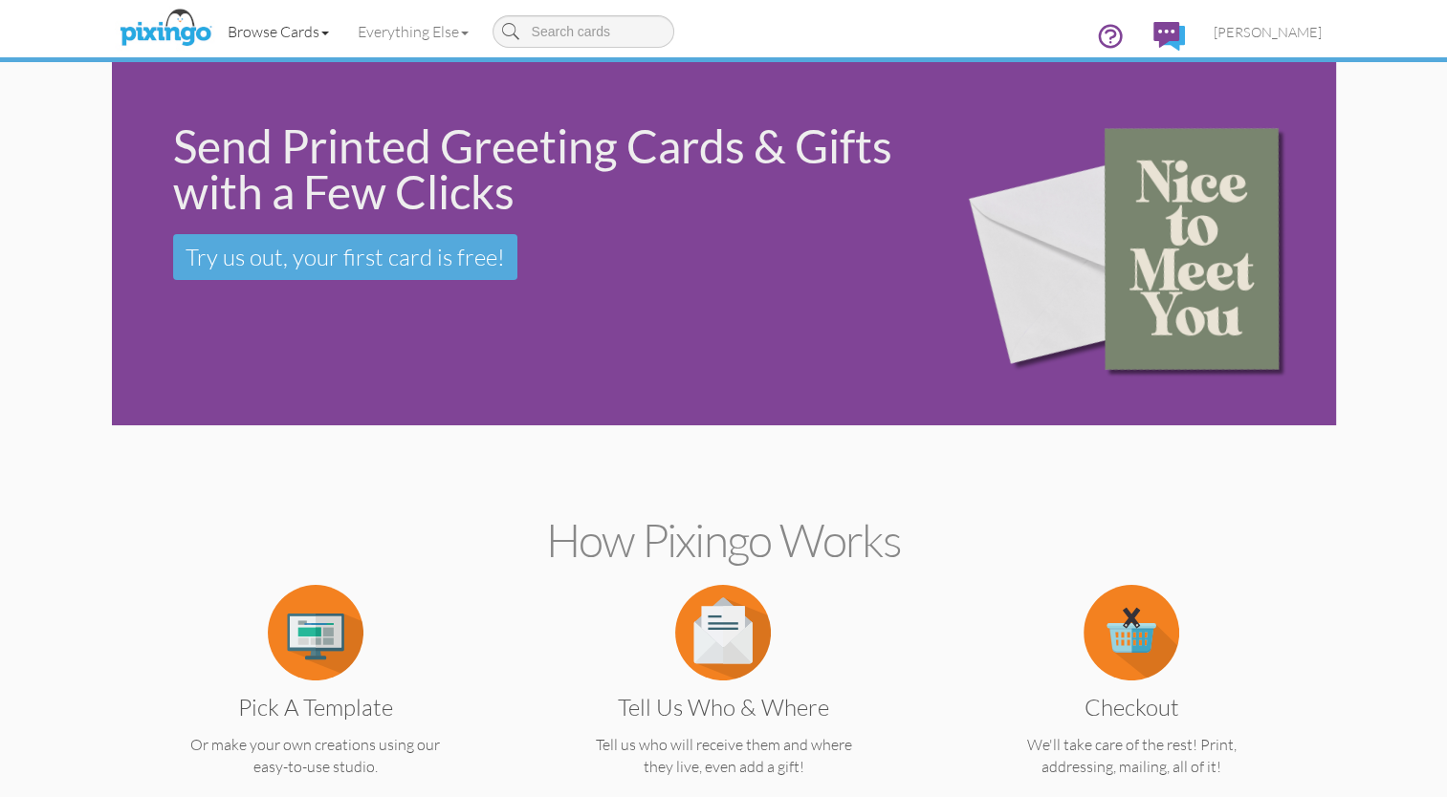
click at [288, 21] on link "Browse Cards" at bounding box center [278, 32] width 130 height 48
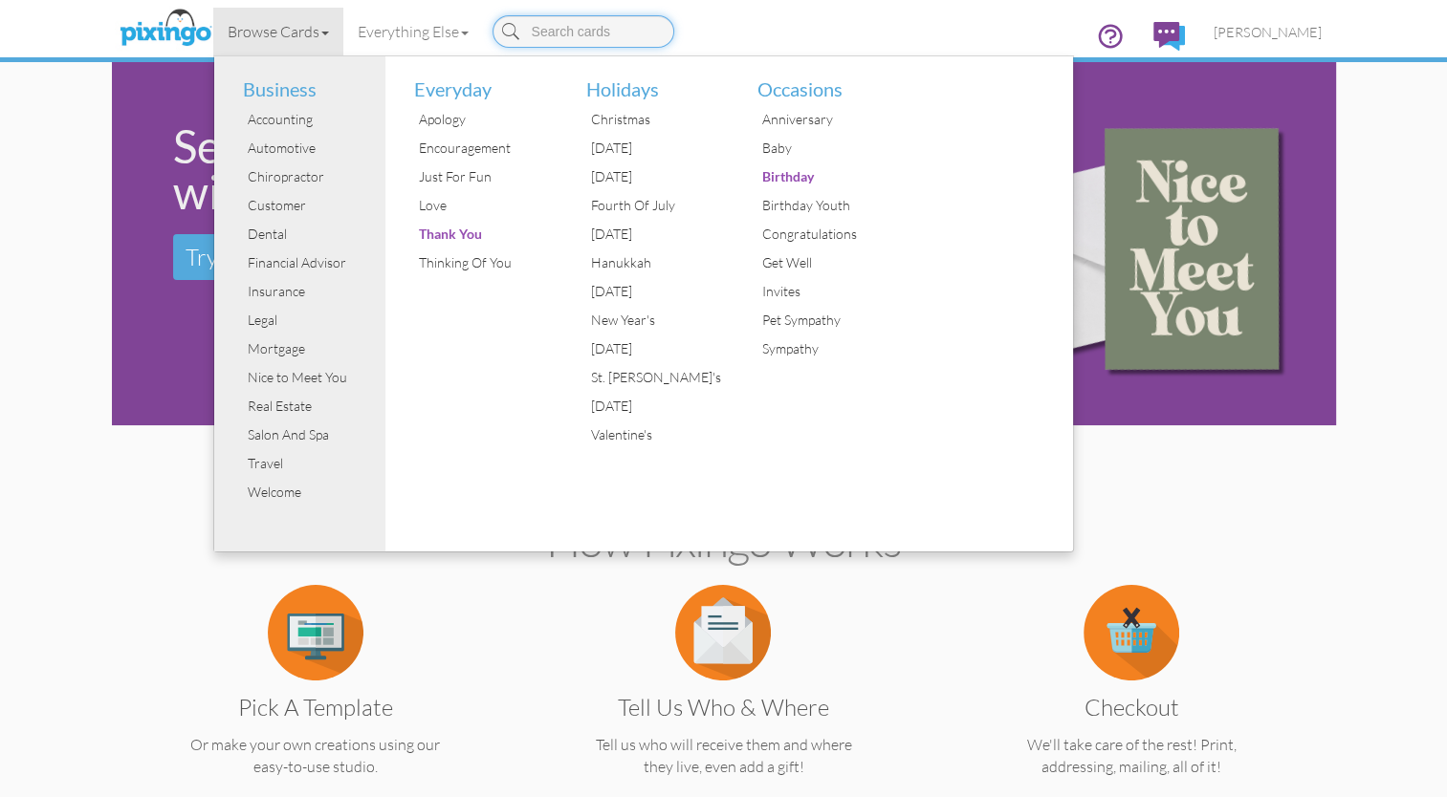
click at [555, 33] on input at bounding box center [583, 31] width 182 height 33
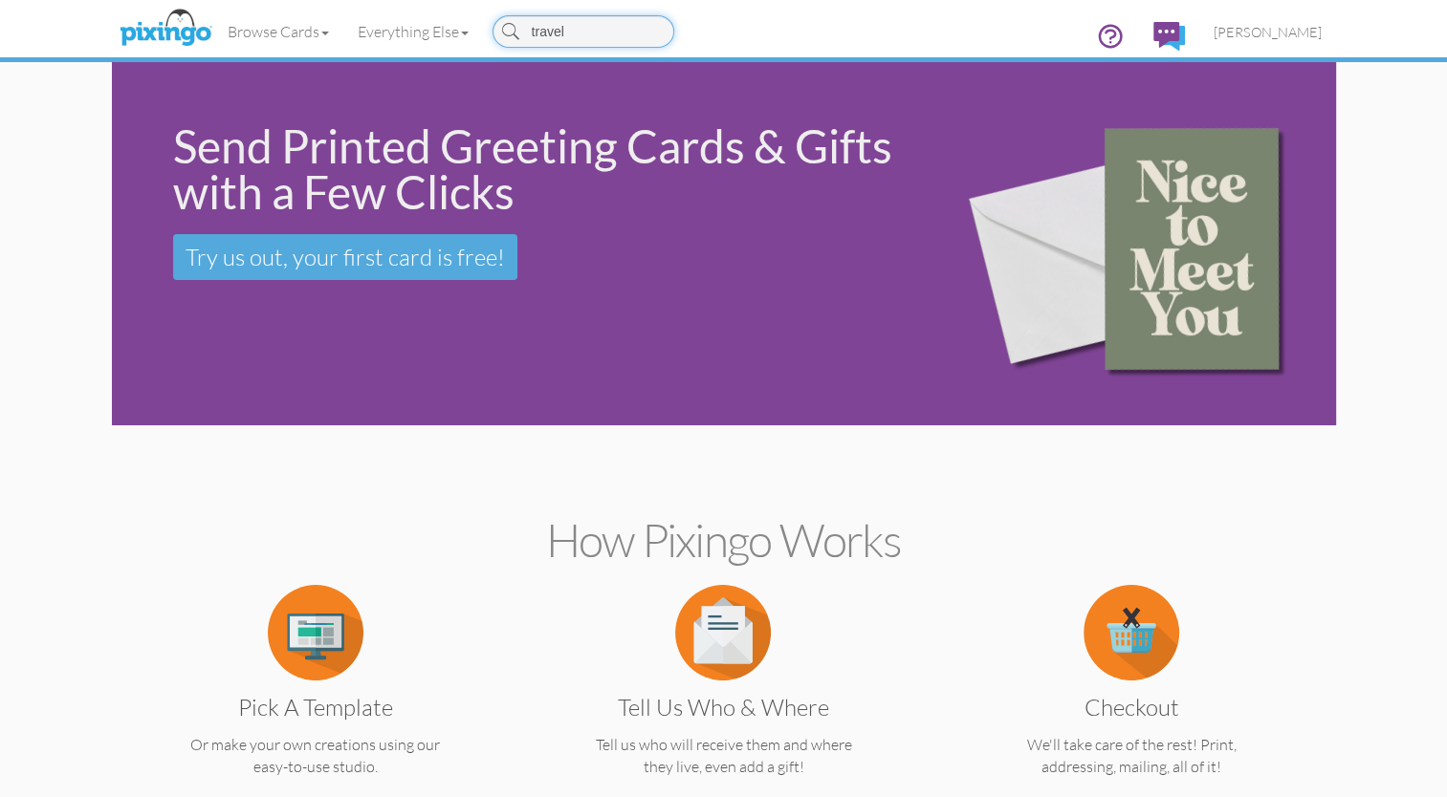
type input "travel"
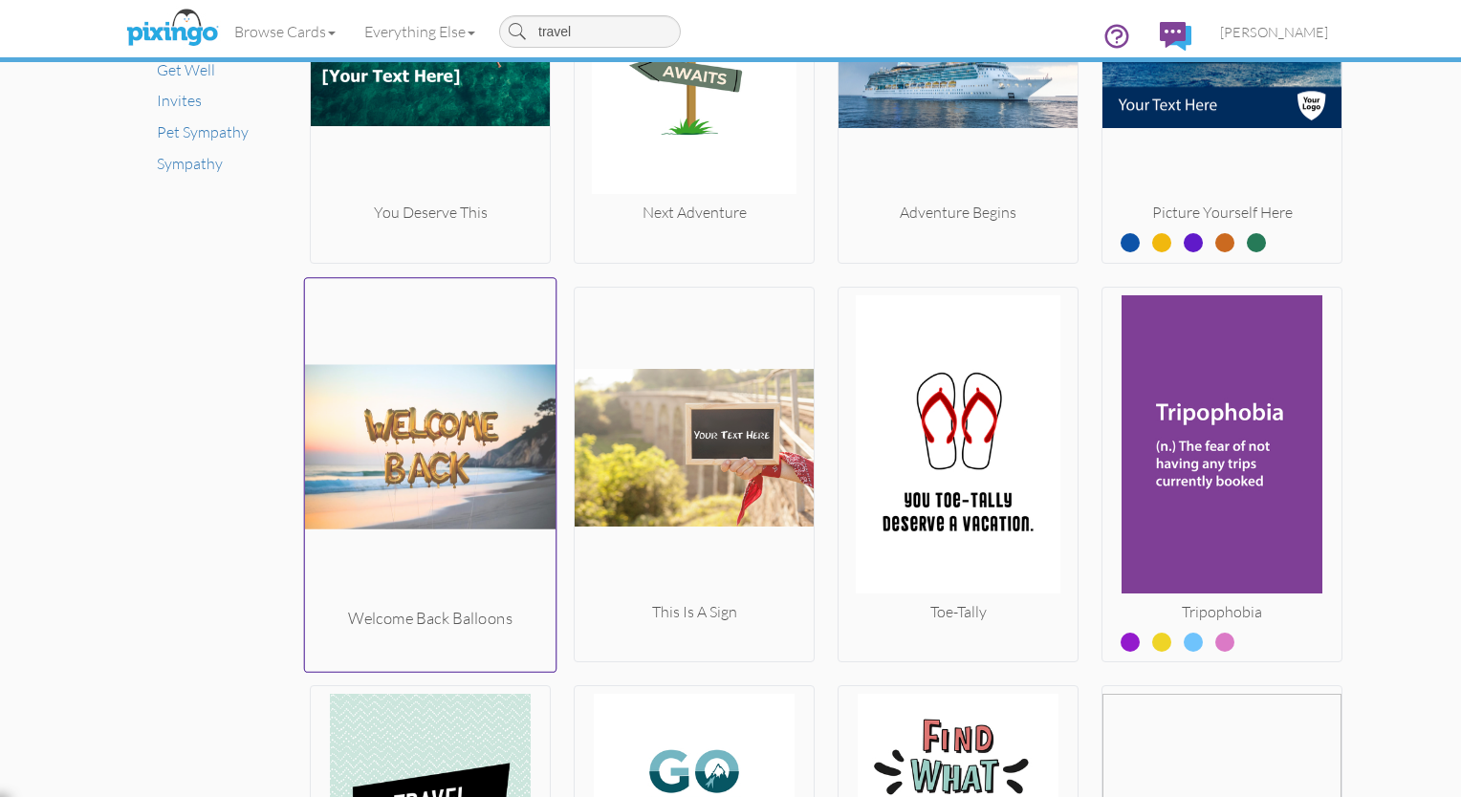
scroll to position [1476, 0]
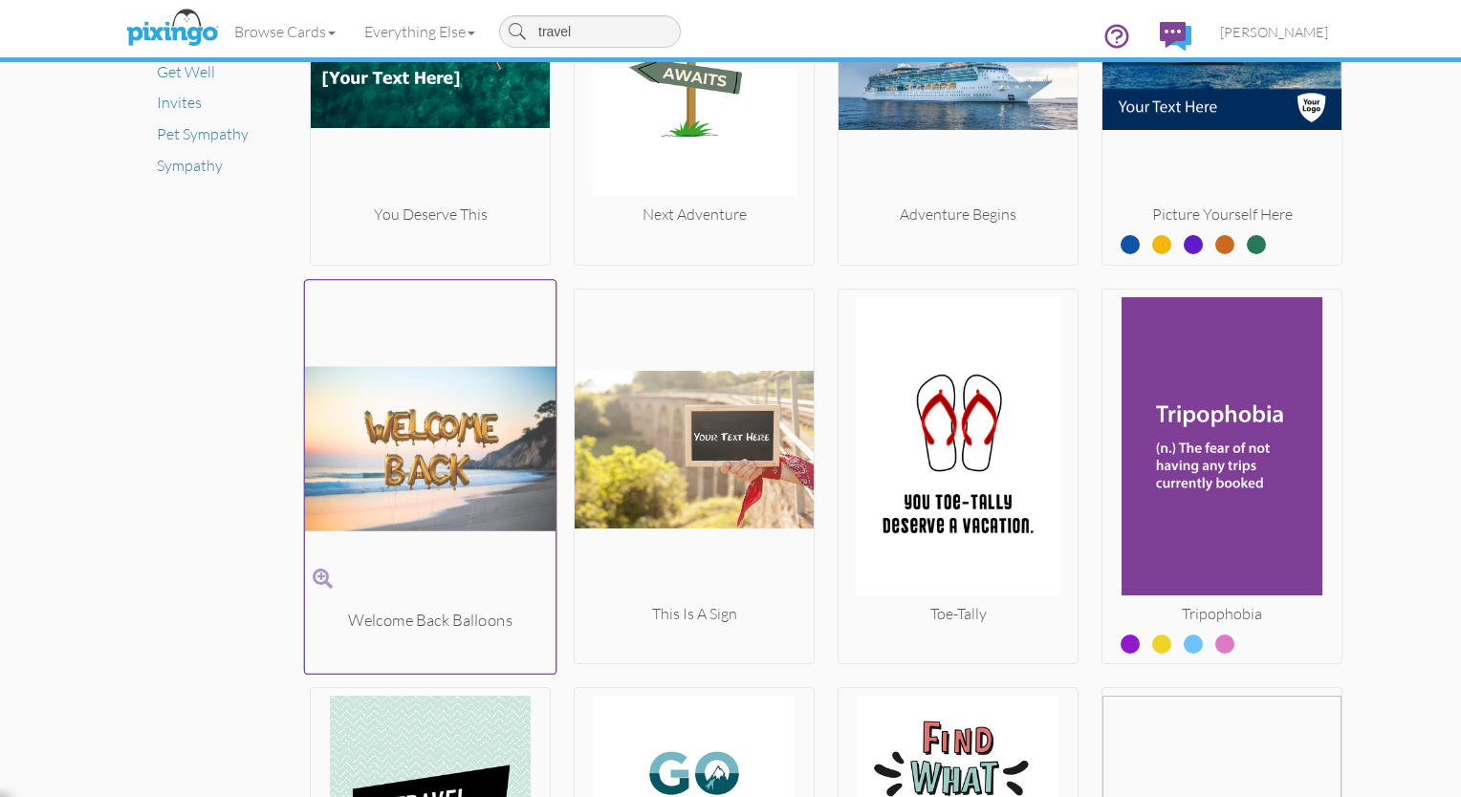
click at [395, 411] on img at bounding box center [430, 448] width 251 height 321
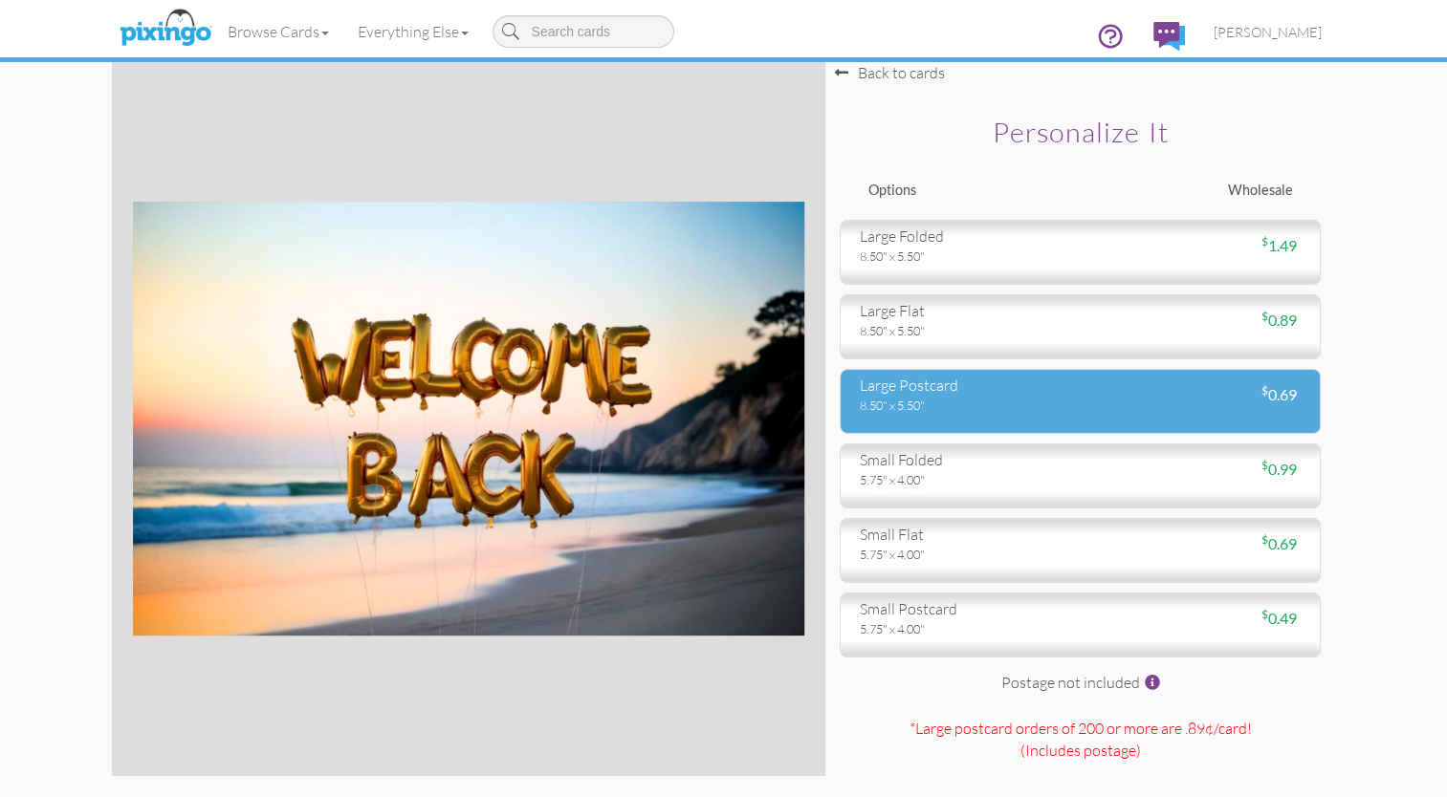
click at [725, 404] on div "8.50" x 5.50"" at bounding box center [962, 405] width 207 height 17
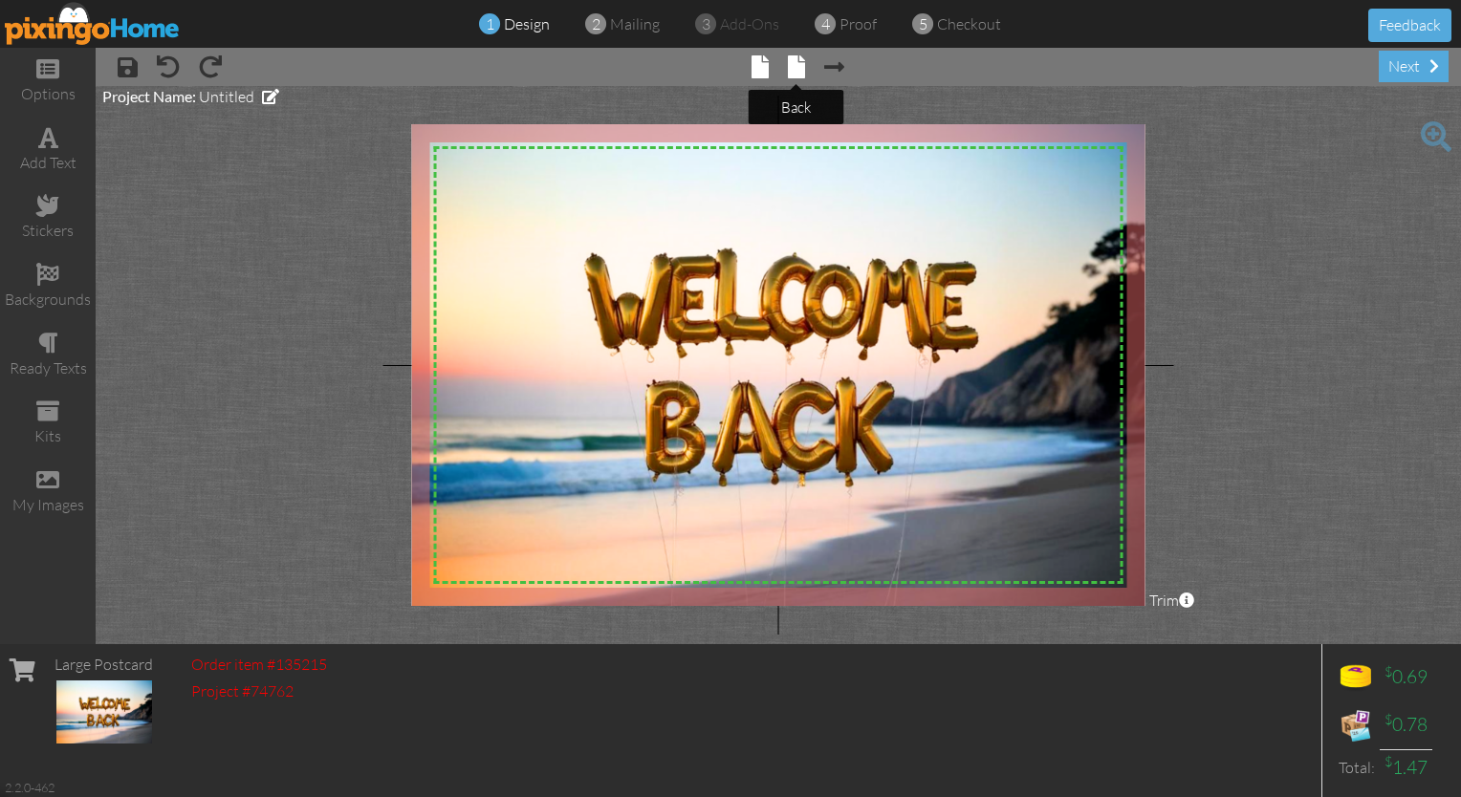
click at [725, 66] on span at bounding box center [796, 66] width 17 height 23
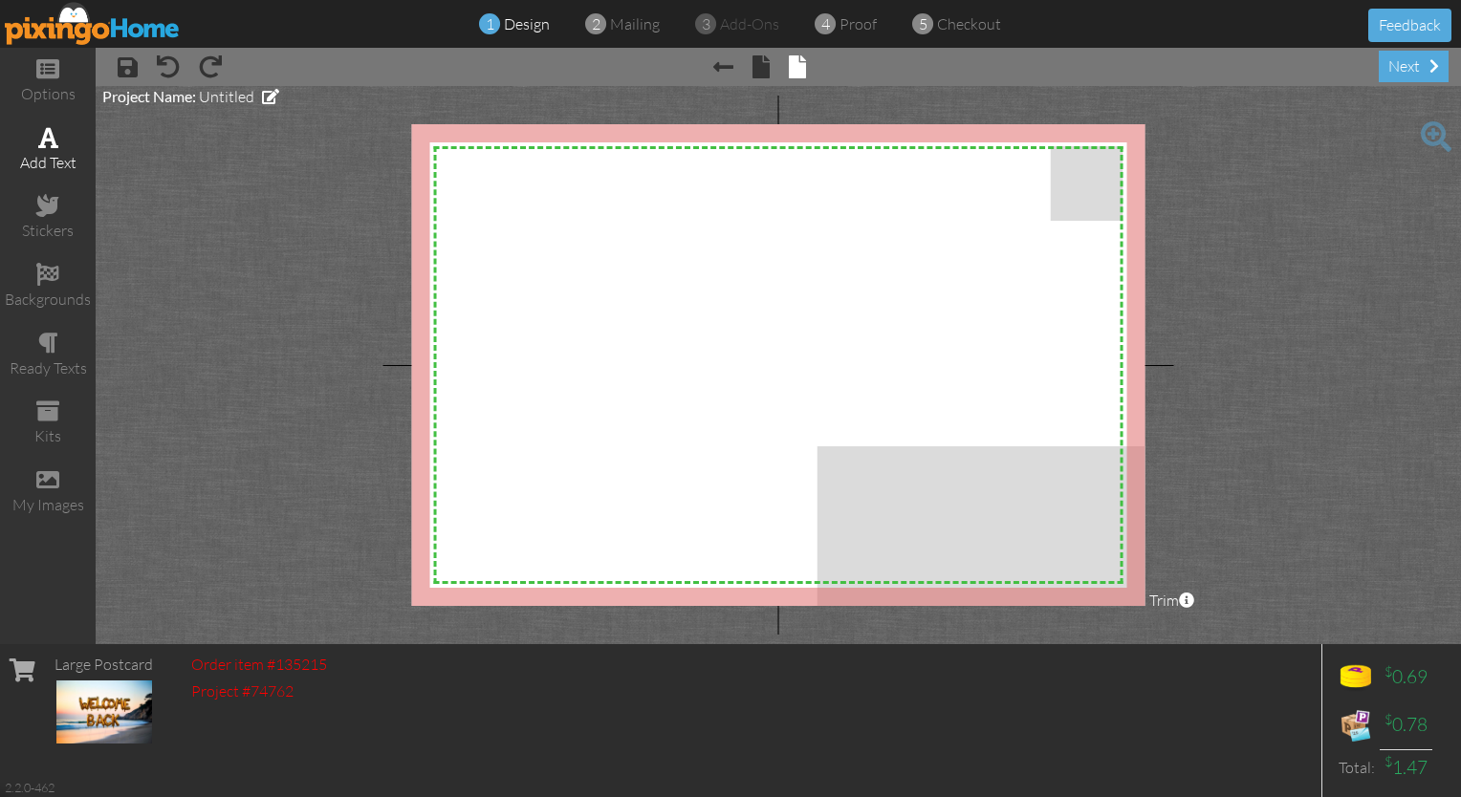
click at [46, 134] on span at bounding box center [48, 137] width 20 height 23
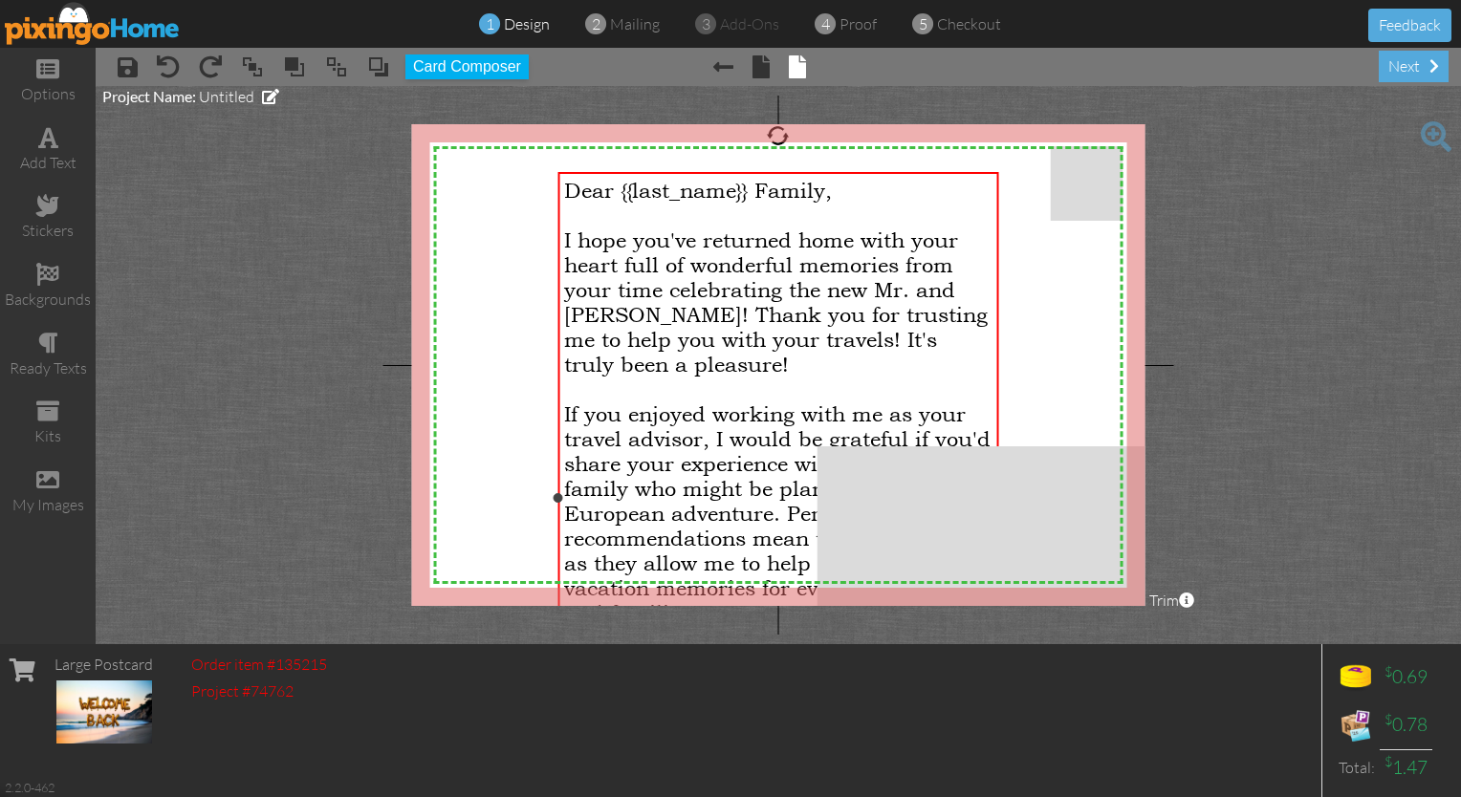
click at [719, 337] on span "I hope you've returned home with your heart full of wonderful memories from you…" at bounding box center [776, 302] width 424 height 149
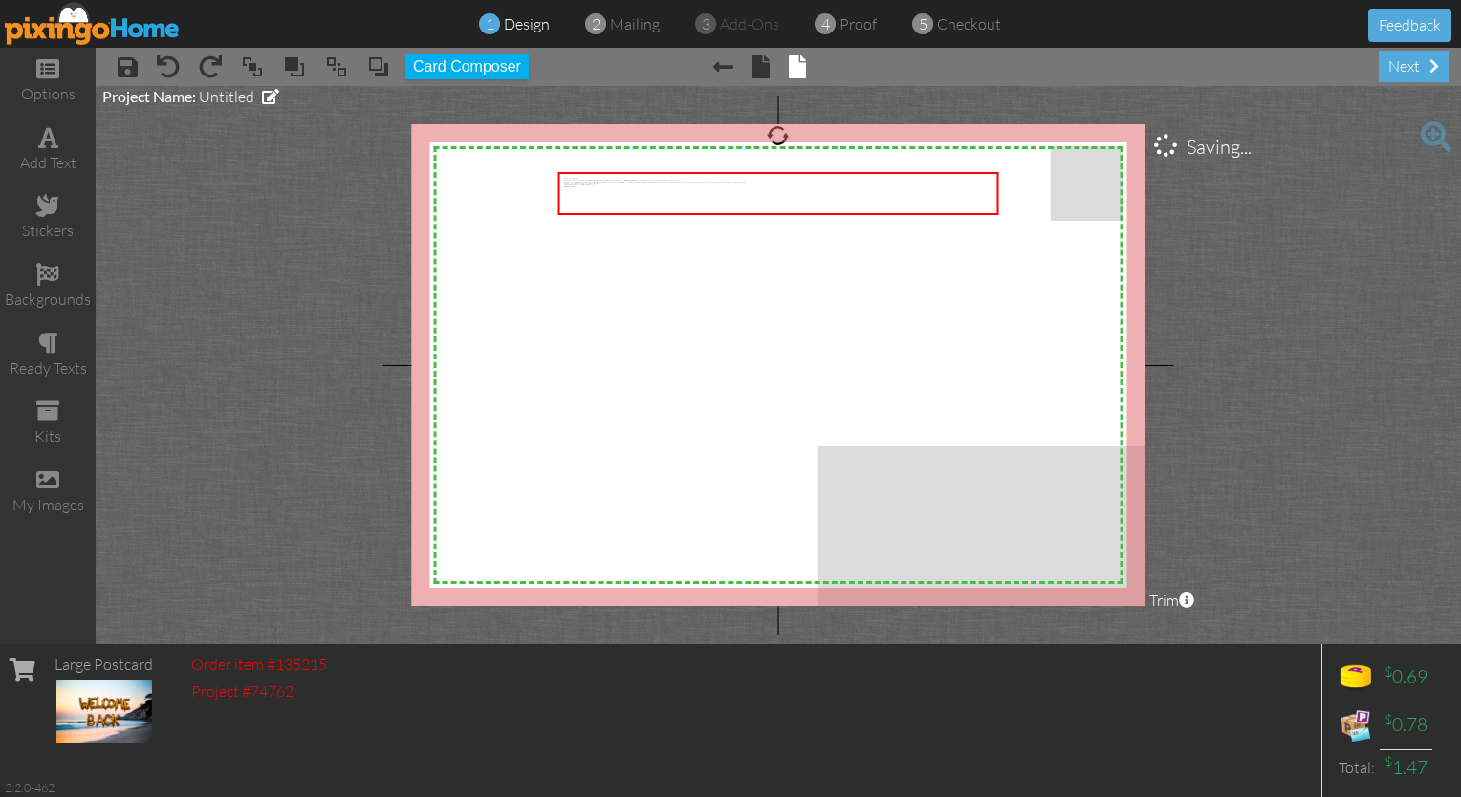
scroll to position [16557, 6]
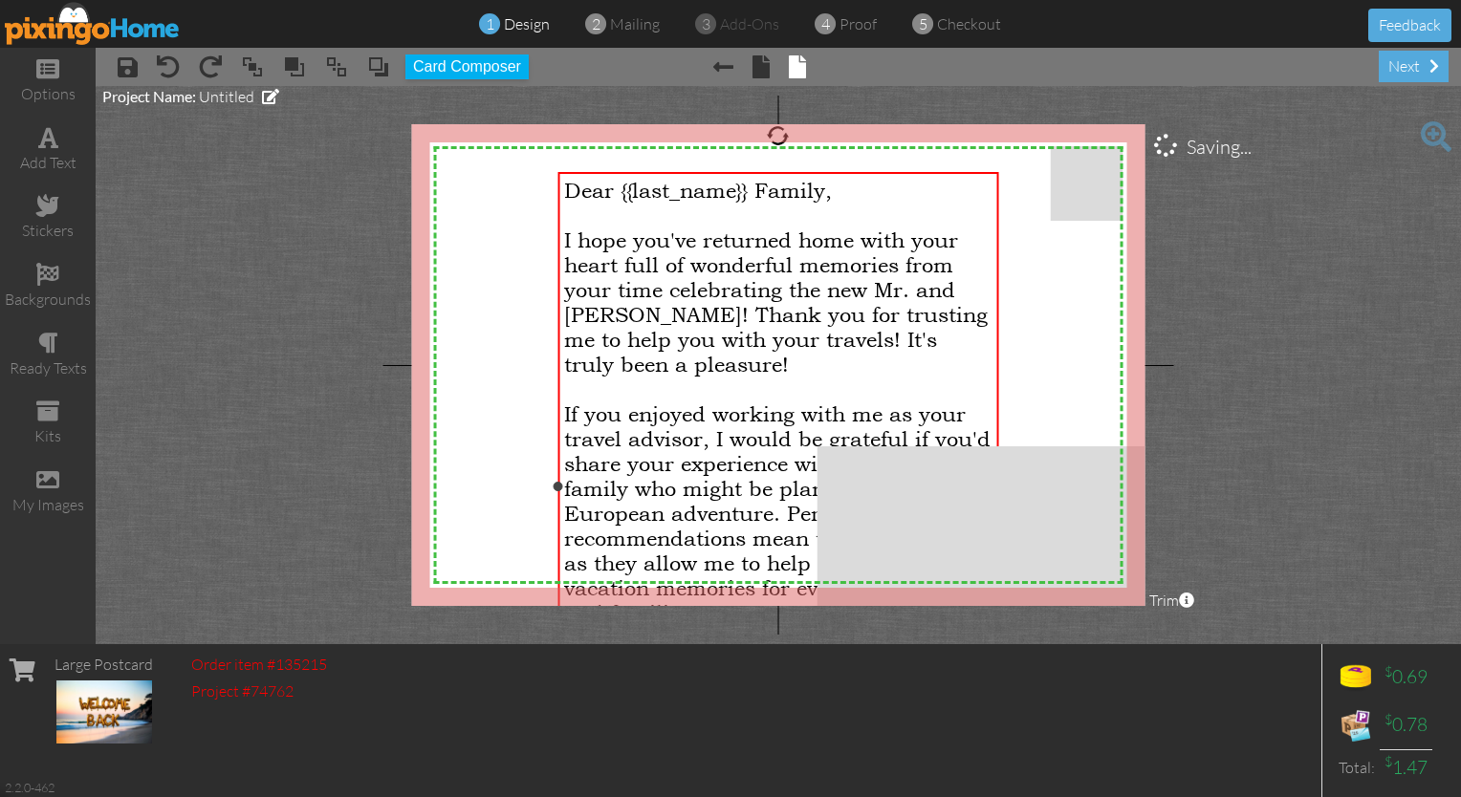
click at [711, 388] on div "Dear {{last_name}} Family, I hope you've returned home with your heart full of …" at bounding box center [778, 501] width 428 height 646
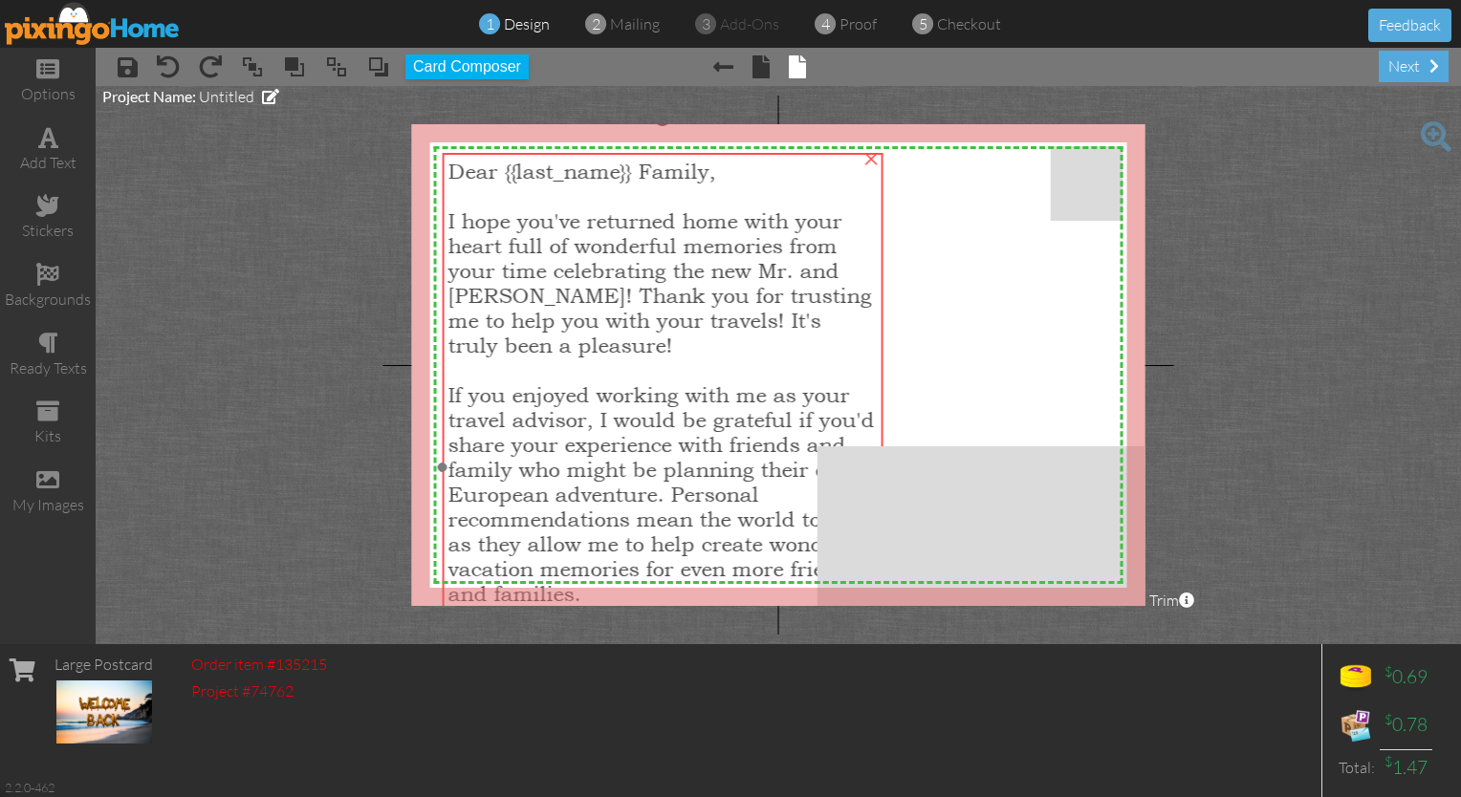
drag, startPoint x: 788, startPoint y: 285, endPoint x: 672, endPoint y: 266, distance: 117.3
click at [672, 266] on span "I hope you've returned home with your heart full of wonderful memories from you…" at bounding box center [660, 282] width 424 height 149
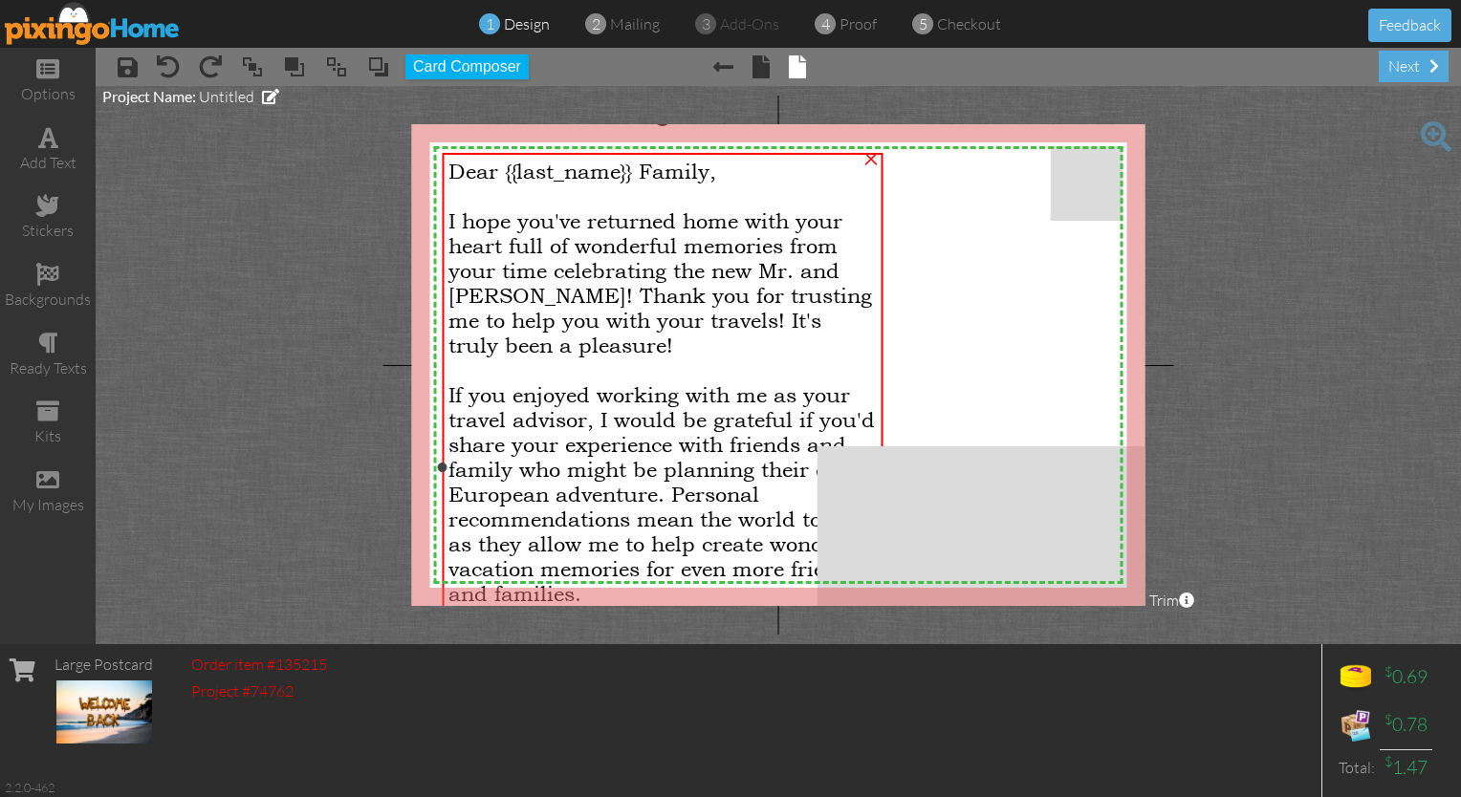
click at [523, 500] on span "If you enjoyed working with me as your travel advisor, I would be grateful if y…" at bounding box center [661, 494] width 426 height 224
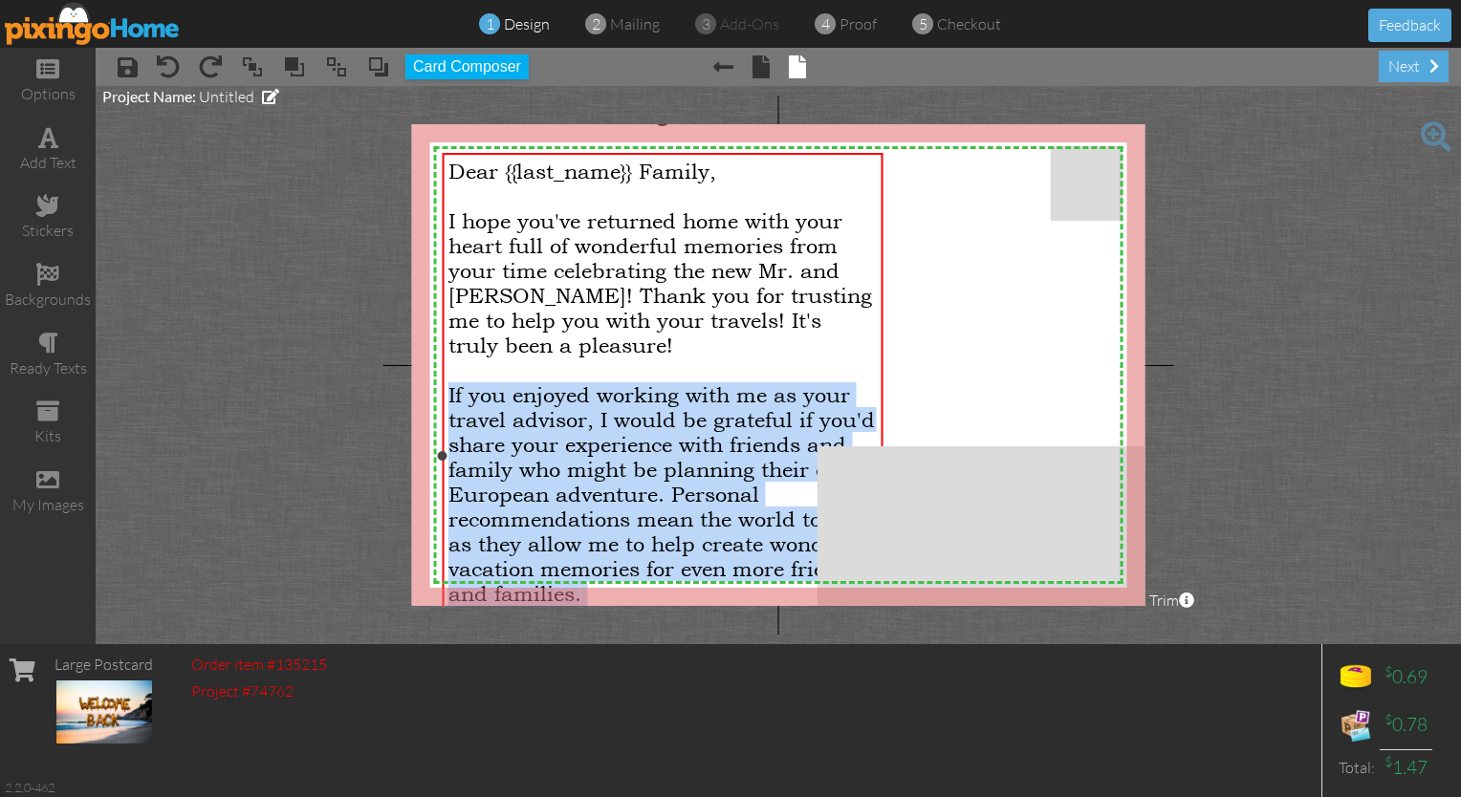
click at [523, 500] on span "If you enjoyed working with me as your travel advisor, I would be grateful if y…" at bounding box center [661, 494] width 426 height 224
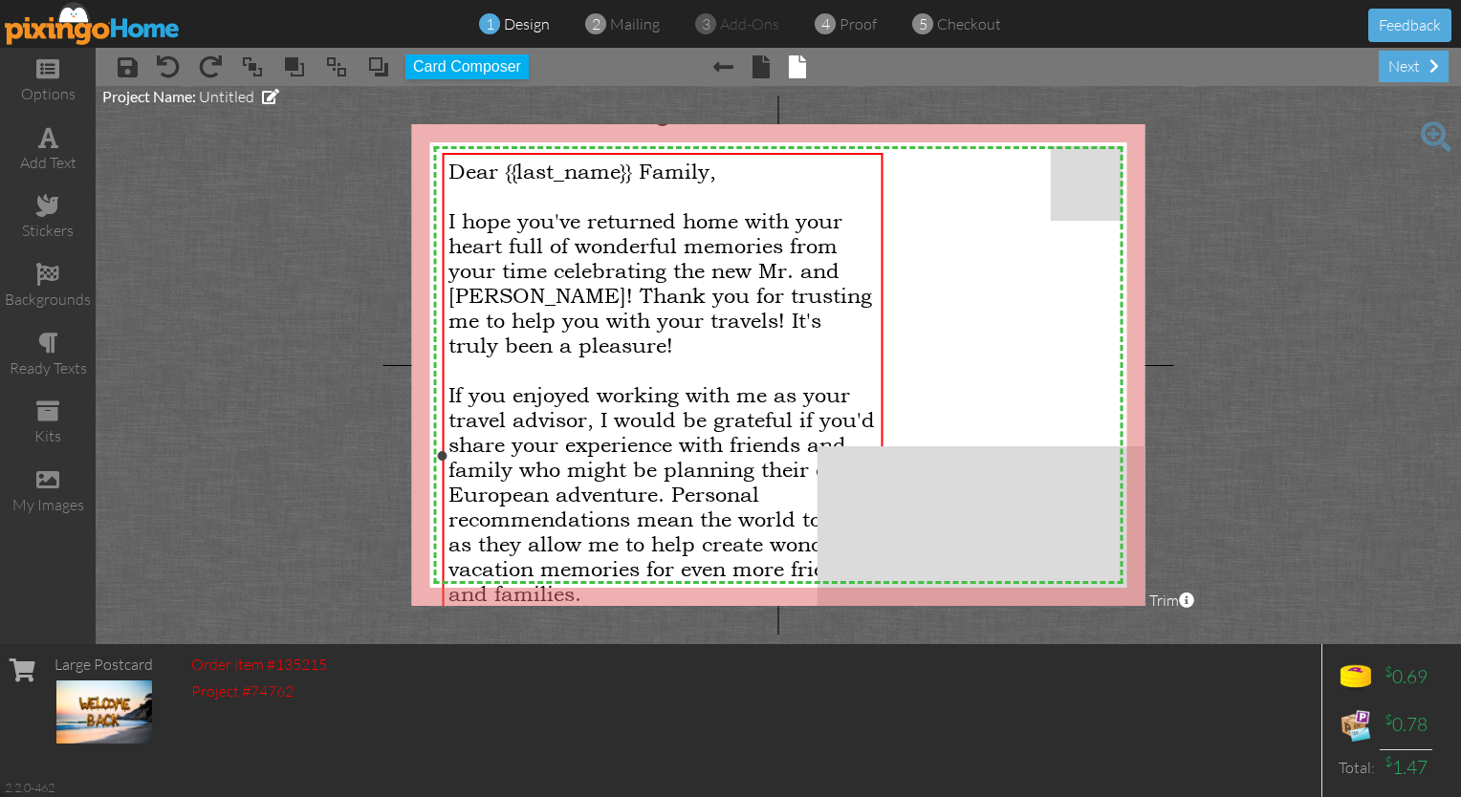
click at [596, 264] on span "I hope you've returned home with your heart full of wonderful memories from you…" at bounding box center [660, 282] width 424 height 149
click at [522, 234] on span "I hope you've returned home with your heart full of wonderful memories from you…" at bounding box center [660, 282] width 424 height 149
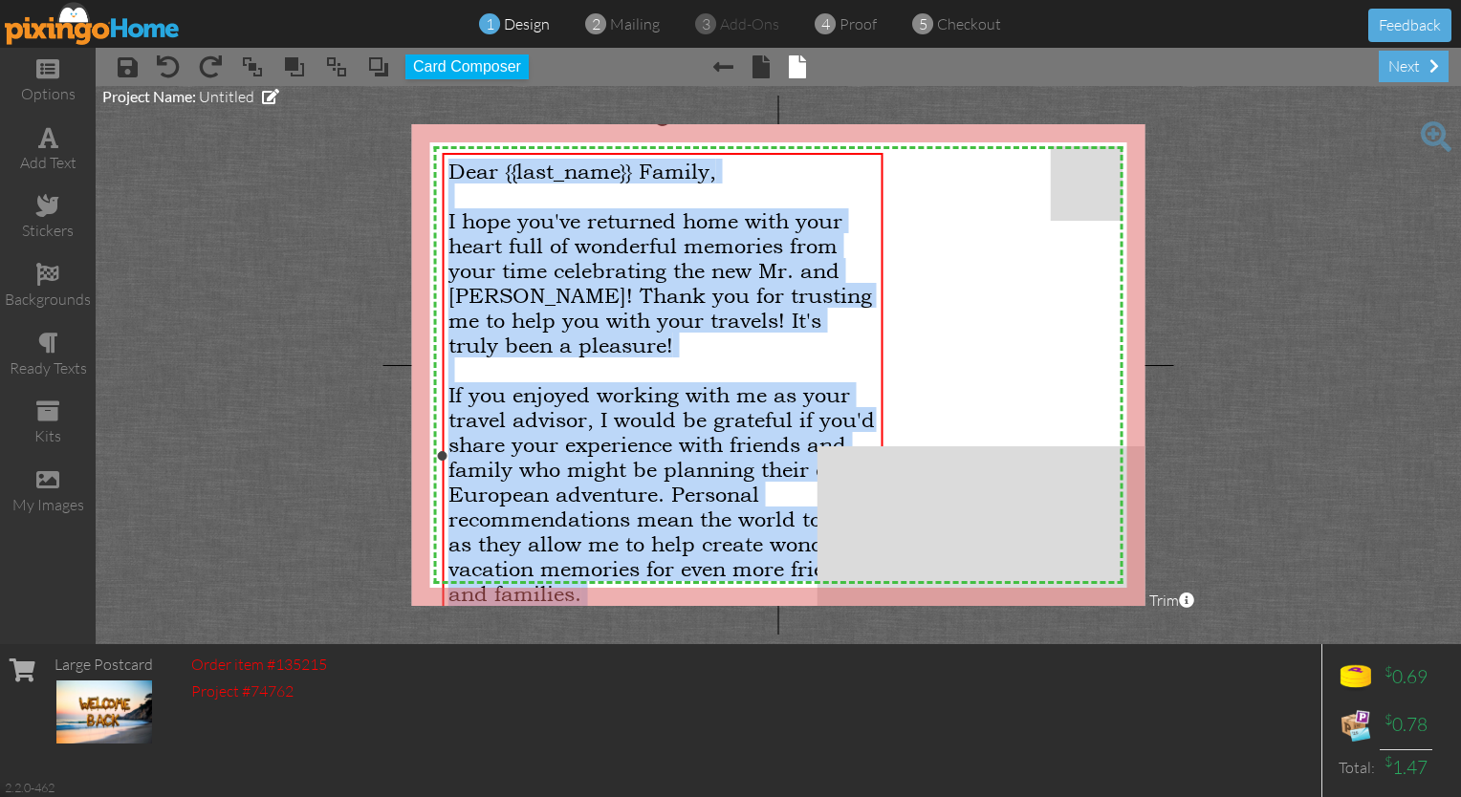
drag, startPoint x: 522, startPoint y: 234, endPoint x: 741, endPoint y: 239, distance: 219.0
click at [725, 239] on span "I hope you've returned home with your heart full of wonderful memories from you…" at bounding box center [660, 282] width 424 height 149
click at [680, 110] on project-studio-wrapper "X X X X X X X X X X X X X X X X X X X X X X X X X X X X X X X X X X X X X X X X…" at bounding box center [778, 365] width 1365 height 558
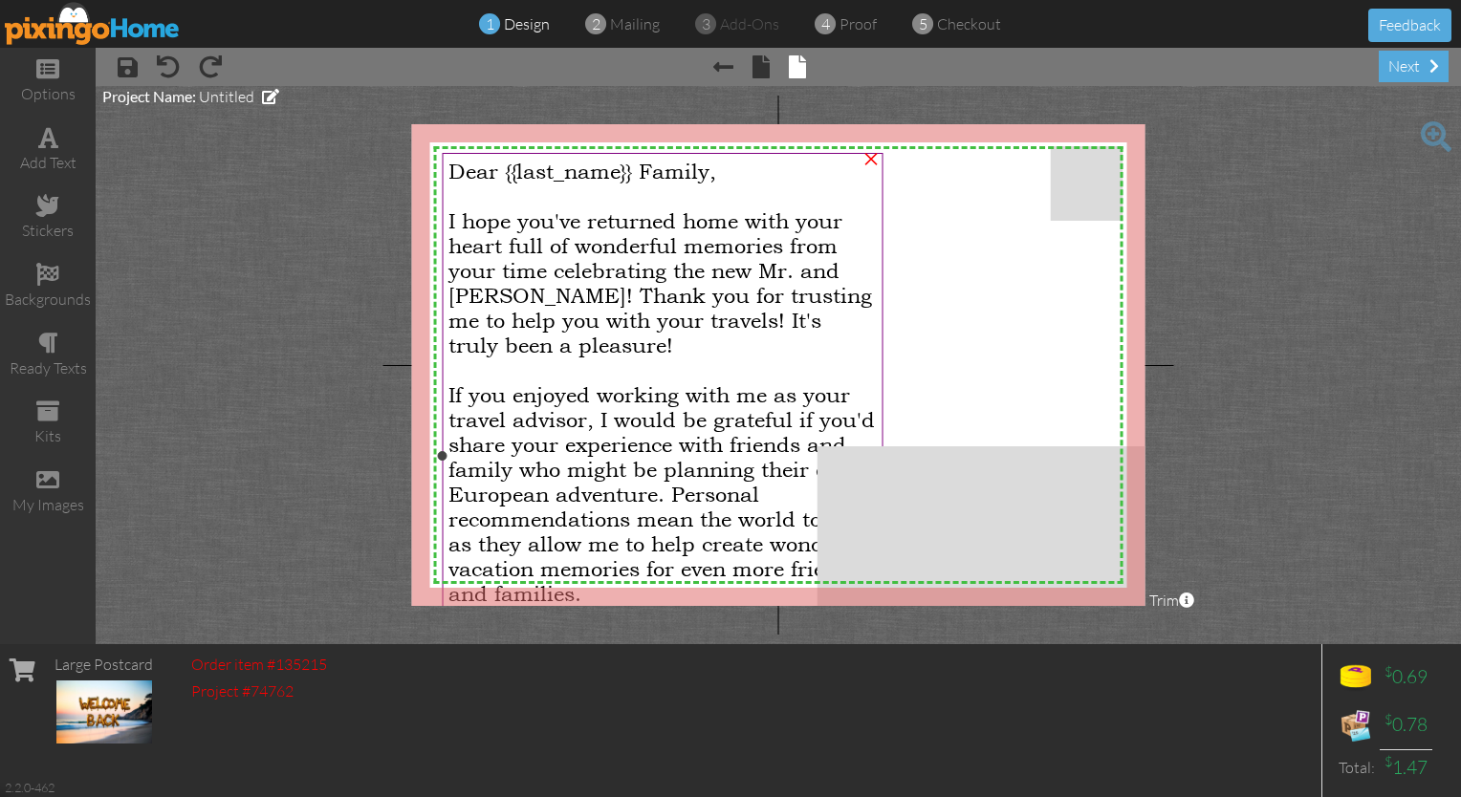
click at [646, 280] on span "I hope you've returned home with your heart full of wonderful memories from you…" at bounding box center [660, 282] width 424 height 149
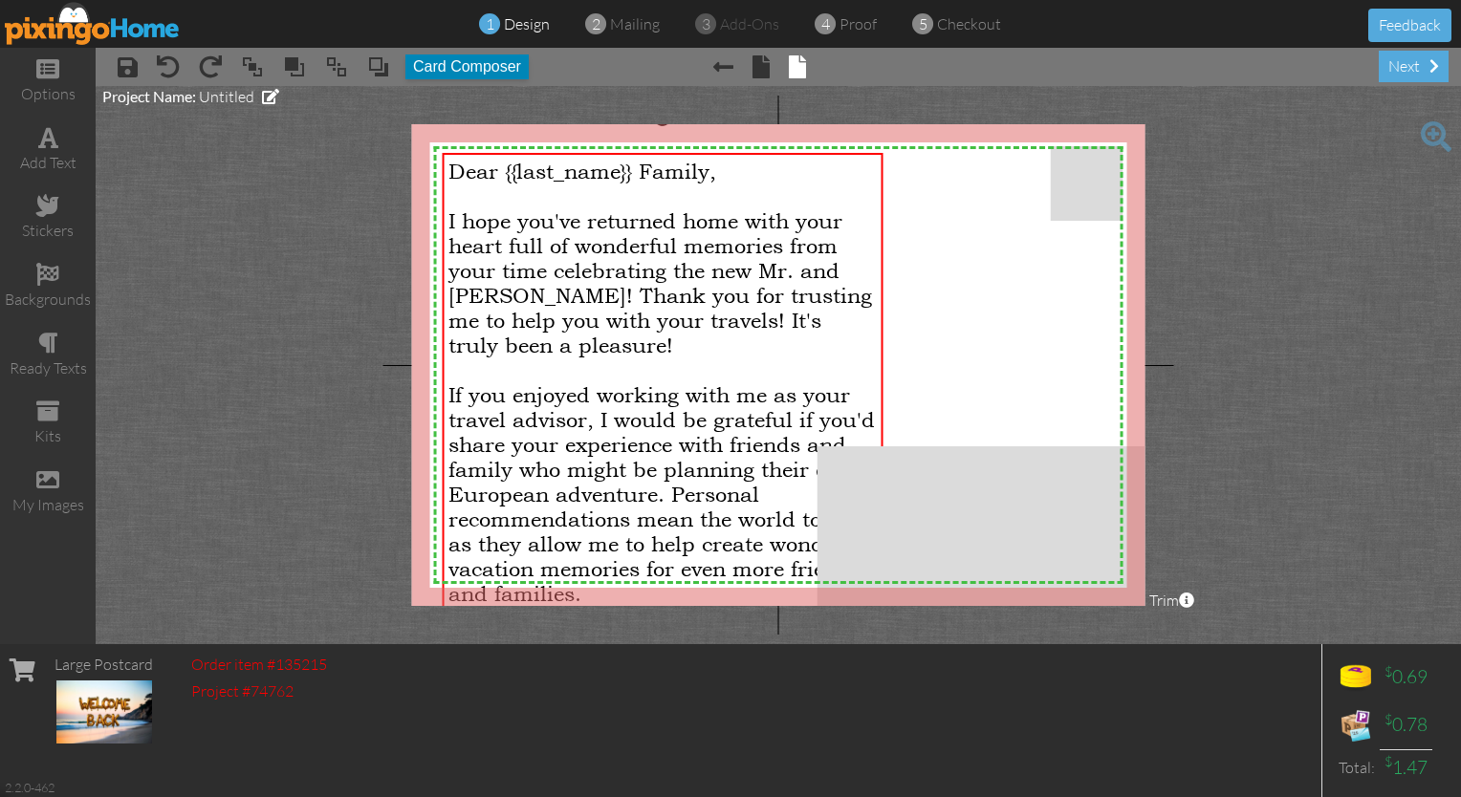
click at [452, 71] on button "Card Composer" at bounding box center [466, 66] width 123 height 25
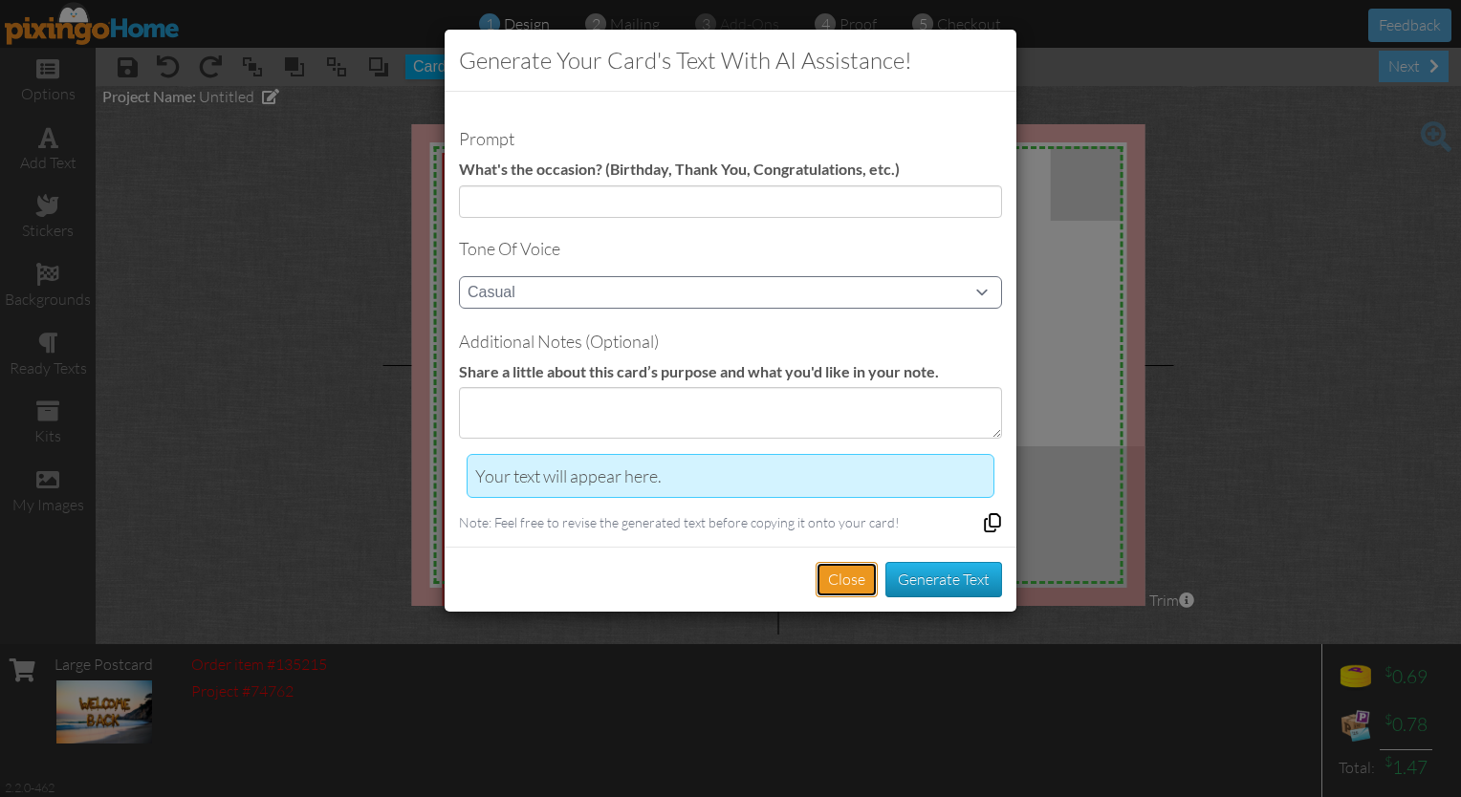
click at [725, 572] on button "Close" at bounding box center [847, 579] width 62 height 35
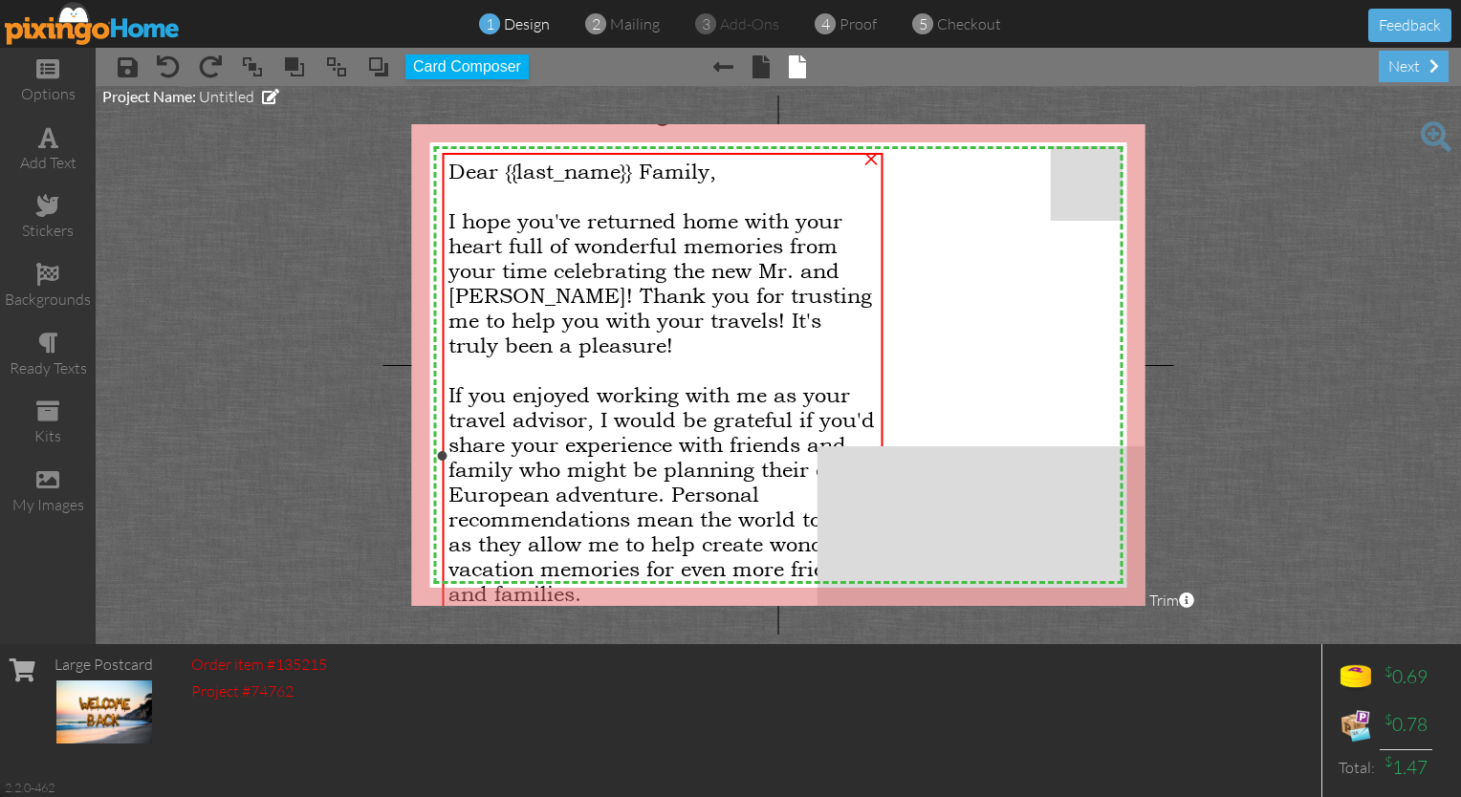
click at [646, 322] on span "I hope you've returned home with your heart full of wonderful memories from you…" at bounding box center [660, 282] width 424 height 149
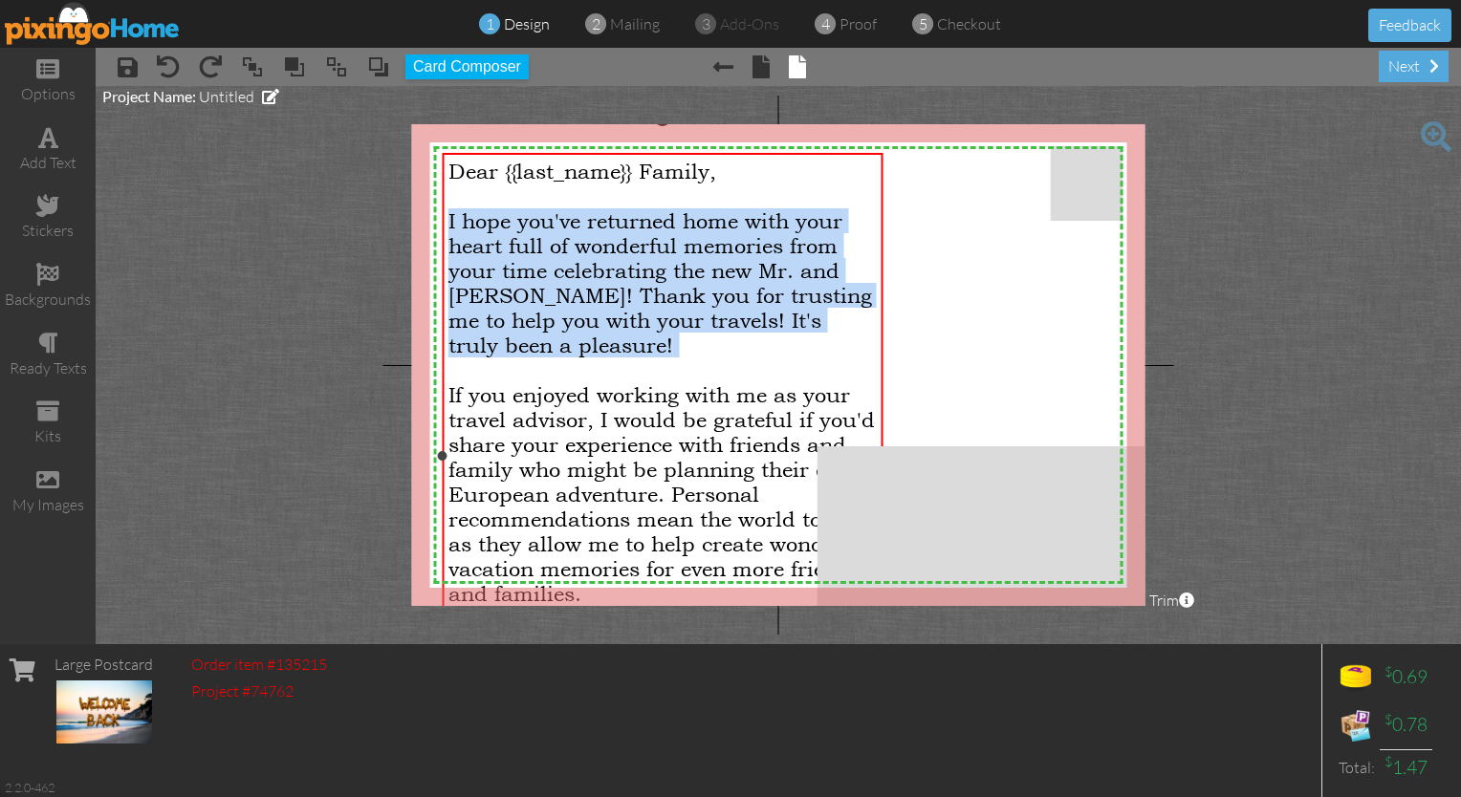
click at [646, 322] on span "I hope you've returned home with your heart full of wonderful memories from you…" at bounding box center [660, 282] width 424 height 149
click at [294, 476] on project-studio-wrapper "X X X X X X X X X X X X X X X X X X X X X X X X X X X X X X X X X X X X X X X X…" at bounding box center [778, 365] width 1365 height 558
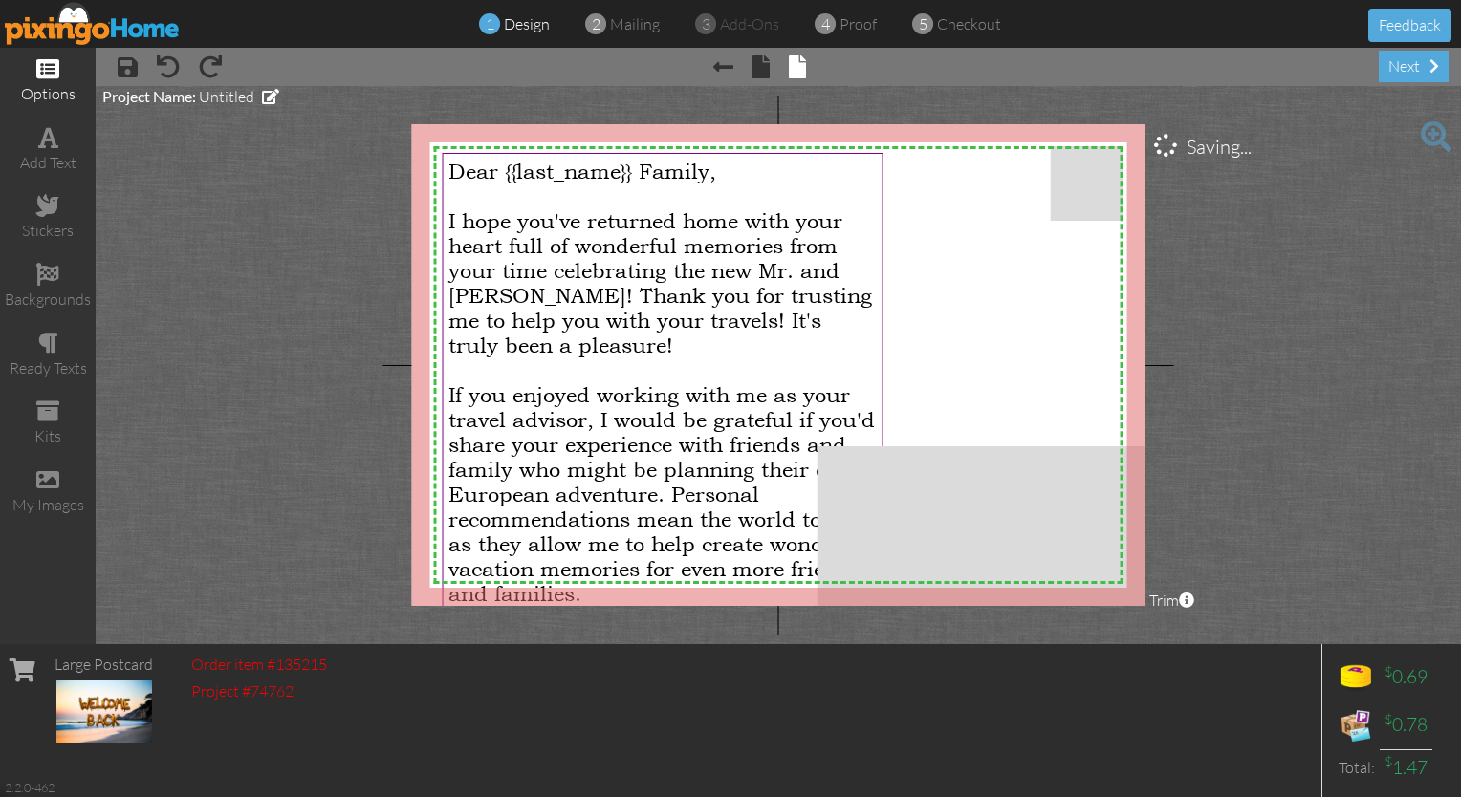
click at [61, 94] on div "options" at bounding box center [48, 94] width 96 height 22
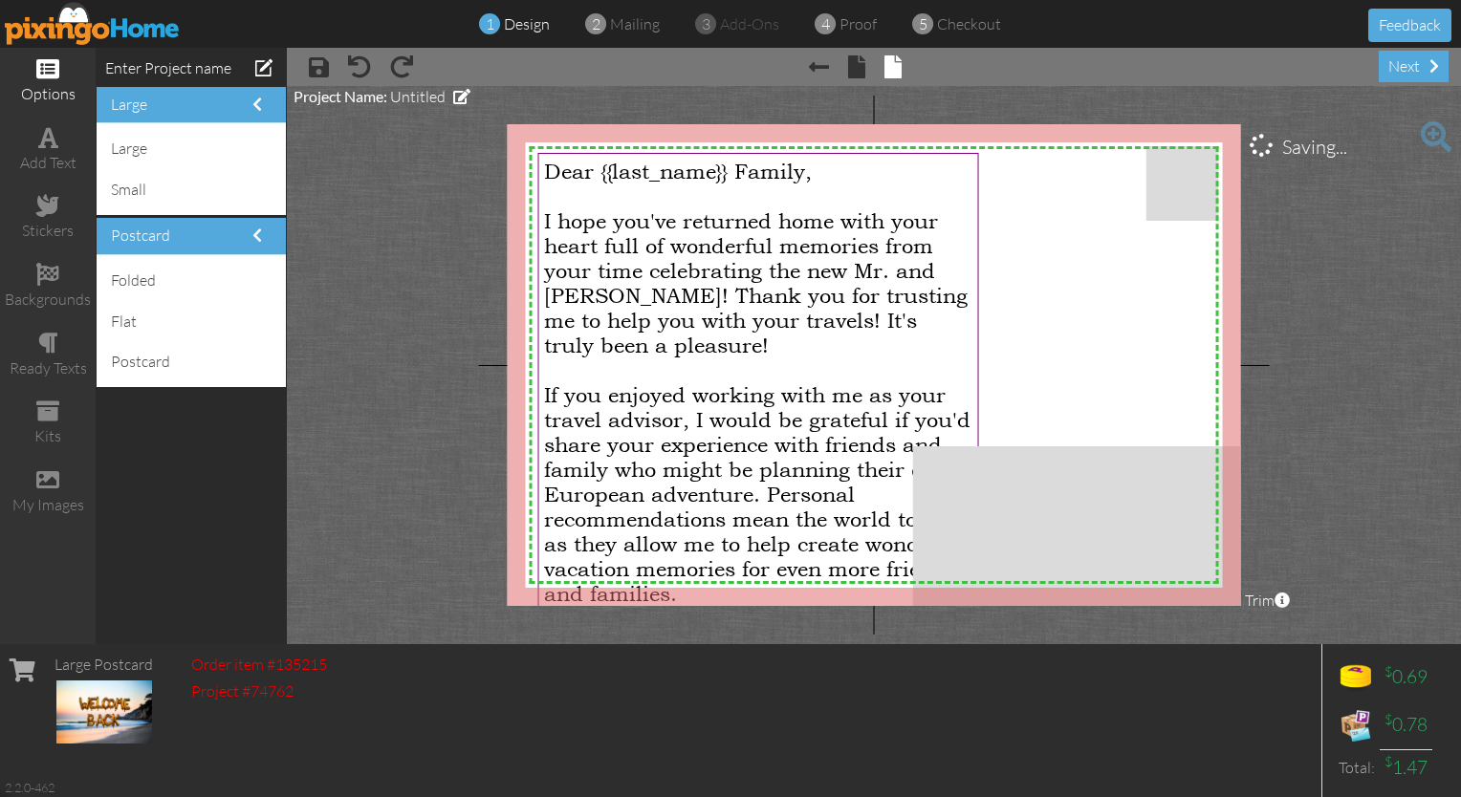
click at [424, 240] on project-studio-wrapper "X X X X X X X X X X X X X X X X X X X X X X X X X X X X X X X X X X X X X X X X…" at bounding box center [874, 365] width 1174 height 558
click at [725, 397] on project-studio-wrapper "X X X X X X X X X X X X X X X X X X X X X X X X X X X X X X X X X X X X X X X X…" at bounding box center [874, 365] width 1174 height 558
click at [725, 472] on span "If you enjoyed working with me as your travel advisor, I would be grateful if y…" at bounding box center [757, 494] width 426 height 224
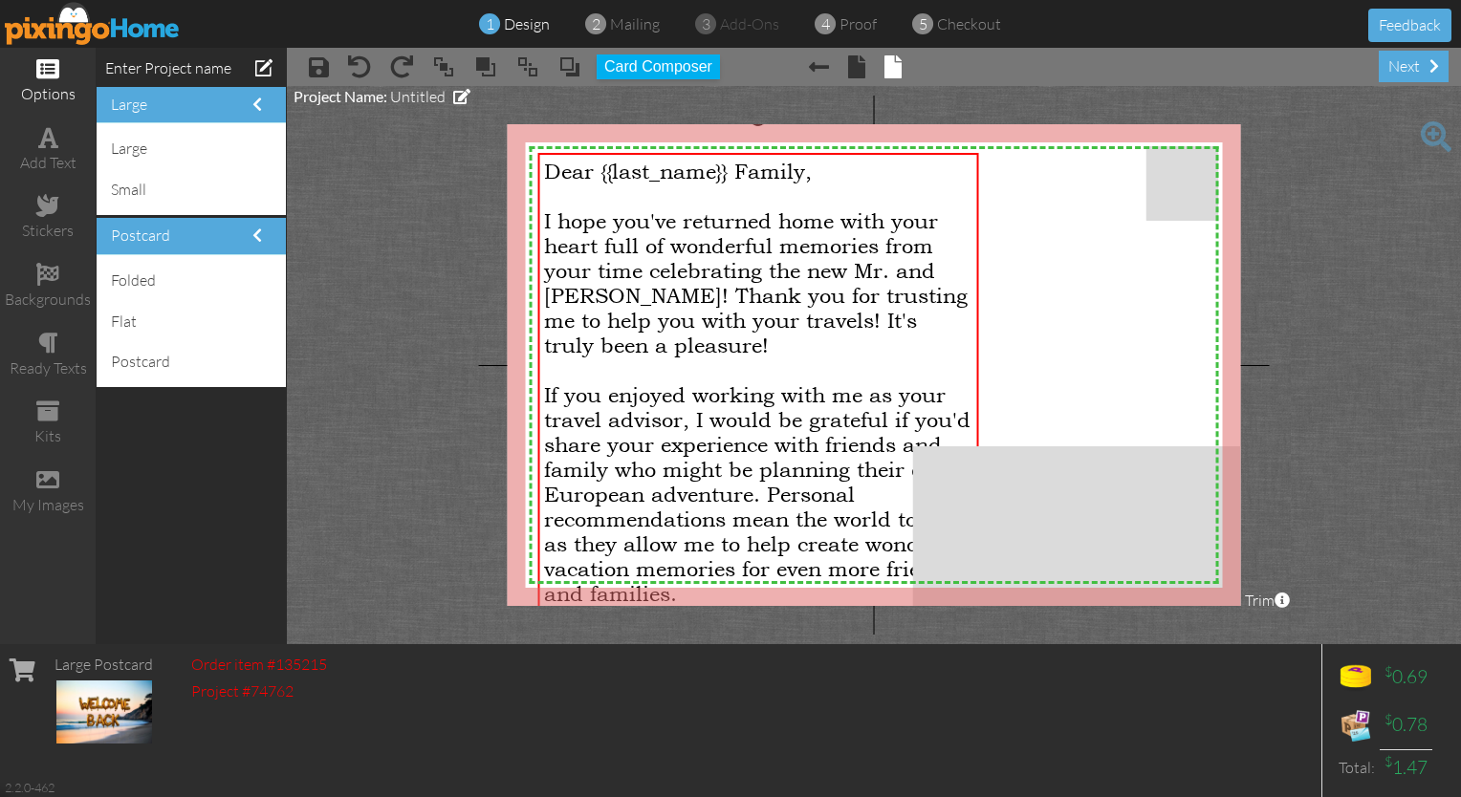
click at [533, 103] on project-studio-wrapper "X X X X X X X X X X X X X X X X X X X X X X X X X X X X X X X X X X X X X X X X…" at bounding box center [874, 365] width 1174 height 558
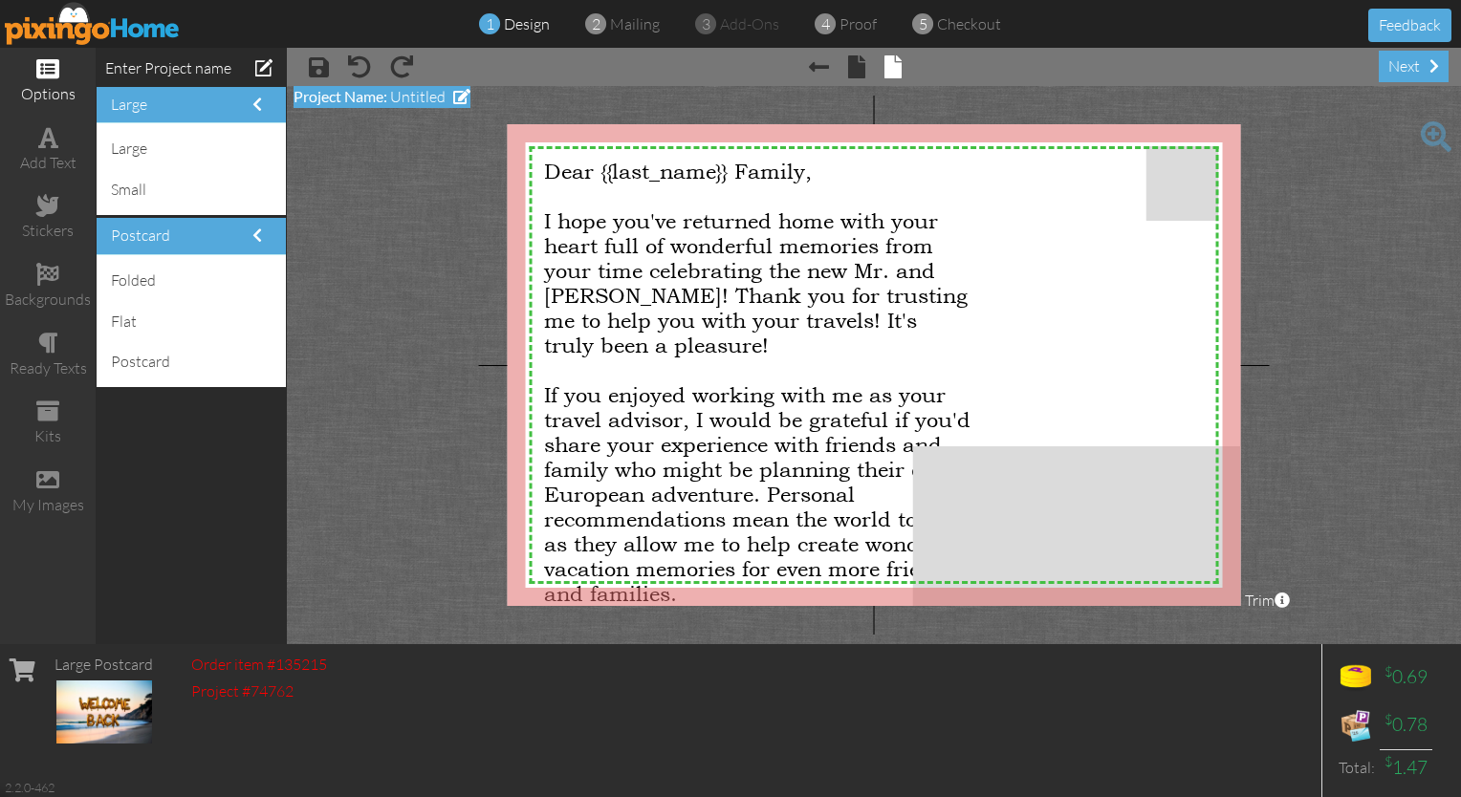
click at [461, 94] on span at bounding box center [461, 96] width 17 height 15
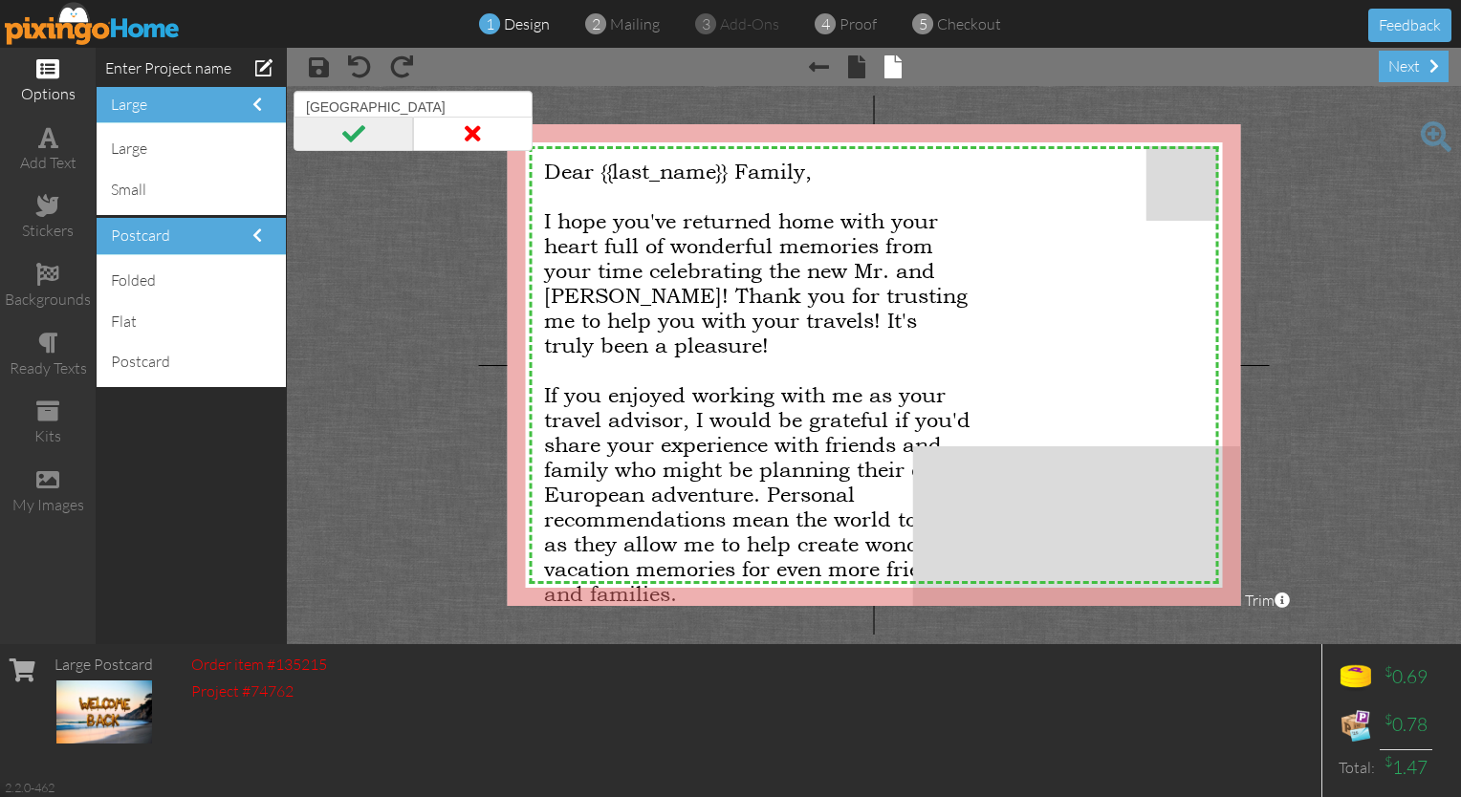
type input "[GEOGRAPHIC_DATA]"
click at [347, 124] on span at bounding box center [354, 134] width 120 height 34
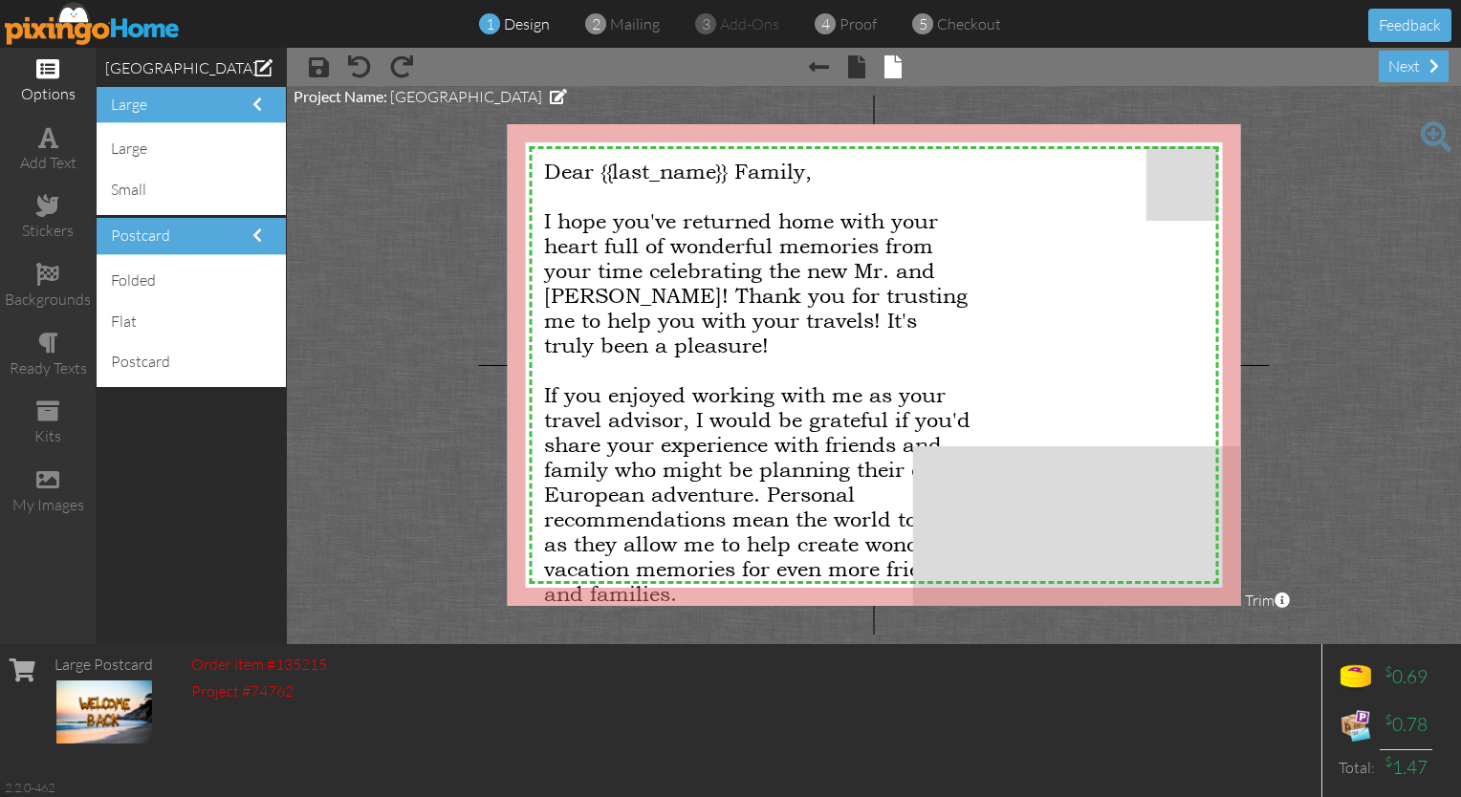
click at [535, 95] on project-studio-wrapper "X X X X X X X X X X X X X X X X X X X X X X X X X X X X X X X X X X X X X X X X…" at bounding box center [874, 365] width 1174 height 558
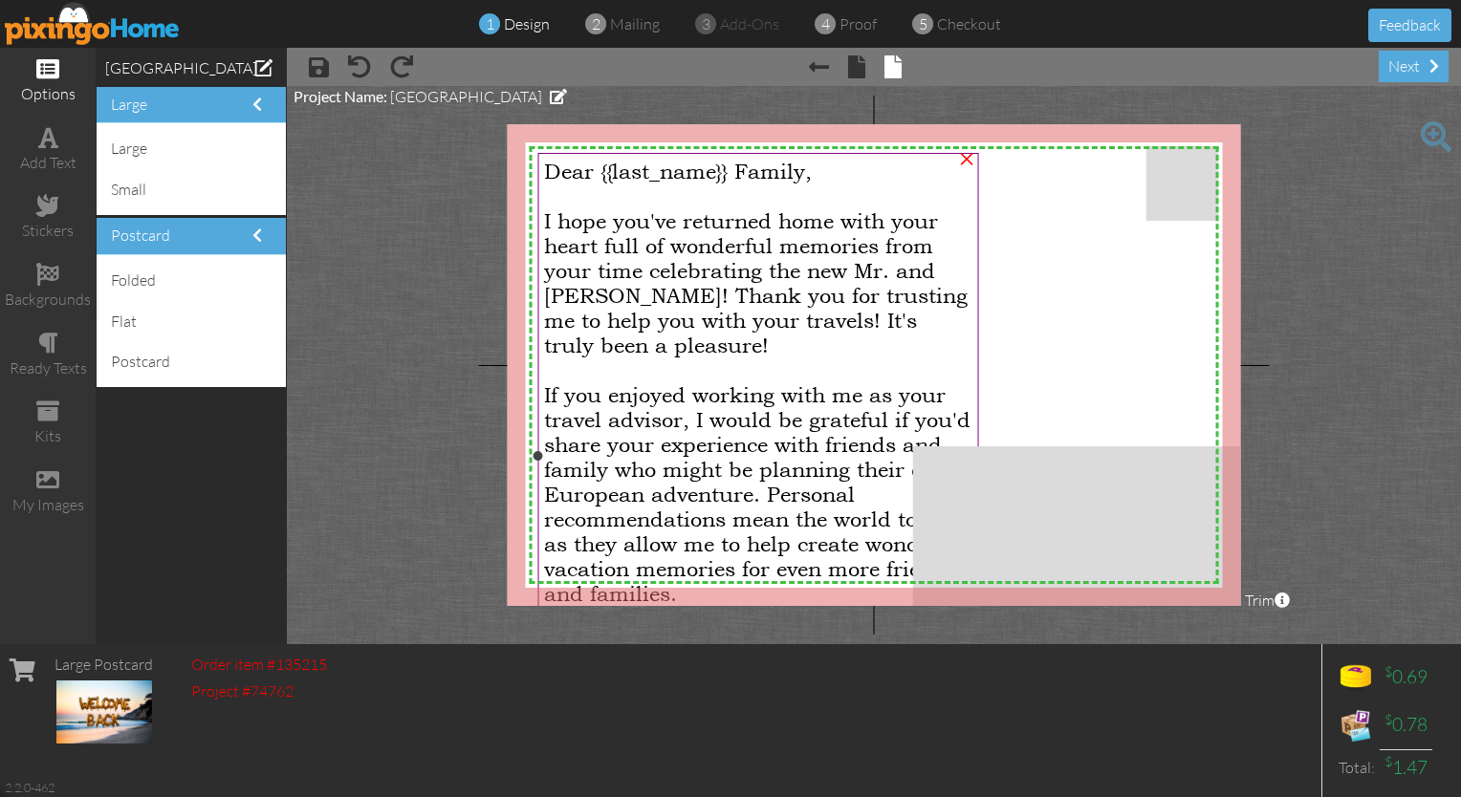
click at [634, 342] on span "I hope you've returned home with your heart full of wonderful memories from you…" at bounding box center [756, 282] width 424 height 149
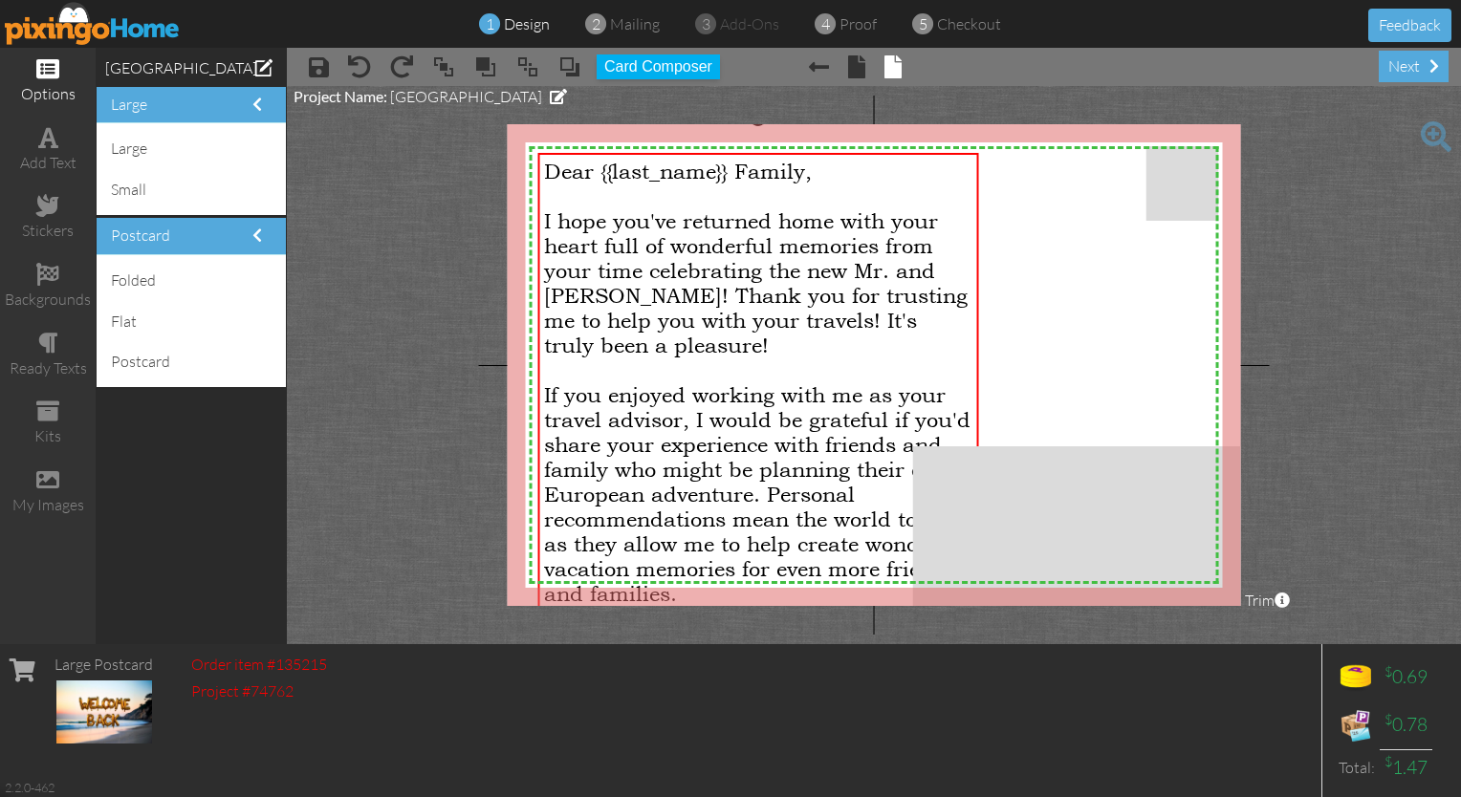
click at [42, 69] on span at bounding box center [47, 68] width 23 height 23
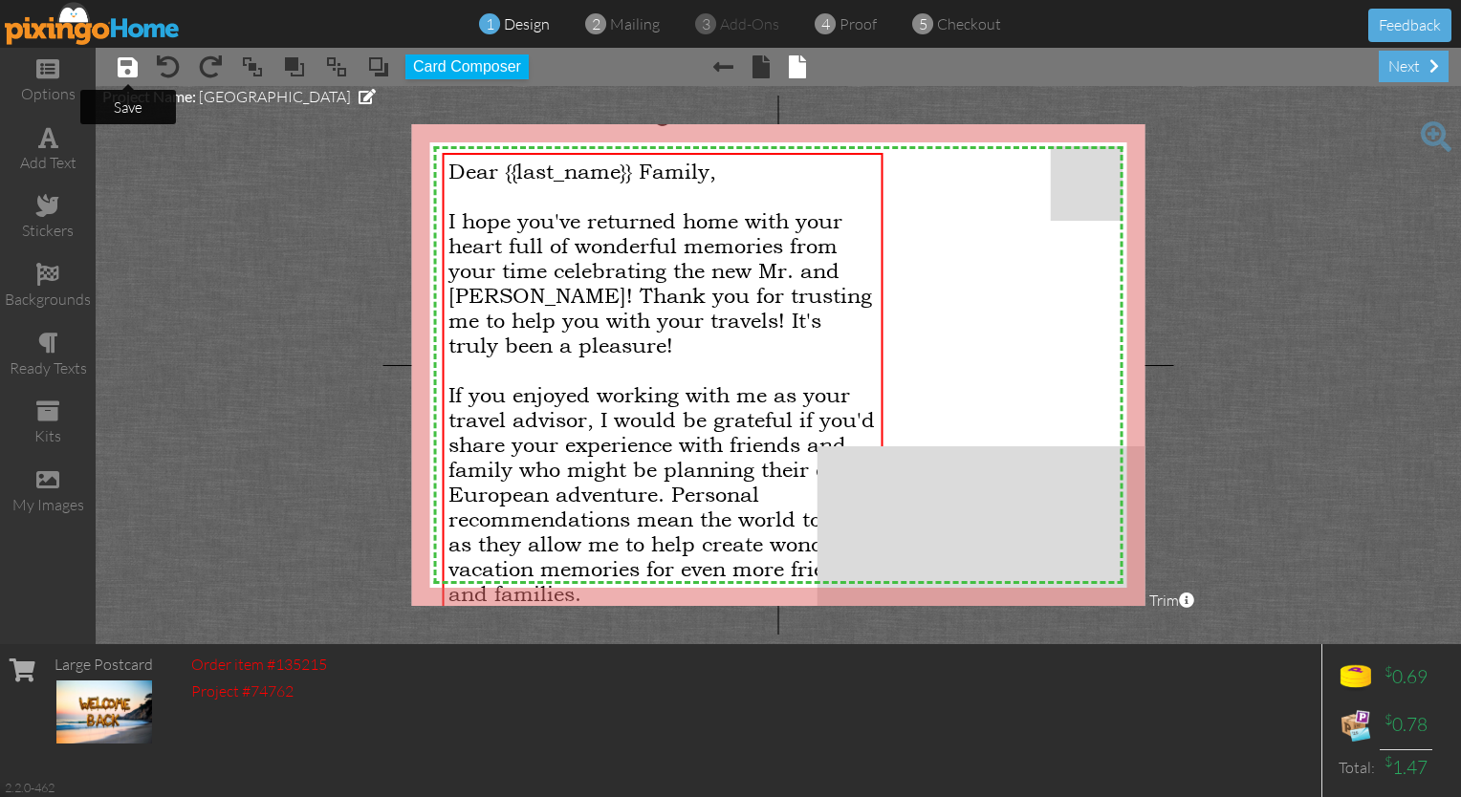
click at [119, 65] on span at bounding box center [128, 66] width 20 height 23
click at [46, 273] on span at bounding box center [47, 274] width 23 height 23
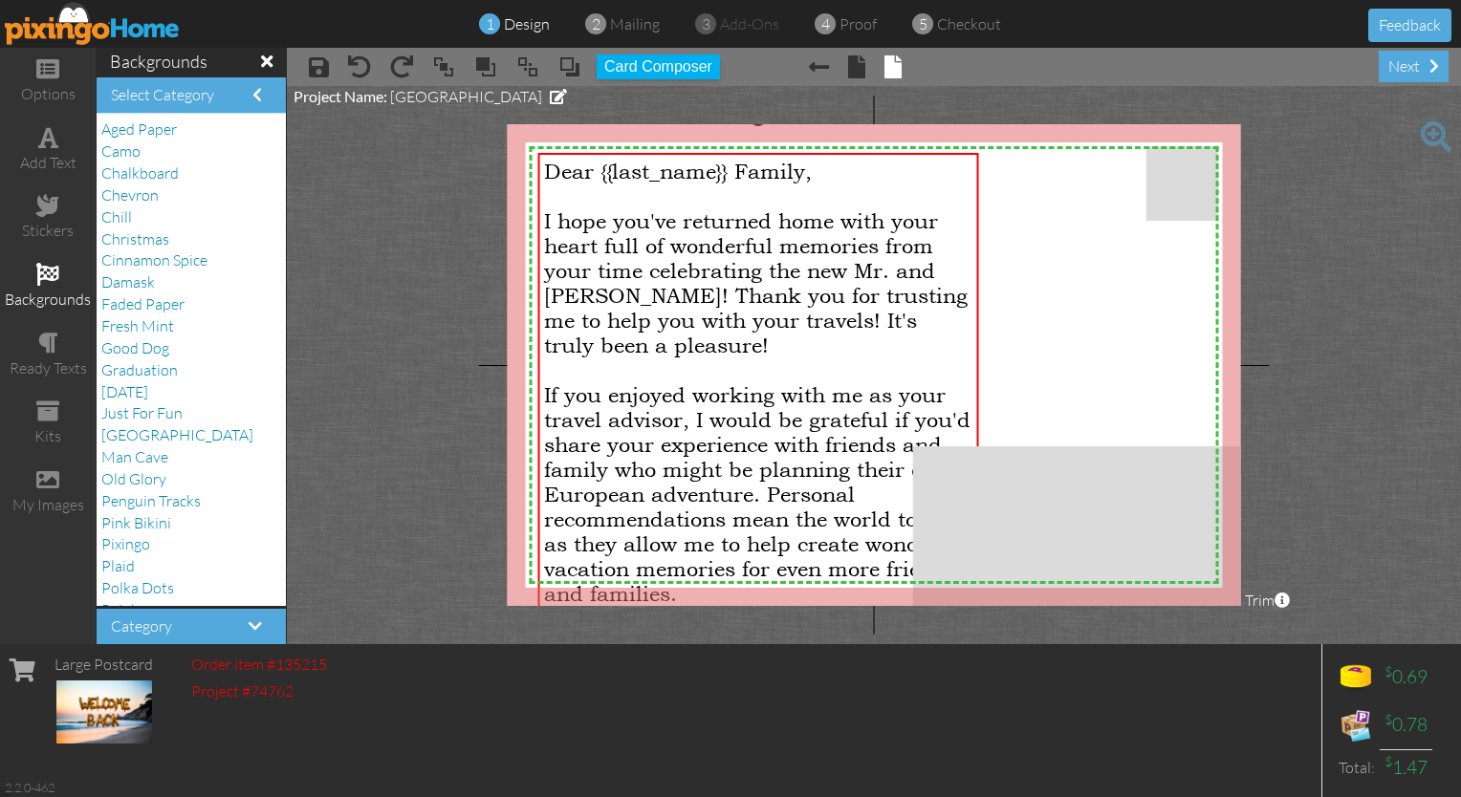
click at [46, 273] on span at bounding box center [47, 274] width 23 height 23
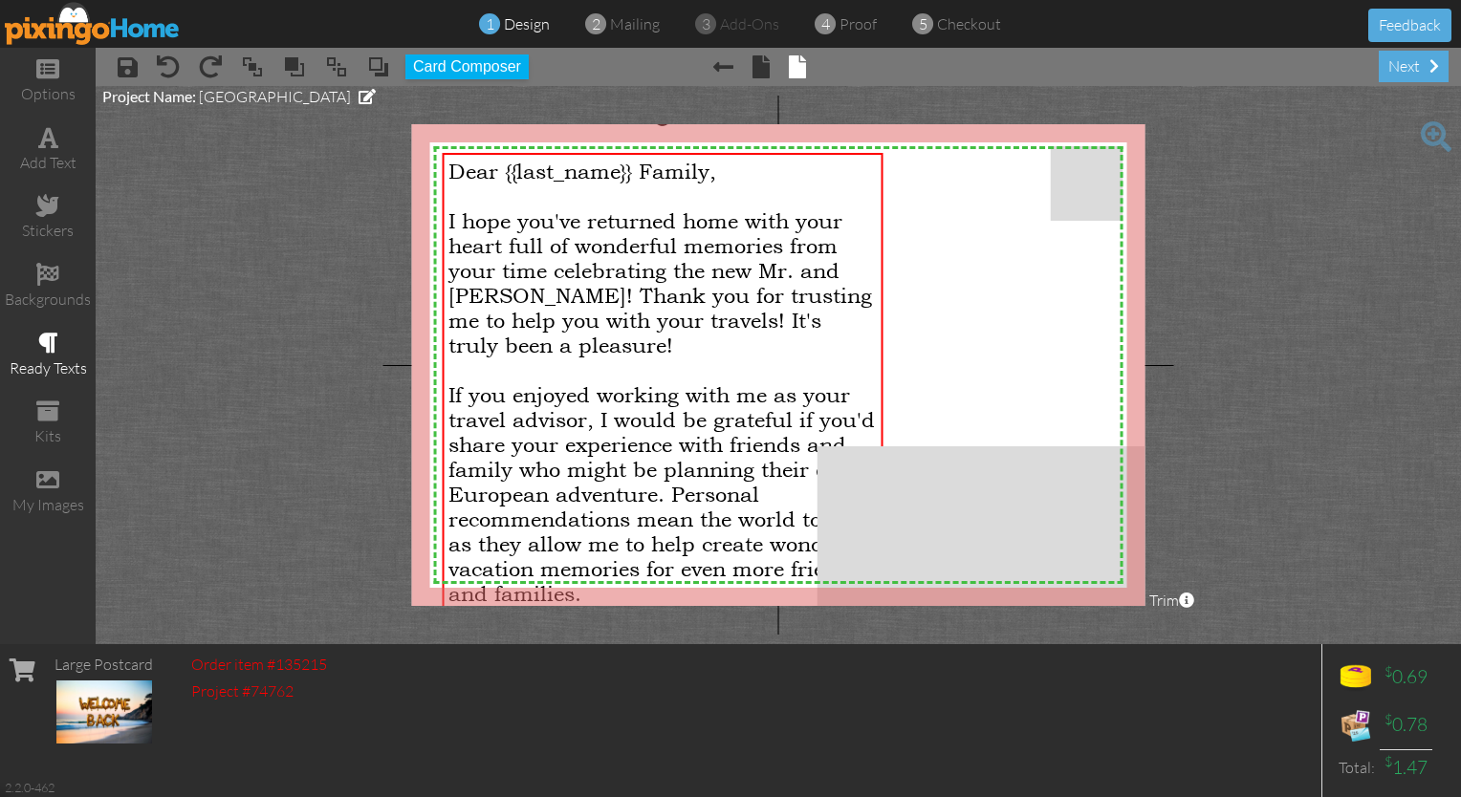
click at [36, 359] on div "ready texts" at bounding box center [48, 369] width 96 height 22
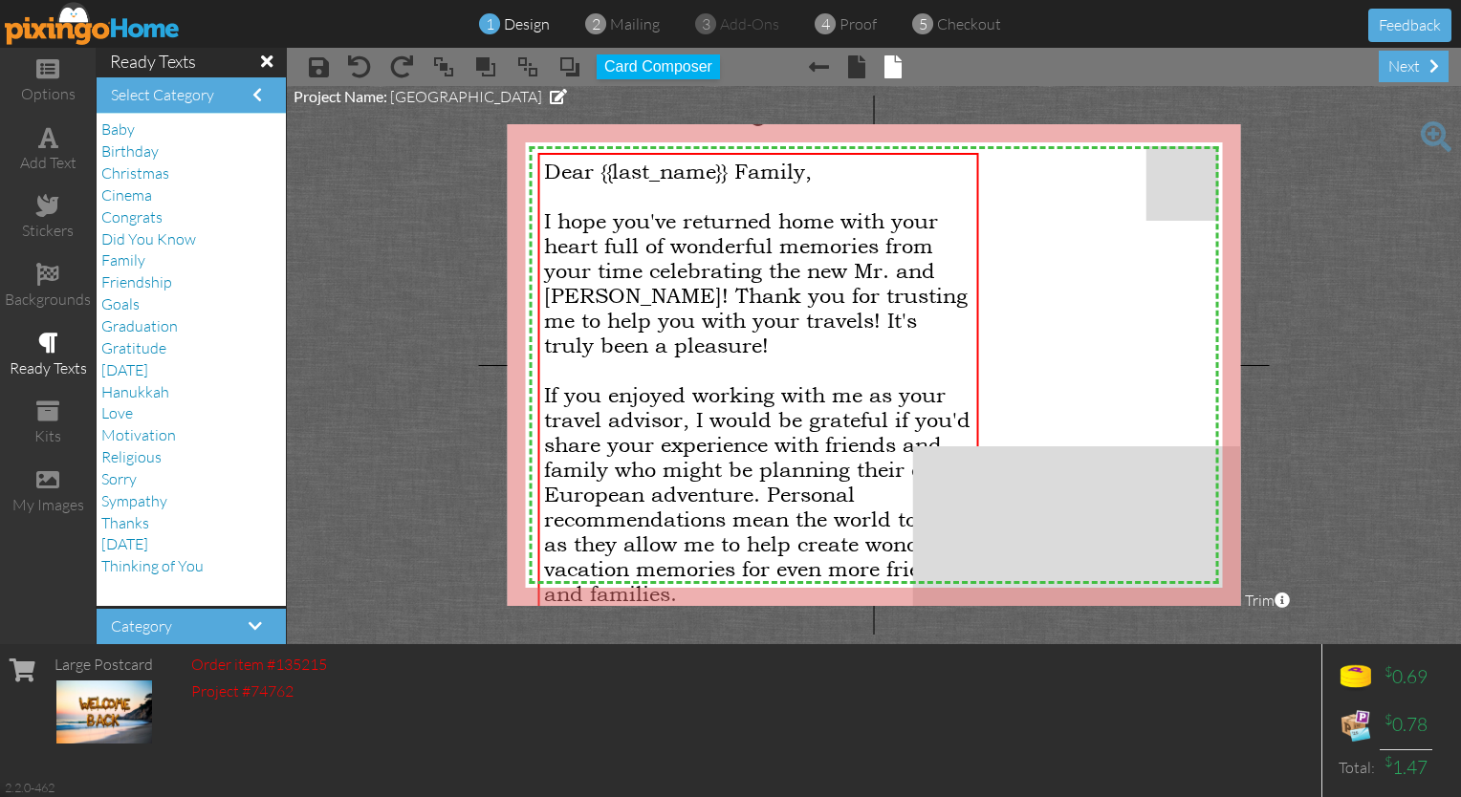
click at [36, 359] on div "ready texts" at bounding box center [48, 369] width 96 height 22
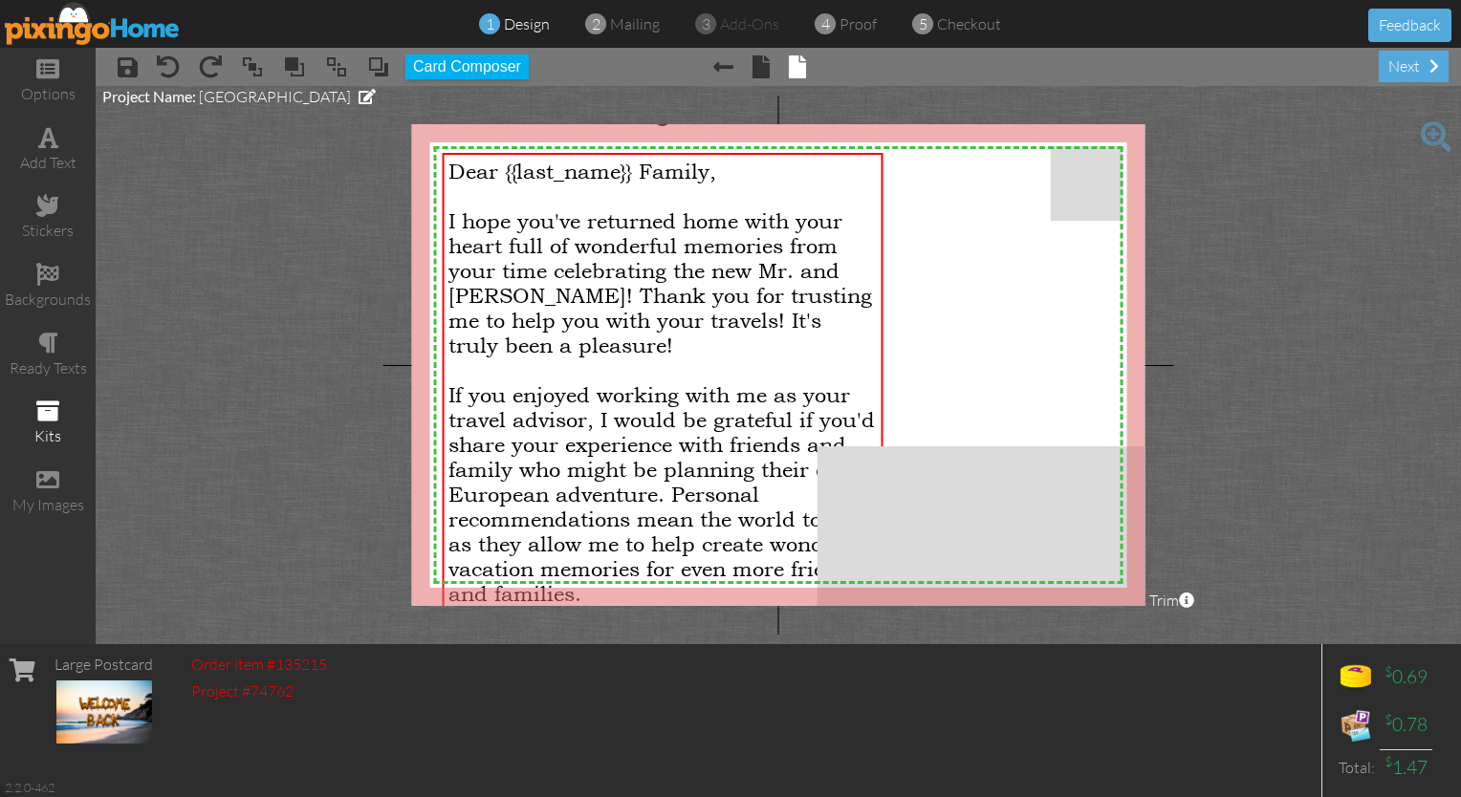
click at [46, 425] on div "kits" at bounding box center [48, 436] width 96 height 22
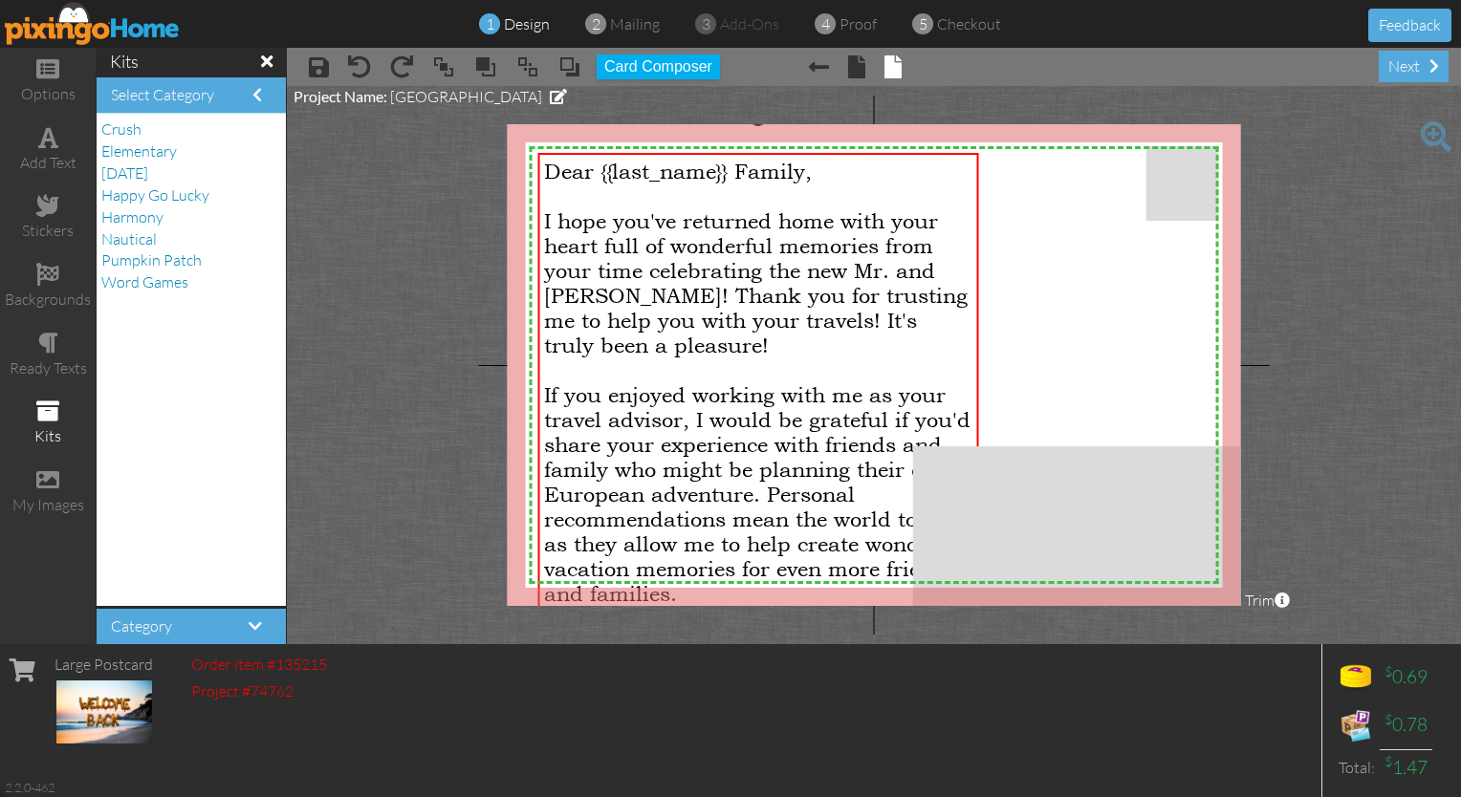
click at [46, 425] on div "kits" at bounding box center [48, 436] width 96 height 22
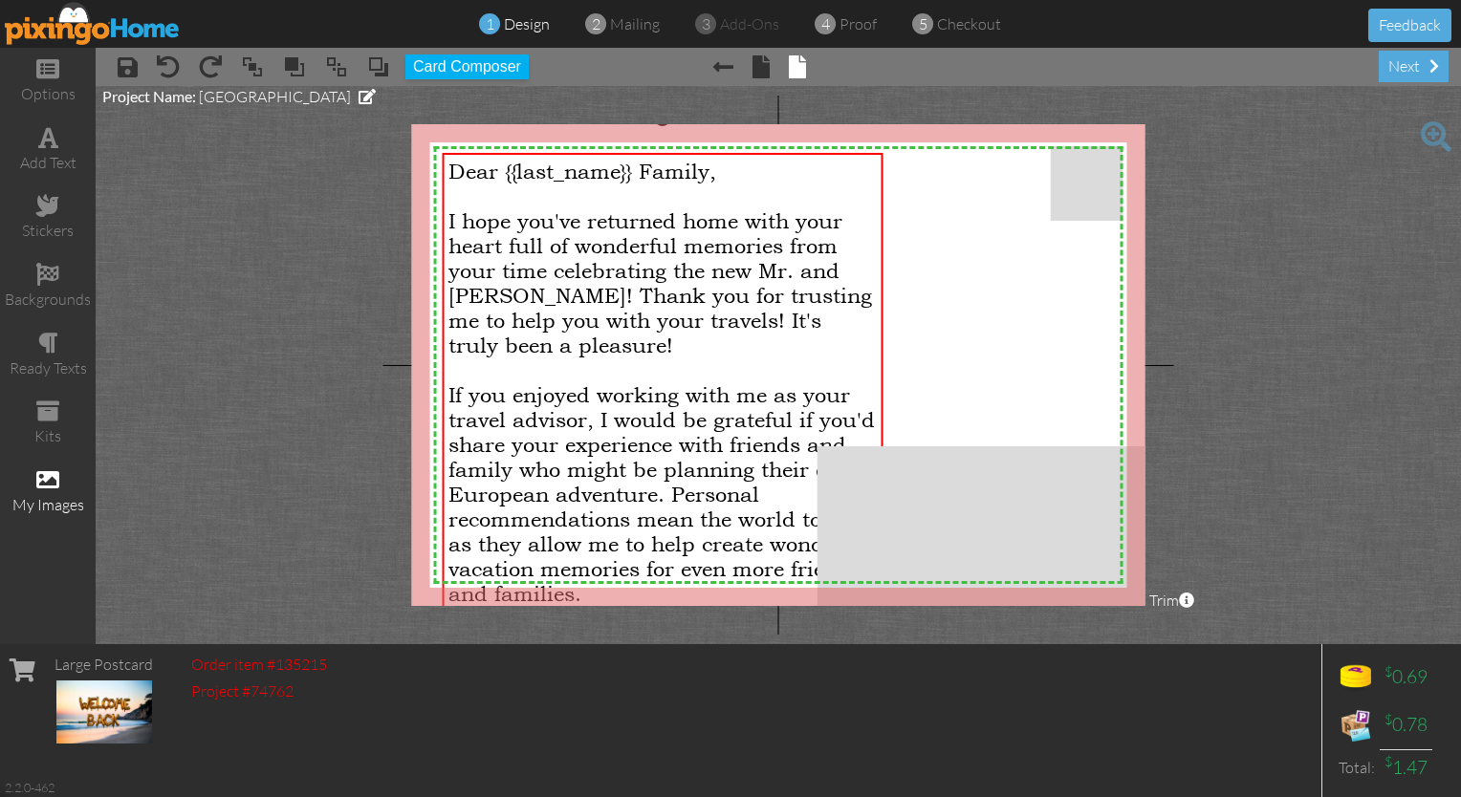
click at [48, 494] on div "my images" at bounding box center [48, 505] width 96 height 22
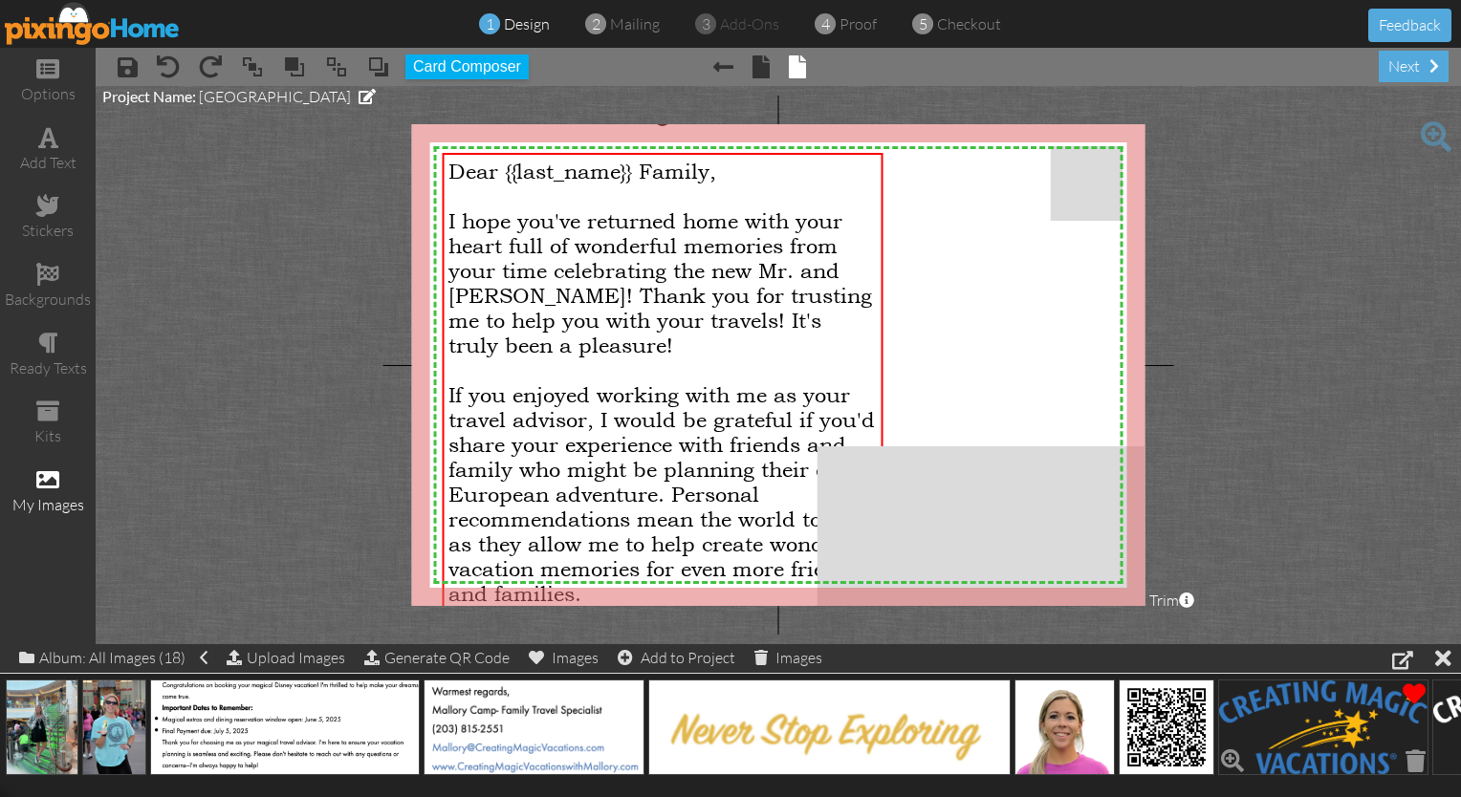
click at [725, 731] on img at bounding box center [1323, 728] width 210 height 96
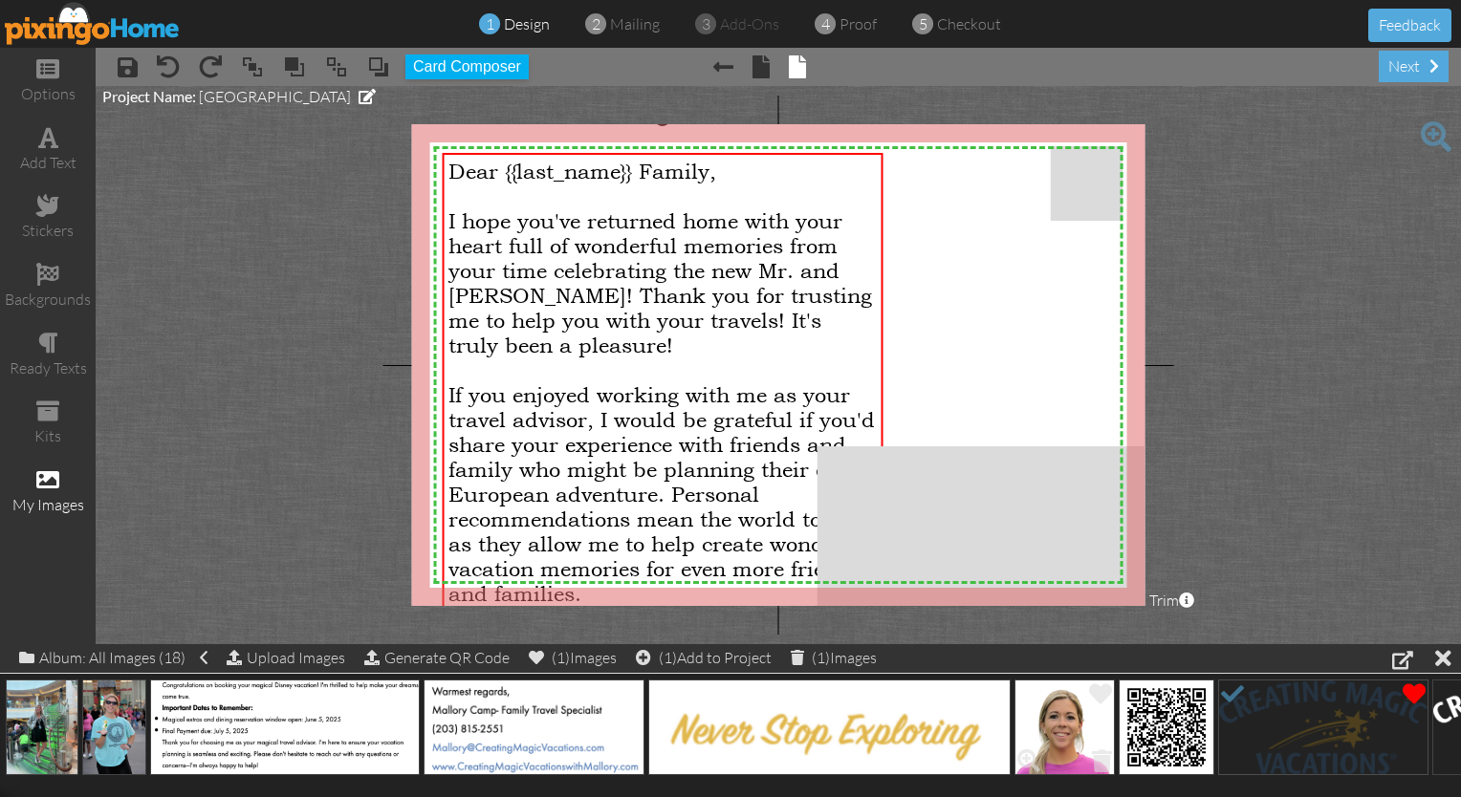
click at [725, 725] on img at bounding box center [1064, 728] width 101 height 96
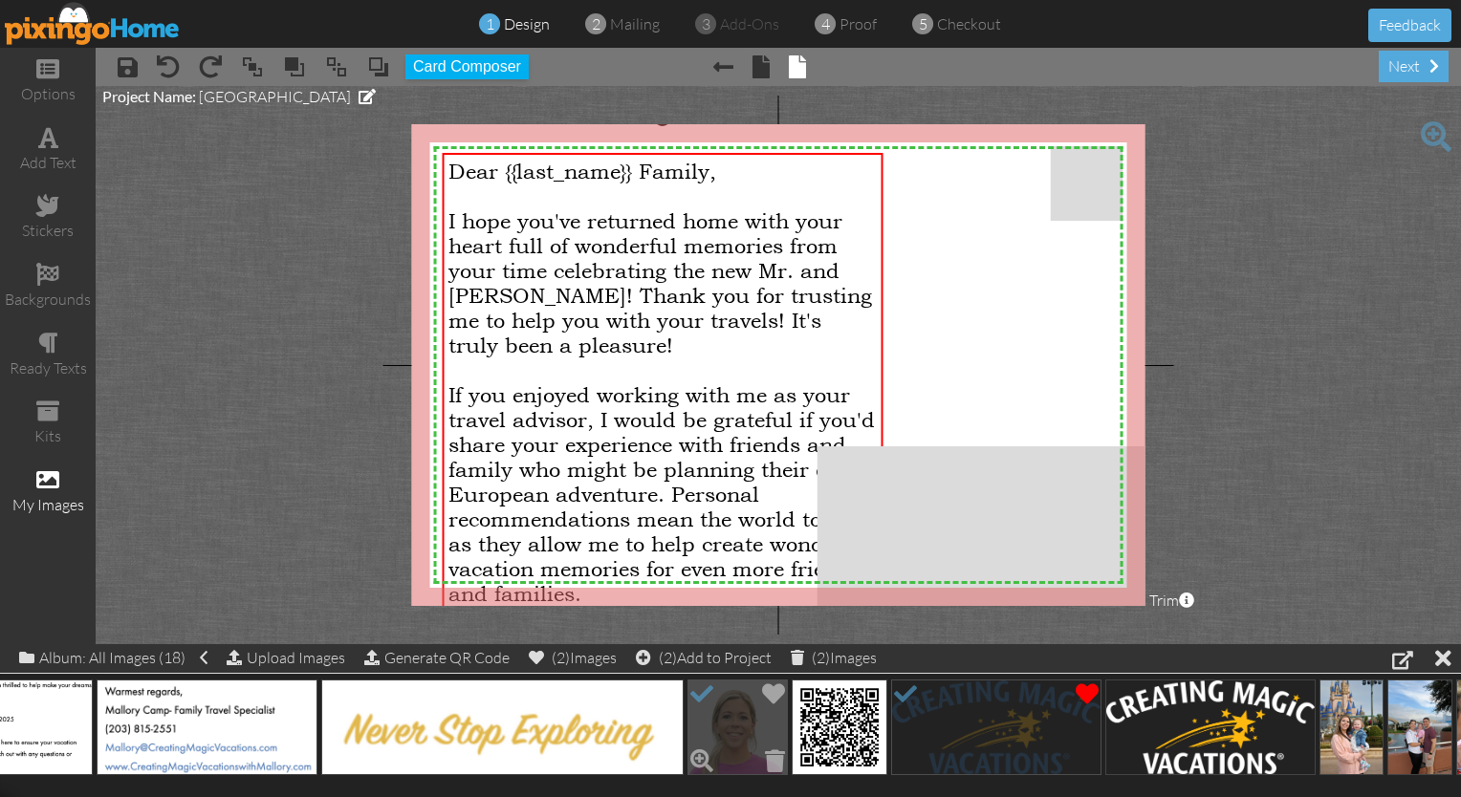
scroll to position [0, 329]
click at [725, 708] on img at bounding box center [838, 728] width 96 height 96
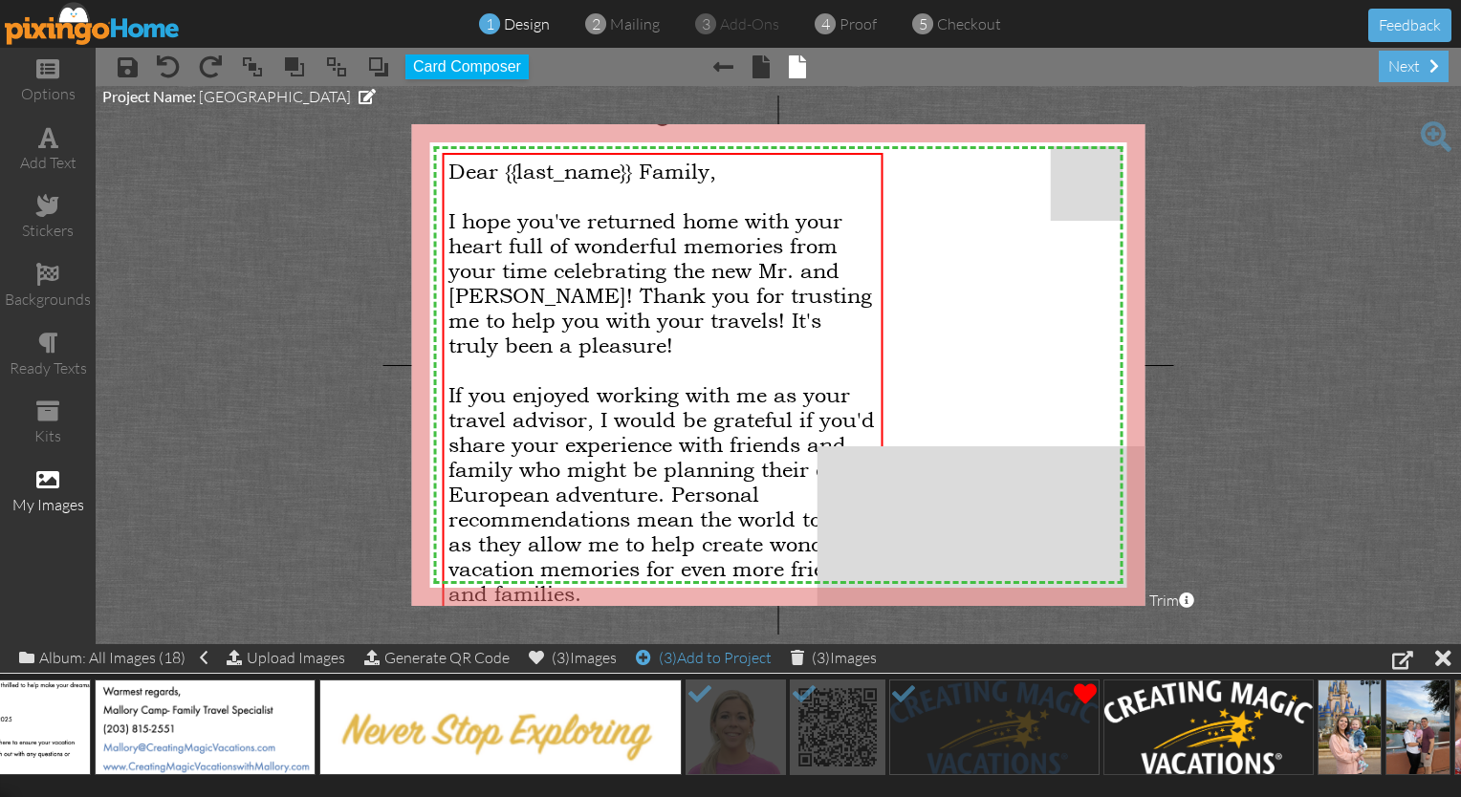
click at [677, 652] on span "(3)" at bounding box center [668, 657] width 18 height 19
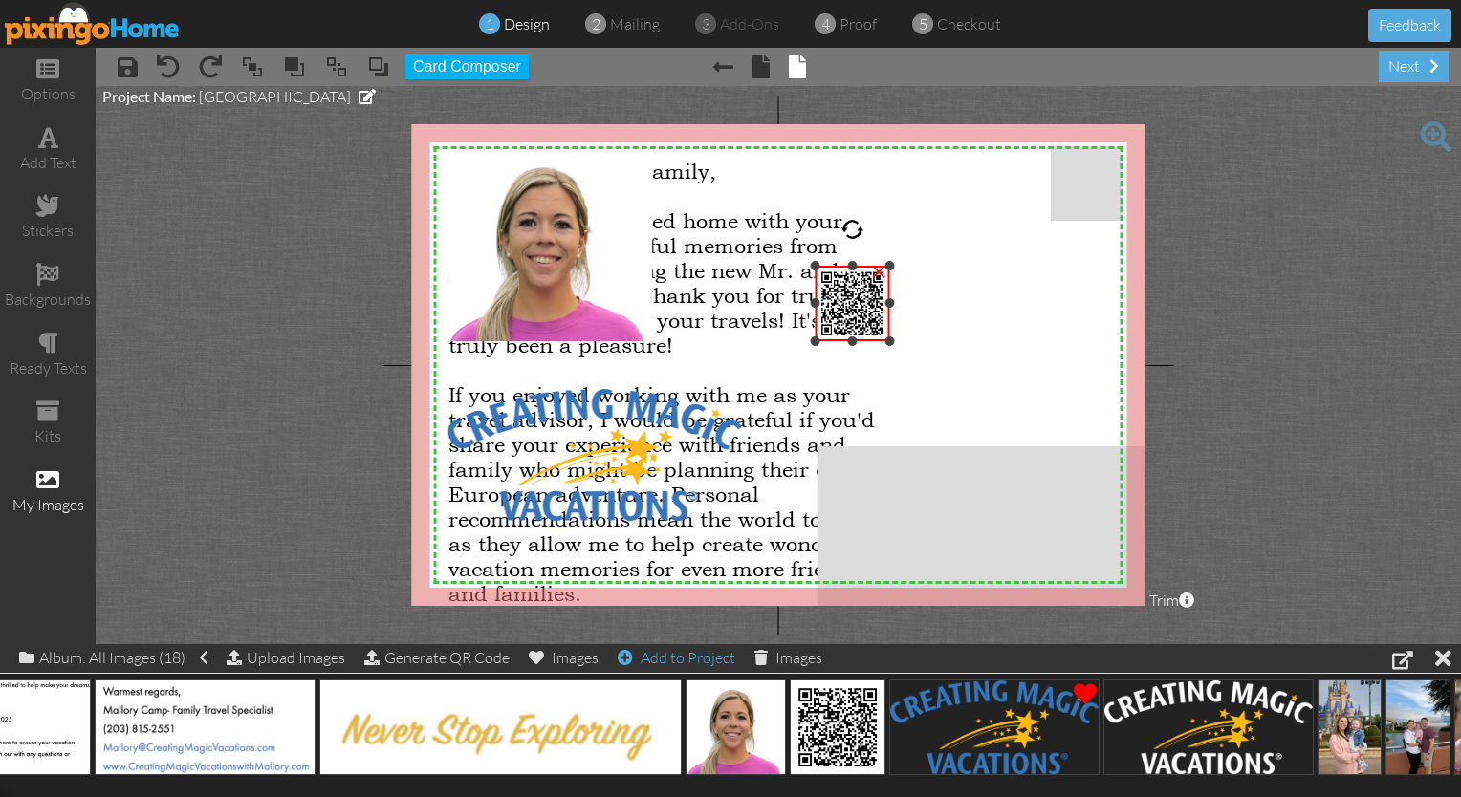
drag, startPoint x: 1003, startPoint y: 144, endPoint x: 869, endPoint y: 263, distance: 178.8
click at [725, 266] on div "×" at bounding box center [853, 304] width 76 height 76
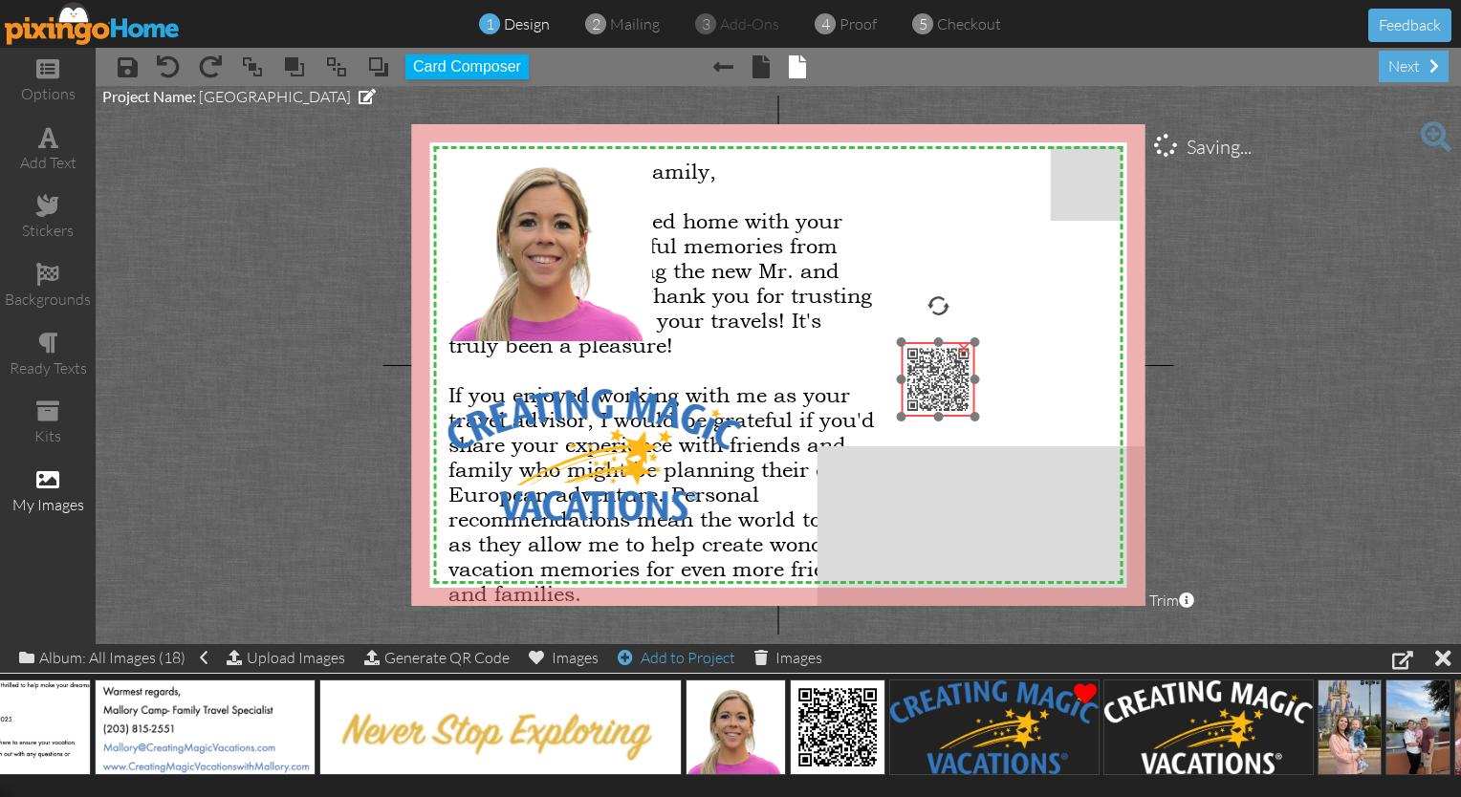
drag, startPoint x: 853, startPoint y: 295, endPoint x: 936, endPoint y: 371, distance: 112.4
click at [725, 371] on img at bounding box center [938, 379] width 75 height 75
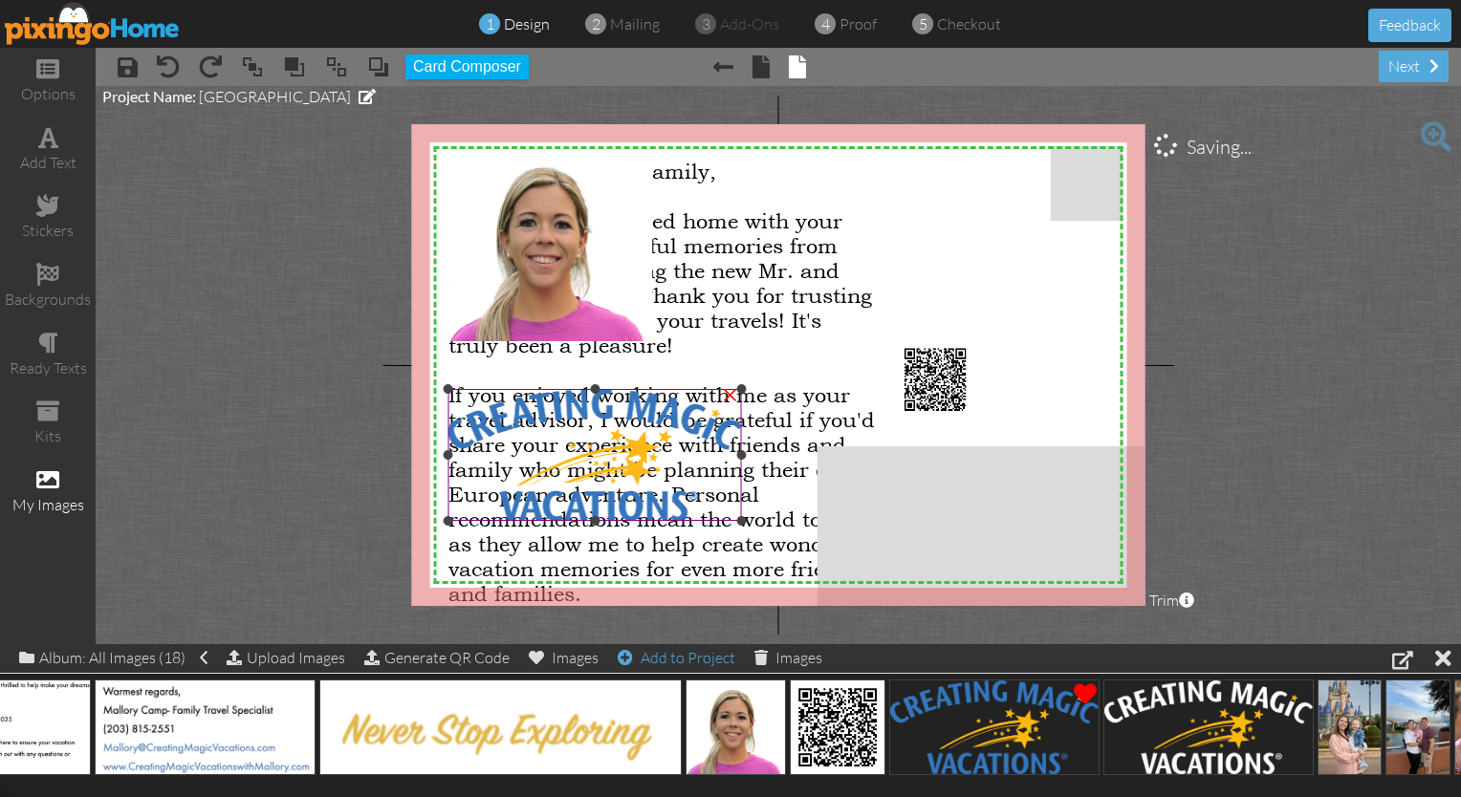
click at [638, 467] on img at bounding box center [595, 455] width 294 height 132
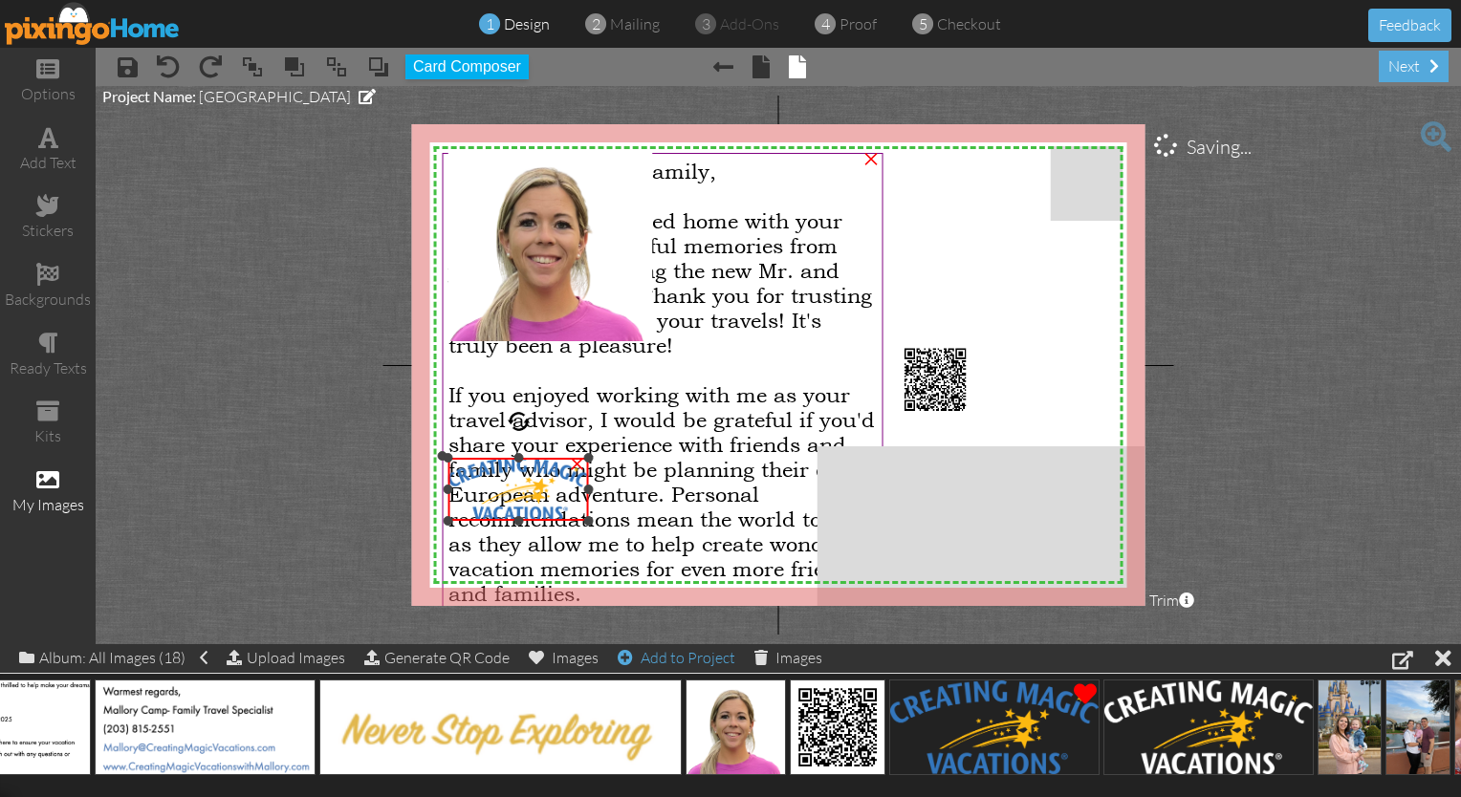
drag, startPoint x: 742, startPoint y: 390, endPoint x: 657, endPoint y: 459, distance: 109.4
click at [657, 459] on div "X X X X X X X X X X X X X X X X X X X X X X X X X X X X X X X X X X X X X X X X…" at bounding box center [778, 365] width 733 height 482
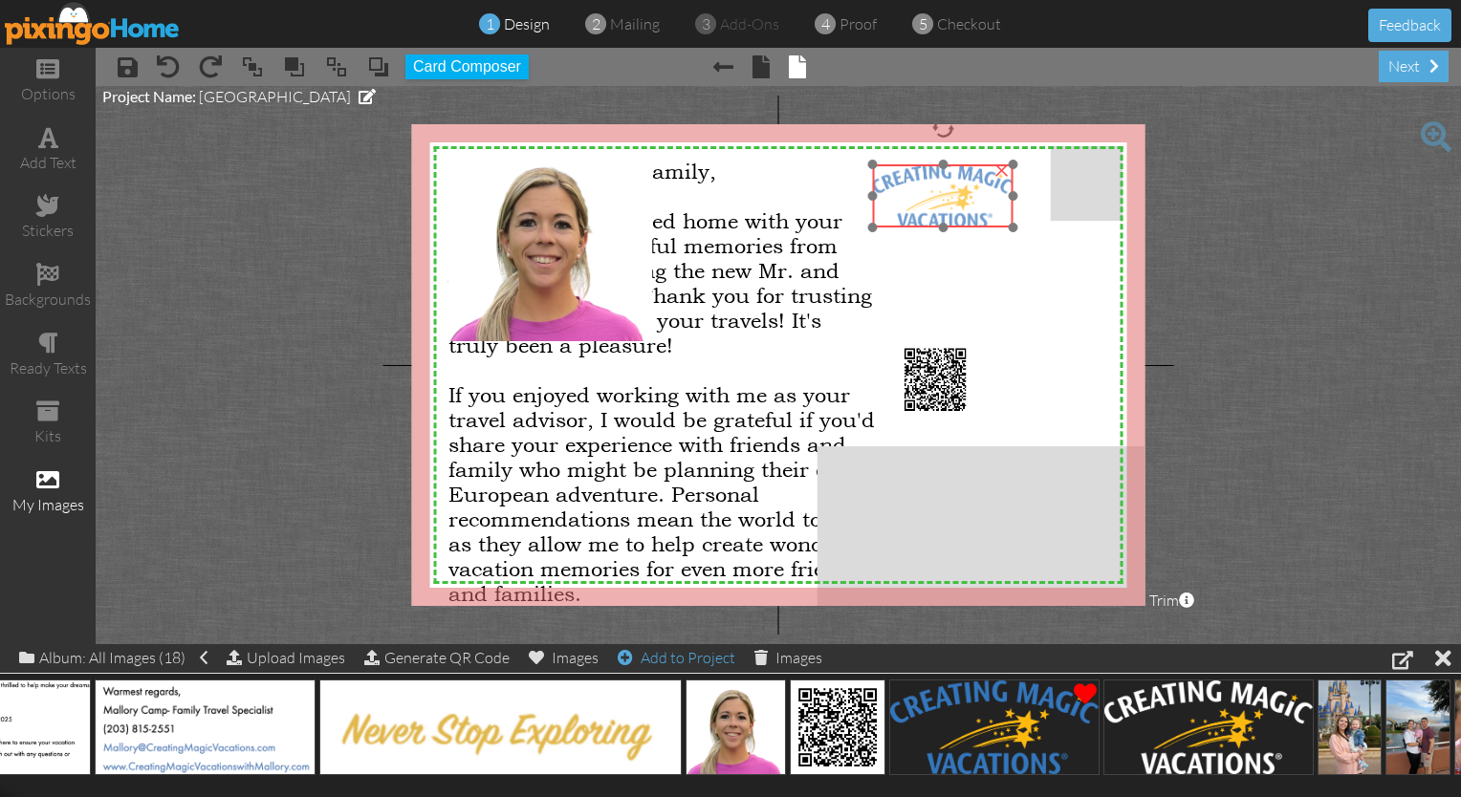
drag, startPoint x: 512, startPoint y: 493, endPoint x: 937, endPoint y: 200, distance: 516.1
click at [725, 200] on img at bounding box center [943, 195] width 141 height 63
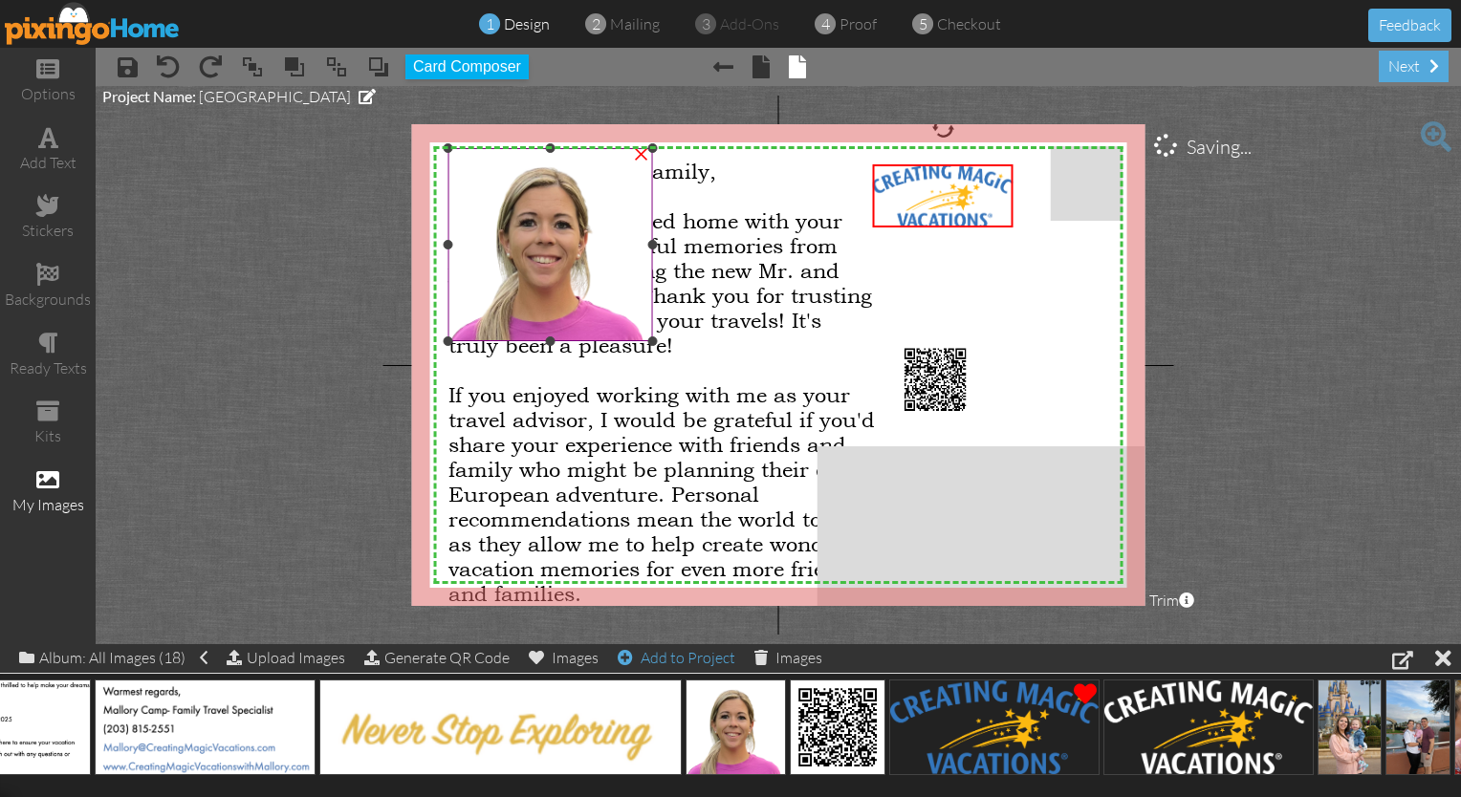
click at [576, 235] on img at bounding box center [550, 244] width 205 height 193
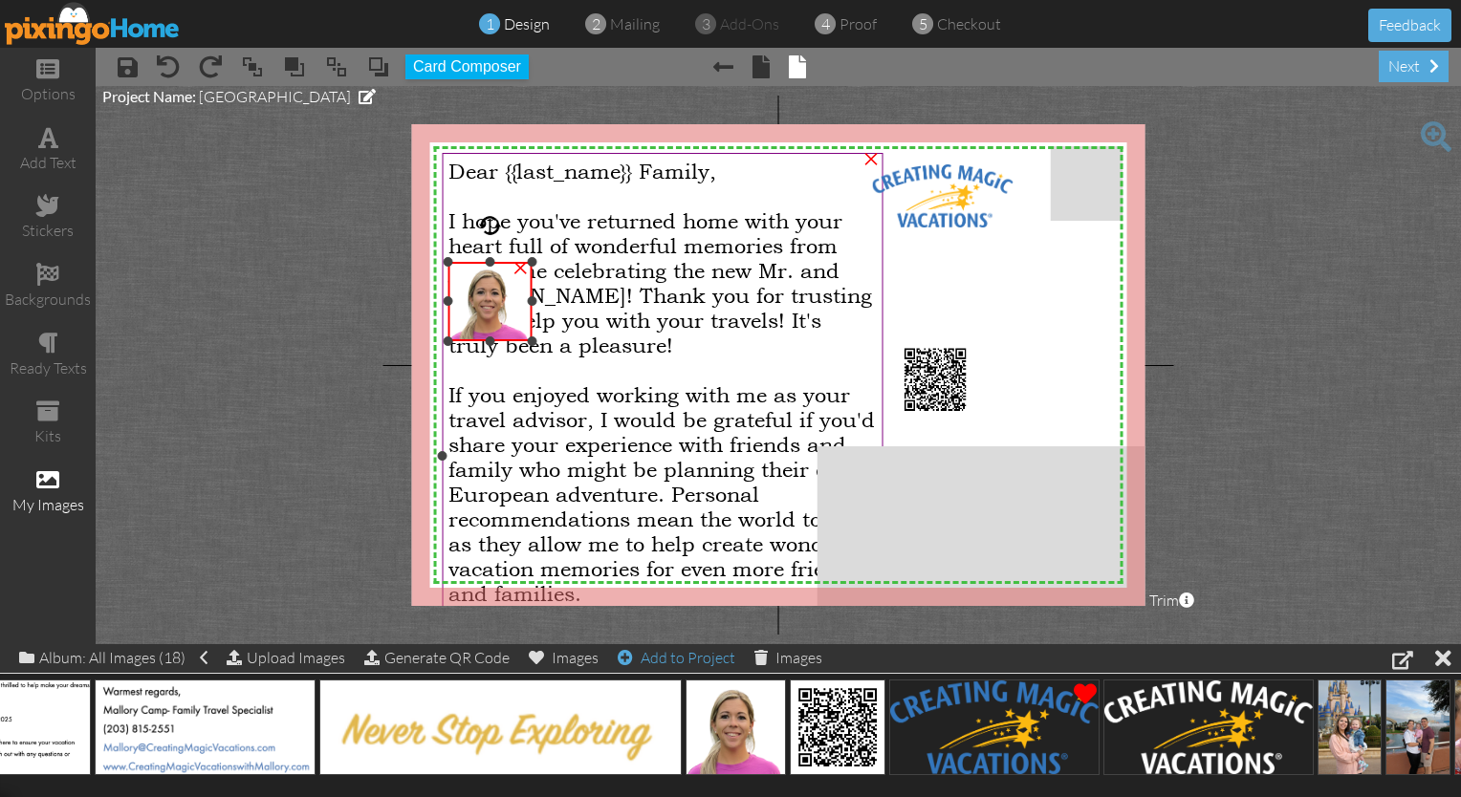
drag, startPoint x: 651, startPoint y: 147, endPoint x: 632, endPoint y: 261, distance: 115.4
click at [632, 261] on div "X X X X X X X X X X X X X X X X X X X X X X X X X X X X X X X X X X X X X X X X…" at bounding box center [778, 365] width 733 height 482
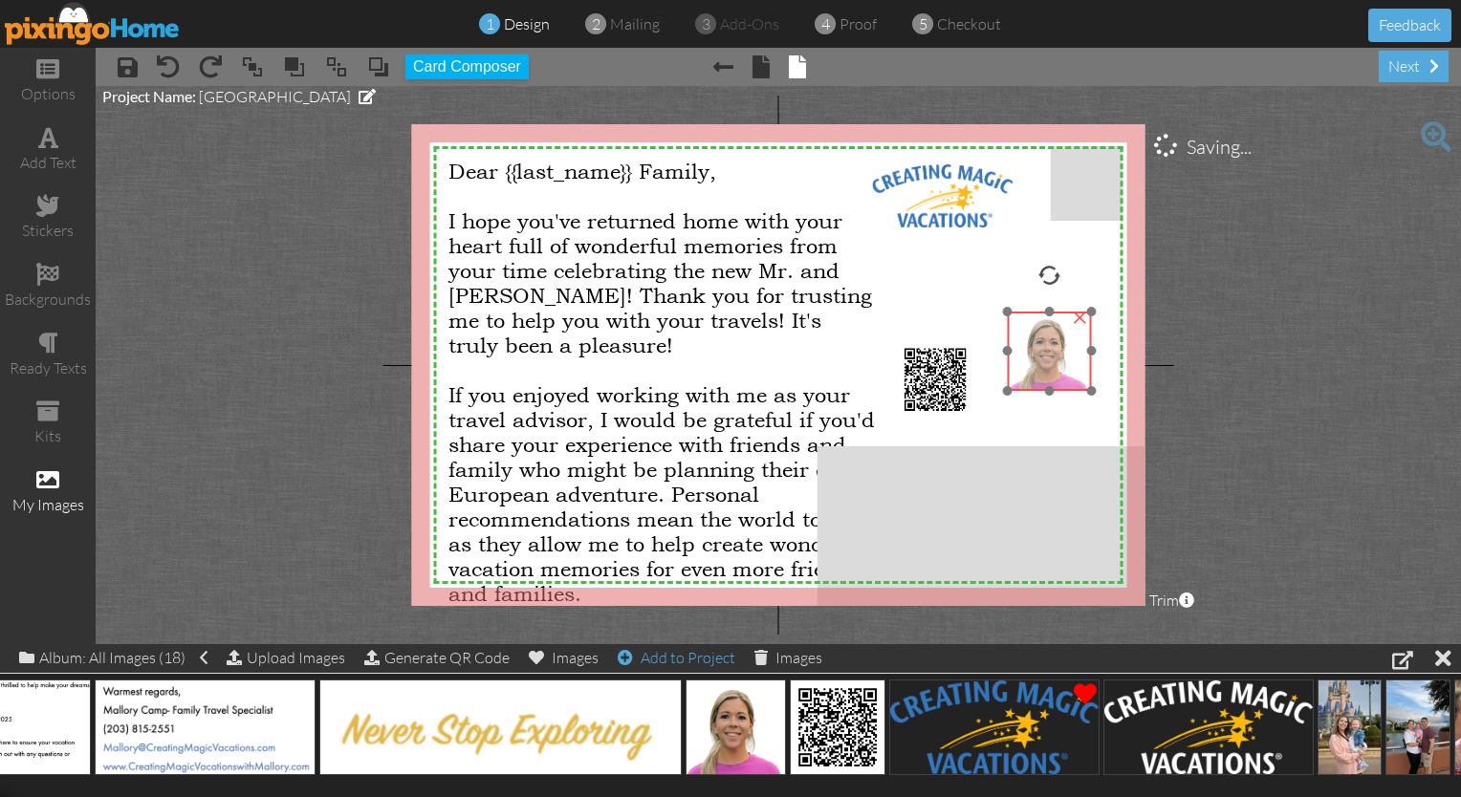
drag, startPoint x: 484, startPoint y: 312, endPoint x: 1040, endPoint y: 357, distance: 558.2
click at [725, 357] on img at bounding box center [1049, 351] width 83 height 79
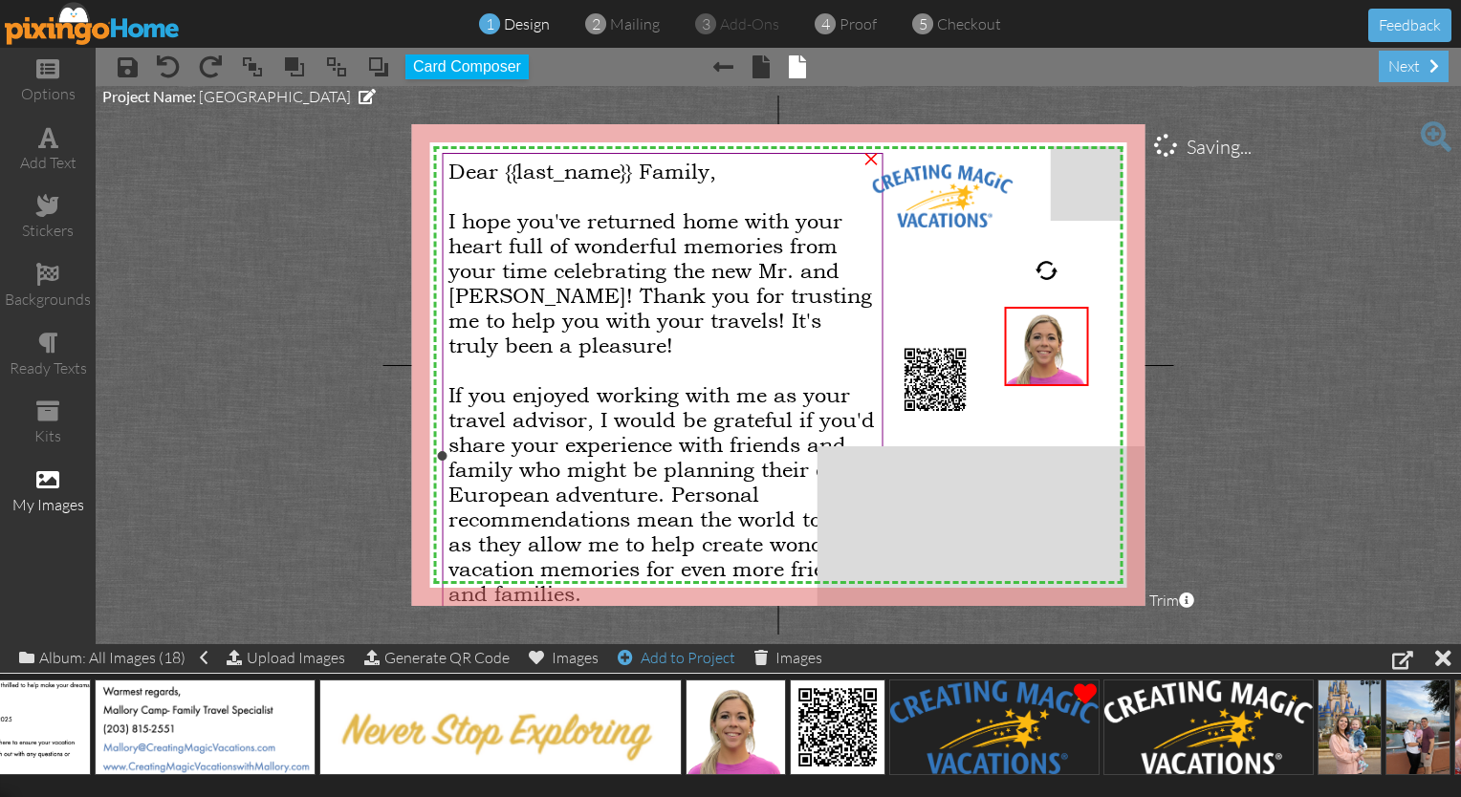
click at [700, 388] on span "If you enjoyed working with me as your travel advisor, I would be grateful if y…" at bounding box center [661, 494] width 426 height 224
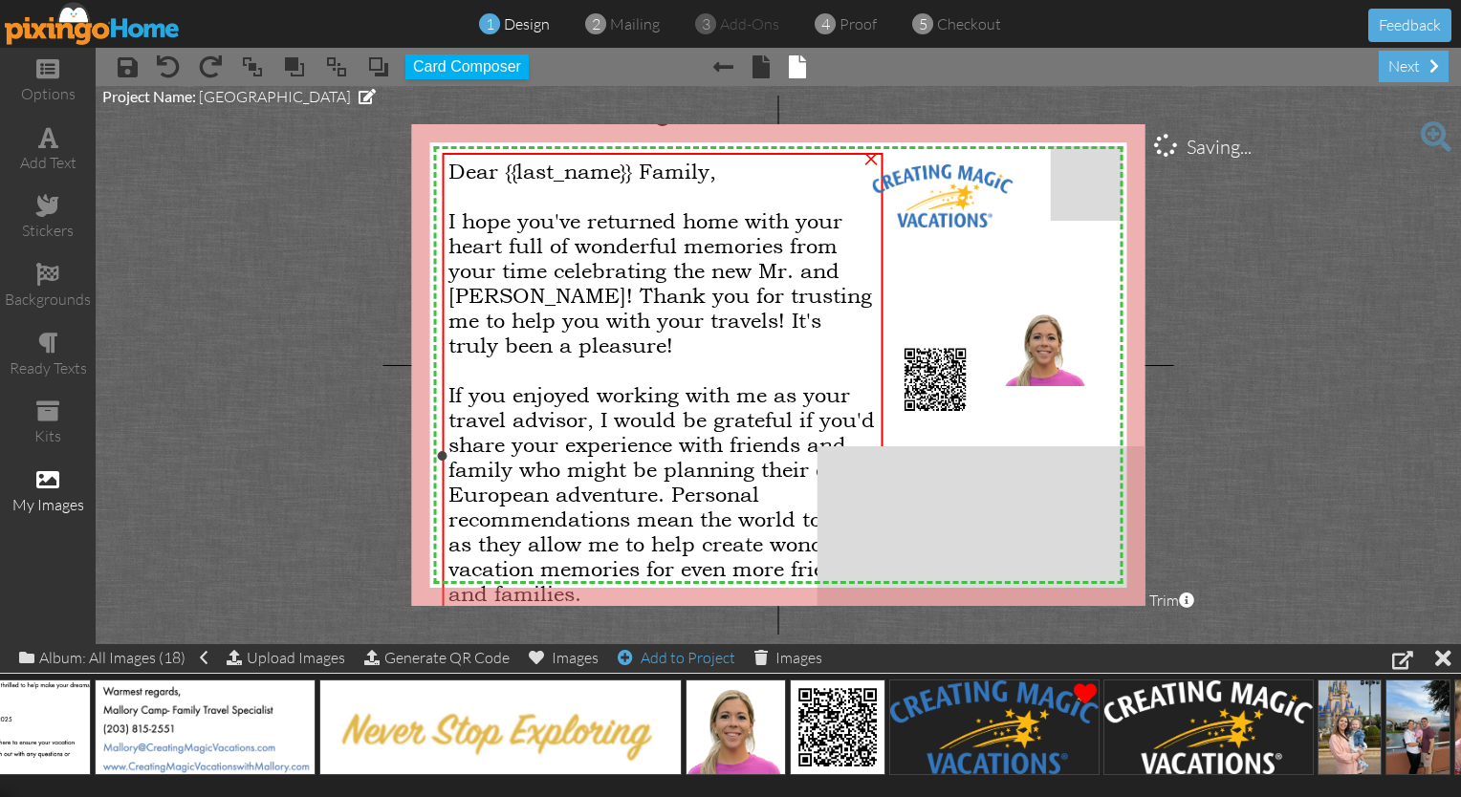
click at [579, 558] on span "If you enjoyed working with me as your travel advisor, I would be grateful if y…" at bounding box center [661, 494] width 426 height 224
click at [725, 133] on span at bounding box center [1436, 136] width 31 height 31
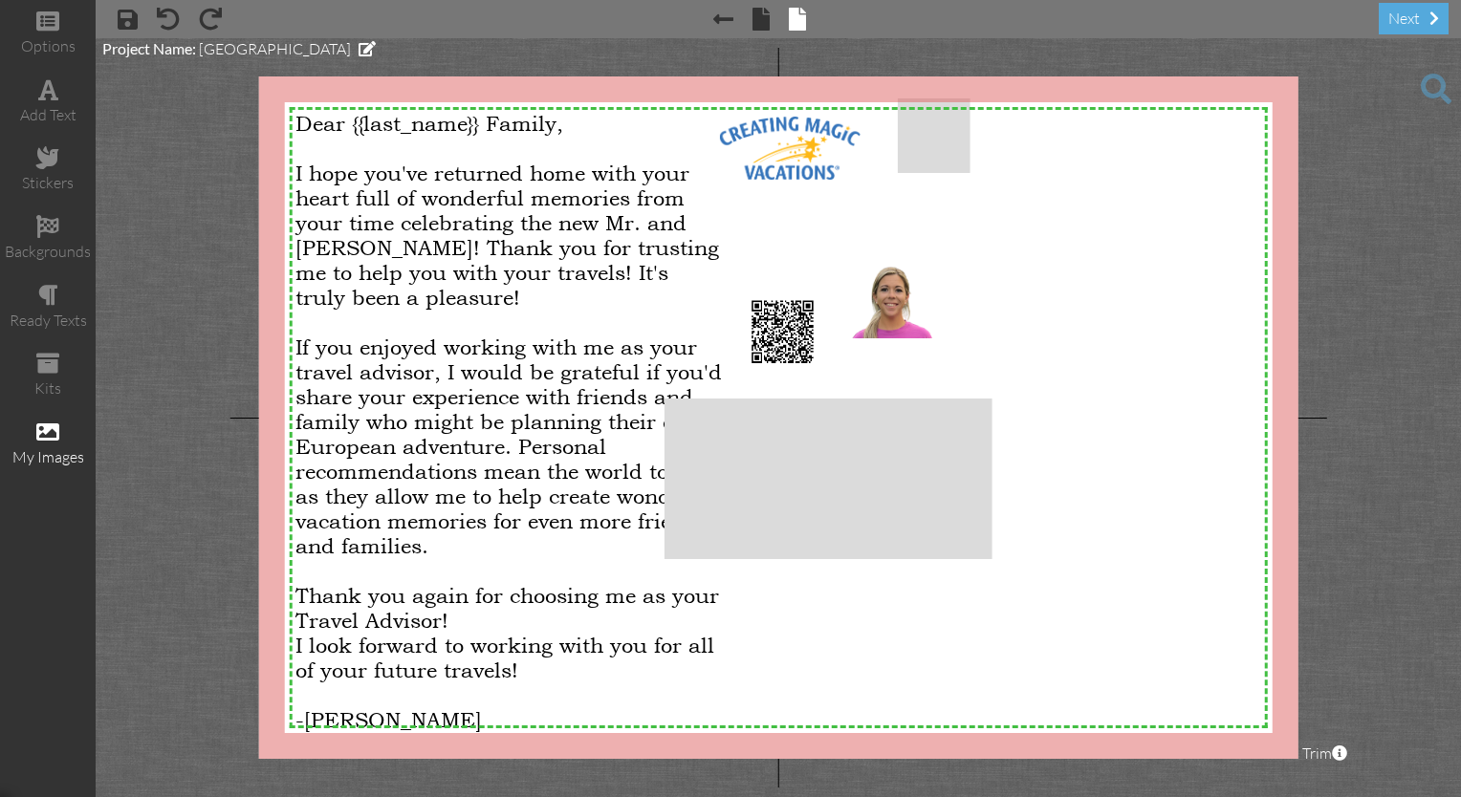
click at [725, 87] on span at bounding box center [1436, 89] width 31 height 31
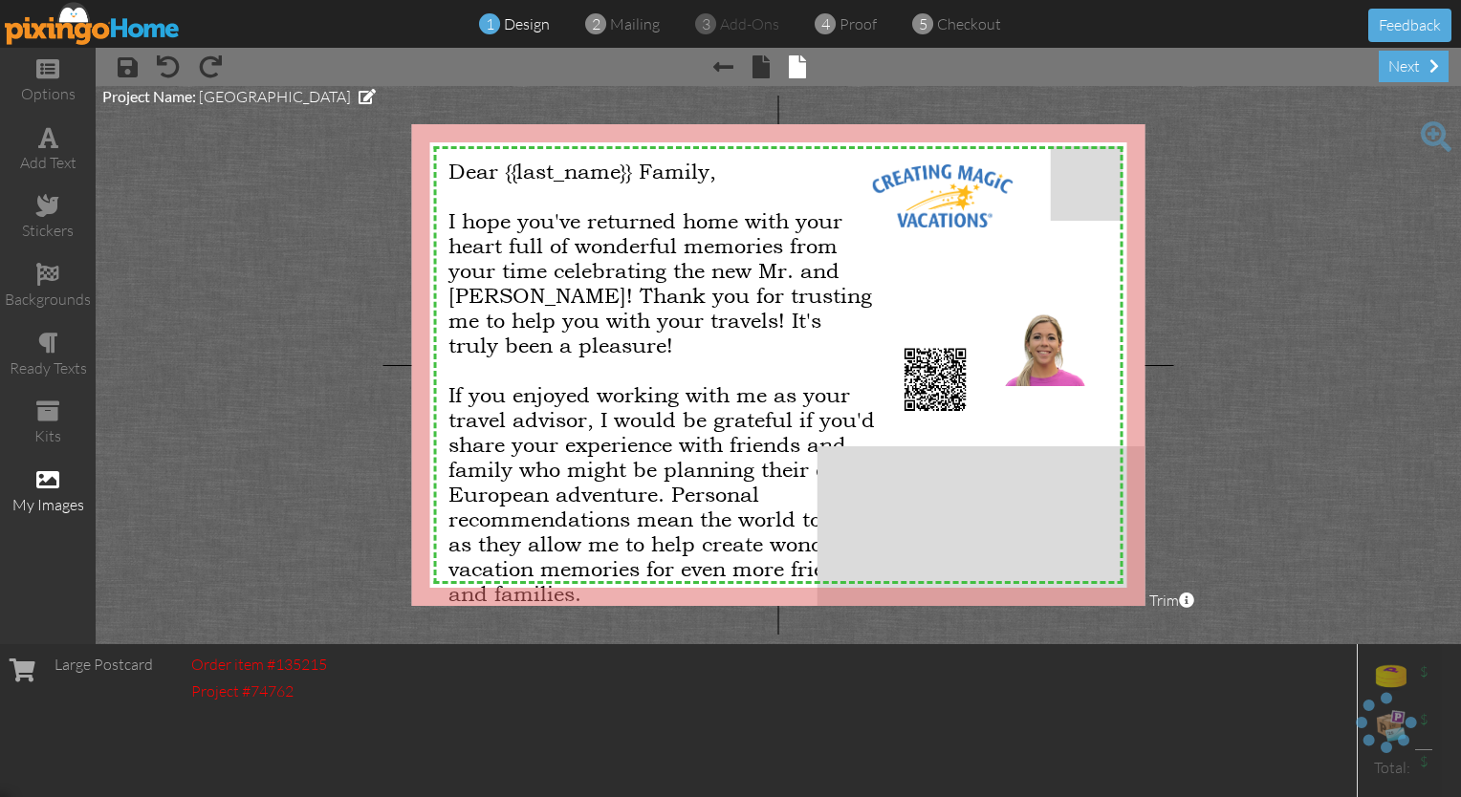
click at [512, 97] on project-studio-wrapper "X X X X X X X X X X X X X X X X X X X X X X X X X X X X X X X X X X X X X X X X…" at bounding box center [778, 365] width 1365 height 558
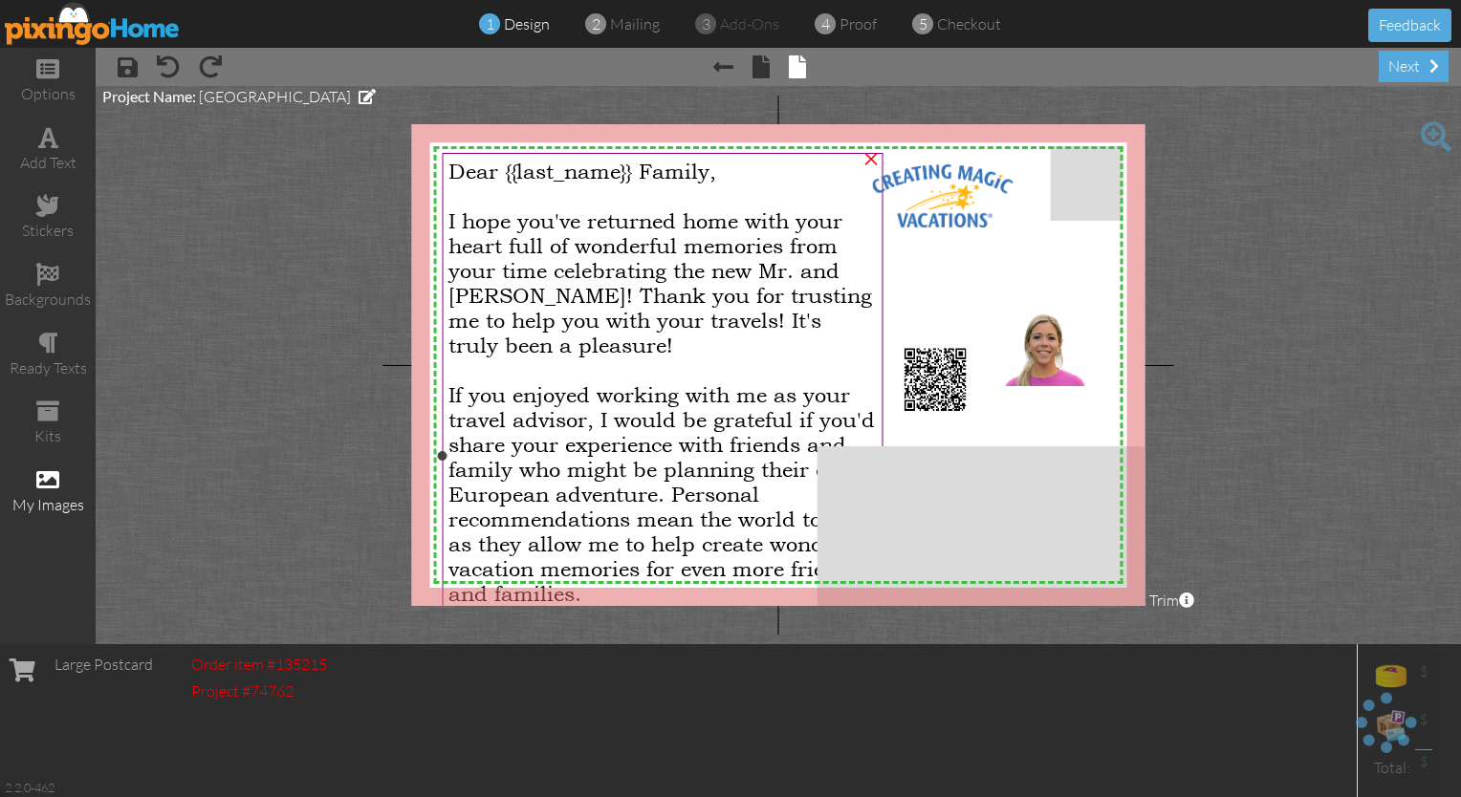
click at [588, 356] on div "Dear {{last_name}} Family, I hope you've returned home with your heart full of …" at bounding box center [662, 470] width 428 height 622
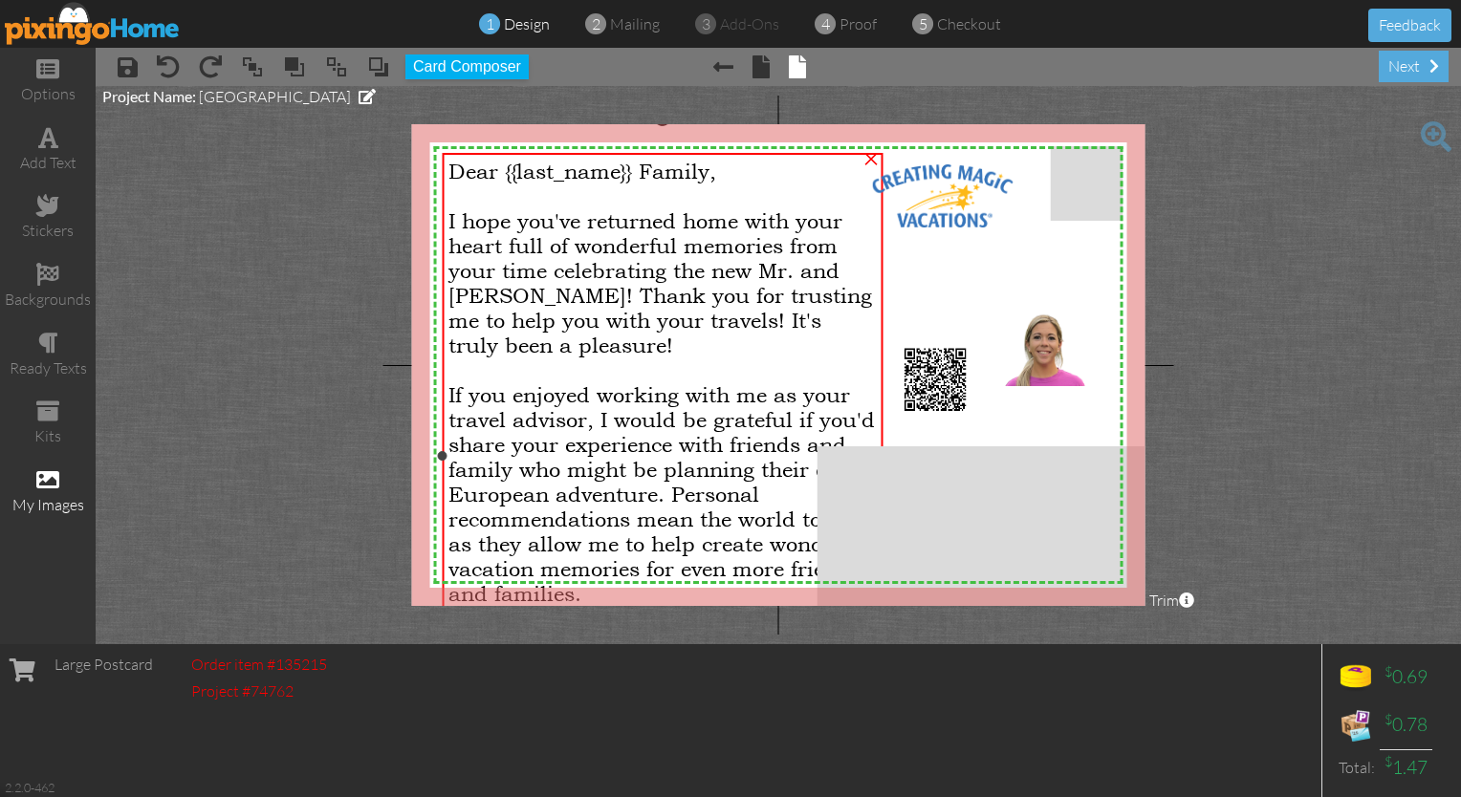
click at [588, 356] on div "Dear {{last_name}} Family, I hope you've returned home with your heart full of …" at bounding box center [662, 470] width 428 height 622
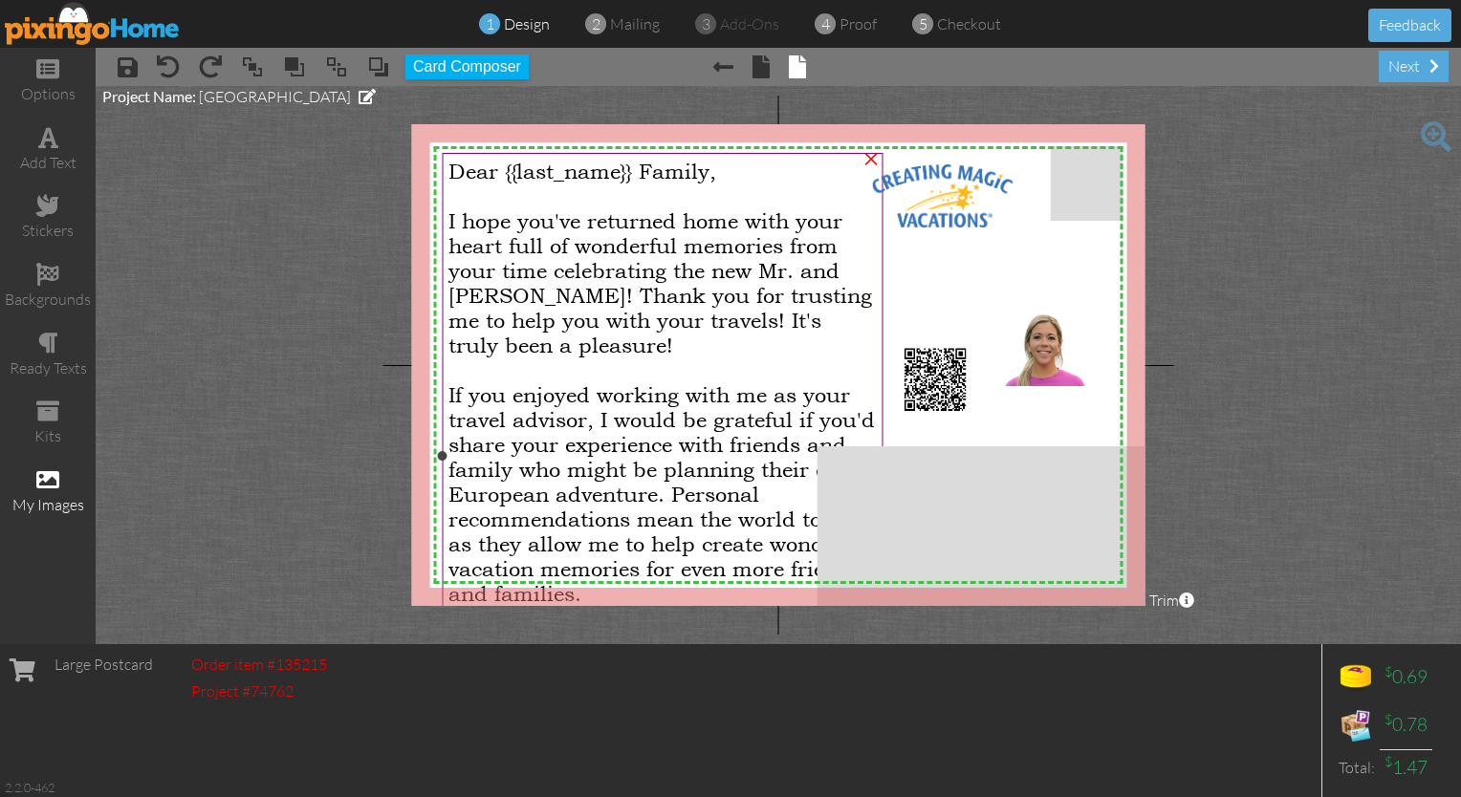
click at [581, 360] on div "Dear {{last_name}} Family, I hope you've returned home with your heart full of …" at bounding box center [662, 470] width 428 height 622
click at [485, 360] on div "Dear {{last_name}} Family, I hope you've returned home with your heart full of …" at bounding box center [662, 470] width 428 height 622
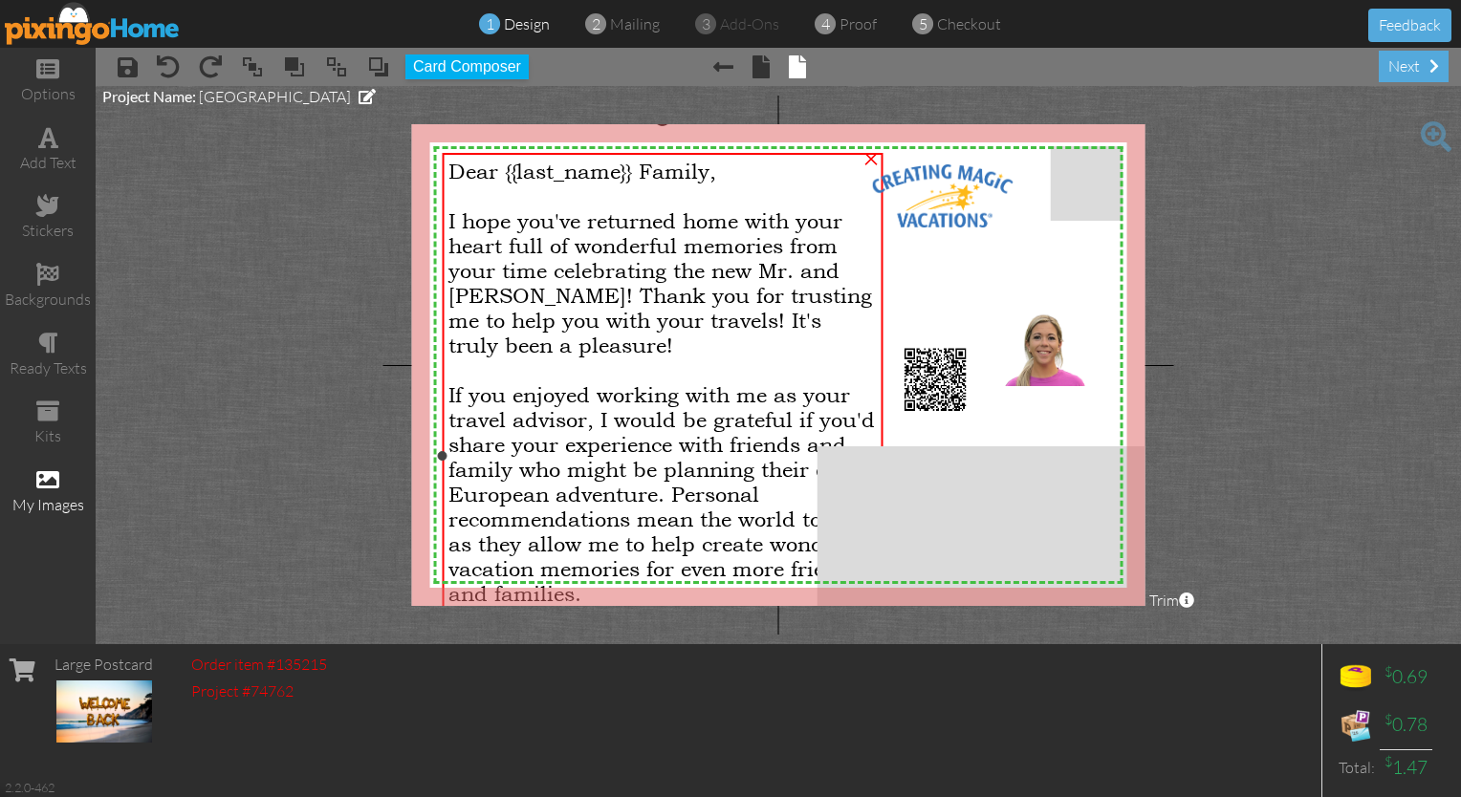
click at [472, 366] on div "Dear {{last_name}} Family, I hope you've returned home with your heart full of …" at bounding box center [662, 470] width 428 height 622
click at [628, 554] on span "If you enjoyed working with me as your travel advisor, I would be grateful if y…" at bounding box center [661, 494] width 426 height 224
click at [478, 71] on button "Card Composer" at bounding box center [466, 66] width 123 height 25
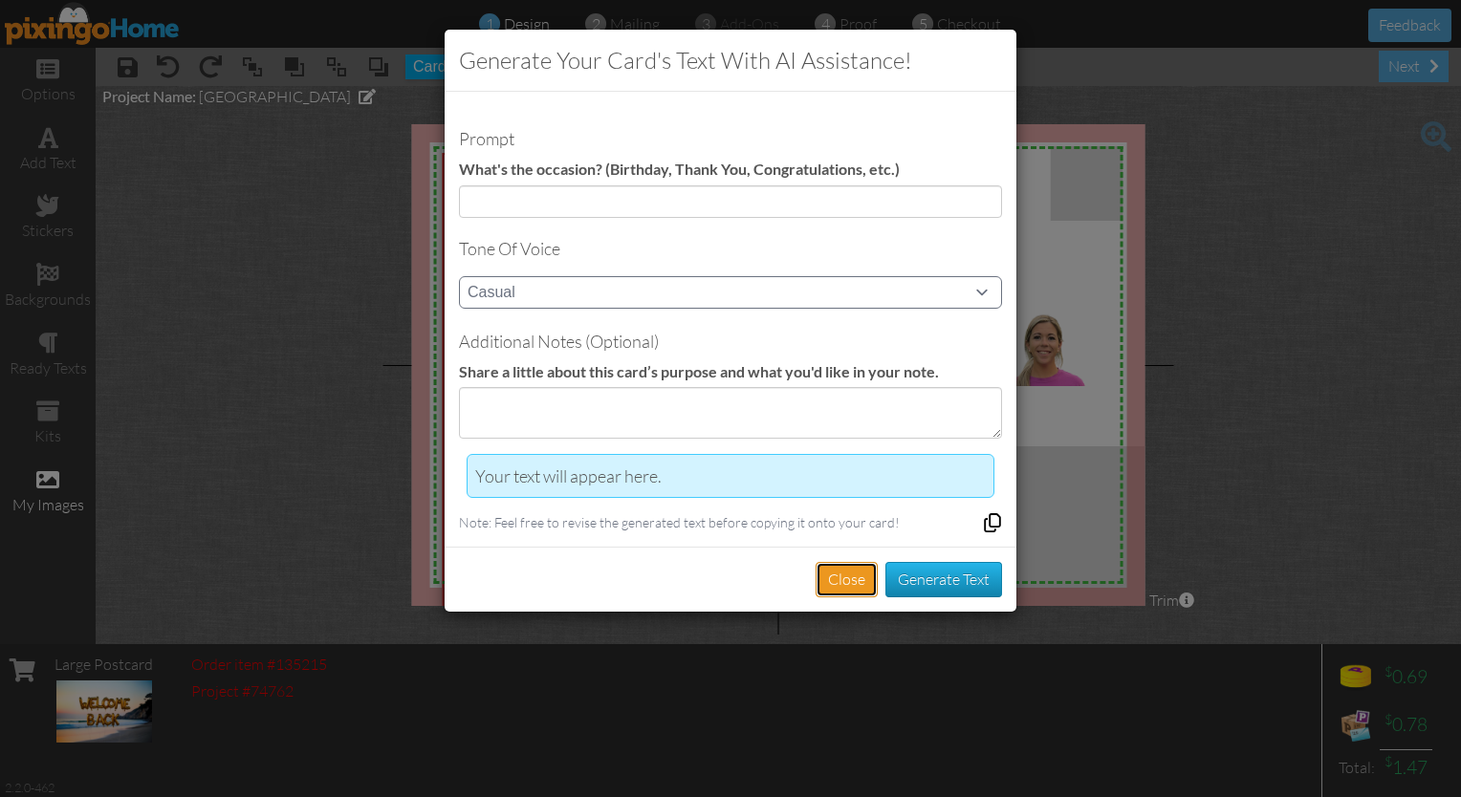
click at [725, 577] on button "Close" at bounding box center [847, 579] width 62 height 35
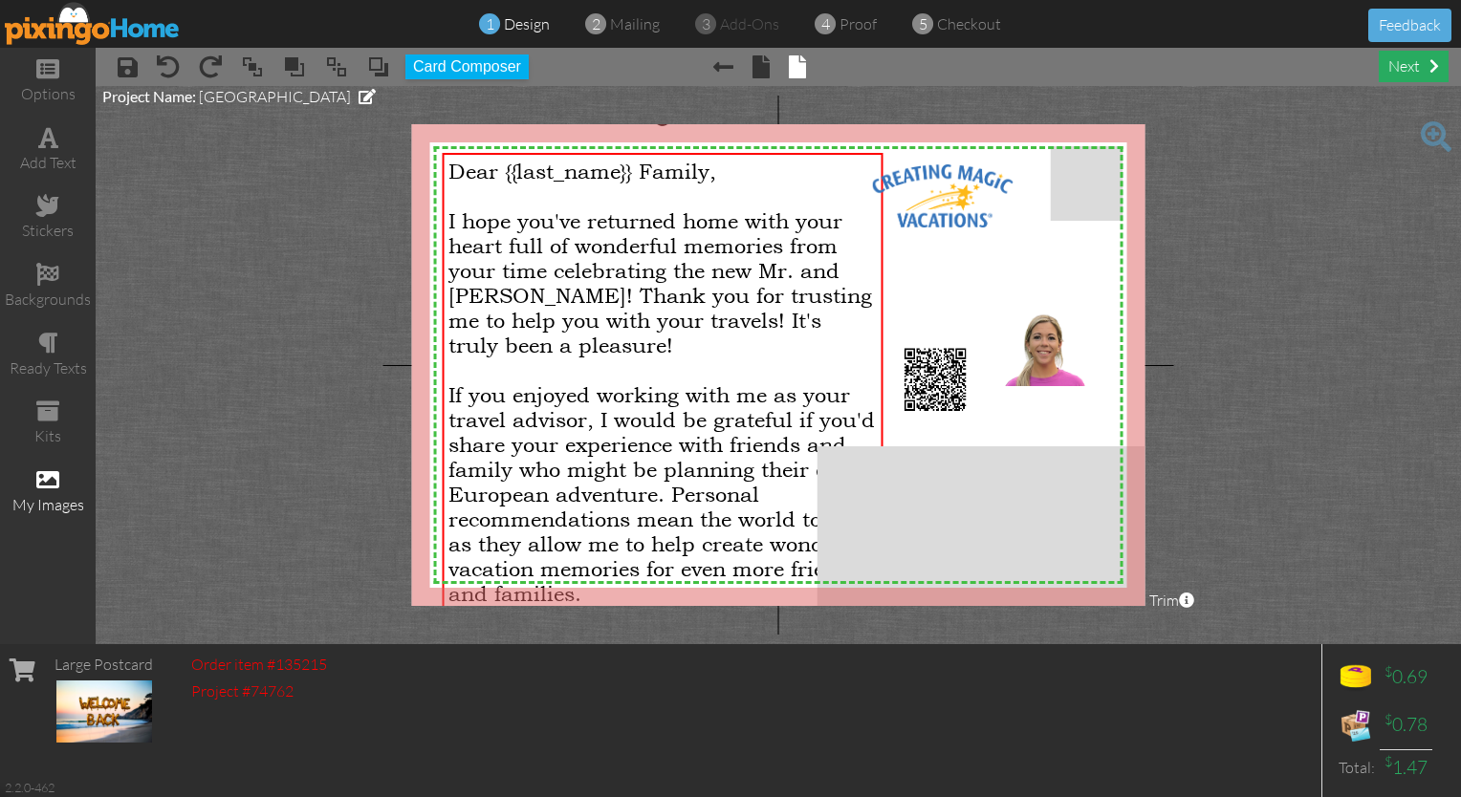
click at [725, 76] on div "next" at bounding box center [1414, 67] width 70 height 32
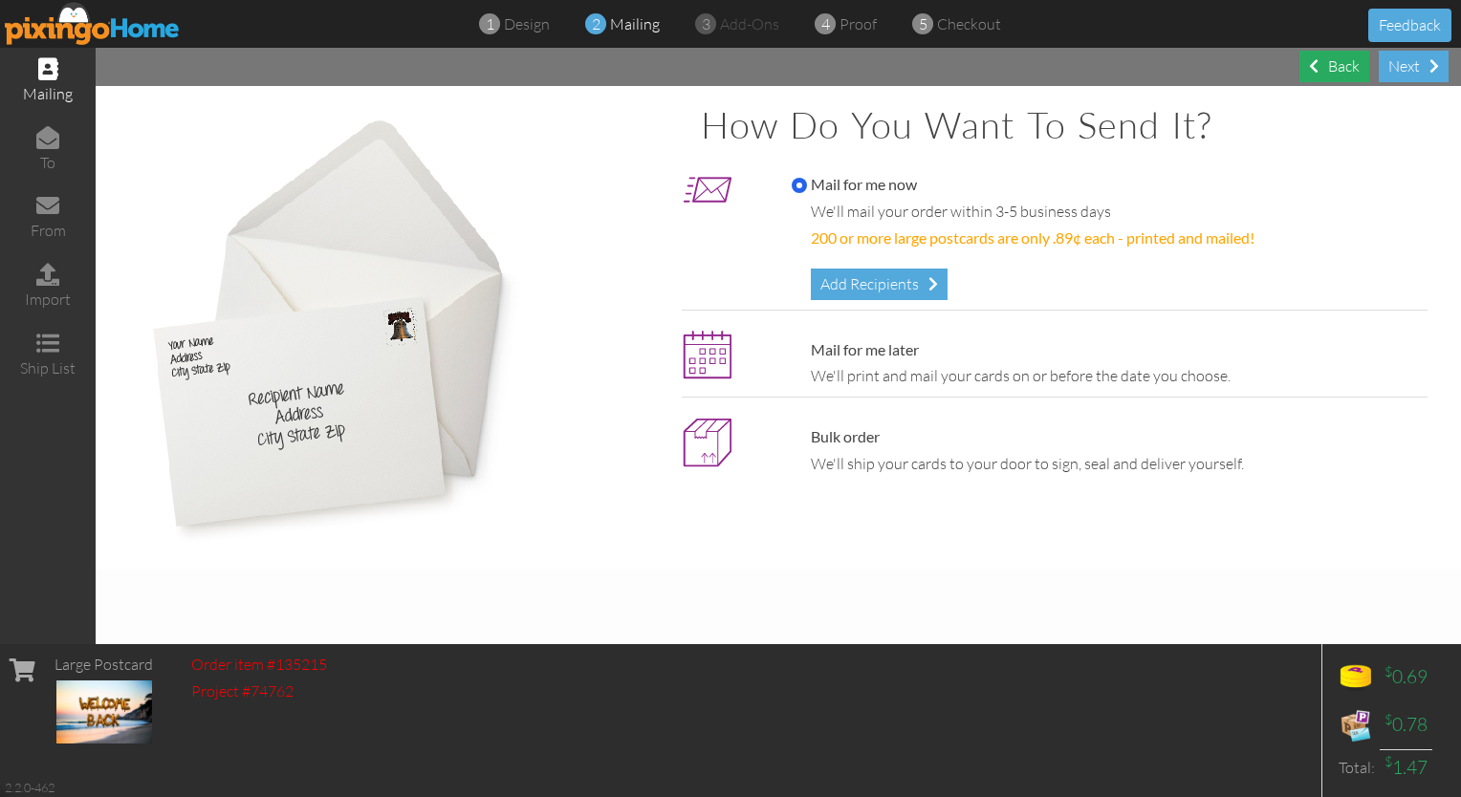
drag, startPoint x: 1406, startPoint y: 76, endPoint x: 1344, endPoint y: 70, distance: 62.5
click at [725, 70] on div "Back" at bounding box center [1334, 67] width 70 height 32
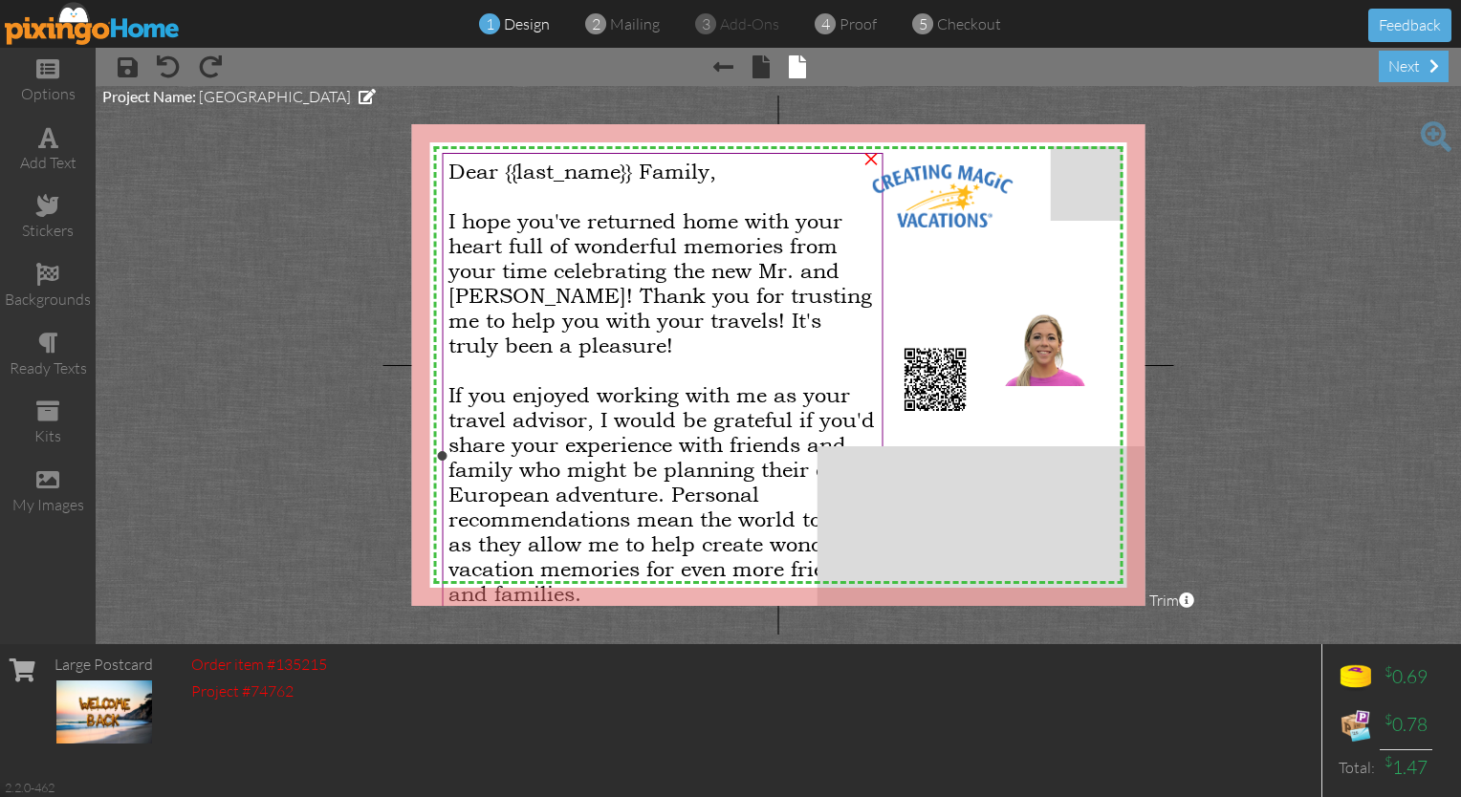
click at [623, 285] on span "I hope you've returned home with your heart full of wonderful memories from you…" at bounding box center [660, 282] width 424 height 149
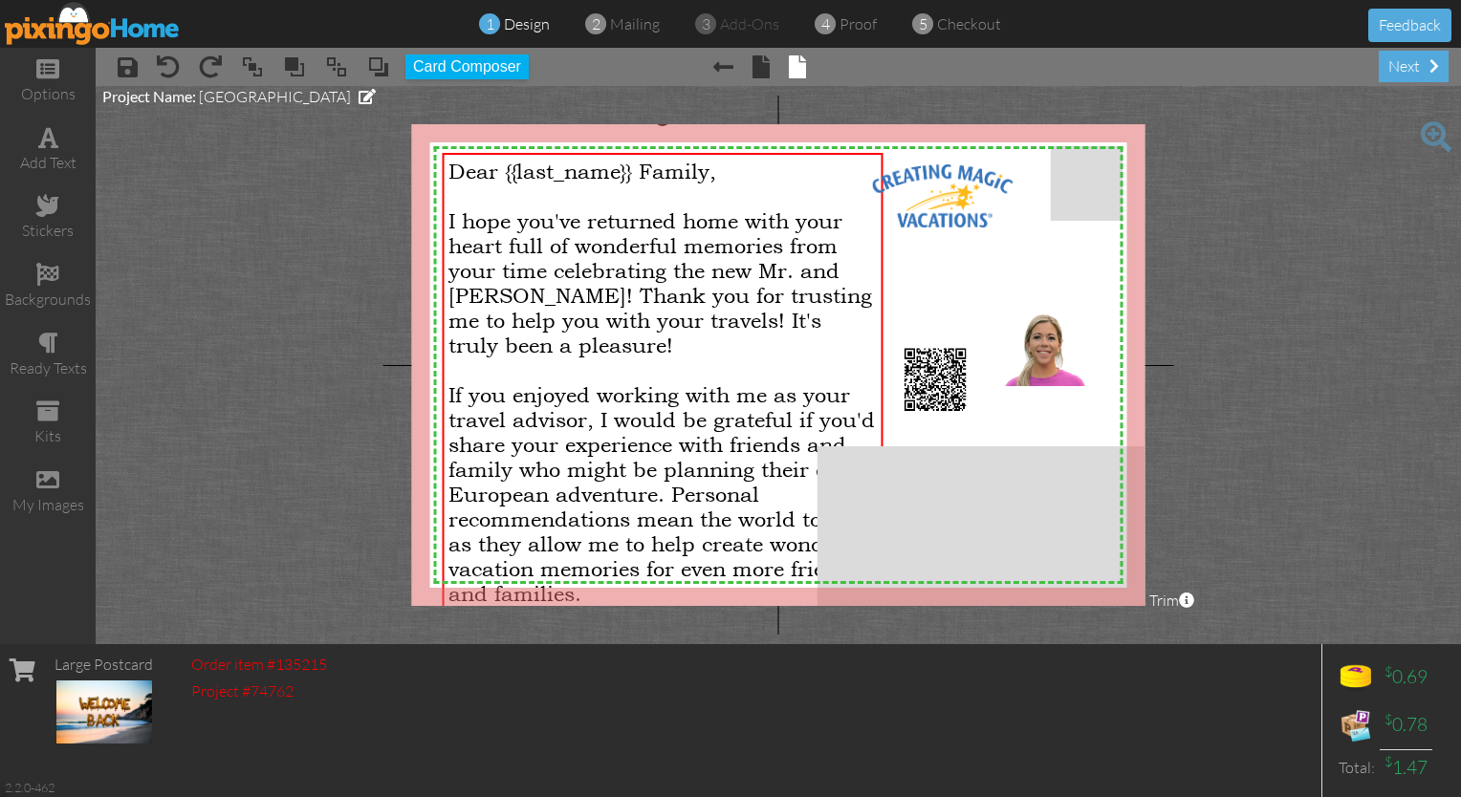
click at [76, 30] on img at bounding box center [93, 23] width 176 height 43
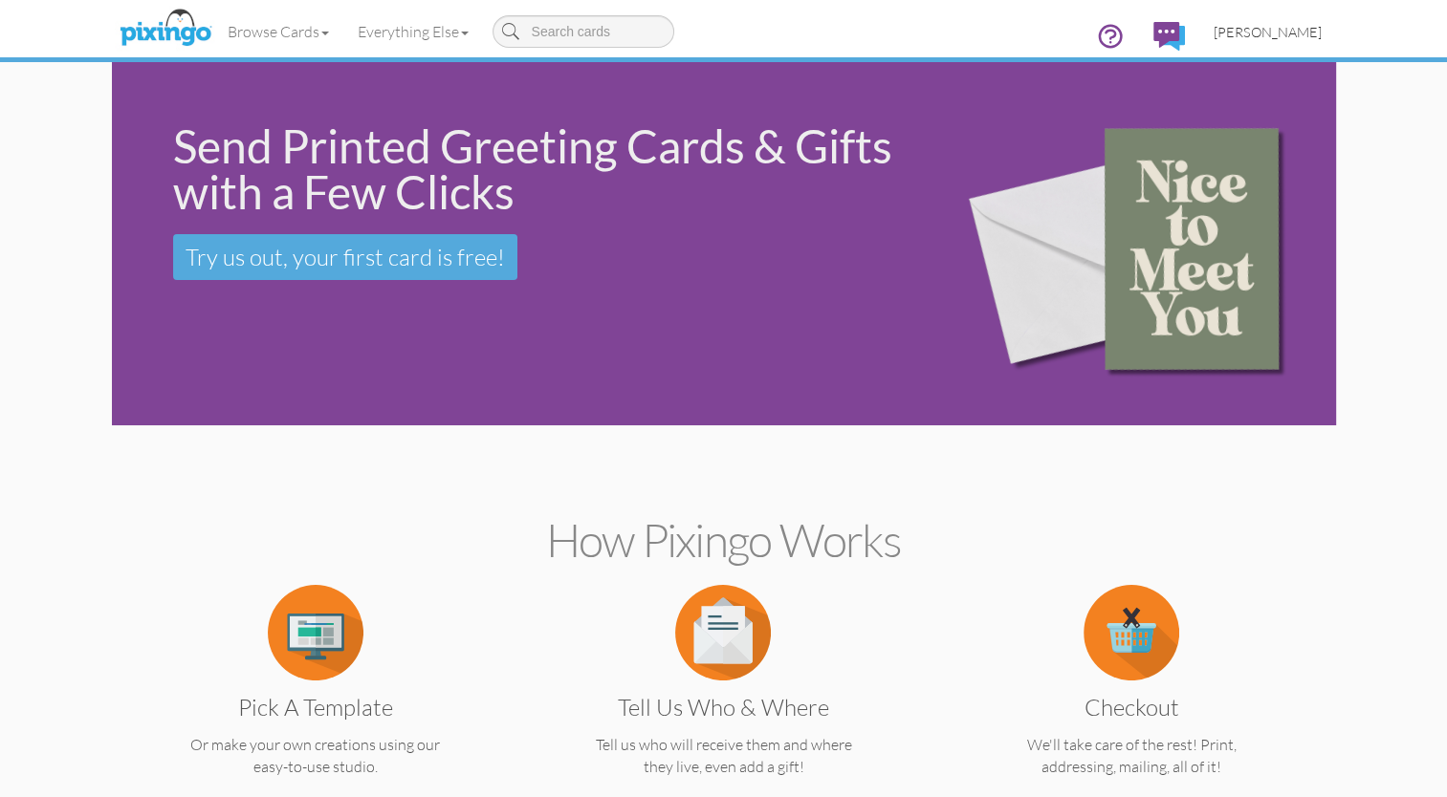
click at [725, 31] on span "[PERSON_NAME]" at bounding box center [1267, 32] width 108 height 16
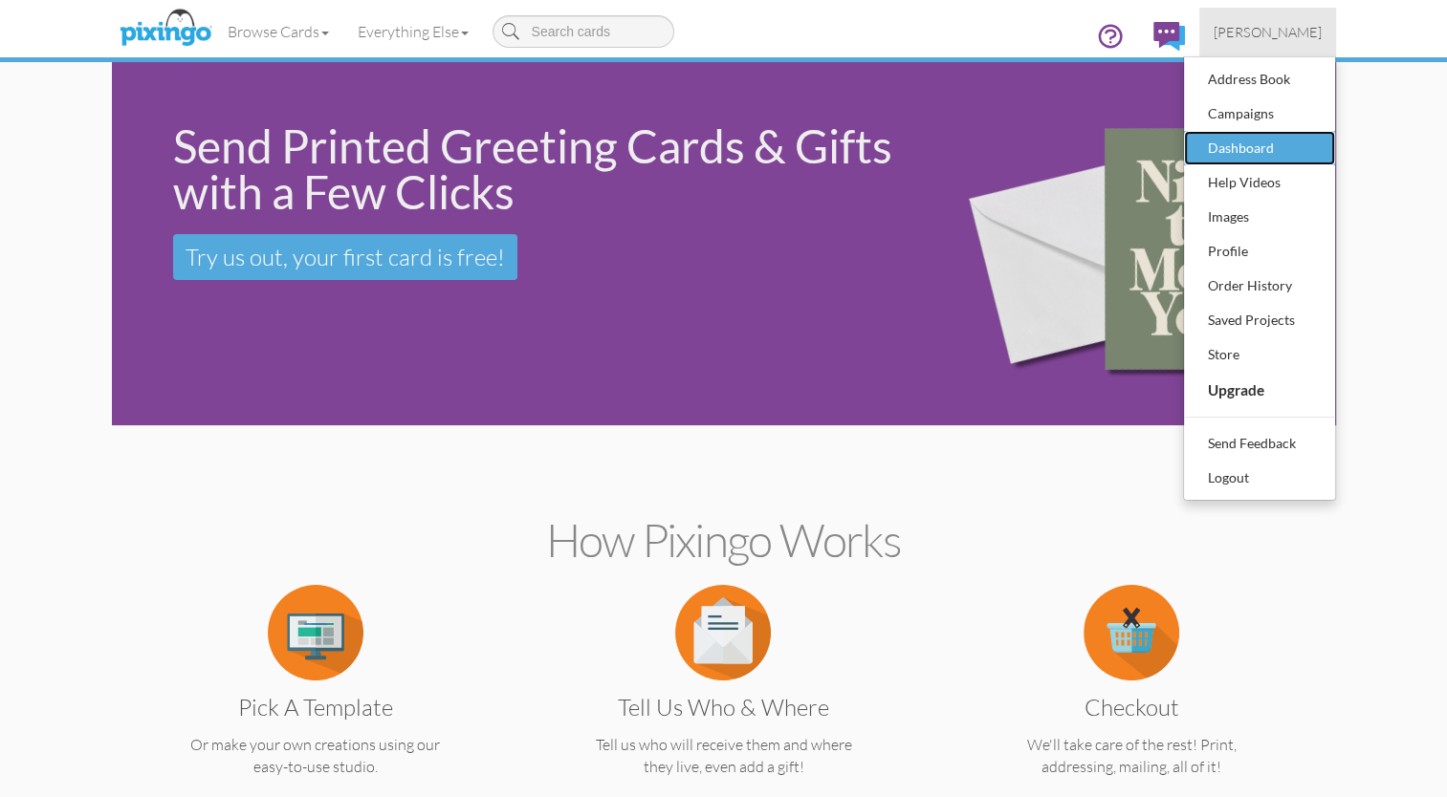
click at [725, 143] on div "Dashboard" at bounding box center [1259, 148] width 113 height 29
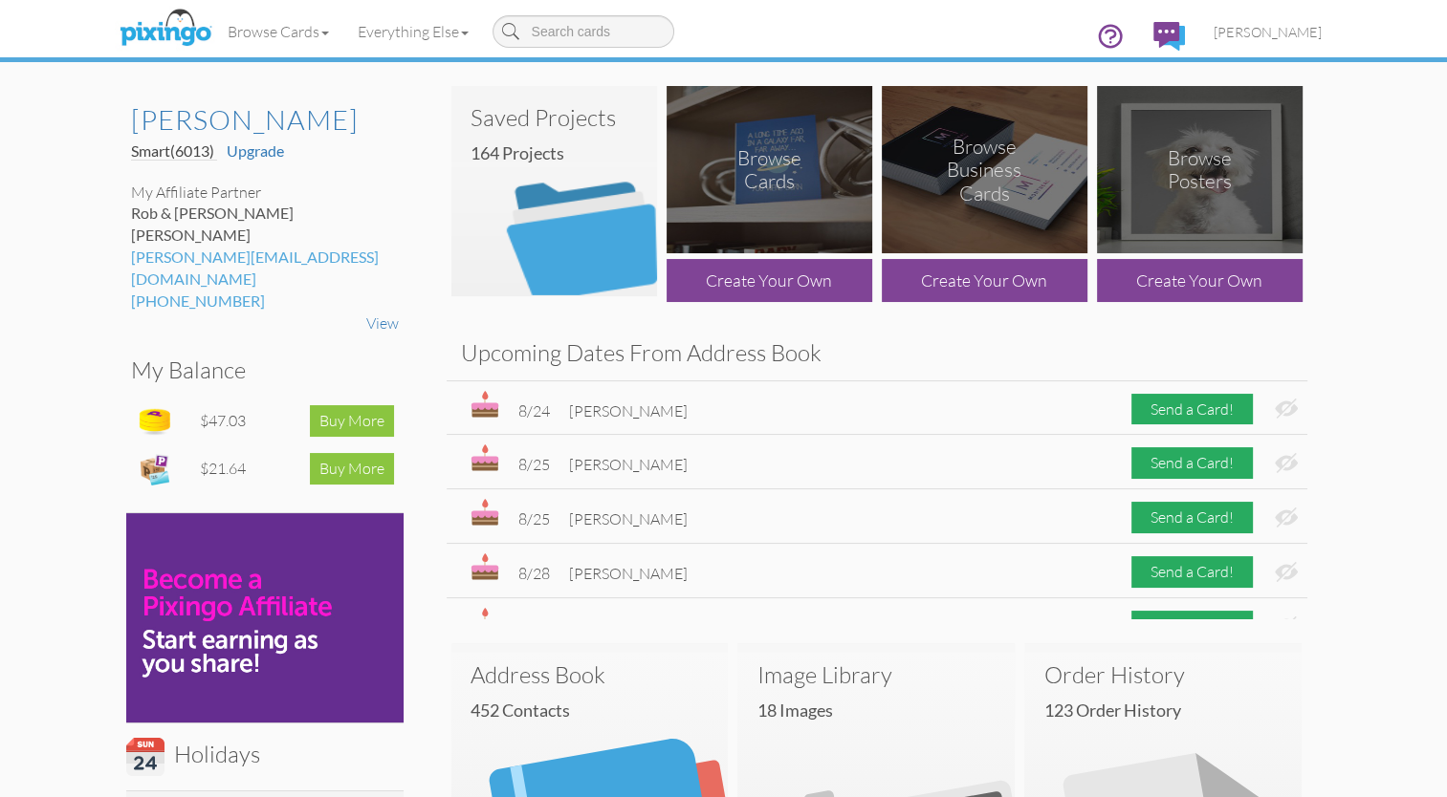
click at [580, 234] on img at bounding box center [554, 191] width 206 height 210
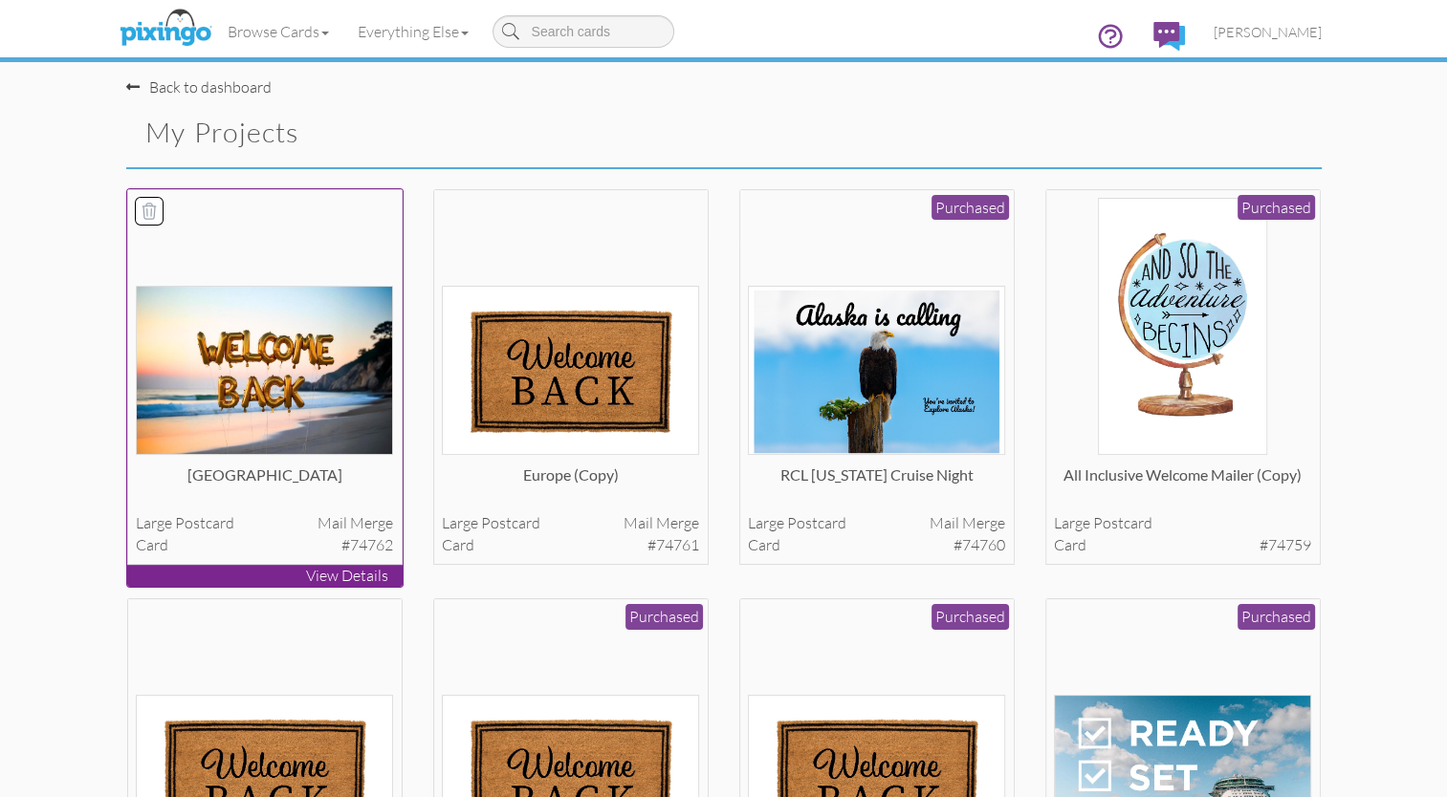
click at [272, 366] on img at bounding box center [264, 370] width 257 height 169
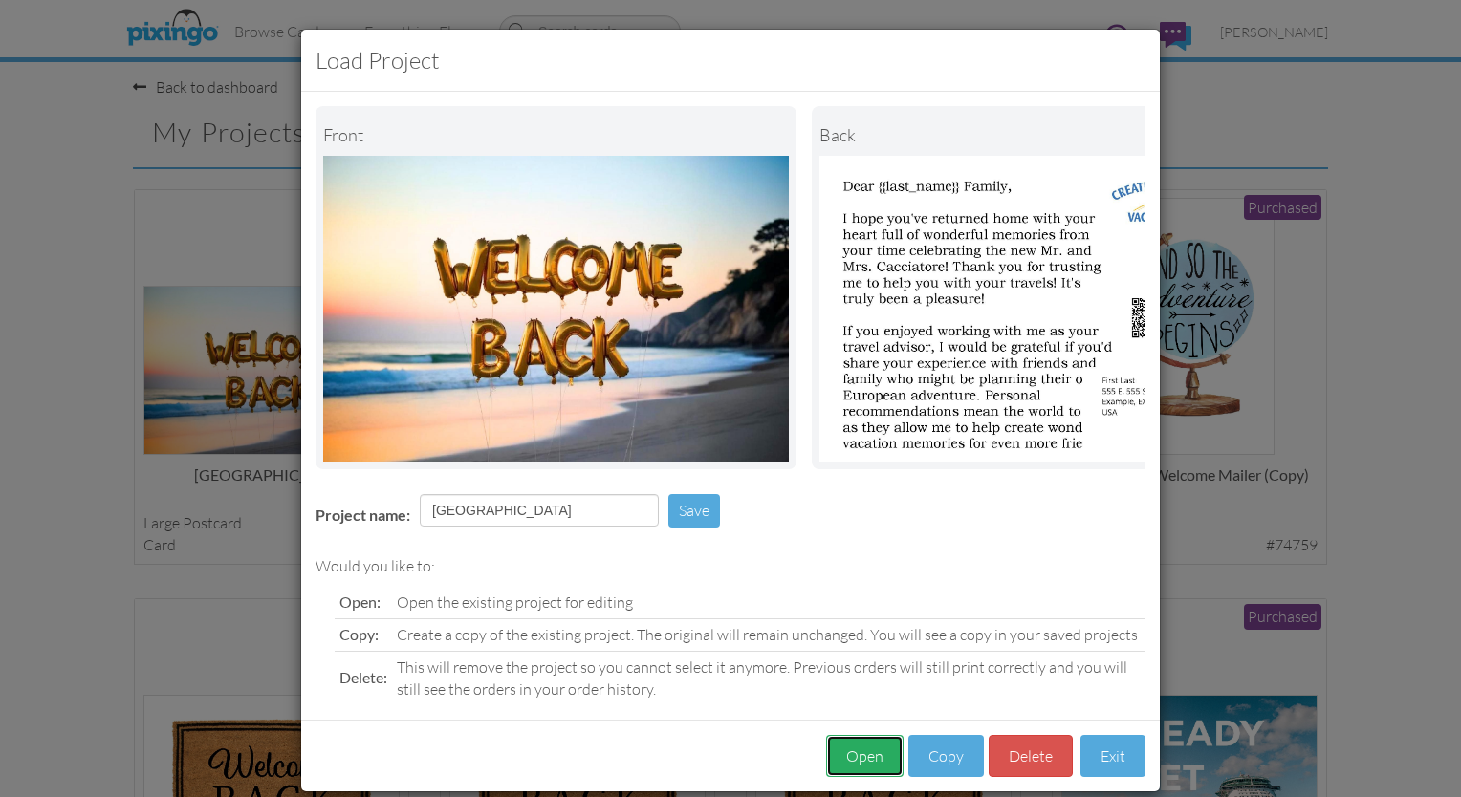
click at [725, 768] on button "Open" at bounding box center [864, 756] width 77 height 43
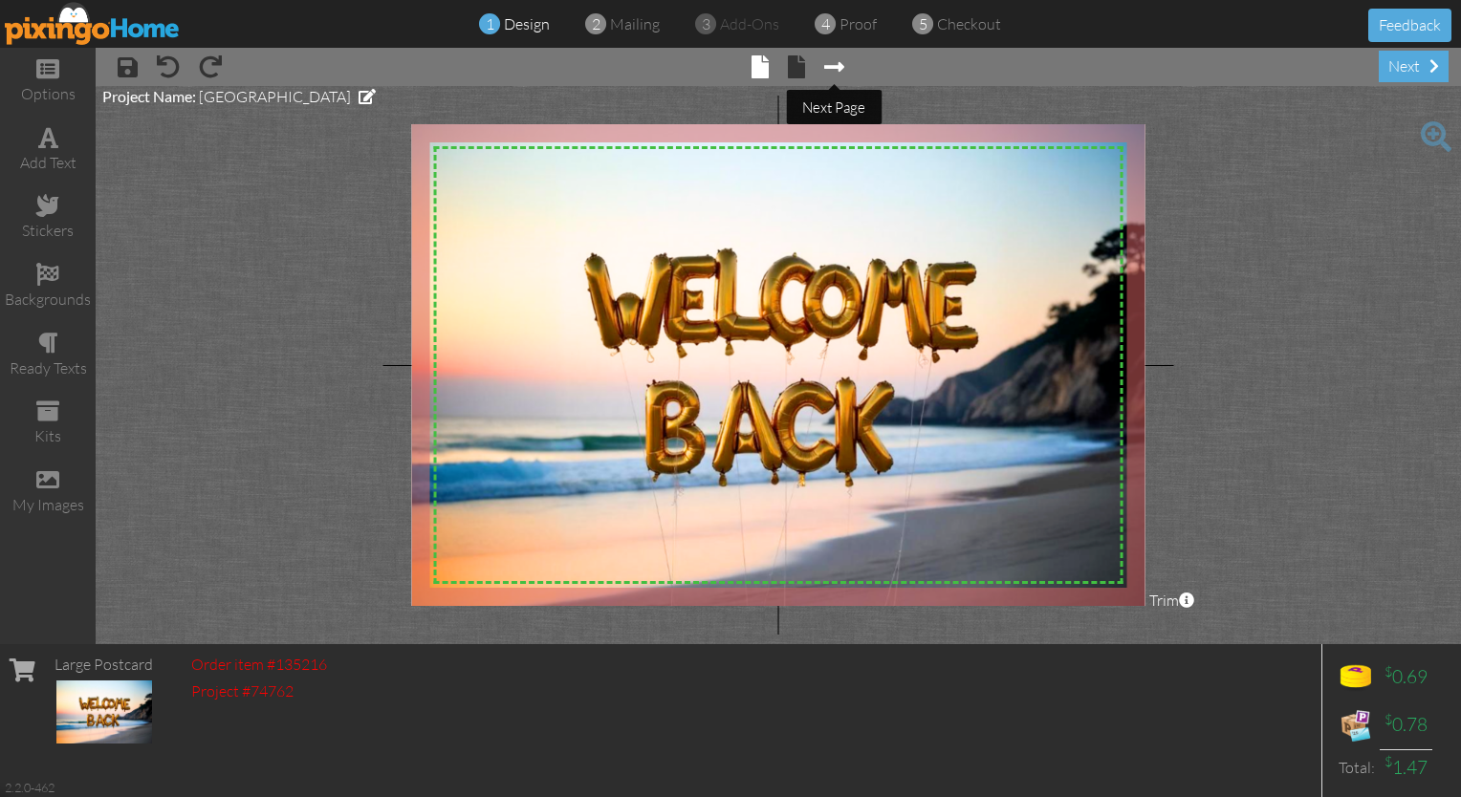
click at [725, 61] on span at bounding box center [834, 66] width 20 height 23
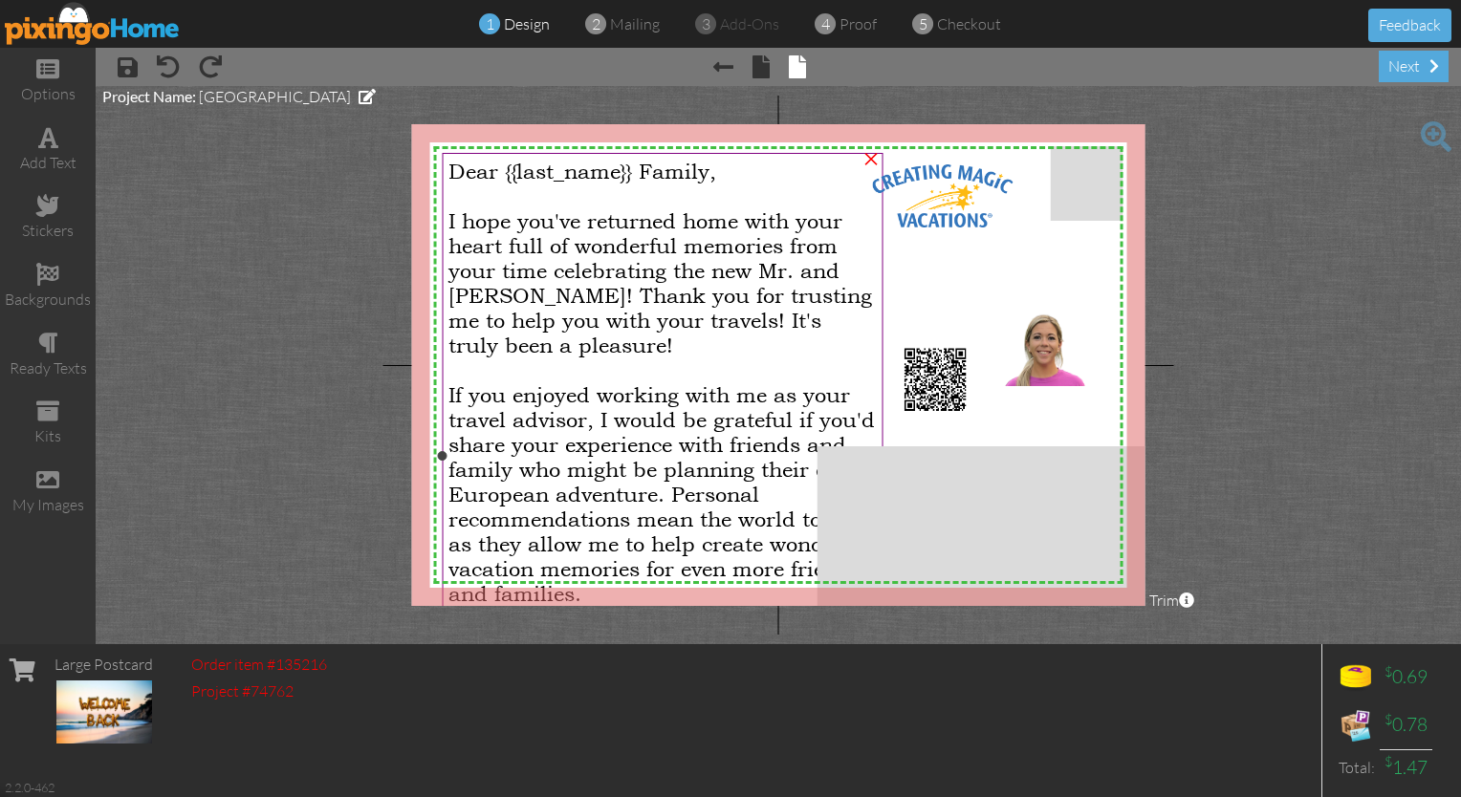
click at [667, 212] on span "I hope you've returned home with your heart full of wonderful memories from you…" at bounding box center [660, 282] width 424 height 149
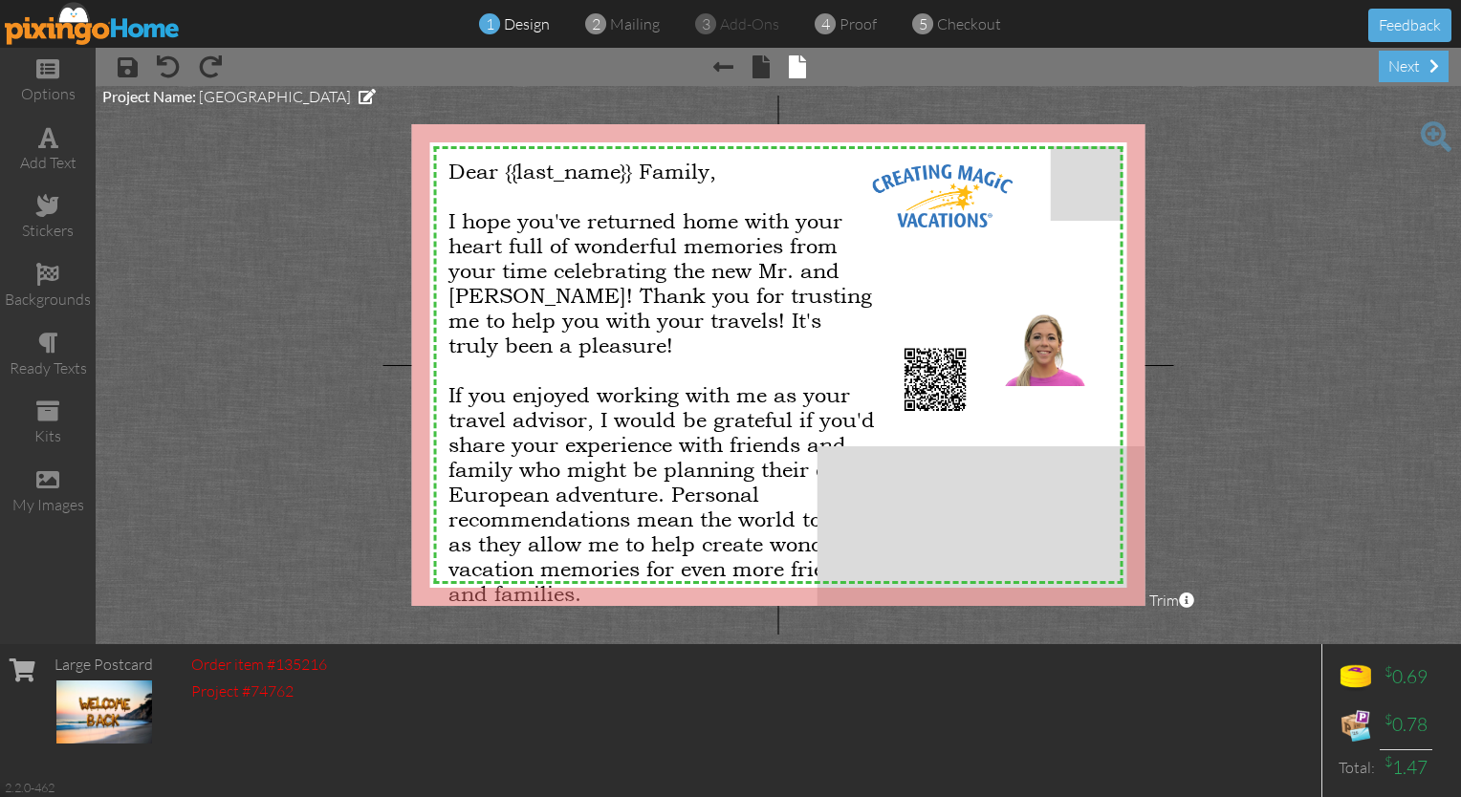
click at [557, 97] on project-studio-wrapper "X X X X X X X X X X X X X X X X X X X X X X X X X X X X X X X X X X X X X X X X…" at bounding box center [778, 365] width 1365 height 558
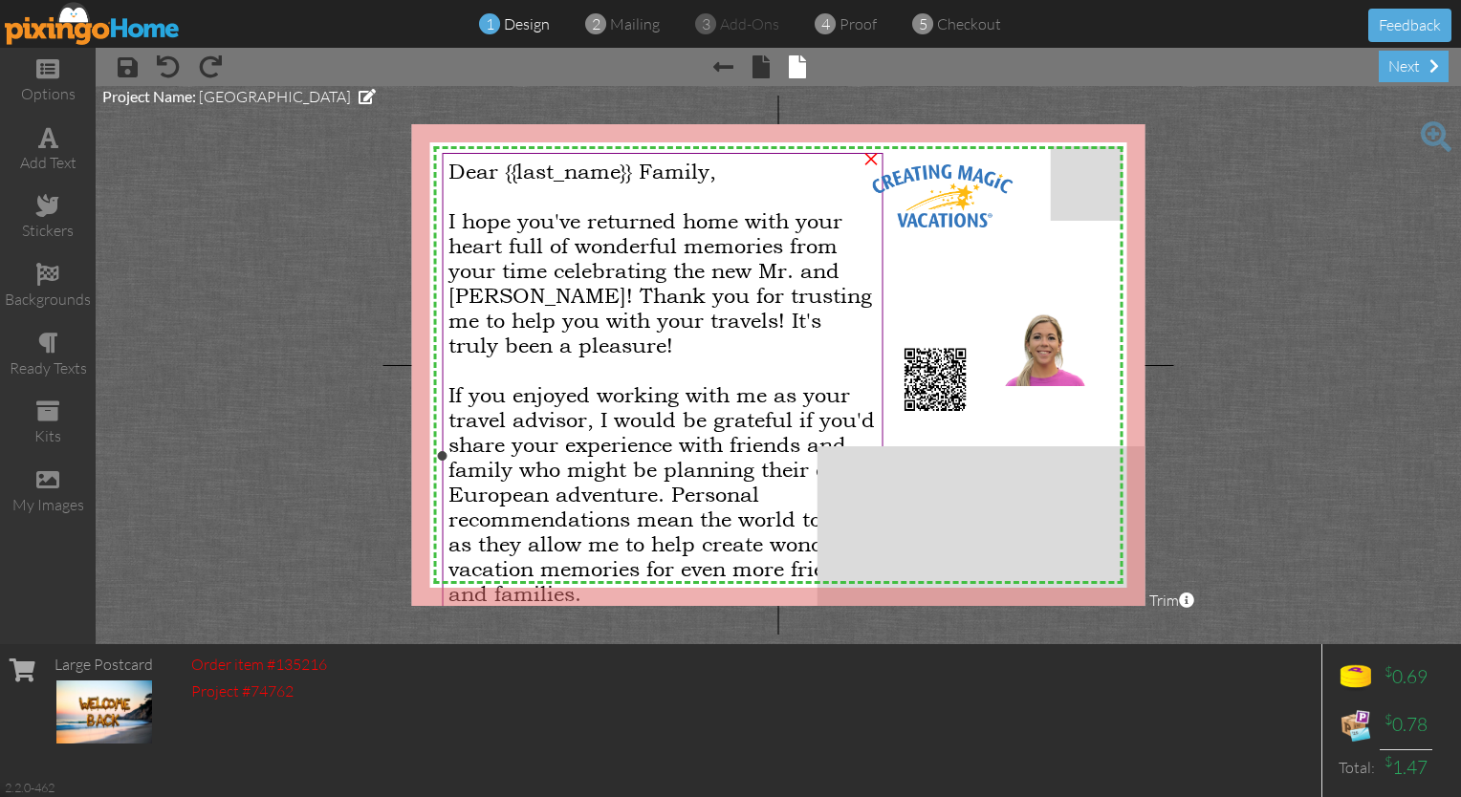
click at [559, 313] on span "I hope you've returned home with your heart full of wonderful memories from you…" at bounding box center [660, 282] width 424 height 149
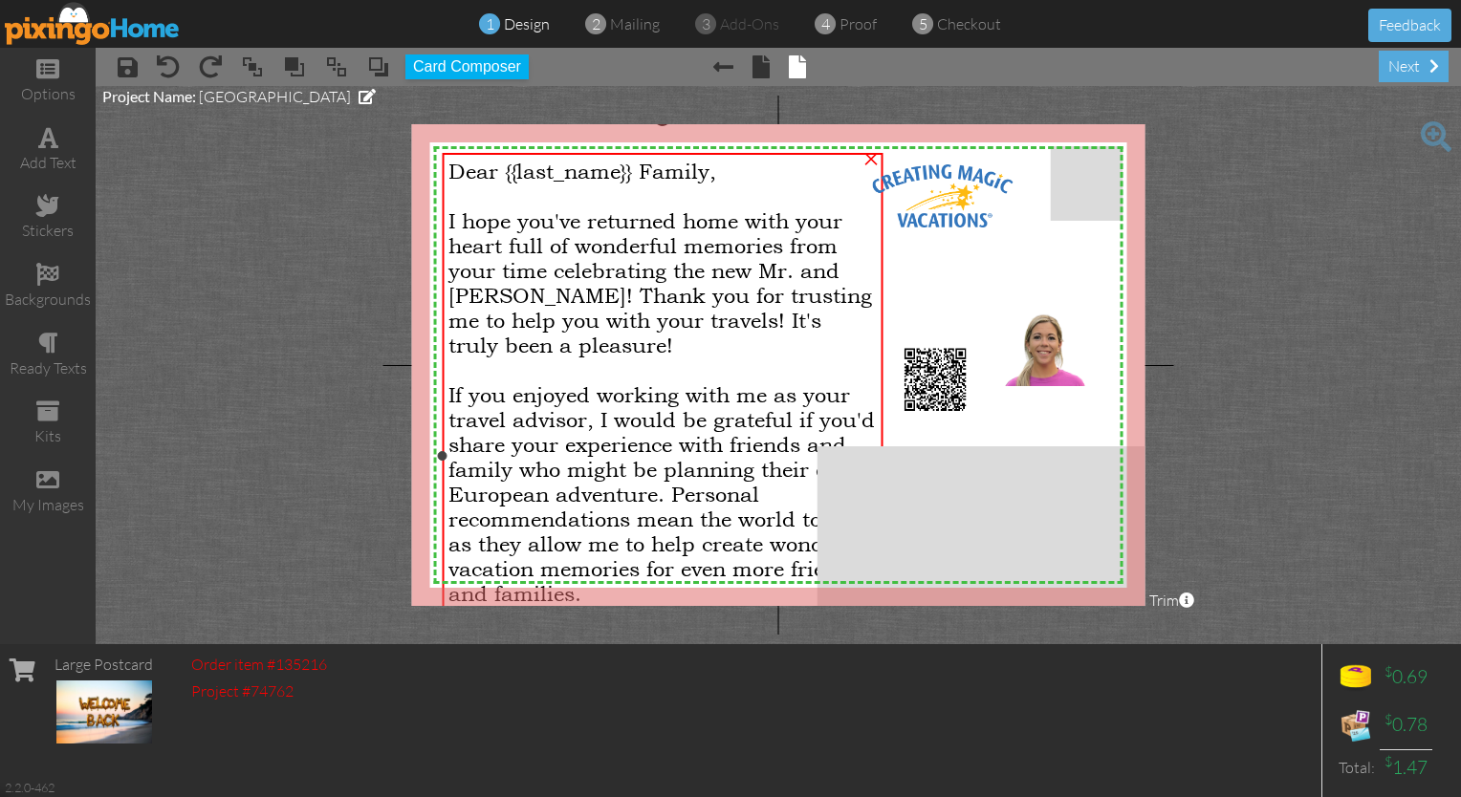
click at [559, 313] on span "I hope you've returned home with your heart full of wonderful memories from you…" at bounding box center [660, 282] width 424 height 149
drag, startPoint x: 501, startPoint y: 75, endPoint x: 478, endPoint y: 68, distance: 23.9
click at [478, 68] on button "Card Composer" at bounding box center [466, 66] width 123 height 25
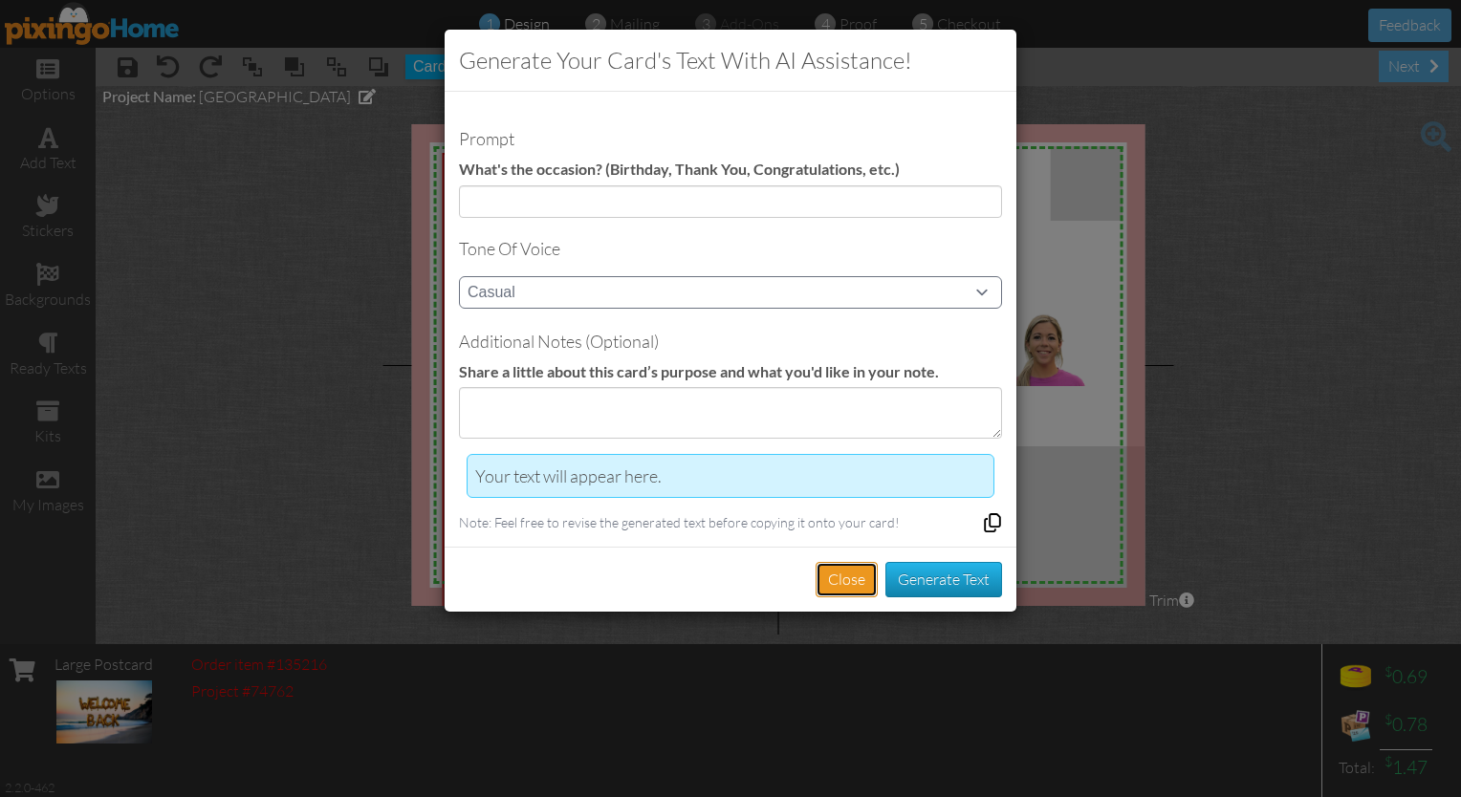
click at [725, 576] on button "Close" at bounding box center [847, 579] width 62 height 35
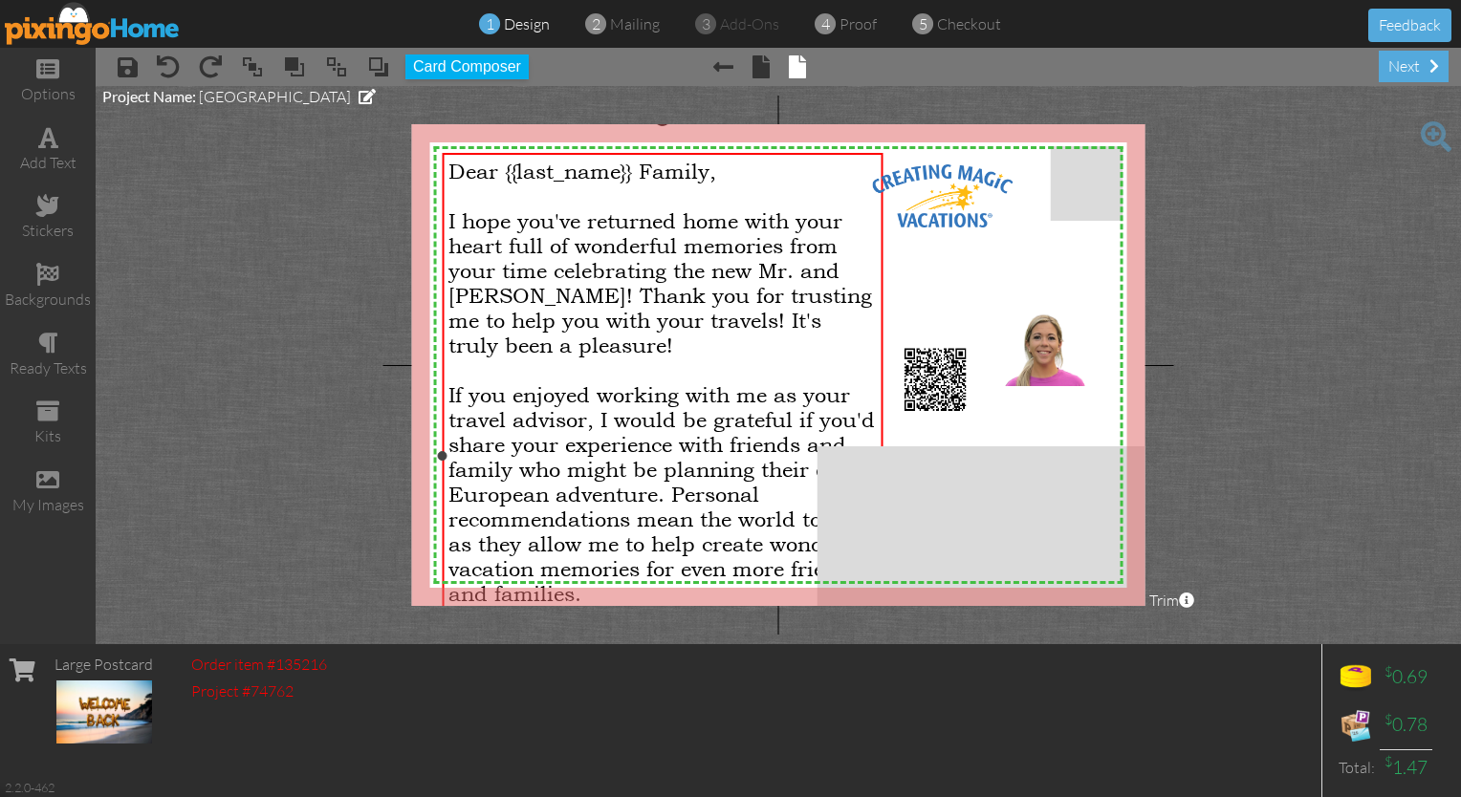
click at [583, 292] on span "I hope you've returned home with your heart full of wonderful memories from you…" at bounding box center [660, 282] width 424 height 149
click at [567, 256] on span "I hope you've returned home with your heart full of wonderful memories from you…" at bounding box center [660, 282] width 424 height 149
click at [54, 142] on span at bounding box center [48, 137] width 20 height 23
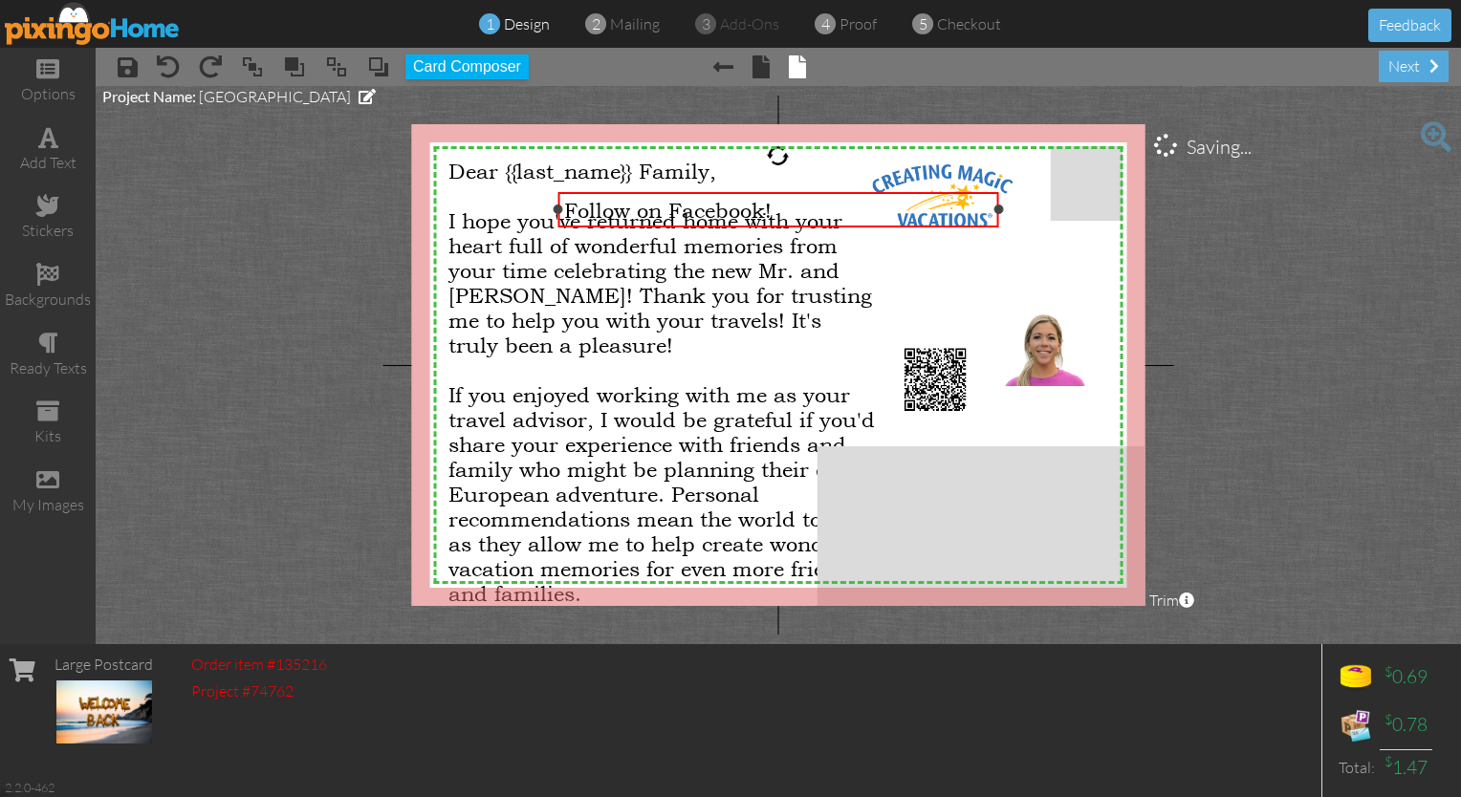
click at [725, 192] on div "Follow on Facebook!" at bounding box center [778, 210] width 440 height 36
click at [725, 198] on div "Follow on Facebook!" at bounding box center [778, 210] width 428 height 25
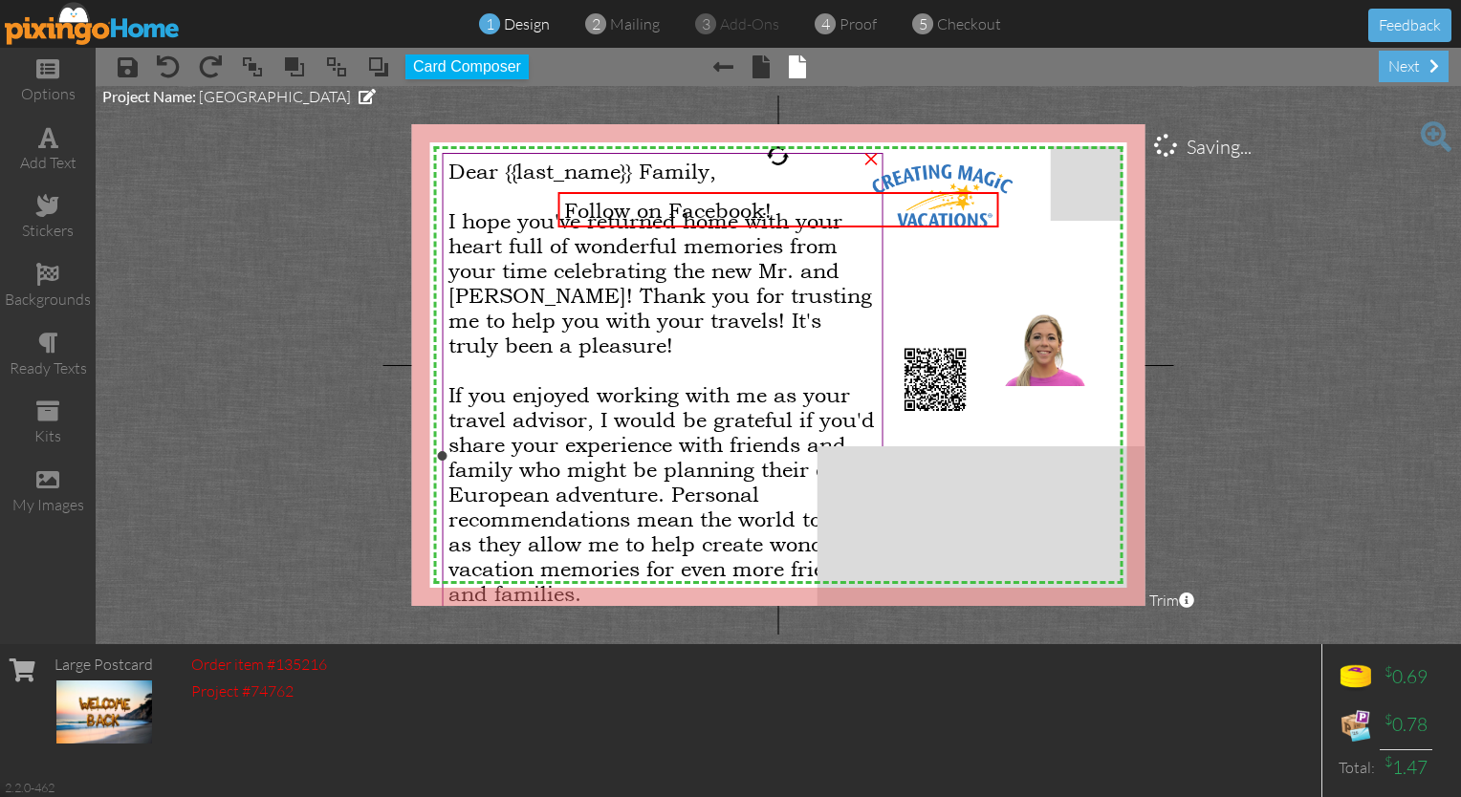
click at [522, 208] on span "I hope you've returned home with your heart full of wonderful memories from you…" at bounding box center [660, 282] width 424 height 149
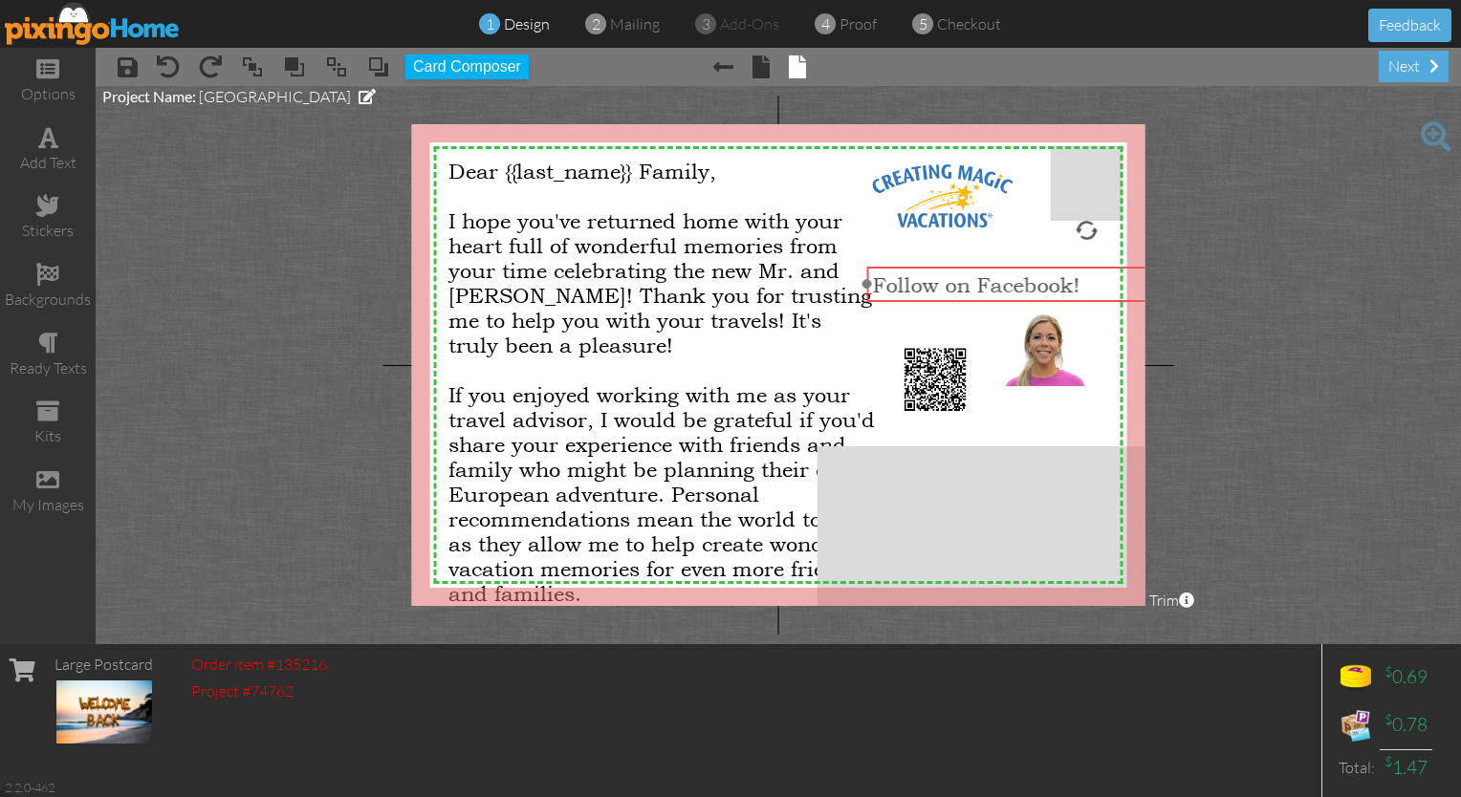
drag, startPoint x: 701, startPoint y: 208, endPoint x: 1005, endPoint y: 281, distance: 312.6
click at [725, 281] on span "Follow on Facebook!" at bounding box center [976, 284] width 207 height 25
